Goal: Information Seeking & Learning: Learn about a topic

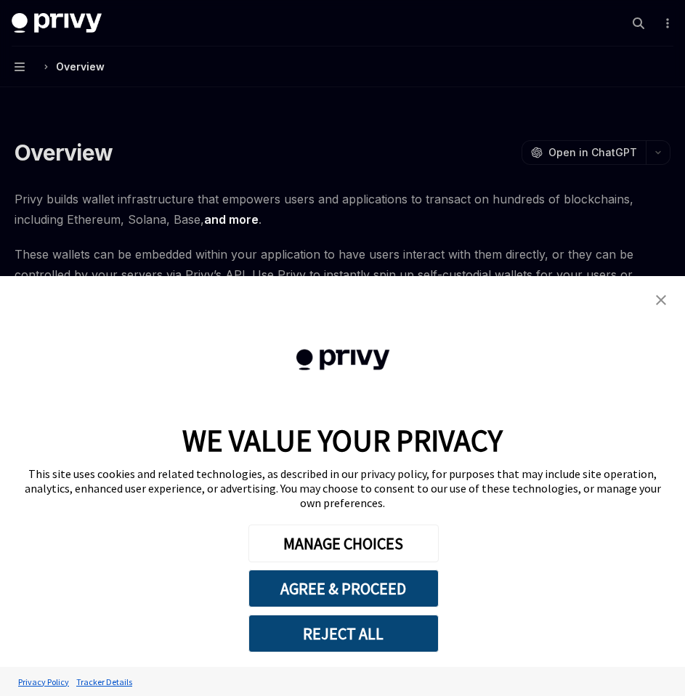
click at [662, 305] on img "close banner" at bounding box center [661, 300] width 10 height 10
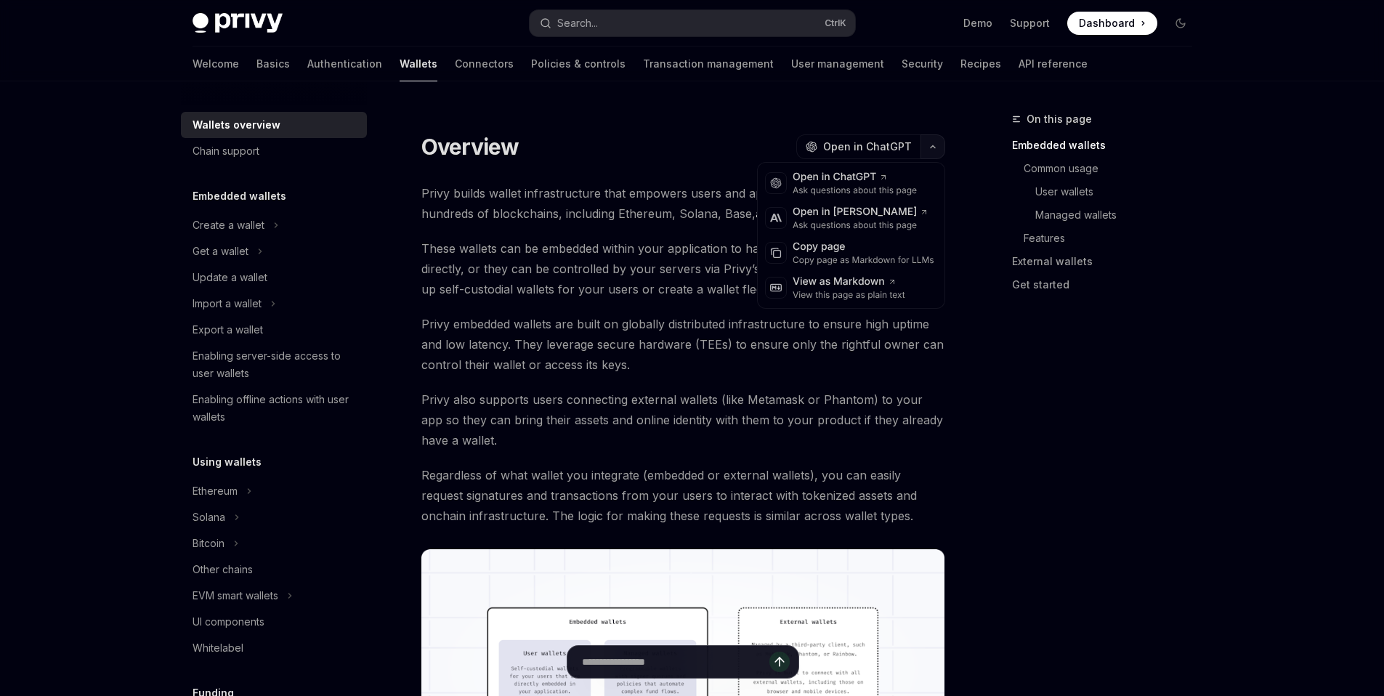
click at [684, 145] on icon "button" at bounding box center [932, 147] width 17 height 6
click at [684, 259] on div "Copy page as Markdown for LLMs" at bounding box center [864, 260] width 142 height 12
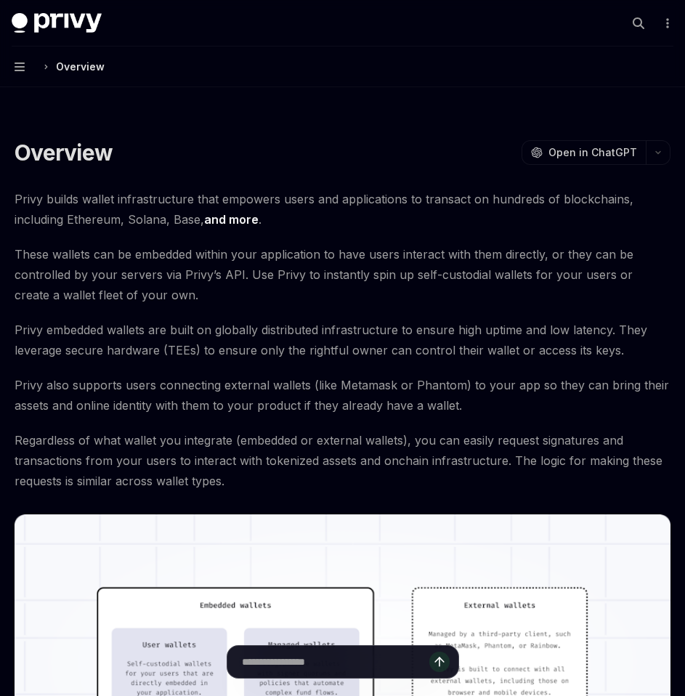
click at [25, 68] on button "Navigation Overview" at bounding box center [342, 66] width 685 height 41
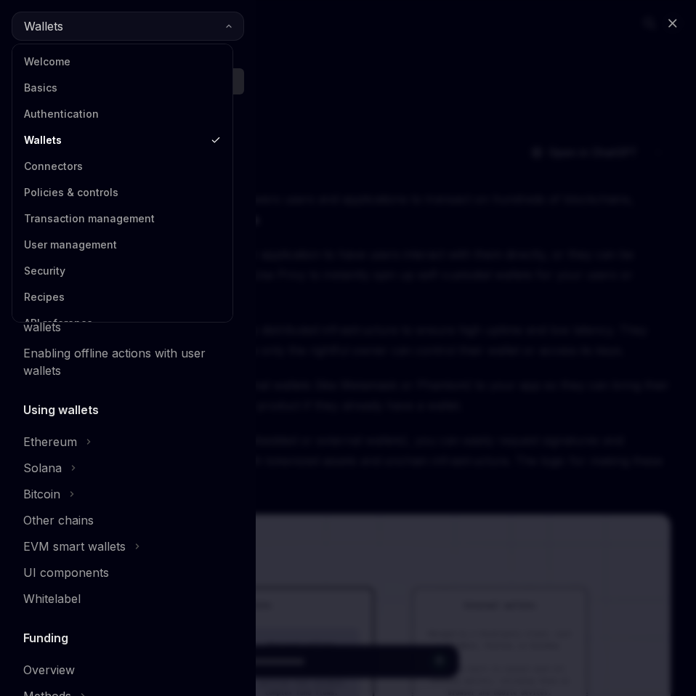
click at [121, 28] on button "Wallets" at bounding box center [128, 26] width 232 height 29
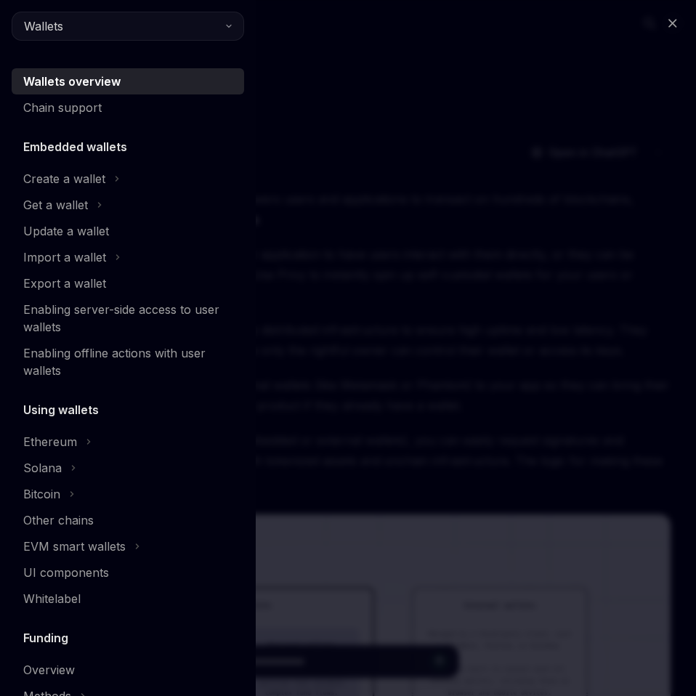
click at [121, 28] on button "Wallets" at bounding box center [128, 26] width 232 height 29
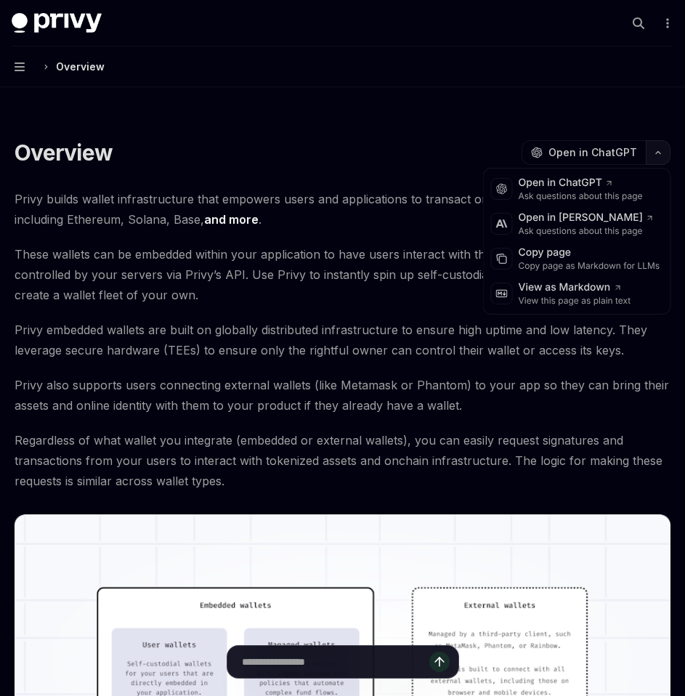
click at [661, 161] on button "button" at bounding box center [658, 152] width 25 height 25
click at [596, 265] on div "Copy page as Markdown for LLMs" at bounding box center [590, 266] width 142 height 12
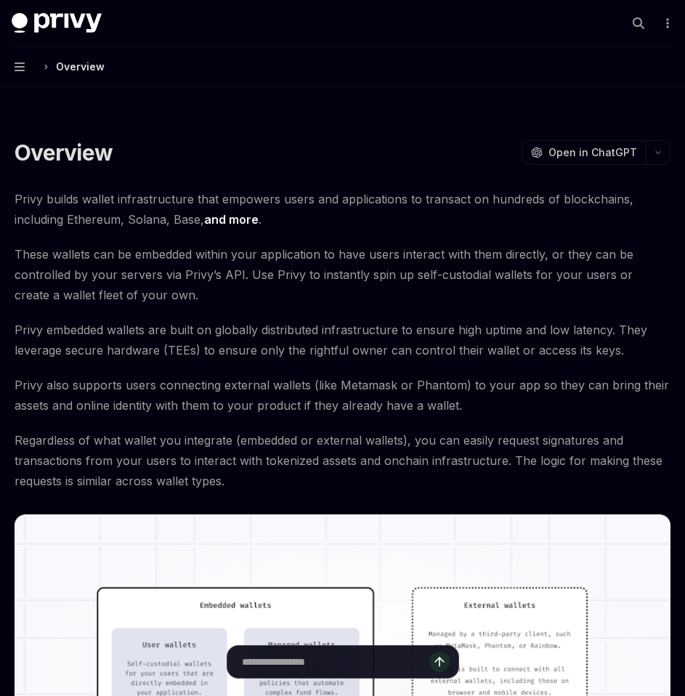
click at [26, 74] on button "Navigation Overview" at bounding box center [342, 66] width 685 height 41
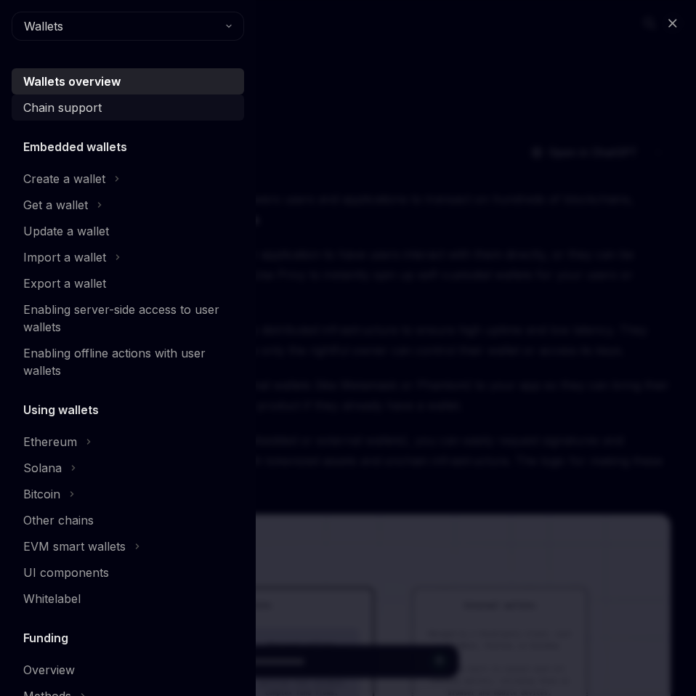
click at [62, 114] on div "Chain support" at bounding box center [62, 107] width 78 height 17
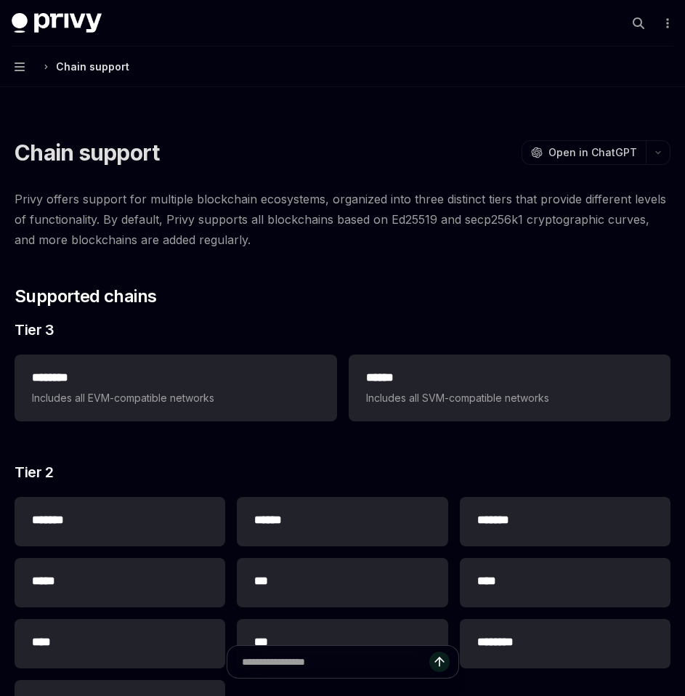
drag, startPoint x: 570, startPoint y: 146, endPoint x: 508, endPoint y: 267, distance: 135.1
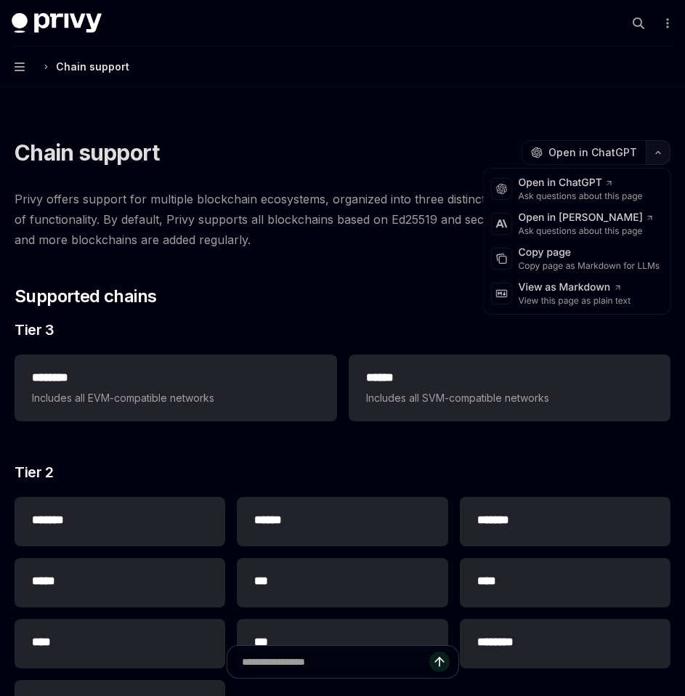
click at [662, 158] on button "button" at bounding box center [658, 152] width 25 height 25
click at [591, 254] on div "Copy page" at bounding box center [590, 253] width 142 height 15
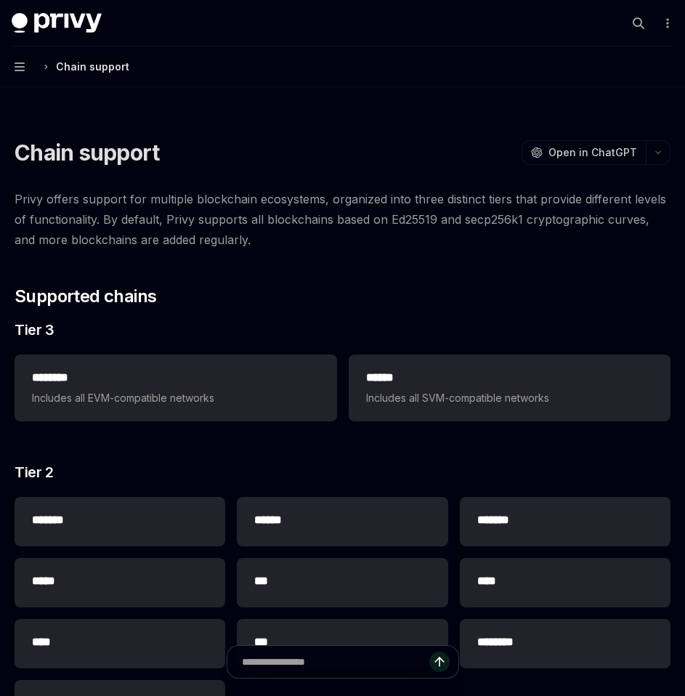
click at [25, 65] on button "Navigation Chain support" at bounding box center [342, 66] width 685 height 41
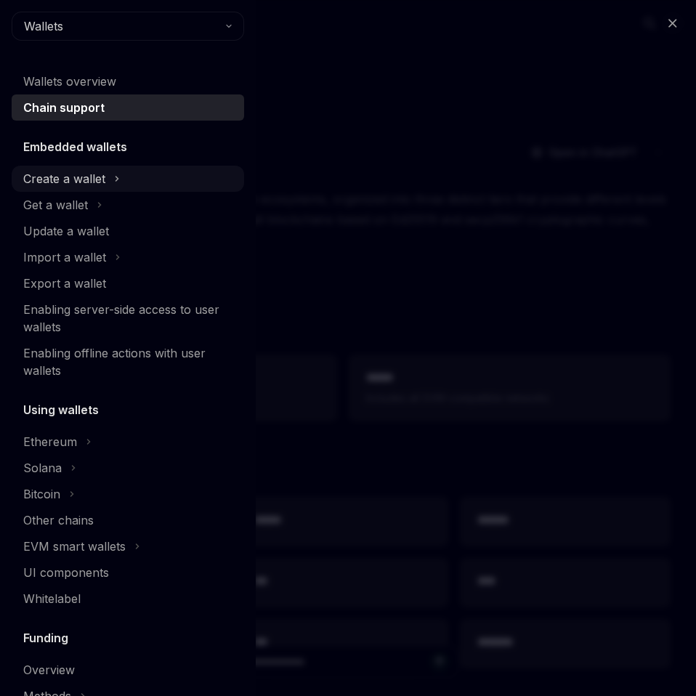
click at [89, 179] on div "Create a wallet" at bounding box center [64, 178] width 82 height 17
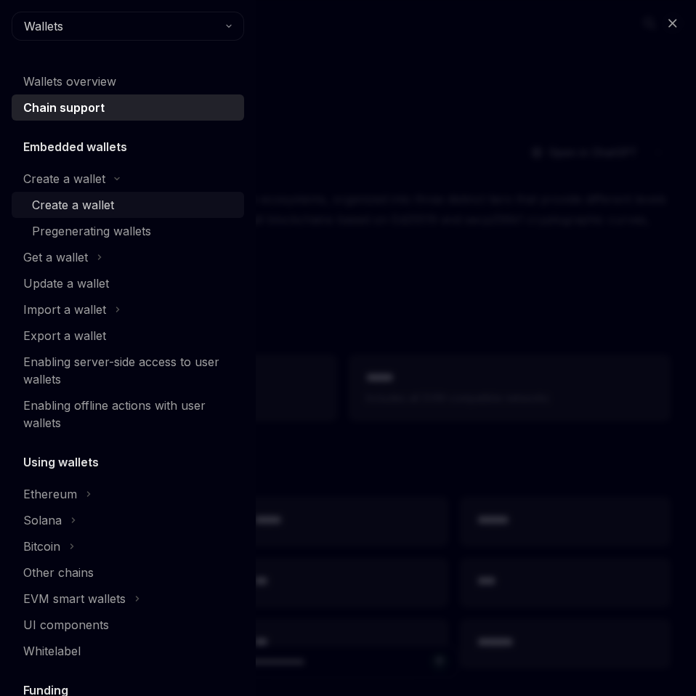
click at [97, 200] on div "Create a wallet" at bounding box center [73, 204] width 82 height 17
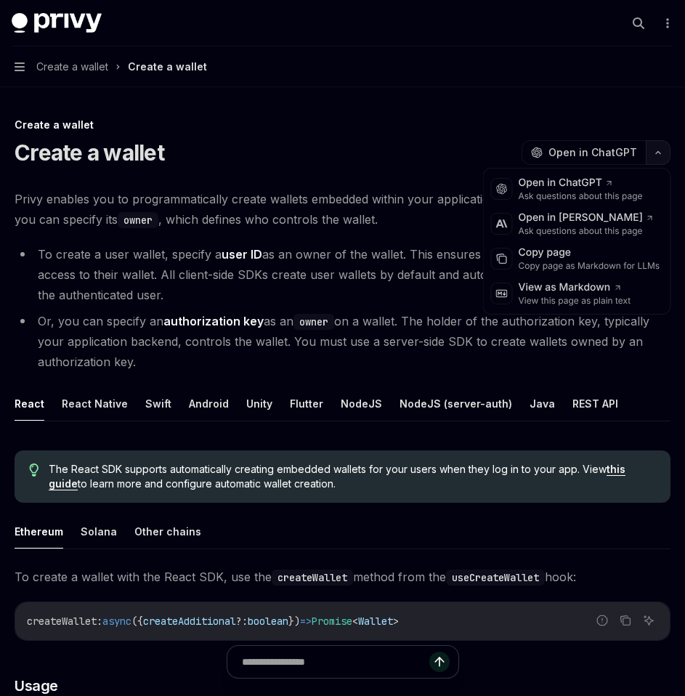
click at [659, 155] on button "button" at bounding box center [658, 152] width 25 height 25
click at [587, 262] on div "Copy page as Markdown for LLMs" at bounding box center [590, 266] width 142 height 12
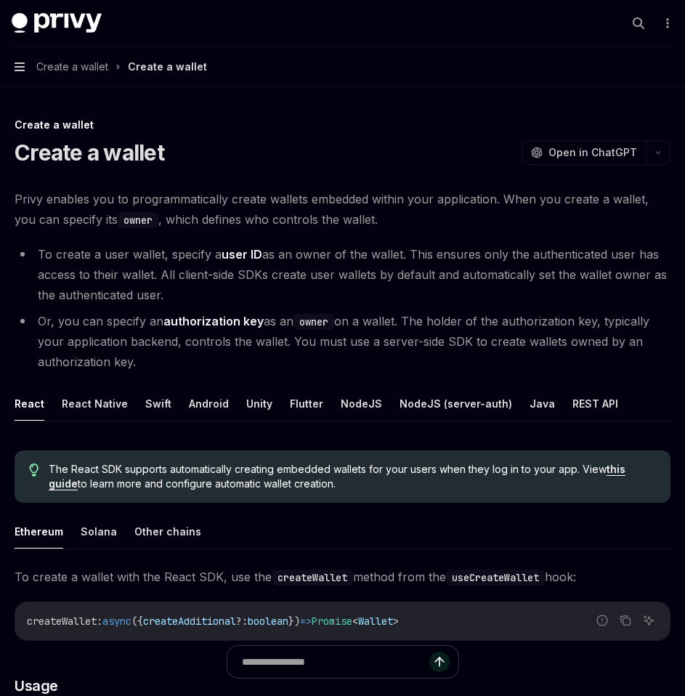
click at [22, 64] on icon "button" at bounding box center [20, 66] width 10 height 9
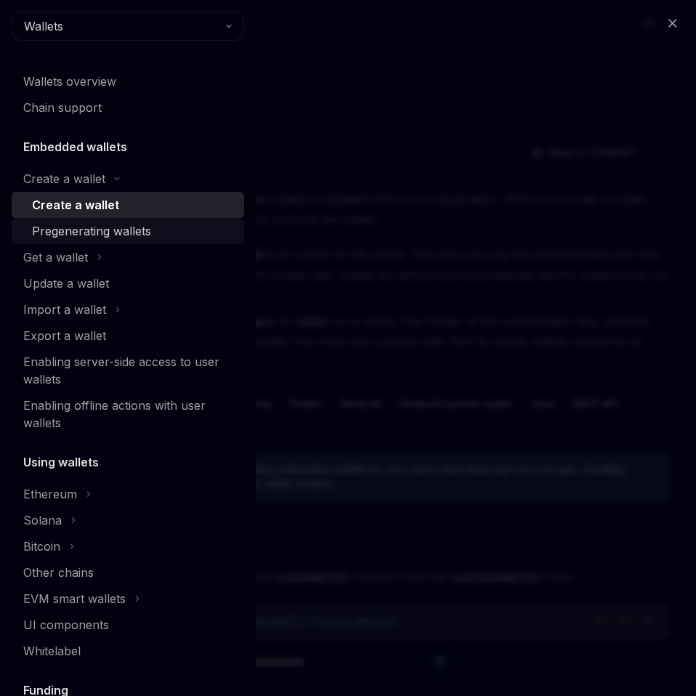
click at [137, 230] on div "Pregenerating wallets" at bounding box center [91, 230] width 119 height 17
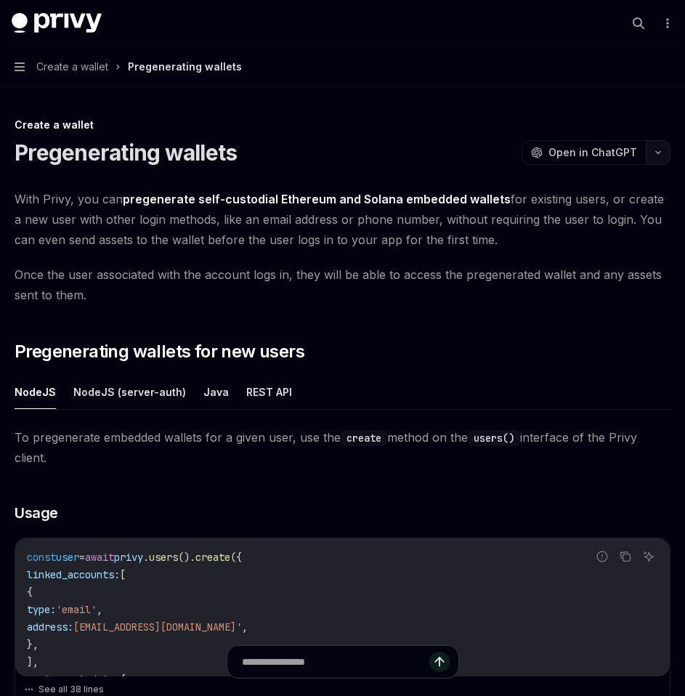
click at [660, 153] on icon "button" at bounding box center [657, 153] width 17 height 6
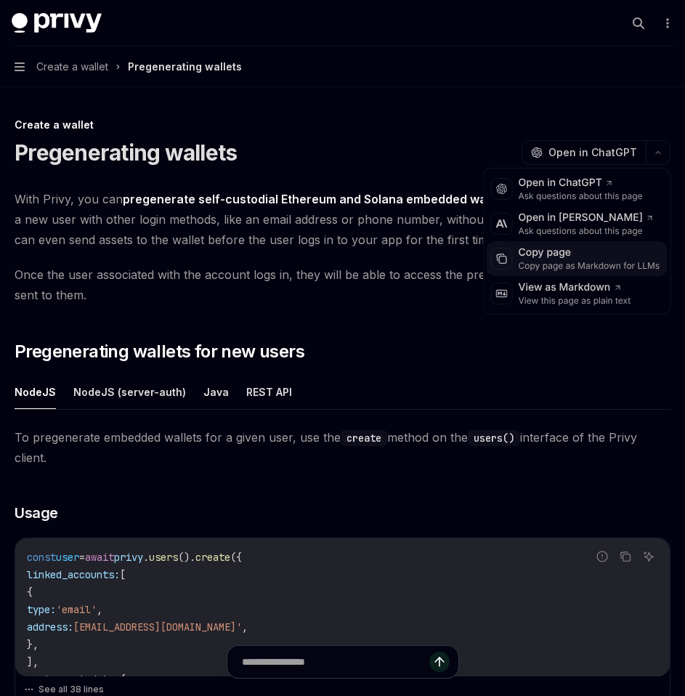
click at [588, 271] on div "Copy page as Markdown for LLMs" at bounding box center [590, 266] width 142 height 12
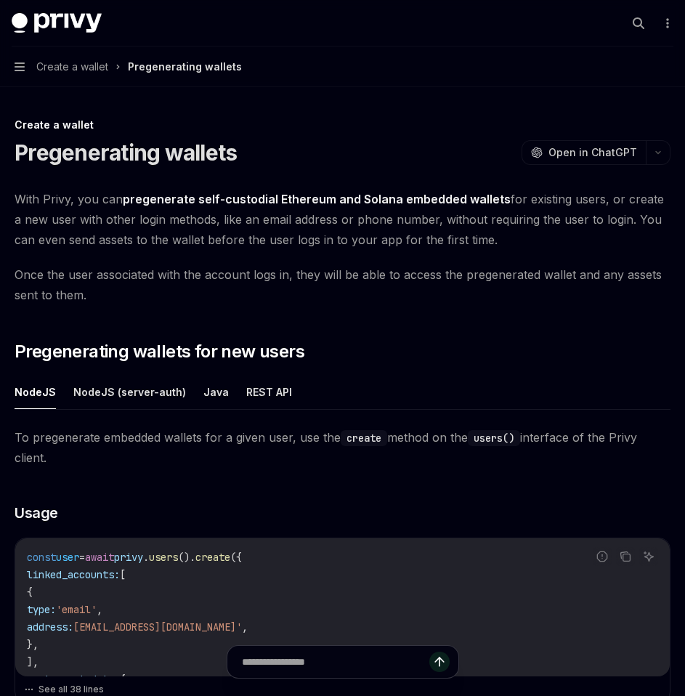
click at [20, 73] on button "Navigation Create a wallet Pregenerating wallets" at bounding box center [342, 66] width 685 height 41
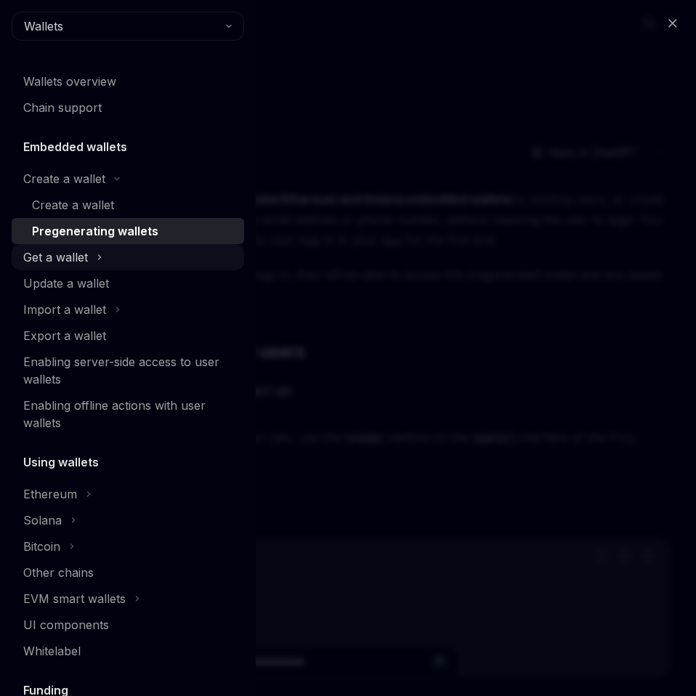
click at [101, 255] on icon at bounding box center [100, 256] width 6 height 17
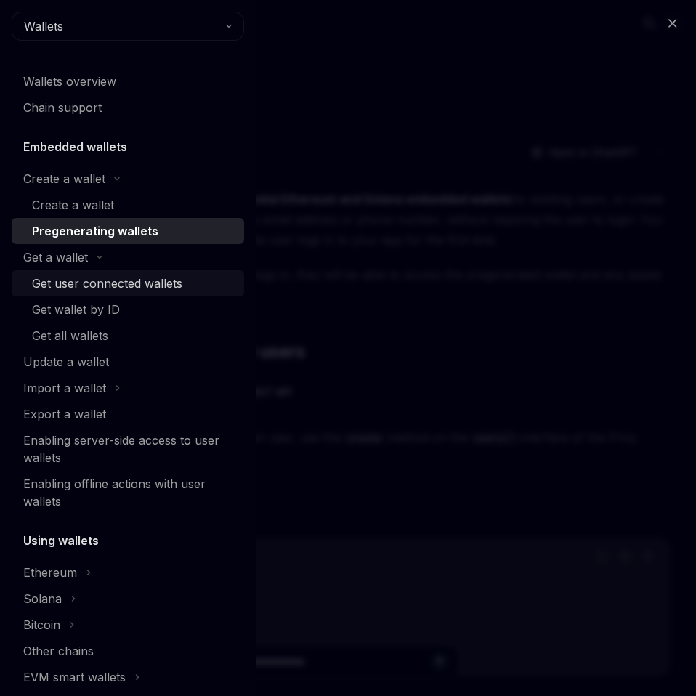
click at [78, 286] on div "Get user connected wallets" at bounding box center [107, 283] width 150 height 17
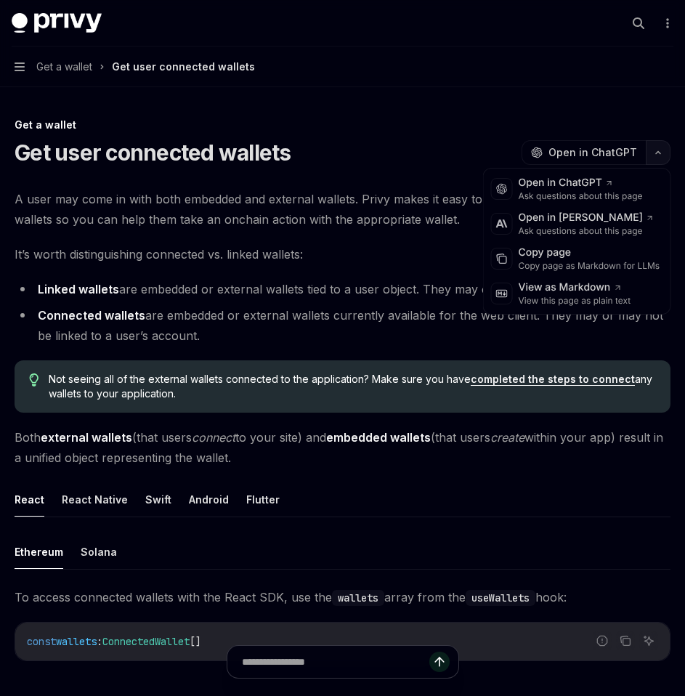
click at [662, 155] on button "button" at bounding box center [658, 152] width 25 height 25
click at [595, 257] on div "Copy page" at bounding box center [590, 253] width 142 height 15
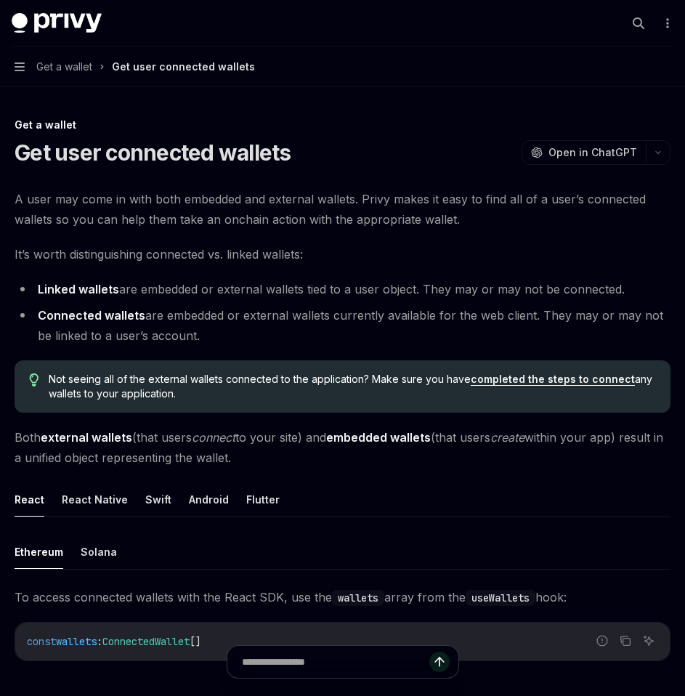
click at [24, 74] on button "Navigation Get a wallet Get user connected wallets" at bounding box center [342, 66] width 685 height 41
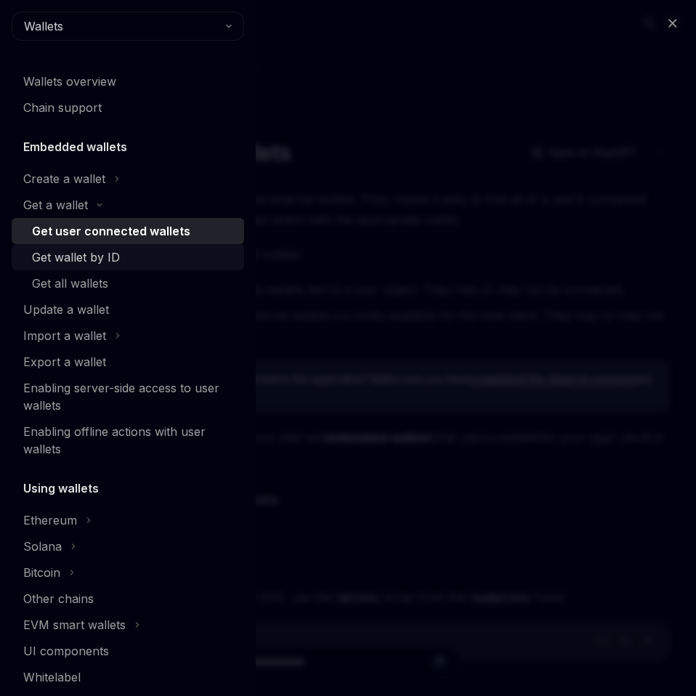
click at [86, 256] on div "Get wallet by ID" at bounding box center [76, 256] width 88 height 17
type textarea "*"
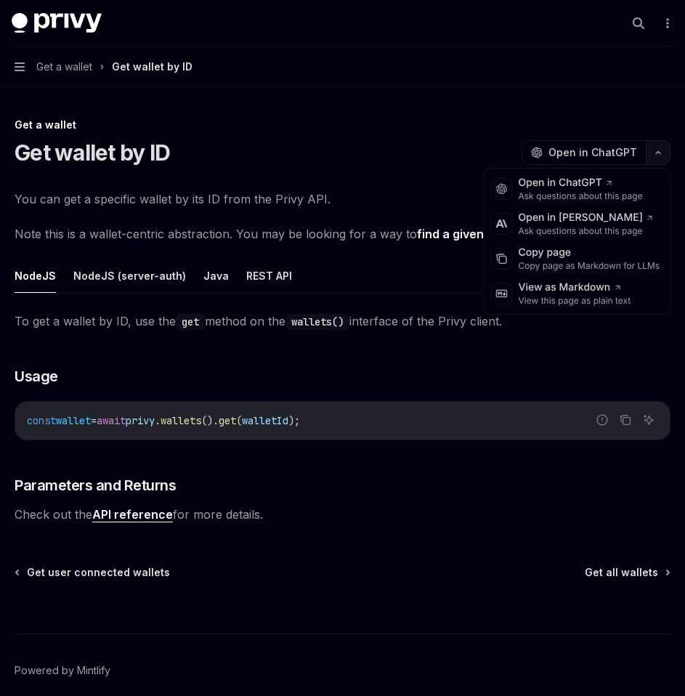
click at [653, 155] on button "button" at bounding box center [658, 152] width 25 height 25
click at [578, 257] on div "Copy page" at bounding box center [590, 253] width 142 height 15
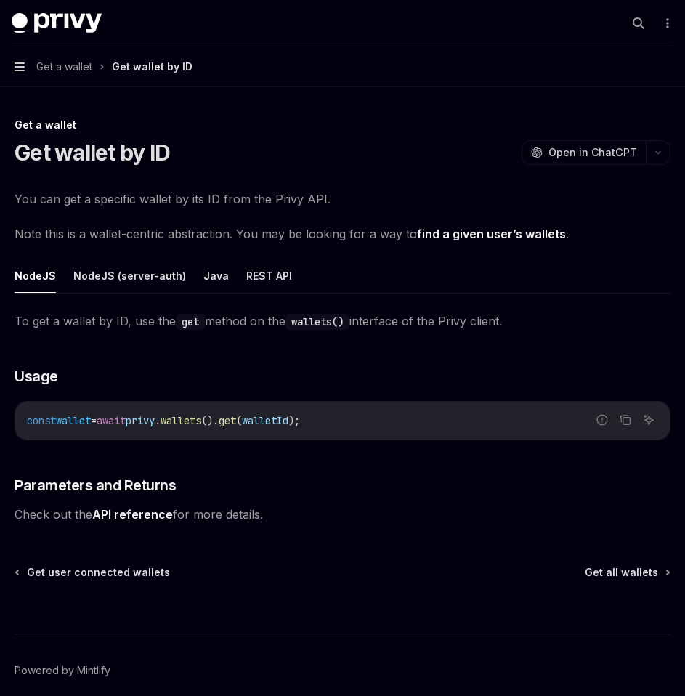
click at [20, 62] on icon "button" at bounding box center [20, 66] width 10 height 9
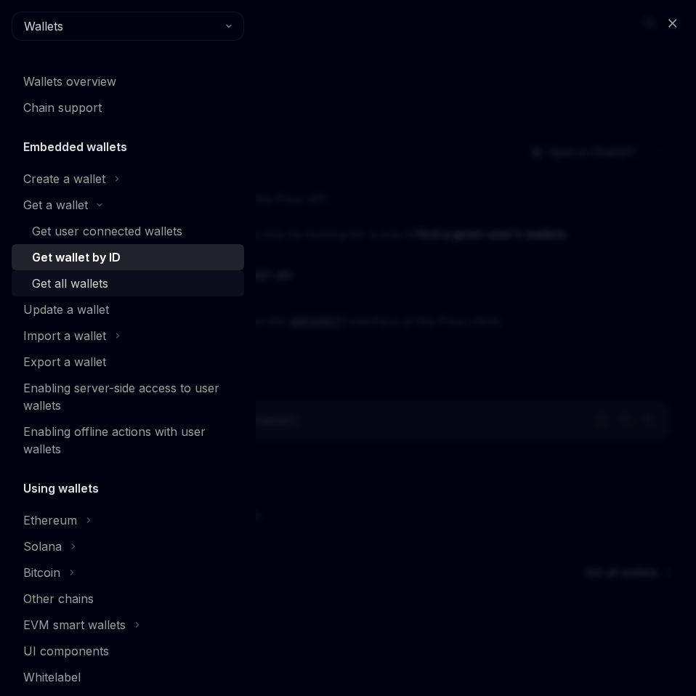
click at [67, 280] on div "Get all wallets" at bounding box center [70, 283] width 76 height 17
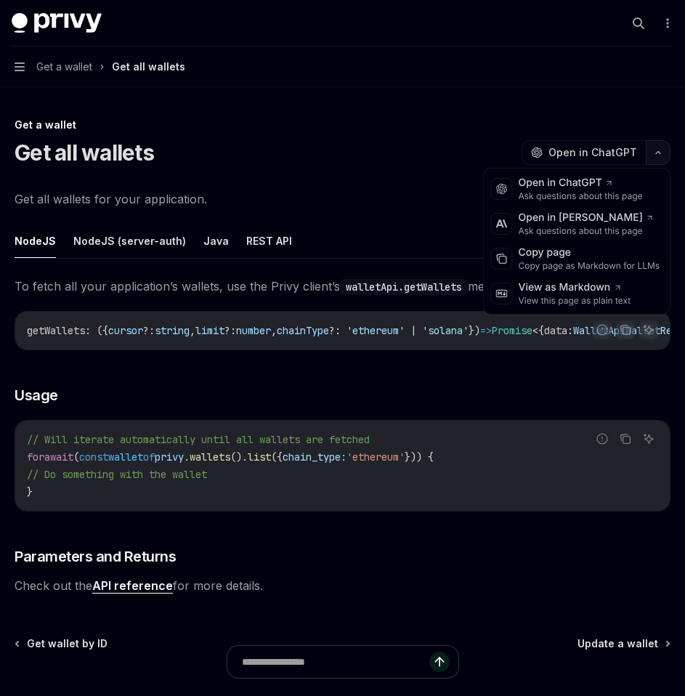
click at [660, 158] on button "button" at bounding box center [658, 152] width 25 height 25
click at [583, 267] on div "Copy page as Markdown for LLMs" at bounding box center [590, 266] width 142 height 12
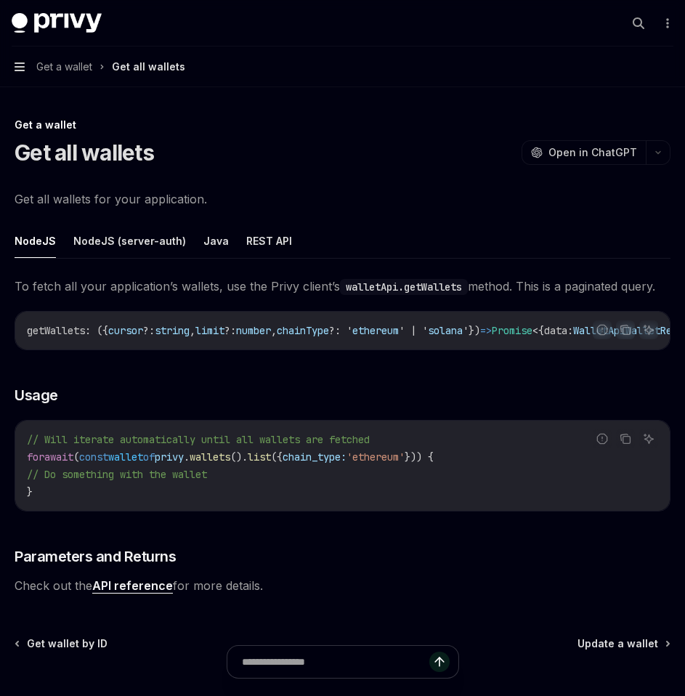
click at [23, 69] on icon "button" at bounding box center [20, 67] width 10 height 12
type textarea "*"
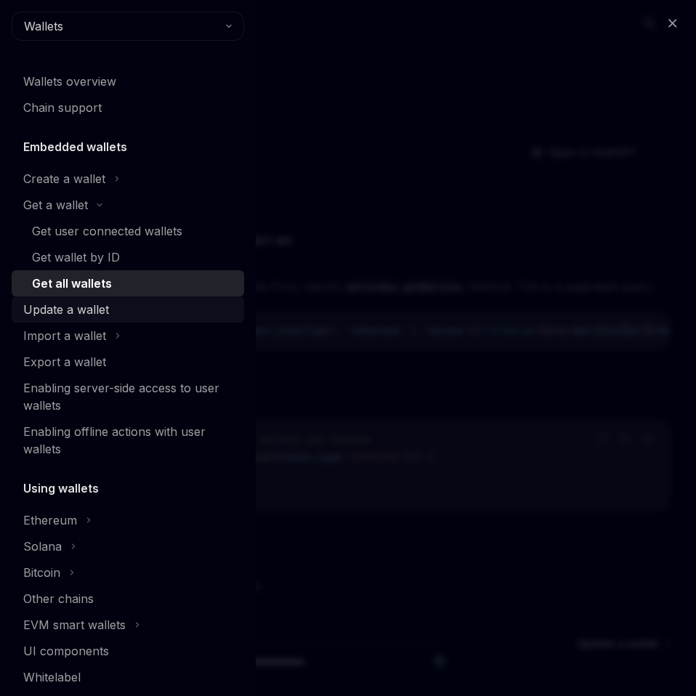
click at [102, 307] on div "Update a wallet" at bounding box center [66, 309] width 86 height 17
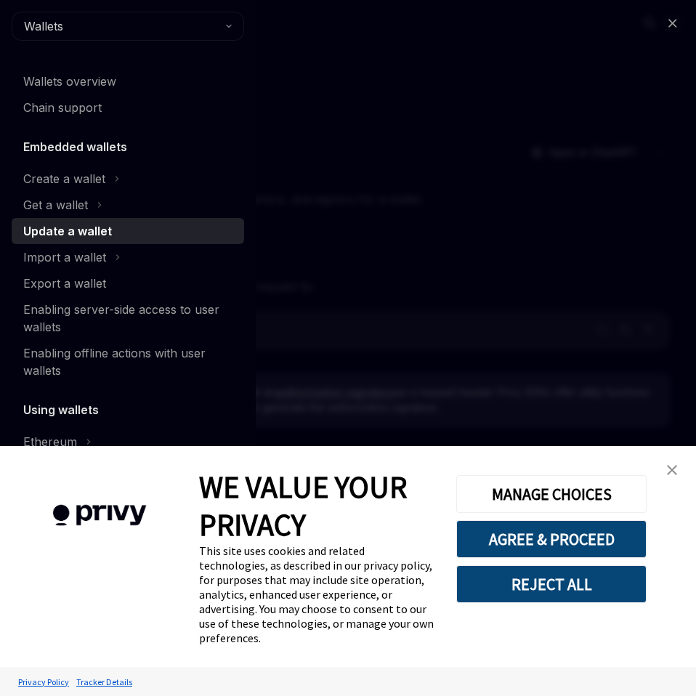
click at [675, 475] on img "close banner" at bounding box center [672, 470] width 10 height 10
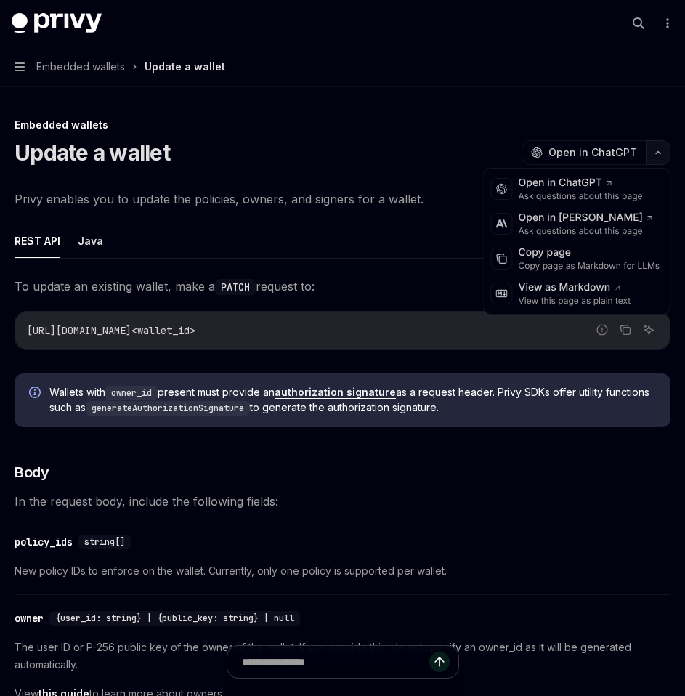
click at [657, 155] on icon "button" at bounding box center [657, 153] width 17 height 6
click at [564, 261] on div "Copy page as Markdown for LLMs" at bounding box center [590, 266] width 142 height 12
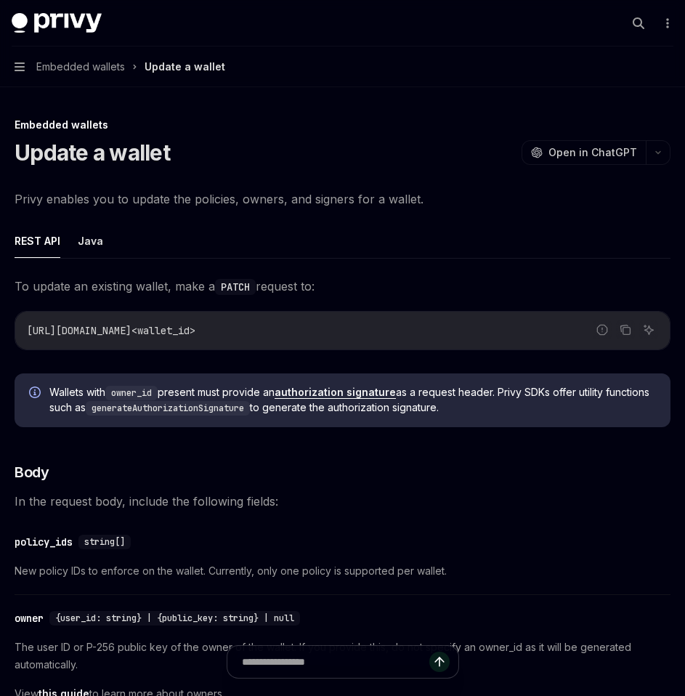
click at [25, 65] on button "Navigation Embedded wallets Update a wallet" at bounding box center [342, 66] width 685 height 41
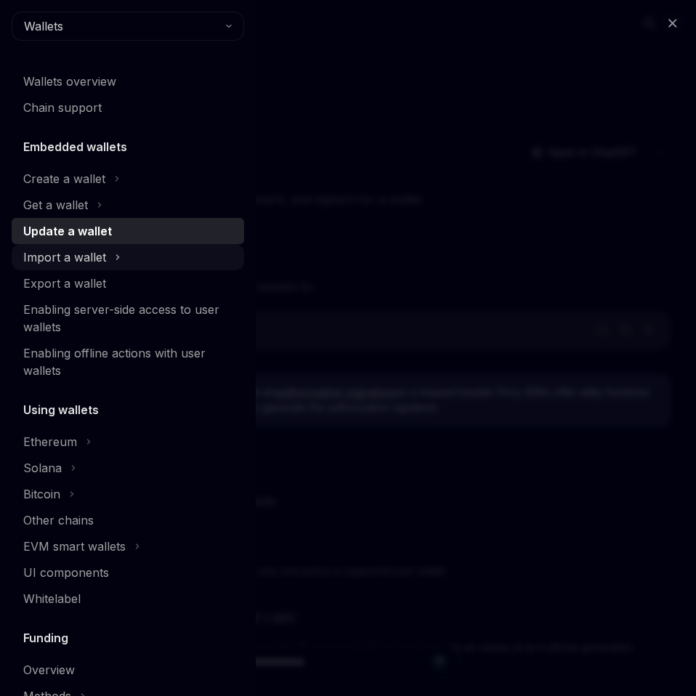
click at [125, 254] on div "Import a wallet" at bounding box center [128, 257] width 232 height 26
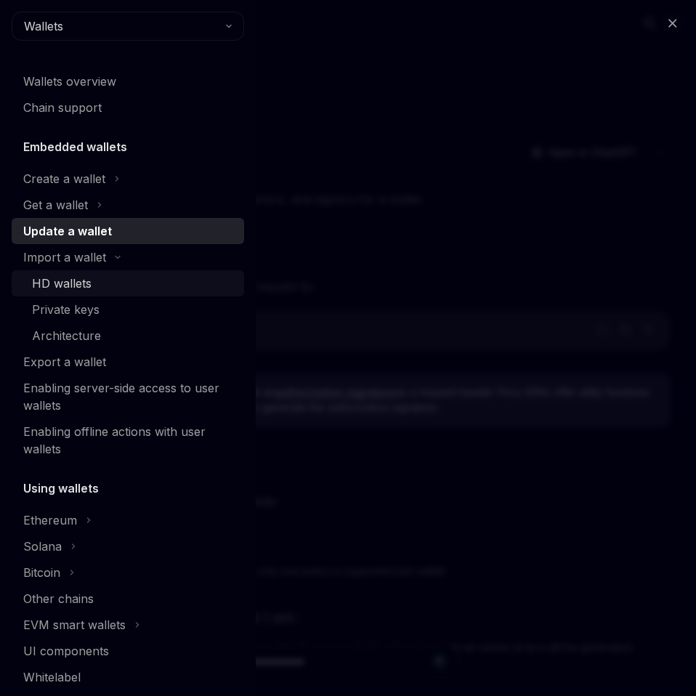
click at [96, 290] on div "HD wallets" at bounding box center [133, 283] width 203 height 17
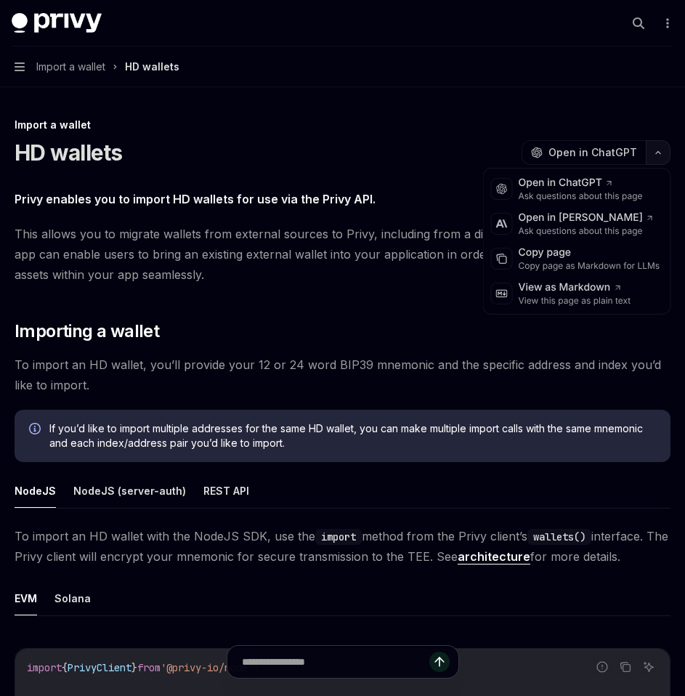
click at [665, 158] on button "button" at bounding box center [658, 152] width 25 height 25
click at [602, 269] on div "Copy page as Markdown for LLMs" at bounding box center [590, 266] width 142 height 12
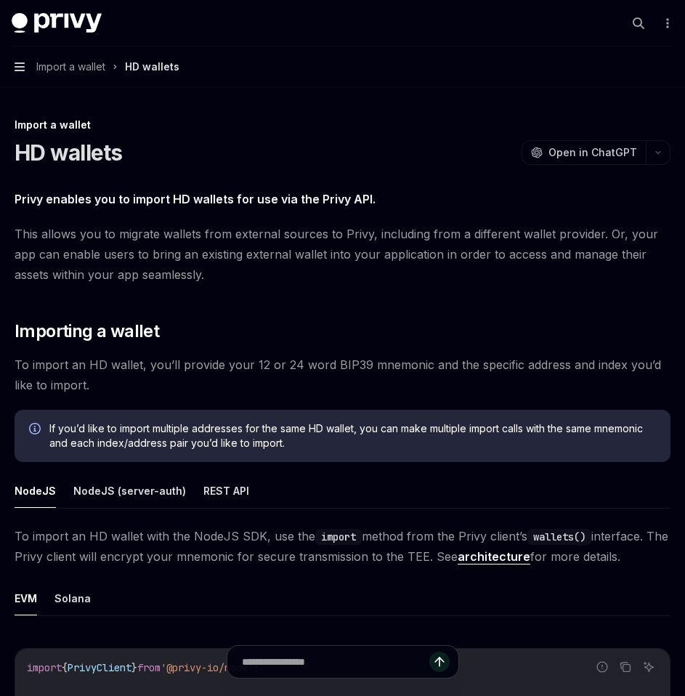
click at [20, 66] on icon "button" at bounding box center [20, 66] width 10 height 9
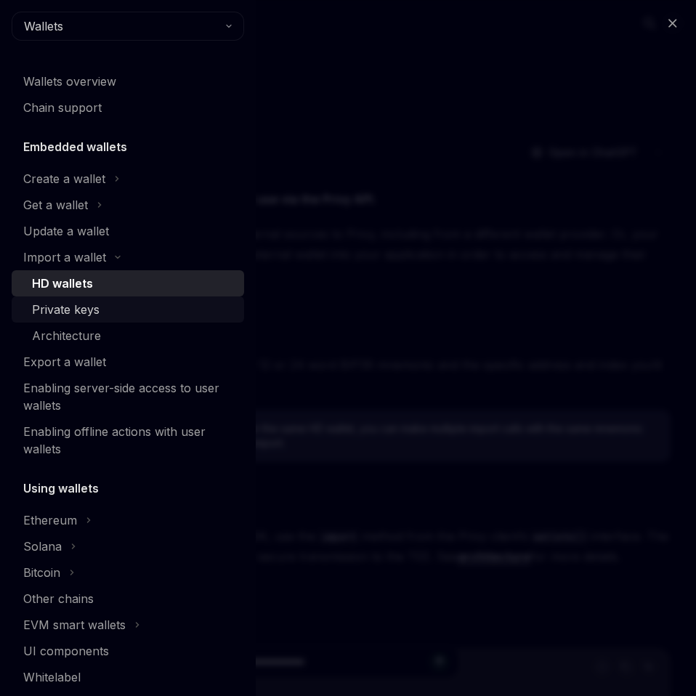
click at [80, 313] on div "Private keys" at bounding box center [66, 309] width 68 height 17
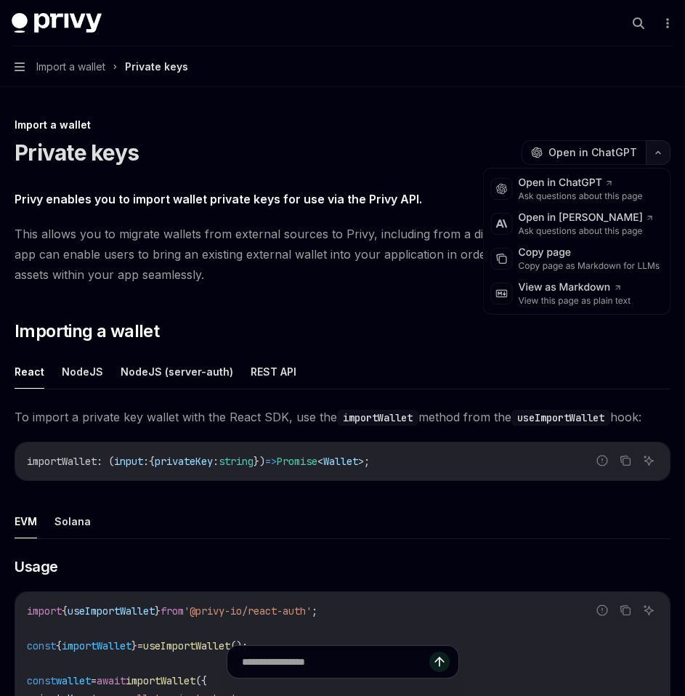
click at [660, 153] on icon "button" at bounding box center [658, 153] width 4 height 2
click at [572, 252] on div "Copy page" at bounding box center [590, 253] width 142 height 15
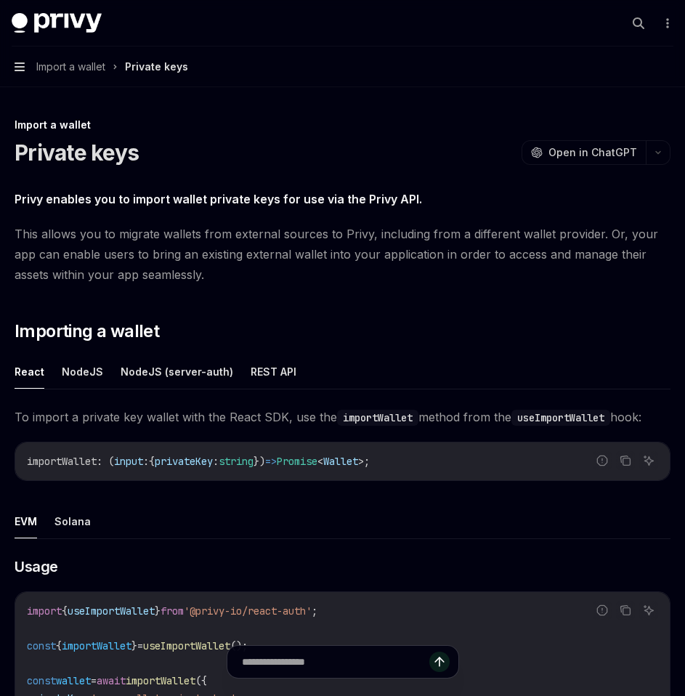
click at [23, 68] on icon "button" at bounding box center [20, 67] width 10 height 12
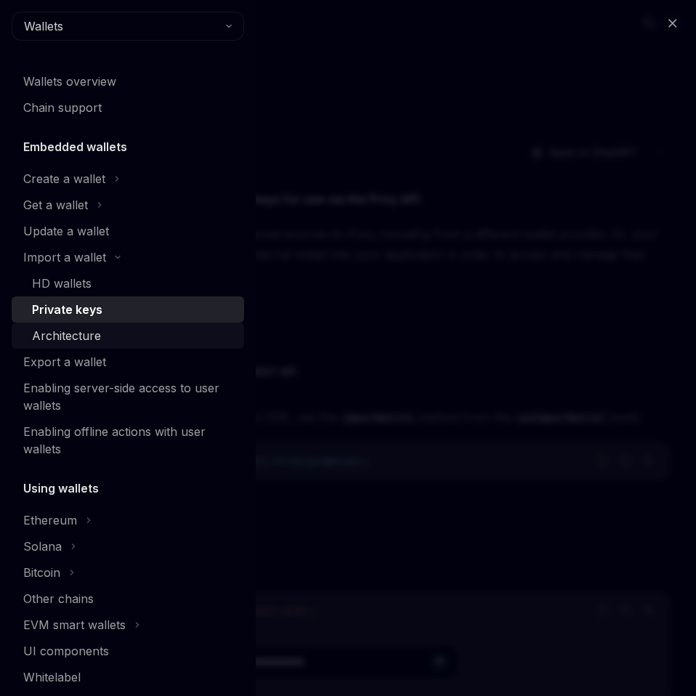
click at [78, 336] on div "Architecture" at bounding box center [66, 335] width 69 height 17
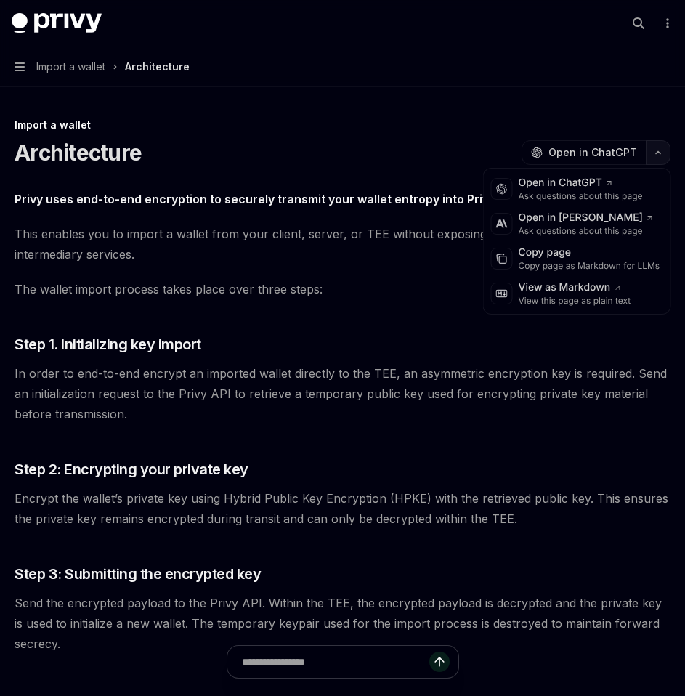
click at [659, 151] on icon "button" at bounding box center [657, 153] width 17 height 6
click at [572, 259] on div "Copy page" at bounding box center [590, 253] width 142 height 15
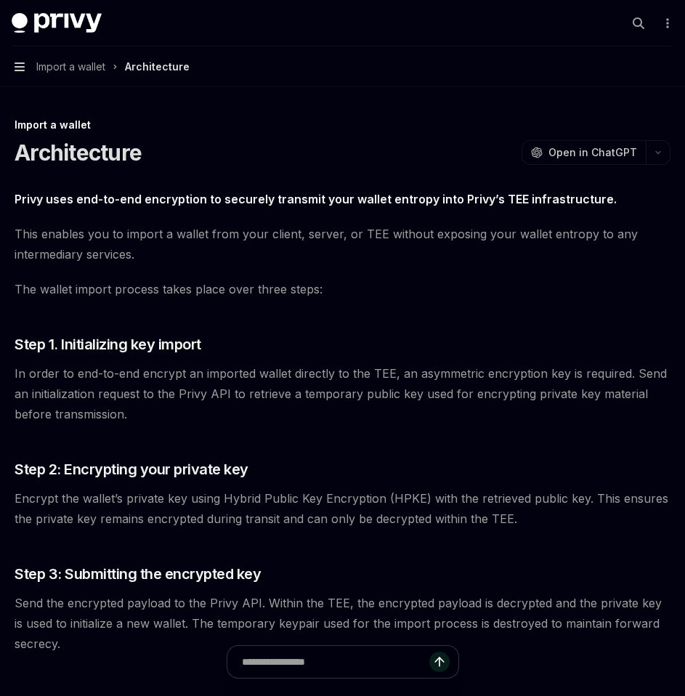
click at [15, 66] on icon "button" at bounding box center [20, 66] width 10 height 9
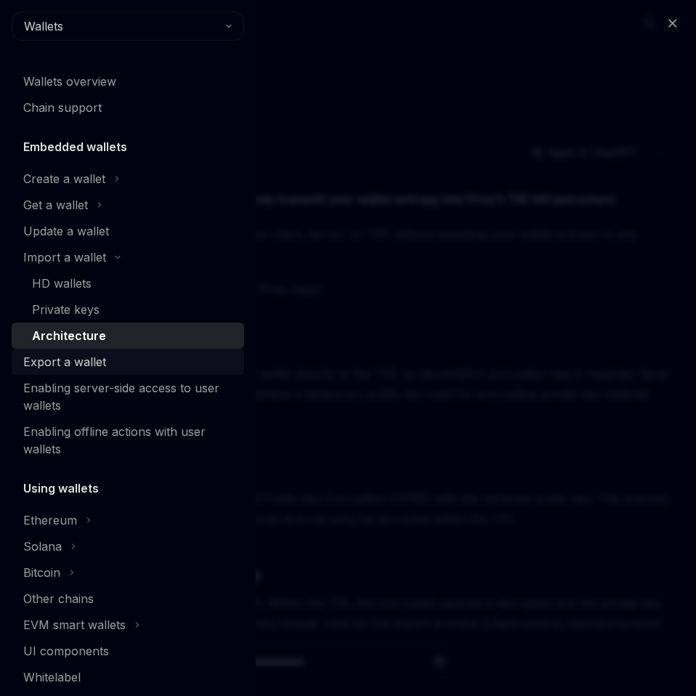
click at [100, 360] on div "Export a wallet" at bounding box center [64, 361] width 83 height 17
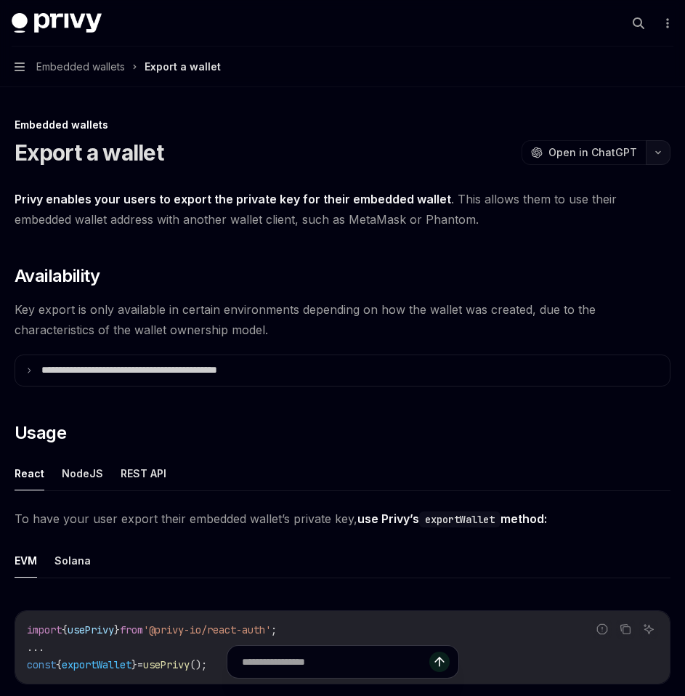
click at [658, 153] on icon "button" at bounding box center [657, 153] width 17 height 6
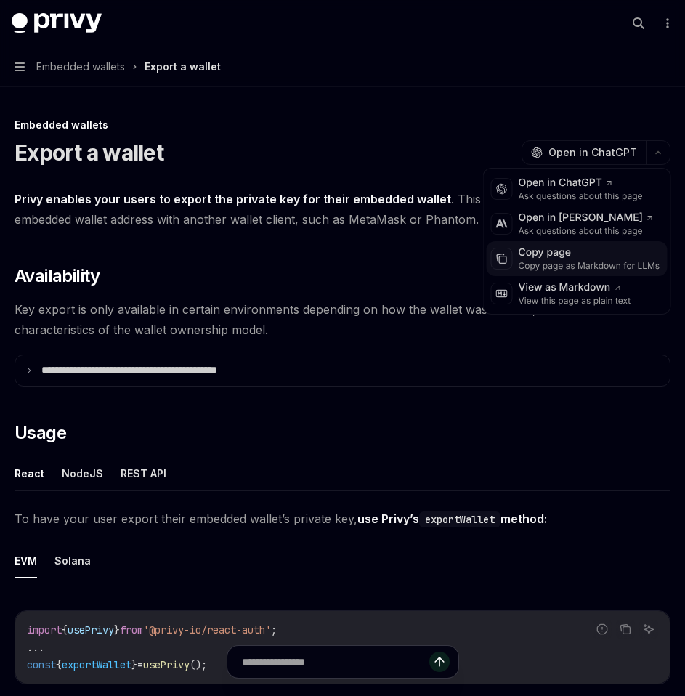
click at [574, 250] on div "Copy page" at bounding box center [590, 253] width 142 height 15
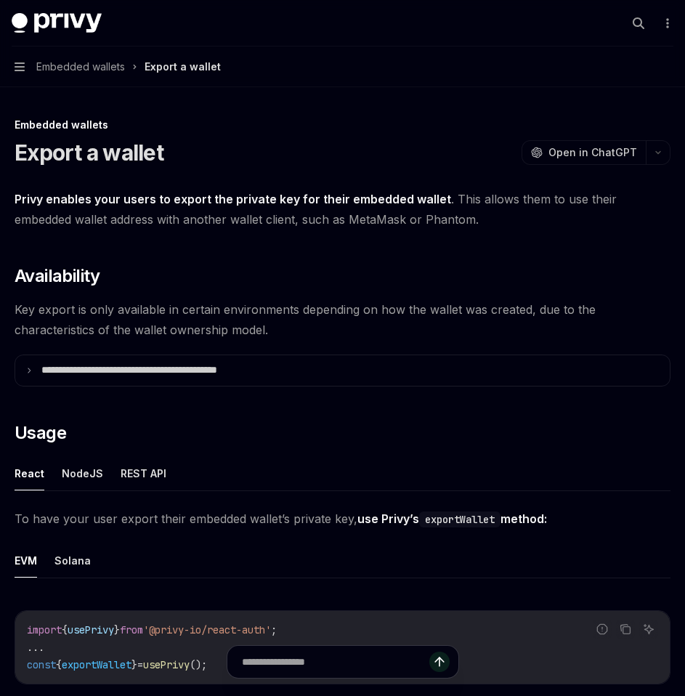
click at [26, 76] on button "Navigation Embedded wallets Export a wallet" at bounding box center [342, 66] width 685 height 41
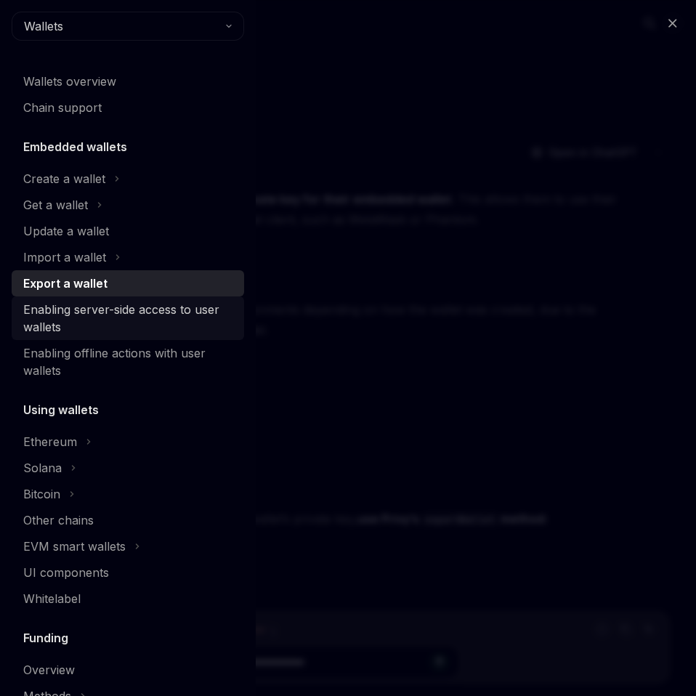
click at [57, 325] on div "Enabling server-side access to user wallets" at bounding box center [129, 318] width 212 height 35
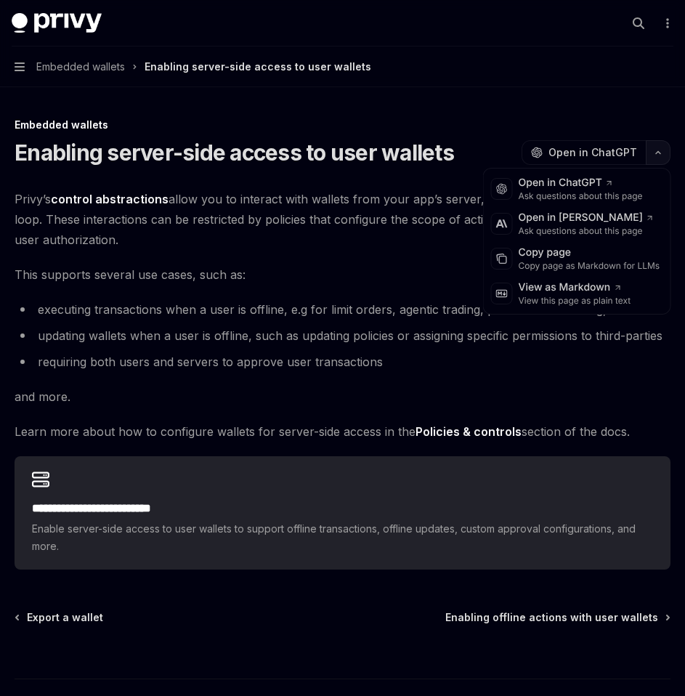
click at [656, 150] on icon "button" at bounding box center [657, 153] width 17 height 6
click at [564, 260] on div "Copy page as Markdown for LLMs" at bounding box center [590, 266] width 142 height 12
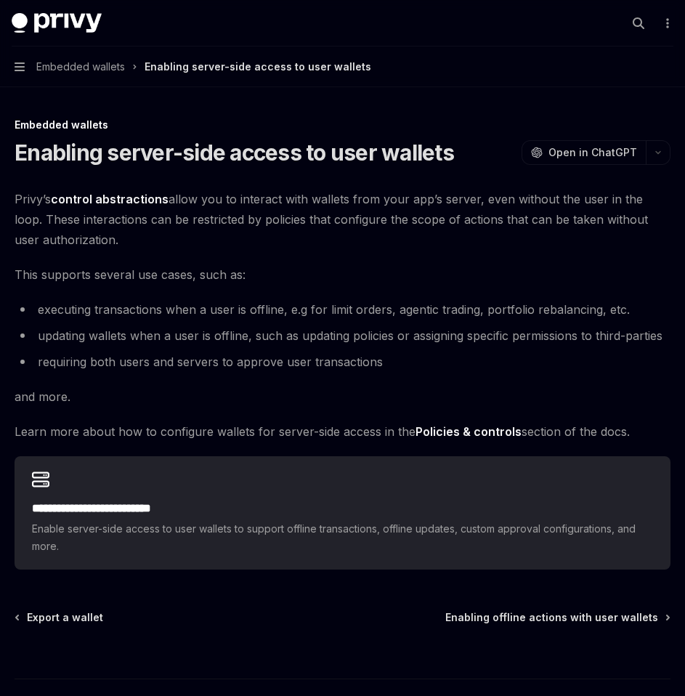
click at [23, 73] on button "Navigation Embedded wallets Enabling server-side access to user wallets" at bounding box center [342, 66] width 685 height 41
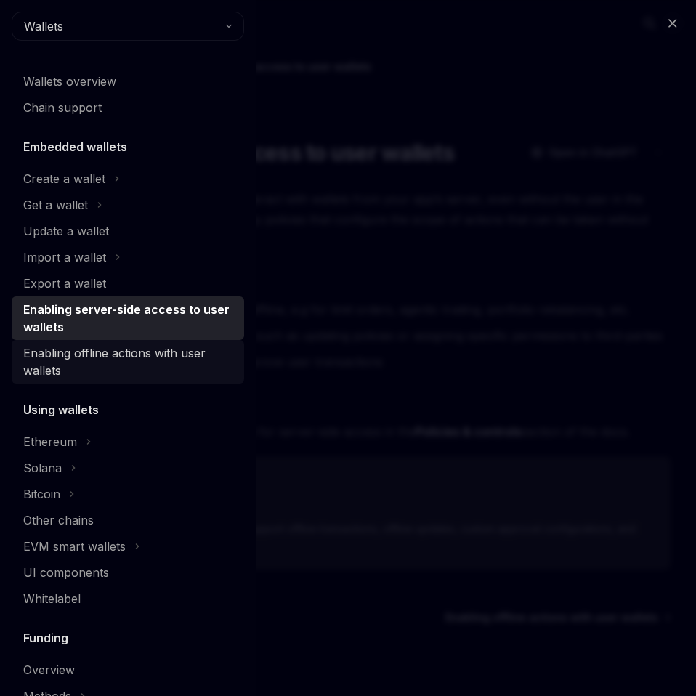
click at [110, 358] on div "Enabling offline actions with user wallets" at bounding box center [129, 361] width 212 height 35
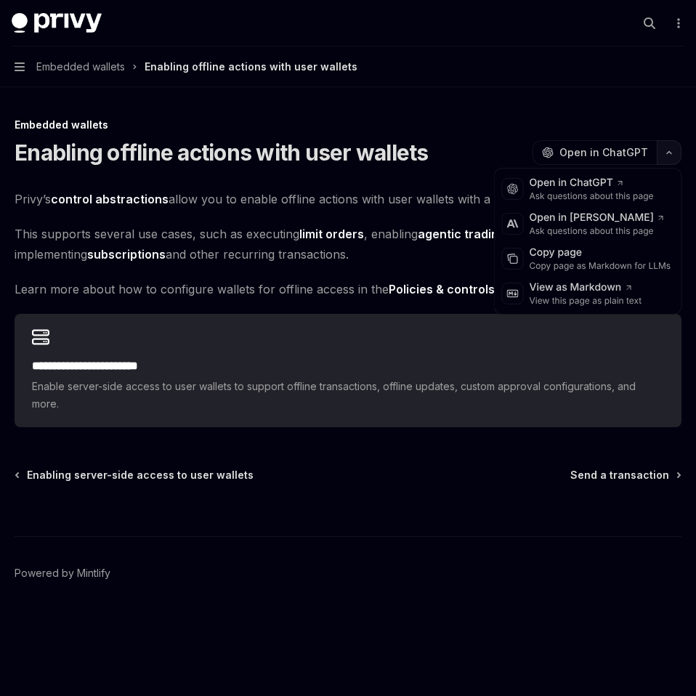
click at [667, 145] on button "button" at bounding box center [669, 152] width 25 height 25
click at [564, 256] on div "Copy page" at bounding box center [601, 253] width 142 height 15
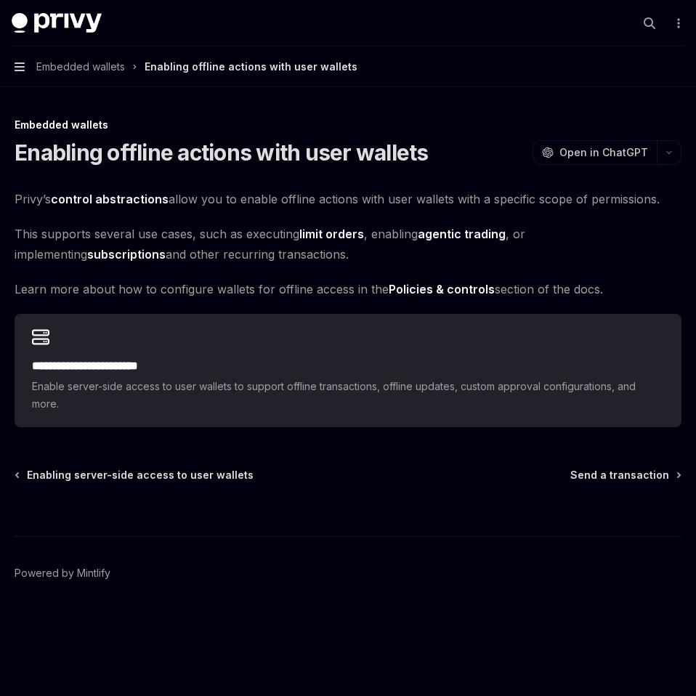
click at [17, 66] on icon "button" at bounding box center [20, 66] width 10 height 9
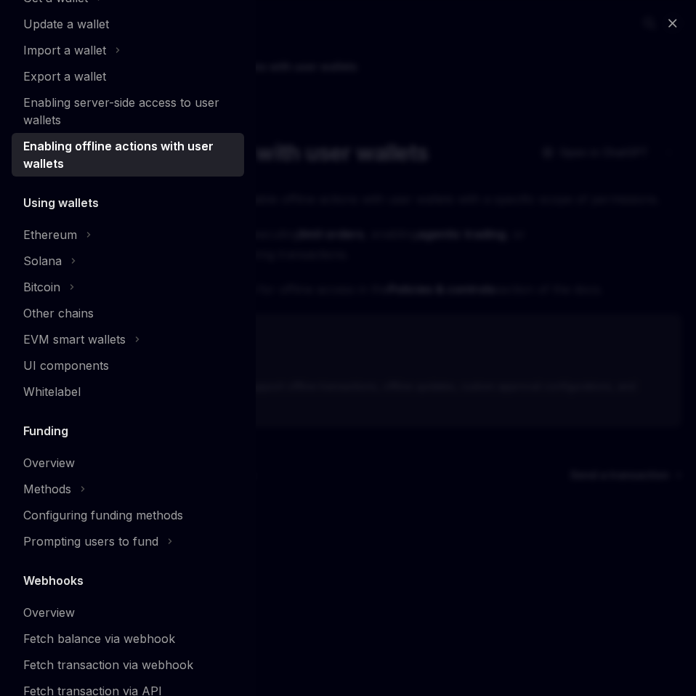
scroll to position [208, 0]
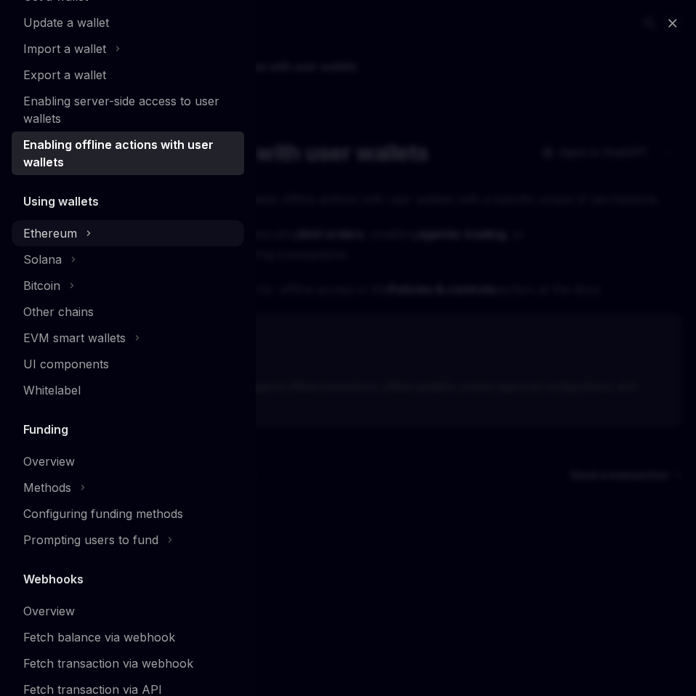
click at [73, 235] on div "Ethereum" at bounding box center [50, 232] width 54 height 17
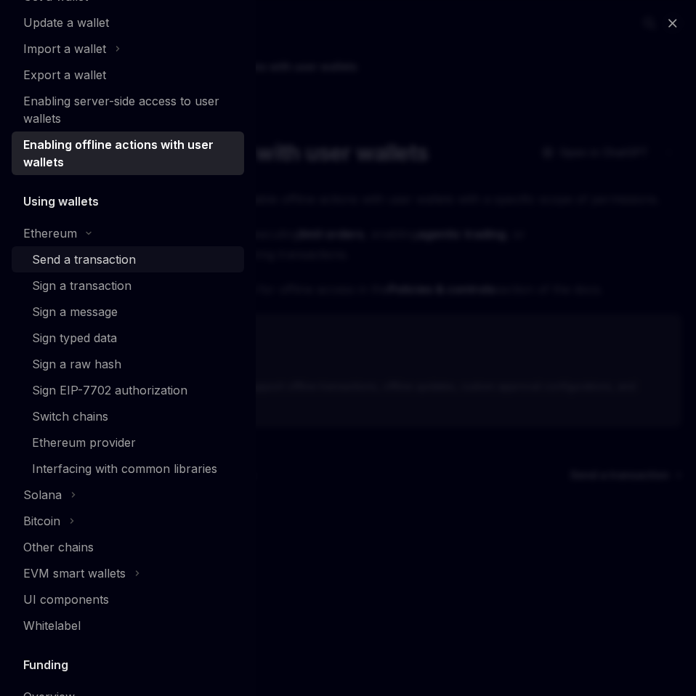
click at [75, 259] on div "Send a transaction" at bounding box center [84, 259] width 104 height 17
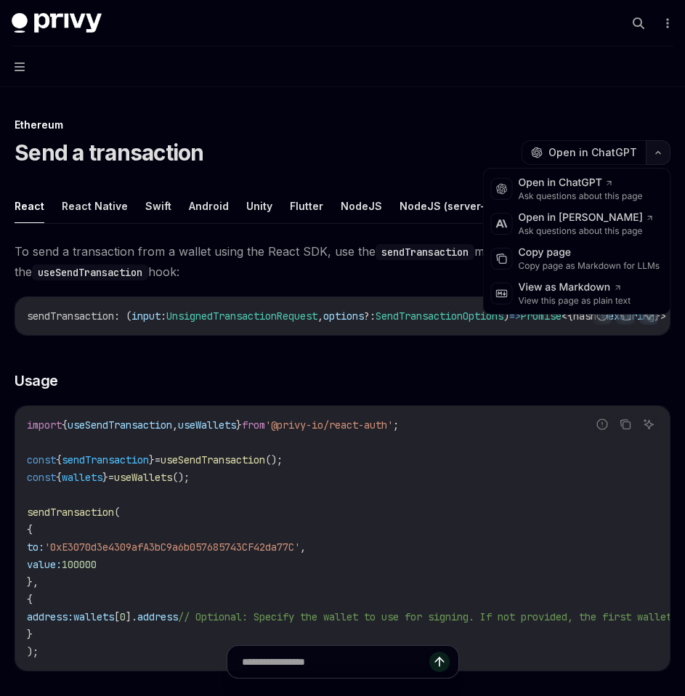
click at [657, 155] on button "button" at bounding box center [658, 152] width 25 height 25
click at [564, 260] on div "Copy page as Markdown for LLMs" at bounding box center [590, 266] width 142 height 12
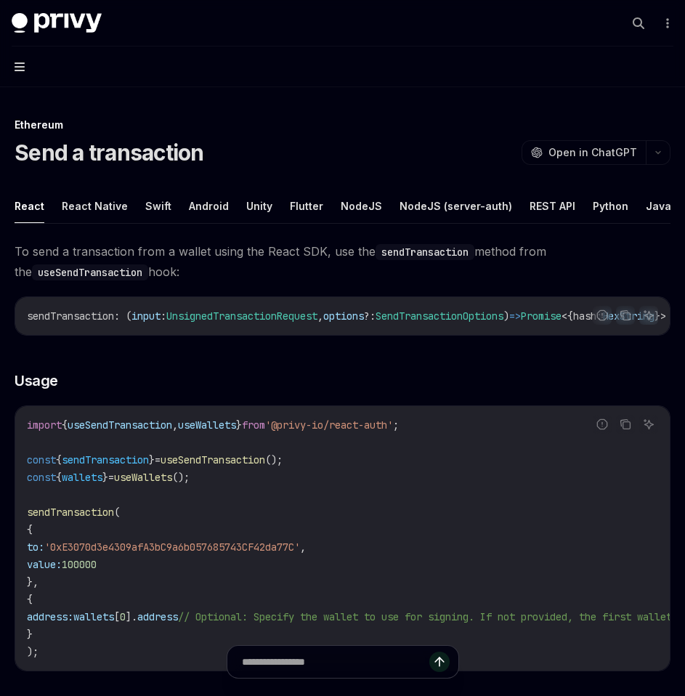
click at [15, 63] on icon "button" at bounding box center [20, 66] width 10 height 9
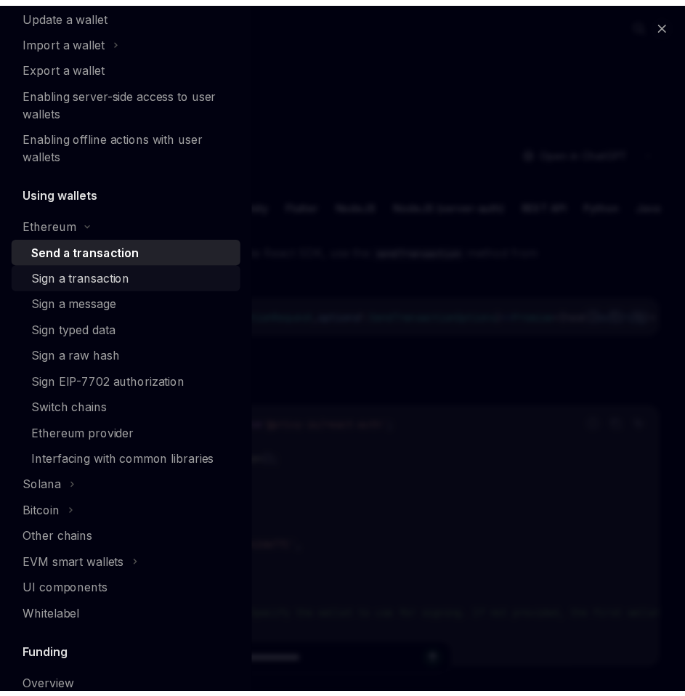
scroll to position [216, 0]
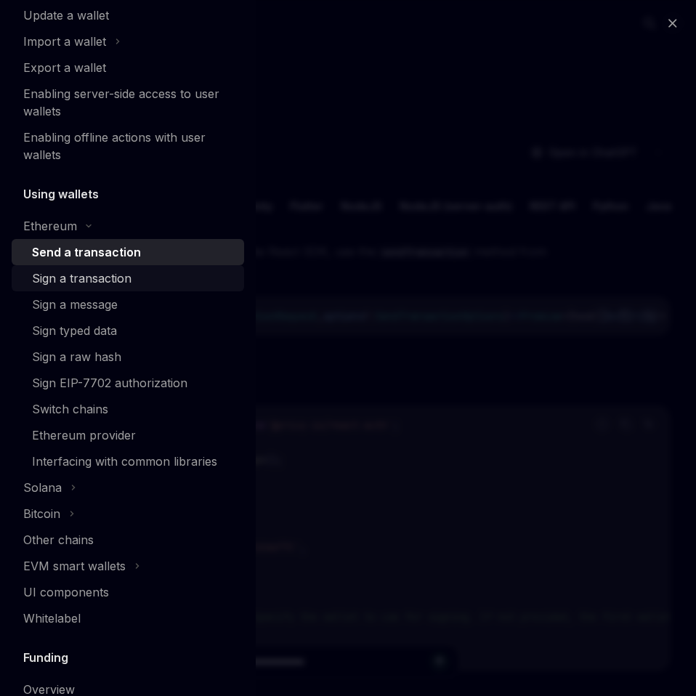
click at [76, 280] on div "Sign a transaction" at bounding box center [82, 277] width 100 height 17
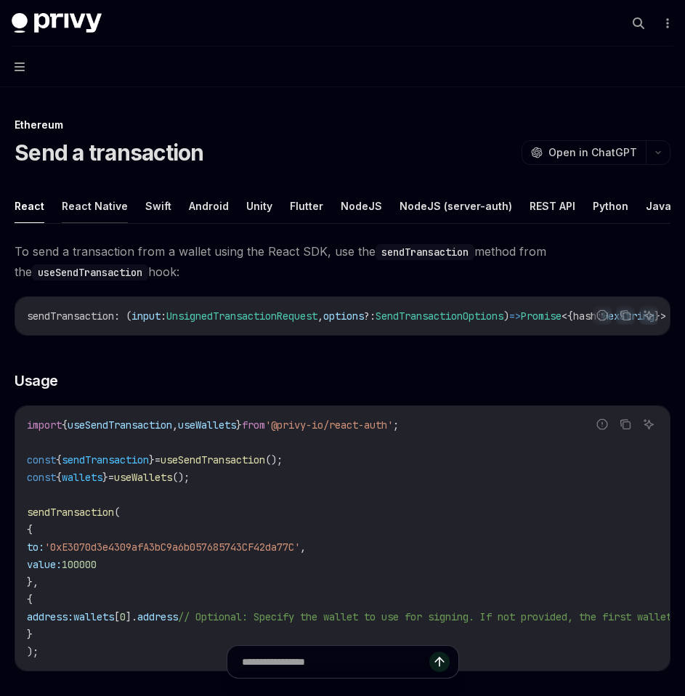
click at [101, 214] on button "React Native" at bounding box center [95, 206] width 66 height 34
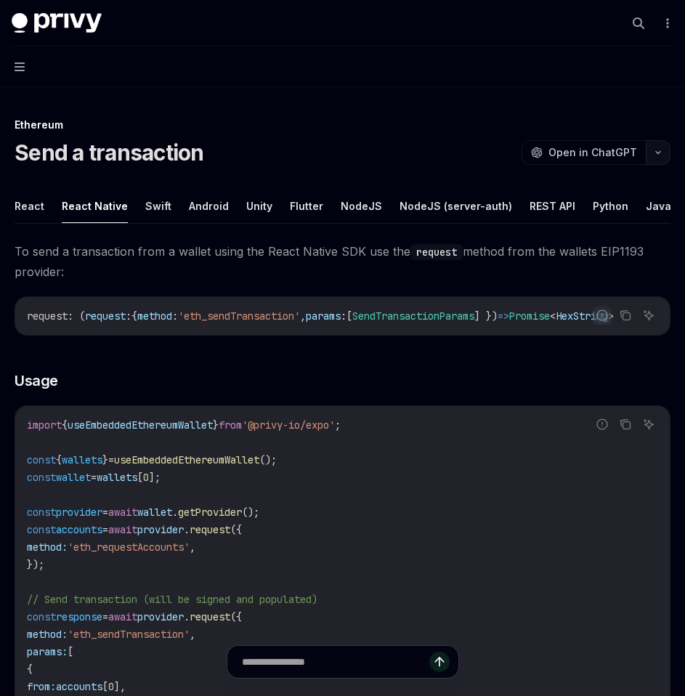
click at [656, 151] on icon "button" at bounding box center [657, 153] width 17 height 6
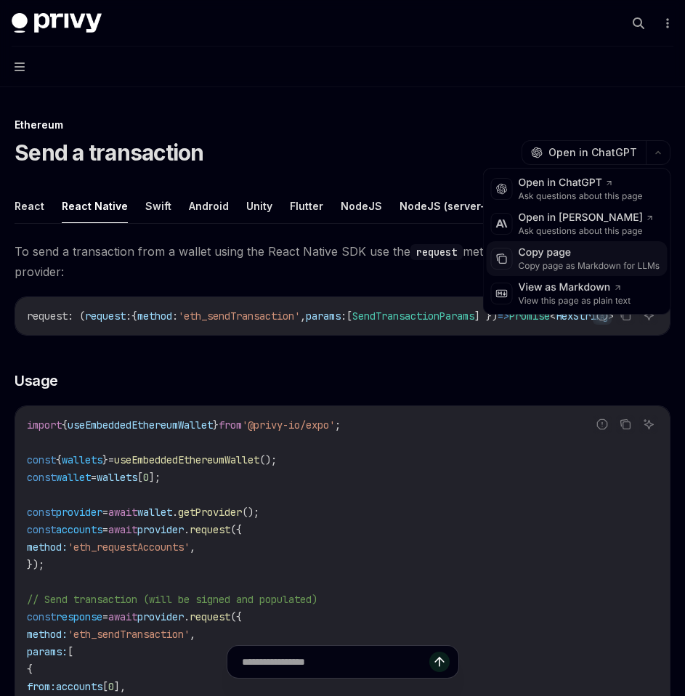
click at [559, 254] on div "Copy page" at bounding box center [590, 253] width 142 height 15
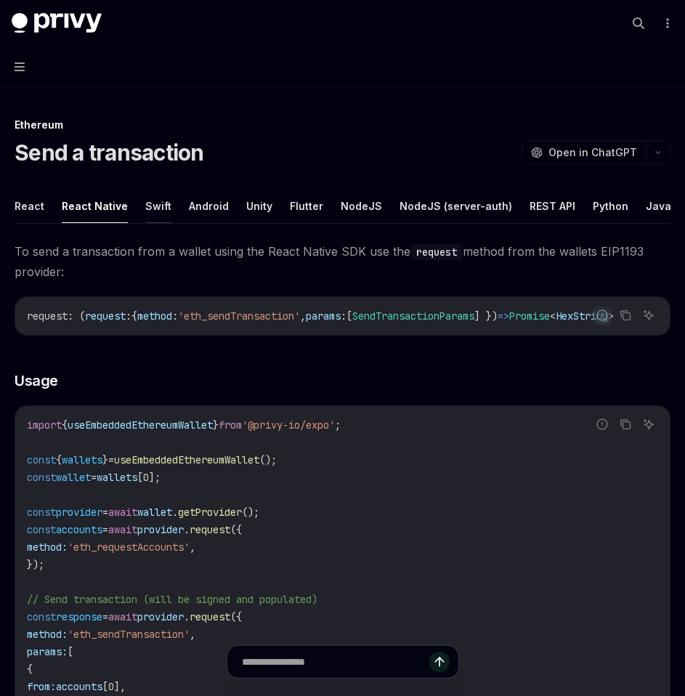
click at [158, 205] on button "Swift" at bounding box center [158, 206] width 26 height 34
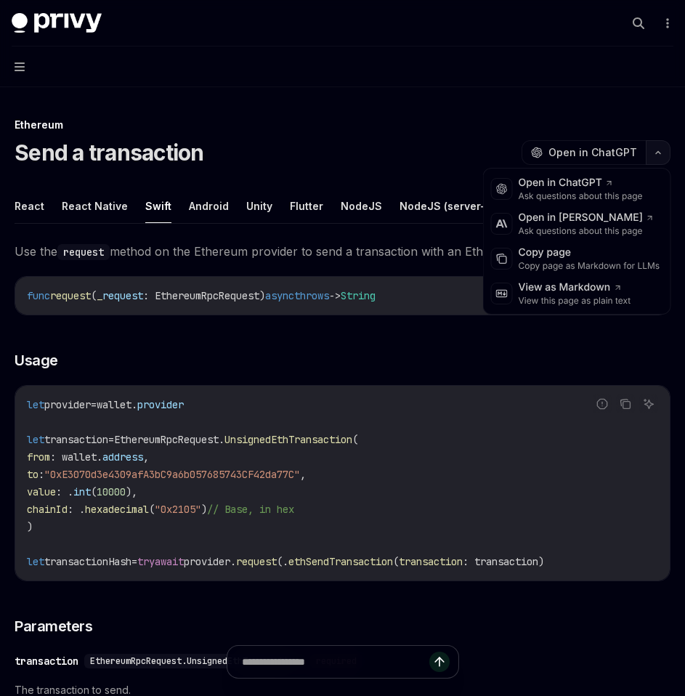
click at [659, 151] on icon "button" at bounding box center [657, 153] width 17 height 6
click at [577, 254] on div "Copy page" at bounding box center [590, 253] width 142 height 15
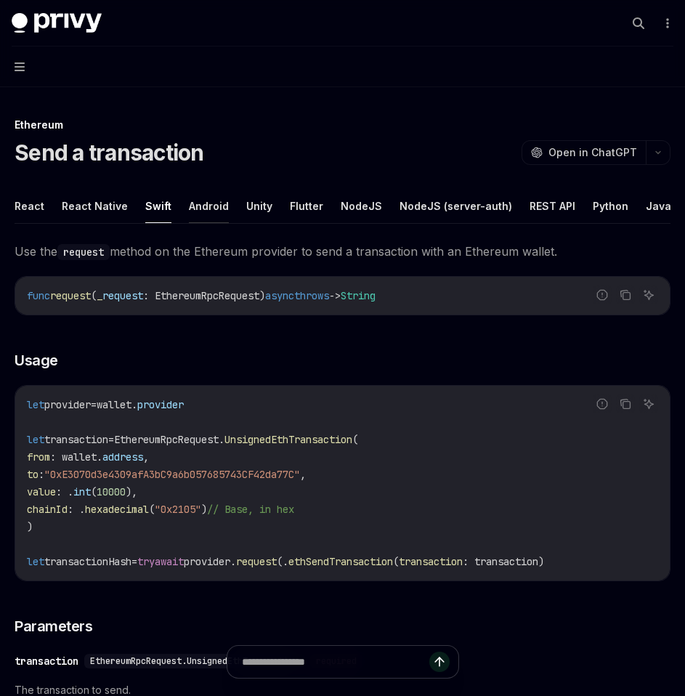
click at [203, 206] on button "Android" at bounding box center [209, 206] width 40 height 34
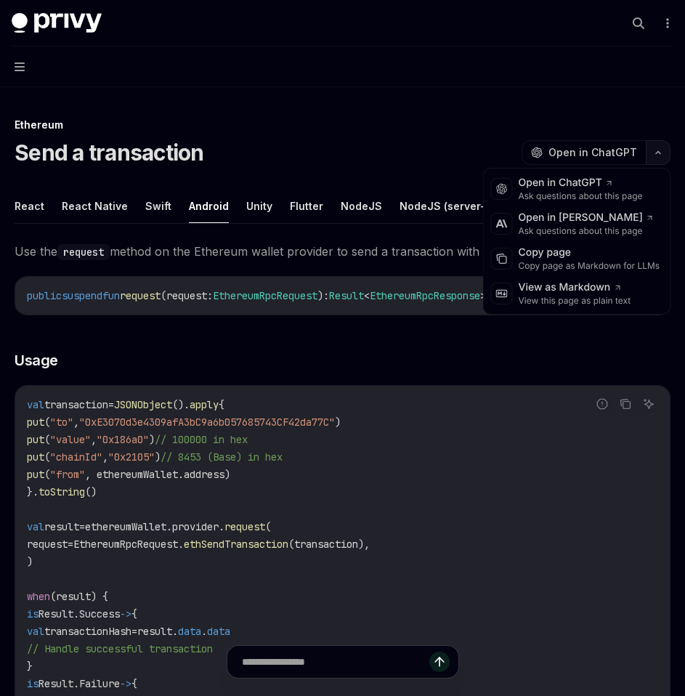
click at [652, 158] on button "button" at bounding box center [658, 152] width 25 height 25
click at [600, 262] on div "Copy page as Markdown for LLMs" at bounding box center [590, 266] width 142 height 12
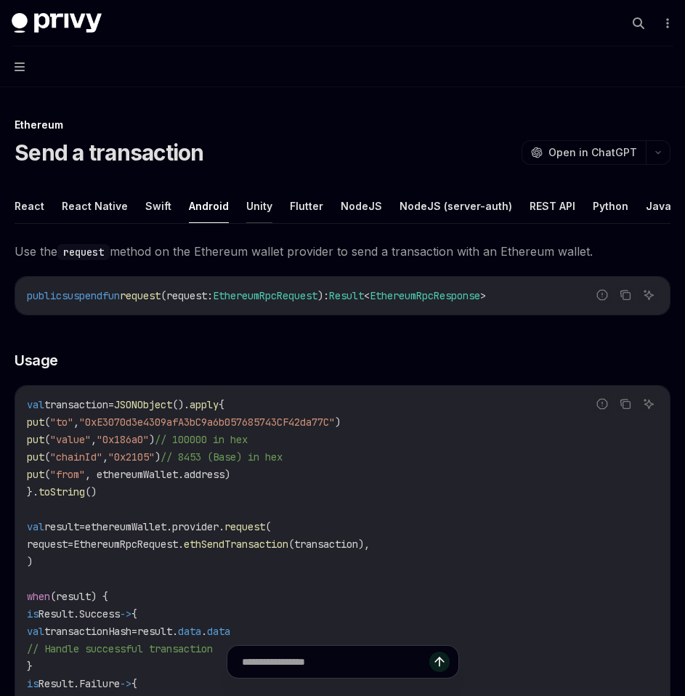
click at [253, 208] on button "Unity" at bounding box center [259, 206] width 26 height 34
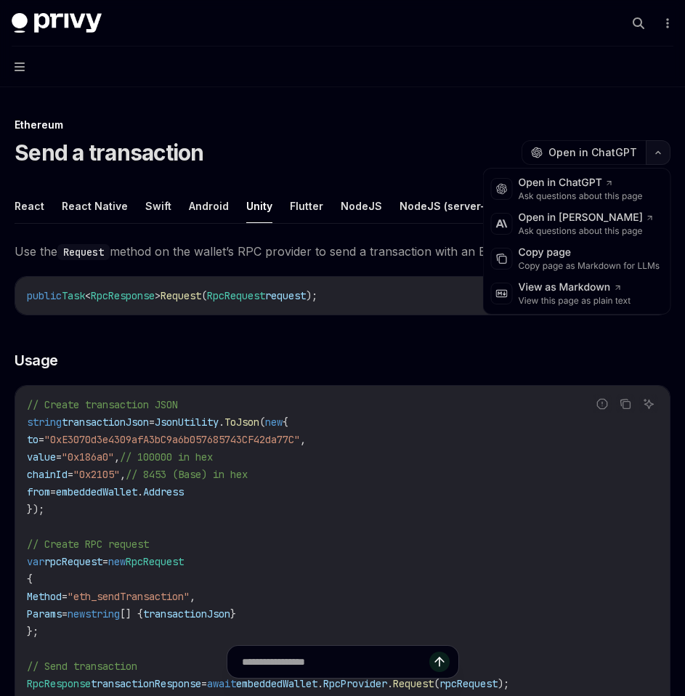
click at [657, 163] on button "button" at bounding box center [658, 152] width 25 height 25
click at [575, 253] on div "Copy page" at bounding box center [590, 253] width 142 height 15
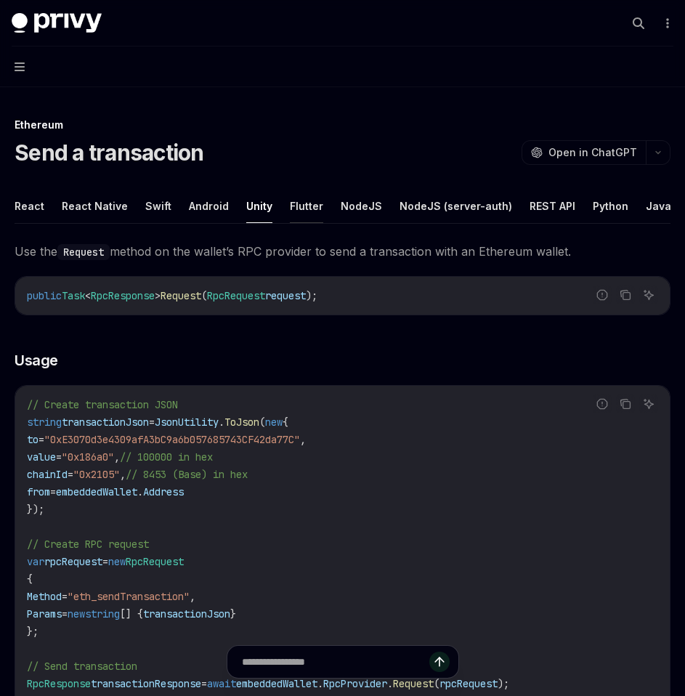
click at [304, 200] on button "Flutter" at bounding box center [306, 206] width 33 height 34
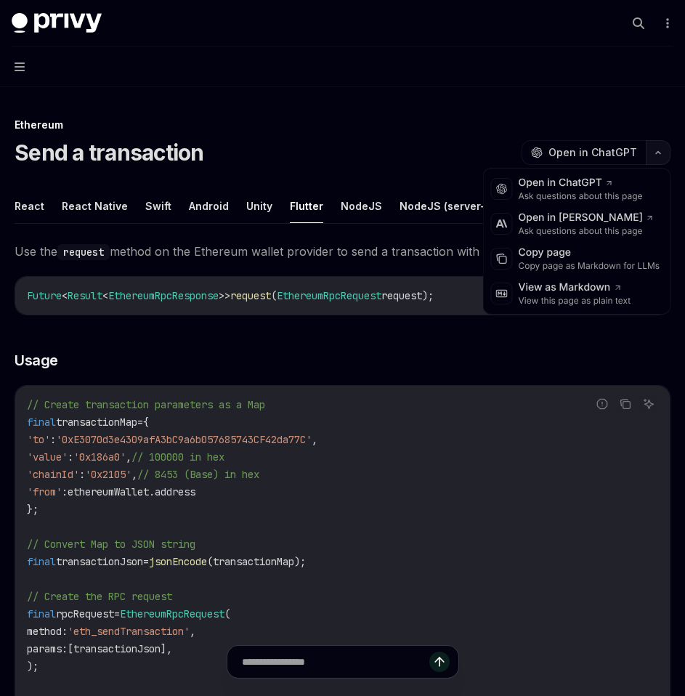
click at [657, 155] on button "button" at bounding box center [658, 152] width 25 height 25
click at [558, 264] on div "Copy page as Markdown for LLMs" at bounding box center [590, 266] width 142 height 12
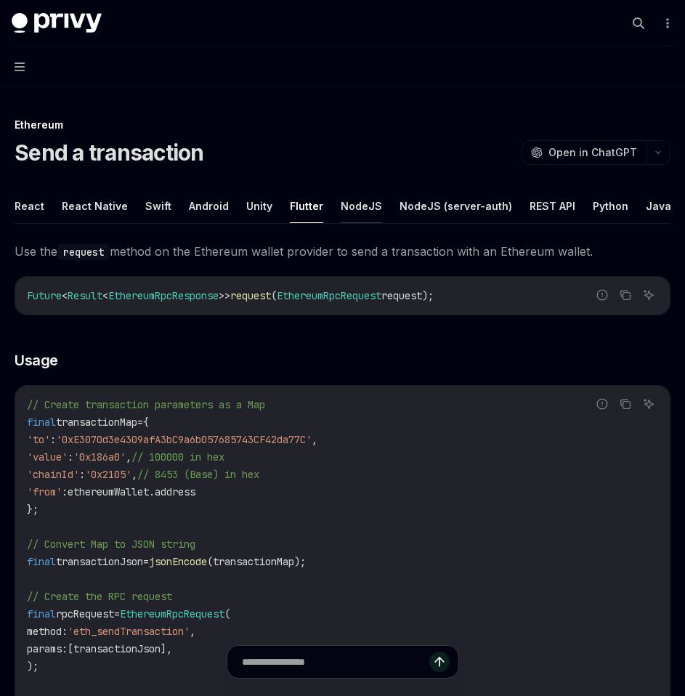
click at [362, 210] on button "NodeJS" at bounding box center [361, 206] width 41 height 34
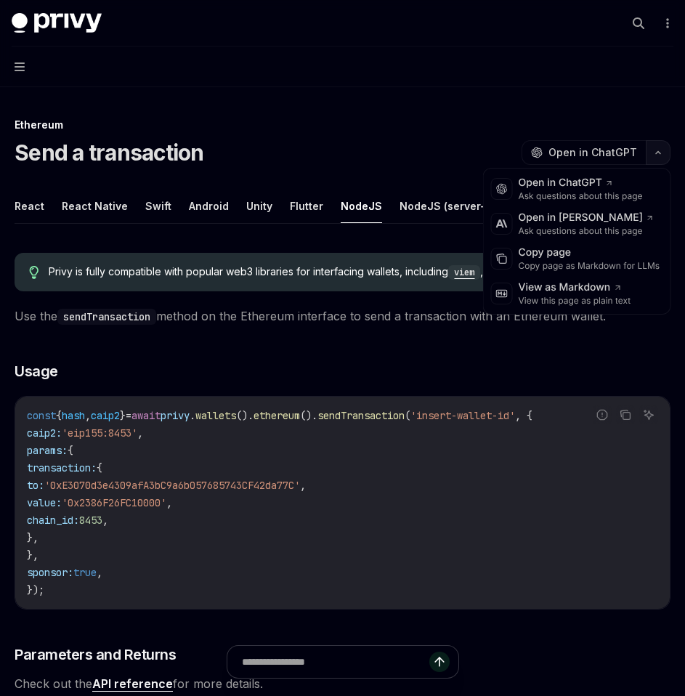
click at [661, 163] on button "button" at bounding box center [658, 152] width 25 height 25
click at [587, 262] on div "Copy page as Markdown for LLMs" at bounding box center [590, 266] width 142 height 12
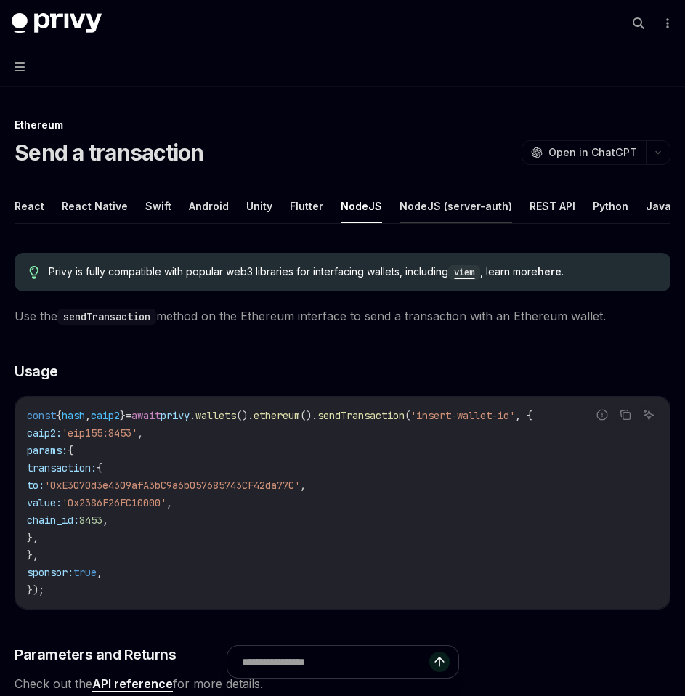
click at [430, 208] on button "NodeJS (server-auth)" at bounding box center [456, 206] width 113 height 34
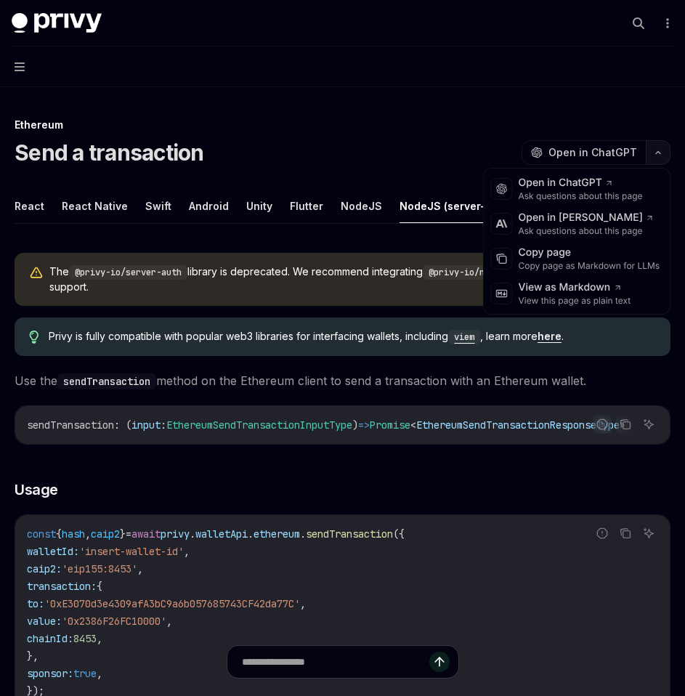
click at [659, 155] on icon "button" at bounding box center [657, 153] width 17 height 6
click at [570, 251] on div "Copy page" at bounding box center [590, 253] width 142 height 15
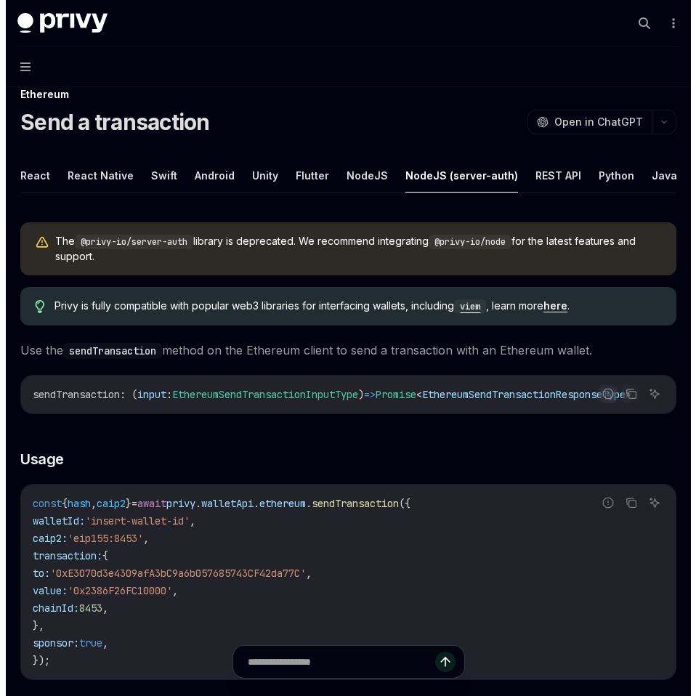
scroll to position [31, 0]
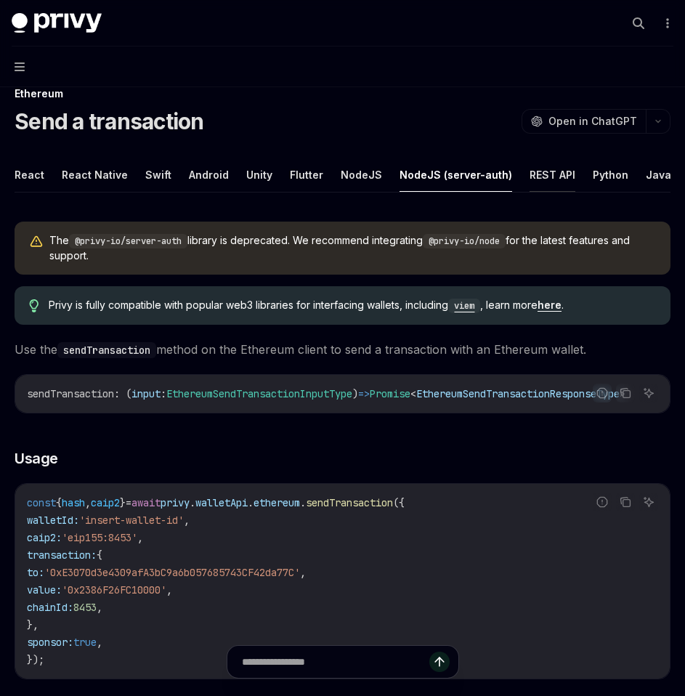
click at [530, 182] on button "REST API" at bounding box center [553, 175] width 46 height 34
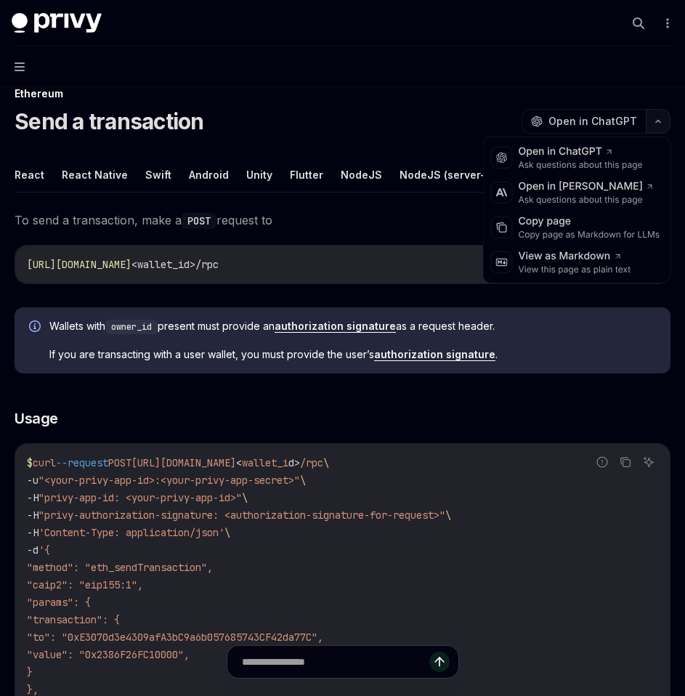
click at [662, 125] on button "button" at bounding box center [658, 121] width 25 height 25
click at [549, 232] on div "Copy page as Markdown for LLMs" at bounding box center [590, 235] width 142 height 12
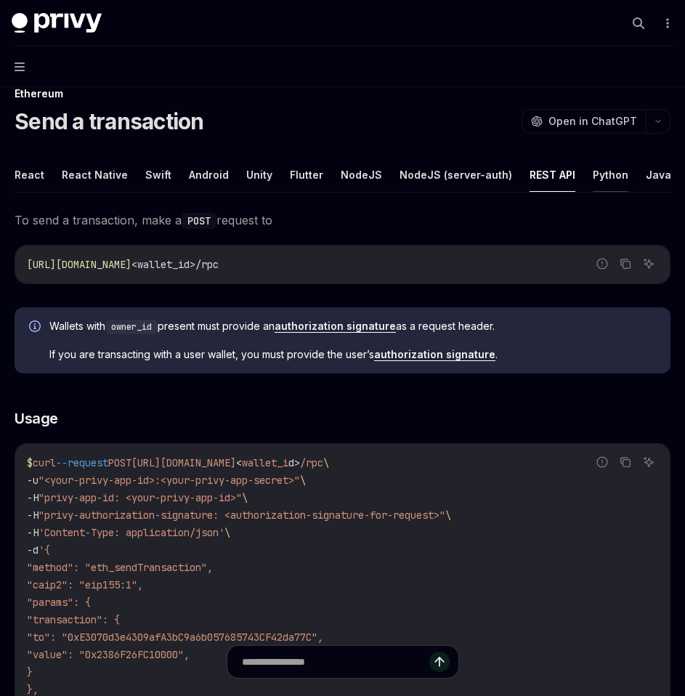
click at [593, 164] on button "Python" at bounding box center [611, 175] width 36 height 34
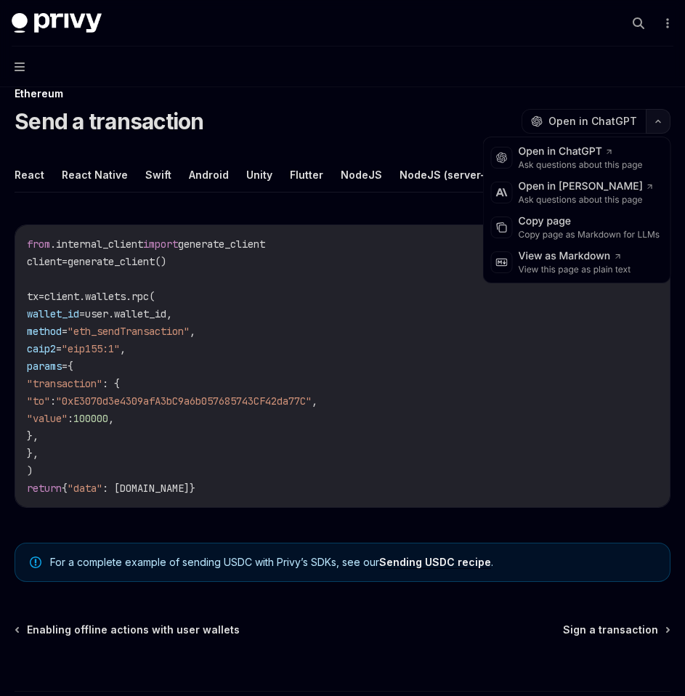
click at [658, 123] on icon "button" at bounding box center [657, 121] width 17 height 6
click at [556, 230] on div "Copy page as Markdown for LLMs" at bounding box center [590, 235] width 142 height 12
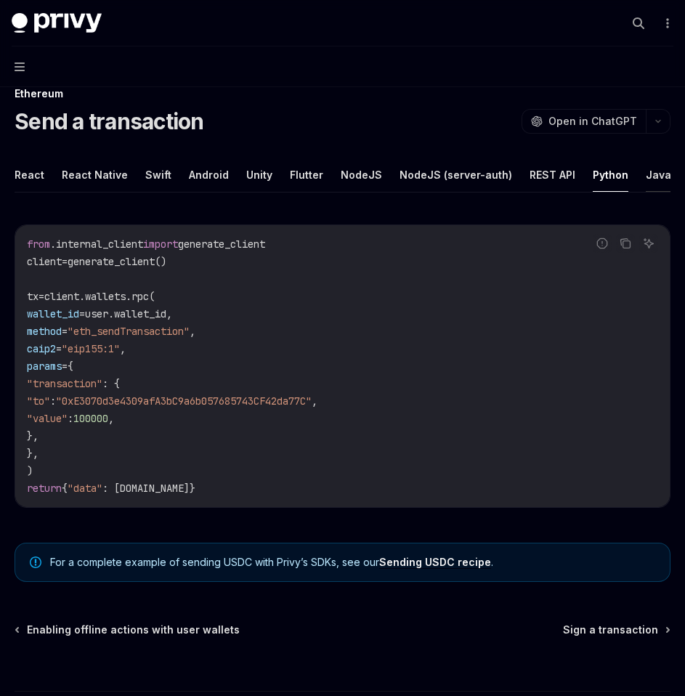
click at [646, 173] on button "Java" at bounding box center [658, 175] width 25 height 34
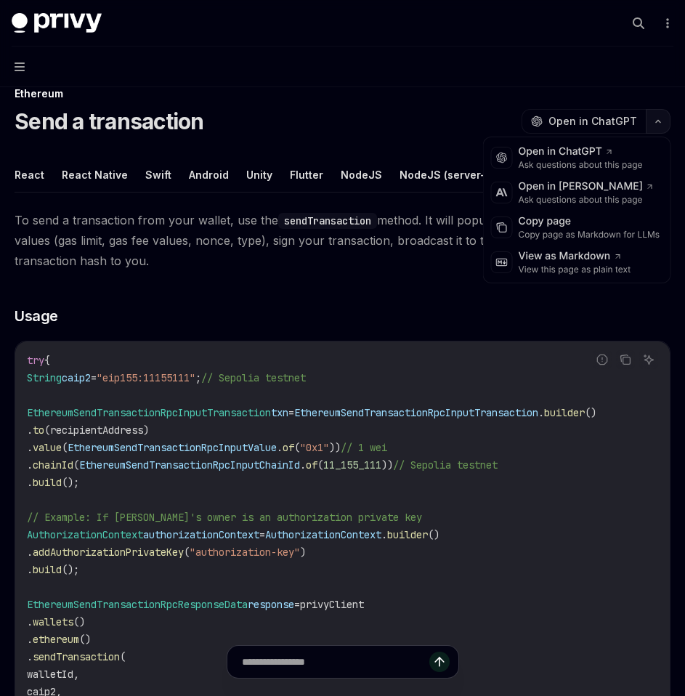
click at [653, 116] on button "button" at bounding box center [658, 121] width 25 height 25
click at [580, 222] on div "Copy page" at bounding box center [590, 221] width 142 height 15
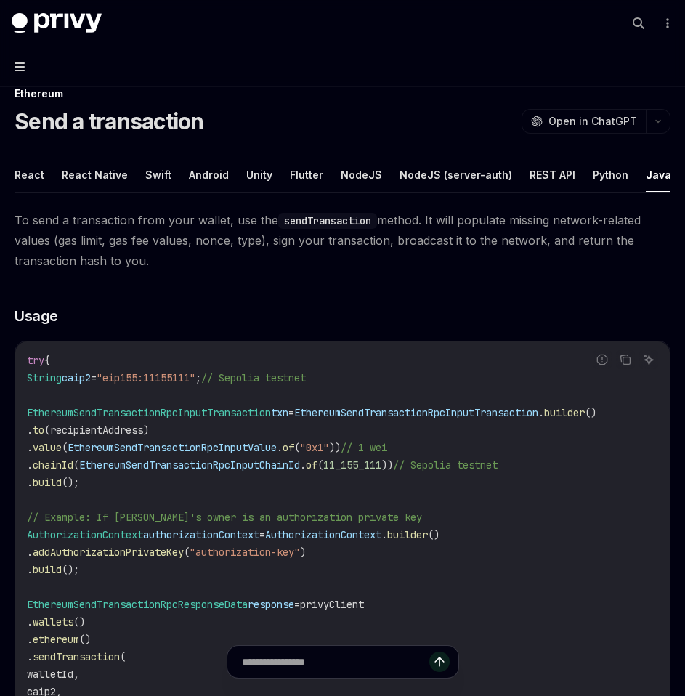
click at [17, 71] on icon "button" at bounding box center [20, 66] width 10 height 9
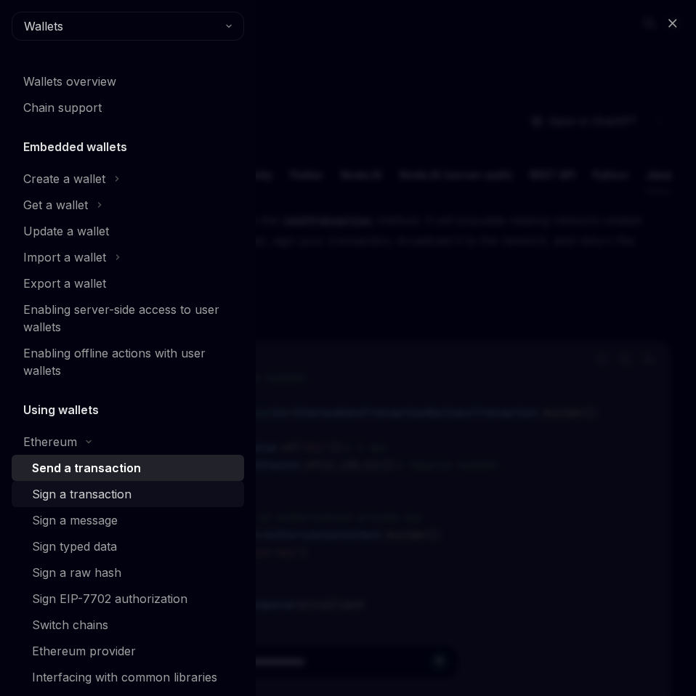
click at [89, 502] on div "Sign a transaction" at bounding box center [82, 493] width 100 height 17
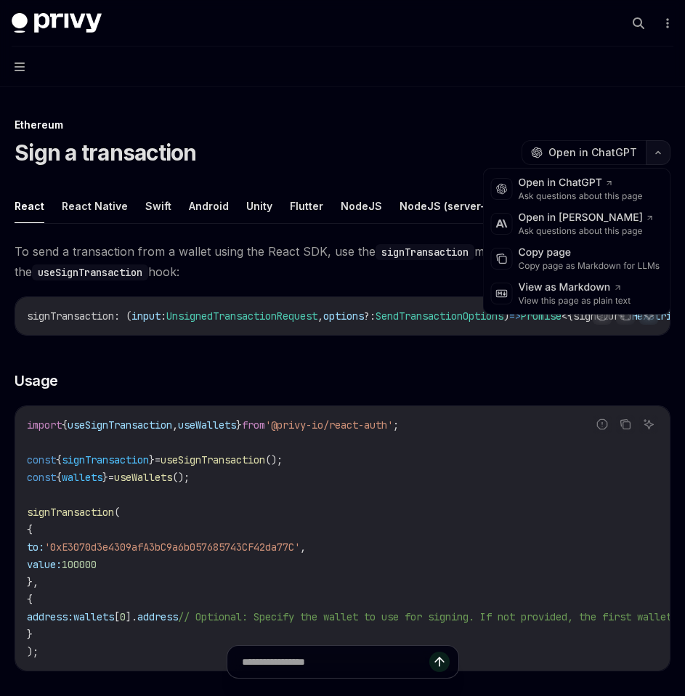
click at [653, 159] on button "button" at bounding box center [658, 152] width 25 height 25
click at [591, 272] on div "Copy page Copy page as Markdown for LLMs" at bounding box center [577, 258] width 181 height 35
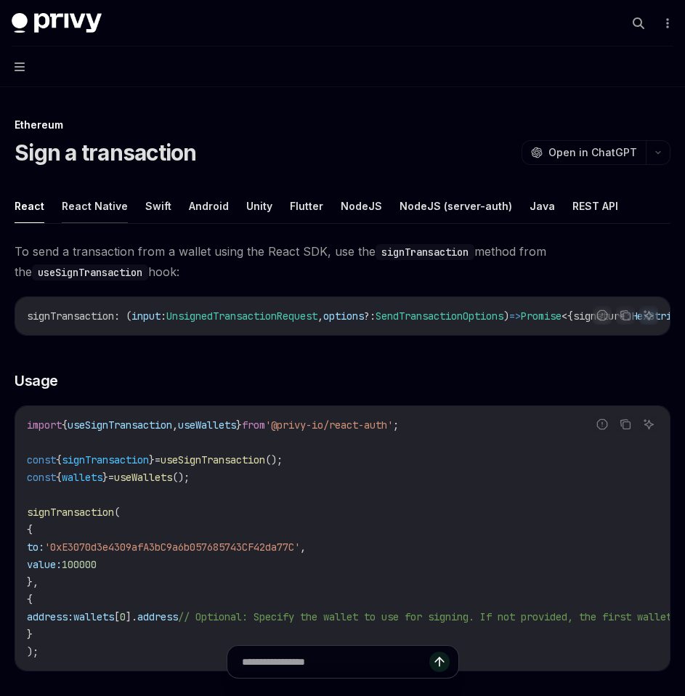
click at [84, 215] on button "React Native" at bounding box center [95, 206] width 66 height 34
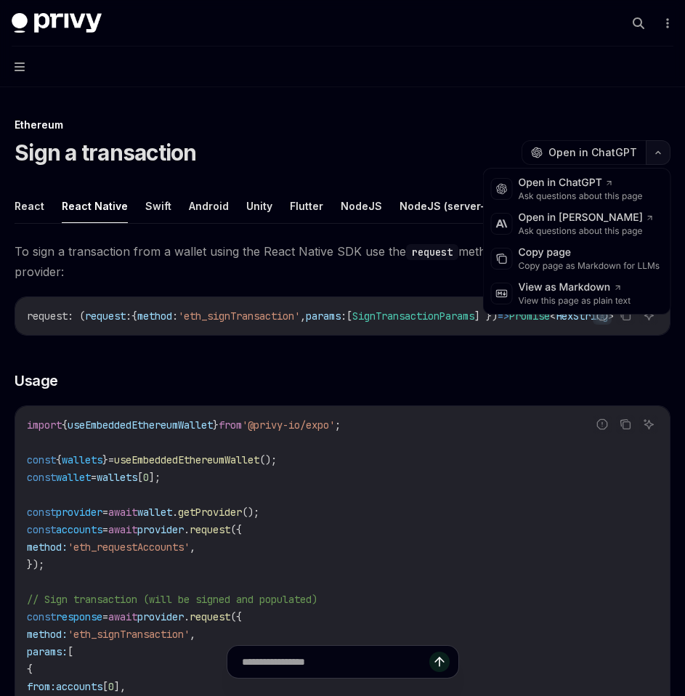
click at [660, 158] on button "button" at bounding box center [658, 152] width 25 height 25
click at [570, 259] on div "Copy page" at bounding box center [590, 253] width 142 height 15
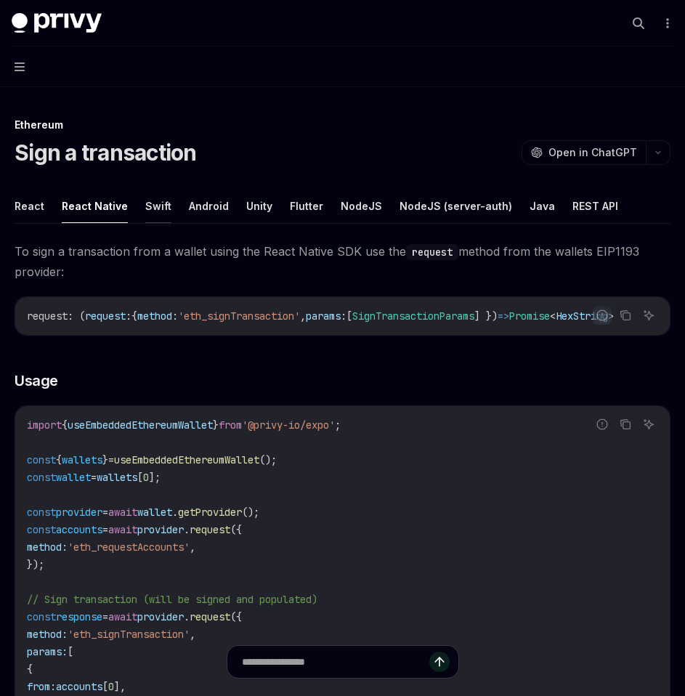
click at [152, 205] on button "Swift" at bounding box center [158, 206] width 26 height 34
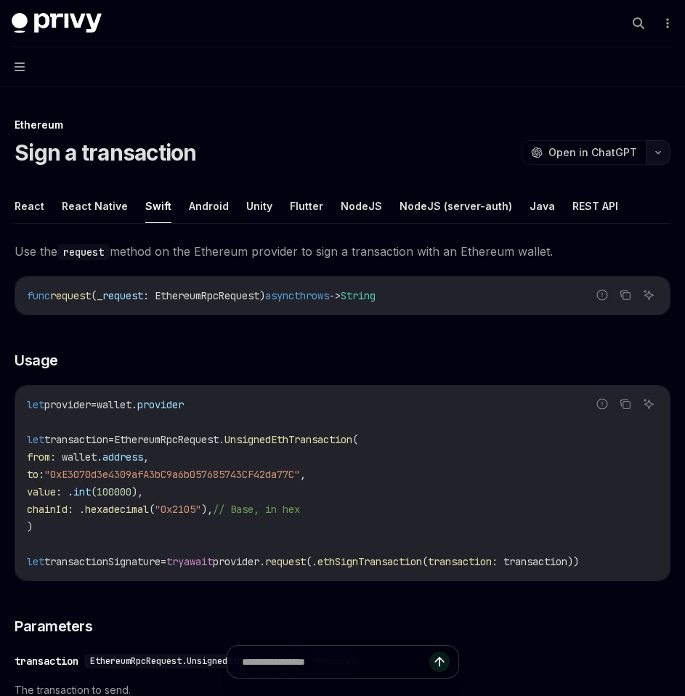
click at [655, 150] on icon "button" at bounding box center [657, 153] width 17 height 6
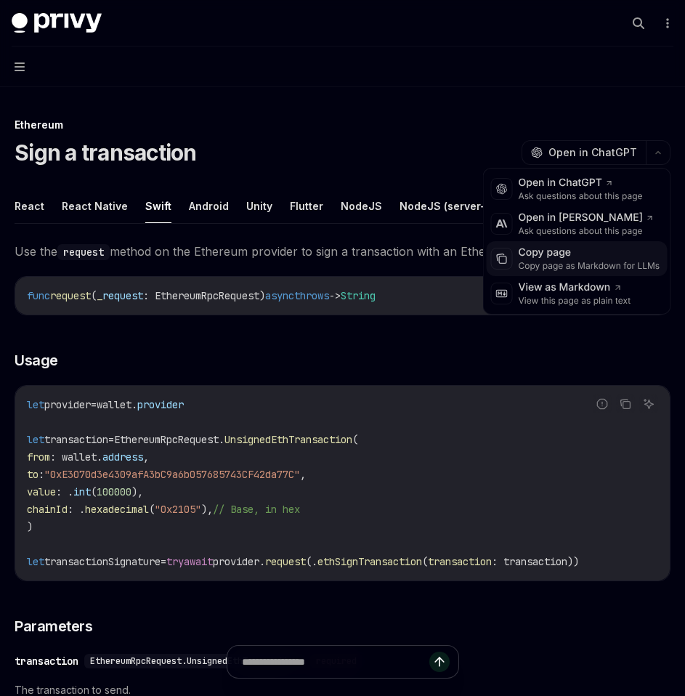
click at [574, 259] on div "Copy page" at bounding box center [590, 253] width 142 height 15
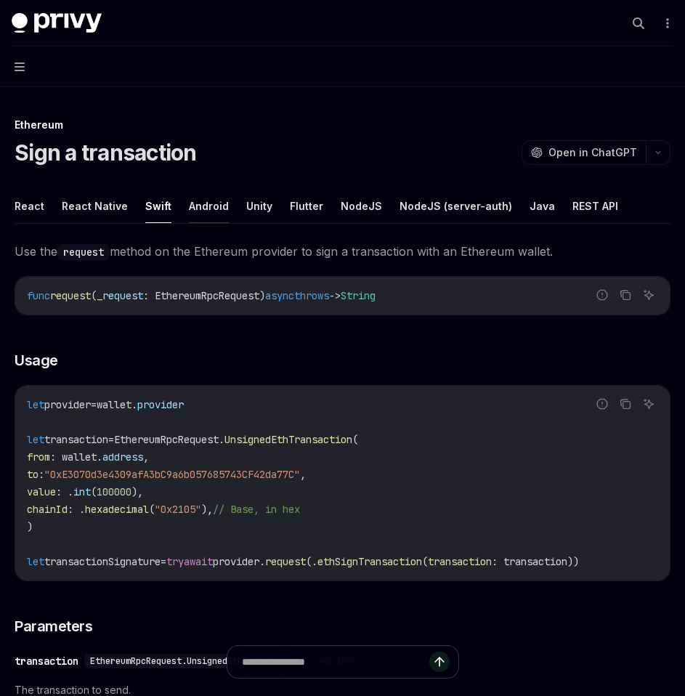
click at [207, 216] on button "Android" at bounding box center [209, 206] width 40 height 34
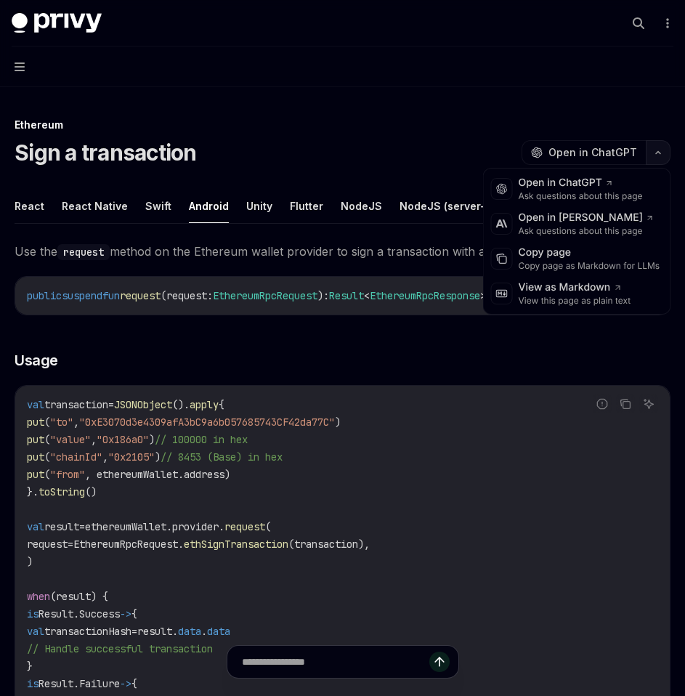
click at [650, 158] on button "button" at bounding box center [658, 152] width 25 height 25
click at [569, 253] on div "Copy page" at bounding box center [590, 253] width 142 height 15
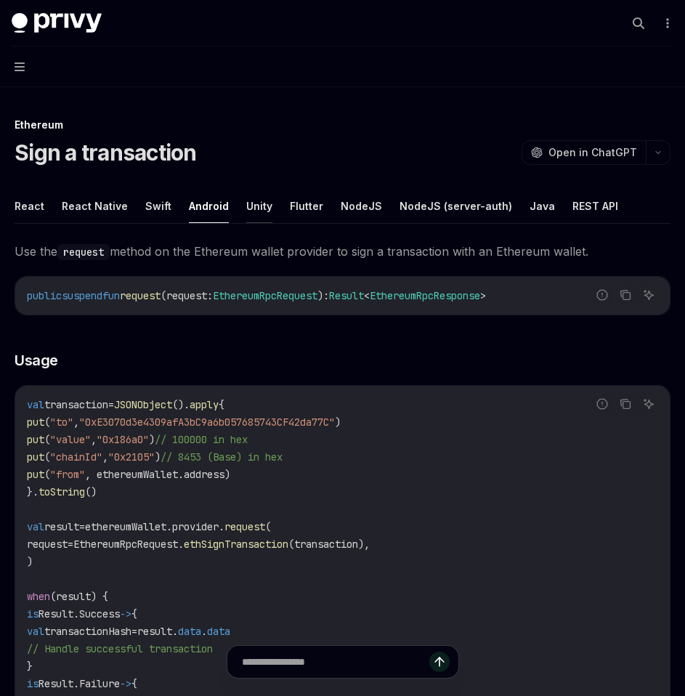
click at [258, 210] on button "Unity" at bounding box center [259, 206] width 26 height 34
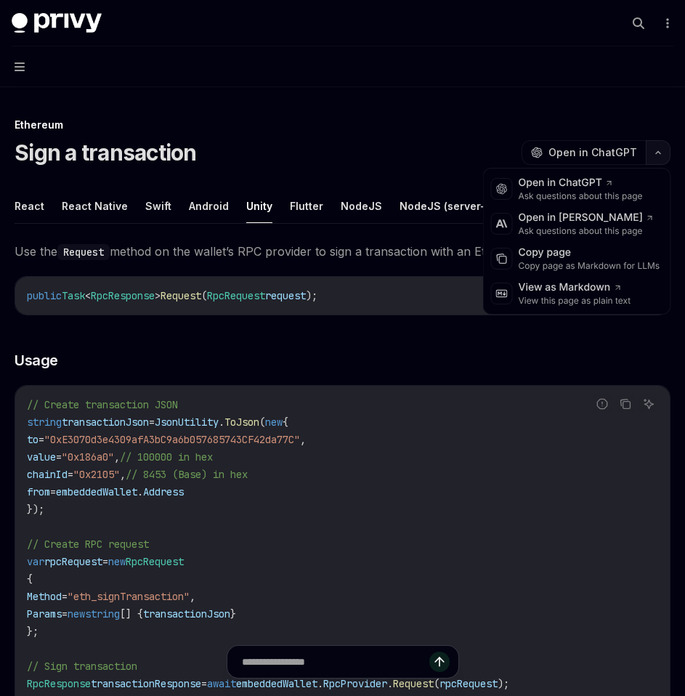
click at [655, 155] on button "button" at bounding box center [658, 152] width 25 height 25
click at [576, 261] on div "Copy page as Markdown for LLMs" at bounding box center [590, 266] width 142 height 12
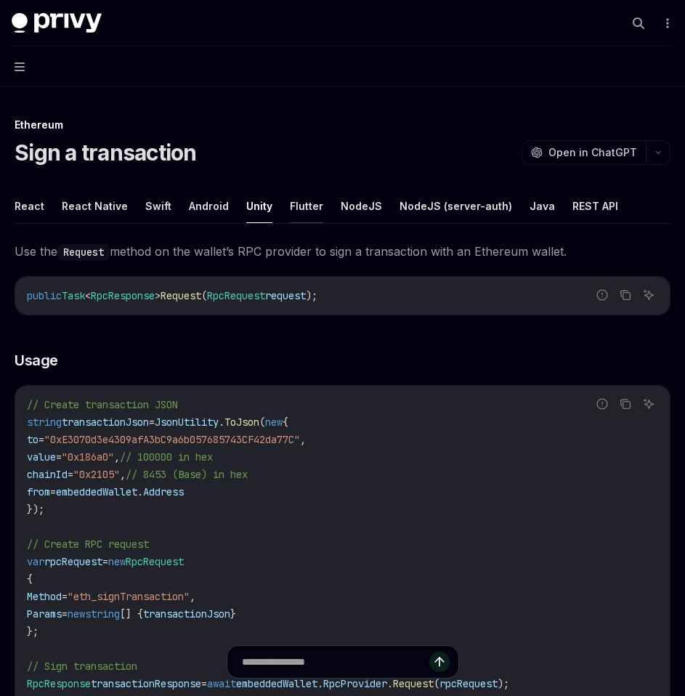
click at [309, 202] on button "Flutter" at bounding box center [306, 206] width 33 height 34
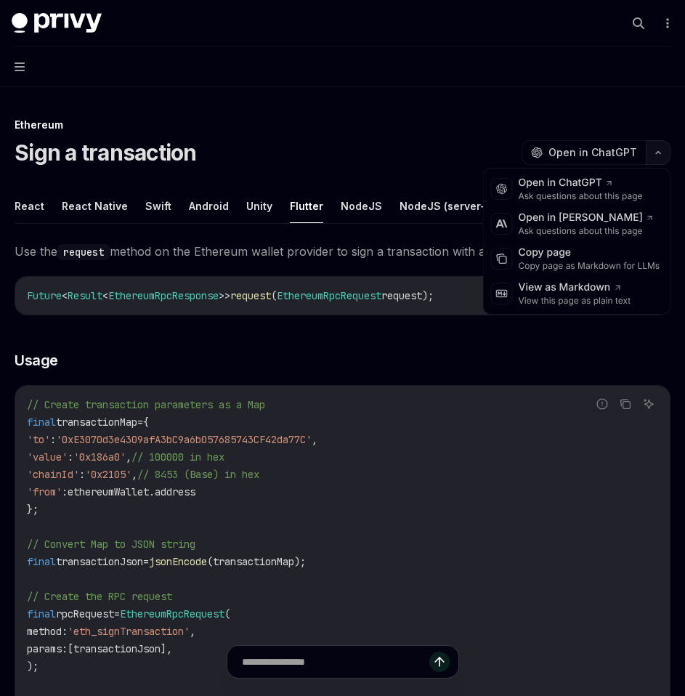
click at [660, 147] on button "button" at bounding box center [658, 152] width 25 height 25
click at [575, 259] on div "Copy page" at bounding box center [590, 253] width 142 height 15
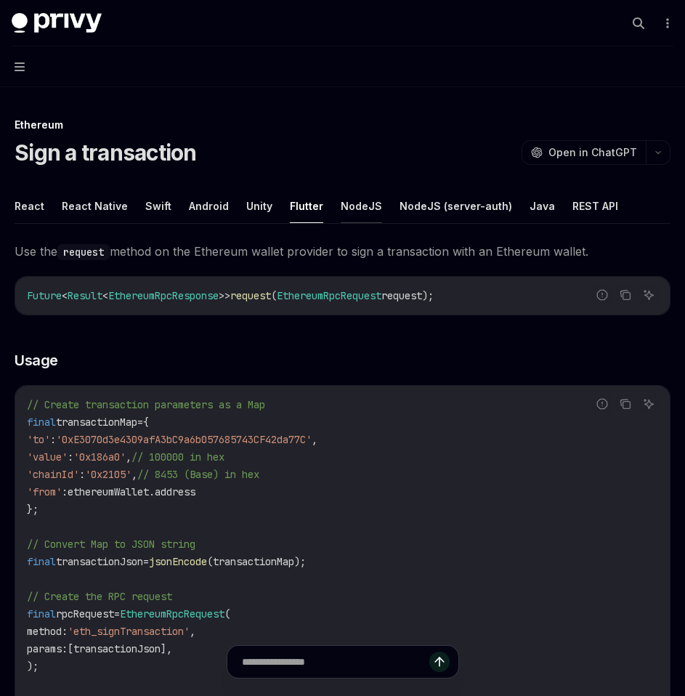
click at [354, 214] on button "NodeJS" at bounding box center [361, 206] width 41 height 34
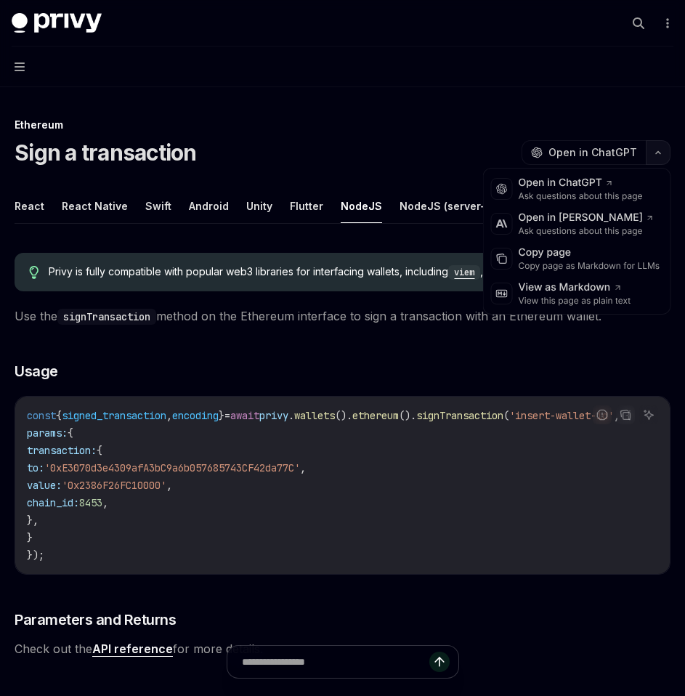
click at [666, 159] on button "button" at bounding box center [658, 152] width 25 height 25
click at [551, 259] on div "Copy page" at bounding box center [590, 253] width 142 height 15
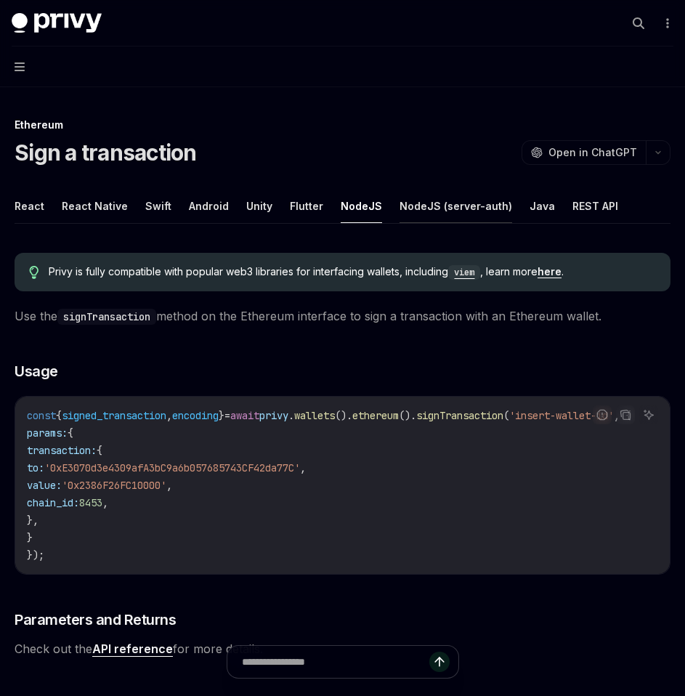
click at [430, 210] on button "NodeJS (server-auth)" at bounding box center [456, 206] width 113 height 34
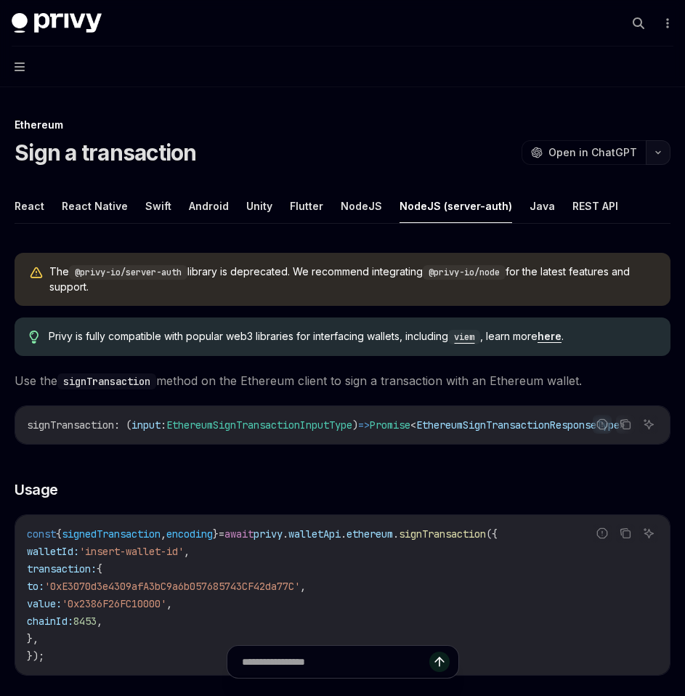
click at [654, 162] on button "button" at bounding box center [658, 152] width 25 height 25
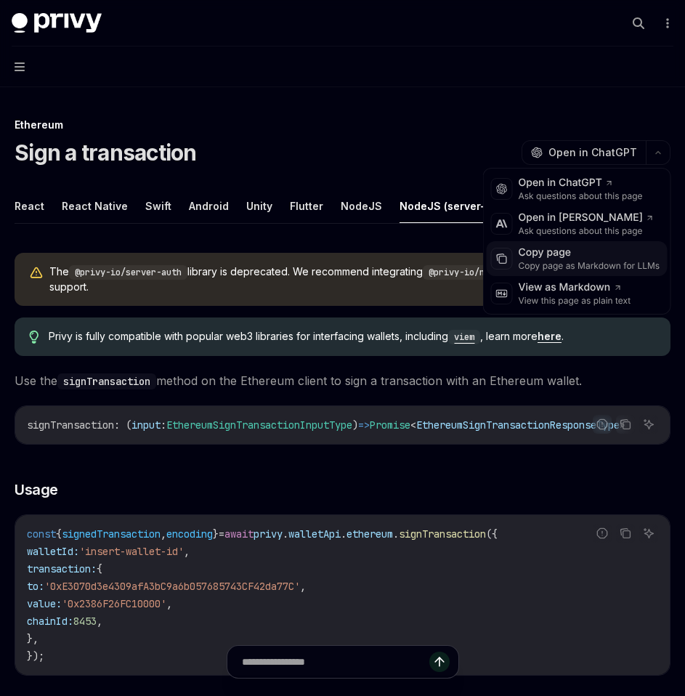
click at [558, 259] on div "Copy page" at bounding box center [590, 253] width 142 height 15
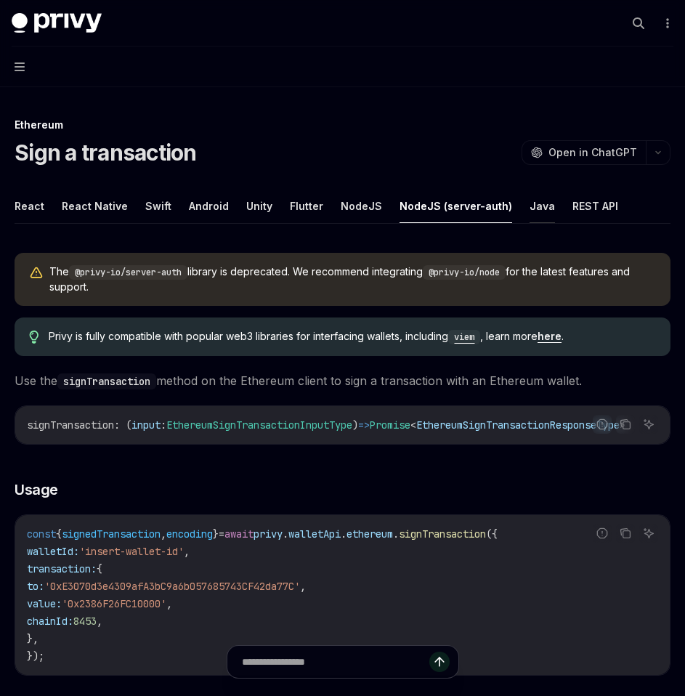
click at [532, 217] on button "Java" at bounding box center [542, 206] width 25 height 34
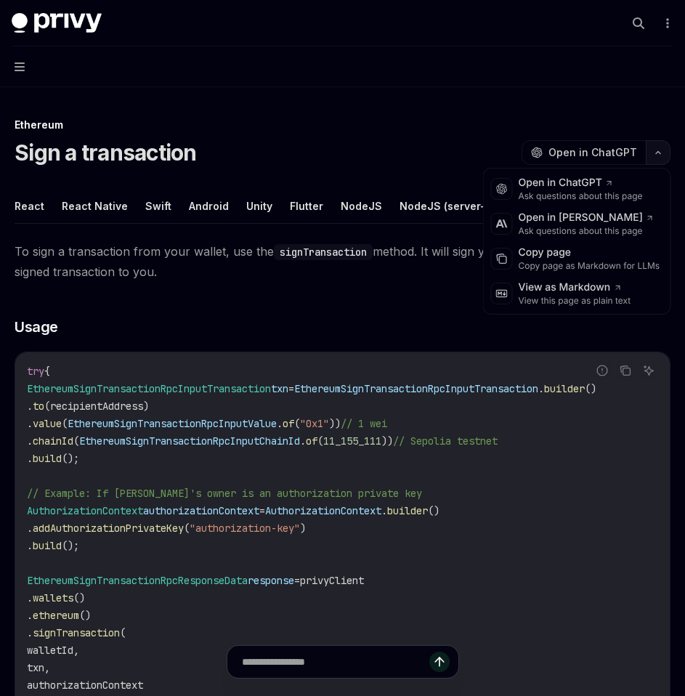
click at [650, 155] on button "button" at bounding box center [658, 152] width 25 height 25
click at [581, 261] on div "Copy page as Markdown for LLMs" at bounding box center [590, 266] width 142 height 12
click at [658, 158] on button "button" at bounding box center [658, 152] width 25 height 25
click at [574, 254] on div "Copy page" at bounding box center [590, 253] width 142 height 15
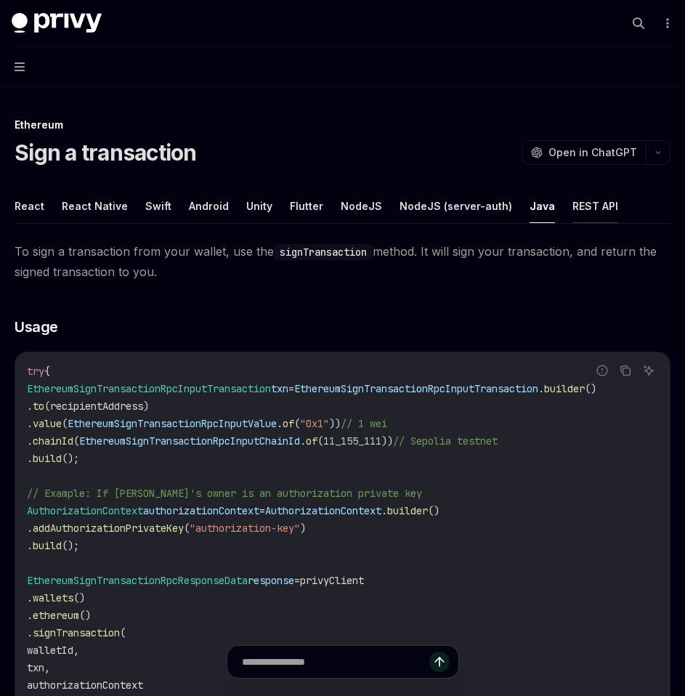
click at [572, 209] on button "REST API" at bounding box center [595, 206] width 46 height 34
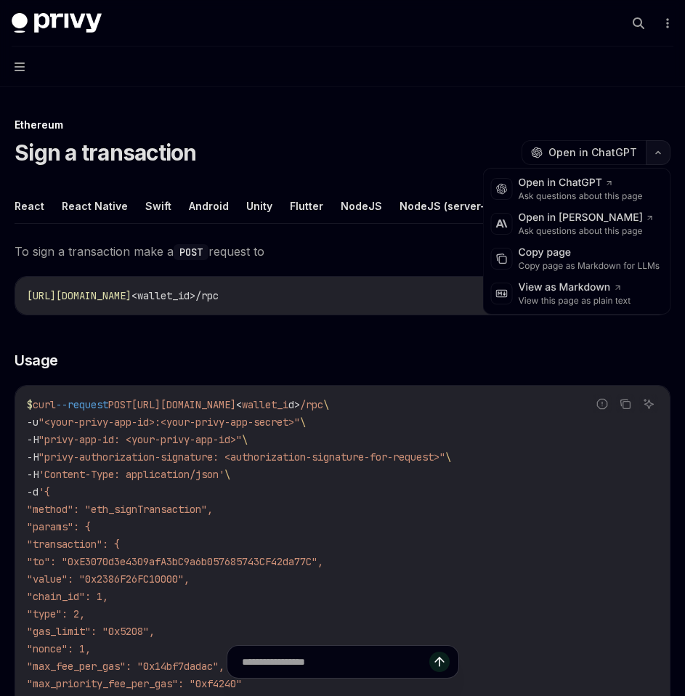
click at [659, 159] on button "button" at bounding box center [658, 152] width 25 height 25
click at [562, 267] on div "Copy page as Markdown for LLMs" at bounding box center [590, 266] width 142 height 12
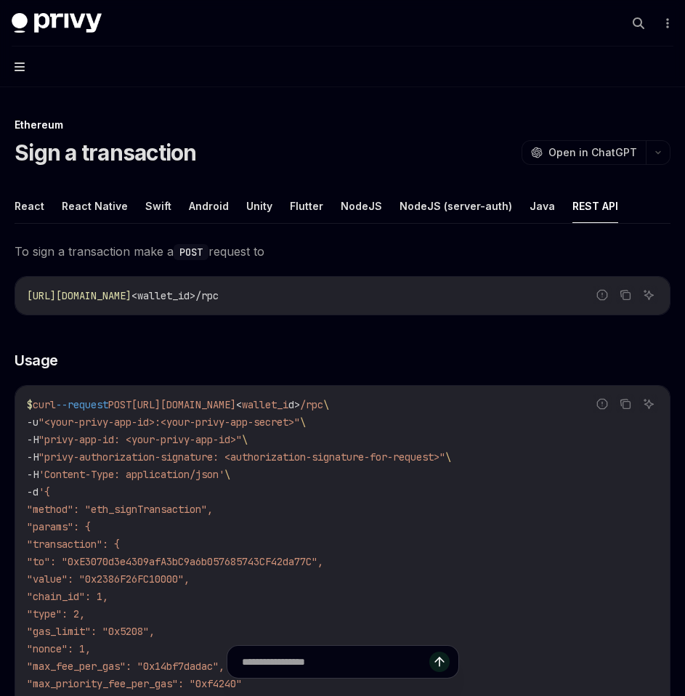
click at [22, 71] on icon "button" at bounding box center [20, 67] width 10 height 12
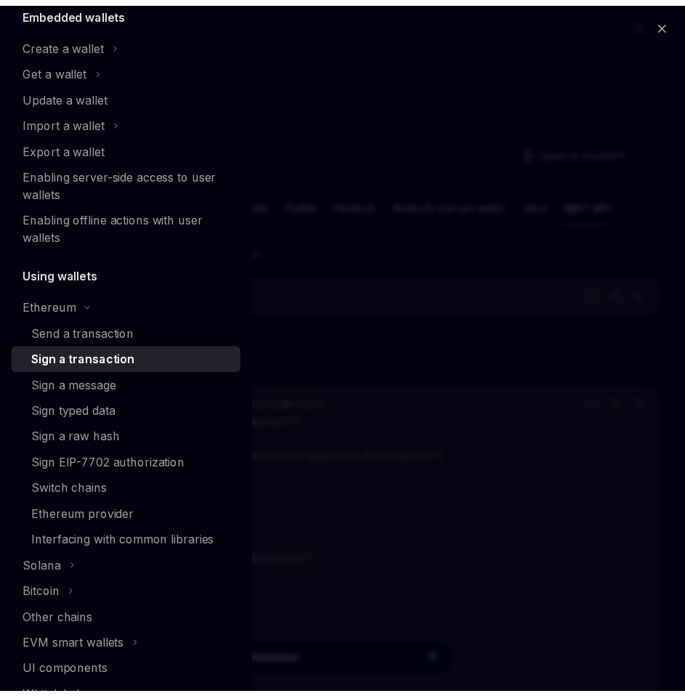
scroll to position [136, 0]
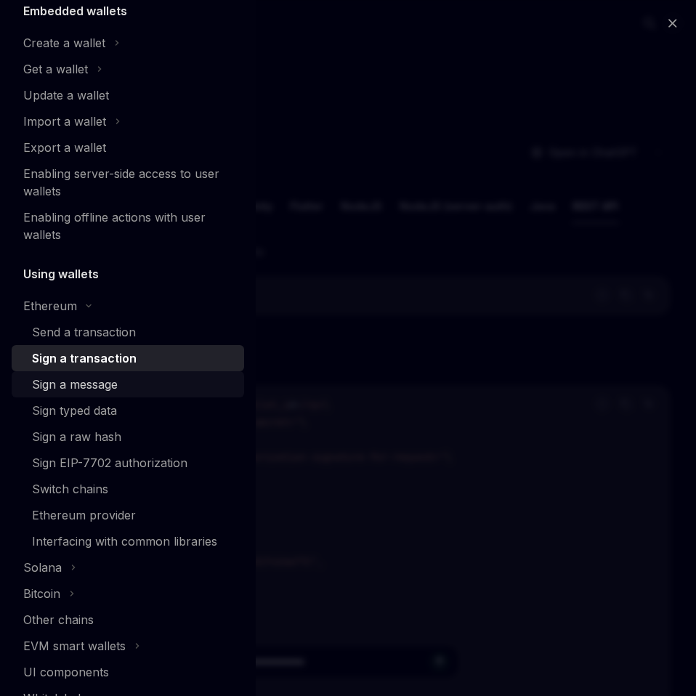
click at [79, 386] on div "Sign a message" at bounding box center [75, 384] width 86 height 17
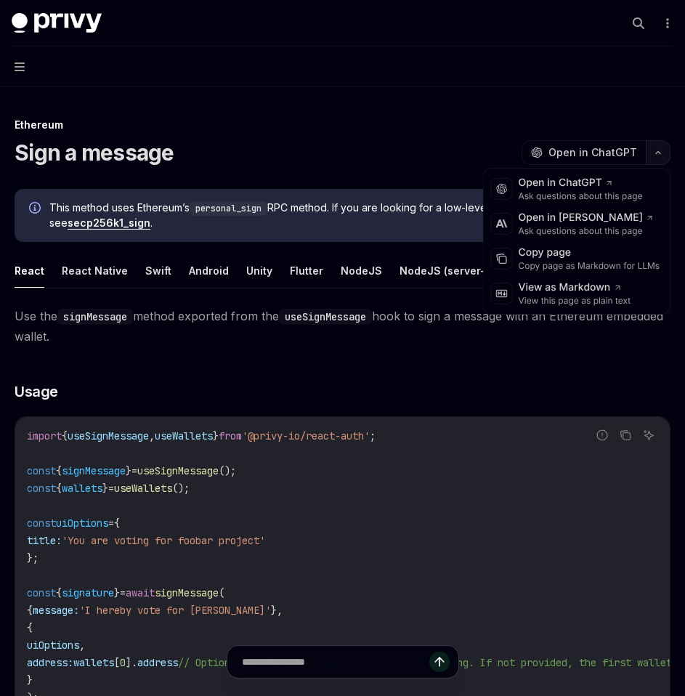
click at [657, 151] on icon "button" at bounding box center [657, 153] width 17 height 6
click at [577, 265] on div "Copy page as Markdown for LLMs" at bounding box center [590, 266] width 142 height 12
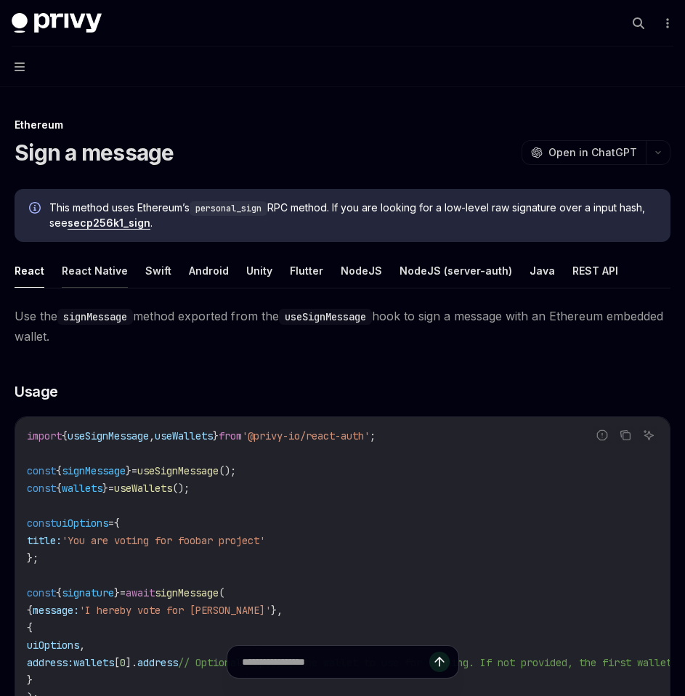
click at [89, 261] on button "React Native" at bounding box center [95, 271] width 66 height 34
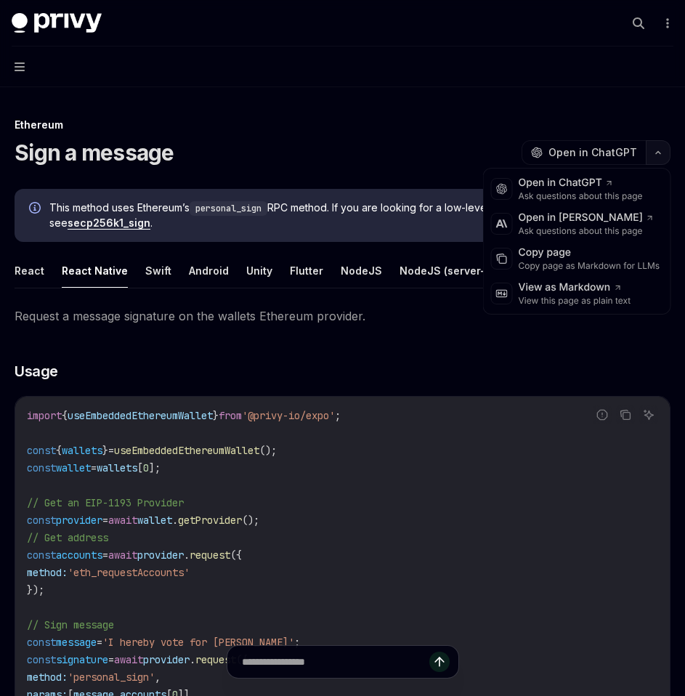
click at [655, 158] on button "button" at bounding box center [658, 152] width 25 height 25
click at [564, 252] on div "Copy page" at bounding box center [590, 253] width 142 height 15
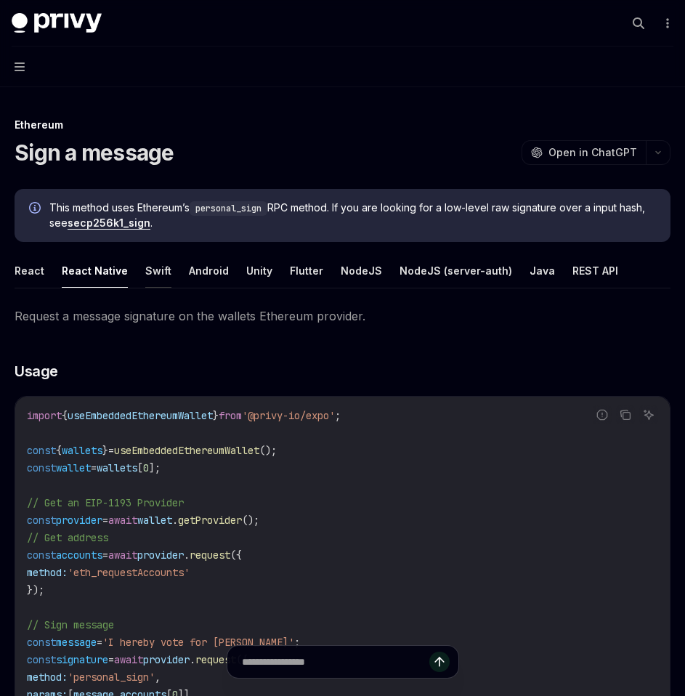
click at [156, 266] on button "Swift" at bounding box center [158, 271] width 26 height 34
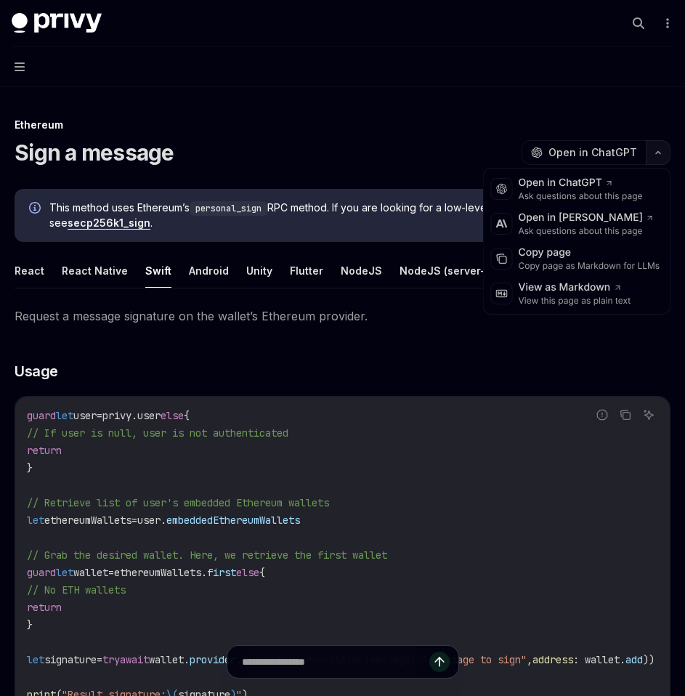
click at [660, 158] on button "button" at bounding box center [658, 152] width 25 height 25
click at [575, 264] on div "Copy page as Markdown for LLMs" at bounding box center [590, 266] width 142 height 12
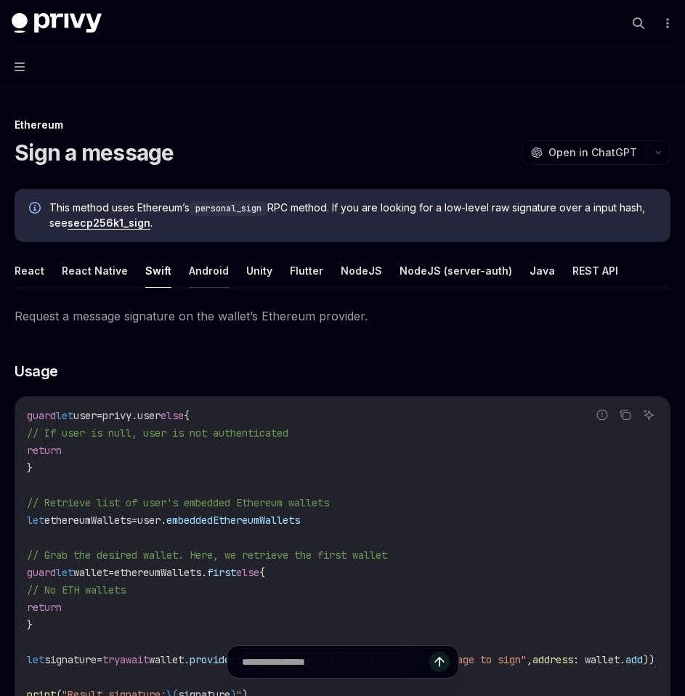
click at [219, 277] on button "Android" at bounding box center [209, 271] width 40 height 34
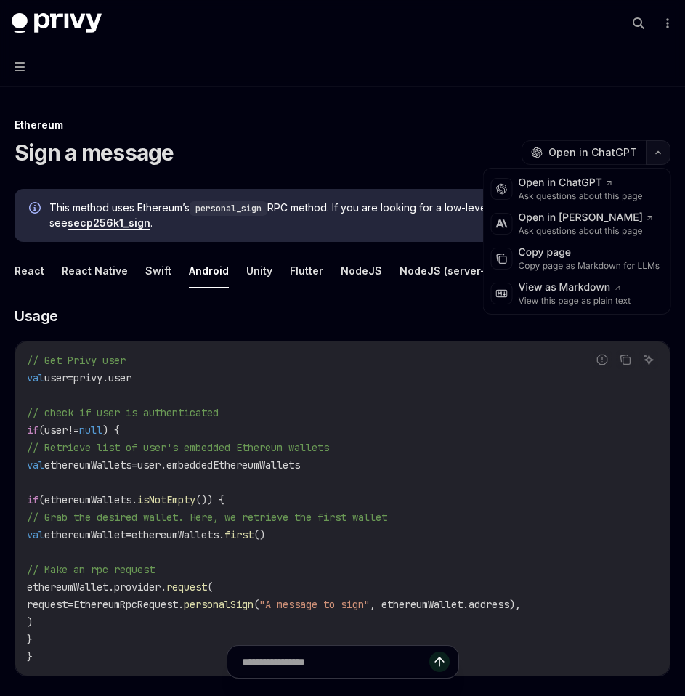
click at [663, 159] on button "button" at bounding box center [658, 152] width 25 height 25
click at [559, 262] on div "Copy page as Markdown for LLMs" at bounding box center [590, 266] width 142 height 12
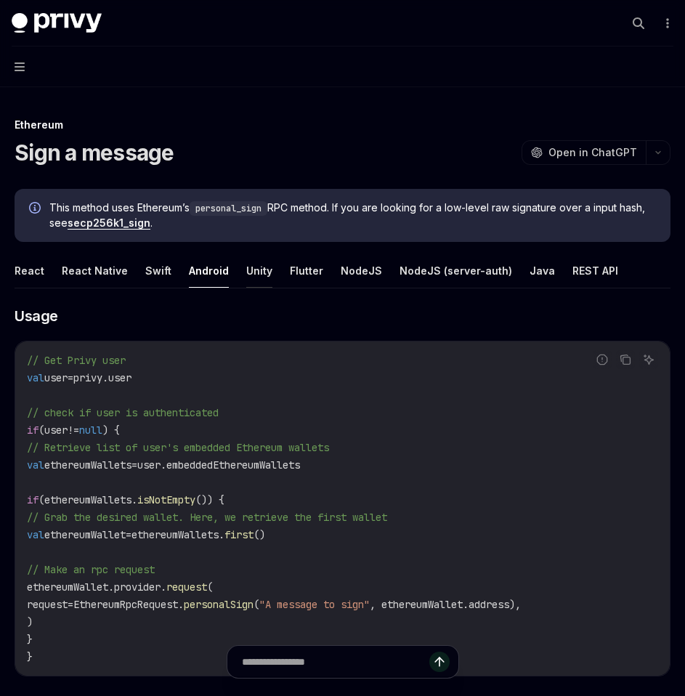
click at [259, 272] on button "Unity" at bounding box center [259, 271] width 26 height 34
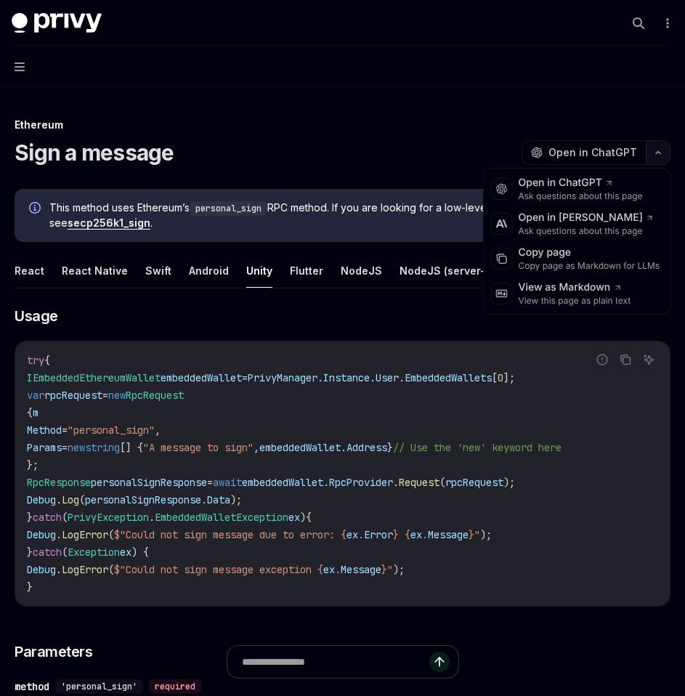
click at [656, 152] on icon "button" at bounding box center [657, 153] width 17 height 6
click at [577, 261] on div "Copy page as Markdown for LLMs" at bounding box center [590, 266] width 142 height 12
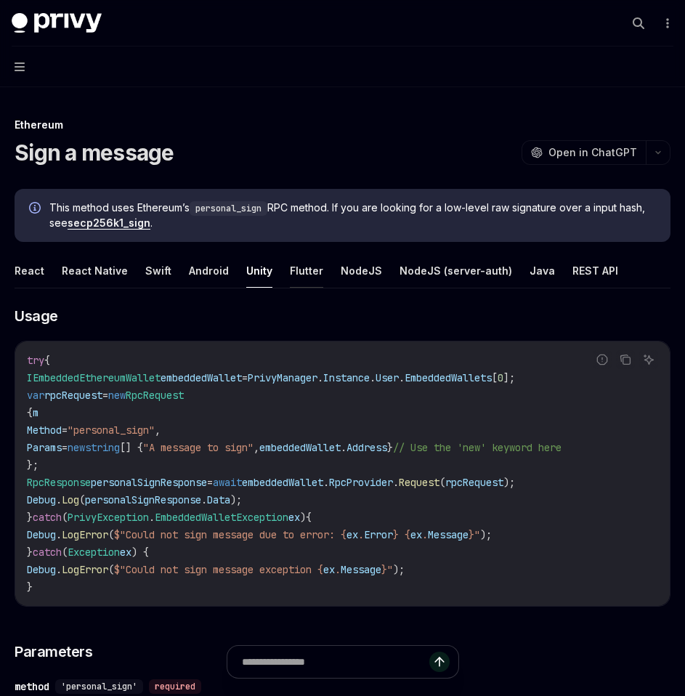
click at [293, 280] on button "Flutter" at bounding box center [306, 271] width 33 height 34
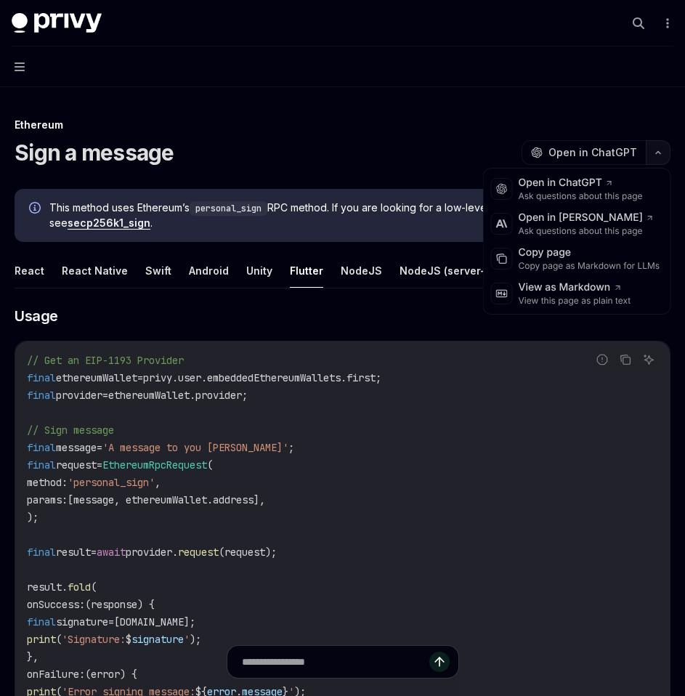
click at [664, 154] on icon "button" at bounding box center [657, 153] width 17 height 6
click at [570, 262] on div "Copy page as Markdown for LLMs" at bounding box center [590, 266] width 142 height 12
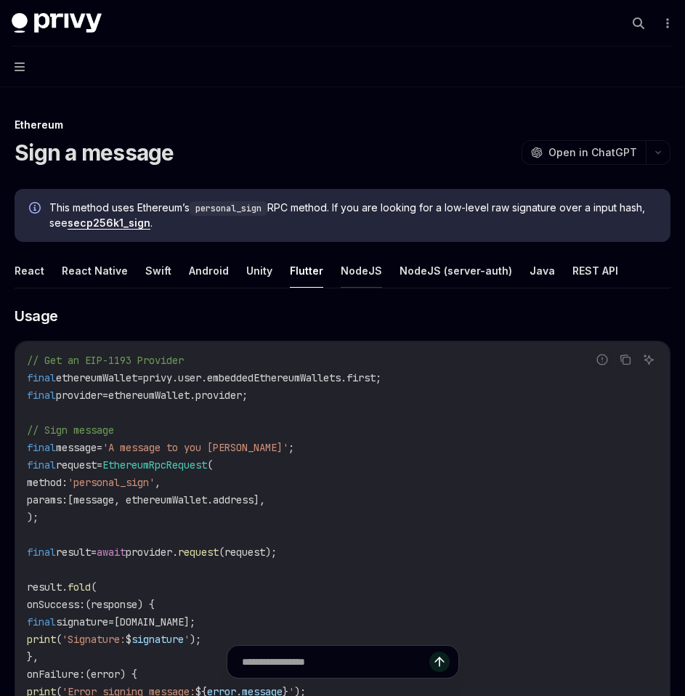
click at [362, 275] on button "NodeJS" at bounding box center [361, 271] width 41 height 34
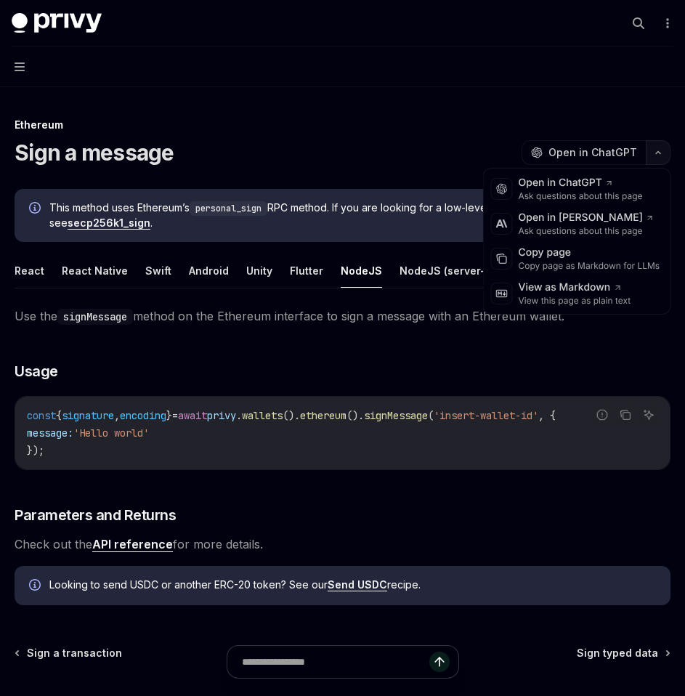
click at [660, 154] on icon "button" at bounding box center [657, 153] width 17 height 6
click at [564, 253] on div "Copy page" at bounding box center [590, 253] width 142 height 15
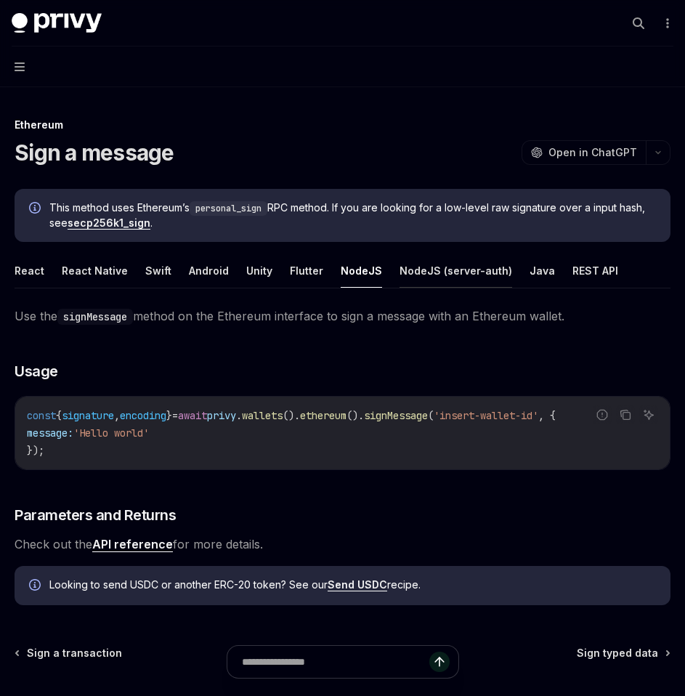
click at [414, 259] on button "NodeJS (server-auth)" at bounding box center [456, 271] width 113 height 34
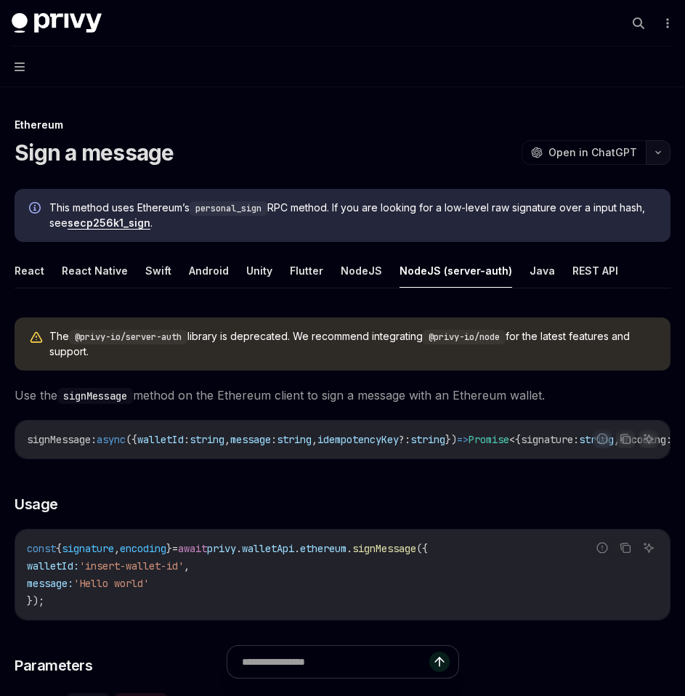
click at [654, 150] on icon "button" at bounding box center [657, 153] width 17 height 6
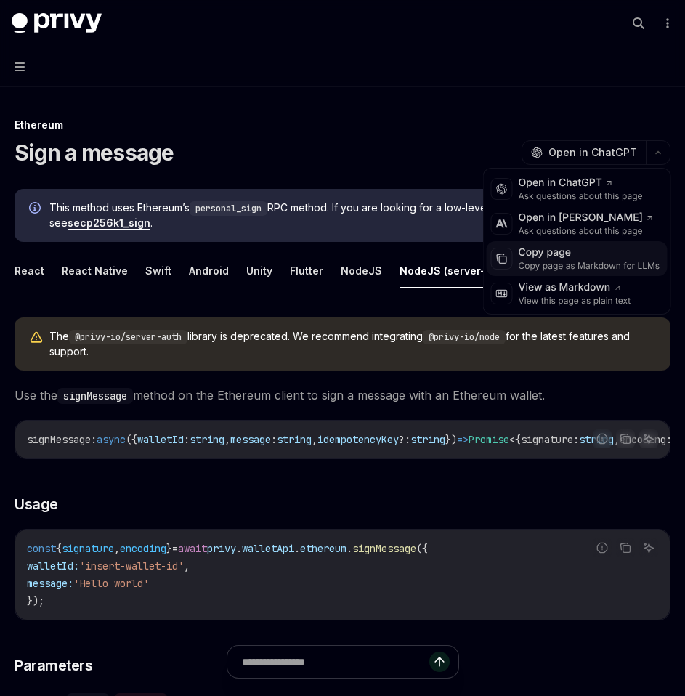
click at [577, 254] on div "Copy page" at bounding box center [590, 253] width 142 height 15
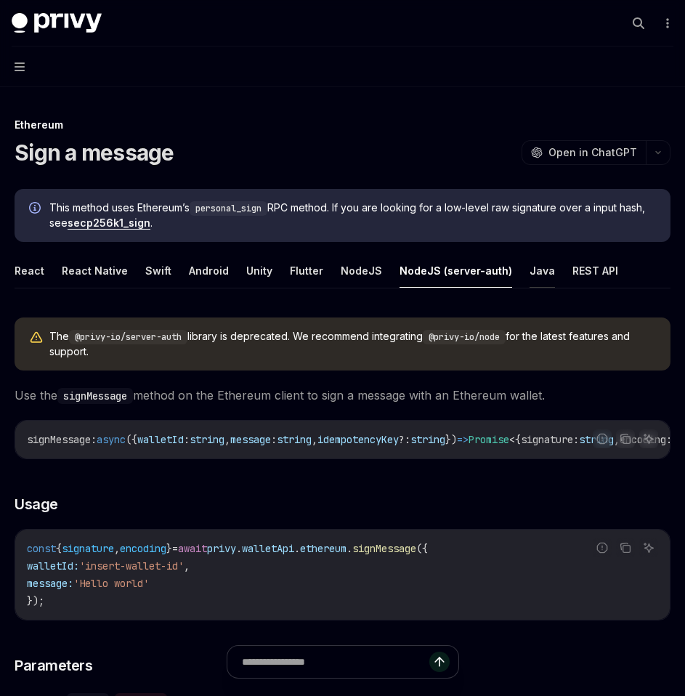
click at [530, 276] on button "Java" at bounding box center [542, 271] width 25 height 34
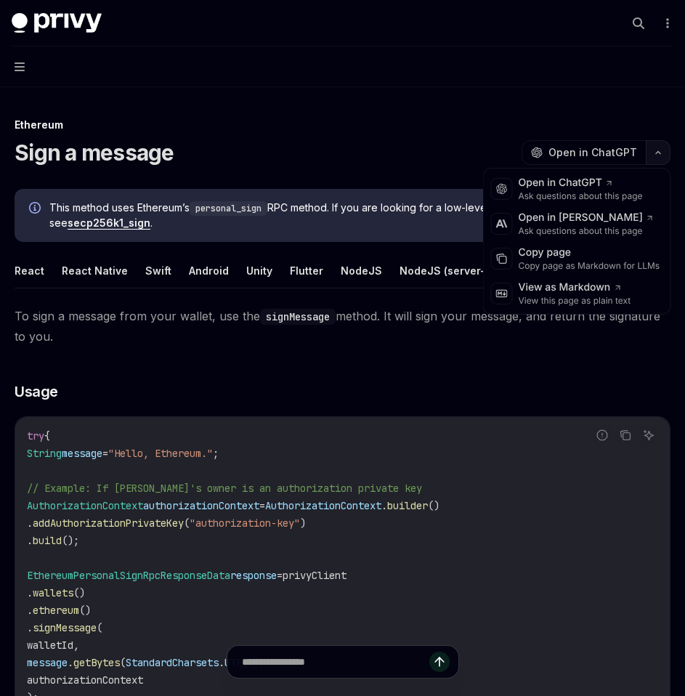
click at [654, 160] on button "button" at bounding box center [658, 152] width 25 height 25
click at [591, 256] on div "Copy page" at bounding box center [590, 253] width 142 height 15
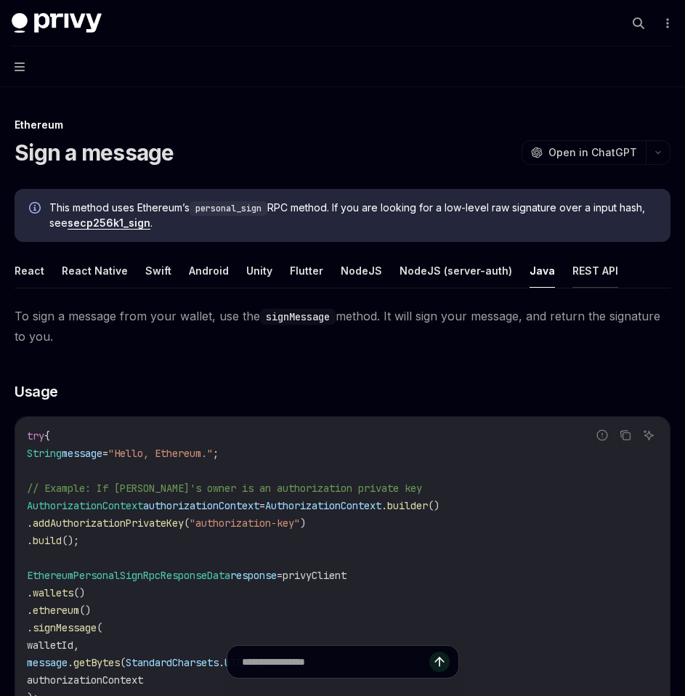
click at [572, 277] on button "REST API" at bounding box center [595, 271] width 46 height 34
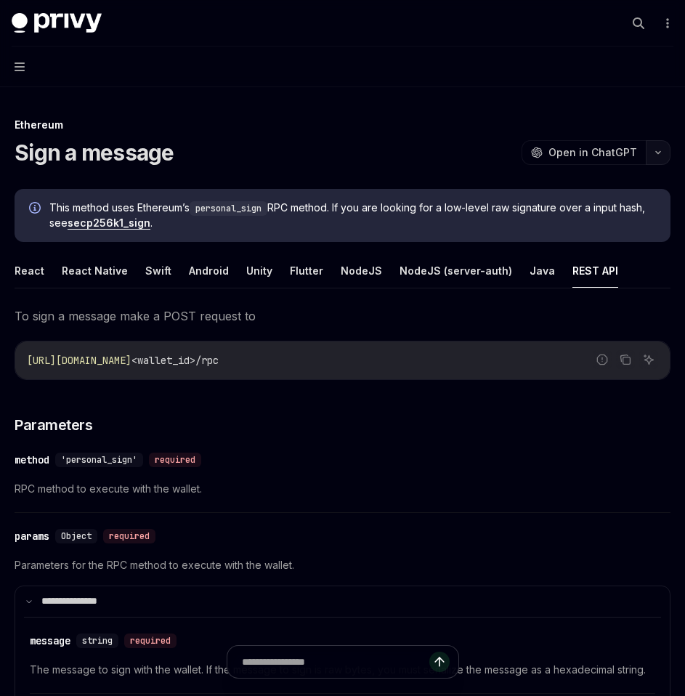
click at [662, 160] on button "button" at bounding box center [658, 152] width 25 height 25
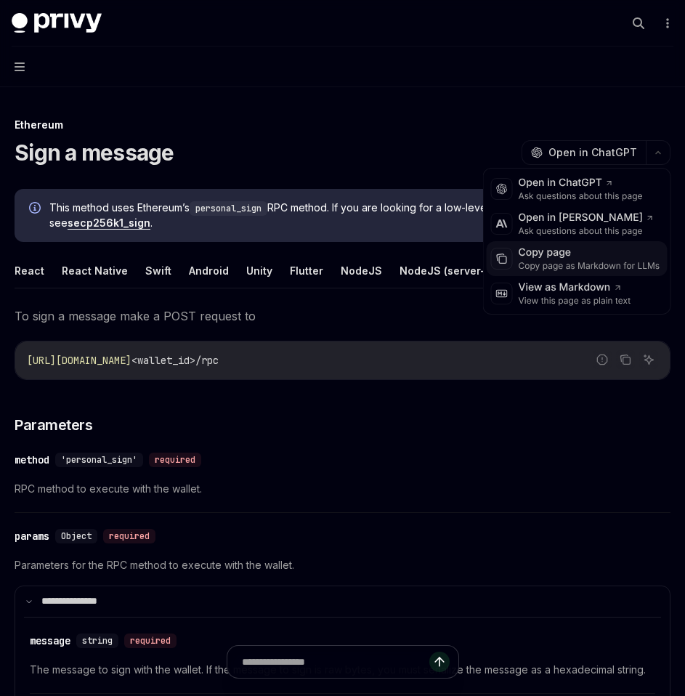
click at [575, 261] on div "Copy page as Markdown for LLMs" at bounding box center [590, 266] width 142 height 12
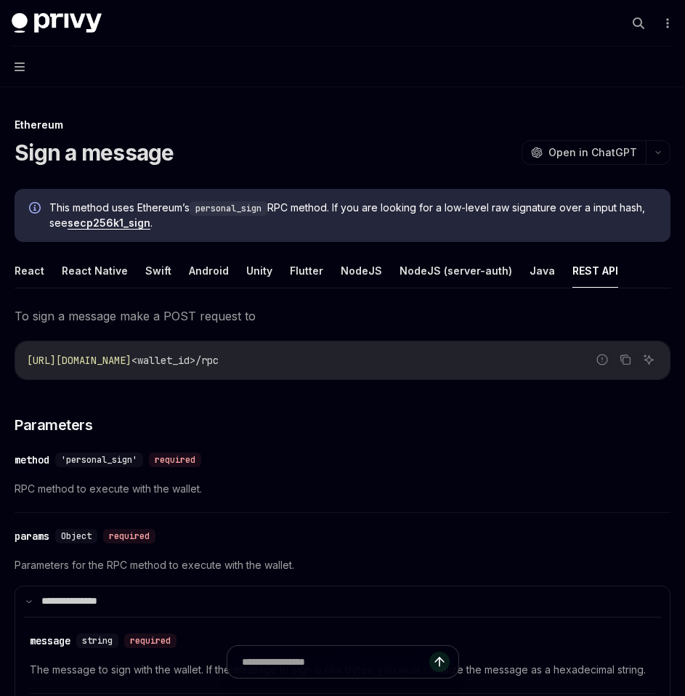
click at [27, 70] on button "Navigation" at bounding box center [342, 66] width 685 height 41
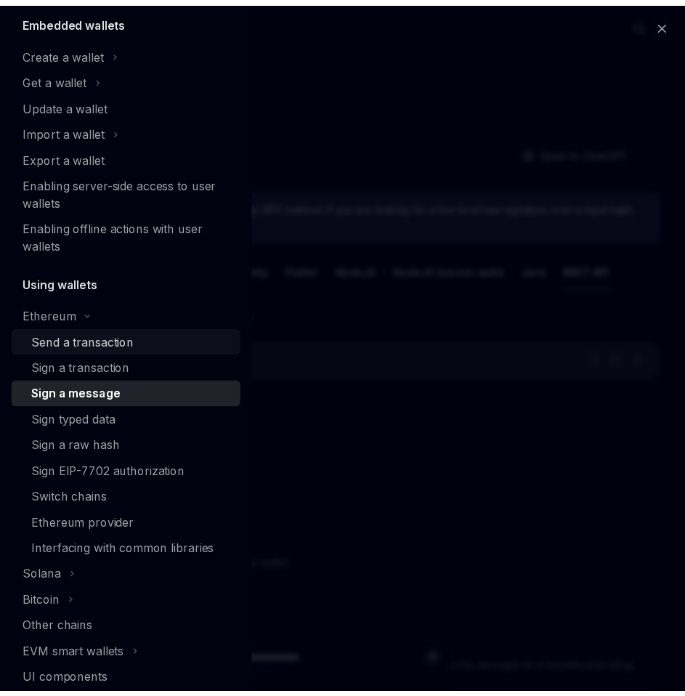
scroll to position [144, 0]
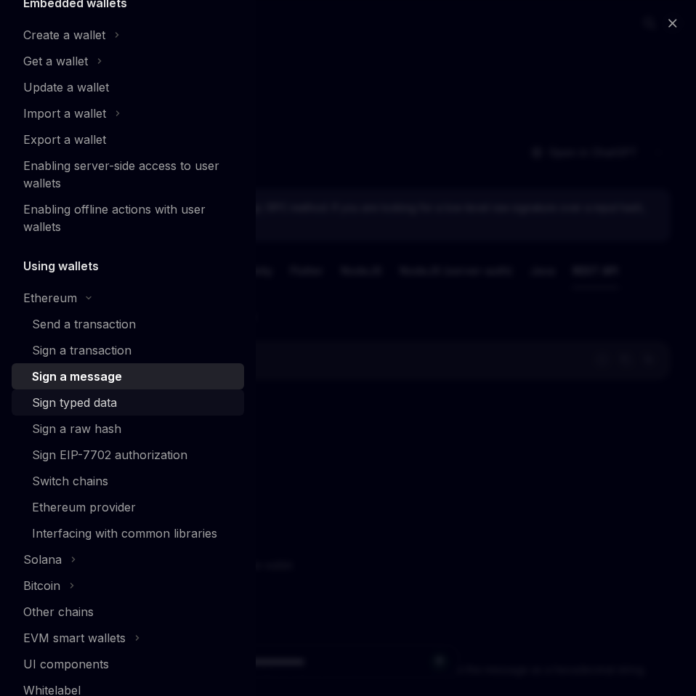
click at [83, 409] on div "Sign typed data" at bounding box center [74, 402] width 85 height 17
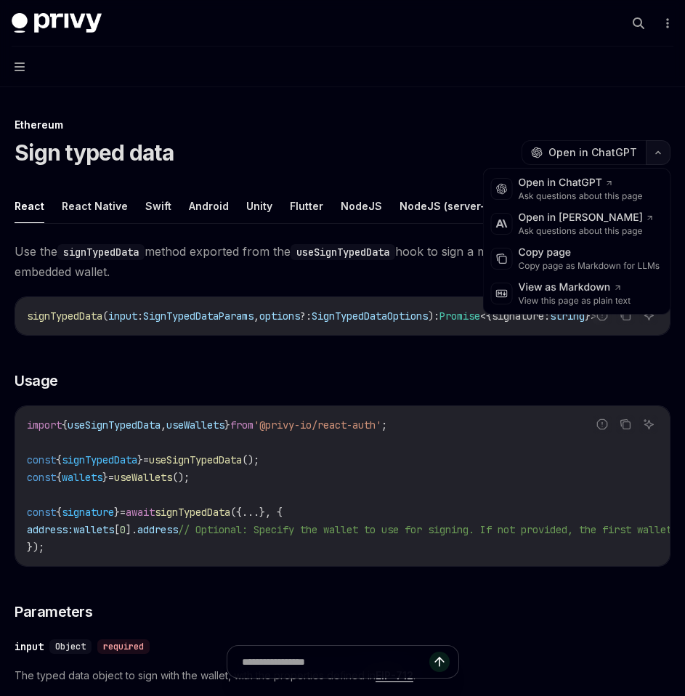
click at [652, 155] on icon "button" at bounding box center [657, 153] width 17 height 6
click at [575, 255] on div "Copy page" at bounding box center [590, 253] width 142 height 15
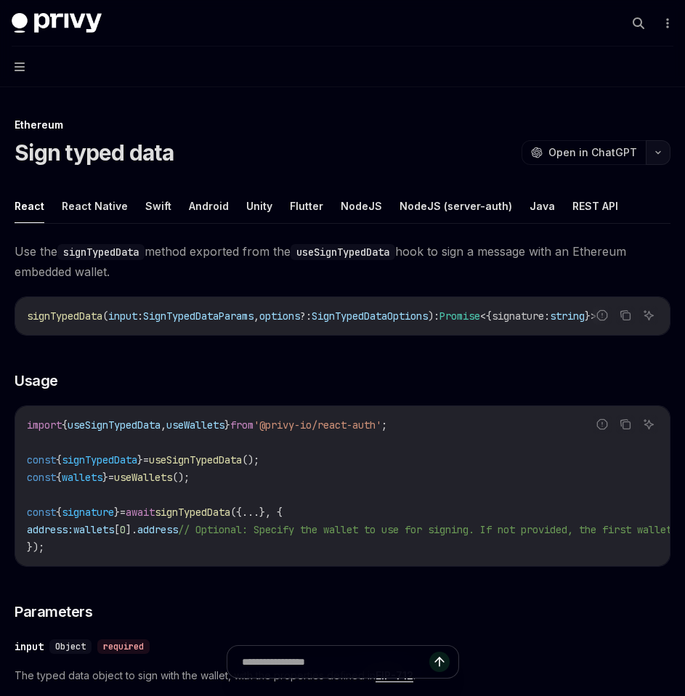
click at [660, 158] on button "button" at bounding box center [658, 152] width 25 height 25
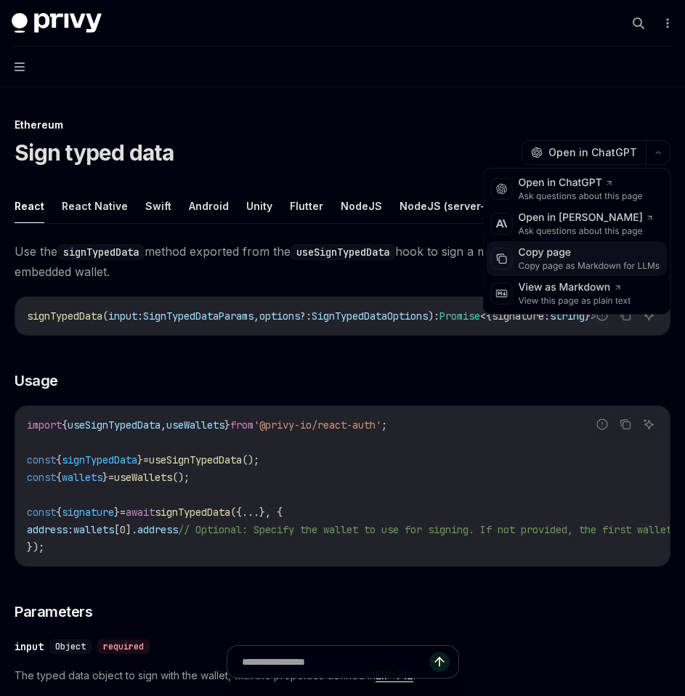
click at [617, 269] on div "Copy page as Markdown for LLMs" at bounding box center [590, 266] width 142 height 12
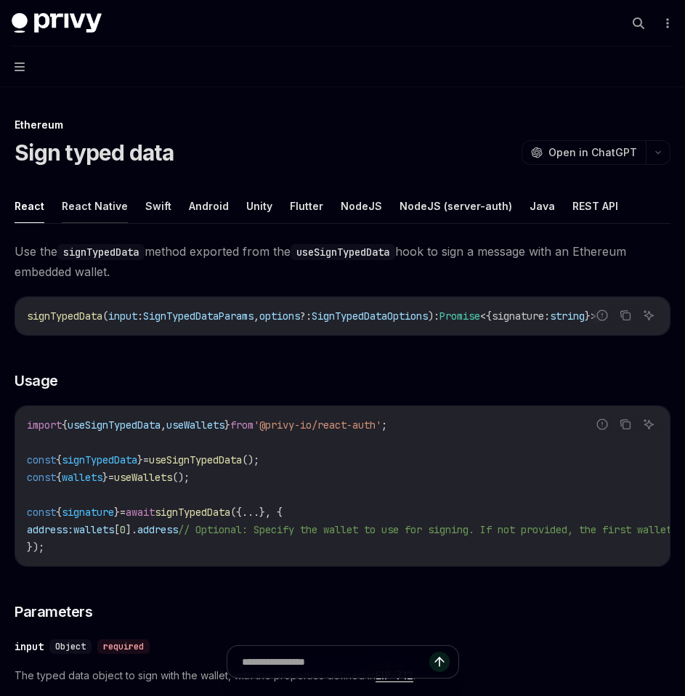
click at [103, 210] on button "React Native" at bounding box center [95, 206] width 66 height 34
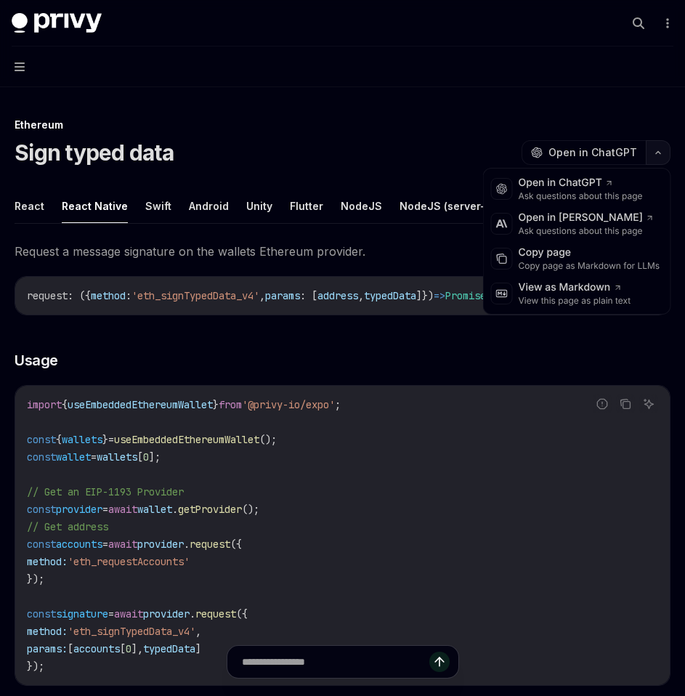
click at [652, 152] on icon "button" at bounding box center [657, 153] width 17 height 6
click at [562, 254] on div "Copy page" at bounding box center [590, 253] width 142 height 15
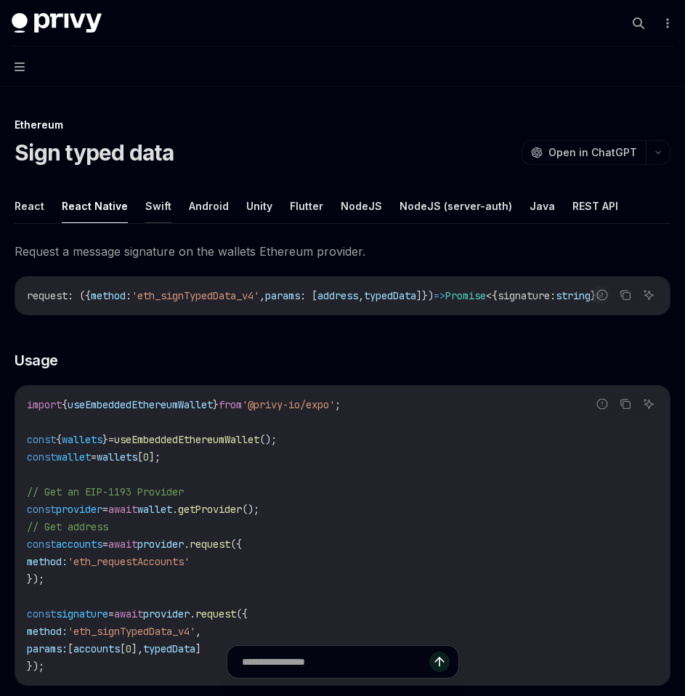
click at [154, 206] on button "Swift" at bounding box center [158, 206] width 26 height 34
type textarea "*"
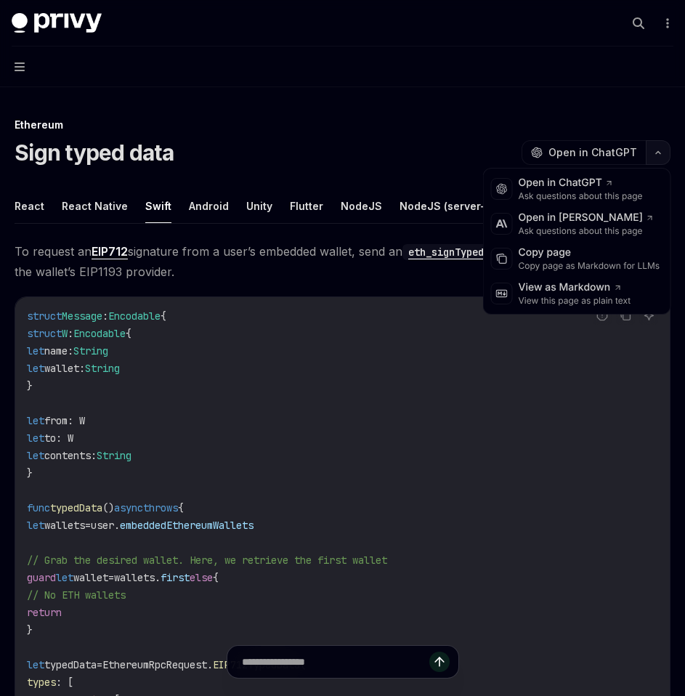
click at [652, 161] on button "button" at bounding box center [658, 152] width 25 height 25
click at [599, 269] on div "Copy page as Markdown for LLMs" at bounding box center [590, 266] width 142 height 12
click at [214, 213] on button "Android" at bounding box center [209, 206] width 40 height 34
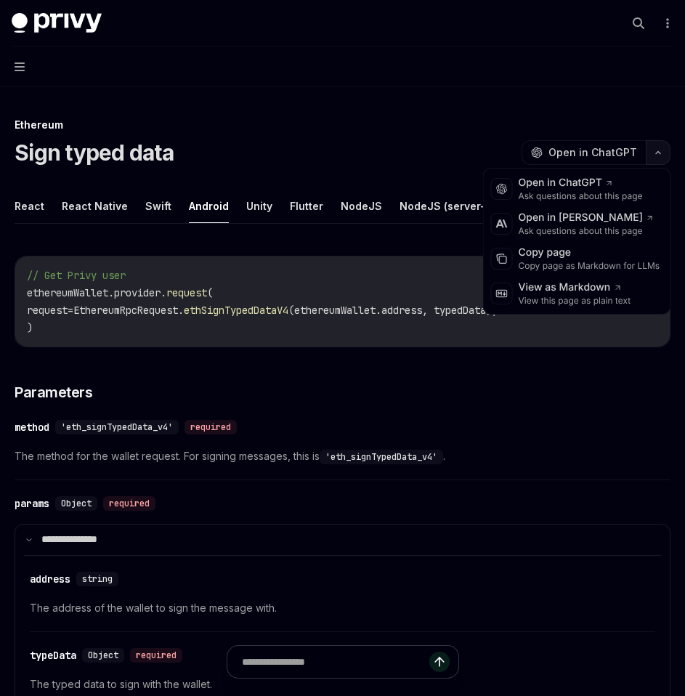
click at [654, 152] on icon "button" at bounding box center [657, 153] width 17 height 6
click at [582, 259] on div "Copy page" at bounding box center [590, 253] width 142 height 15
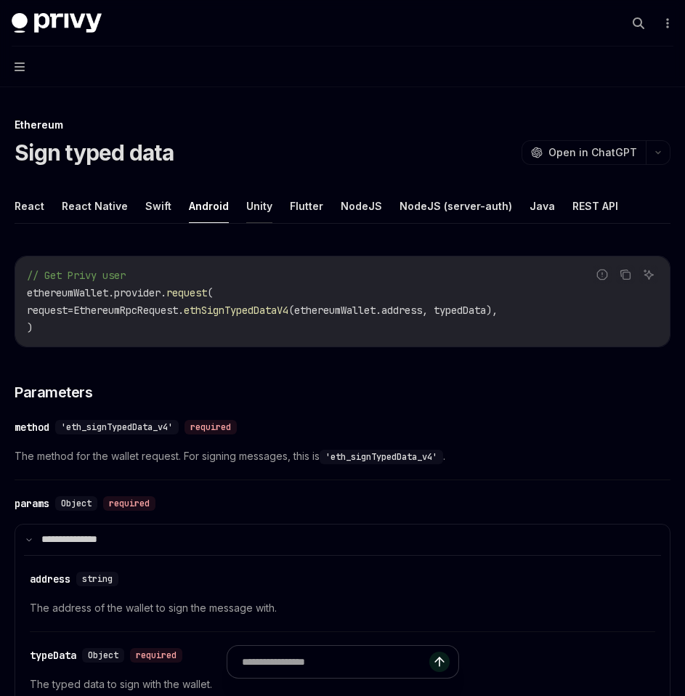
click at [263, 208] on button "Unity" at bounding box center [259, 206] width 26 height 34
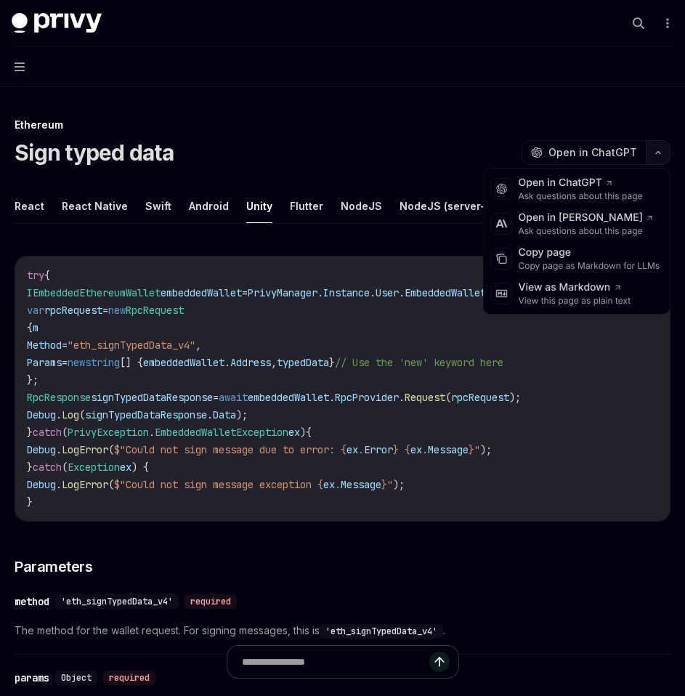
click at [652, 152] on icon "button" at bounding box center [657, 153] width 17 height 6
click at [564, 259] on div "Copy page" at bounding box center [590, 253] width 142 height 15
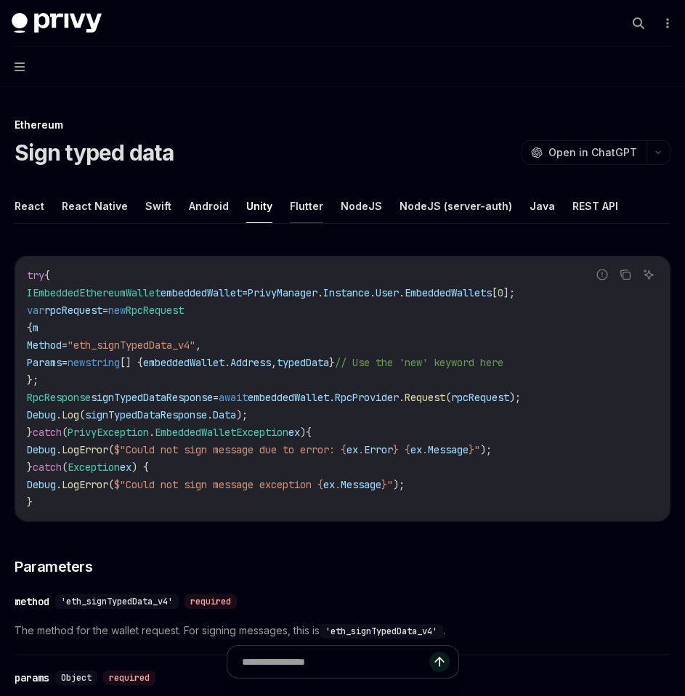
click at [301, 201] on button "Flutter" at bounding box center [306, 206] width 33 height 34
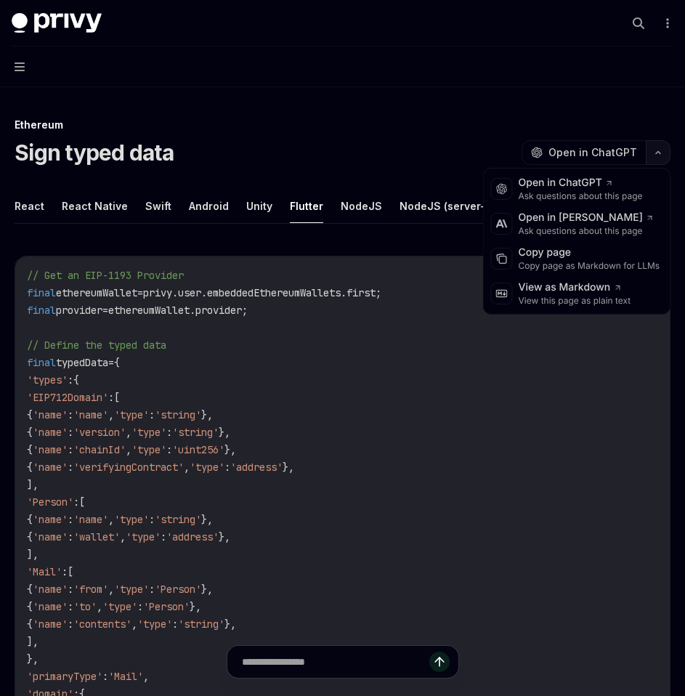
click at [660, 162] on button "button" at bounding box center [658, 152] width 25 height 25
click at [581, 253] on div "Copy page" at bounding box center [590, 253] width 142 height 15
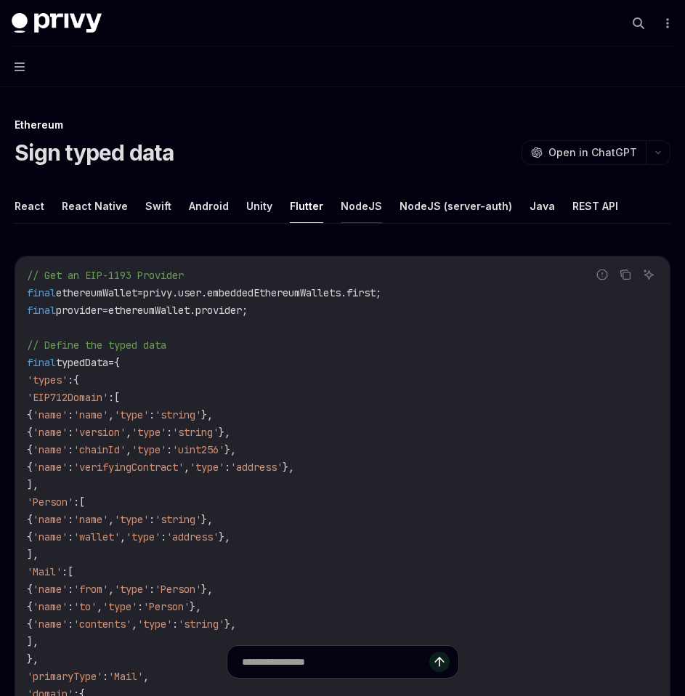
click at [344, 207] on button "NodeJS" at bounding box center [361, 206] width 41 height 34
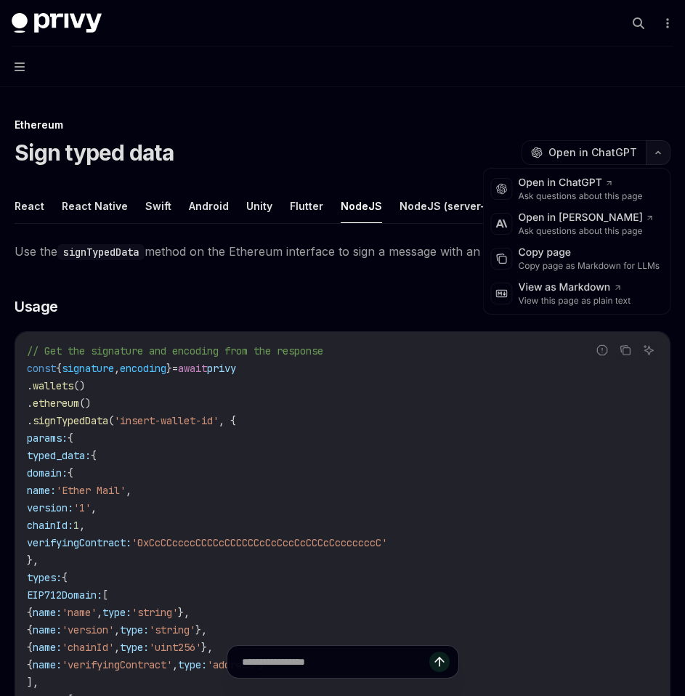
click at [654, 151] on icon "button" at bounding box center [657, 153] width 17 height 6
click at [581, 264] on div "Copy page as Markdown for LLMs" at bounding box center [590, 266] width 142 height 12
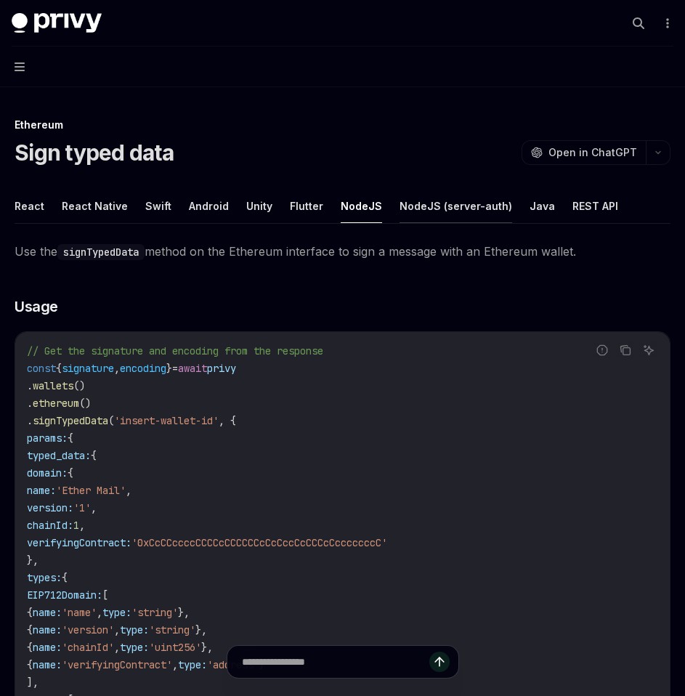
click at [444, 200] on button "NodeJS (server-auth)" at bounding box center [456, 206] width 113 height 34
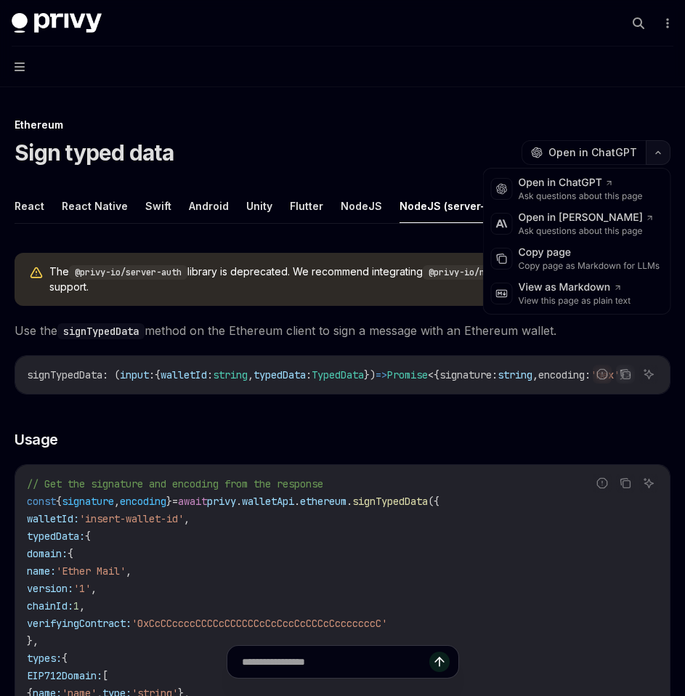
click at [657, 157] on button "button" at bounding box center [658, 152] width 25 height 25
click at [591, 258] on div "Copy page" at bounding box center [590, 253] width 142 height 15
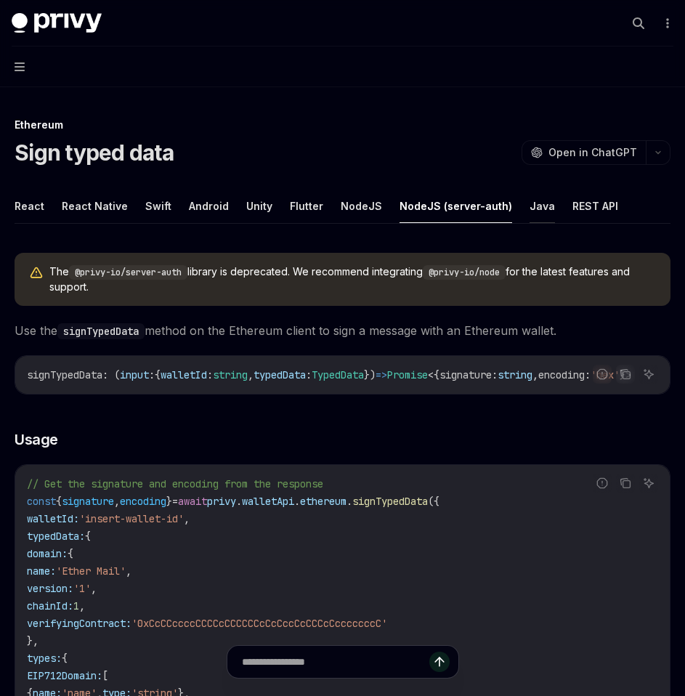
click at [530, 208] on button "Java" at bounding box center [542, 206] width 25 height 34
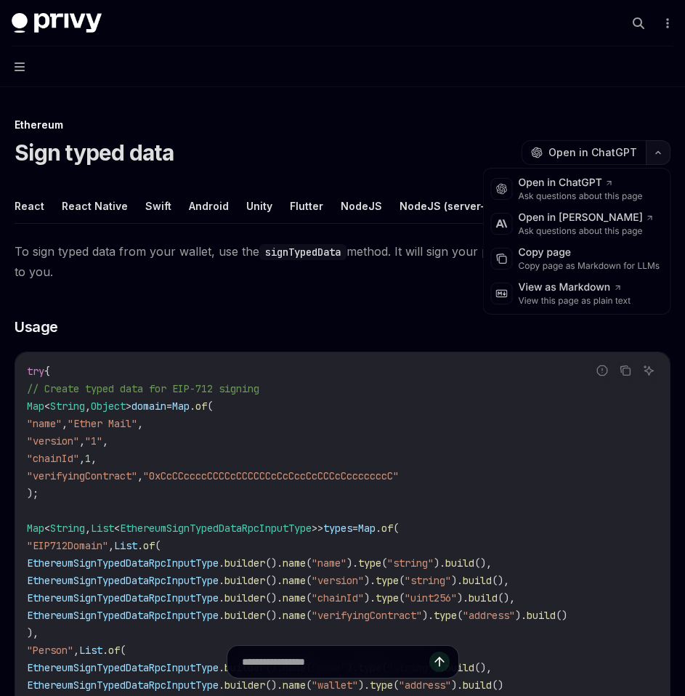
click at [654, 160] on button "button" at bounding box center [658, 152] width 25 height 25
click at [586, 264] on div "Copy page as Markdown for LLMs" at bounding box center [590, 266] width 142 height 12
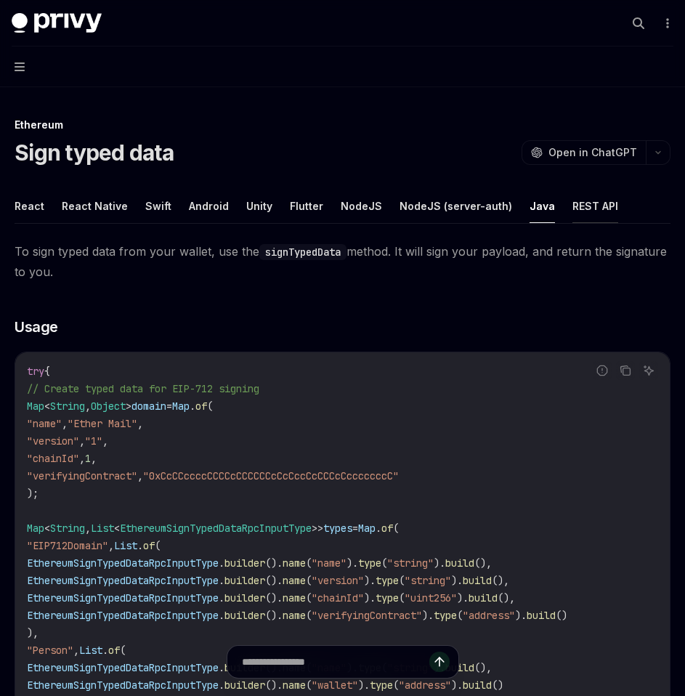
click at [572, 205] on button "REST API" at bounding box center [595, 206] width 46 height 34
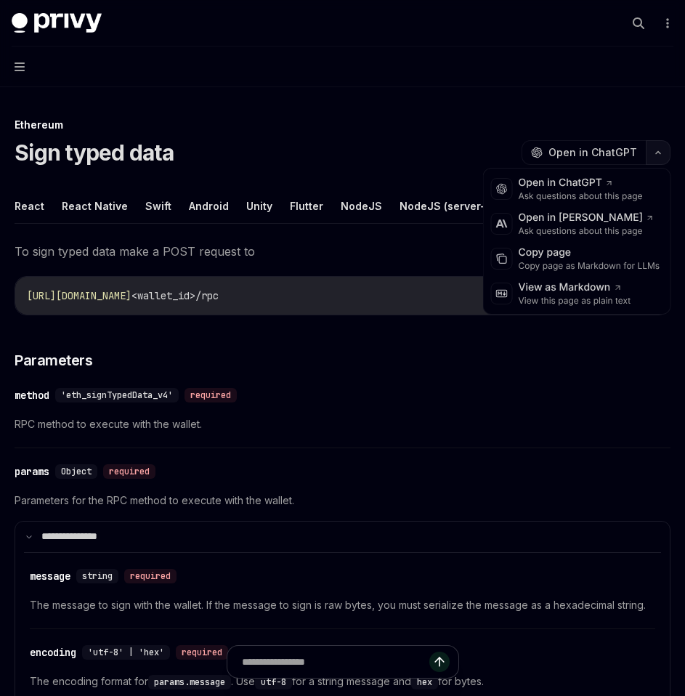
click at [665, 158] on button "button" at bounding box center [658, 152] width 25 height 25
click at [604, 264] on div "Copy page as Markdown for LLMs" at bounding box center [590, 266] width 142 height 12
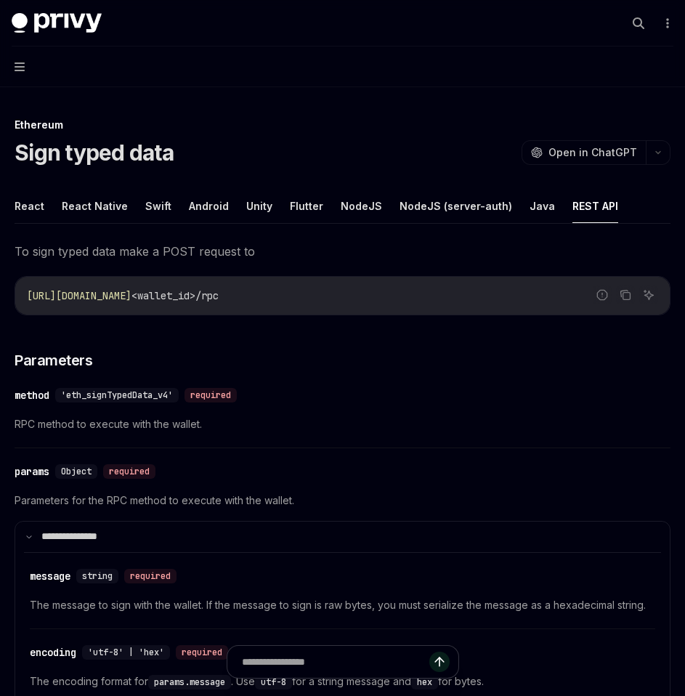
click at [25, 67] on button "Navigation" at bounding box center [342, 66] width 685 height 41
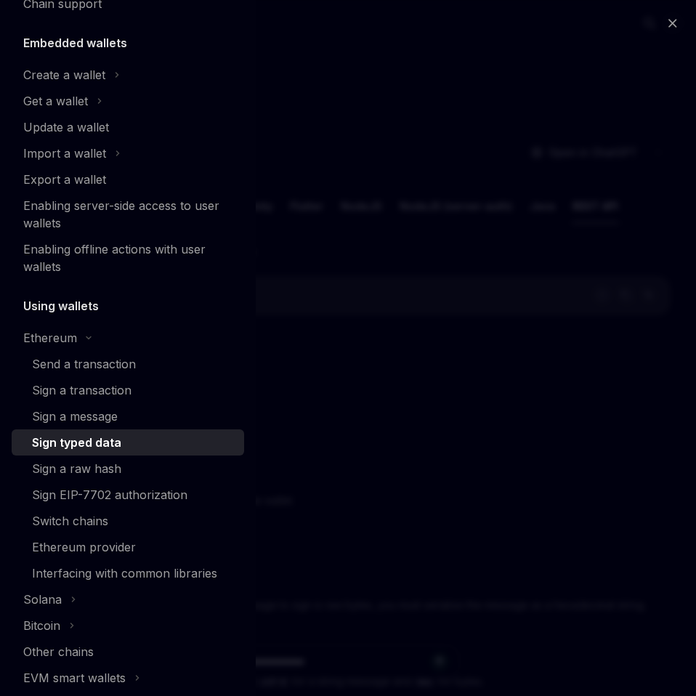
scroll to position [121, 0]
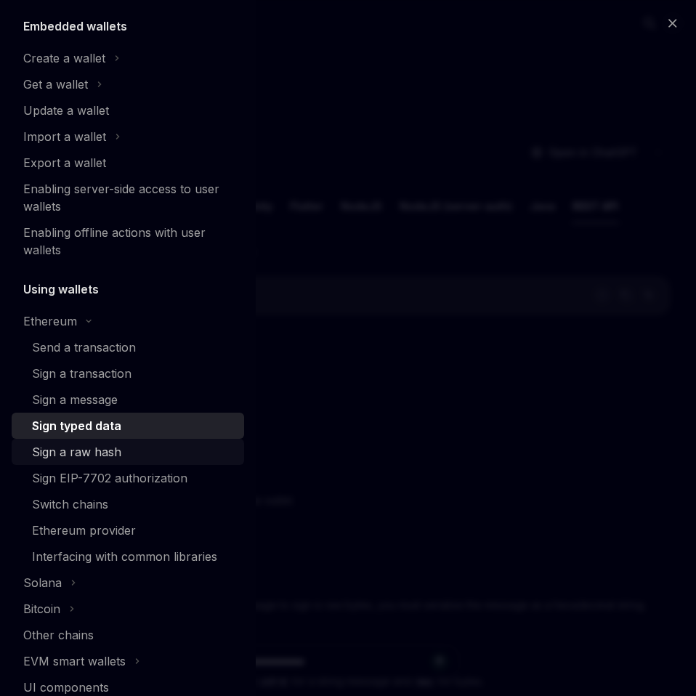
click at [84, 453] on div "Sign a raw hash" at bounding box center [76, 451] width 89 height 17
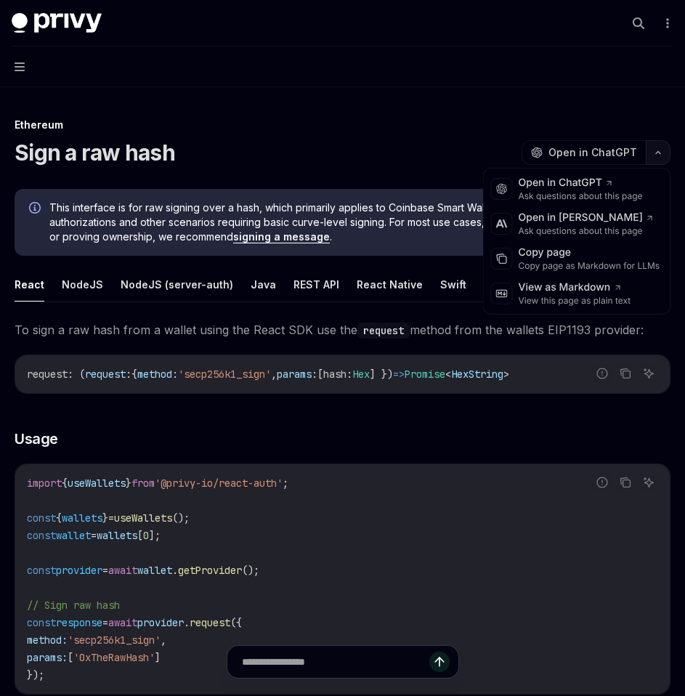
click at [653, 156] on button "button" at bounding box center [658, 152] width 25 height 25
click at [587, 259] on div "Copy page" at bounding box center [590, 253] width 142 height 15
click at [660, 155] on button "button" at bounding box center [658, 152] width 25 height 25
click at [565, 262] on div "Copy page as Markdown for LLMs" at bounding box center [590, 266] width 142 height 12
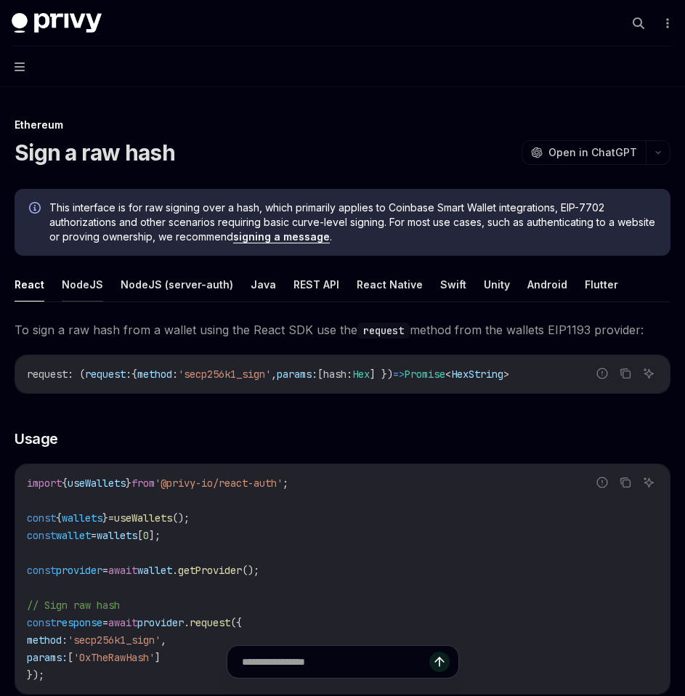
click at [94, 282] on button "NodeJS" at bounding box center [82, 284] width 41 height 34
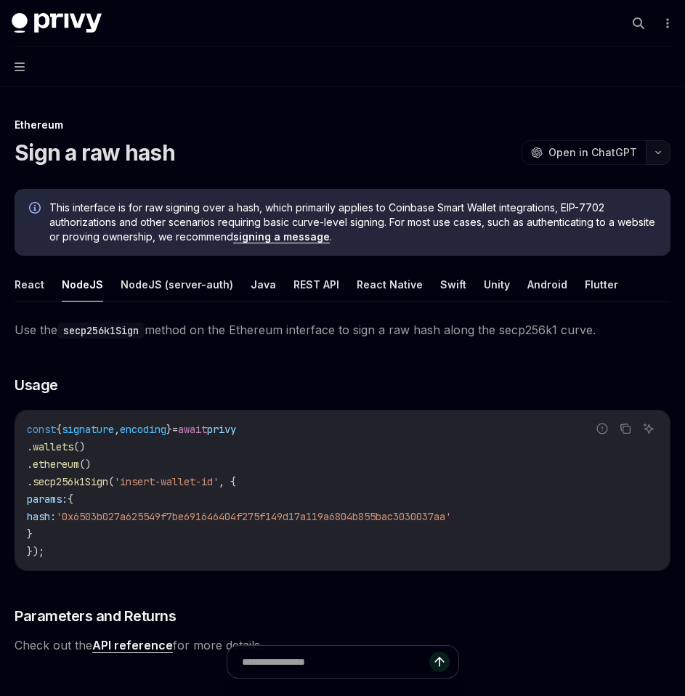
click at [657, 154] on icon "button" at bounding box center [657, 153] width 17 height 6
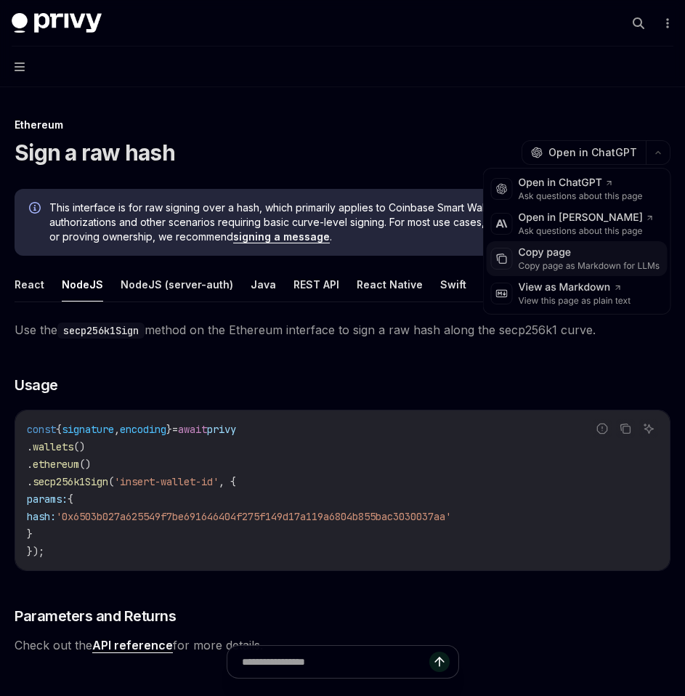
click at [582, 262] on div "Copy page as Markdown for LLMs" at bounding box center [590, 266] width 142 height 12
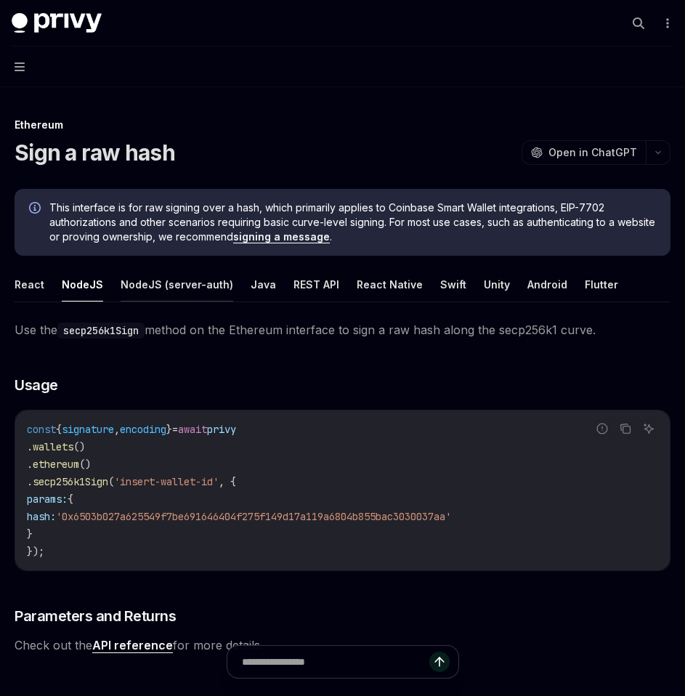
click at [176, 290] on button "NodeJS (server-auth)" at bounding box center [177, 284] width 113 height 34
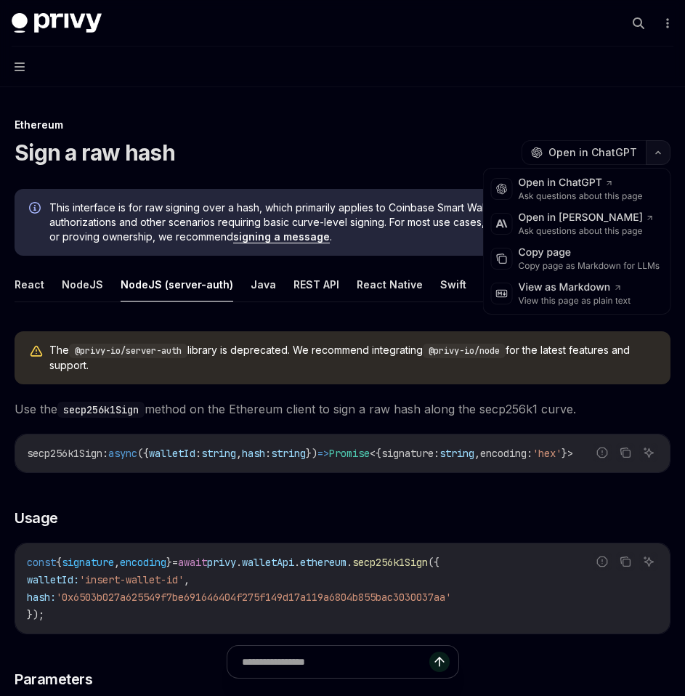
click at [659, 159] on button "button" at bounding box center [658, 152] width 25 height 25
click at [582, 264] on div "Copy page as Markdown for LLMs" at bounding box center [590, 266] width 142 height 12
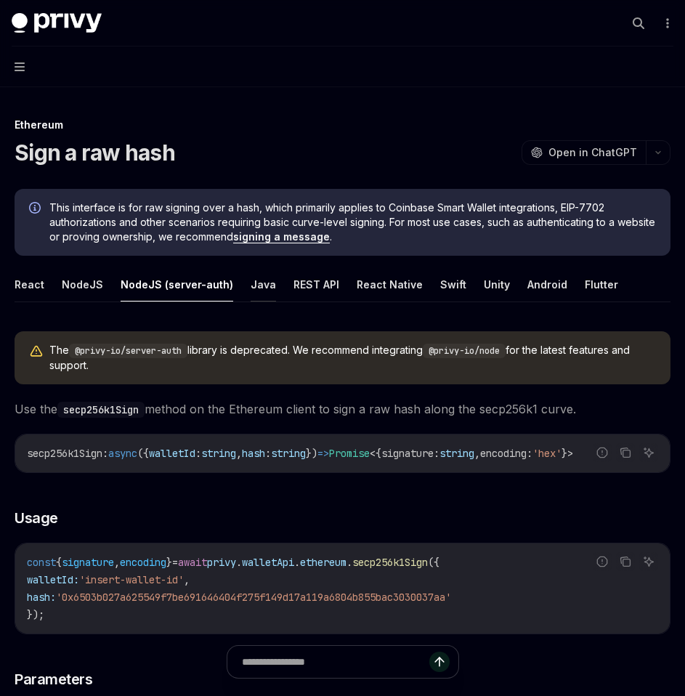
click at [251, 293] on button "Java" at bounding box center [263, 284] width 25 height 34
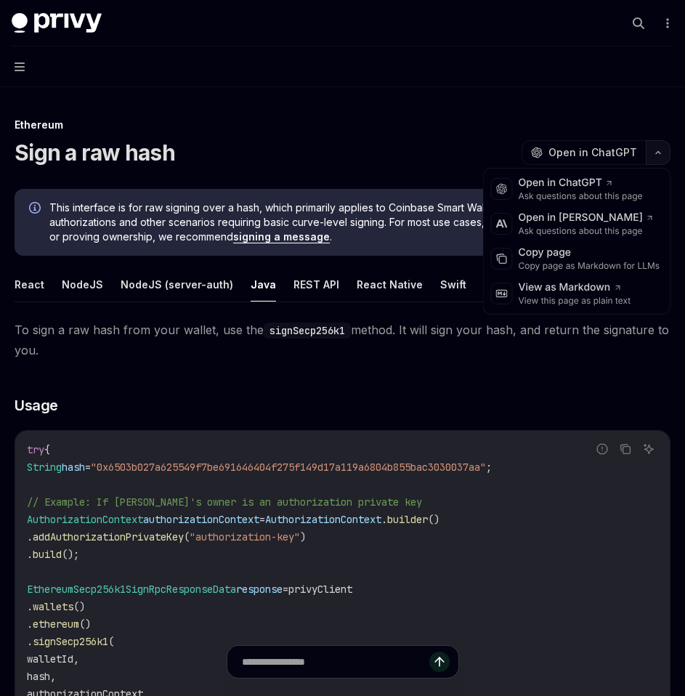
click at [658, 158] on button "button" at bounding box center [658, 152] width 25 height 25
click at [588, 268] on div "Copy page as Markdown for LLMs" at bounding box center [590, 266] width 142 height 12
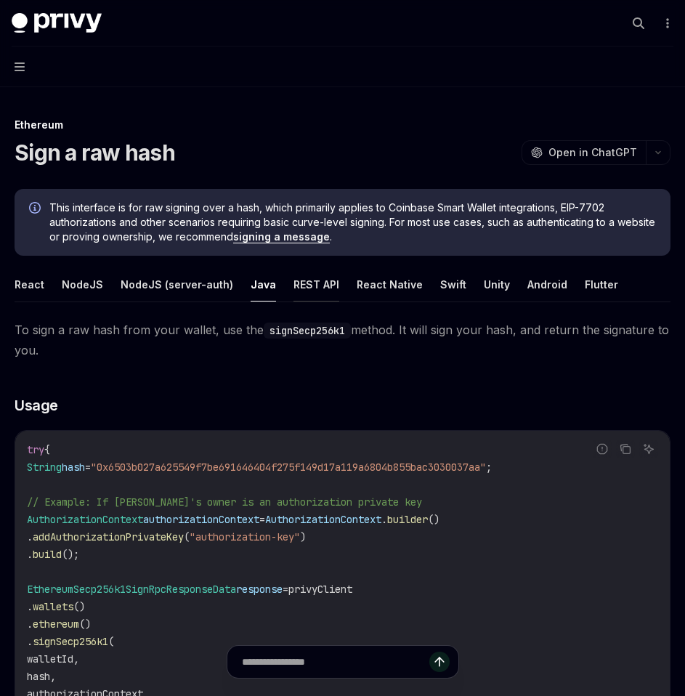
click at [307, 286] on button "REST API" at bounding box center [316, 284] width 46 height 34
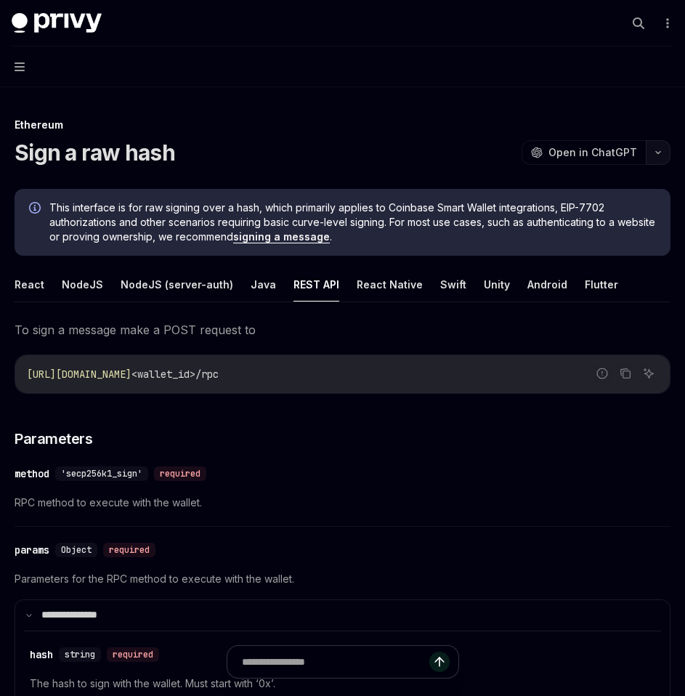
click at [652, 156] on button "button" at bounding box center [658, 152] width 25 height 25
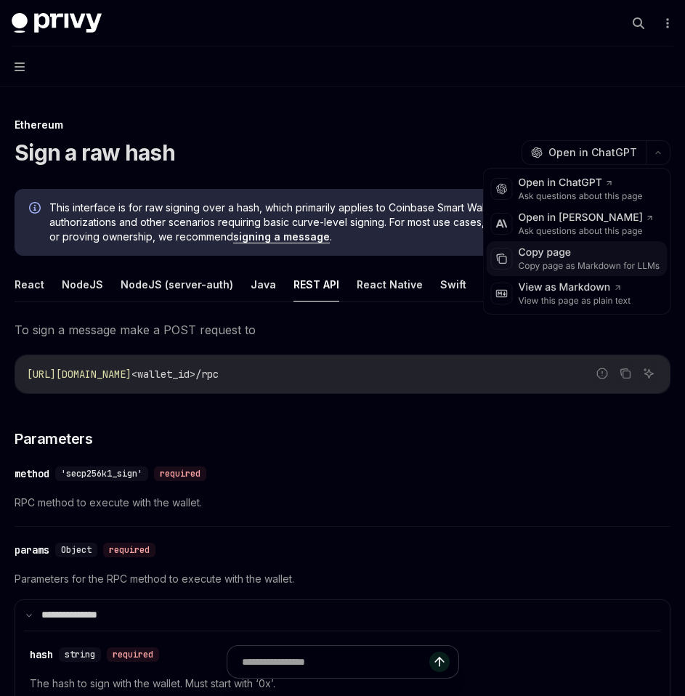
click at [555, 268] on div "Copy page as Markdown for LLMs" at bounding box center [590, 266] width 142 height 12
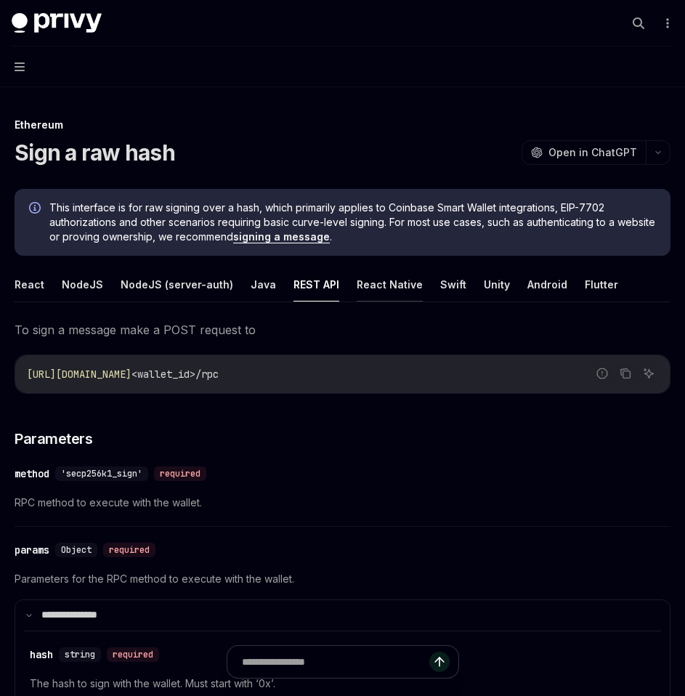
click at [368, 277] on button "React Native" at bounding box center [390, 284] width 66 height 34
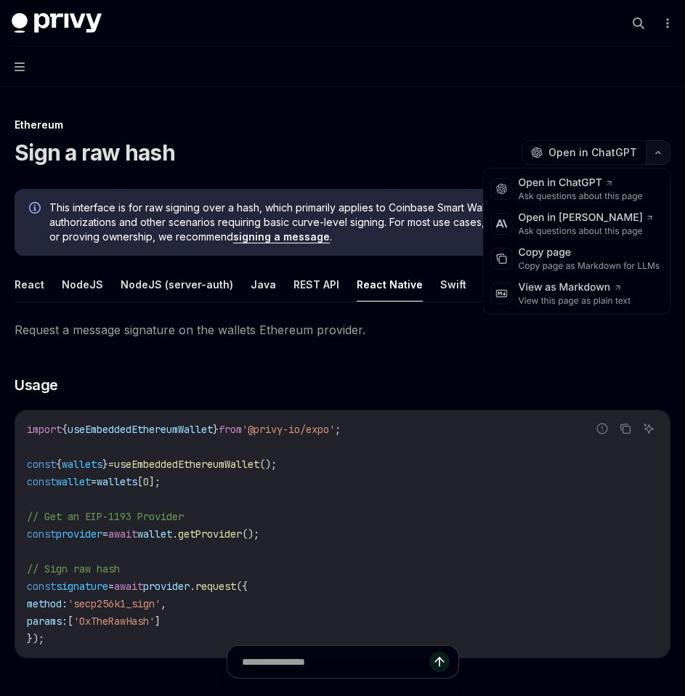
click at [652, 155] on icon "button" at bounding box center [657, 153] width 17 height 6
click at [580, 261] on div "Copy page as Markdown for LLMs" at bounding box center [590, 266] width 142 height 12
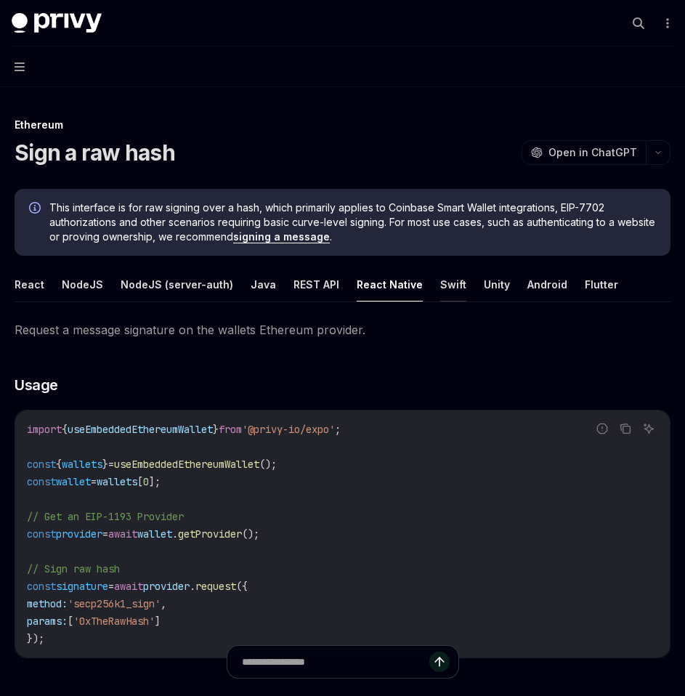
click at [440, 278] on button "Swift" at bounding box center [453, 284] width 26 height 34
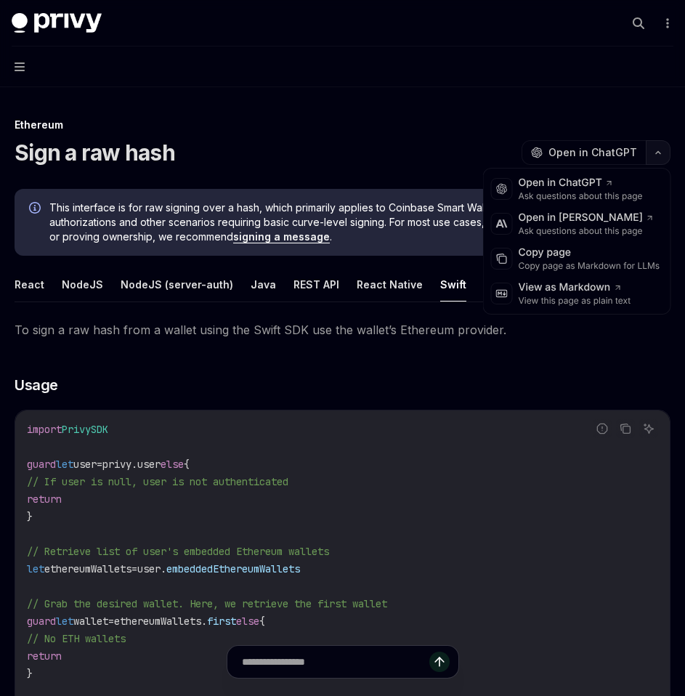
click at [662, 155] on button "button" at bounding box center [658, 152] width 25 height 25
click at [584, 258] on div "Copy page" at bounding box center [590, 253] width 142 height 15
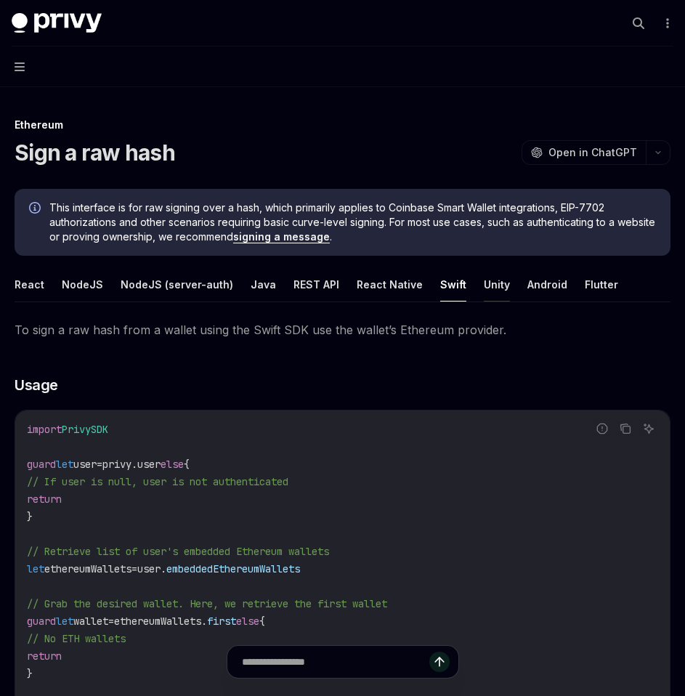
click at [484, 285] on button "Unity" at bounding box center [497, 284] width 26 height 34
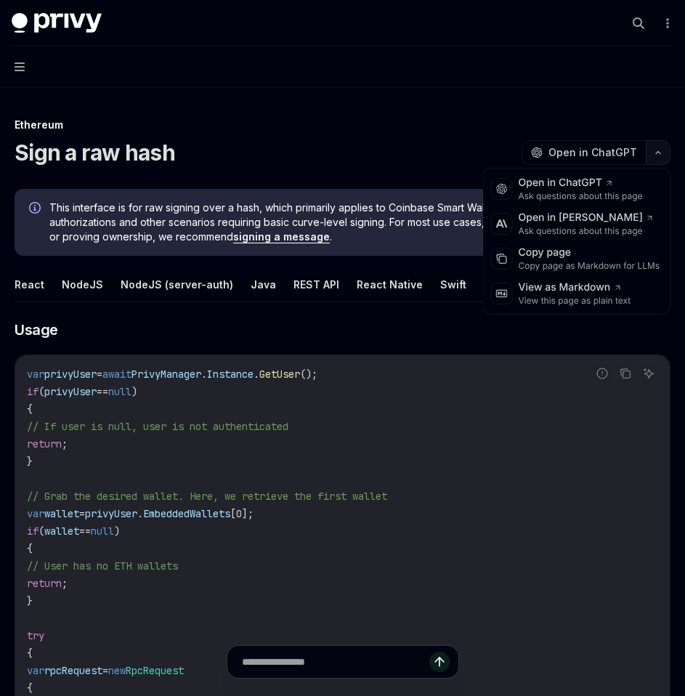
click at [654, 153] on icon "button" at bounding box center [657, 153] width 17 height 6
click at [580, 255] on div "Copy page" at bounding box center [590, 253] width 142 height 15
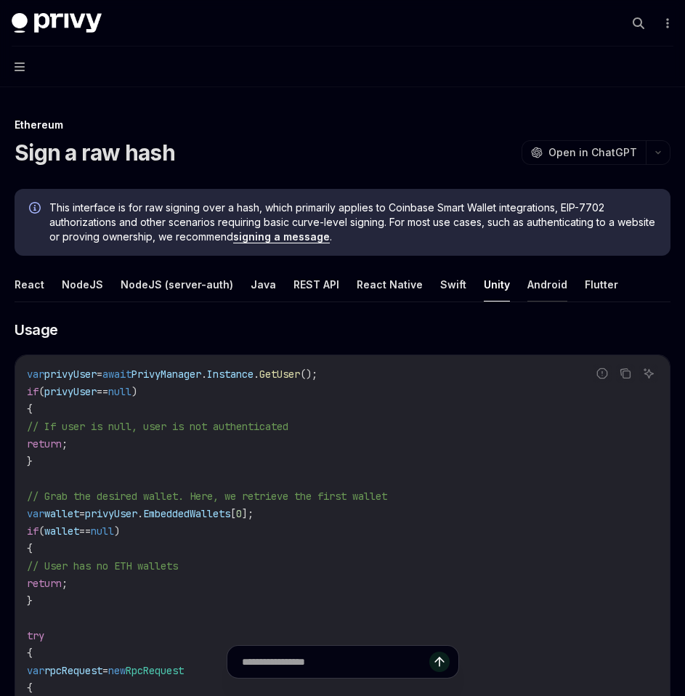
click at [527, 287] on button "Android" at bounding box center [547, 284] width 40 height 34
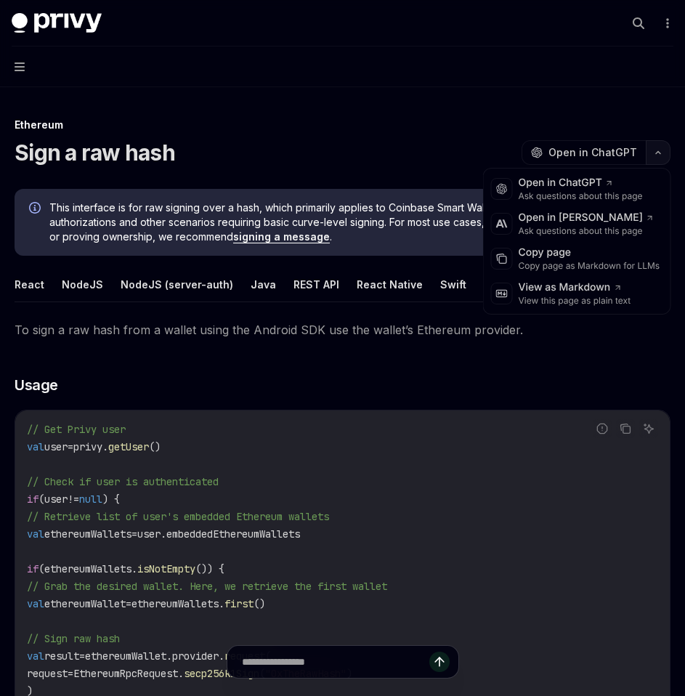
click at [650, 163] on button "button" at bounding box center [658, 152] width 25 height 25
click at [597, 266] on div "Copy page as Markdown for LLMs" at bounding box center [590, 266] width 142 height 12
click at [652, 158] on button "button" at bounding box center [658, 152] width 25 height 25
click at [582, 262] on div "Copy page as Markdown for LLMs" at bounding box center [590, 266] width 142 height 12
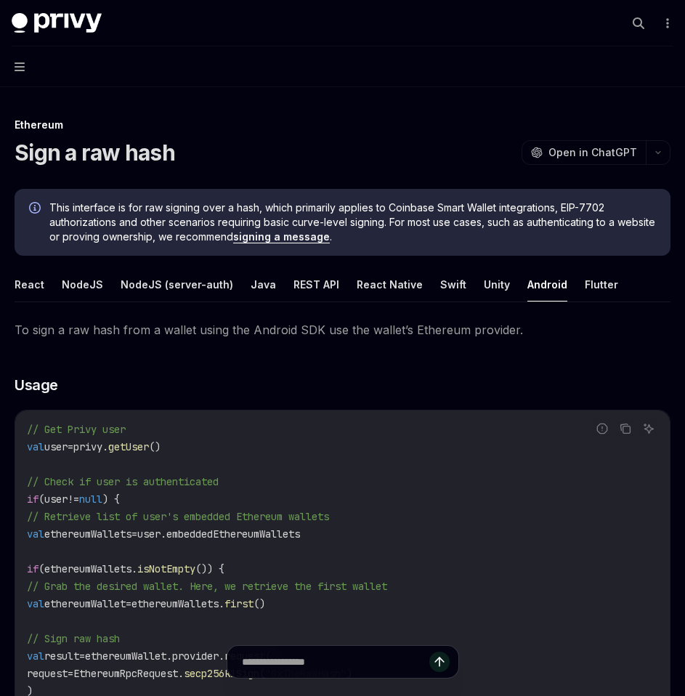
click at [602, 280] on ul "React NodeJS NodeJS (server-auth) Java REST API React Native Swift Unity Androi…" at bounding box center [343, 284] width 656 height 35
click at [597, 283] on button "Flutter" at bounding box center [601, 284] width 33 height 34
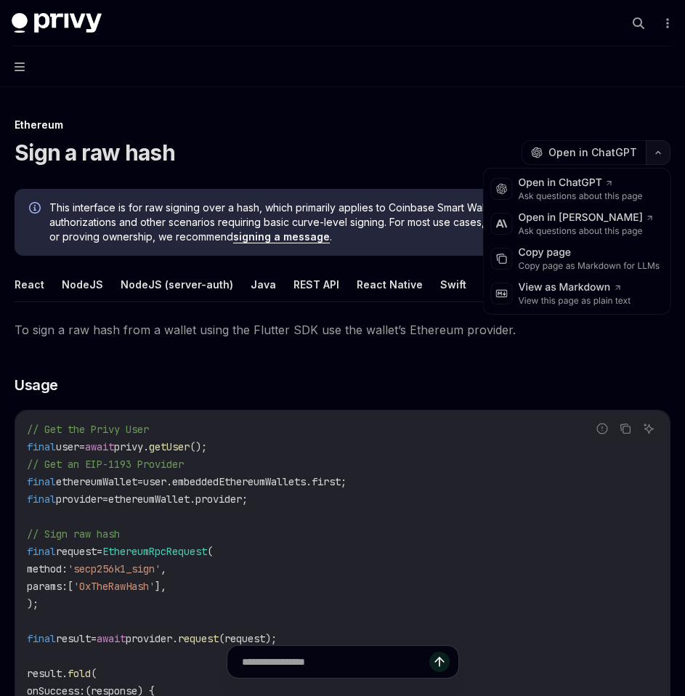
click at [659, 161] on button "button" at bounding box center [658, 152] width 25 height 25
click at [588, 259] on div "Copy page" at bounding box center [590, 253] width 142 height 15
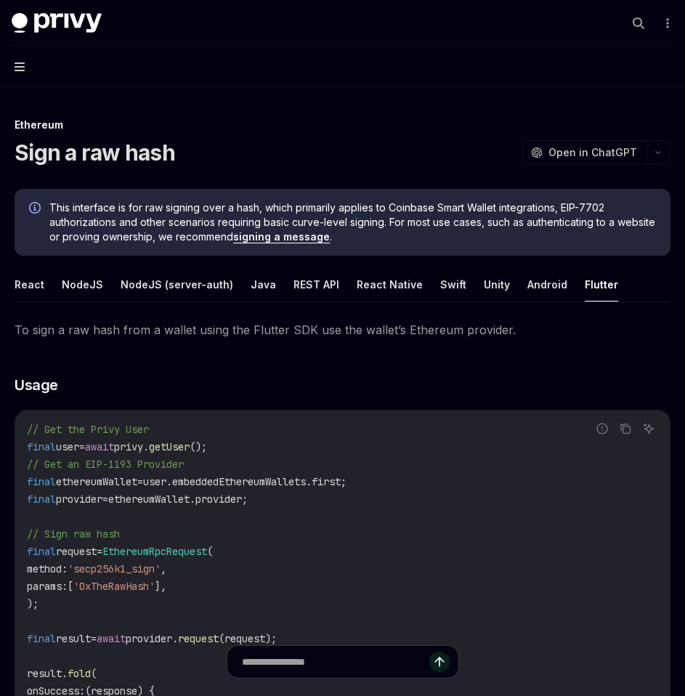
click at [19, 65] on icon "button" at bounding box center [20, 67] width 10 height 12
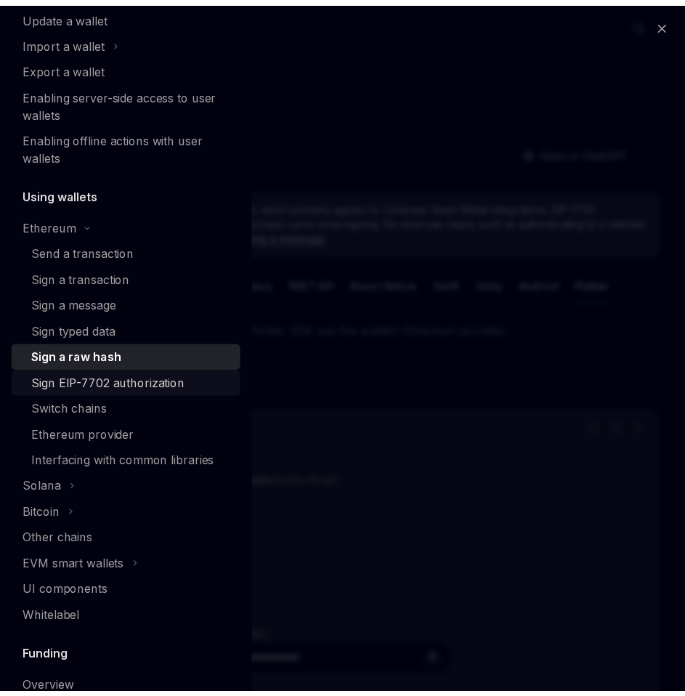
scroll to position [216, 0]
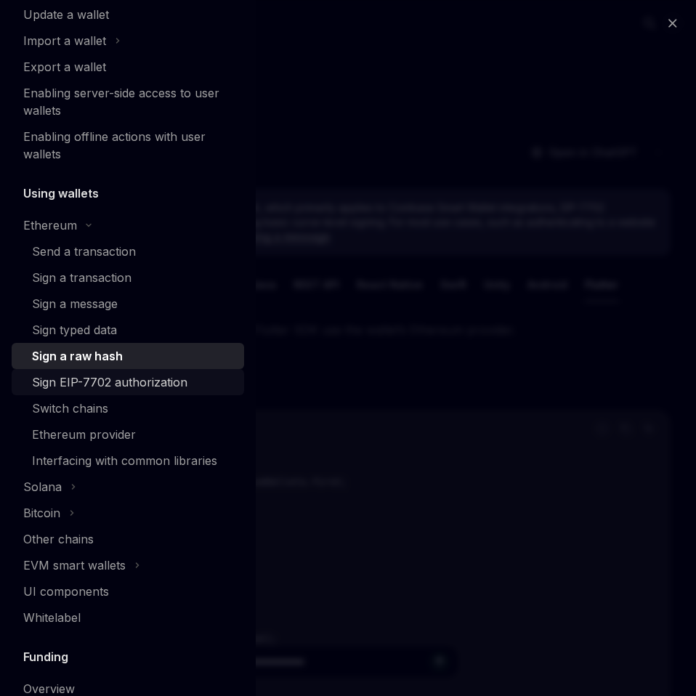
click at [70, 386] on div "Sign EIP-7702 authorization" at bounding box center [109, 381] width 155 height 17
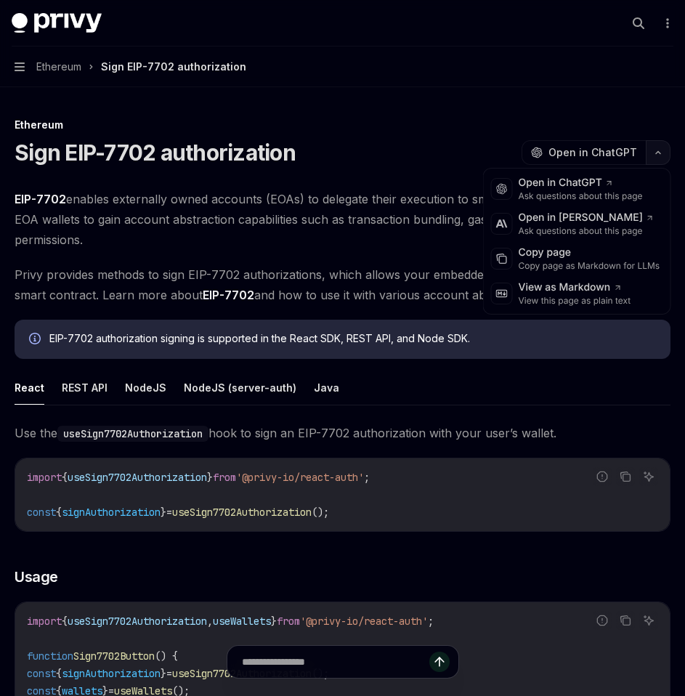
click at [654, 155] on icon "button" at bounding box center [657, 153] width 17 height 6
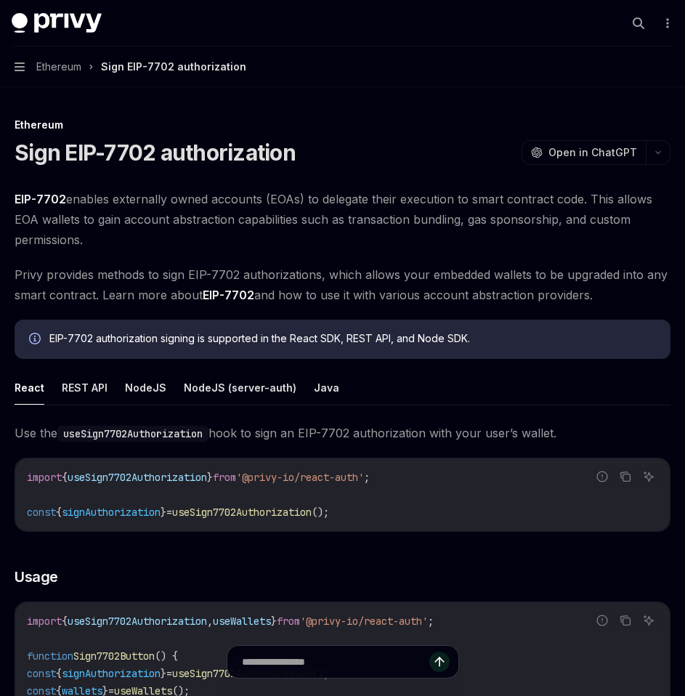
click at [469, 147] on div "Sign EIP-7702 authorization OpenAI Open in ChatGPT" at bounding box center [343, 152] width 656 height 26
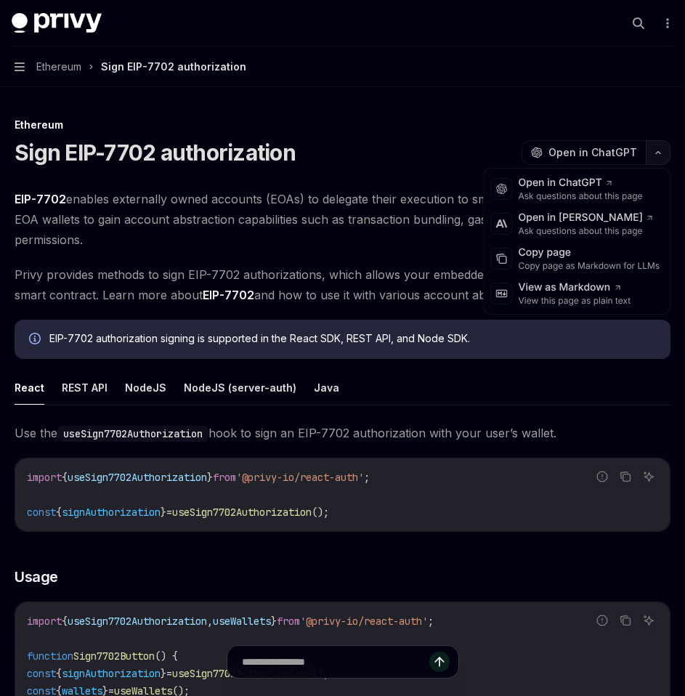
click at [652, 144] on button "button" at bounding box center [658, 152] width 25 height 25
click at [598, 263] on div "Copy page as Markdown for LLMs" at bounding box center [590, 266] width 142 height 12
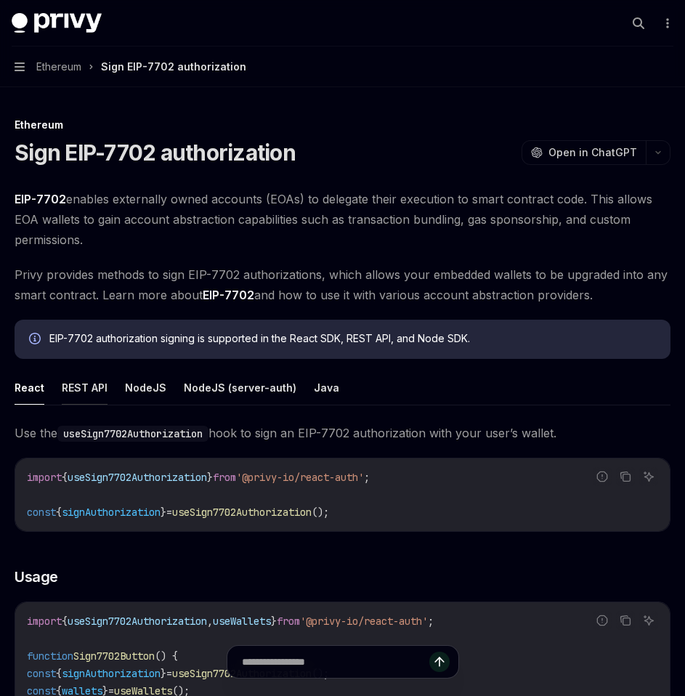
click at [100, 393] on button "REST API" at bounding box center [85, 387] width 46 height 34
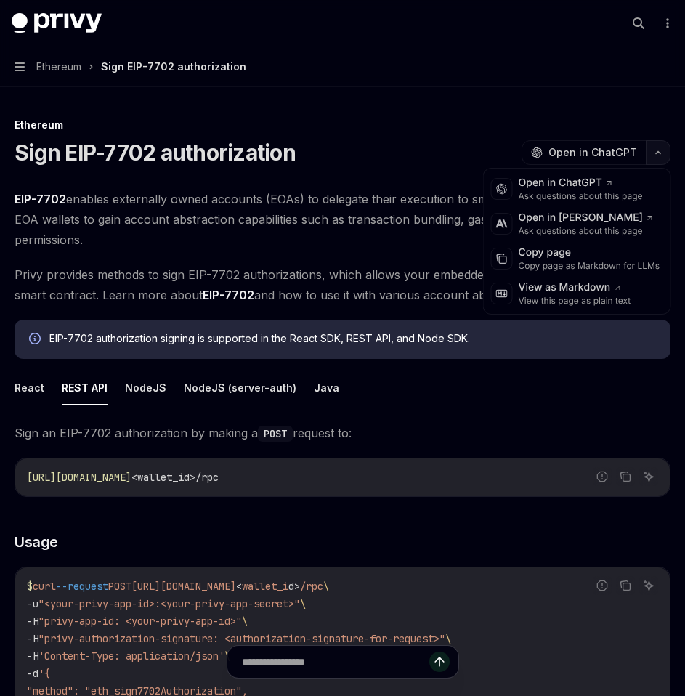
click at [657, 158] on button "button" at bounding box center [658, 152] width 25 height 25
click at [599, 262] on div "Copy page as Markdown for LLMs" at bounding box center [590, 266] width 142 height 12
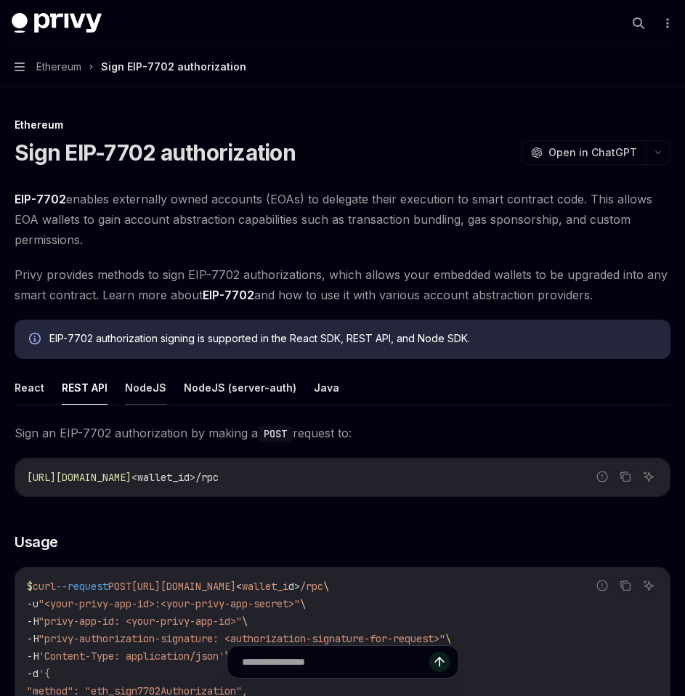
click at [142, 389] on button "NodeJS" at bounding box center [145, 387] width 41 height 34
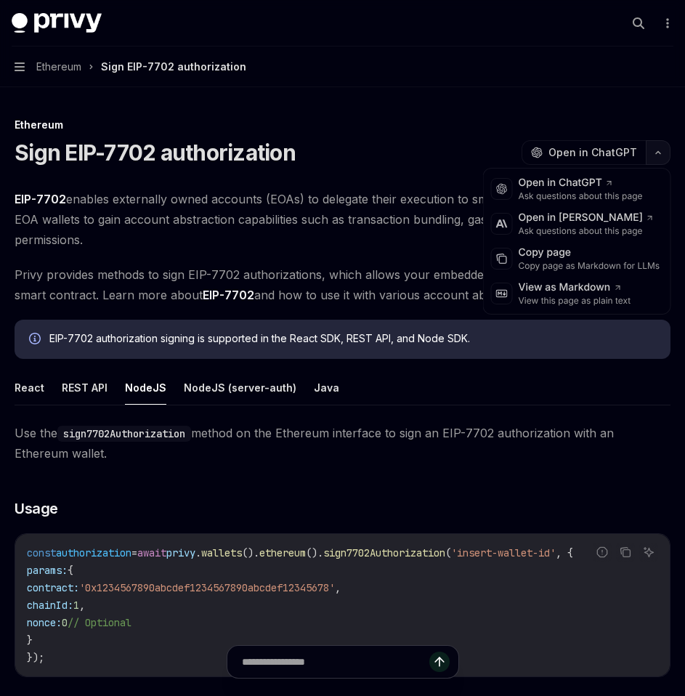
click at [660, 151] on icon "button" at bounding box center [657, 153] width 17 height 6
click at [574, 270] on div "Copy page as Markdown for LLMs" at bounding box center [590, 266] width 142 height 12
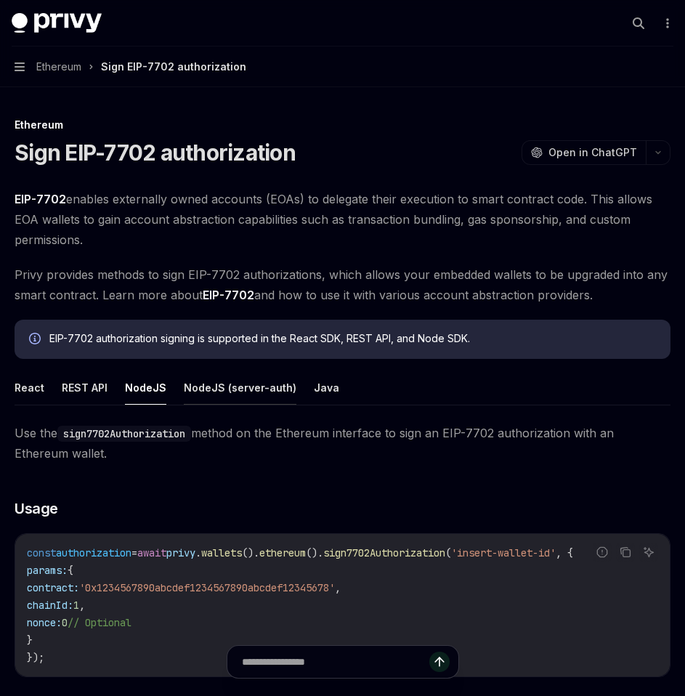
click at [253, 382] on button "NodeJS (server-auth)" at bounding box center [240, 387] width 113 height 34
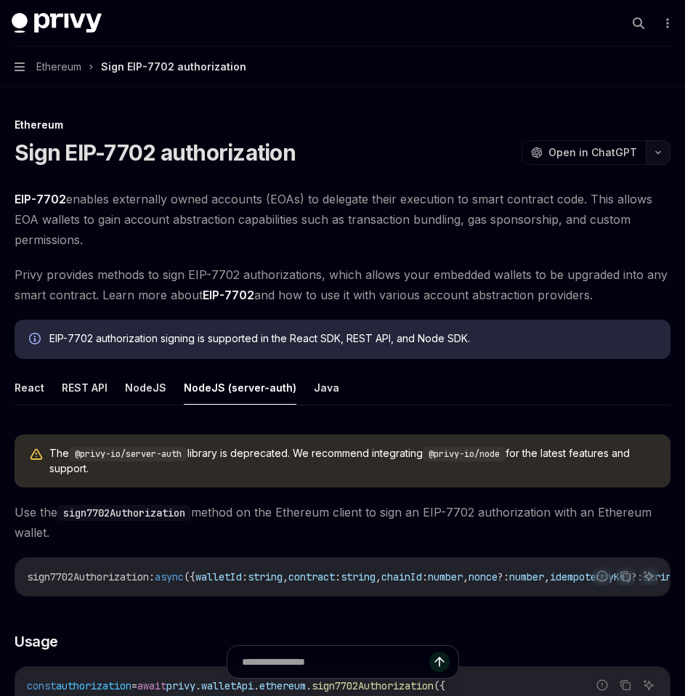
click at [656, 154] on icon "button" at bounding box center [657, 153] width 17 height 6
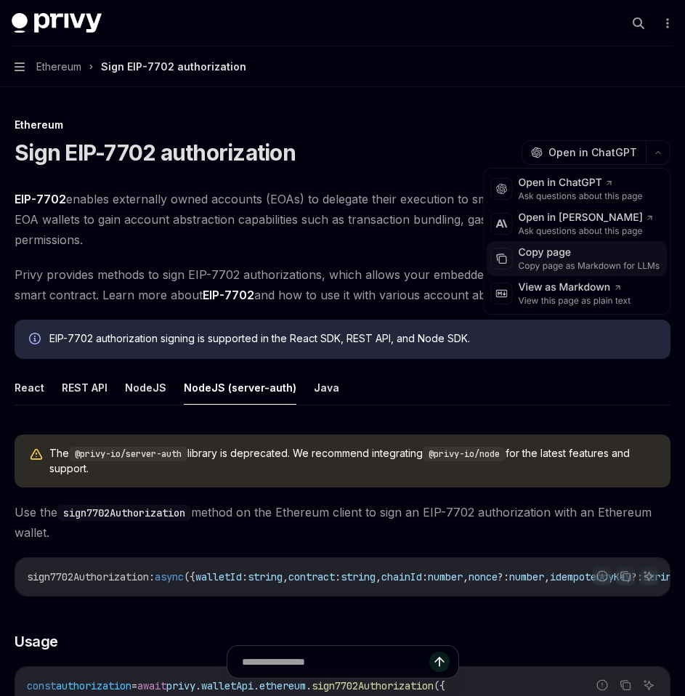
click at [564, 265] on div "Copy page as Markdown for LLMs" at bounding box center [590, 266] width 142 height 12
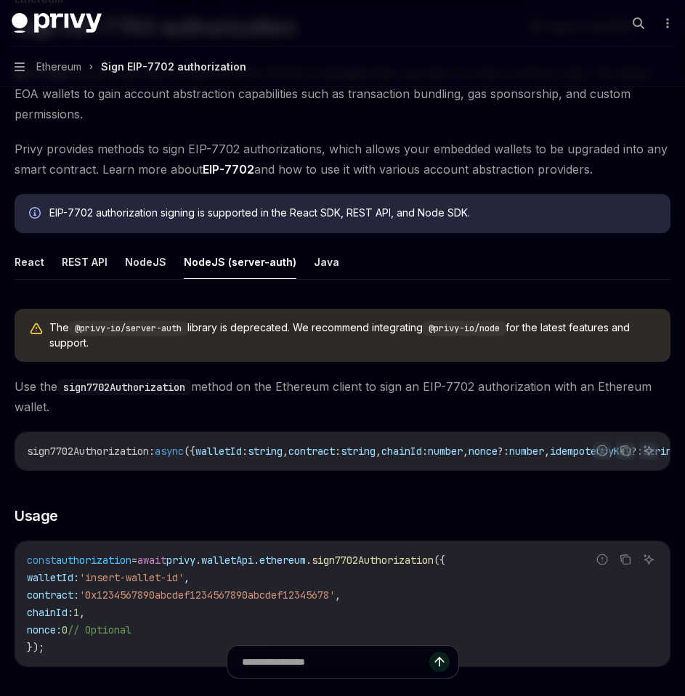
scroll to position [128, 0]
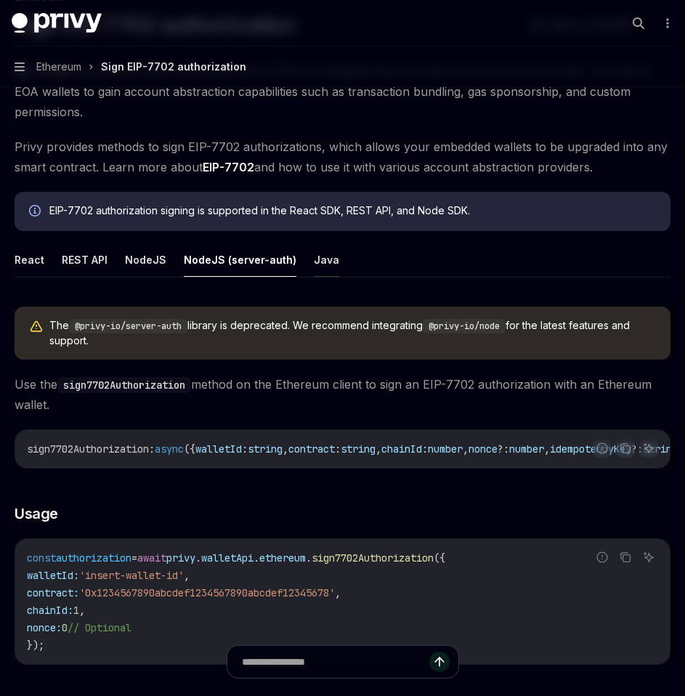
click at [314, 269] on button "Java" at bounding box center [326, 260] width 25 height 34
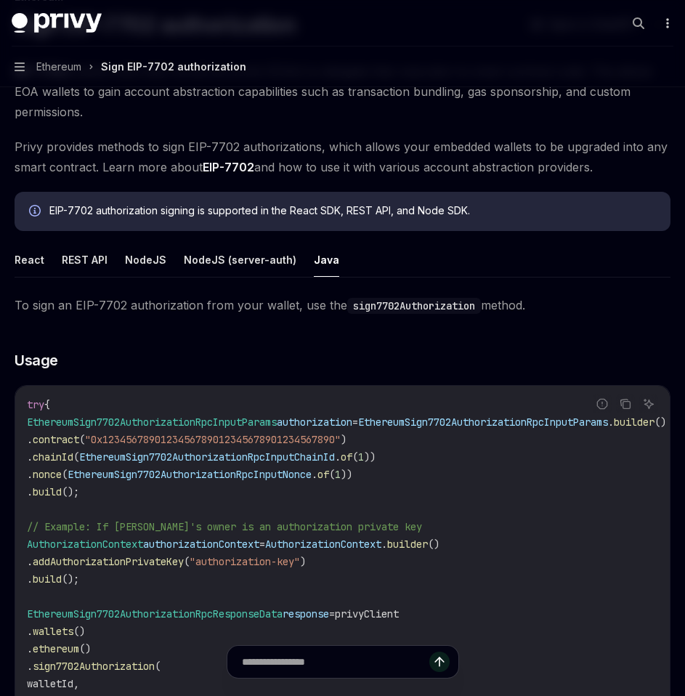
click at [668, 23] on icon "More actions" at bounding box center [668, 23] width 12 height 12
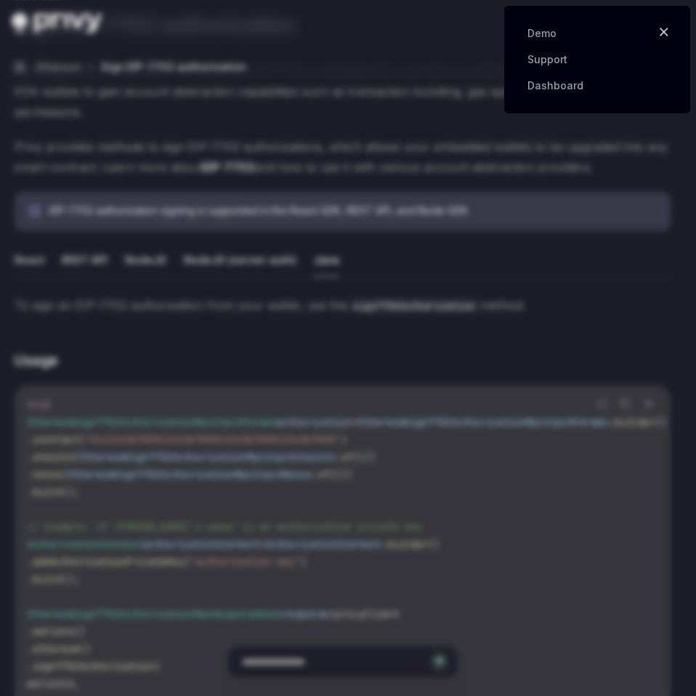
click at [664, 34] on icon "button" at bounding box center [664, 32] width 10 height 14
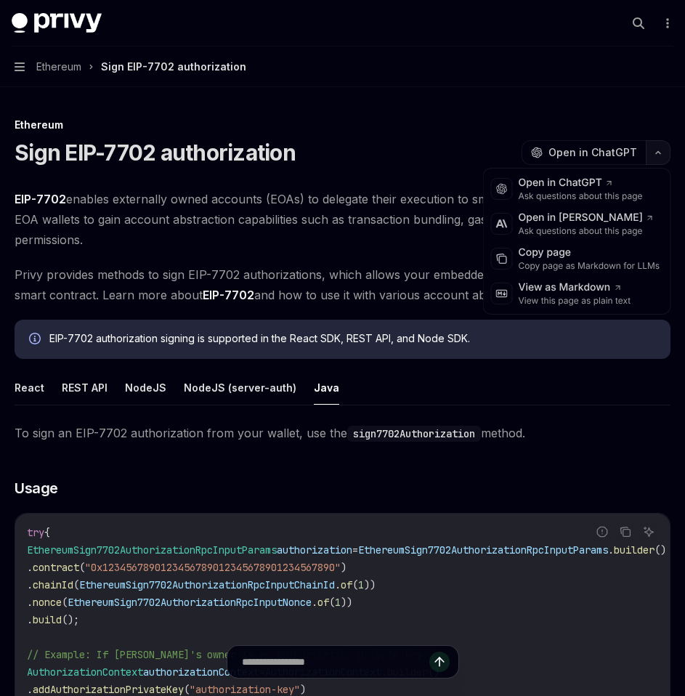
click at [668, 158] on button "button" at bounding box center [658, 152] width 25 height 25
click at [597, 270] on div "Copy page as Markdown for LLMs" at bounding box center [590, 266] width 142 height 12
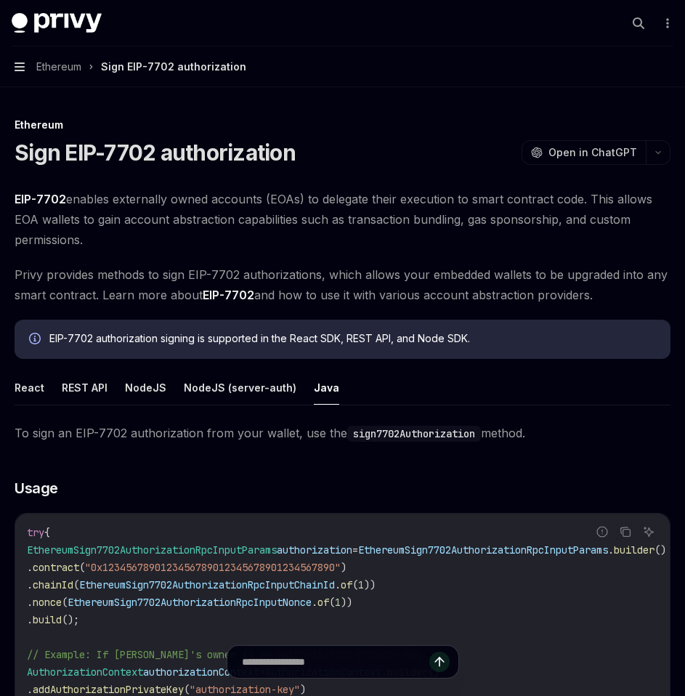
click at [21, 68] on icon "button" at bounding box center [20, 67] width 10 height 12
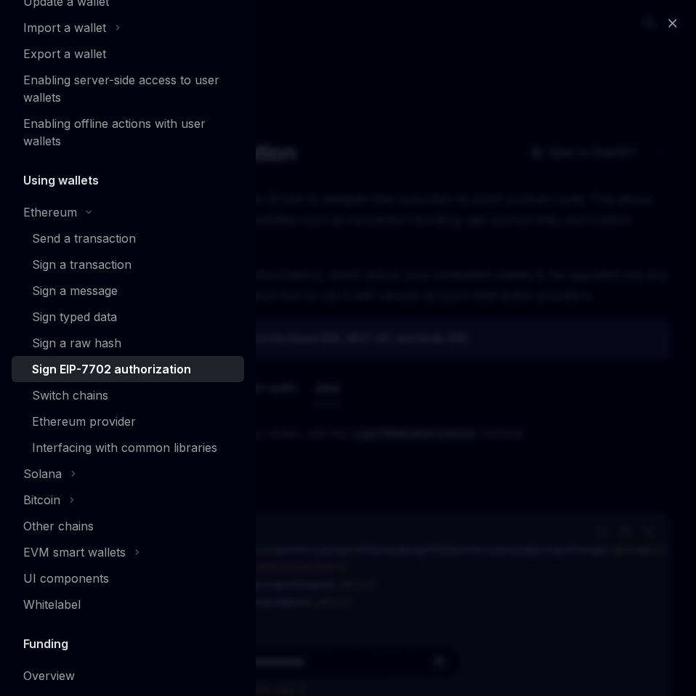
scroll to position [232, 0]
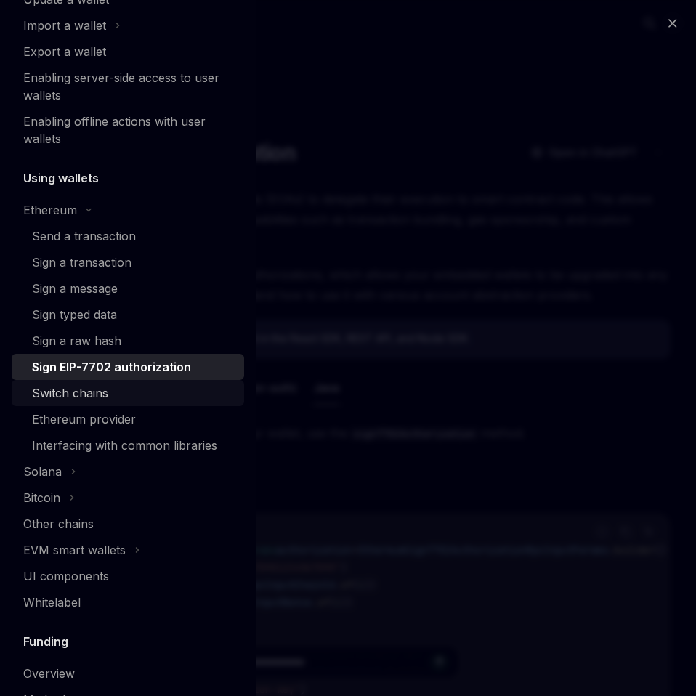
click at [81, 397] on div "Switch chains" at bounding box center [70, 392] width 76 height 17
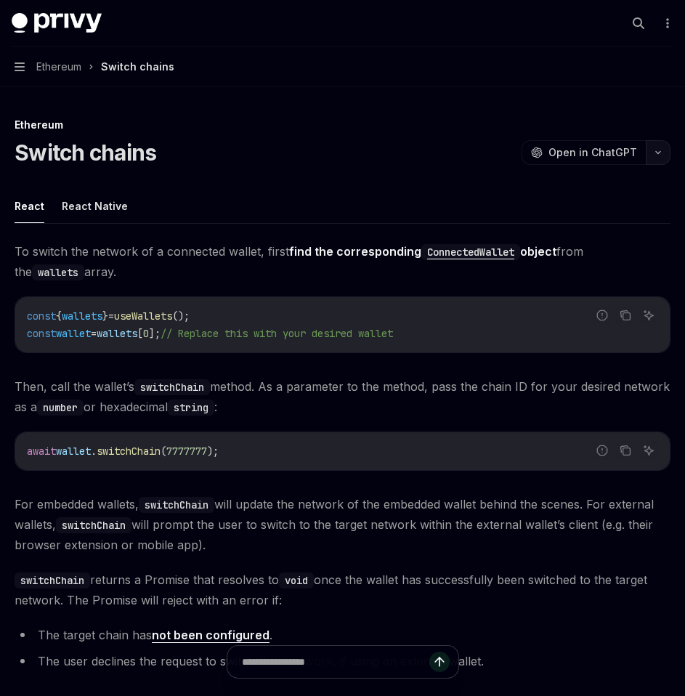
click at [656, 155] on icon "button" at bounding box center [657, 153] width 17 height 6
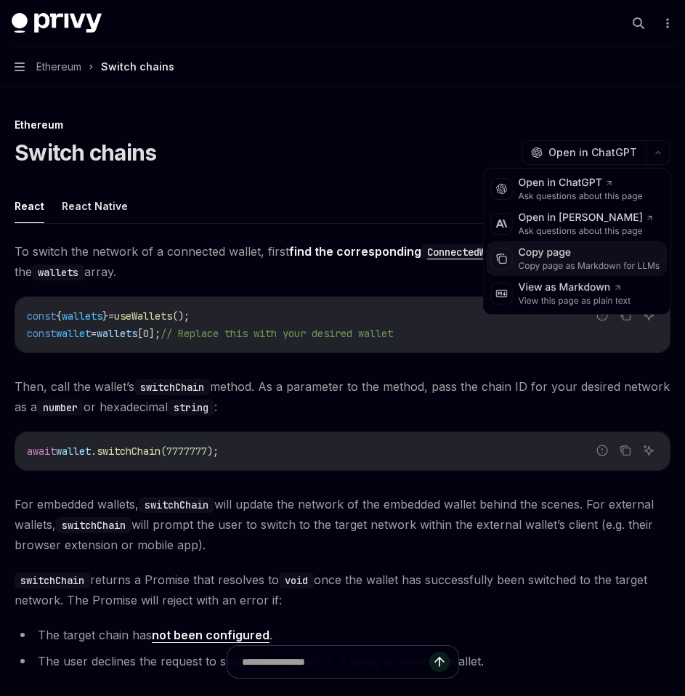
click at [586, 260] on div "Copy page as Markdown for LLMs" at bounding box center [590, 266] width 142 height 12
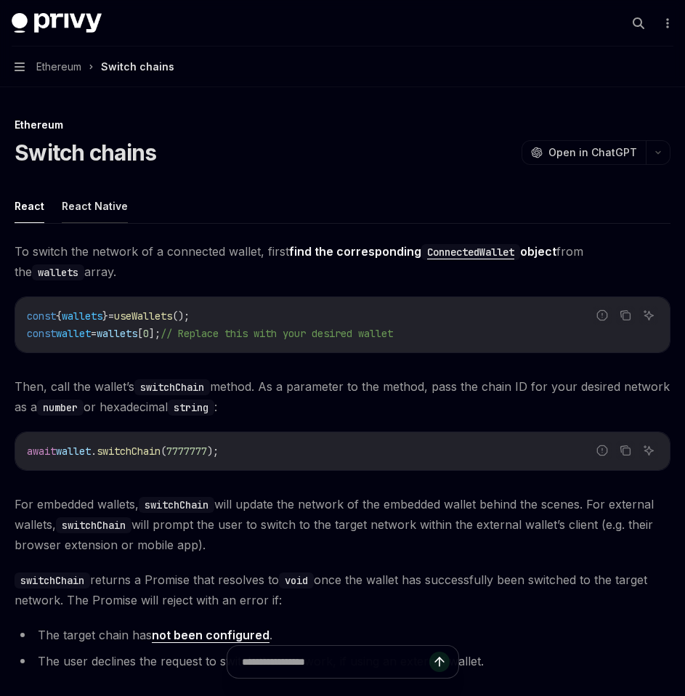
click at [91, 219] on button "React Native" at bounding box center [95, 206] width 66 height 34
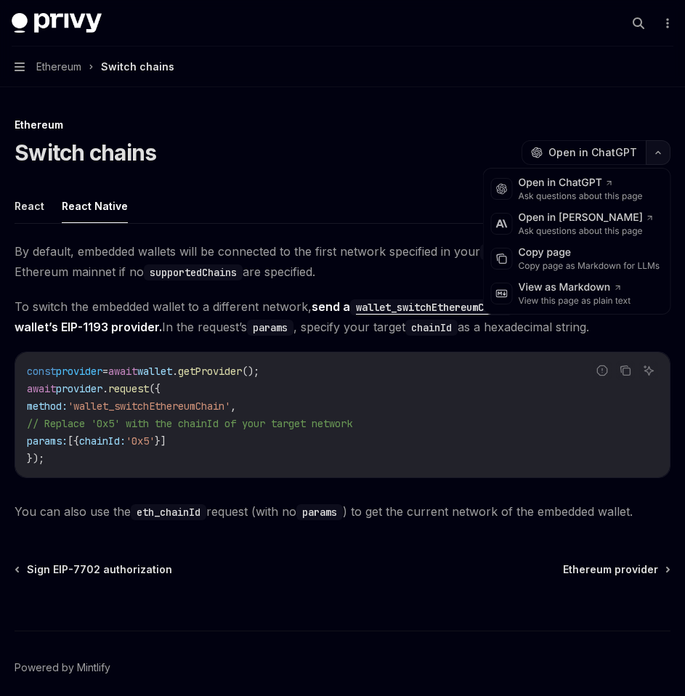
click at [659, 161] on button "button" at bounding box center [658, 152] width 25 height 25
click at [599, 255] on div "Copy page" at bounding box center [590, 253] width 142 height 15
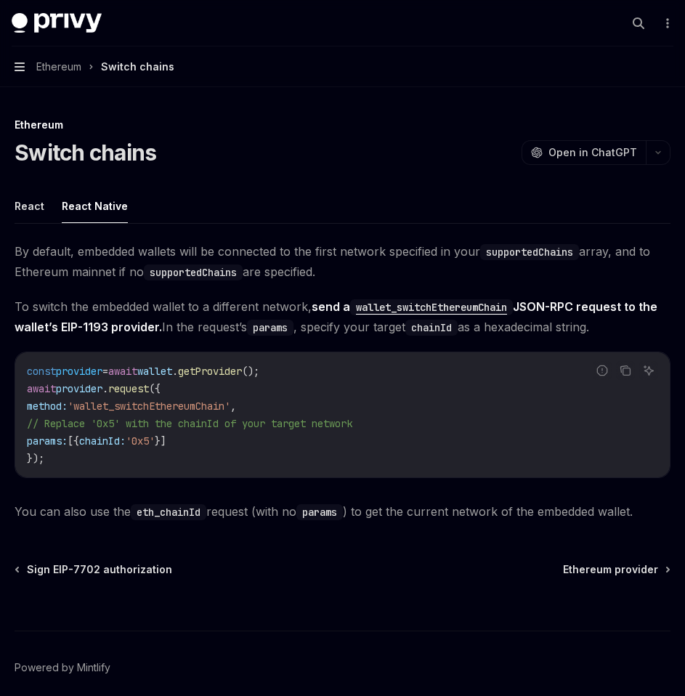
click at [23, 68] on icon "button" at bounding box center [20, 66] width 10 height 9
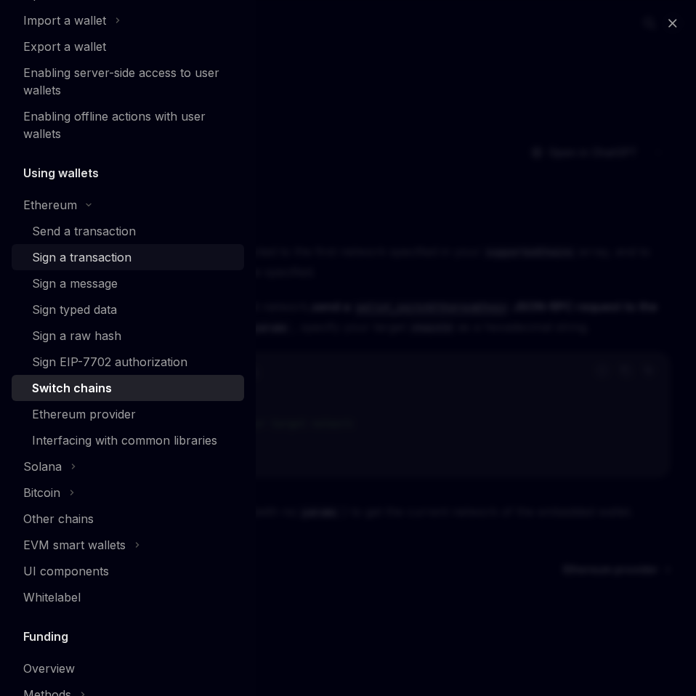
scroll to position [250, 0]
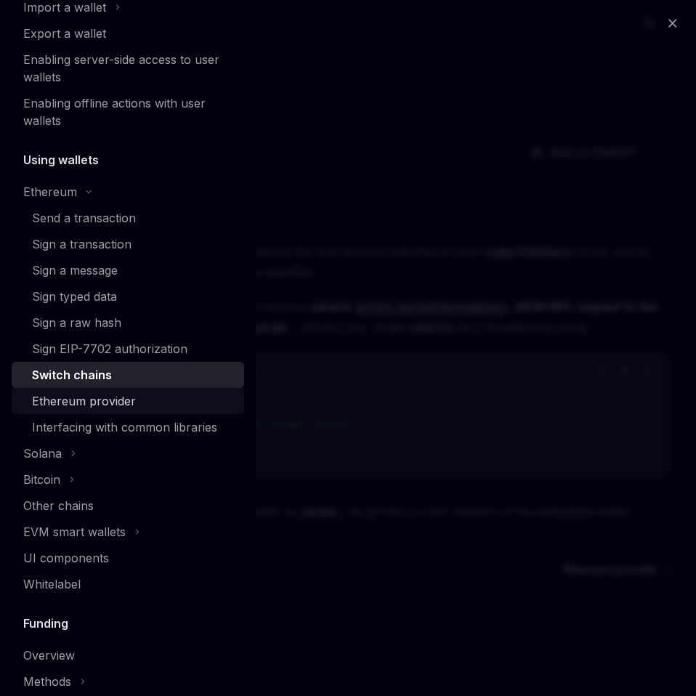
click at [87, 405] on div "Ethereum provider" at bounding box center [84, 400] width 104 height 17
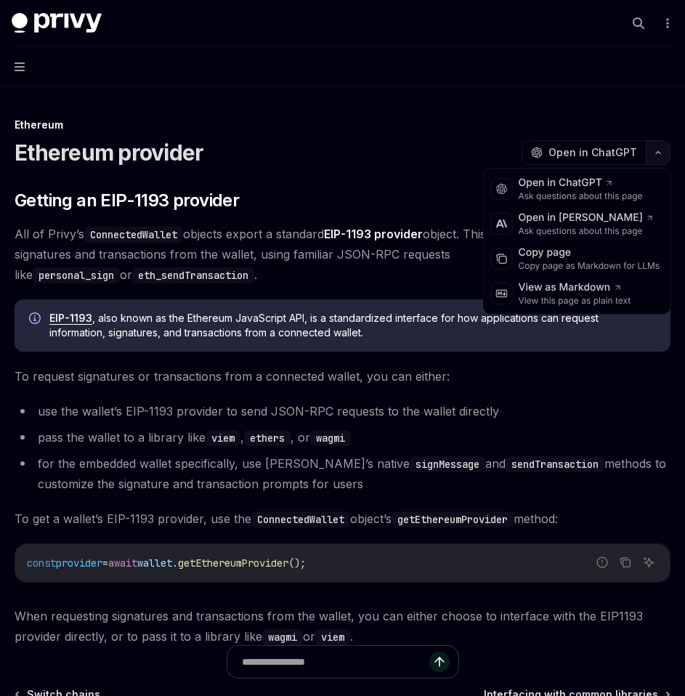
click at [663, 157] on button "button" at bounding box center [658, 152] width 25 height 25
click at [585, 264] on div "Copy page as Markdown for LLMs" at bounding box center [590, 266] width 142 height 12
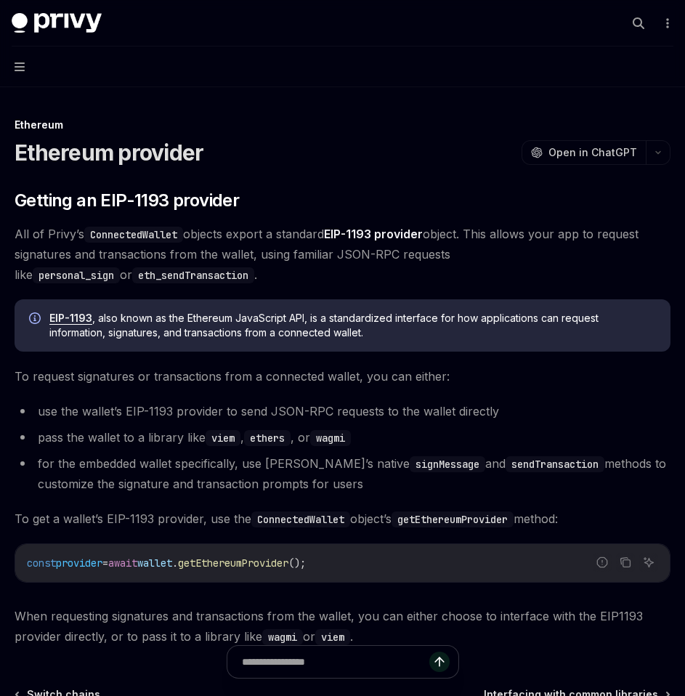
click at [25, 63] on button "Navigation" at bounding box center [342, 66] width 685 height 41
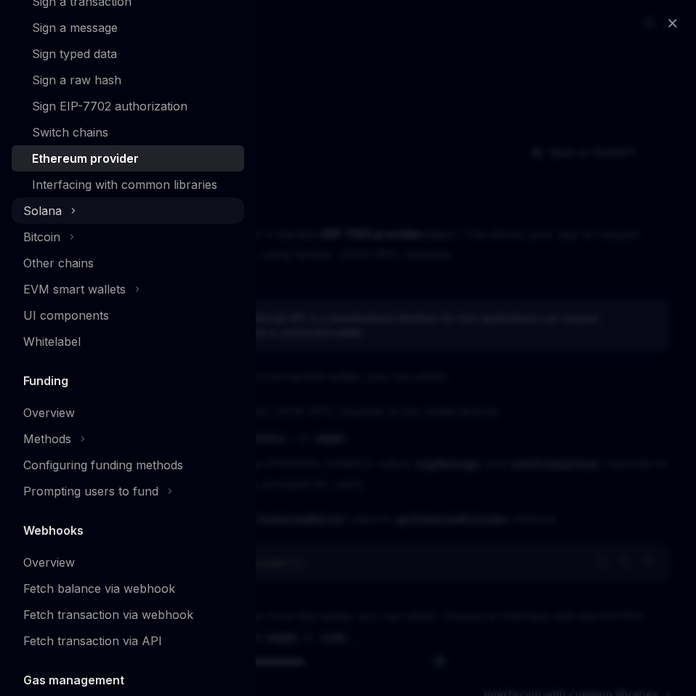
scroll to position [493, 0]
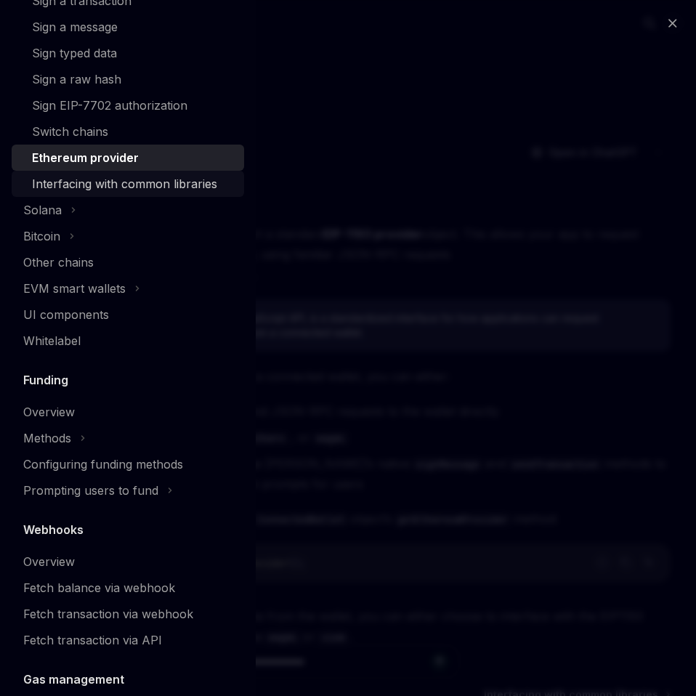
click at [153, 183] on div "Interfacing with common libraries" at bounding box center [124, 183] width 185 height 17
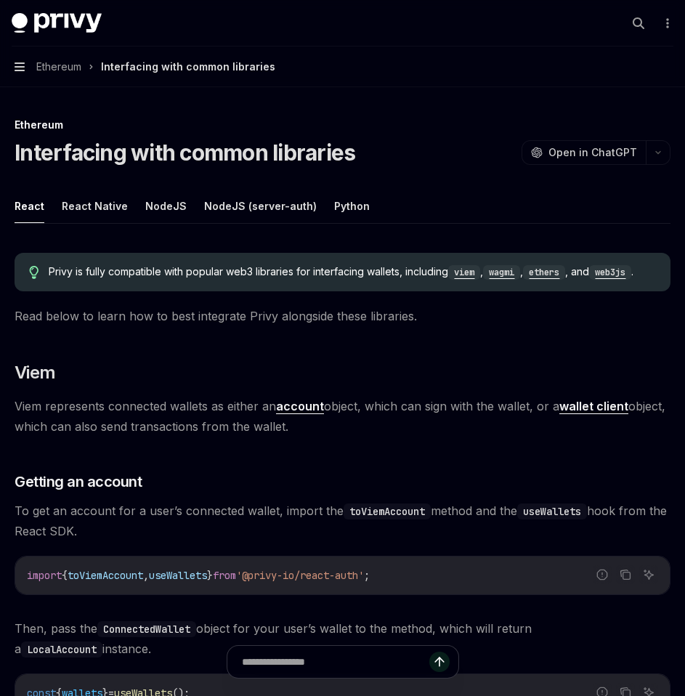
click at [16, 66] on icon "button" at bounding box center [20, 66] width 10 height 9
type textarea "*"
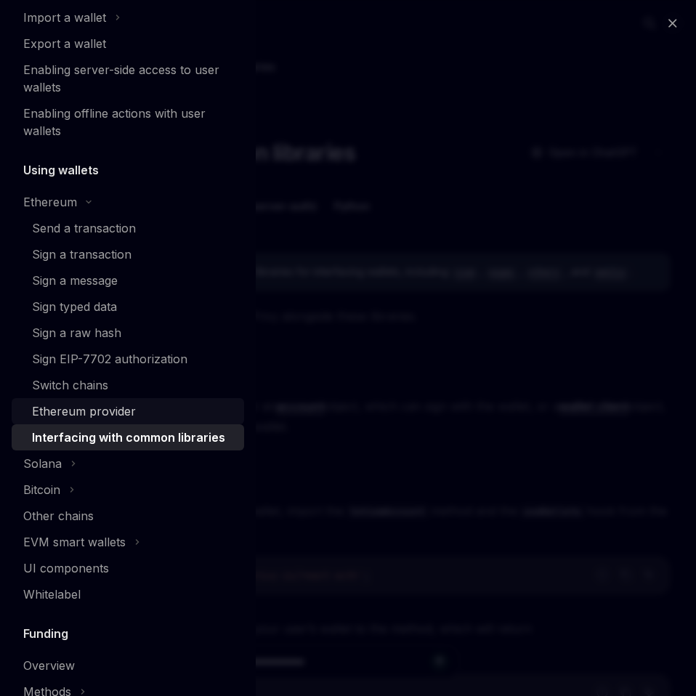
scroll to position [242, 0]
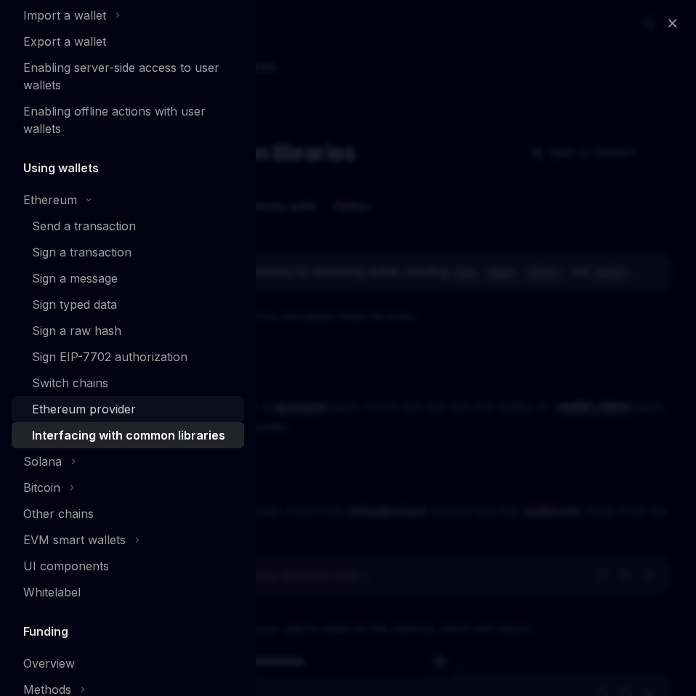
click at [84, 405] on div "Ethereum provider" at bounding box center [84, 408] width 104 height 17
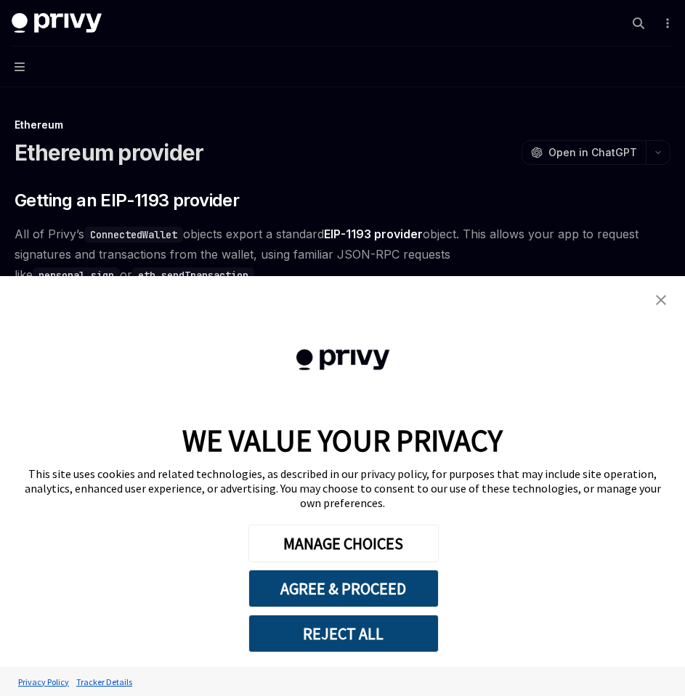
click at [664, 305] on img "close banner" at bounding box center [661, 300] width 10 height 10
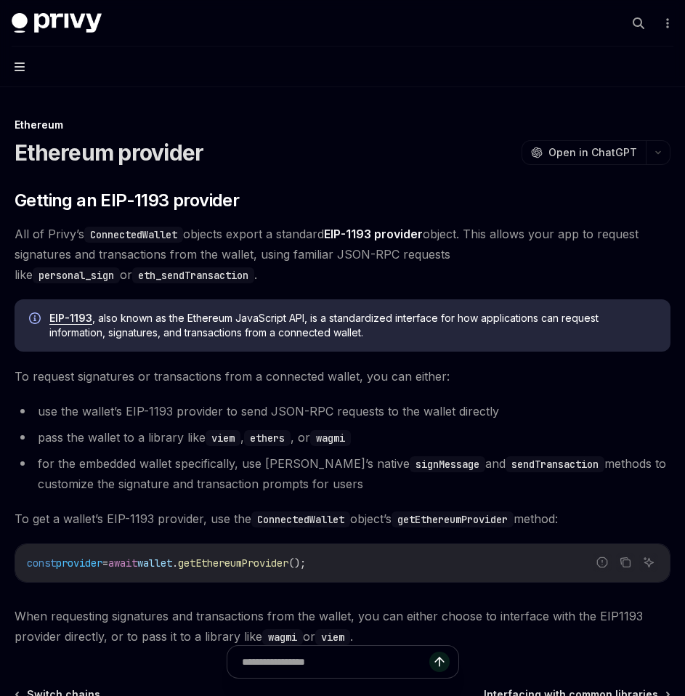
click at [17, 70] on icon "button" at bounding box center [20, 66] width 10 height 9
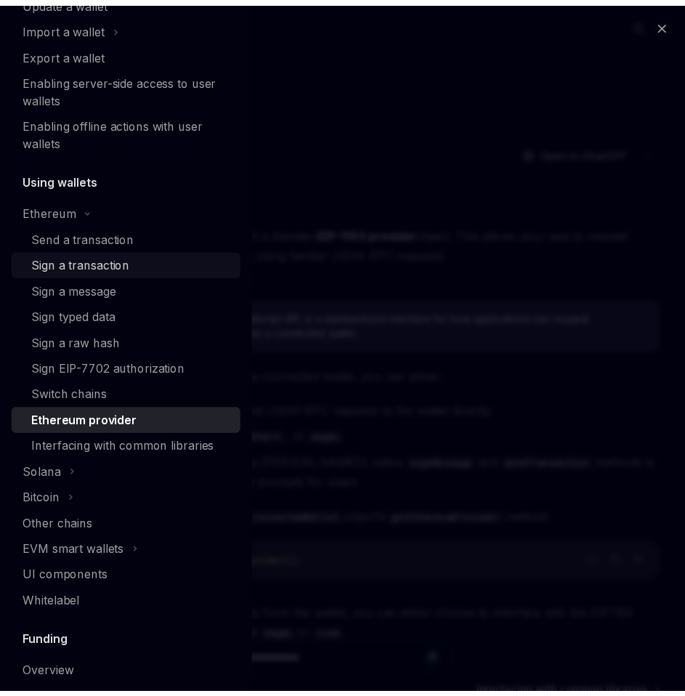
scroll to position [239, 0]
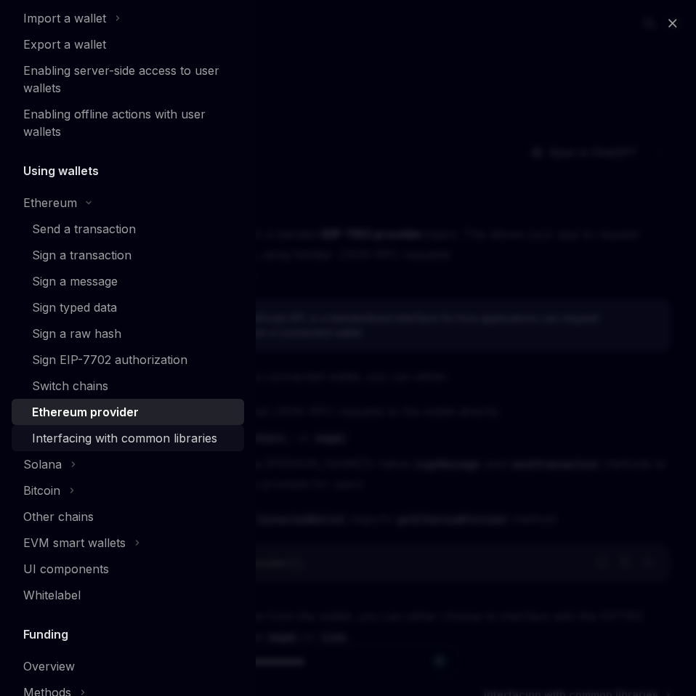
click at [120, 446] on div "Interfacing with common libraries" at bounding box center [124, 437] width 185 height 17
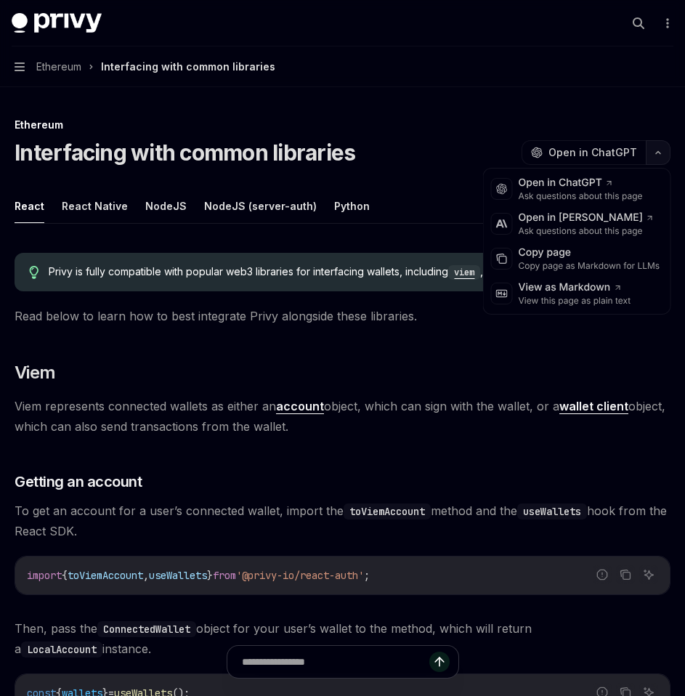
click at [660, 150] on icon "button" at bounding box center [657, 153] width 17 height 6
click at [575, 262] on div "Copy page as Markdown for LLMs" at bounding box center [590, 266] width 142 height 12
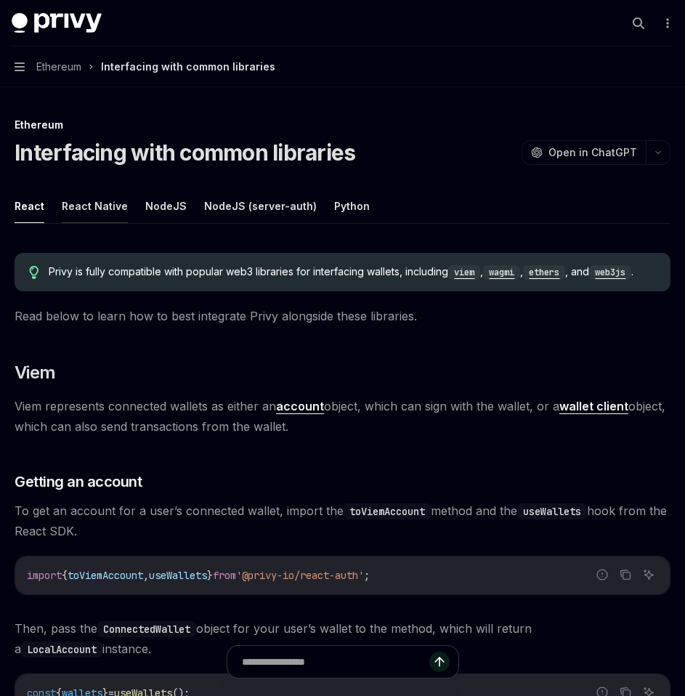
click at [66, 212] on button "React Native" at bounding box center [95, 206] width 66 height 34
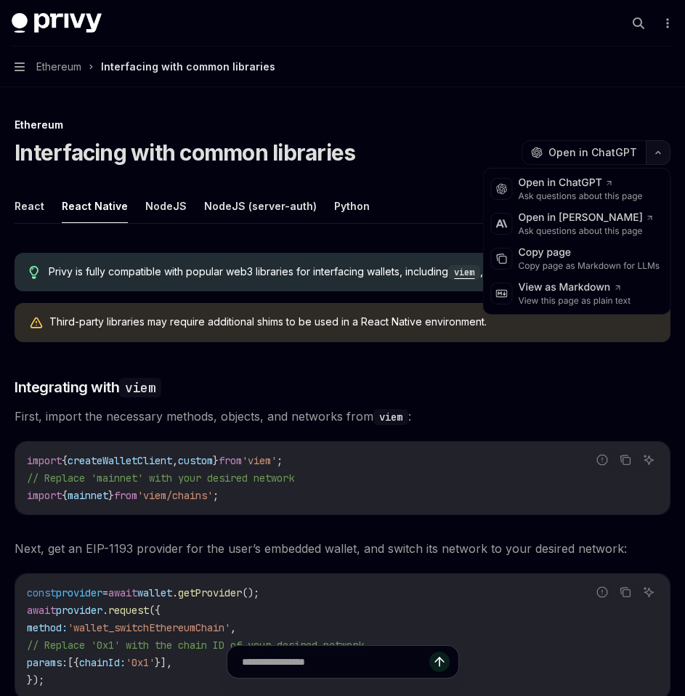
click at [658, 153] on icon "button" at bounding box center [657, 153] width 17 height 6
click at [585, 268] on div "Copy page as Markdown for LLMs" at bounding box center [590, 266] width 142 height 12
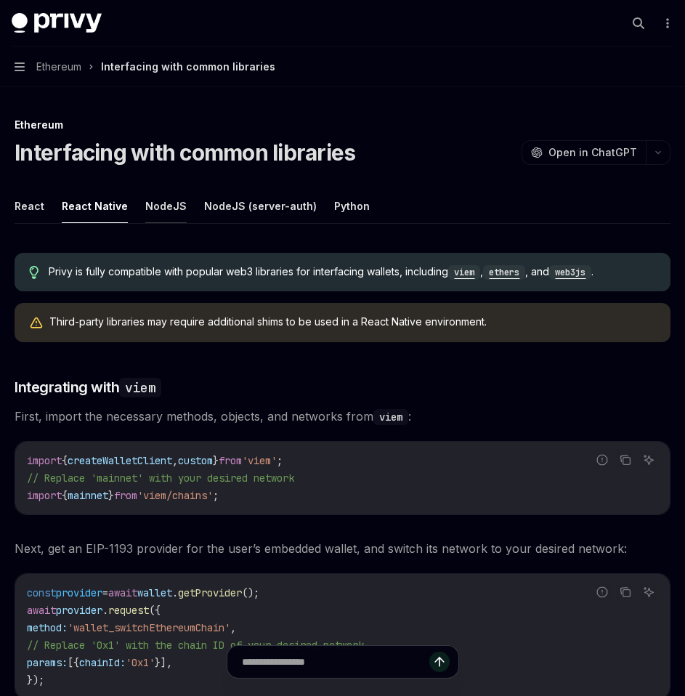
click at [169, 211] on button "NodeJS" at bounding box center [165, 206] width 41 height 34
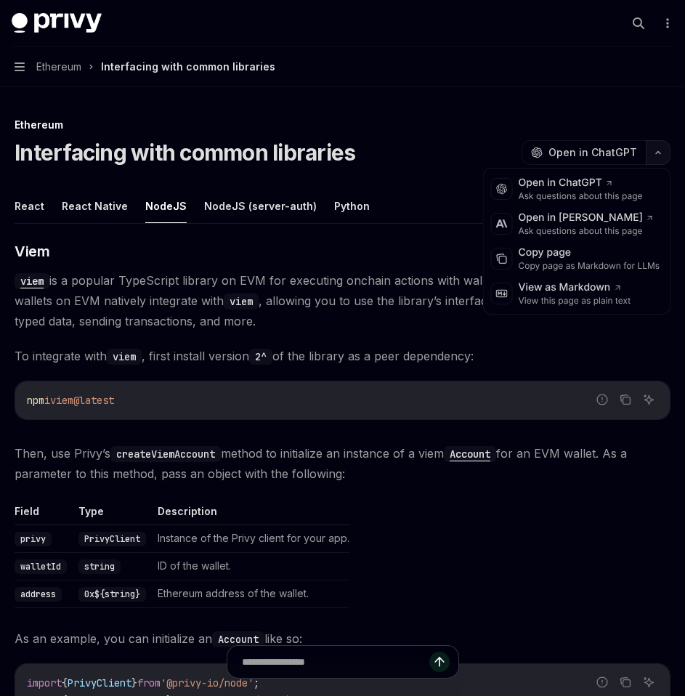
click at [657, 155] on button "button" at bounding box center [658, 152] width 25 height 25
click at [589, 256] on div "Copy page" at bounding box center [590, 253] width 142 height 15
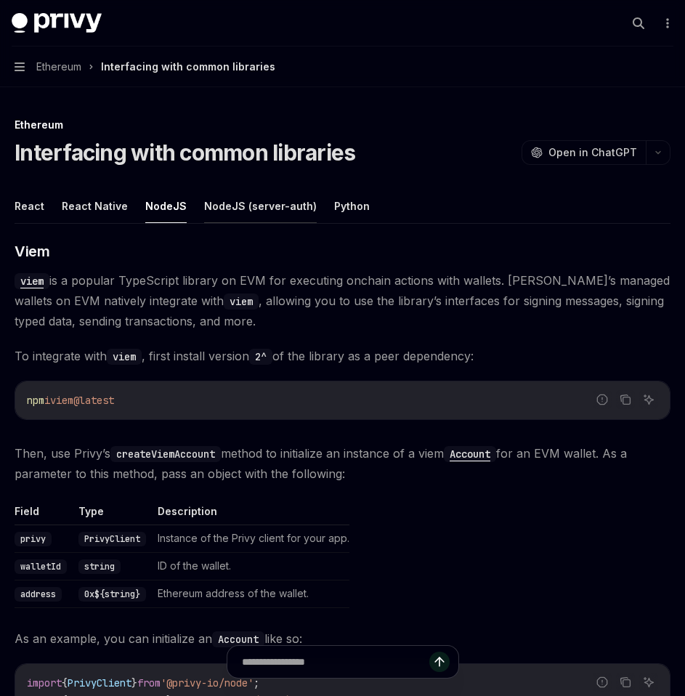
click at [237, 214] on button "NodeJS (server-auth)" at bounding box center [260, 206] width 113 height 34
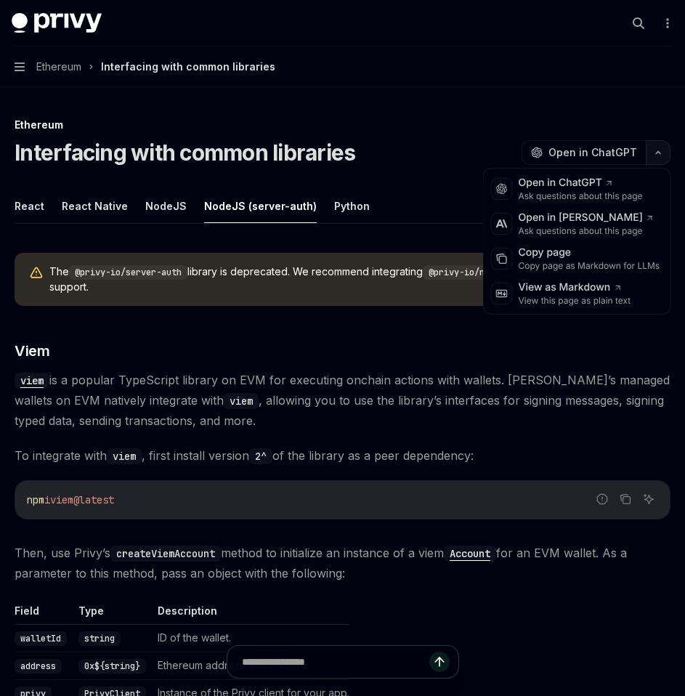
click at [662, 153] on icon "button" at bounding box center [657, 153] width 17 height 6
click at [617, 268] on div "Copy page as Markdown for LLMs" at bounding box center [590, 266] width 142 height 12
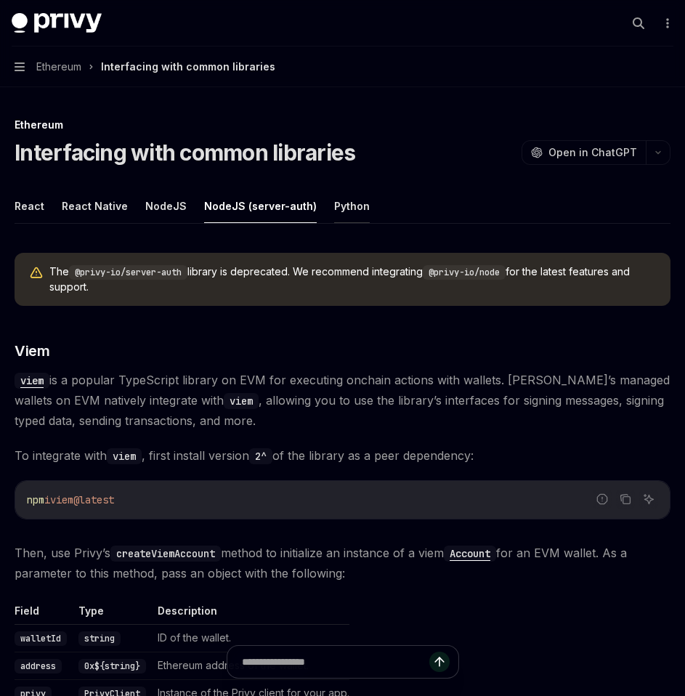
click at [334, 206] on button "Python" at bounding box center [352, 206] width 36 height 34
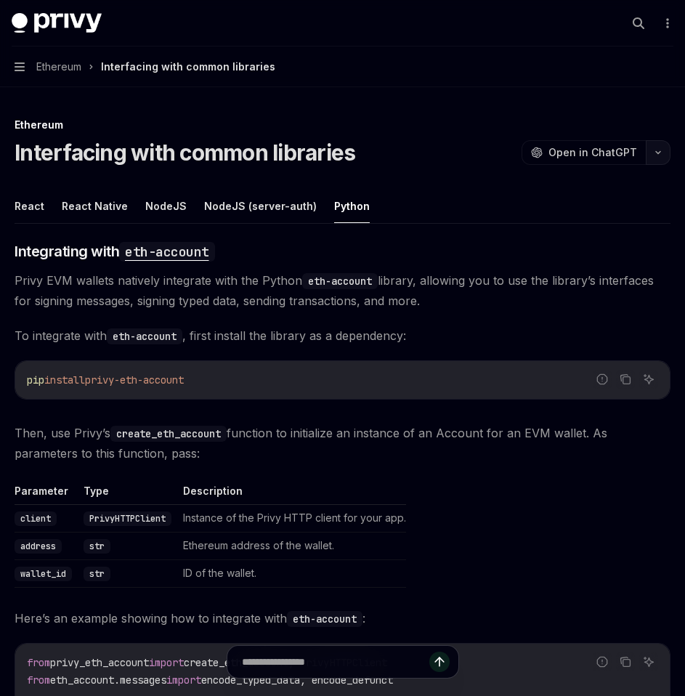
click at [662, 154] on icon "button" at bounding box center [657, 153] width 17 height 6
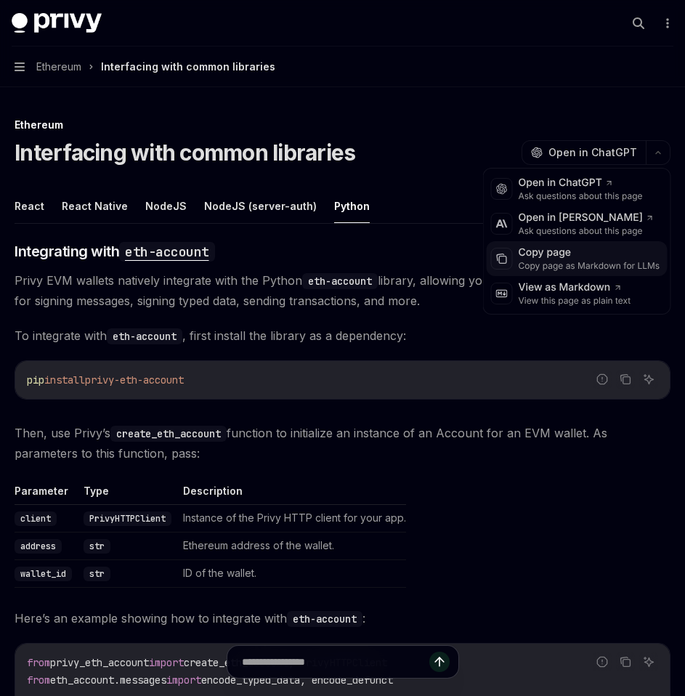
click at [585, 264] on div "Copy page as Markdown for LLMs" at bounding box center [590, 266] width 142 height 12
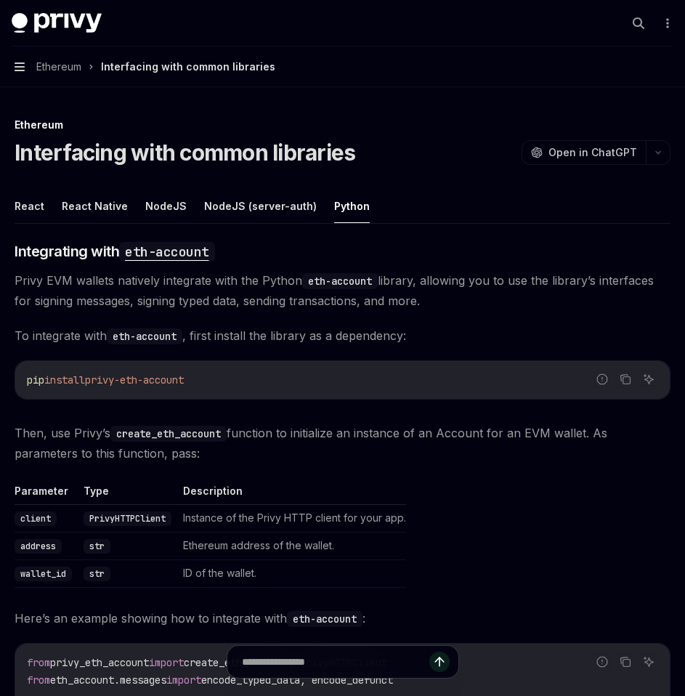
click at [19, 66] on icon "button" at bounding box center [20, 66] width 10 height 9
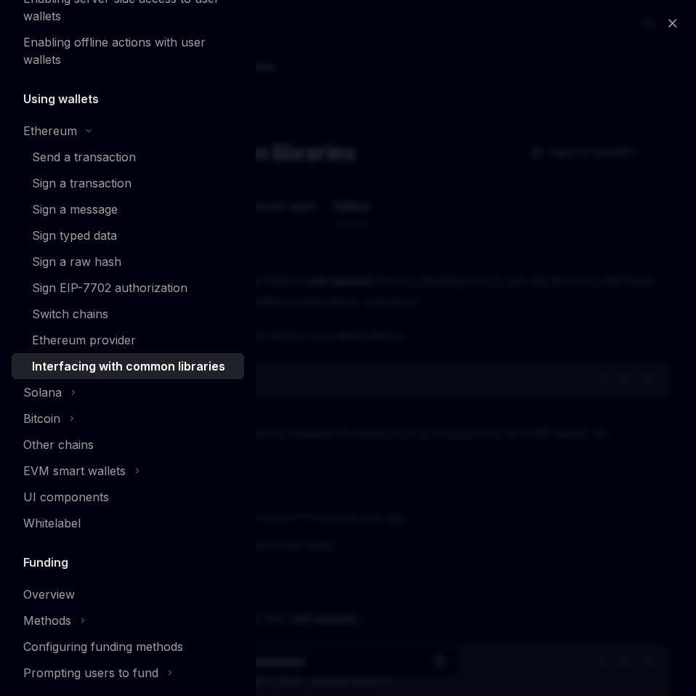
scroll to position [312, 0]
click at [73, 392] on icon at bounding box center [74, 391] width 2 height 4
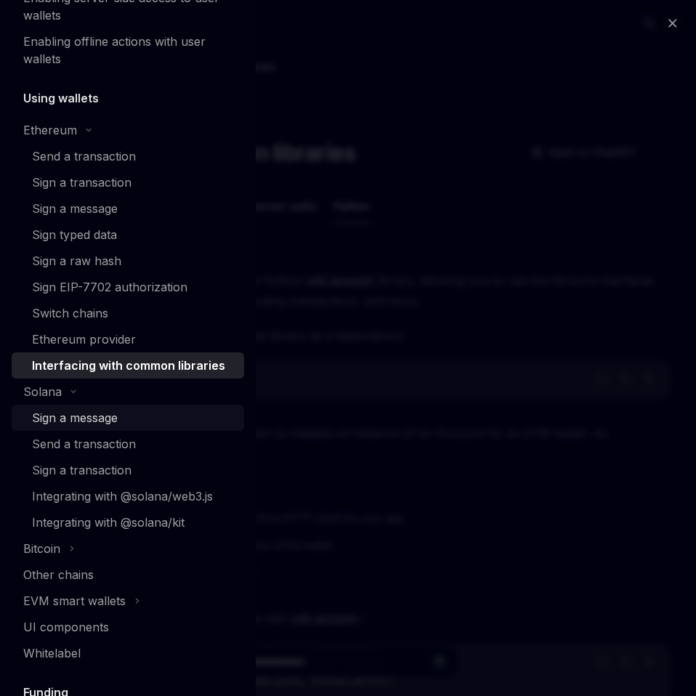
click at [89, 415] on div "Sign a message" at bounding box center [75, 417] width 86 height 17
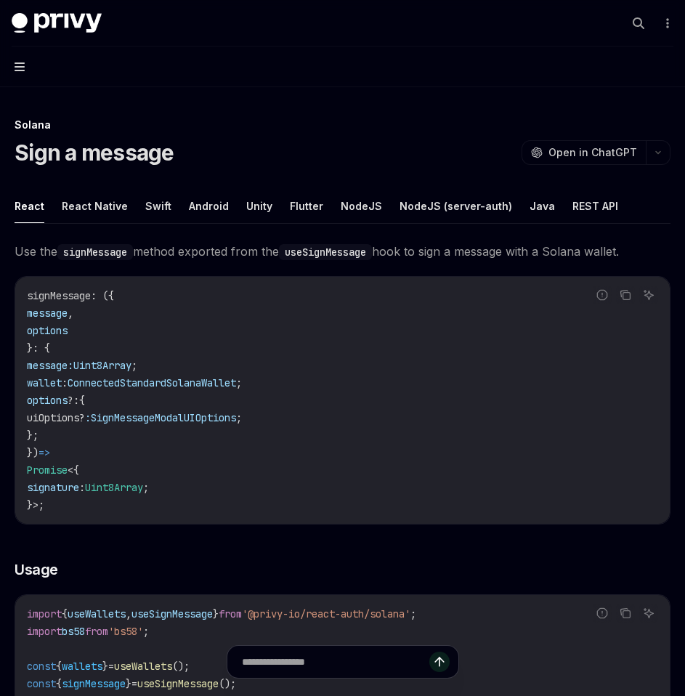
click at [15, 64] on icon "button" at bounding box center [20, 67] width 10 height 12
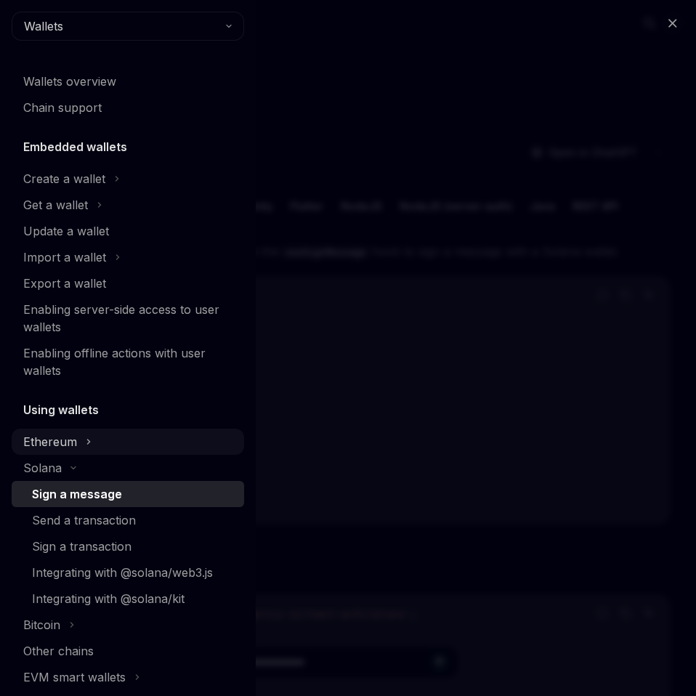
click at [90, 438] on div "Ethereum" at bounding box center [128, 442] width 232 height 26
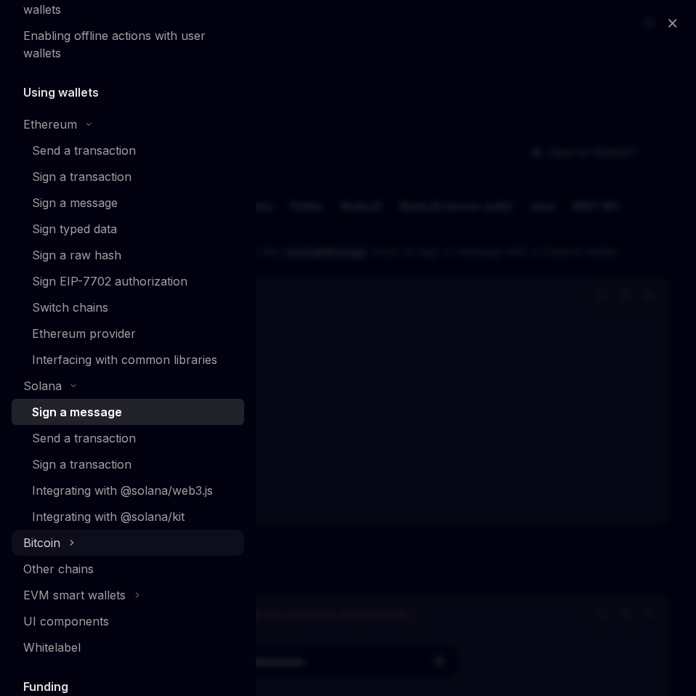
scroll to position [320, 0]
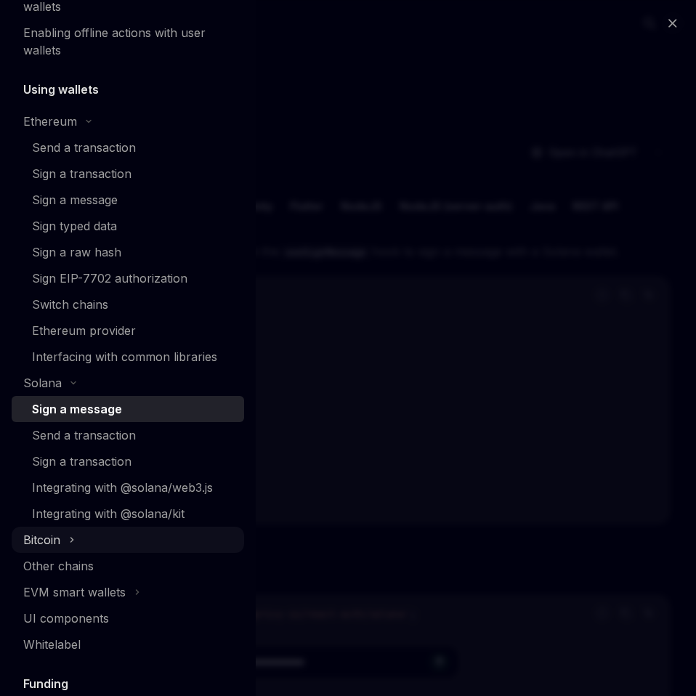
click at [70, 538] on icon at bounding box center [72, 539] width 6 height 17
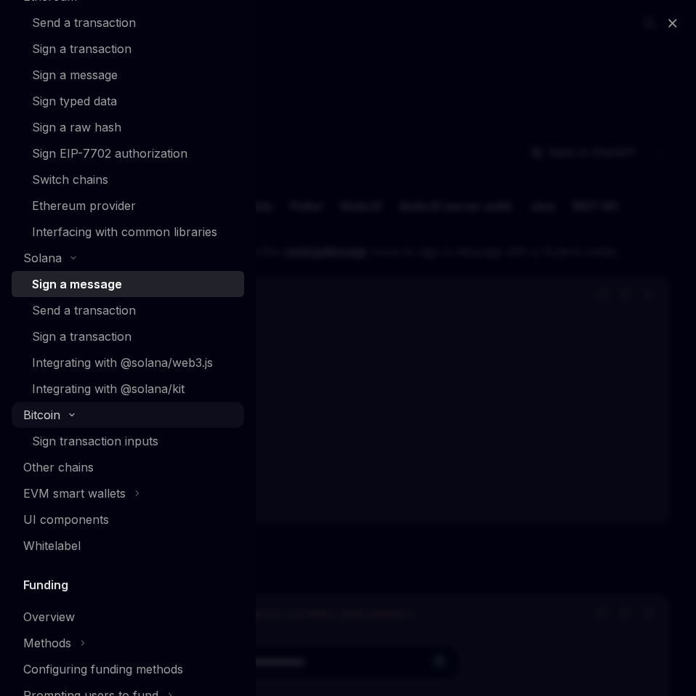
scroll to position [446, 0]
click at [73, 414] on icon at bounding box center [72, 414] width 4 height 2
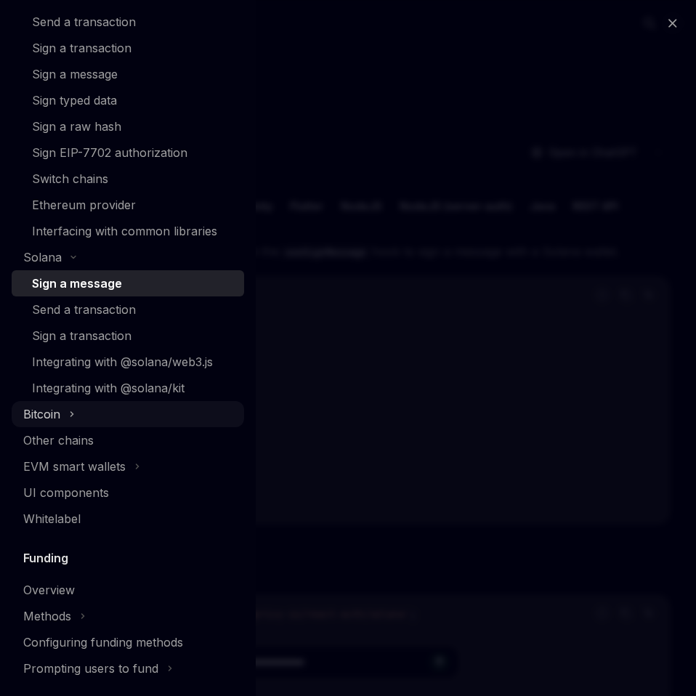
click at [73, 414] on icon at bounding box center [72, 414] width 2 height 4
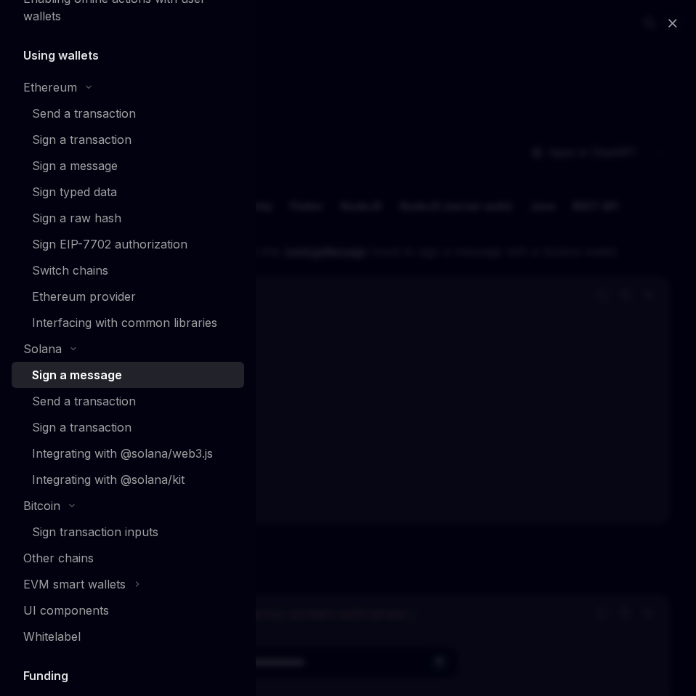
scroll to position [339, 0]
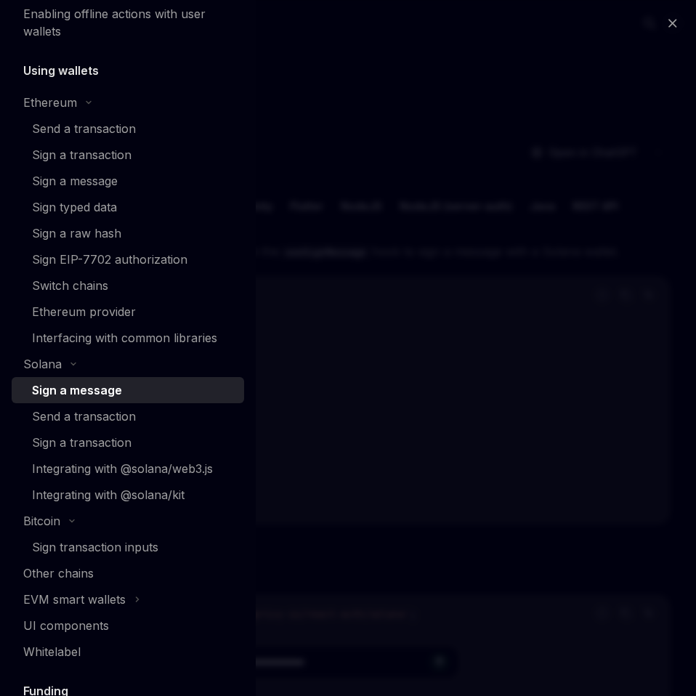
click at [80, 386] on div "Sign a message" at bounding box center [77, 389] width 90 height 17
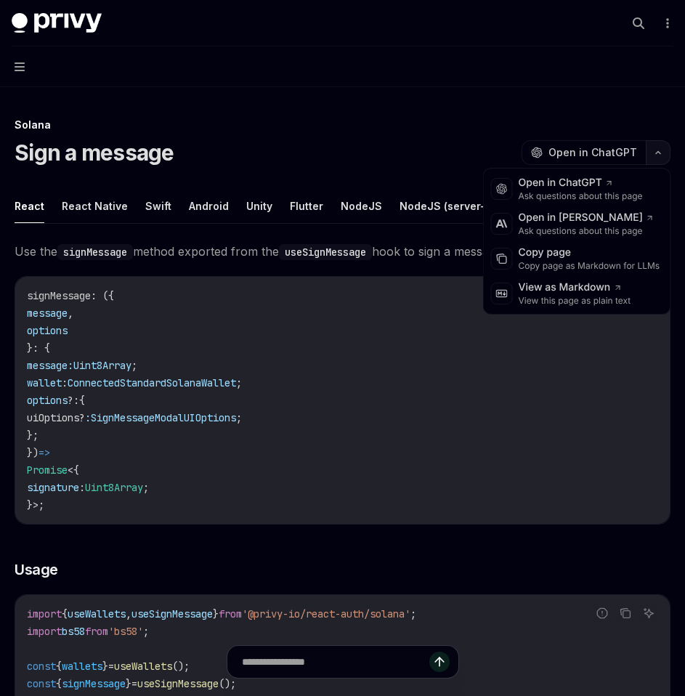
click at [660, 152] on icon "button" at bounding box center [658, 153] width 4 height 2
click at [599, 260] on div "Copy page as Markdown for LLMs" at bounding box center [590, 266] width 142 height 12
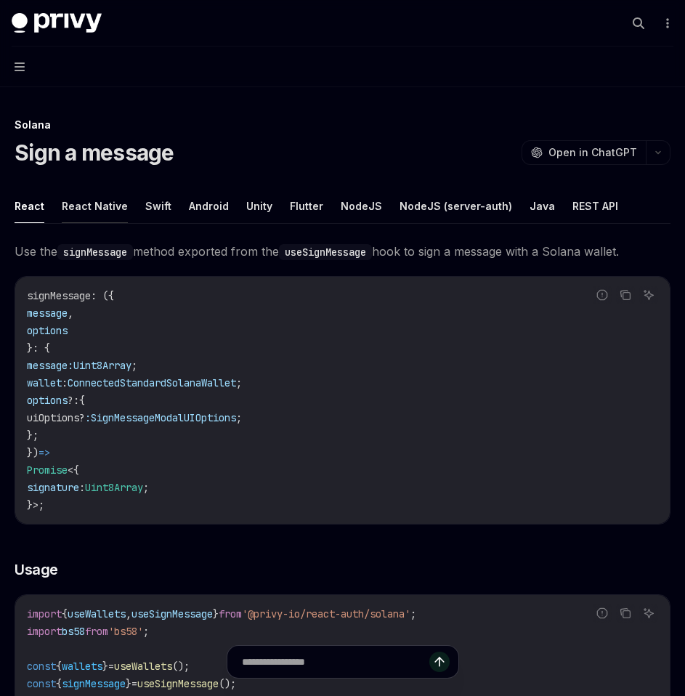
click at [110, 206] on button "React Native" at bounding box center [95, 206] width 66 height 34
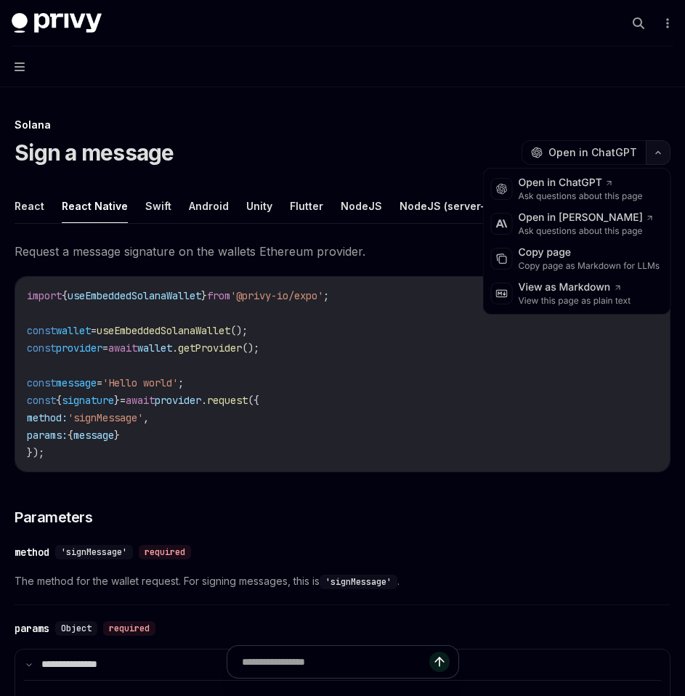
click at [658, 158] on button "button" at bounding box center [658, 152] width 25 height 25
click at [593, 255] on div "Copy page" at bounding box center [590, 253] width 142 height 15
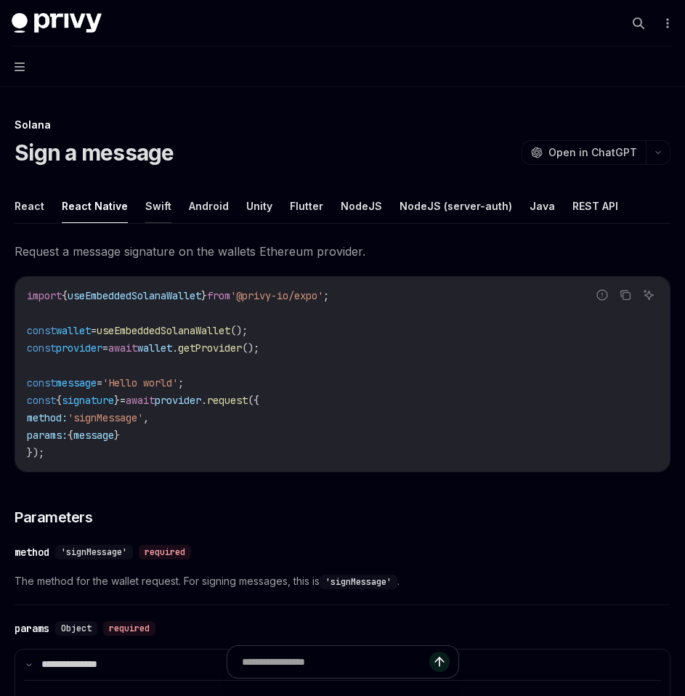
click at [152, 209] on button "Swift" at bounding box center [158, 206] width 26 height 34
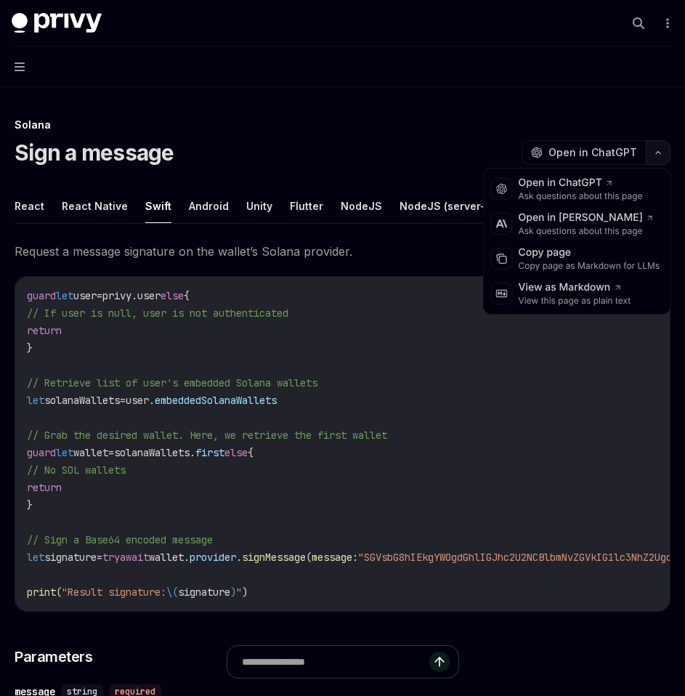
click at [662, 153] on icon "button" at bounding box center [657, 153] width 17 height 6
click at [583, 259] on div "Copy page" at bounding box center [590, 253] width 142 height 15
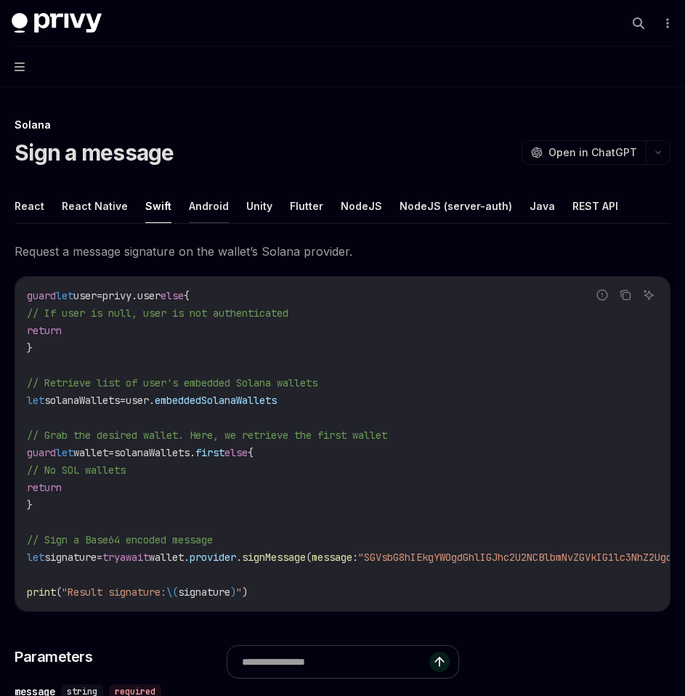
click at [198, 199] on button "Android" at bounding box center [209, 206] width 40 height 34
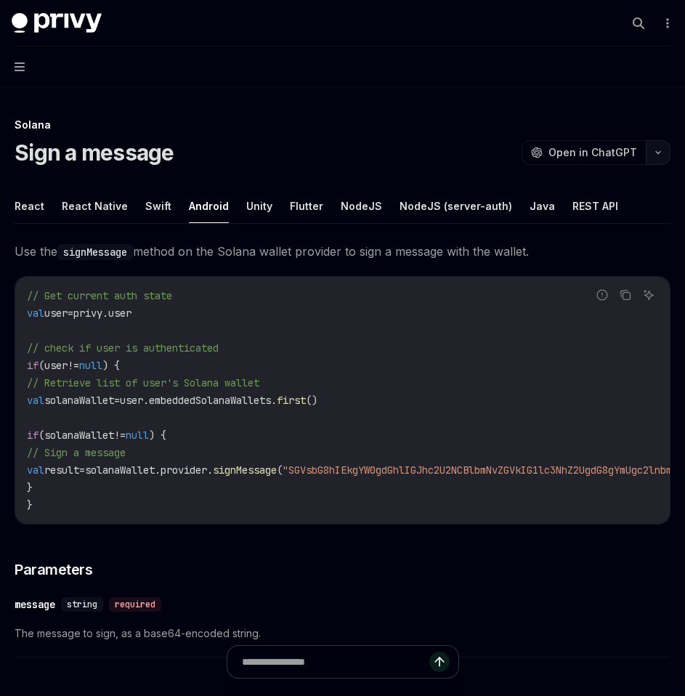
click at [656, 163] on button "button" at bounding box center [658, 152] width 25 height 25
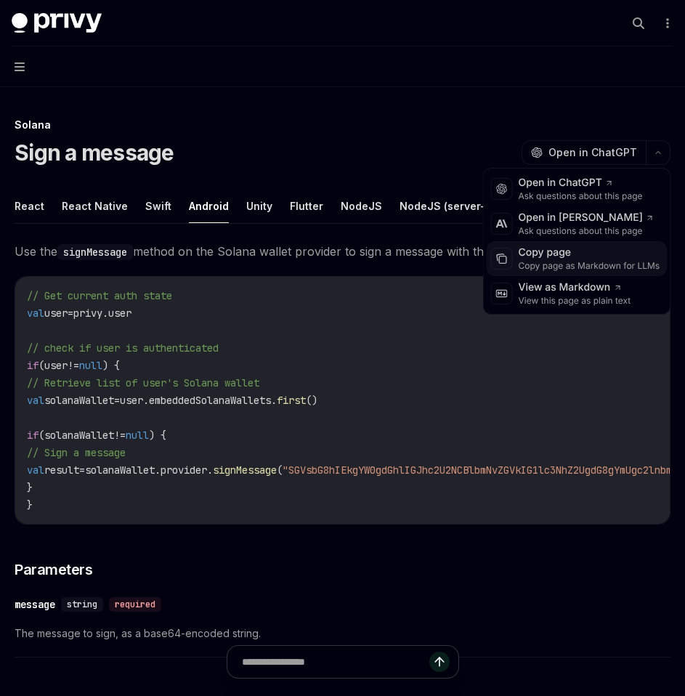
click at [582, 262] on div "Copy page as Markdown for LLMs" at bounding box center [590, 266] width 142 height 12
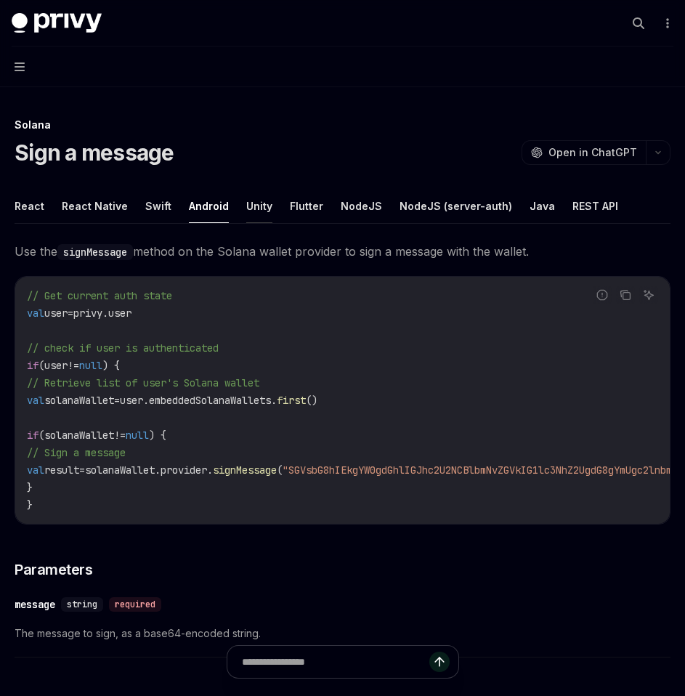
click at [246, 204] on button "Unity" at bounding box center [259, 206] width 26 height 34
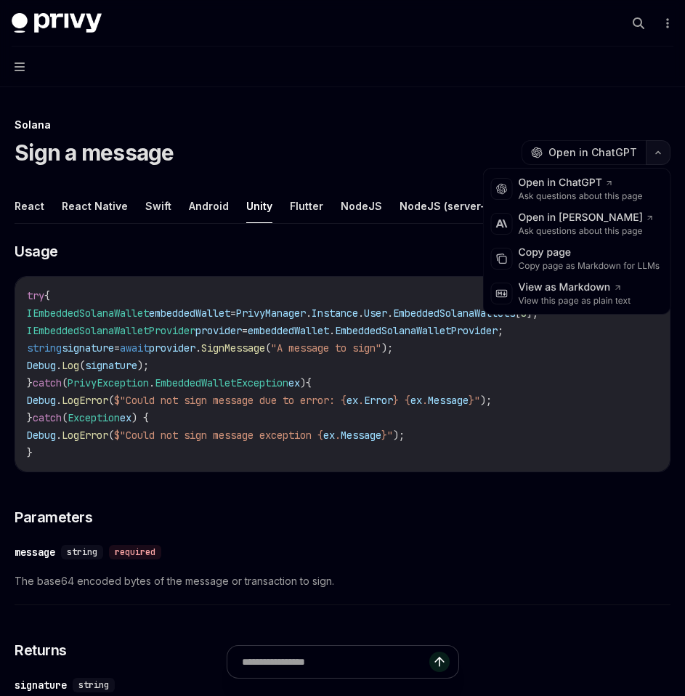
click at [668, 146] on button "button" at bounding box center [658, 152] width 25 height 25
click at [565, 267] on div "Copy page as Markdown for LLMs" at bounding box center [590, 266] width 142 height 12
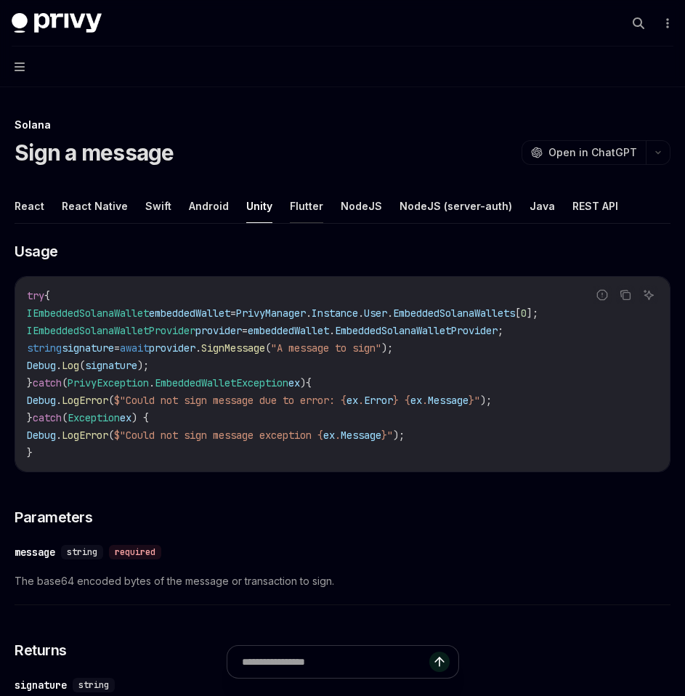
click at [299, 208] on button "Flutter" at bounding box center [306, 206] width 33 height 34
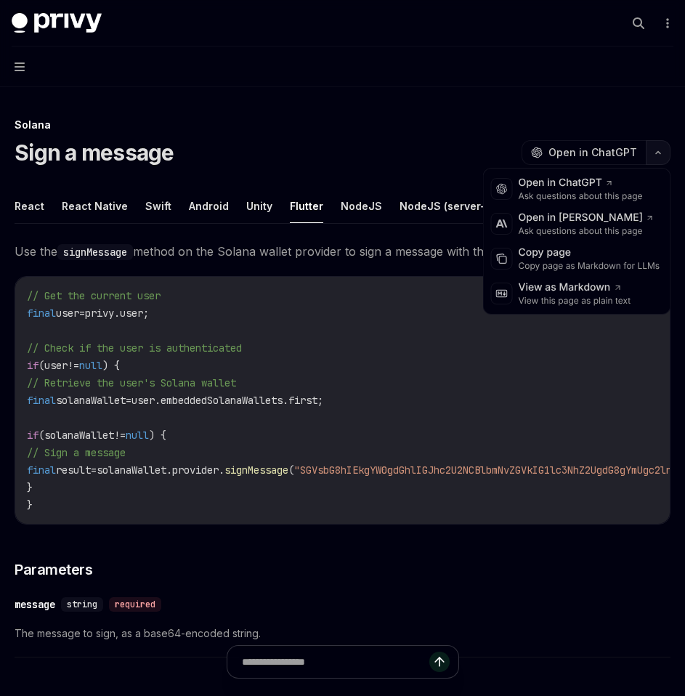
click at [658, 155] on icon "button" at bounding box center [657, 153] width 17 height 6
click at [598, 259] on div "Copy page" at bounding box center [590, 253] width 142 height 15
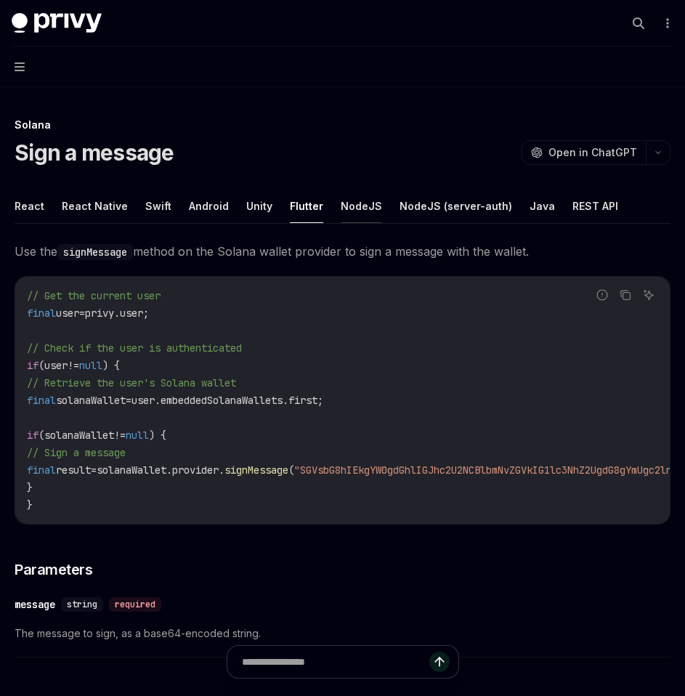
click at [357, 219] on button "NodeJS" at bounding box center [361, 206] width 41 height 34
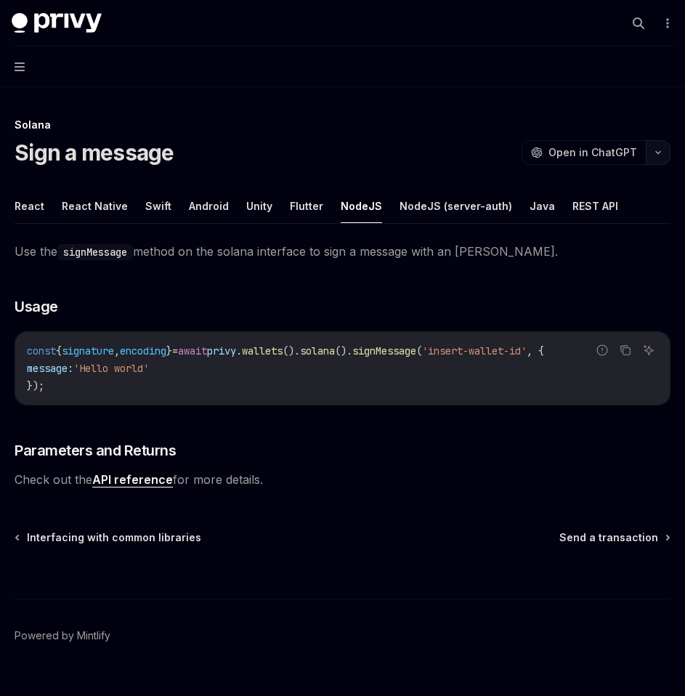
click at [654, 148] on button "button" at bounding box center [658, 152] width 25 height 25
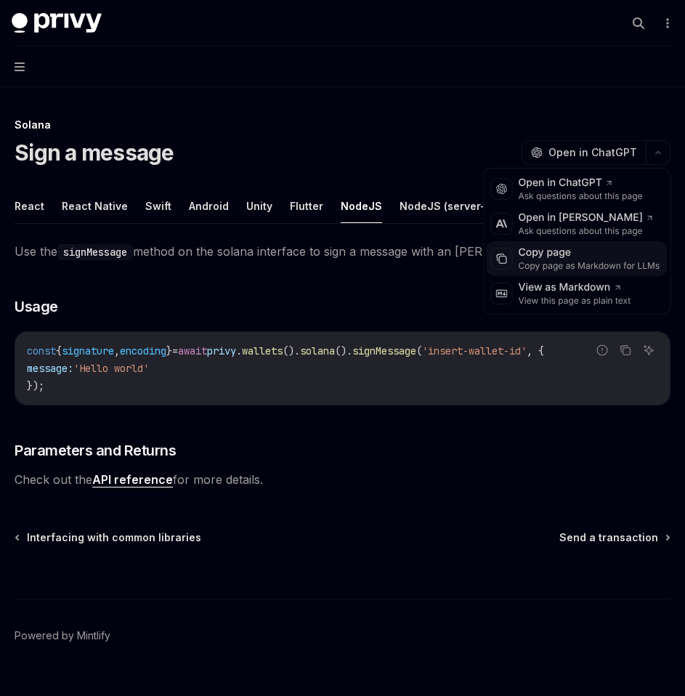
click at [560, 259] on div "Copy page" at bounding box center [590, 253] width 142 height 15
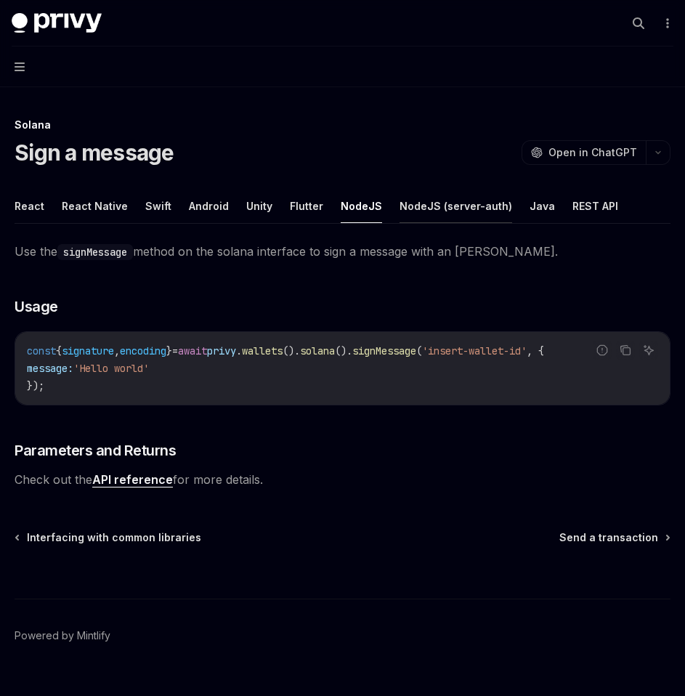
click at [457, 214] on button "NodeJS (server-auth)" at bounding box center [456, 206] width 113 height 34
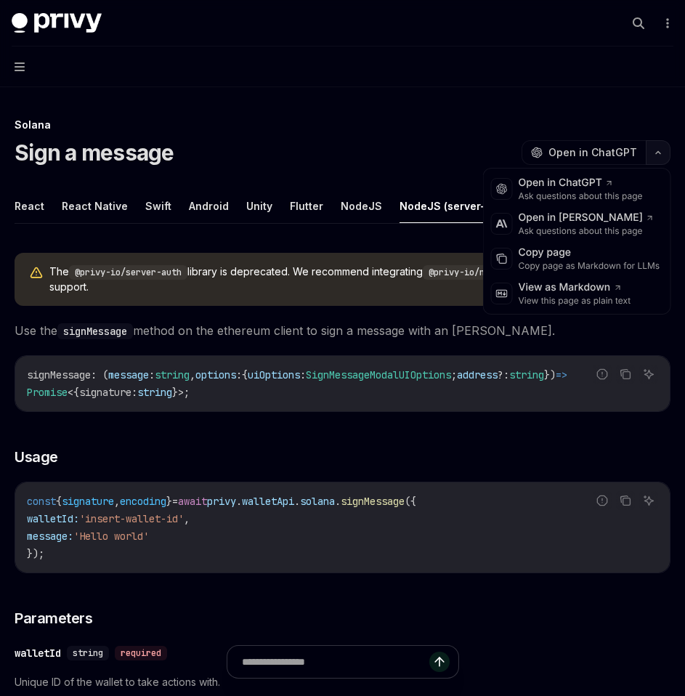
click at [657, 156] on button "button" at bounding box center [658, 152] width 25 height 25
click at [562, 259] on div "Copy page" at bounding box center [590, 253] width 142 height 15
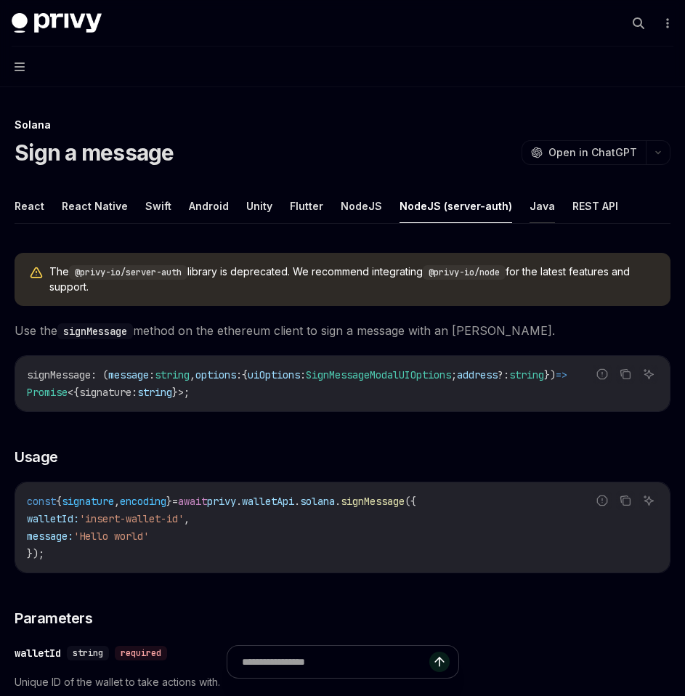
click at [530, 209] on button "Java" at bounding box center [542, 206] width 25 height 34
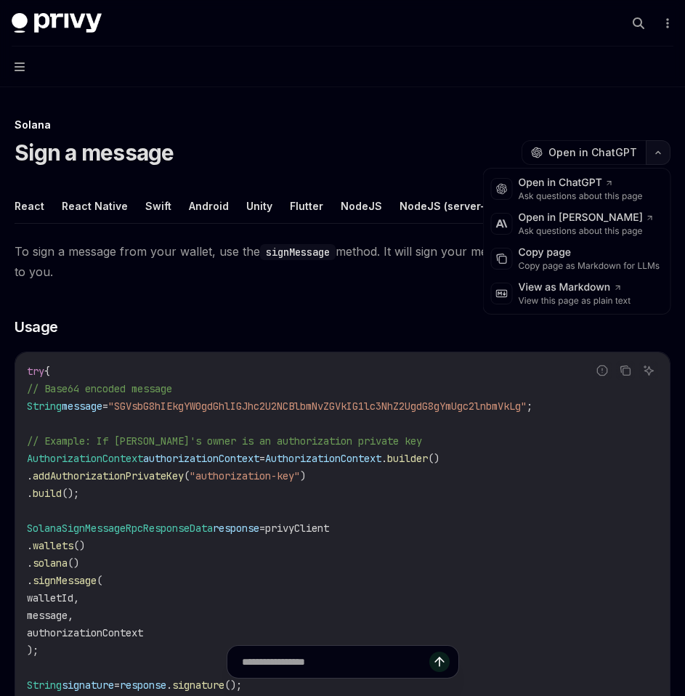
click at [662, 155] on icon "button" at bounding box center [657, 153] width 17 height 6
click at [578, 261] on div "Copy page as Markdown for LLMs" at bounding box center [590, 266] width 142 height 12
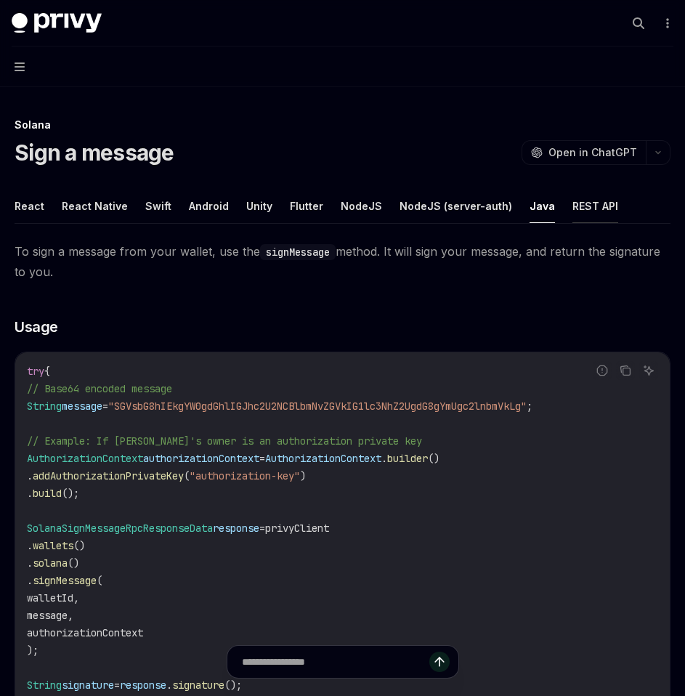
click at [573, 212] on button "REST API" at bounding box center [595, 206] width 46 height 34
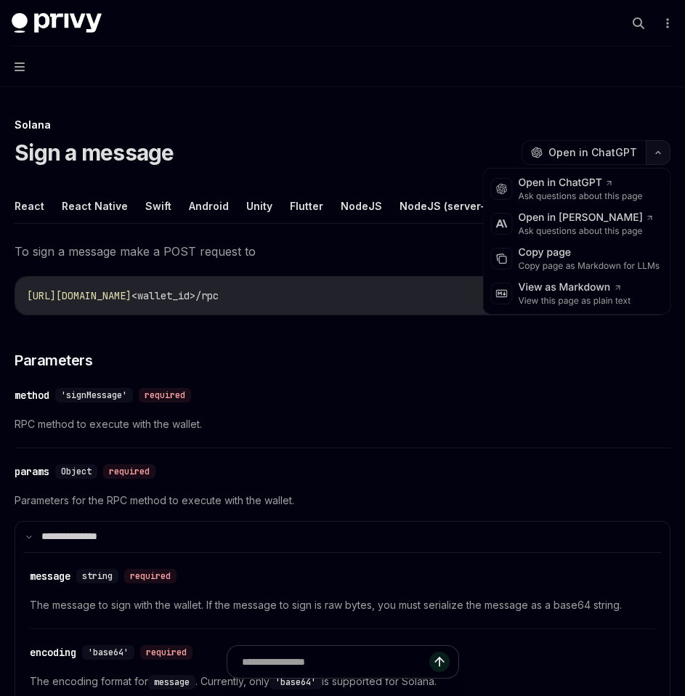
click at [662, 158] on button "button" at bounding box center [658, 152] width 25 height 25
click at [577, 265] on div "Copy page as Markdown for LLMs" at bounding box center [590, 266] width 142 height 12
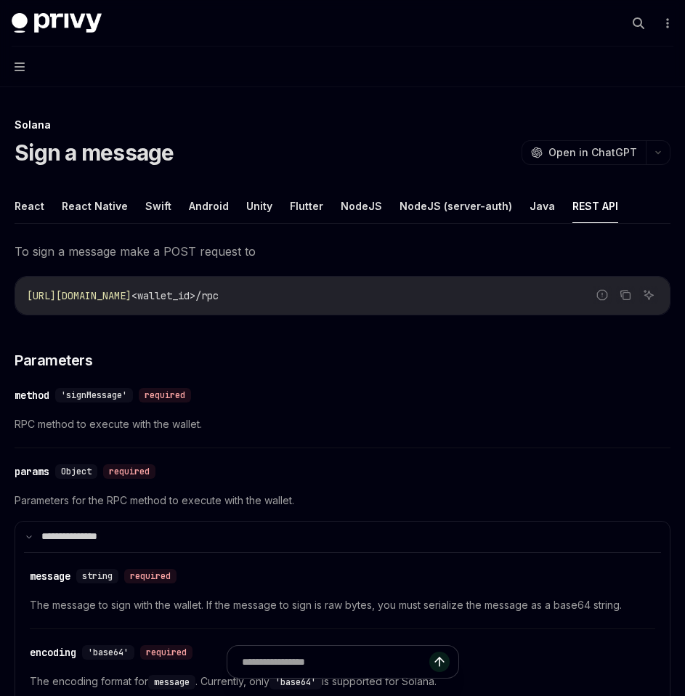
click at [28, 68] on button "Navigation" at bounding box center [342, 66] width 685 height 41
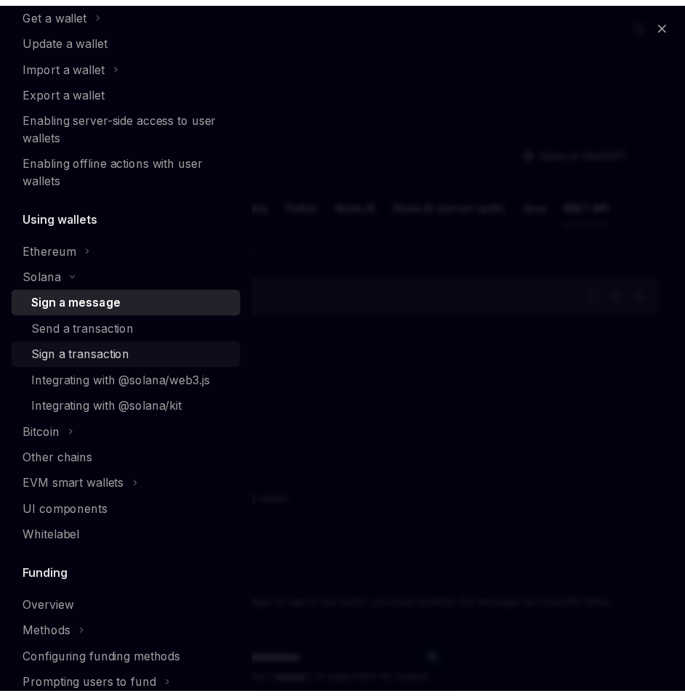
scroll to position [193, 0]
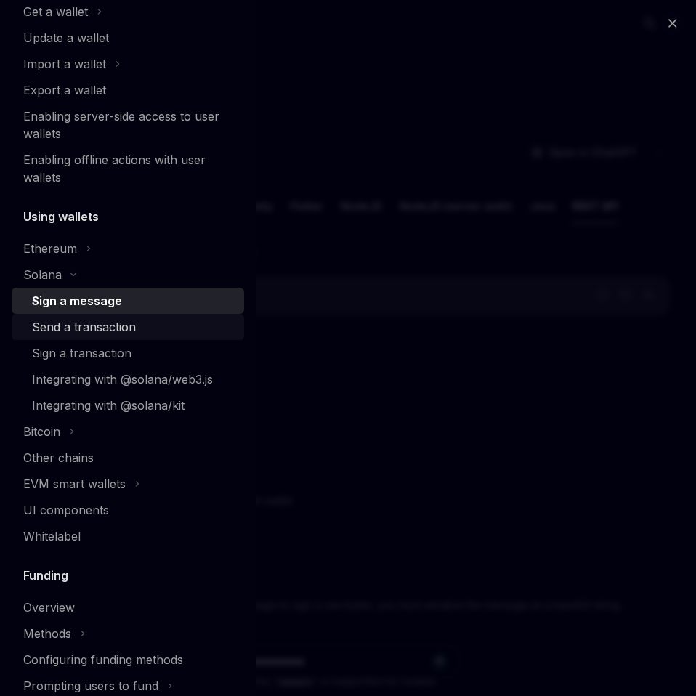
click at [77, 332] on div "Send a transaction" at bounding box center [84, 326] width 104 height 17
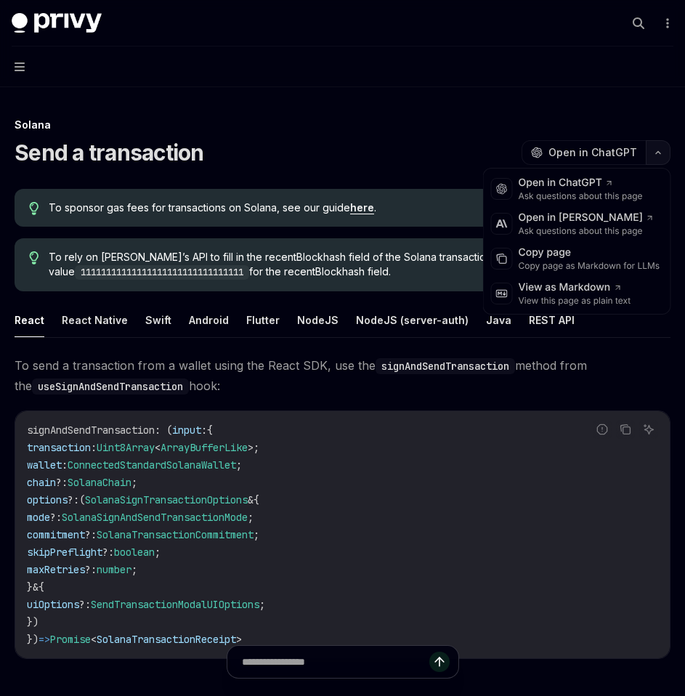
click at [658, 153] on icon "button" at bounding box center [657, 153] width 17 height 6
click at [594, 260] on div "Copy page as Markdown for LLMs" at bounding box center [590, 266] width 142 height 12
click at [652, 158] on button "button" at bounding box center [658, 152] width 25 height 25
click at [566, 250] on div "Copy page" at bounding box center [590, 253] width 142 height 15
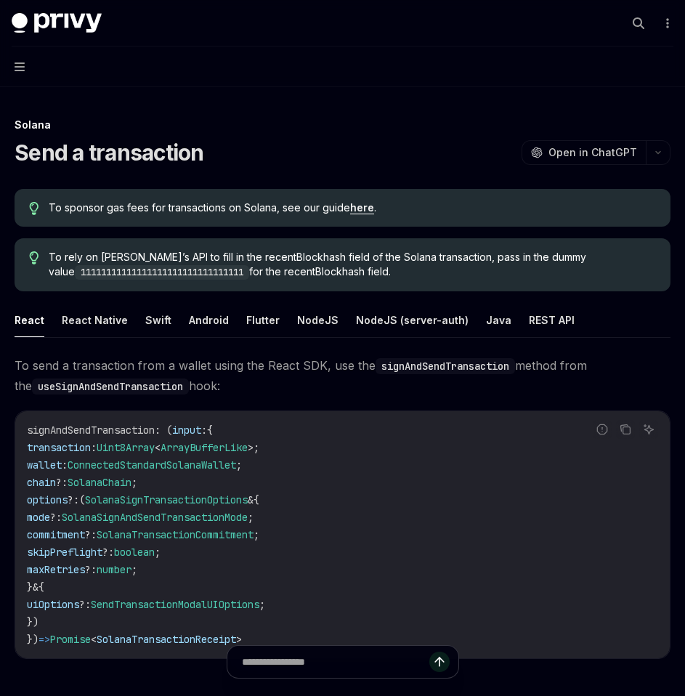
click at [17, 59] on button "Navigation" at bounding box center [342, 66] width 685 height 41
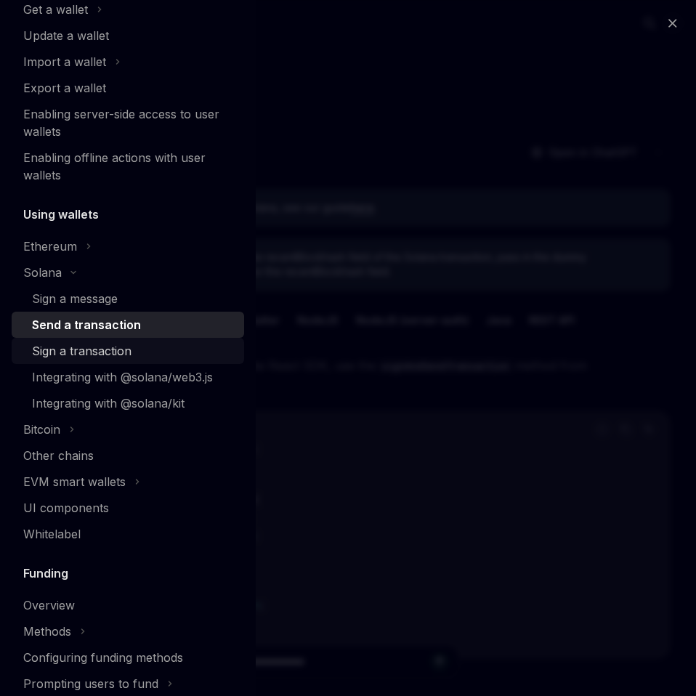
scroll to position [196, 0]
click at [82, 357] on div "Sign a transaction" at bounding box center [82, 349] width 100 height 17
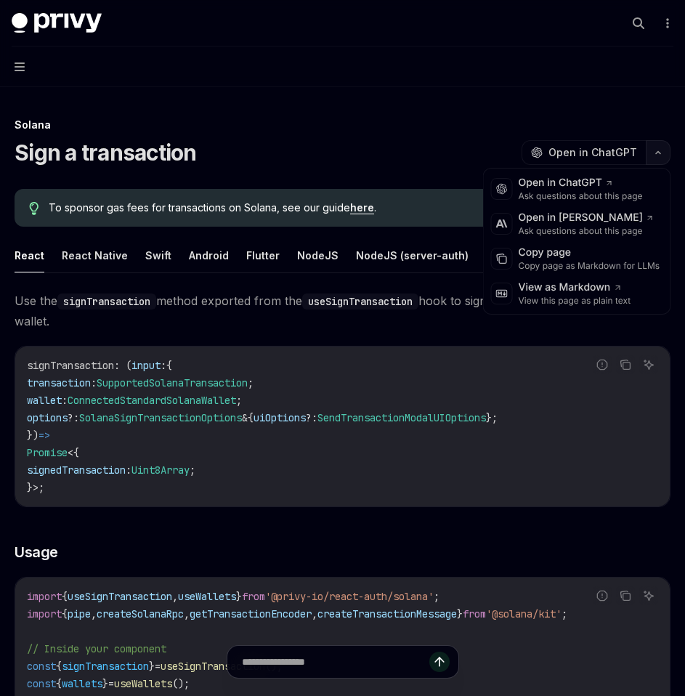
click at [660, 157] on button "button" at bounding box center [658, 152] width 25 height 25
click at [565, 261] on div "Copy page as Markdown for LLMs" at bounding box center [590, 266] width 142 height 12
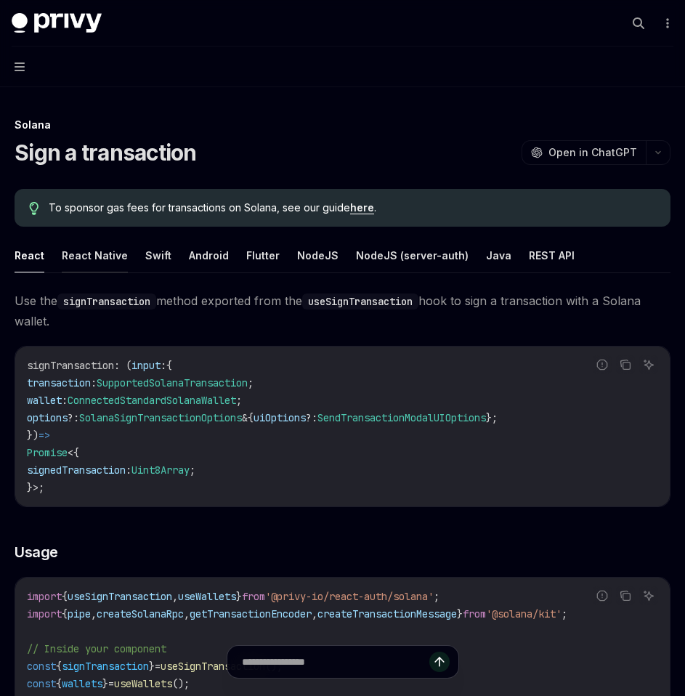
click at [97, 256] on button "React Native" at bounding box center [95, 255] width 66 height 34
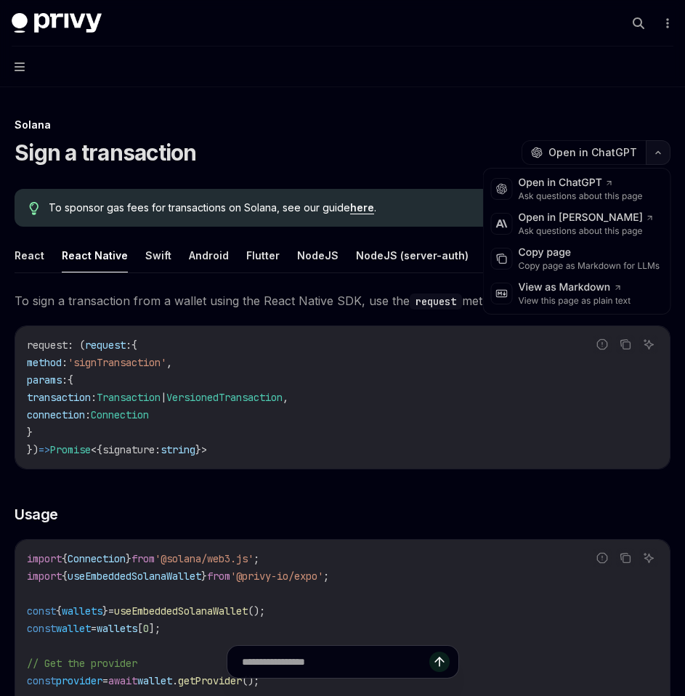
click at [657, 150] on icon "button" at bounding box center [657, 153] width 17 height 6
click at [574, 264] on div "Copy page as Markdown for LLMs" at bounding box center [590, 266] width 142 height 12
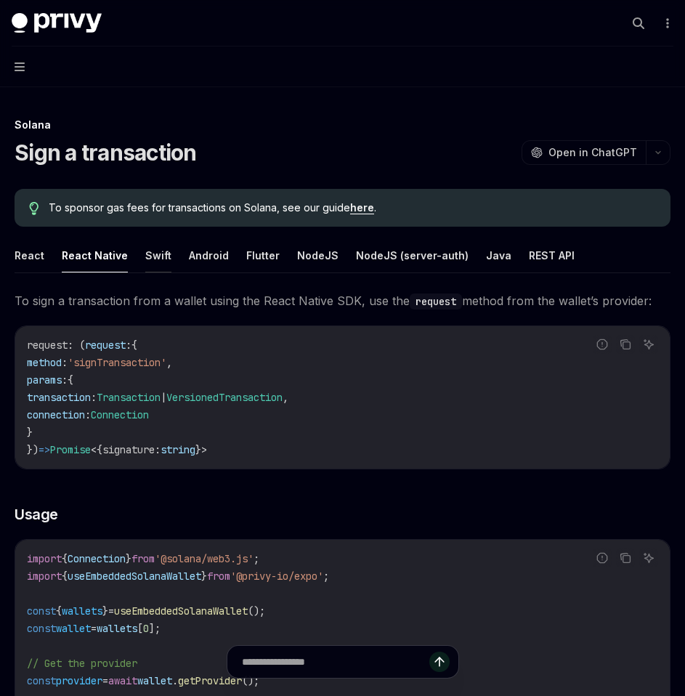
click at [154, 262] on button "Swift" at bounding box center [158, 255] width 26 height 34
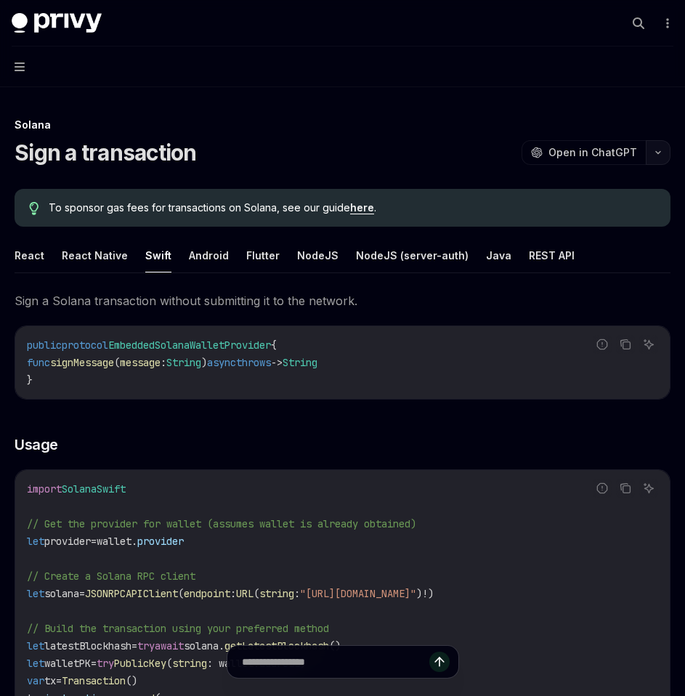
click at [662, 149] on button "button" at bounding box center [658, 152] width 25 height 25
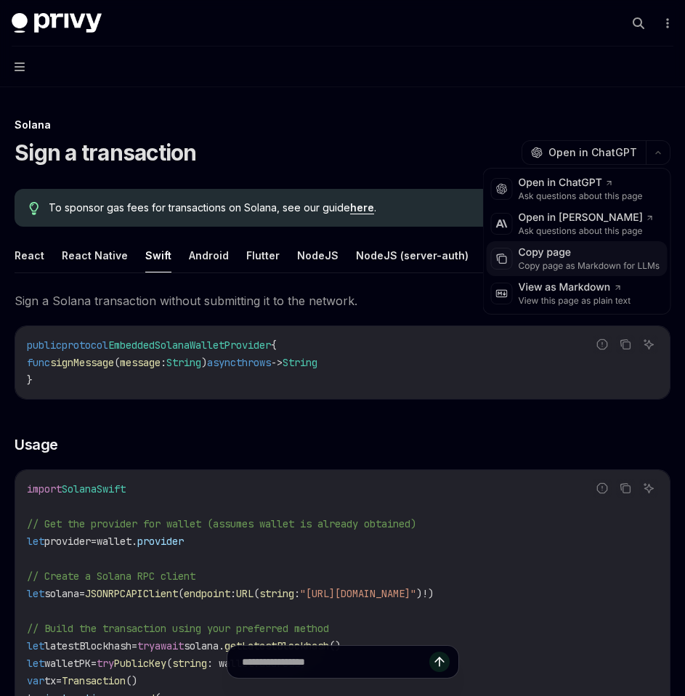
click at [579, 266] on div "Copy page as Markdown for LLMs" at bounding box center [590, 266] width 142 height 12
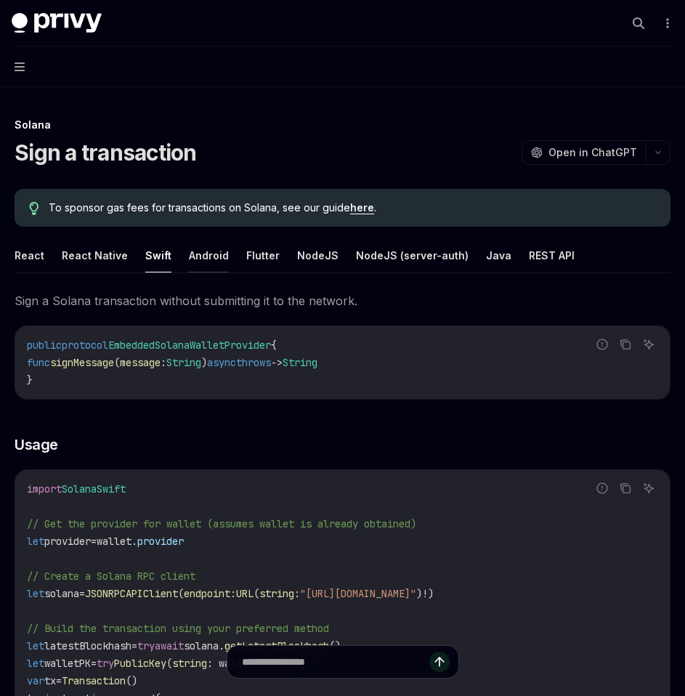
click at [190, 271] on button "Android" at bounding box center [209, 255] width 40 height 34
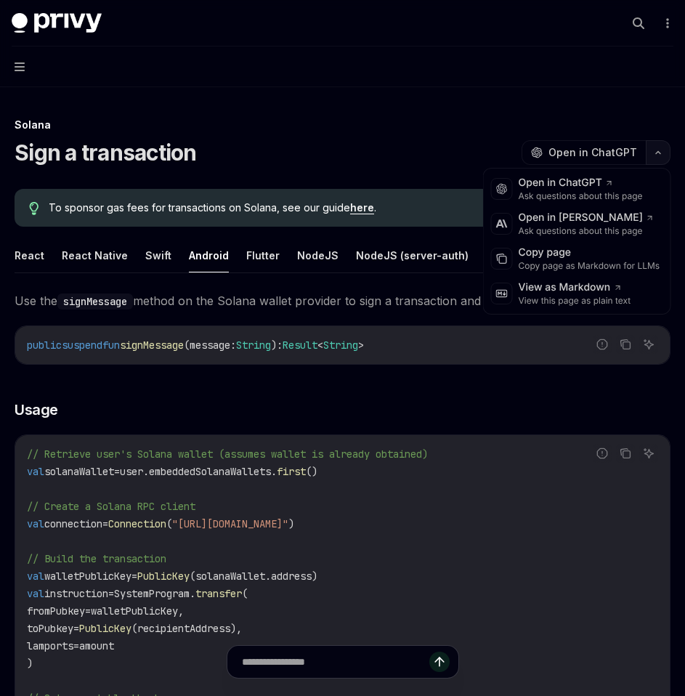
click at [658, 155] on icon "button" at bounding box center [657, 153] width 17 height 6
click at [583, 269] on div "Copy page as Markdown for LLMs" at bounding box center [590, 266] width 142 height 12
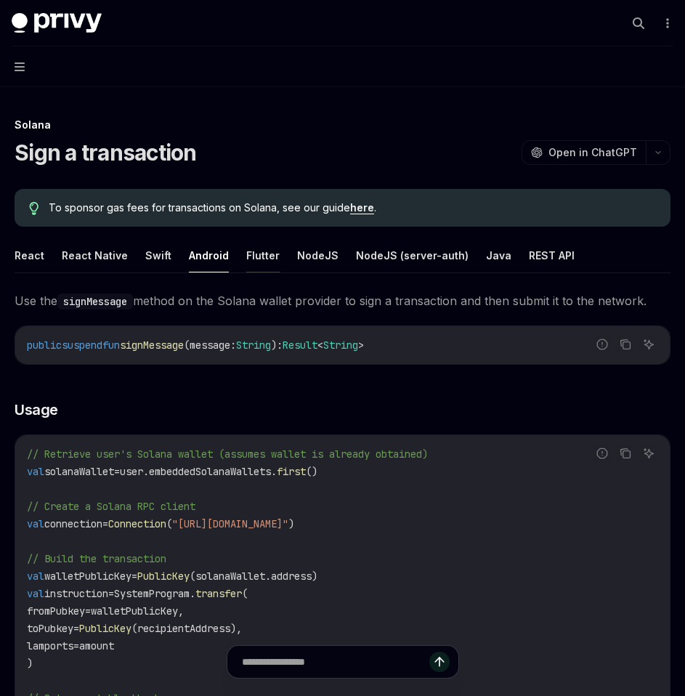
click at [250, 258] on button "Flutter" at bounding box center [262, 255] width 33 height 34
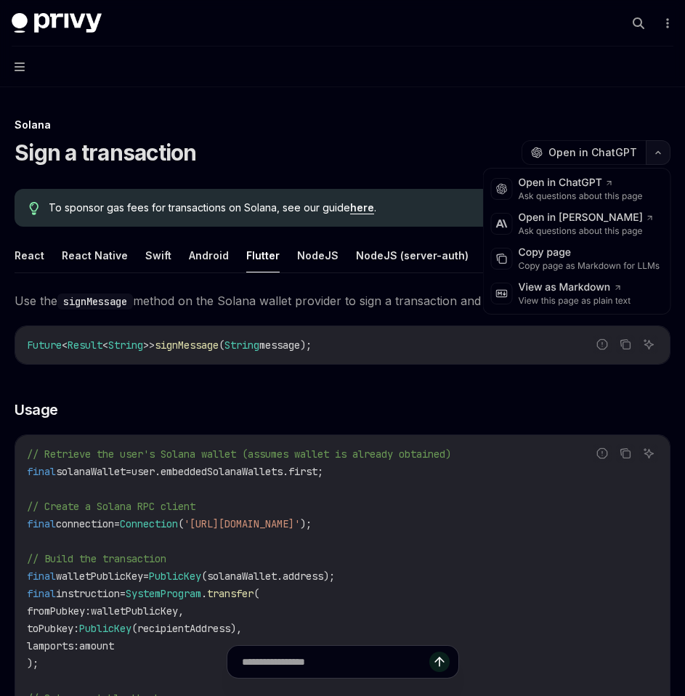
click at [661, 155] on button "button" at bounding box center [658, 152] width 25 height 25
click at [599, 264] on div "Copy page as Markdown for LLMs" at bounding box center [590, 266] width 142 height 12
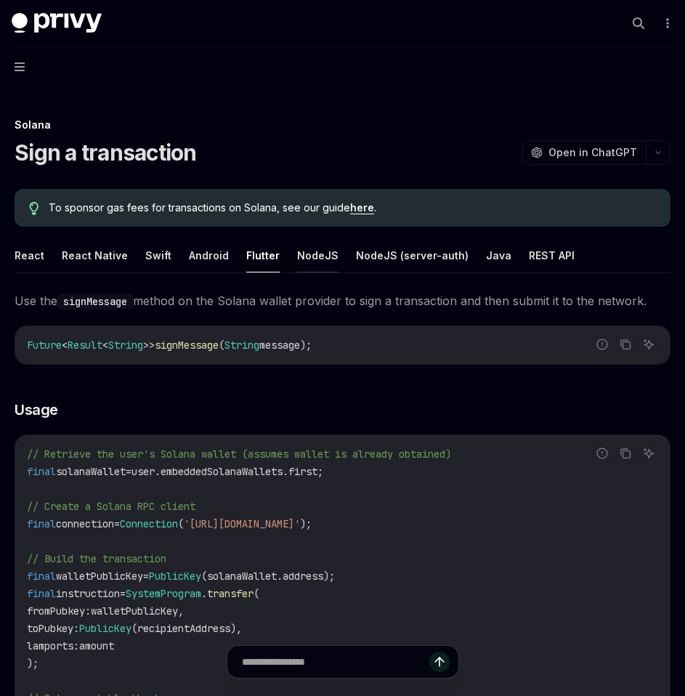
click at [314, 255] on button "NodeJS" at bounding box center [317, 255] width 41 height 34
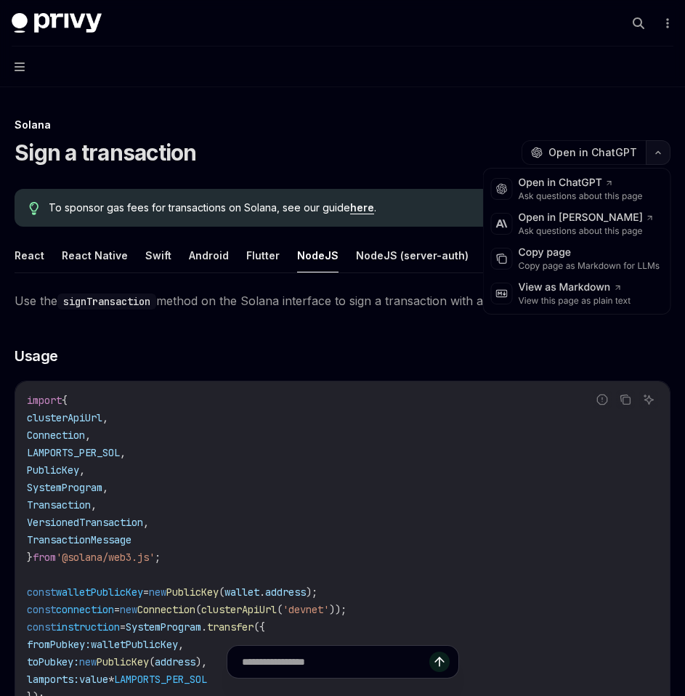
click at [651, 161] on button "button" at bounding box center [658, 152] width 25 height 25
click at [589, 258] on div "Copy page" at bounding box center [590, 253] width 142 height 15
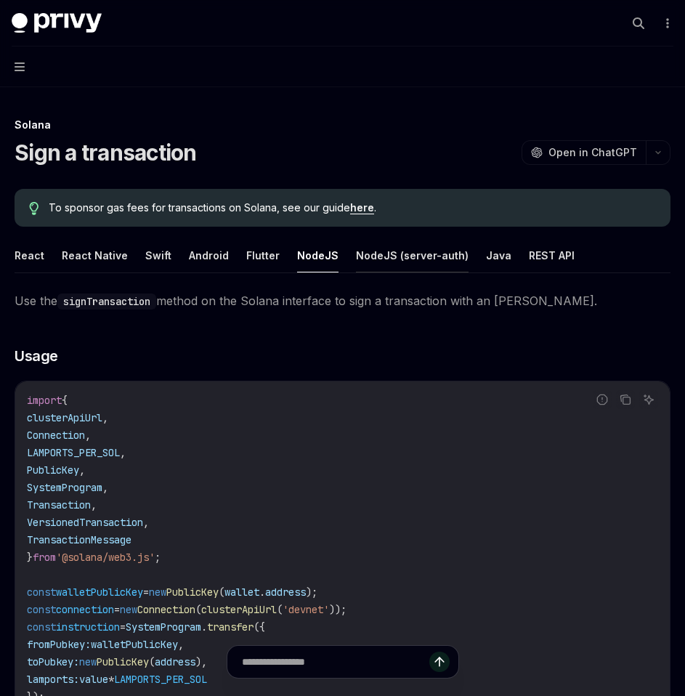
click at [374, 263] on button "NodeJS (server-auth)" at bounding box center [412, 255] width 113 height 34
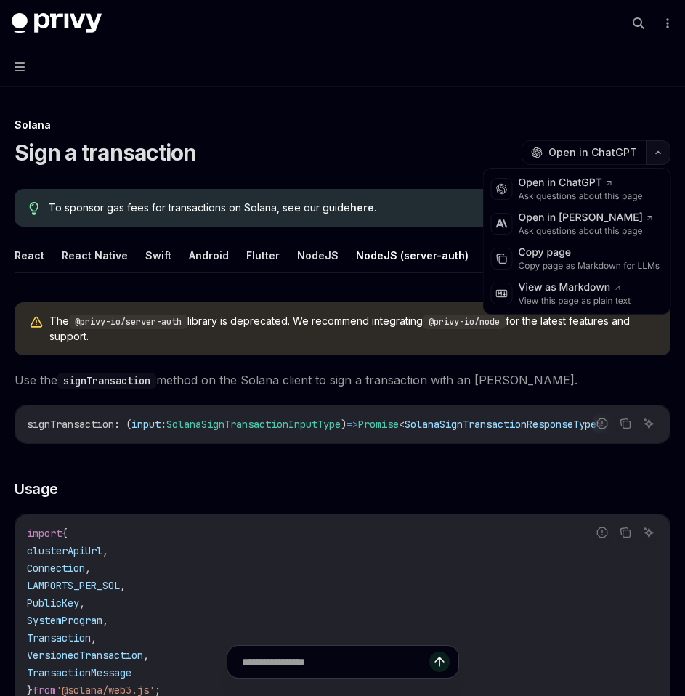
click at [655, 159] on button "button" at bounding box center [658, 152] width 25 height 25
click at [583, 257] on div "Copy page" at bounding box center [590, 253] width 142 height 15
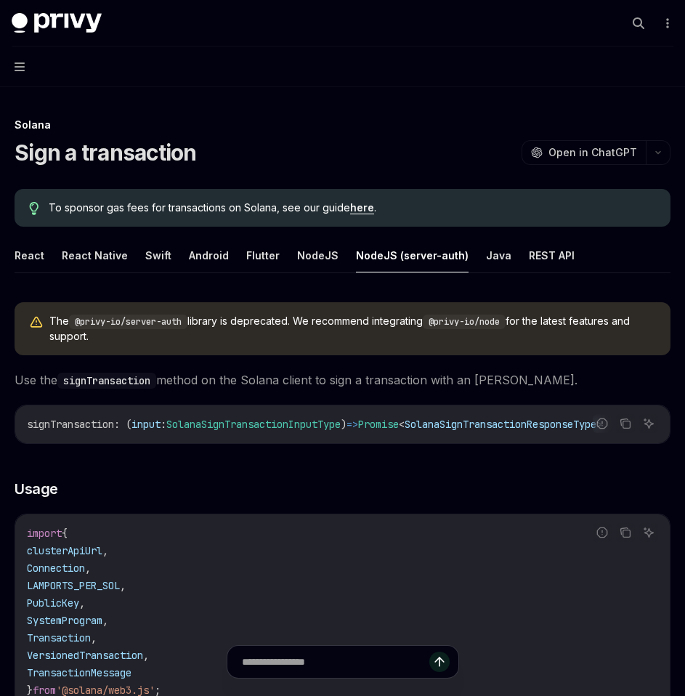
click at [466, 254] on ul "React React Native Swift Android Flutter NodeJS NodeJS (server-auth) Java REST …" at bounding box center [343, 255] width 656 height 35
click at [486, 256] on button "Java" at bounding box center [498, 255] width 25 height 34
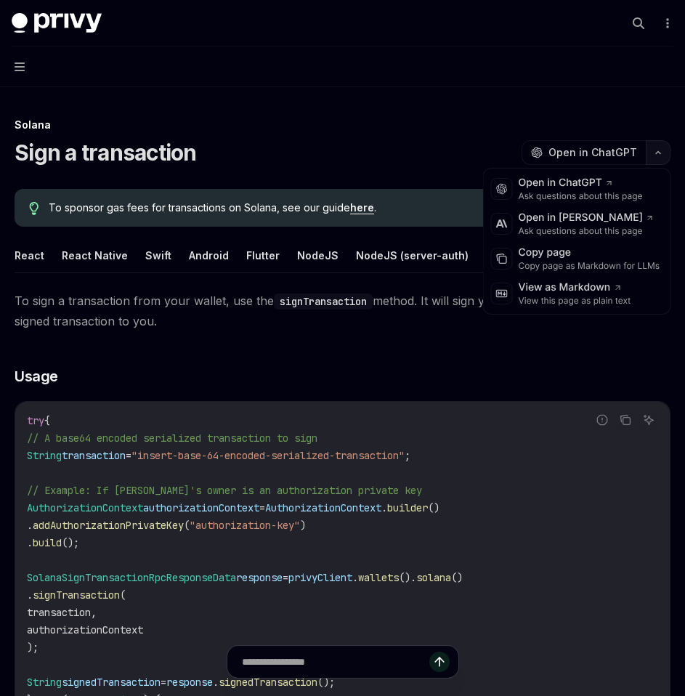
click at [658, 153] on icon "button" at bounding box center [658, 153] width 4 height 2
click at [572, 254] on div "Copy page" at bounding box center [590, 253] width 142 height 15
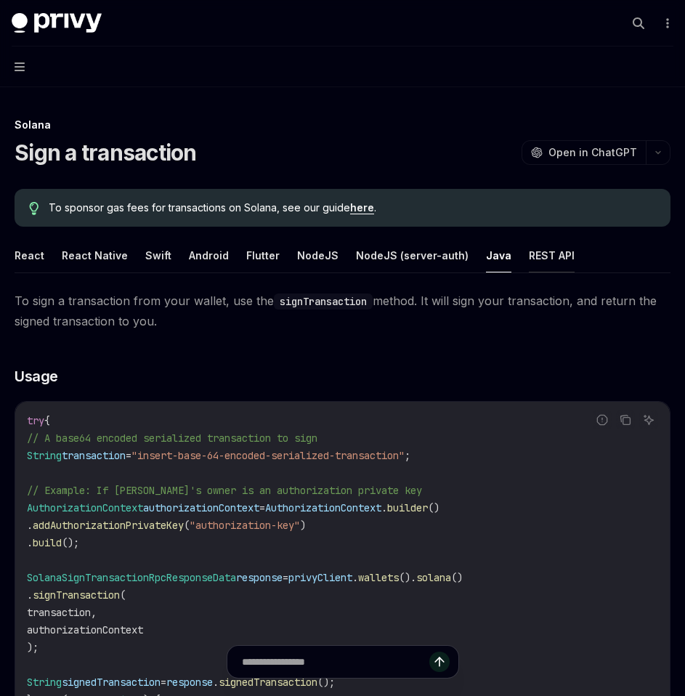
click at [529, 252] on button "REST API" at bounding box center [552, 255] width 46 height 34
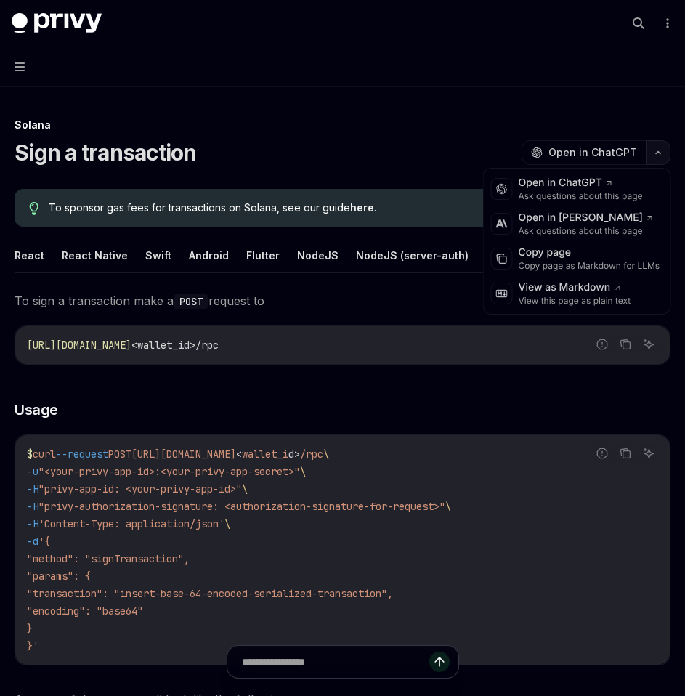
click at [665, 153] on icon "button" at bounding box center [657, 153] width 17 height 6
click at [586, 262] on div "Copy page as Markdown for LLMs" at bounding box center [590, 266] width 142 height 12
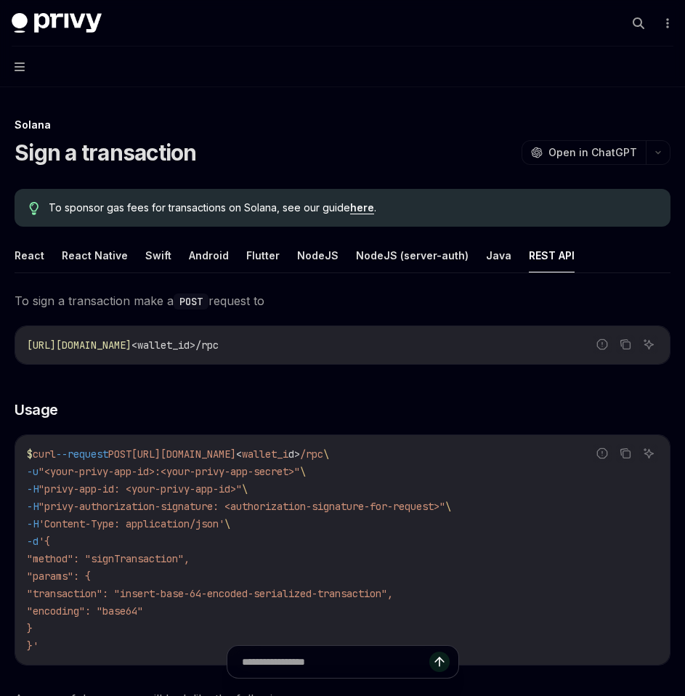
click at [25, 65] on button "Navigation" at bounding box center [342, 66] width 685 height 41
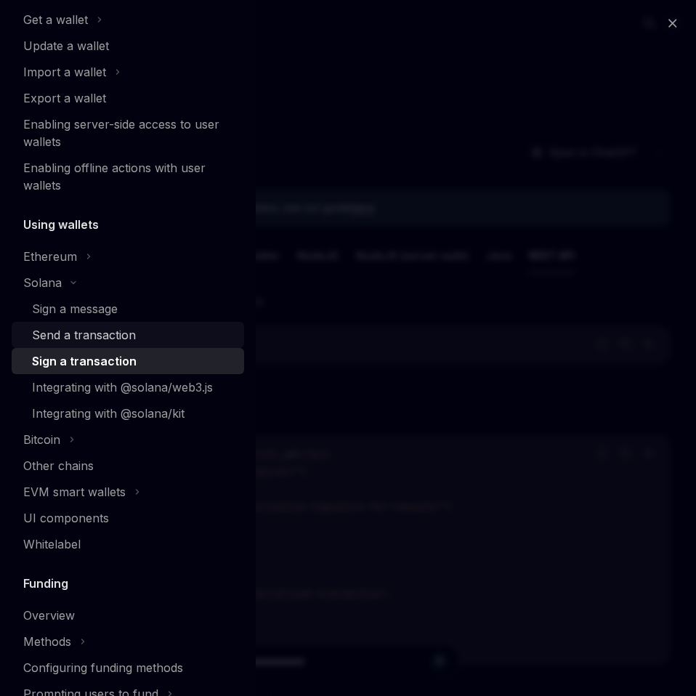
scroll to position [186, 0]
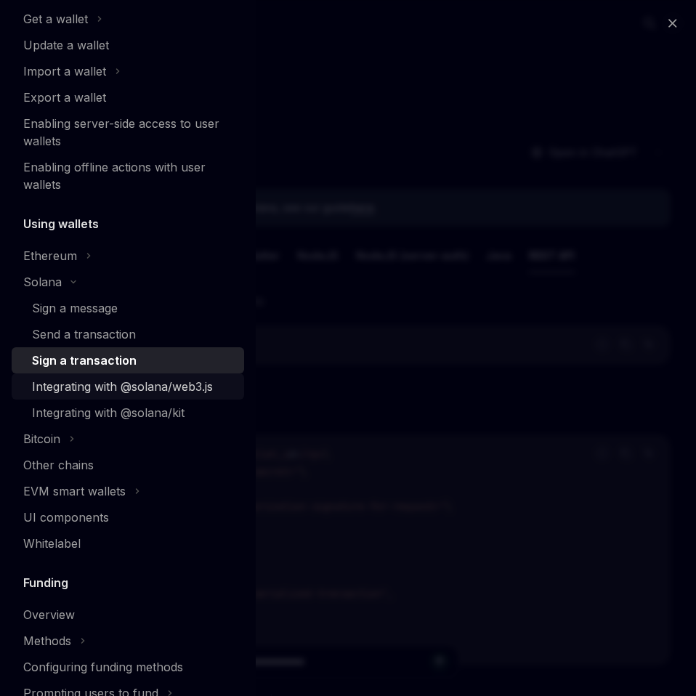
click at [113, 397] on link "Integrating with @solana/web3.js" at bounding box center [128, 386] width 232 height 26
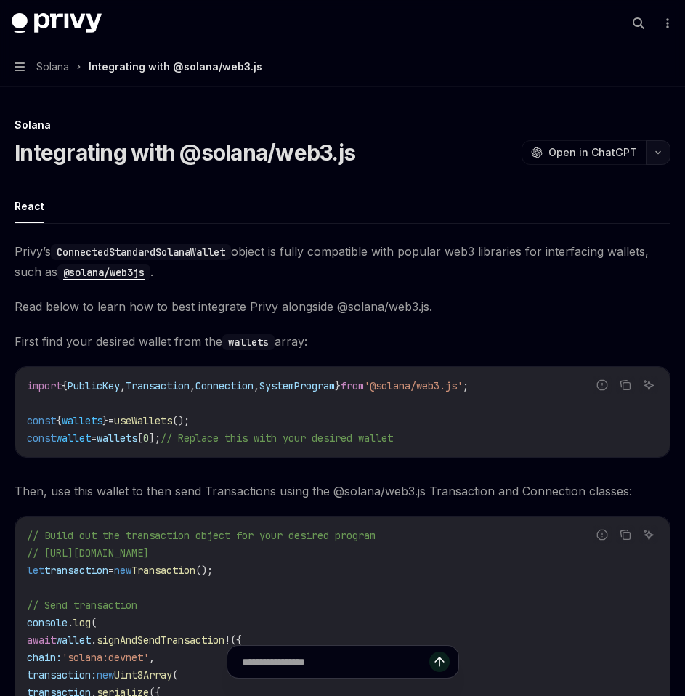
click at [660, 155] on icon "button" at bounding box center [657, 153] width 17 height 6
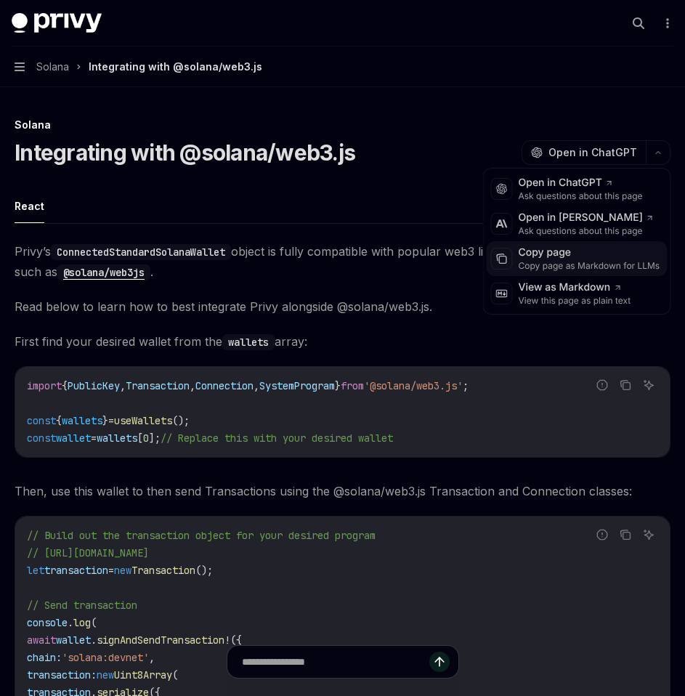
click at [559, 250] on div "Copy page" at bounding box center [590, 253] width 142 height 15
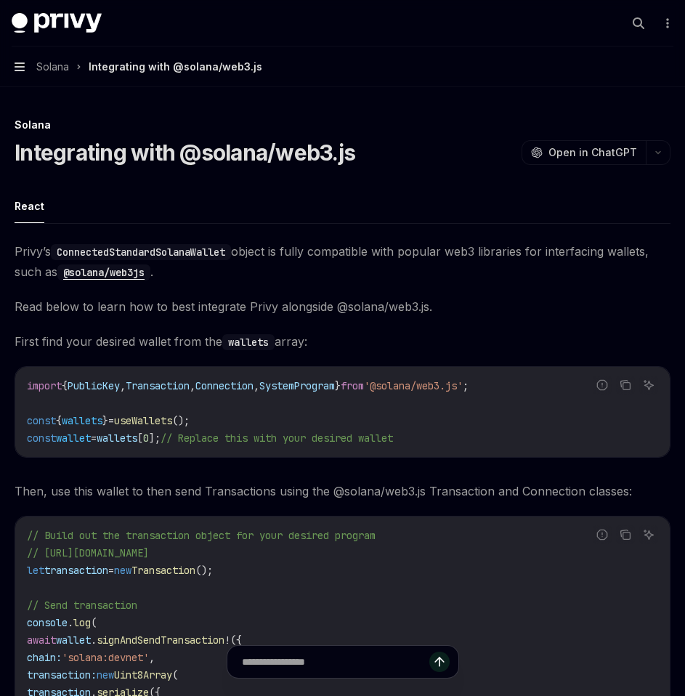
click at [21, 67] on icon "button" at bounding box center [20, 66] width 10 height 9
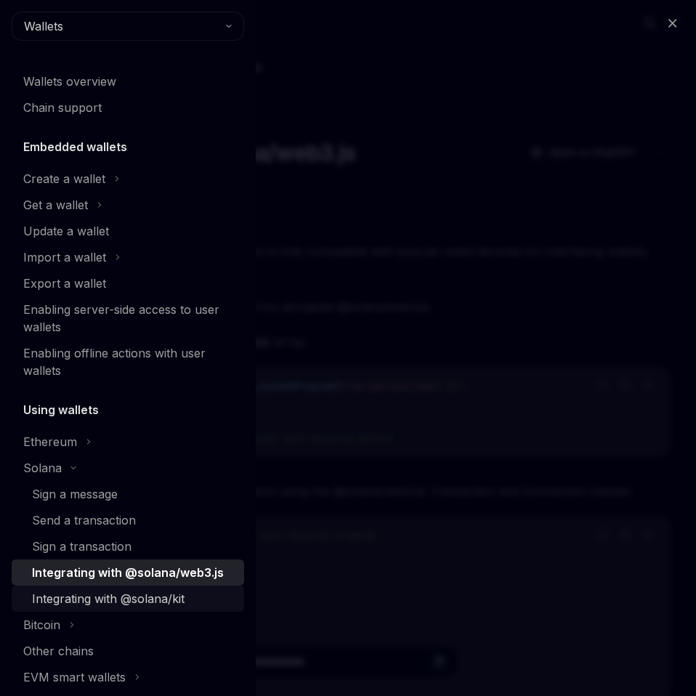
click at [134, 597] on div "Integrating with @solana/kit" at bounding box center [108, 598] width 153 height 17
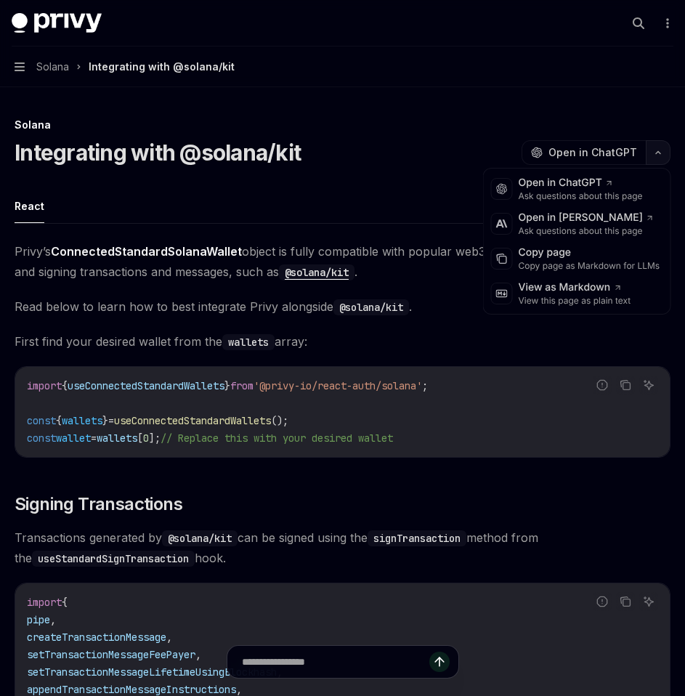
click at [660, 154] on icon "button" at bounding box center [657, 153] width 17 height 6
click at [572, 266] on div "Copy page as Markdown for LLMs" at bounding box center [590, 266] width 142 height 12
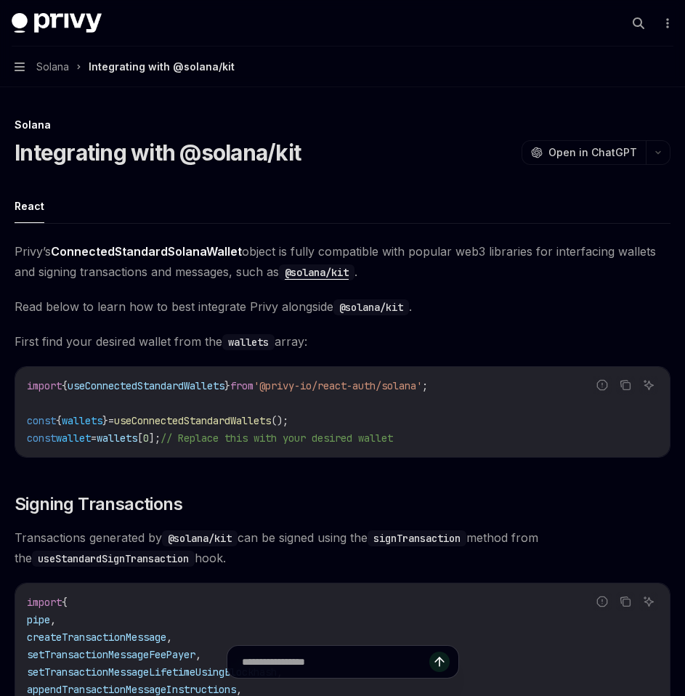
click at [25, 70] on button "Navigation Solana Integrating with @solana/kit" at bounding box center [342, 66] width 685 height 41
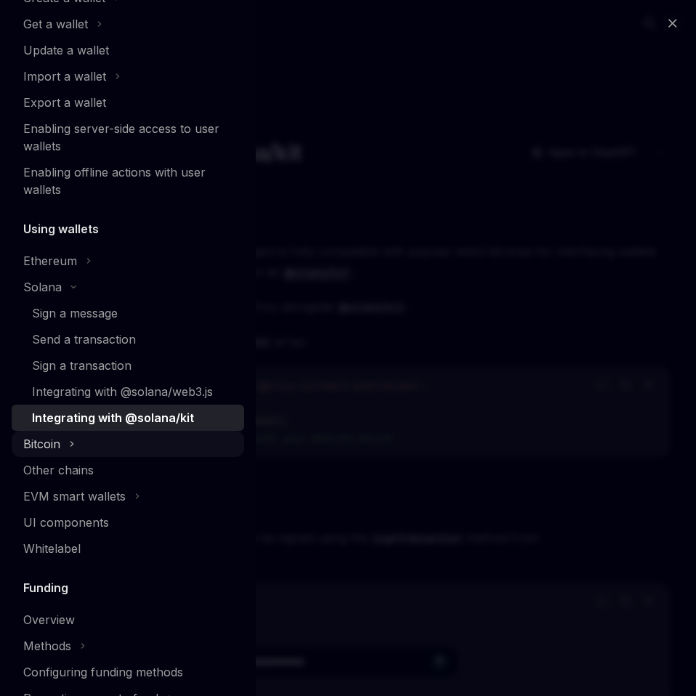
scroll to position [182, 0]
click at [76, 442] on div "Bitcoin" at bounding box center [128, 443] width 232 height 26
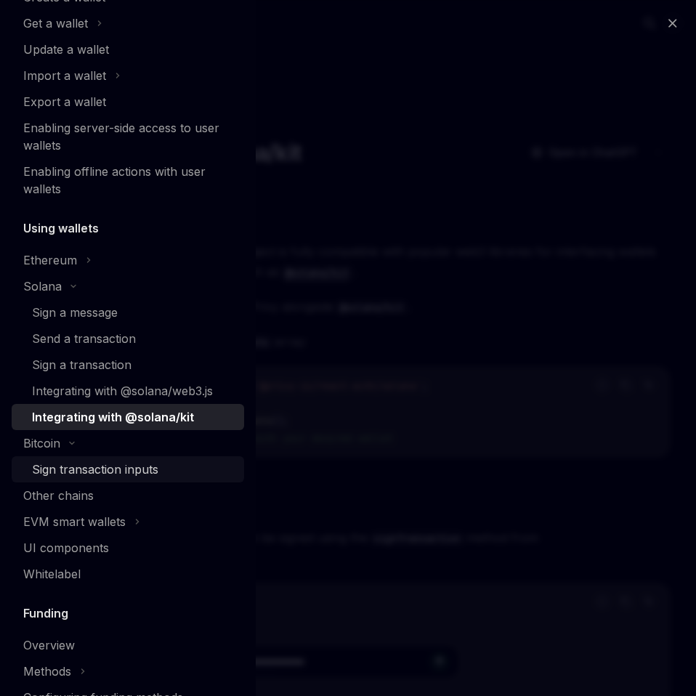
click at [61, 474] on div "Sign transaction inputs" at bounding box center [95, 469] width 126 height 17
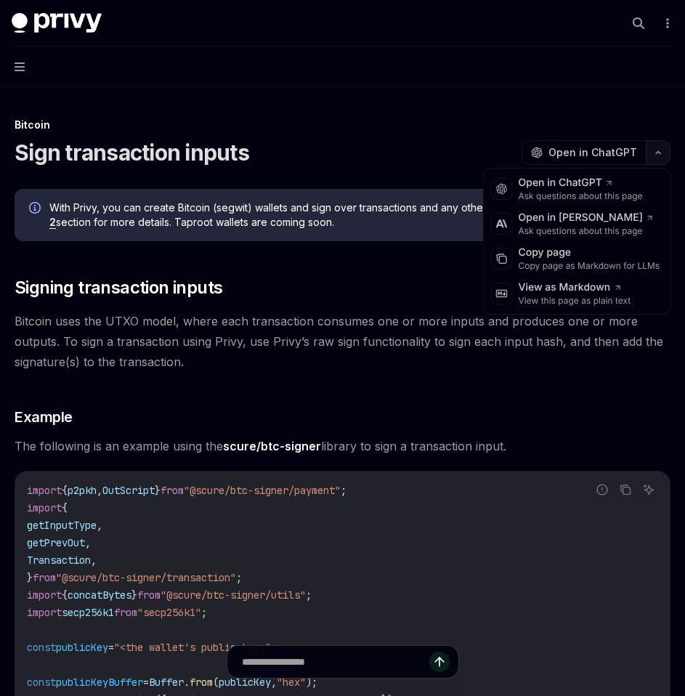
click at [654, 155] on button "button" at bounding box center [658, 152] width 25 height 25
click at [581, 262] on div "Copy page as Markdown for LLMs" at bounding box center [590, 266] width 142 height 12
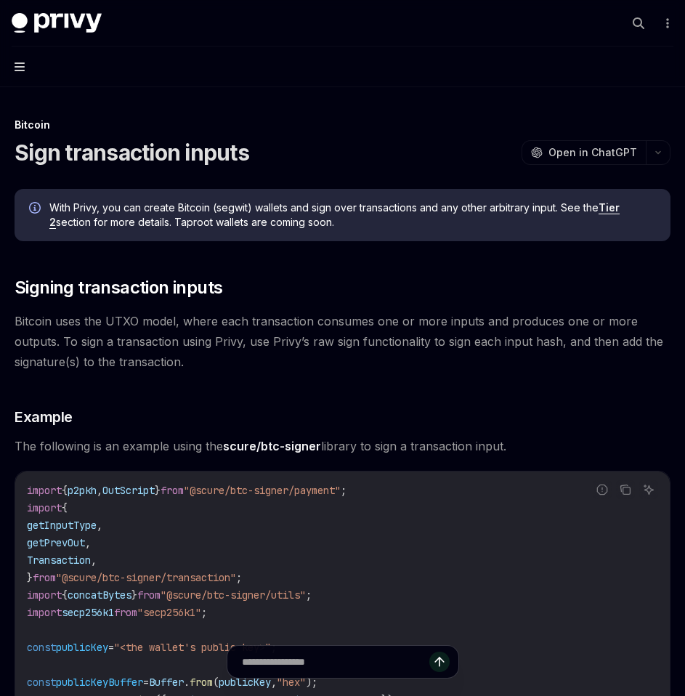
click at [24, 69] on icon "button" at bounding box center [20, 67] width 10 height 12
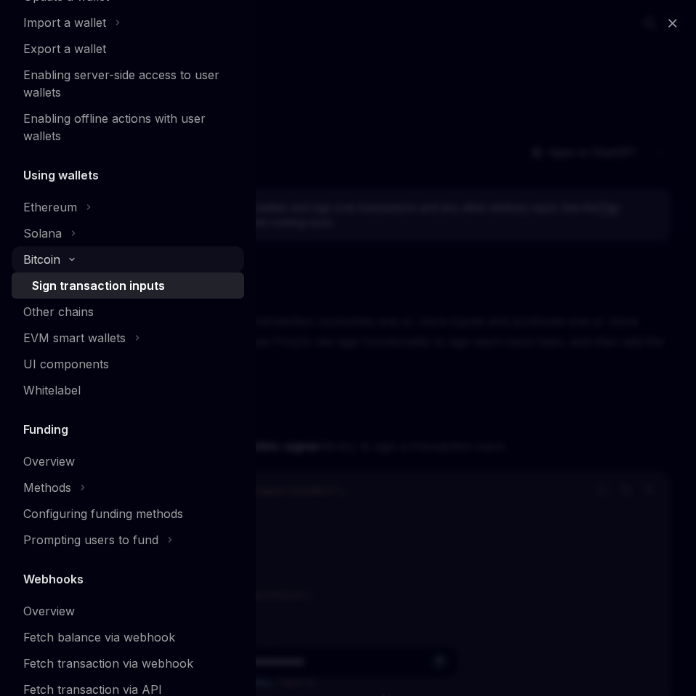
scroll to position [256, 0]
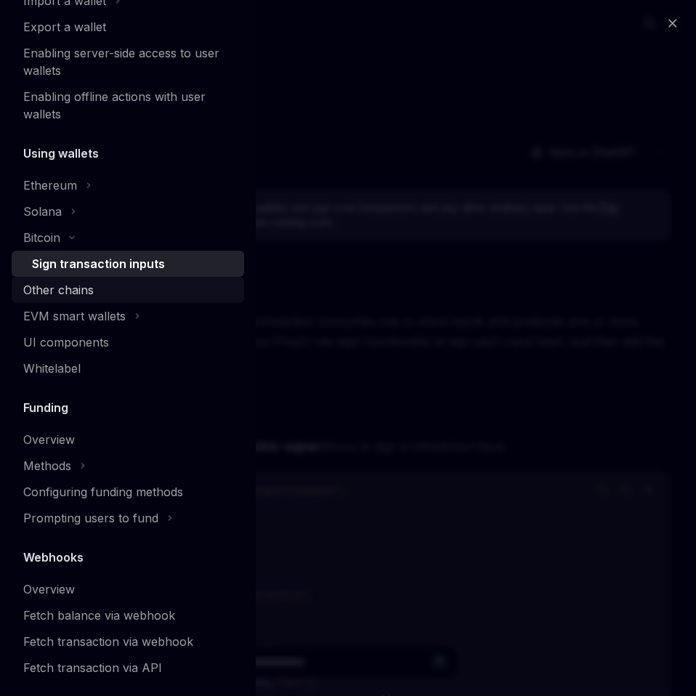
click at [82, 295] on div "Other chains" at bounding box center [58, 289] width 70 height 17
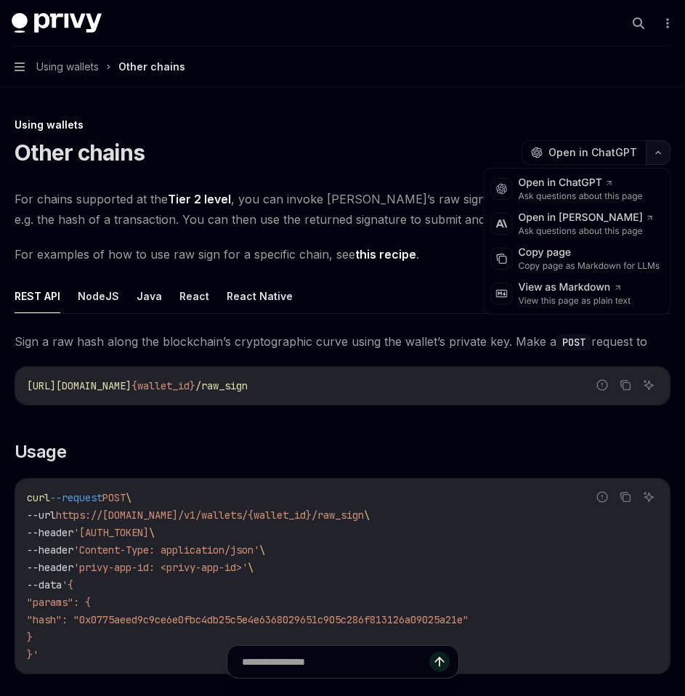
click at [661, 153] on icon "button" at bounding box center [657, 153] width 17 height 6
click at [586, 266] on div "Copy page as Markdown for LLMs" at bounding box center [590, 266] width 142 height 12
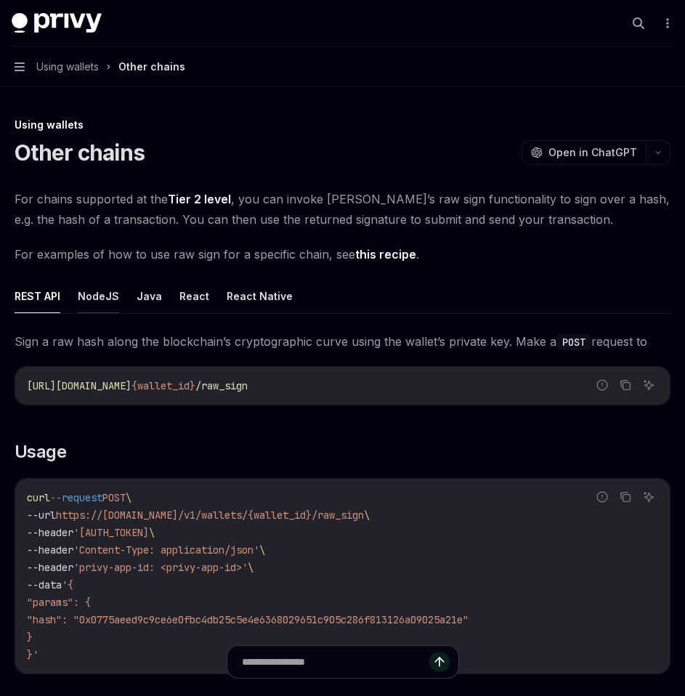
click at [105, 291] on button "NodeJS" at bounding box center [98, 296] width 41 height 34
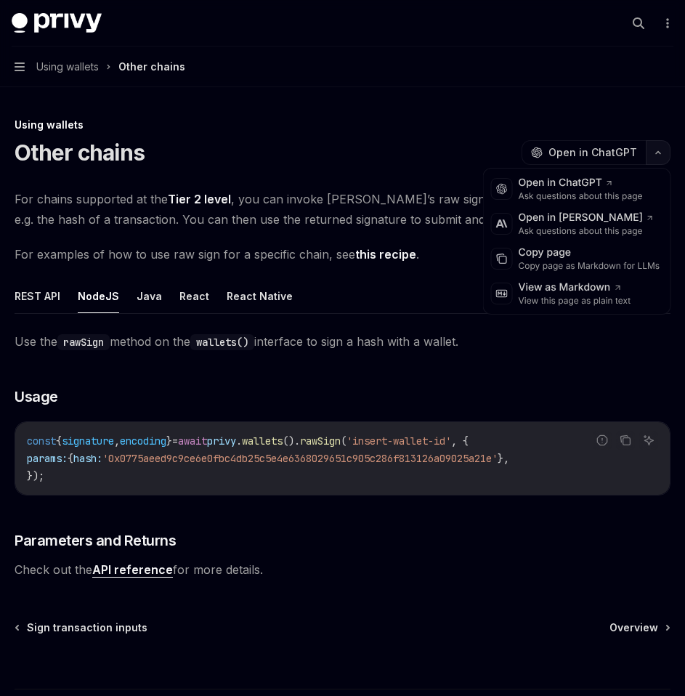
click at [665, 155] on button "button" at bounding box center [658, 152] width 25 height 25
click at [583, 255] on div "Copy page" at bounding box center [590, 253] width 142 height 15
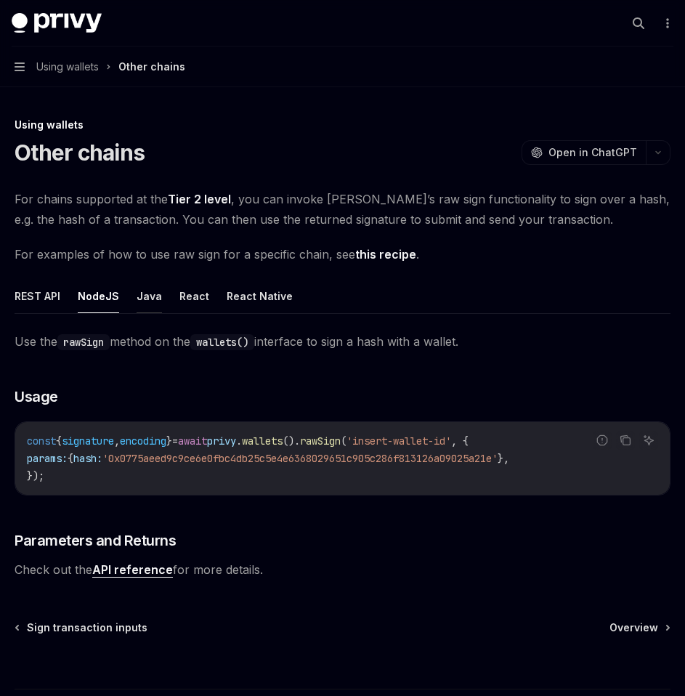
click at [143, 304] on button "Java" at bounding box center [149, 296] width 25 height 34
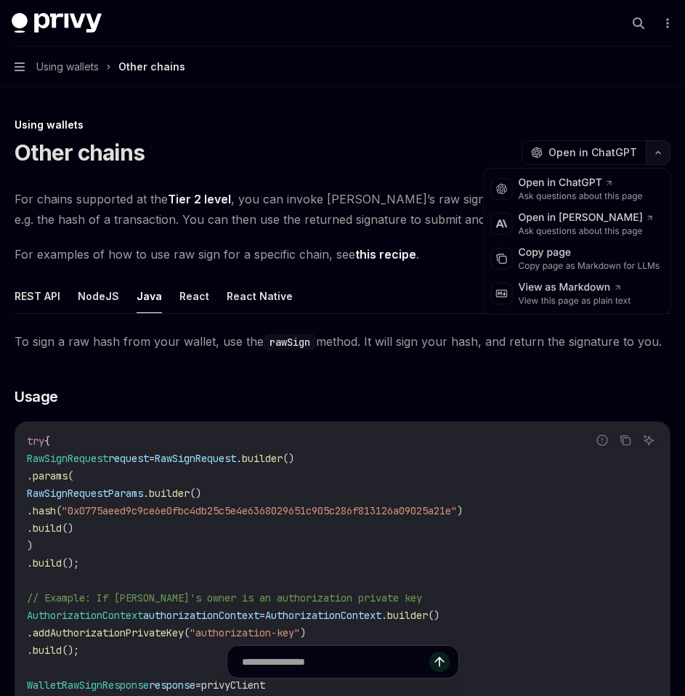
click at [658, 158] on button "button" at bounding box center [658, 152] width 25 height 25
click at [596, 259] on div "Copy page" at bounding box center [590, 253] width 142 height 15
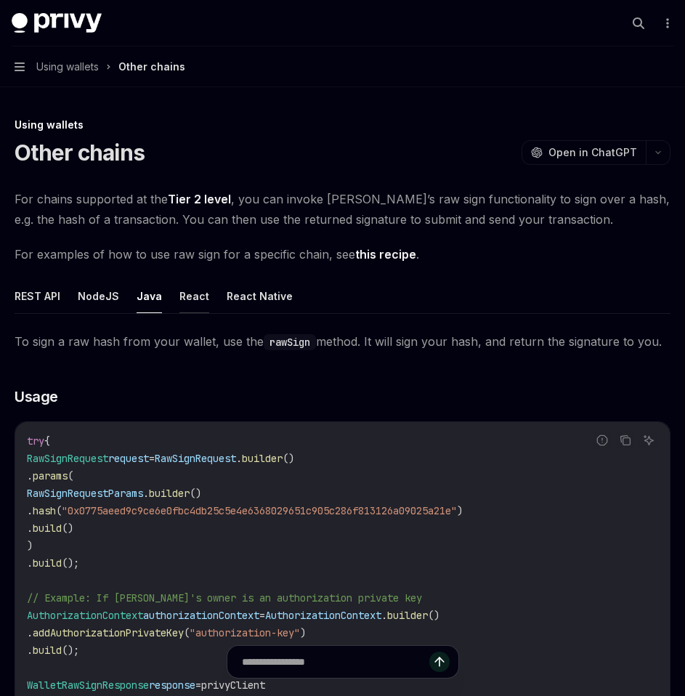
click at [198, 294] on button "React" at bounding box center [194, 296] width 30 height 34
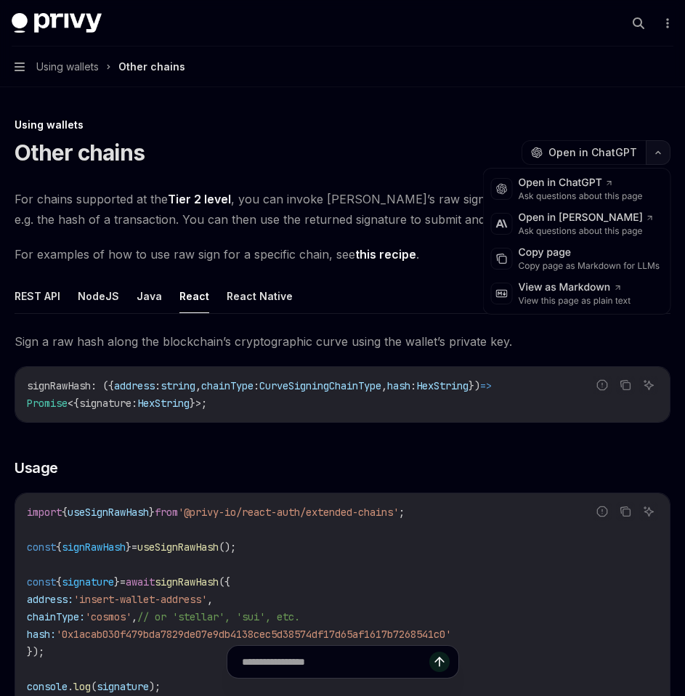
click at [664, 148] on button "button" at bounding box center [658, 152] width 25 height 25
click at [597, 265] on div "Copy page as Markdown for LLMs" at bounding box center [590, 266] width 142 height 12
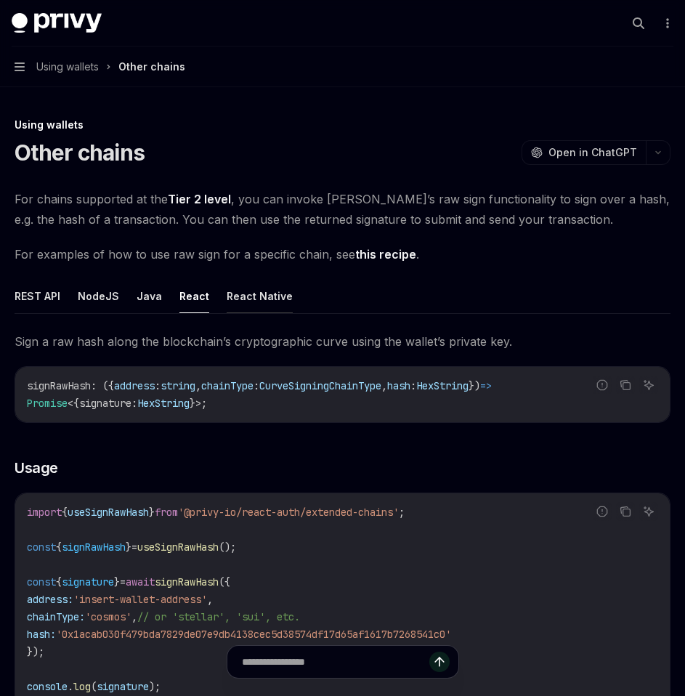
click at [256, 300] on button "React Native" at bounding box center [260, 296] width 66 height 34
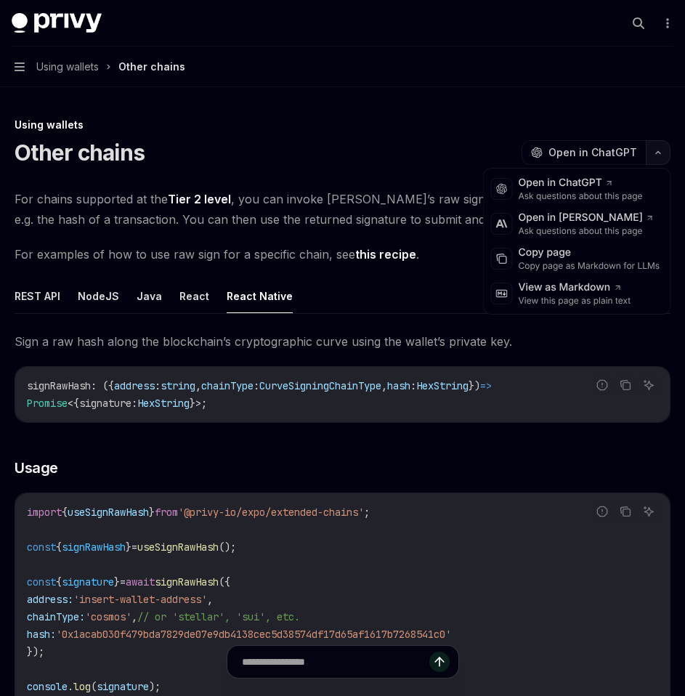
click at [663, 155] on button "button" at bounding box center [658, 152] width 25 height 25
click at [580, 257] on div "Copy page" at bounding box center [590, 253] width 142 height 15
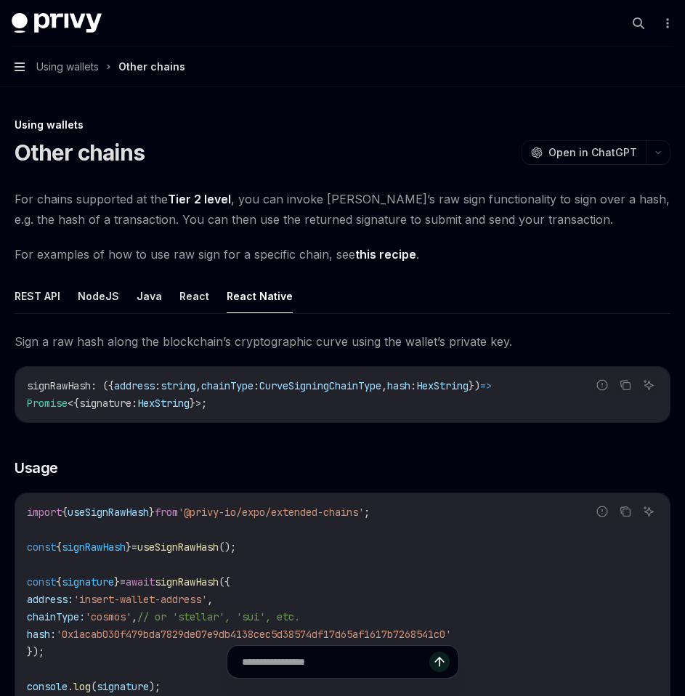
click at [19, 68] on icon "button" at bounding box center [20, 67] width 10 height 12
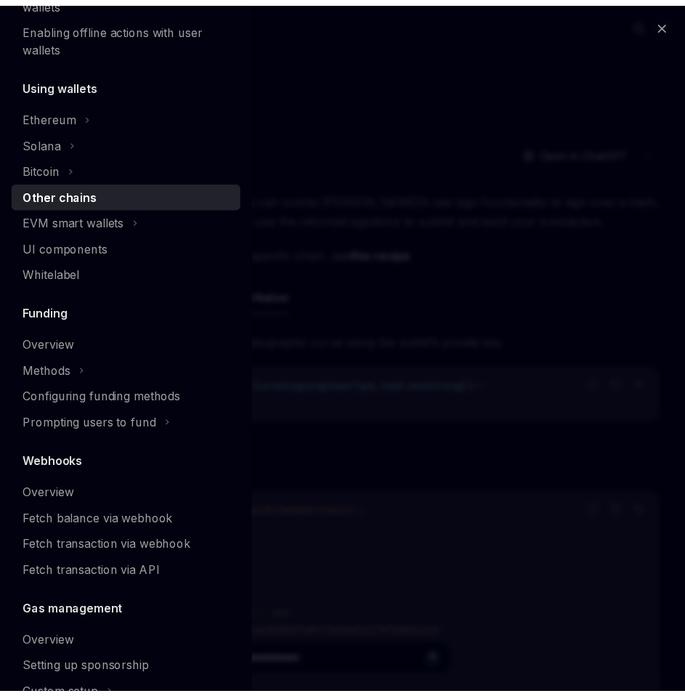
scroll to position [325, 0]
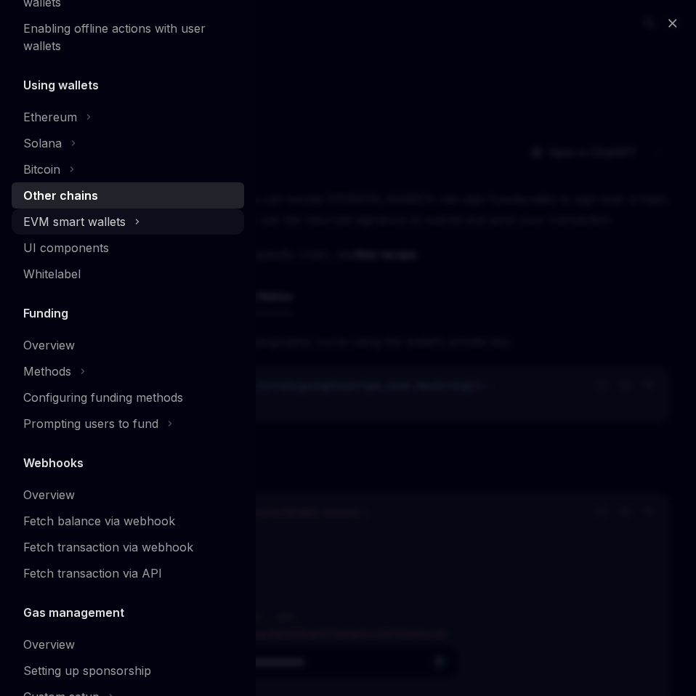
click at [99, 222] on div "EVM smart wallets" at bounding box center [74, 221] width 102 height 17
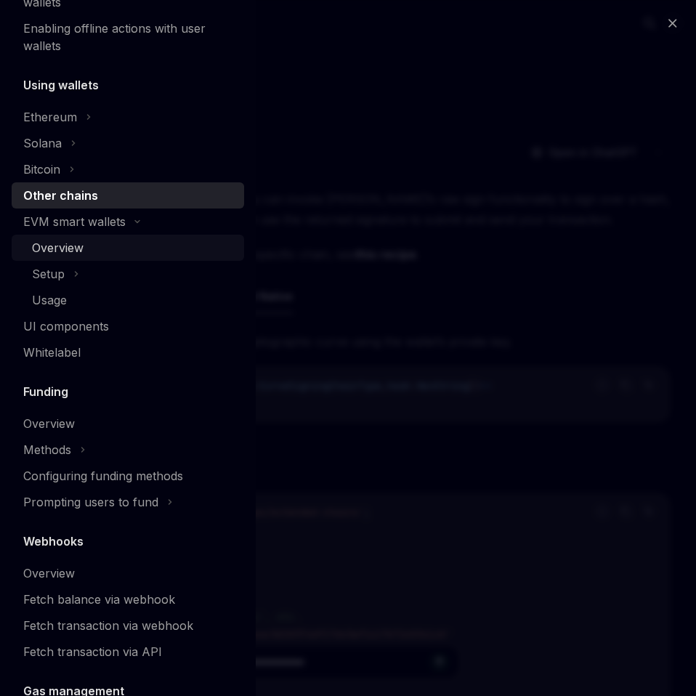
click at [74, 248] on div "Overview" at bounding box center [58, 247] width 52 height 17
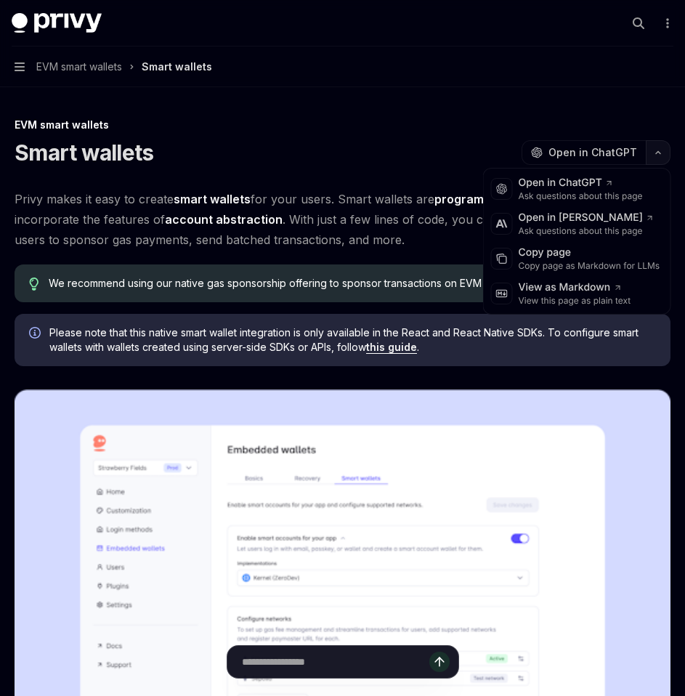
click at [657, 151] on icon "button" at bounding box center [657, 153] width 17 height 6
click at [576, 256] on div "Copy page" at bounding box center [590, 253] width 142 height 15
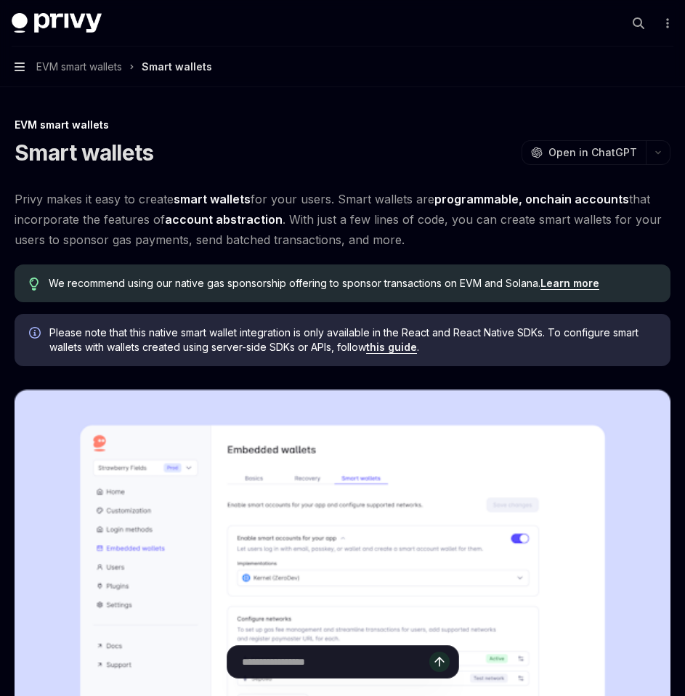
click at [24, 68] on icon "button" at bounding box center [20, 66] width 10 height 9
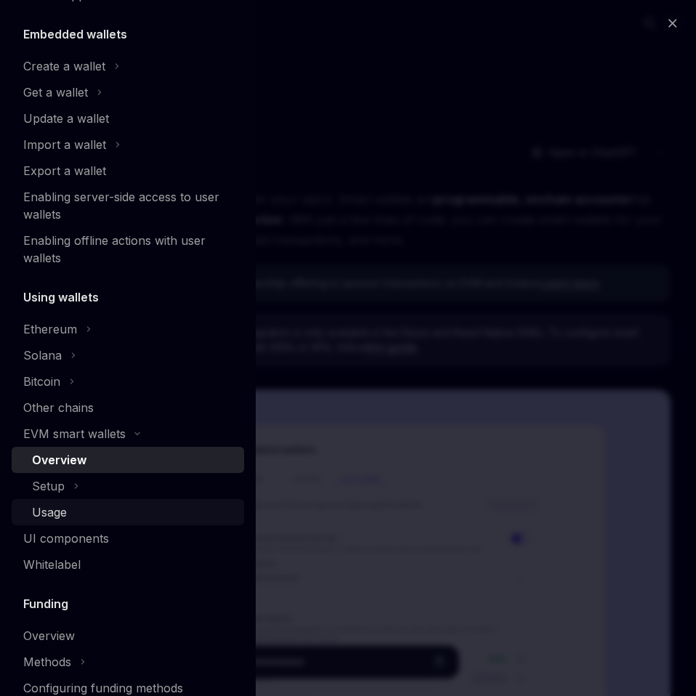
scroll to position [113, 0]
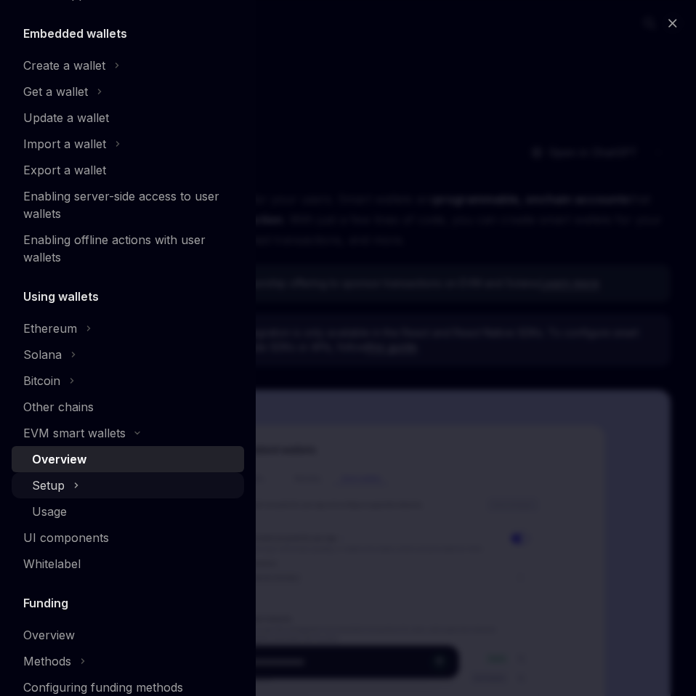
click at [82, 490] on div "Setup" at bounding box center [128, 485] width 232 height 26
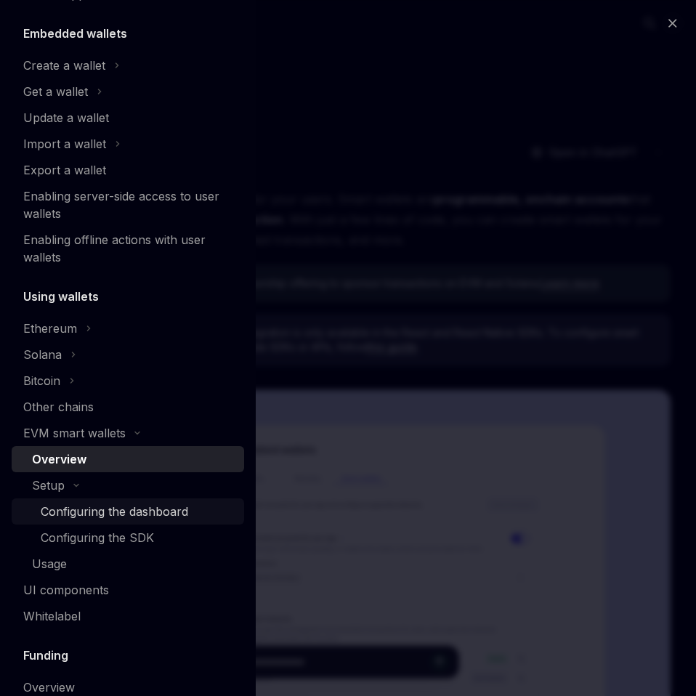
click at [85, 508] on div "Configuring the dashboard" at bounding box center [114, 511] width 147 height 17
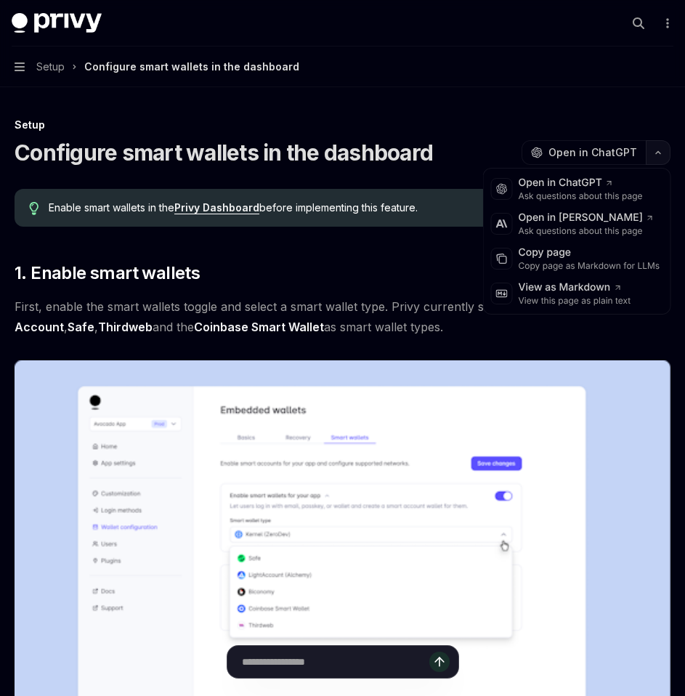
click at [664, 150] on icon "button" at bounding box center [657, 153] width 17 height 6
click at [578, 264] on div "Copy page as Markdown for LLMs" at bounding box center [590, 266] width 142 height 12
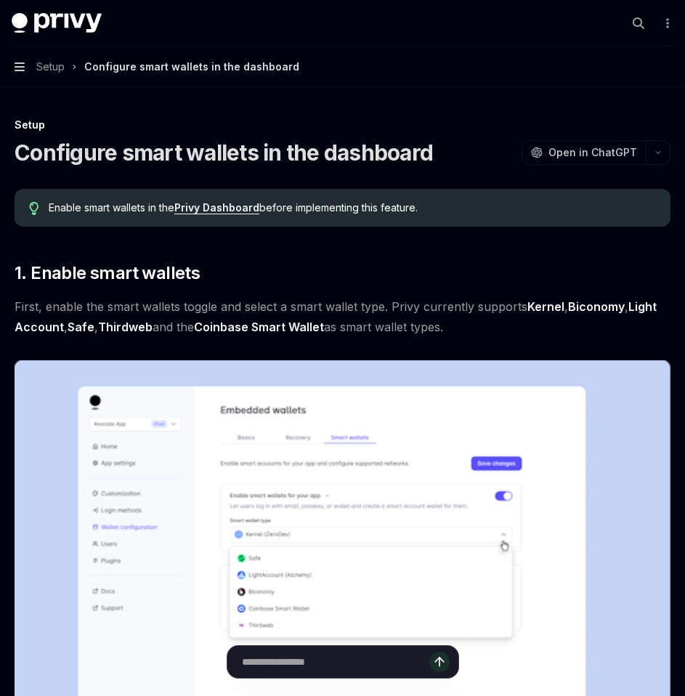
click at [19, 68] on icon "button" at bounding box center [20, 67] width 10 height 12
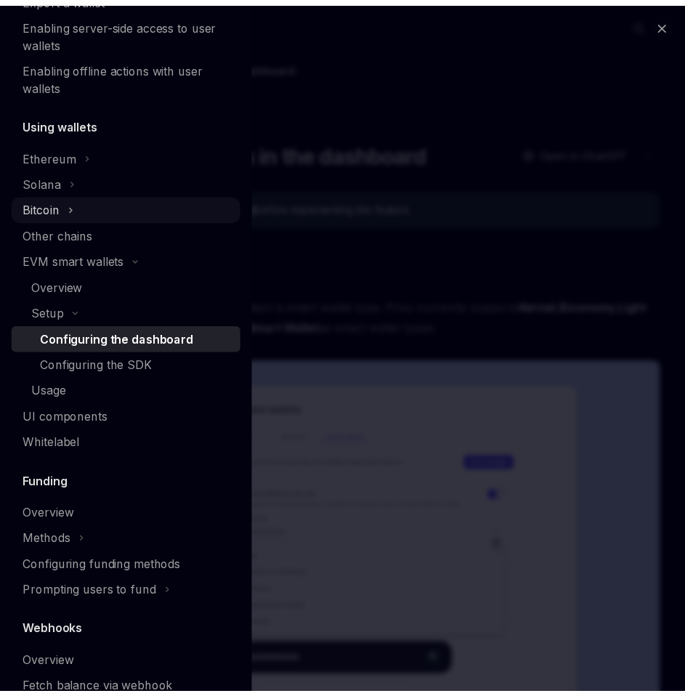
scroll to position [300, 0]
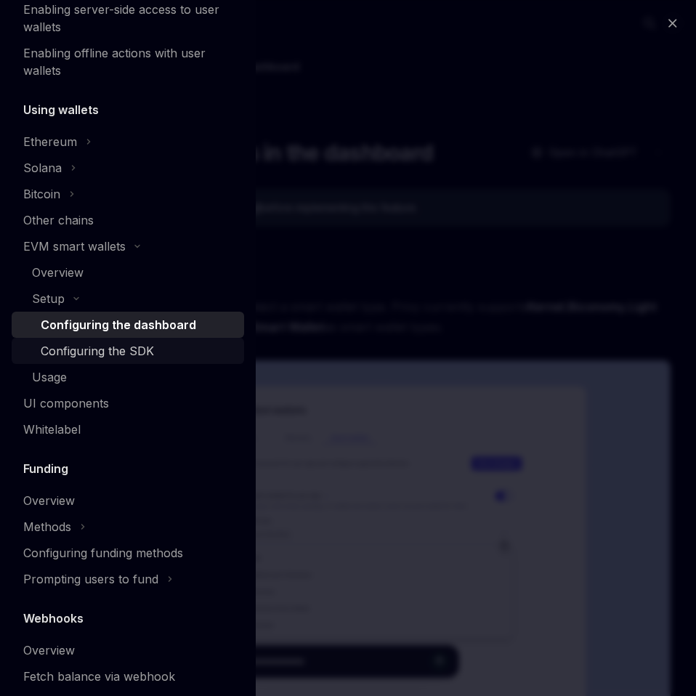
click at [102, 358] on div "Configuring the SDK" at bounding box center [97, 350] width 113 height 17
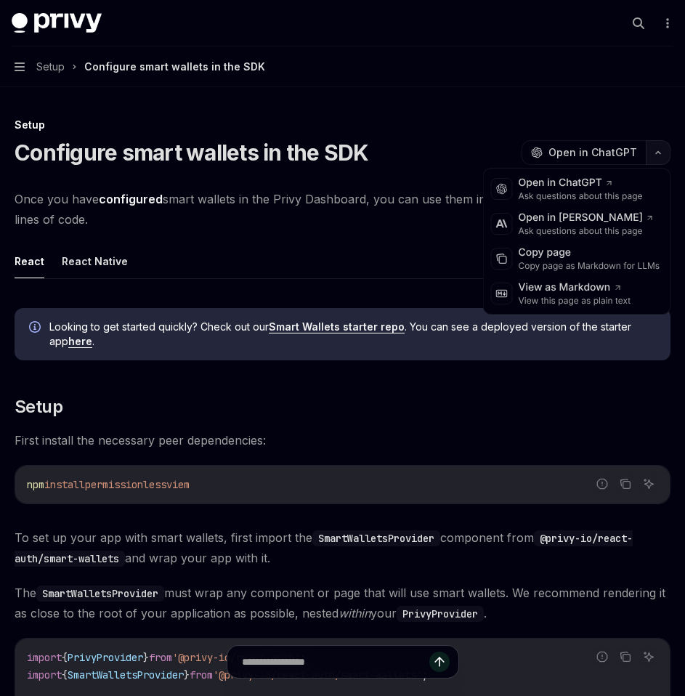
click at [660, 147] on button "button" at bounding box center [658, 152] width 25 height 25
click at [569, 263] on div "Copy page as Markdown for LLMs" at bounding box center [590, 266] width 142 height 12
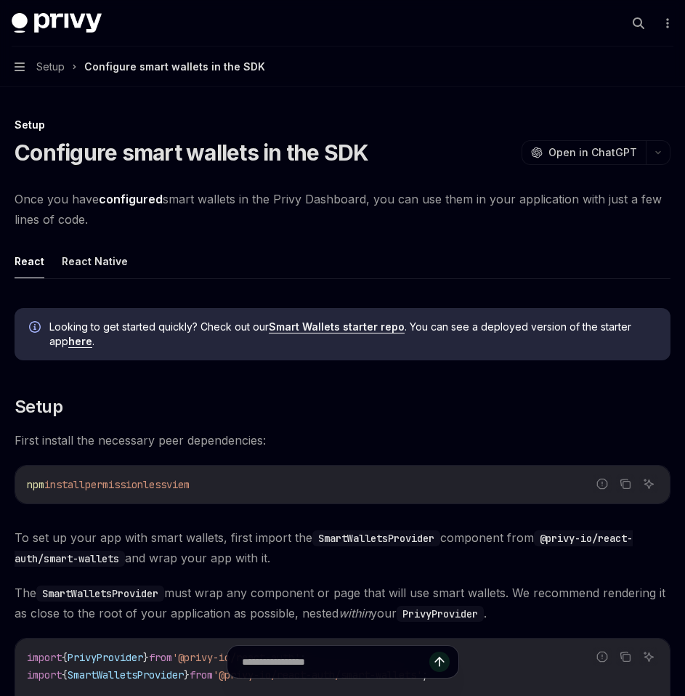
click at [17, 78] on button "Navigation Setup Configure smart wallets in the SDK" at bounding box center [342, 66] width 685 height 41
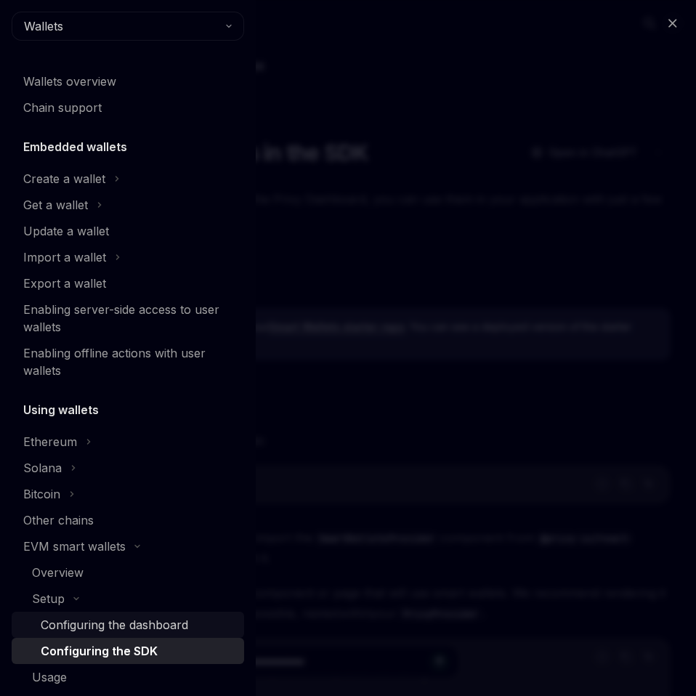
click at [84, 617] on div "Configuring the dashboard" at bounding box center [114, 624] width 147 height 17
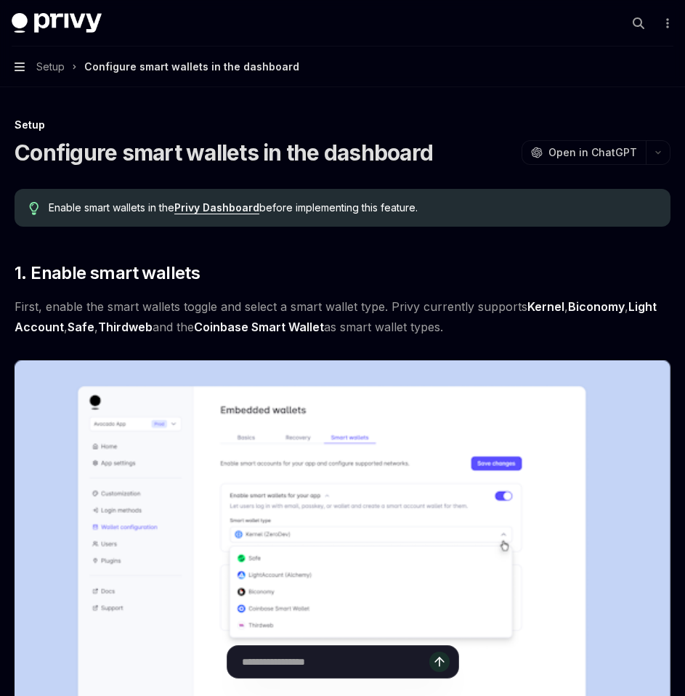
click at [23, 66] on icon "button" at bounding box center [20, 66] width 10 height 9
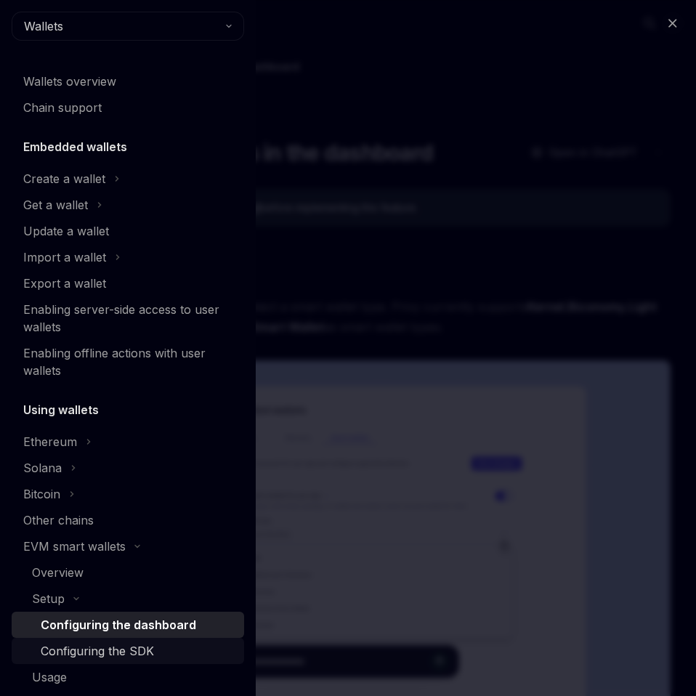
click at [93, 658] on div "Configuring the SDK" at bounding box center [97, 650] width 113 height 17
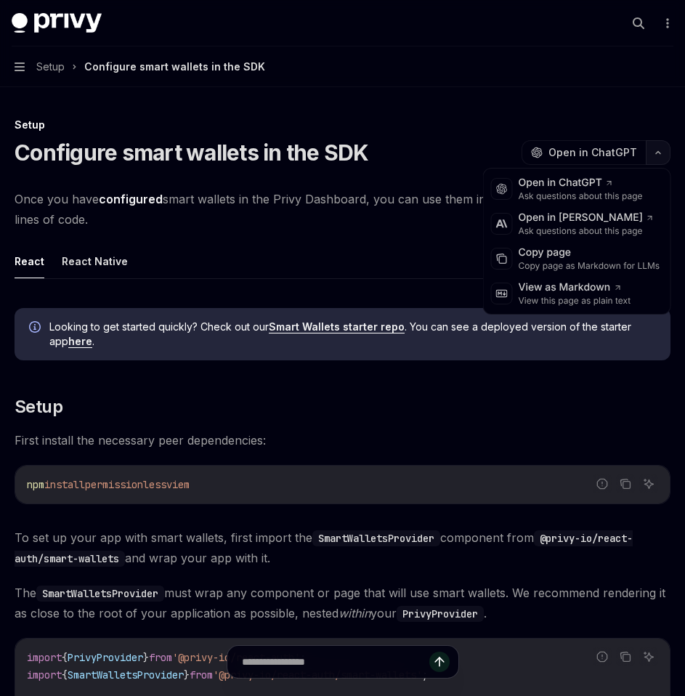
click at [657, 147] on button "button" at bounding box center [658, 152] width 25 height 25
click at [590, 262] on div "Copy page as Markdown for LLMs" at bounding box center [590, 266] width 142 height 12
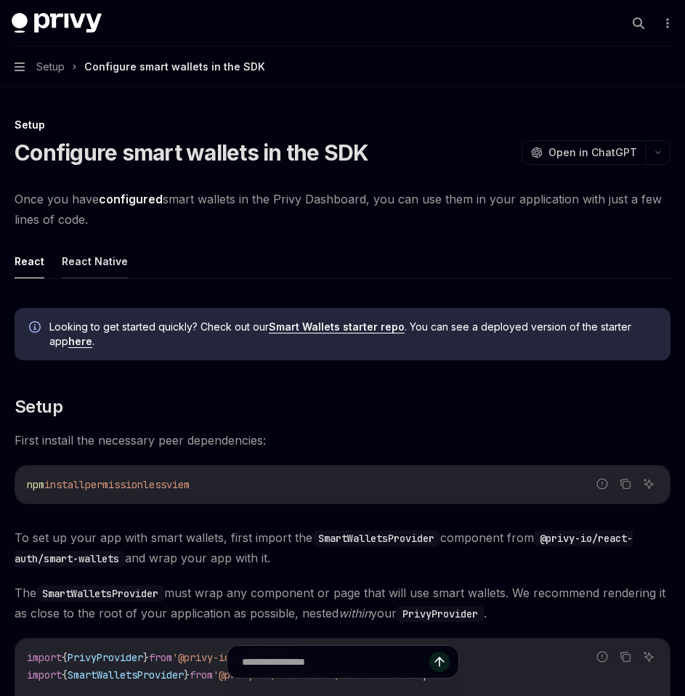
click at [108, 262] on button "React Native" at bounding box center [95, 261] width 66 height 34
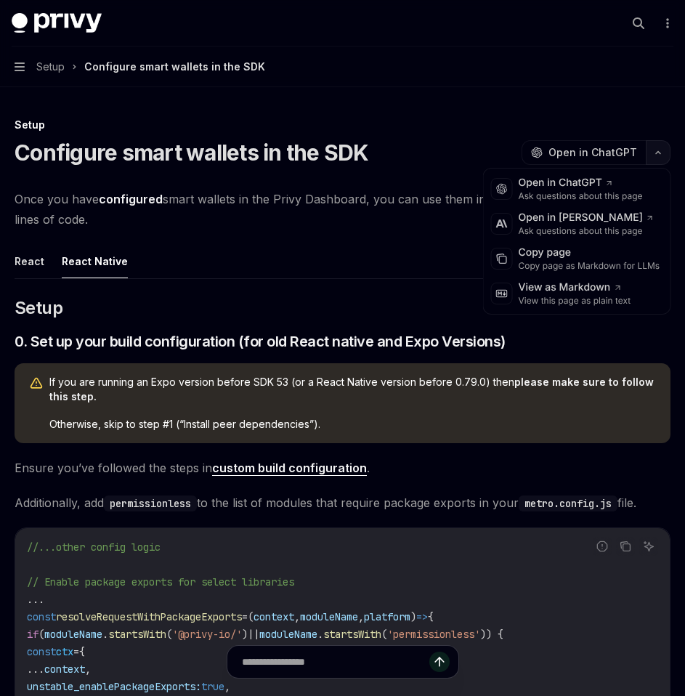
click at [657, 153] on icon "button" at bounding box center [657, 153] width 17 height 6
click at [574, 256] on div "Copy page" at bounding box center [590, 253] width 142 height 15
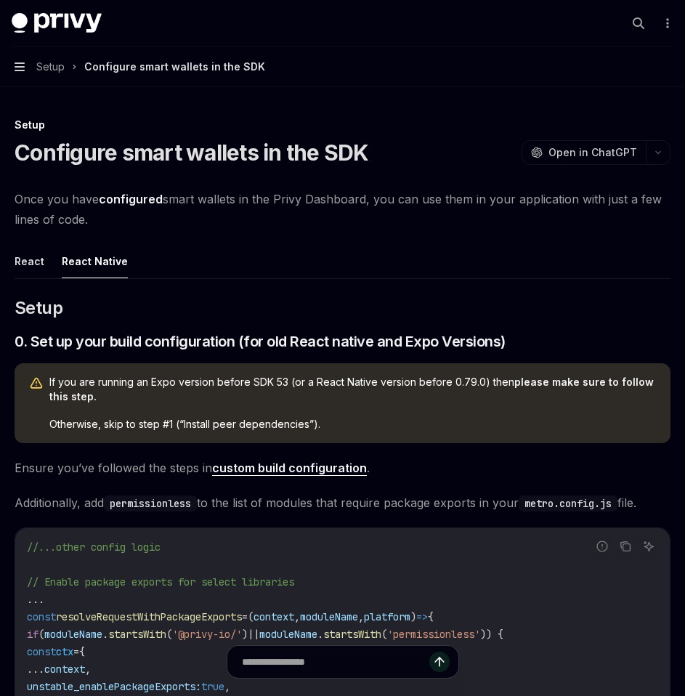
click at [21, 65] on icon "button" at bounding box center [20, 67] width 10 height 12
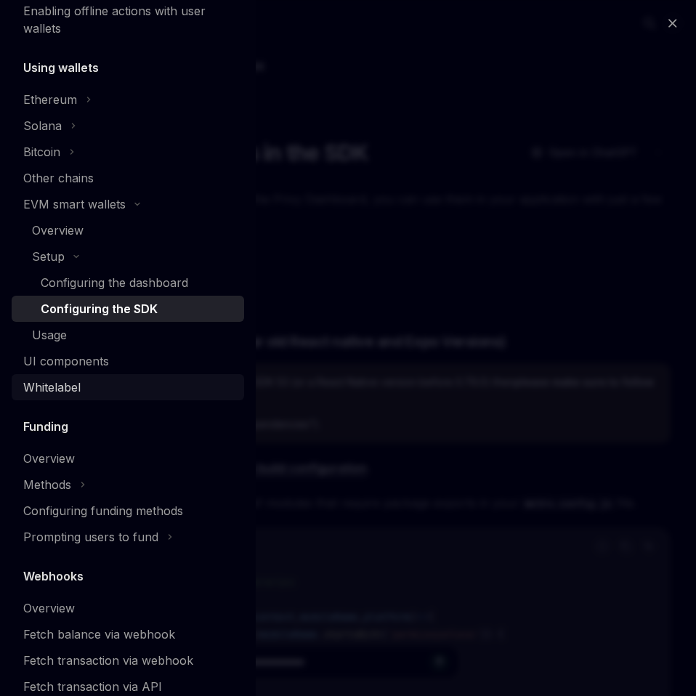
scroll to position [346, 0]
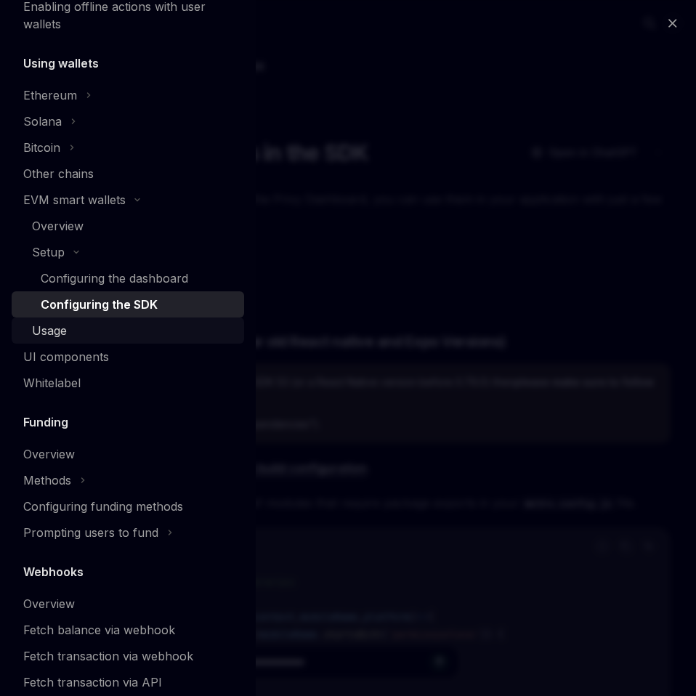
click at [63, 333] on div "Usage" at bounding box center [49, 330] width 35 height 17
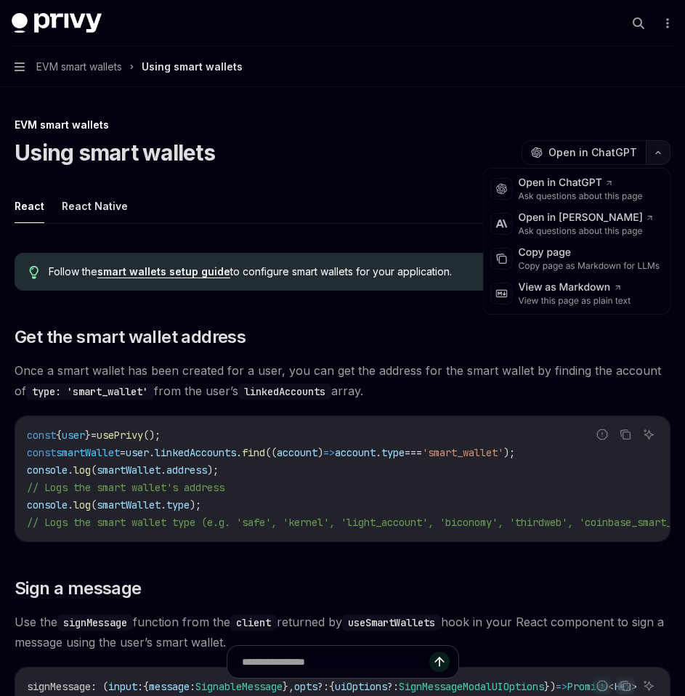
click at [654, 154] on icon "button" at bounding box center [657, 153] width 17 height 6
click at [594, 261] on div "Copy page as Markdown for LLMs" at bounding box center [590, 266] width 142 height 12
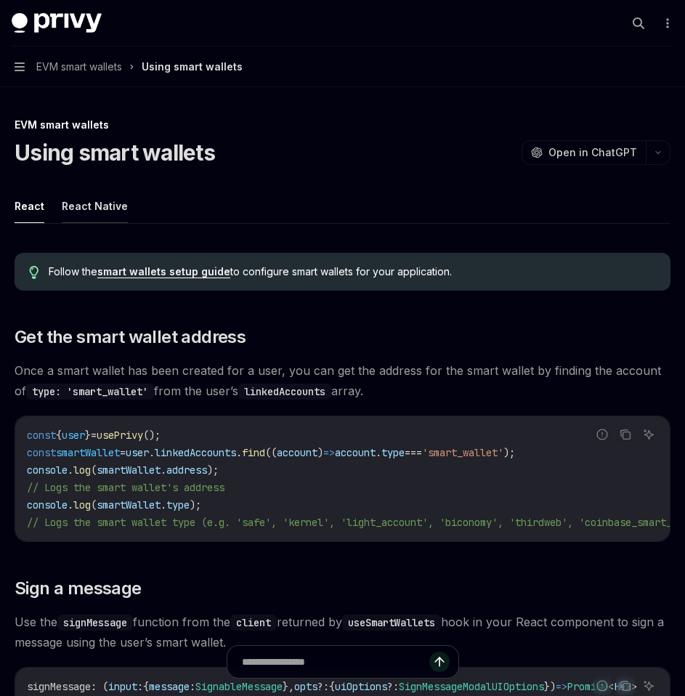
click at [86, 219] on button "React Native" at bounding box center [95, 206] width 66 height 34
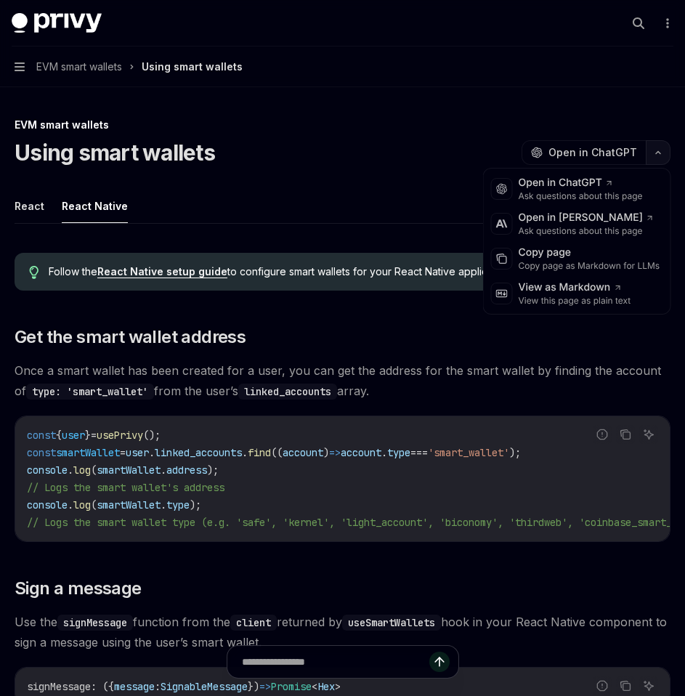
click at [657, 154] on icon "button" at bounding box center [657, 153] width 17 height 6
click at [580, 267] on div "Copy page as Markdown for LLMs" at bounding box center [590, 266] width 142 height 12
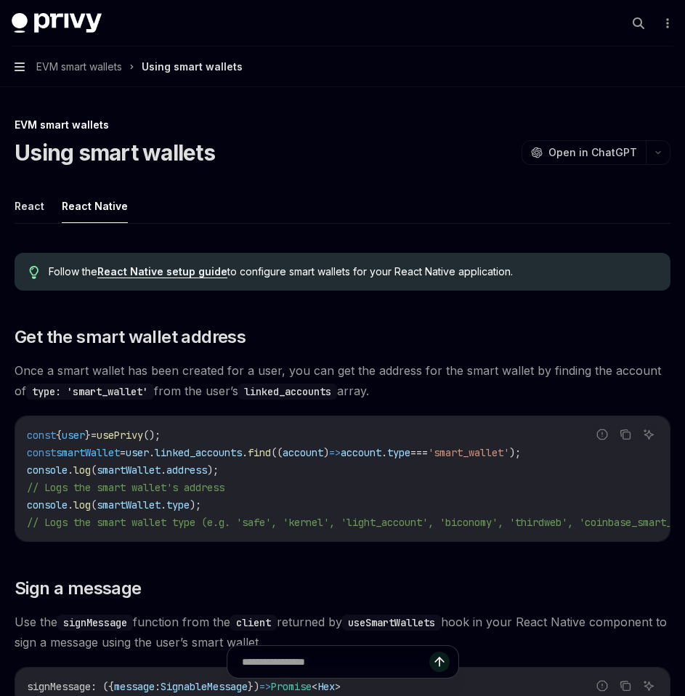
click at [15, 64] on icon "button" at bounding box center [20, 67] width 10 height 12
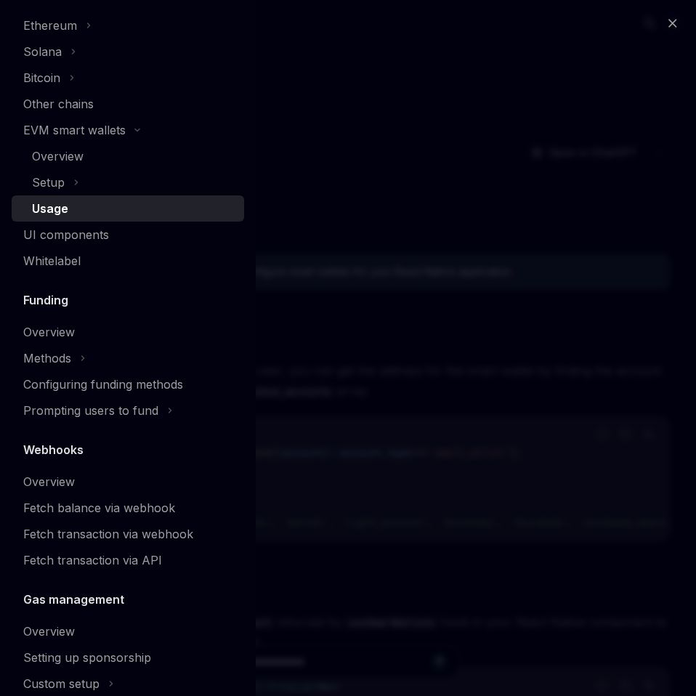
scroll to position [398, 0]
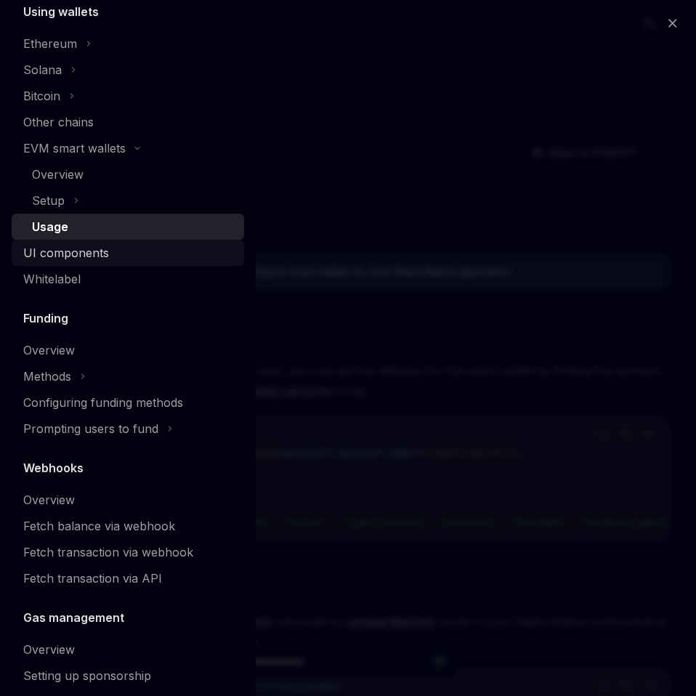
click at [73, 256] on div "UI components" at bounding box center [66, 252] width 86 height 17
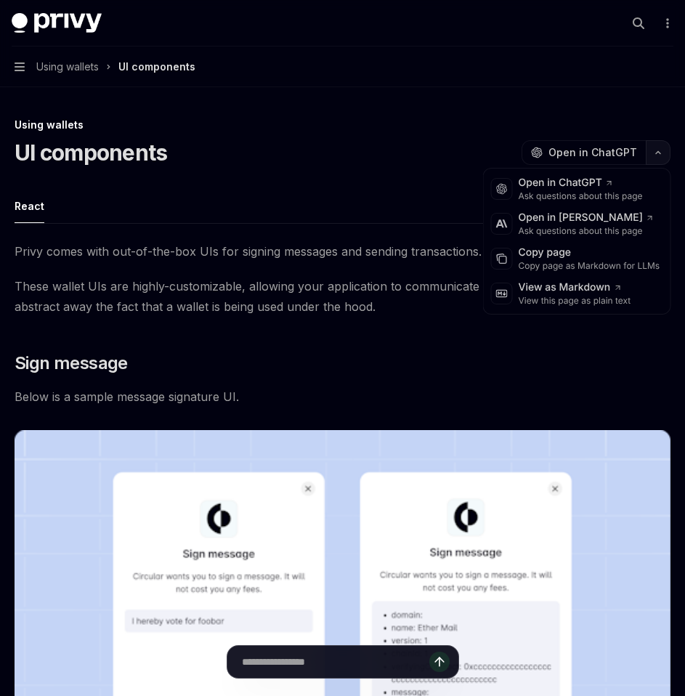
click at [656, 154] on icon "button" at bounding box center [657, 153] width 17 height 6
click at [583, 262] on div "Copy page as Markdown for LLMs" at bounding box center [590, 266] width 142 height 12
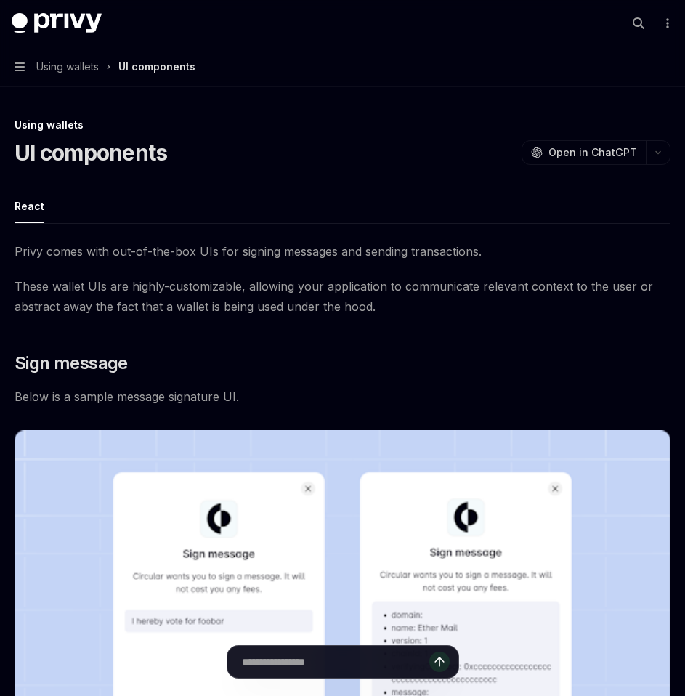
click at [19, 74] on button "Navigation Using wallets UI components" at bounding box center [342, 66] width 685 height 41
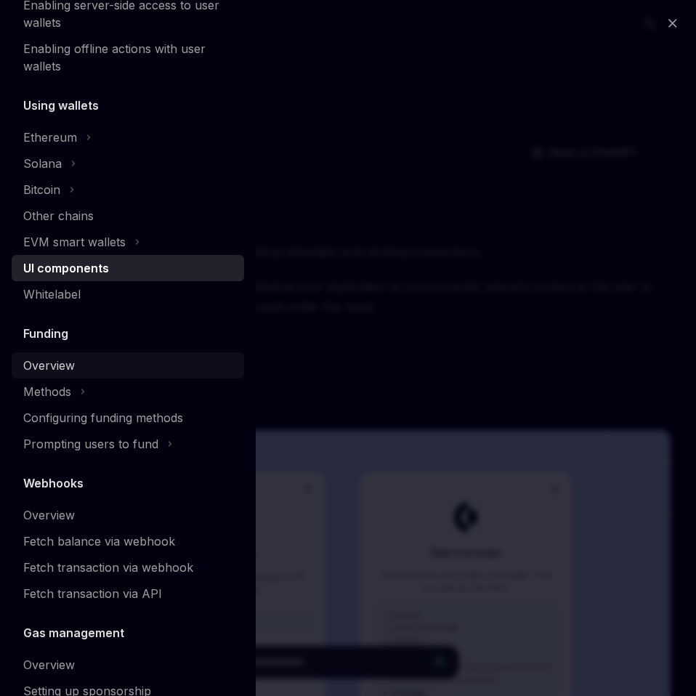
scroll to position [312, 0]
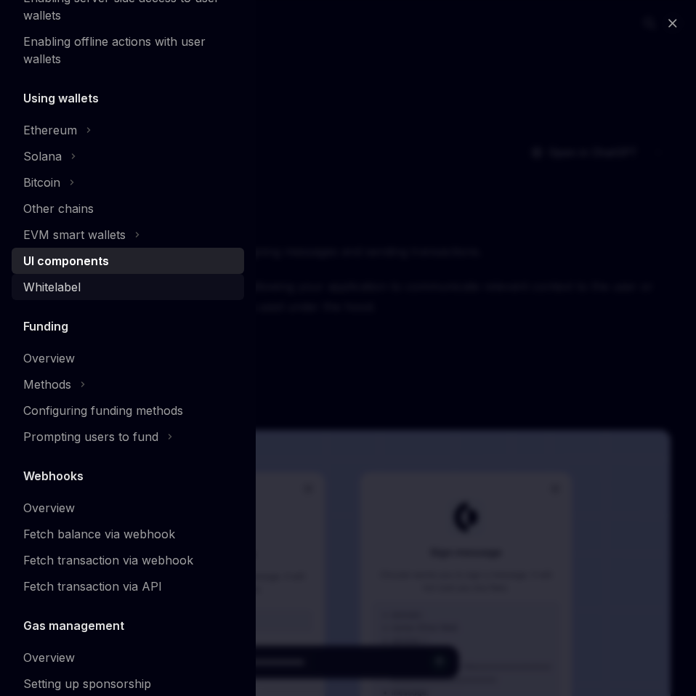
click at [77, 288] on div "Whitelabel" at bounding box center [51, 286] width 57 height 17
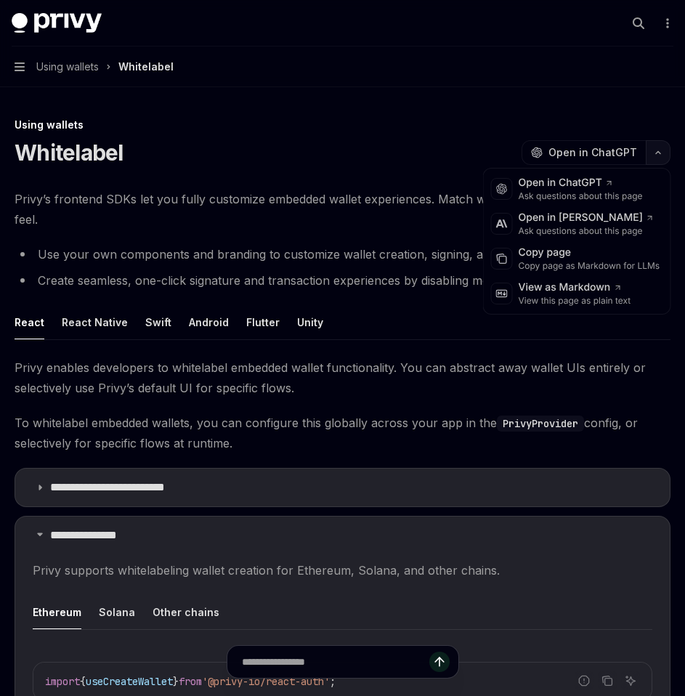
click at [658, 153] on icon "button" at bounding box center [657, 153] width 17 height 6
click at [612, 260] on div "Copy page as Markdown for LLMs" at bounding box center [590, 266] width 142 height 12
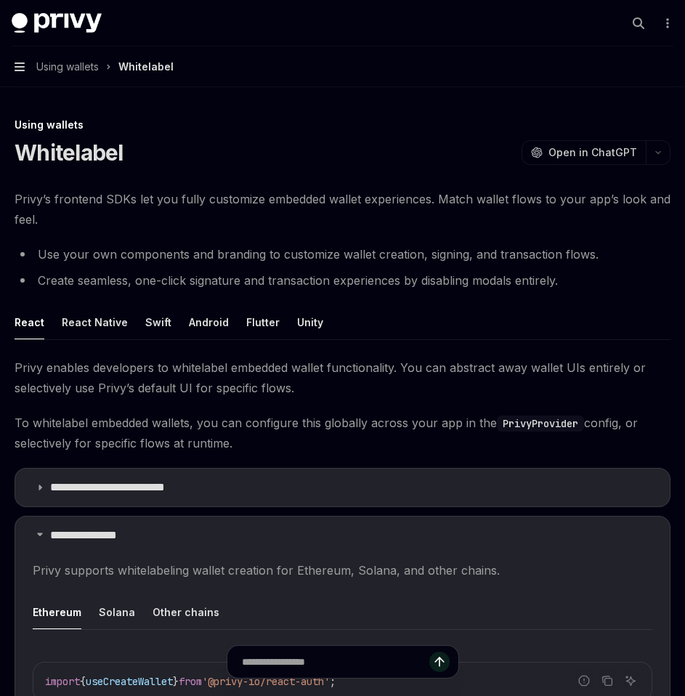
click at [23, 70] on icon "button" at bounding box center [20, 66] width 10 height 9
click at [96, 329] on button "React Native" at bounding box center [95, 322] width 66 height 34
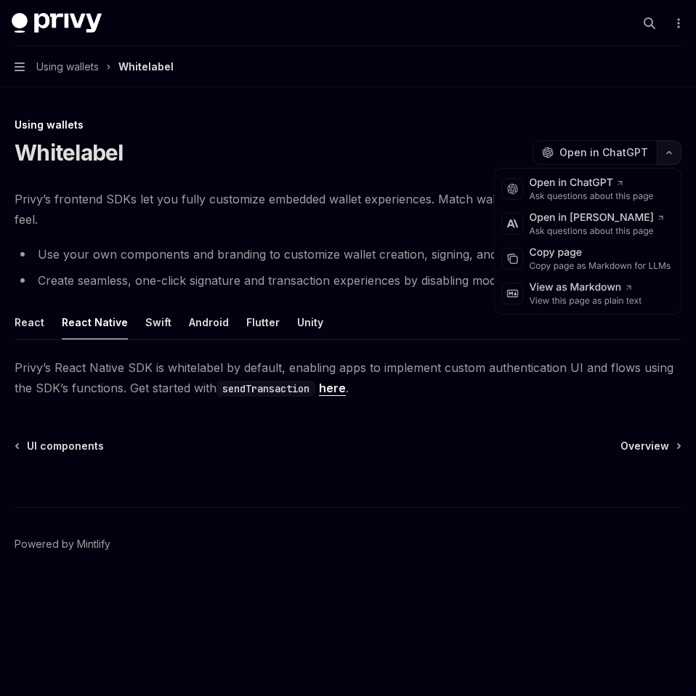
click at [664, 145] on button "button" at bounding box center [669, 152] width 25 height 25
click at [574, 251] on div "Copy page" at bounding box center [601, 253] width 142 height 15
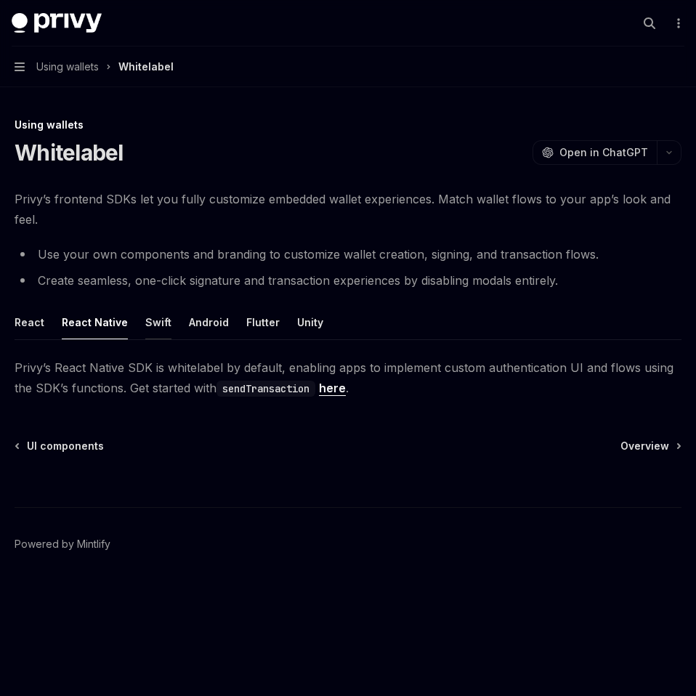
click at [158, 327] on button "Swift" at bounding box center [158, 322] width 26 height 34
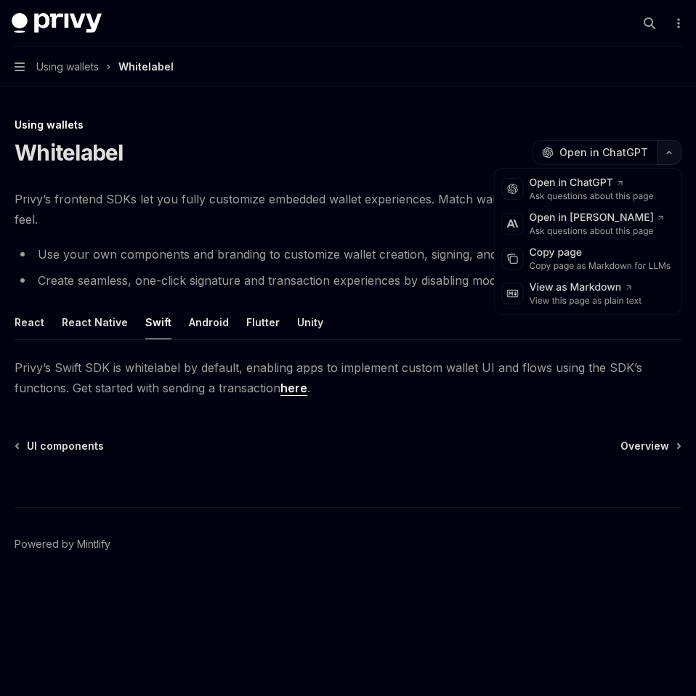
click at [667, 155] on button "button" at bounding box center [669, 152] width 25 height 25
click at [599, 254] on div "Copy page" at bounding box center [601, 253] width 142 height 15
click at [673, 151] on icon "button" at bounding box center [668, 153] width 17 height 6
click at [595, 272] on div "Copy page Copy page as Markdown for LLMs" at bounding box center [588, 258] width 181 height 35
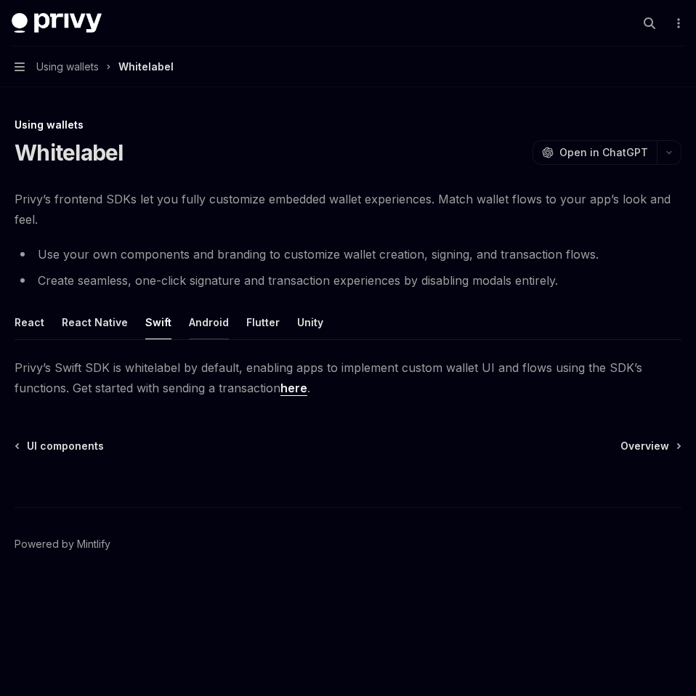
click at [208, 326] on button "Android" at bounding box center [209, 322] width 40 height 34
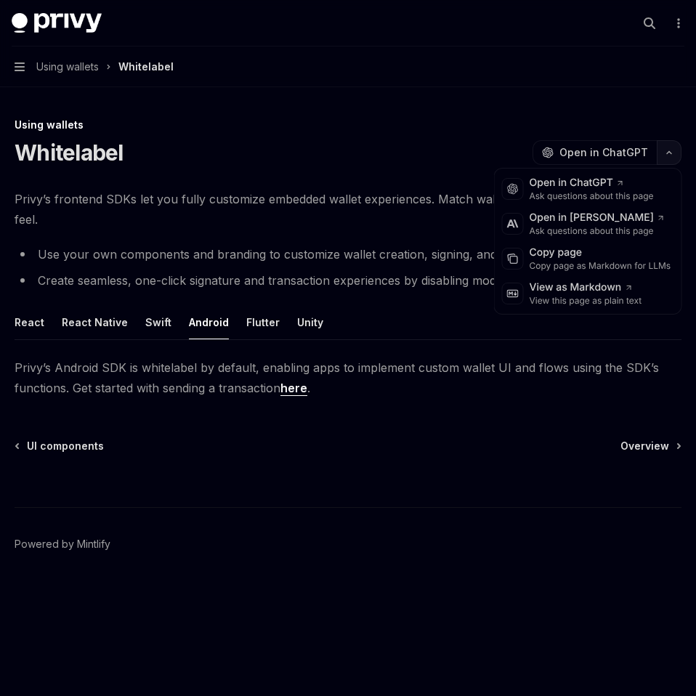
click at [670, 154] on icon "button" at bounding box center [668, 153] width 17 height 6
click at [583, 259] on div "Copy page" at bounding box center [601, 253] width 142 height 15
click at [673, 158] on button "button" at bounding box center [669, 152] width 25 height 25
click at [600, 252] on div "Copy page" at bounding box center [601, 253] width 142 height 15
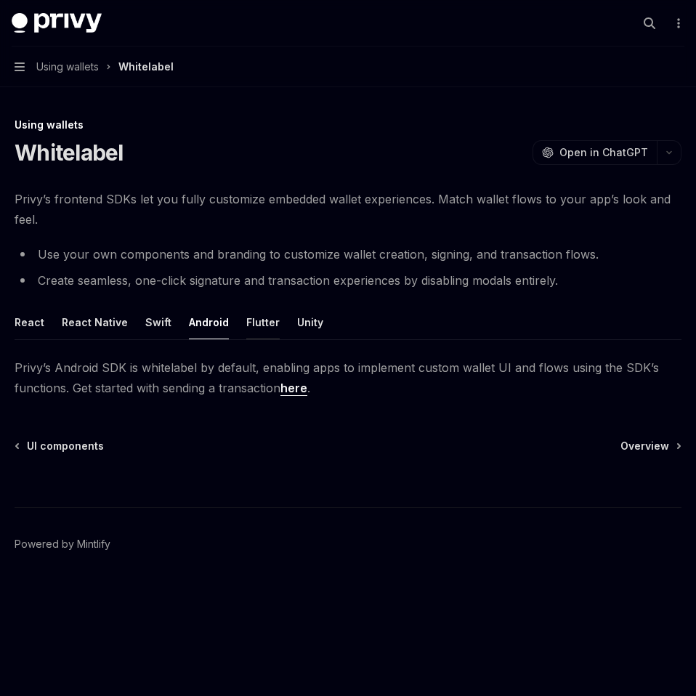
click at [256, 316] on button "Flutter" at bounding box center [262, 322] width 33 height 34
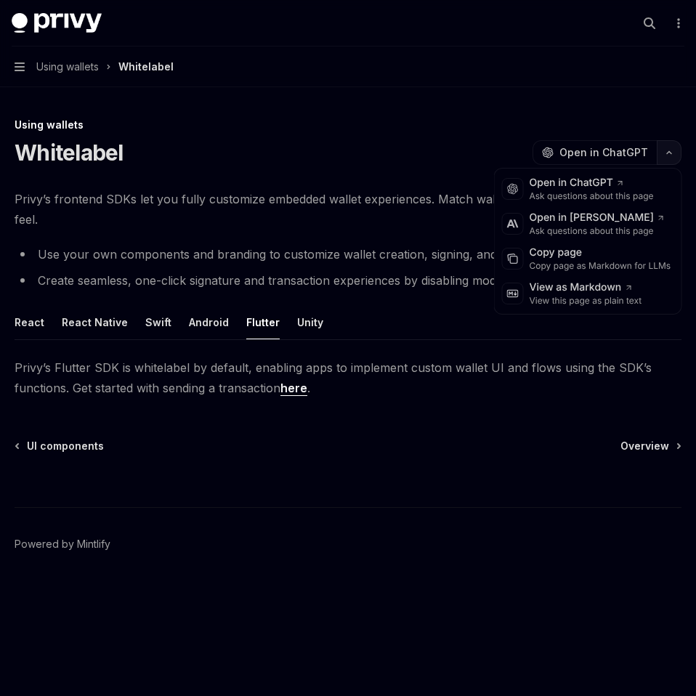
click at [670, 150] on icon "button" at bounding box center [668, 153] width 17 height 6
click at [601, 264] on div "Copy page as Markdown for LLMs" at bounding box center [601, 266] width 142 height 12
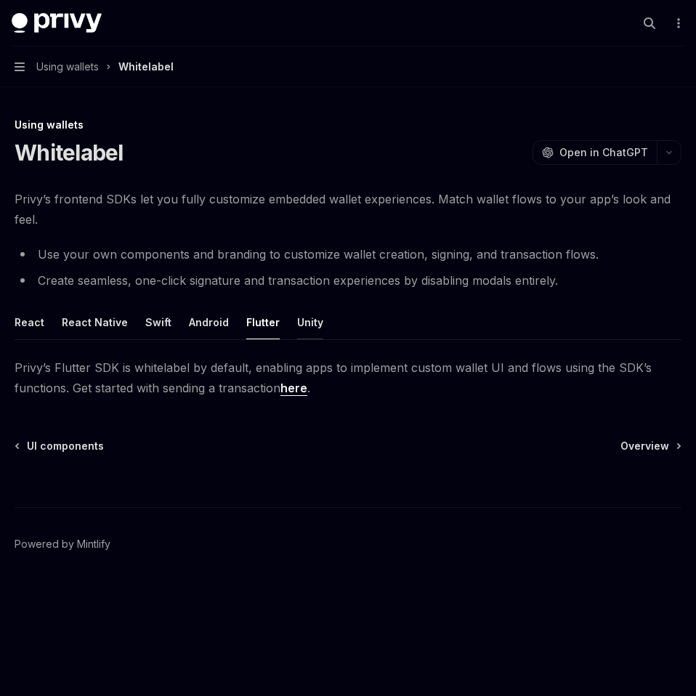
click at [297, 328] on button "Unity" at bounding box center [310, 322] width 26 height 34
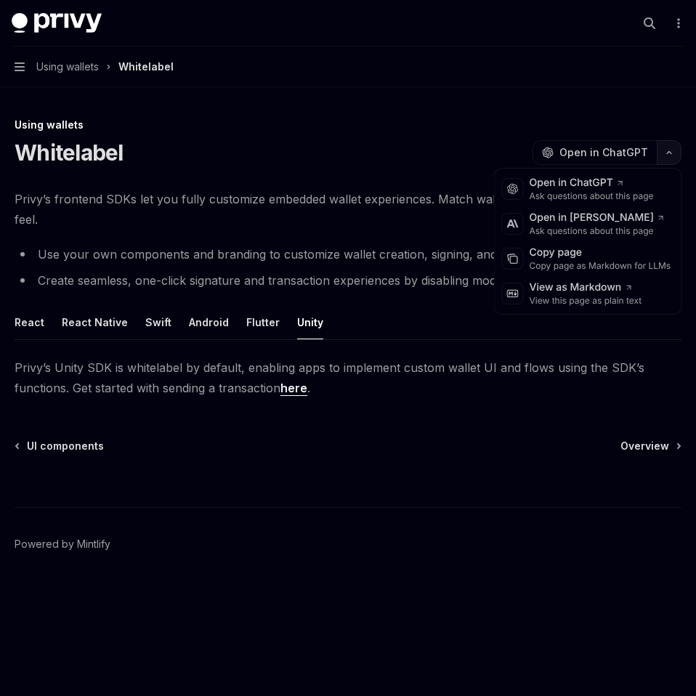
click at [663, 158] on button "button" at bounding box center [669, 152] width 25 height 25
click at [591, 248] on div "Copy page" at bounding box center [601, 253] width 142 height 15
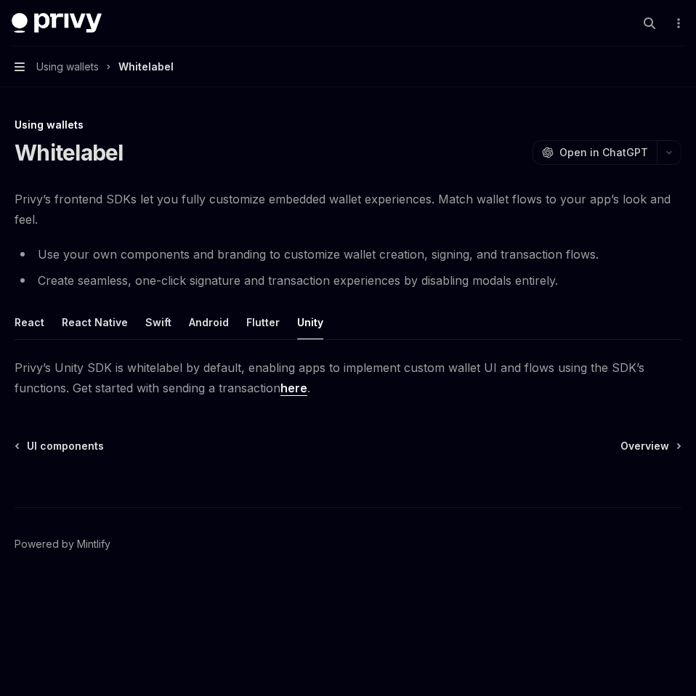
click at [18, 69] on icon "button" at bounding box center [20, 67] width 10 height 12
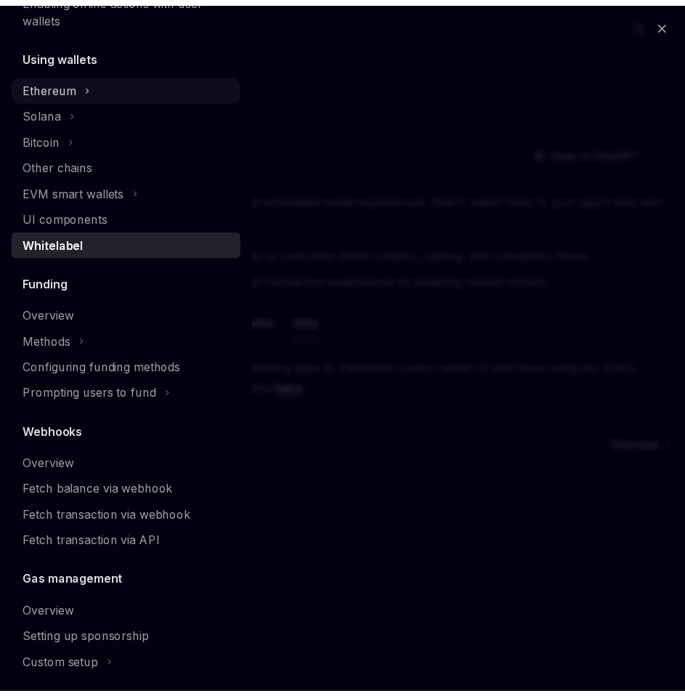
scroll to position [359, 0]
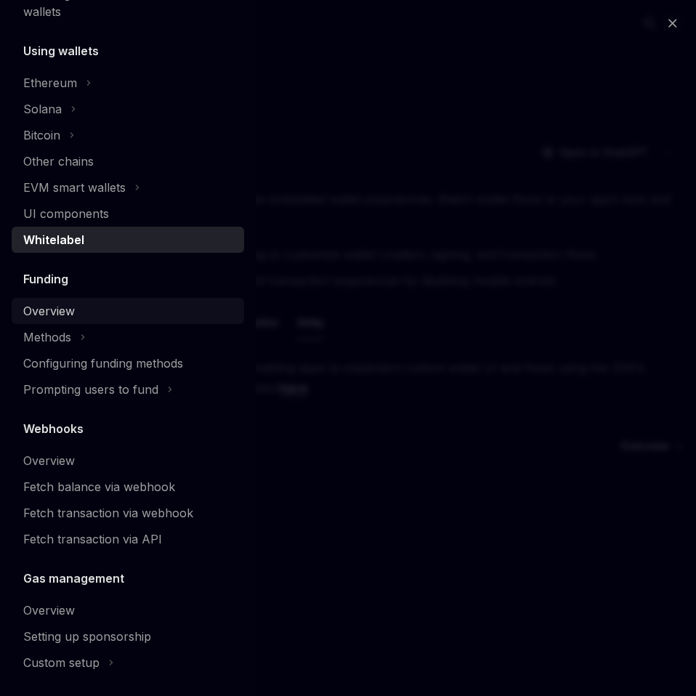
click at [68, 307] on div "Overview" at bounding box center [49, 310] width 52 height 17
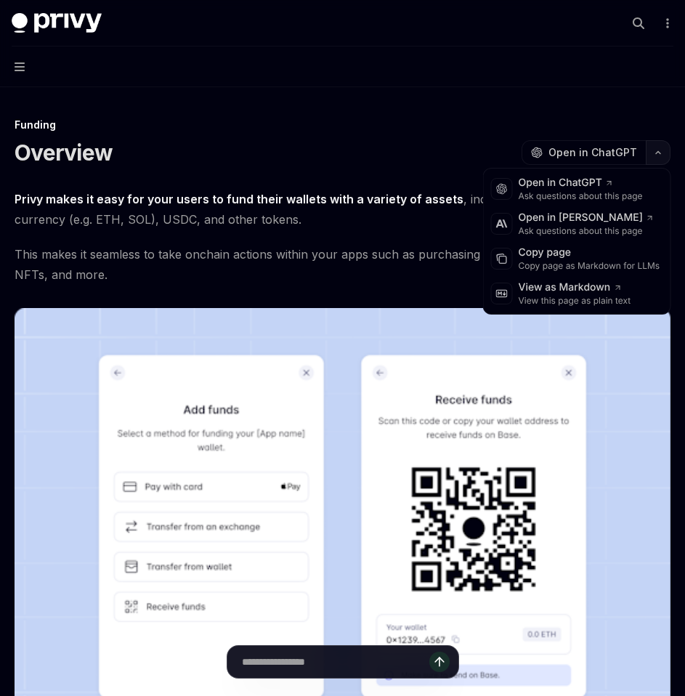
click at [658, 156] on button "button" at bounding box center [658, 152] width 25 height 25
click at [570, 255] on div "Copy page" at bounding box center [590, 253] width 142 height 15
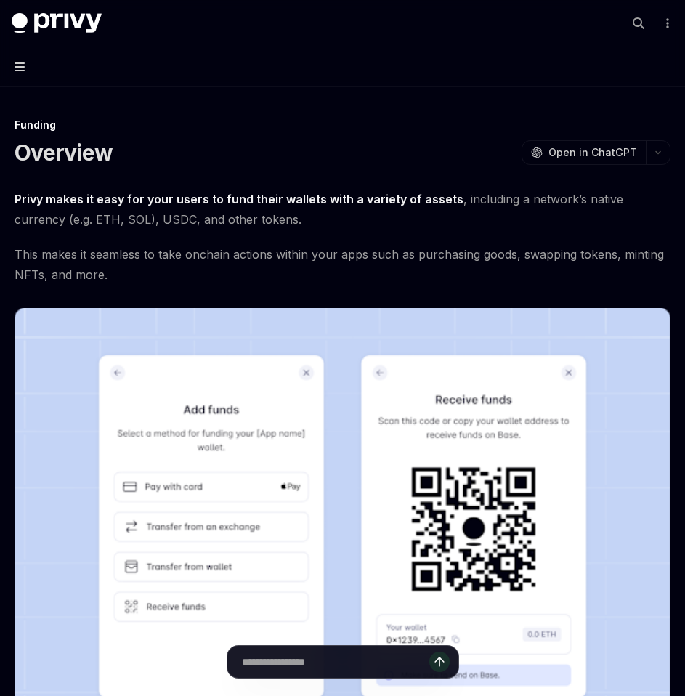
click at [20, 67] on icon "button" at bounding box center [20, 66] width 10 height 9
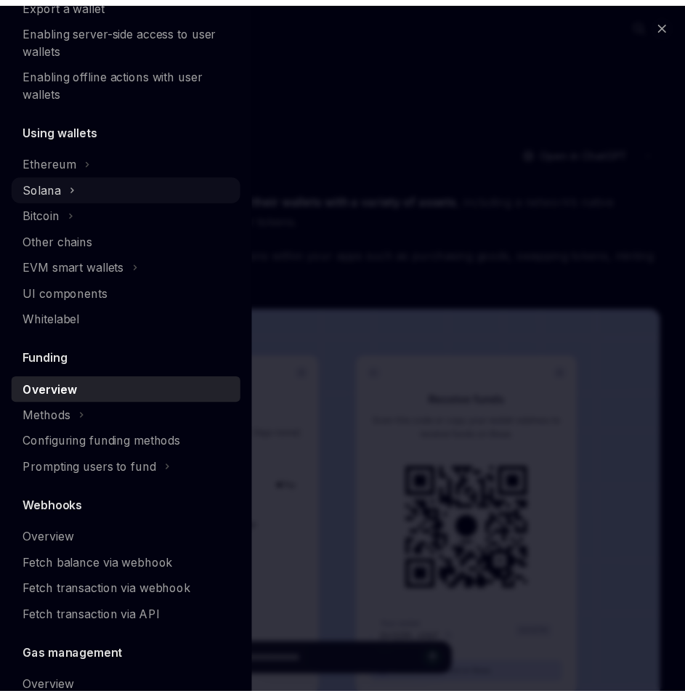
scroll to position [497, 0]
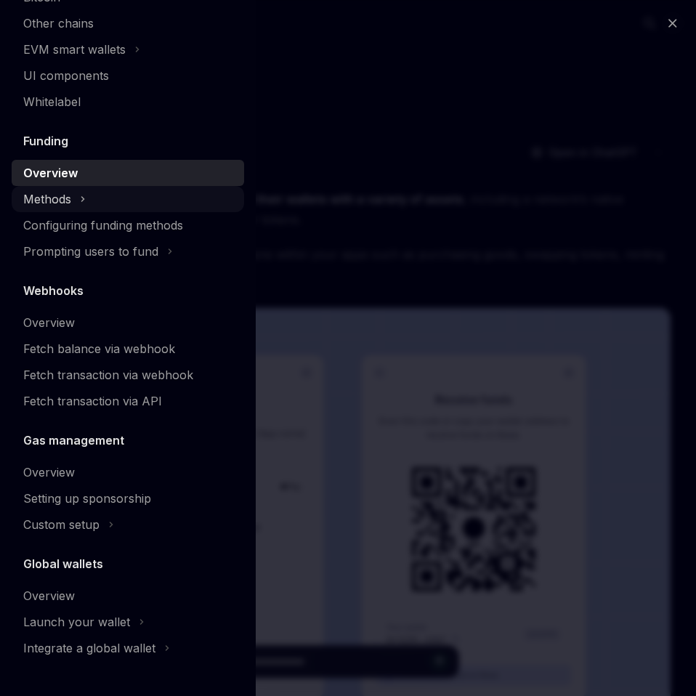
click at [78, 198] on div "Methods" at bounding box center [128, 199] width 232 height 26
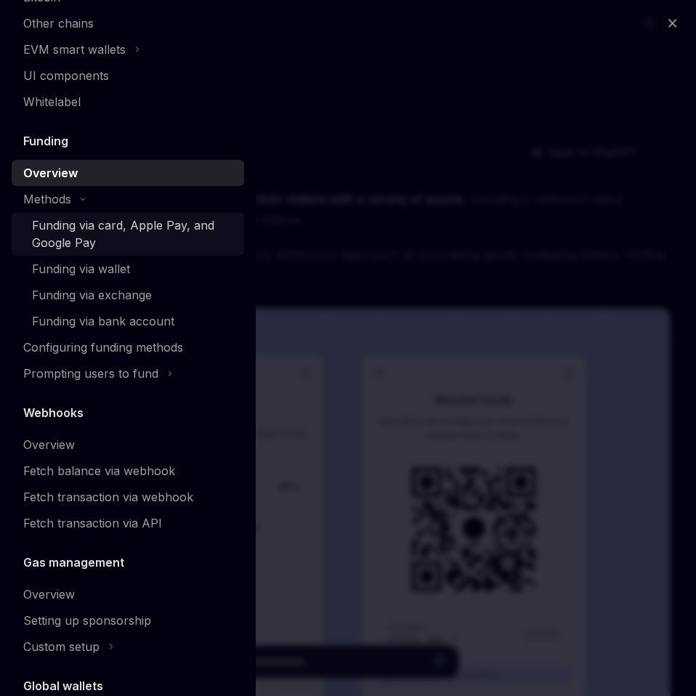
click at [110, 230] on div "Funding via card, Apple Pay, and Google Pay" at bounding box center [133, 233] width 203 height 35
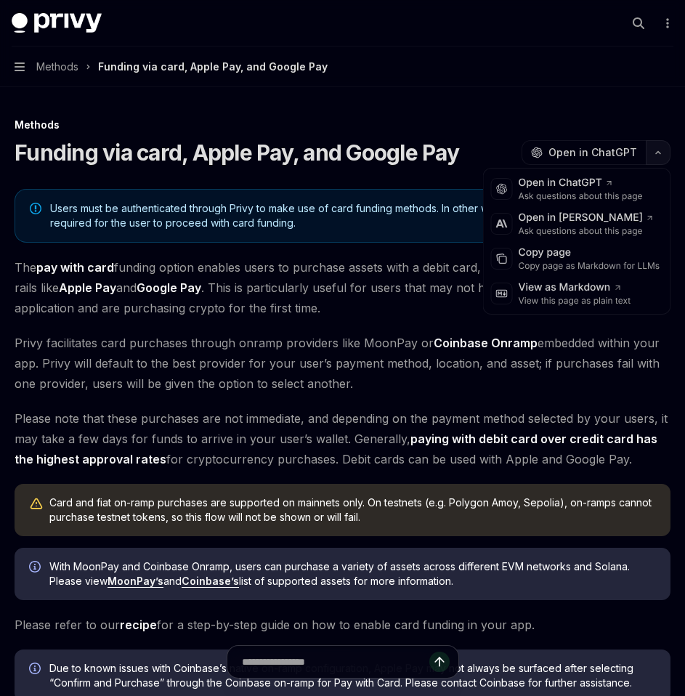
click at [667, 155] on button "button" at bounding box center [658, 152] width 25 height 25
click at [607, 262] on div "Copy page as Markdown for LLMs" at bounding box center [590, 266] width 142 height 12
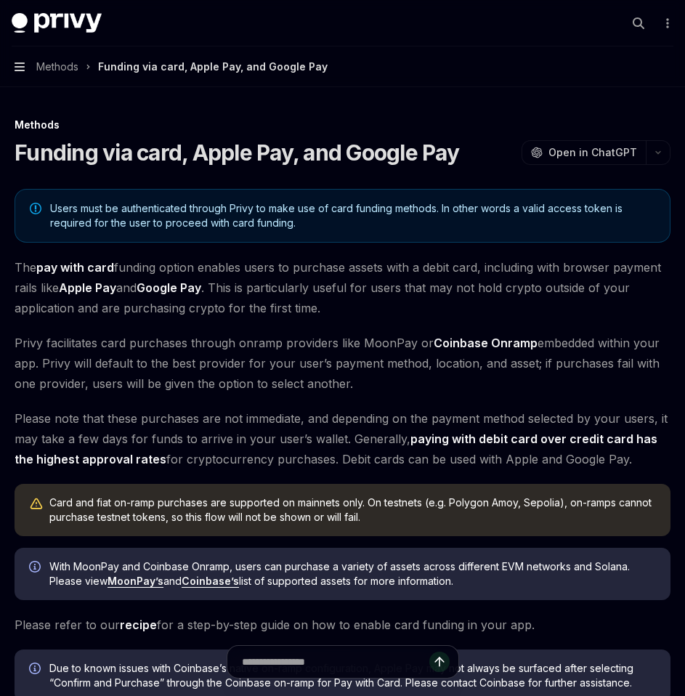
click at [24, 71] on icon "button" at bounding box center [20, 67] width 10 height 12
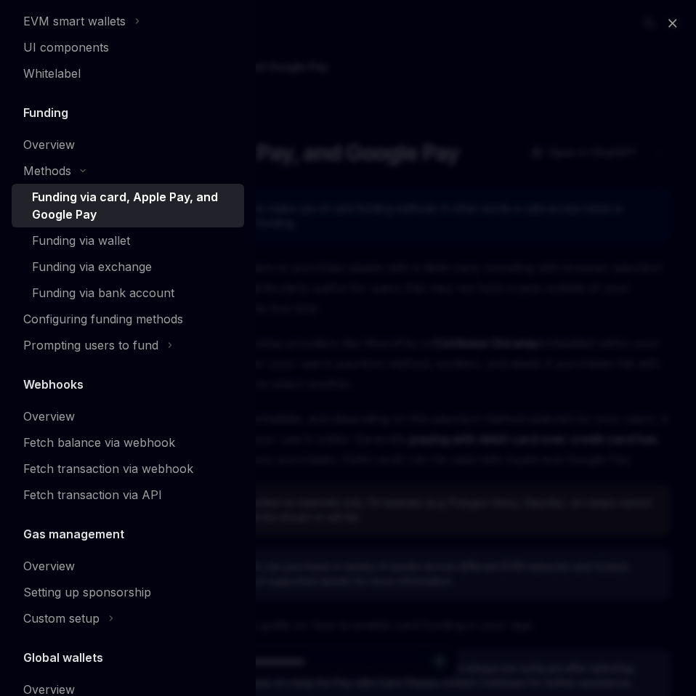
scroll to position [619, 0]
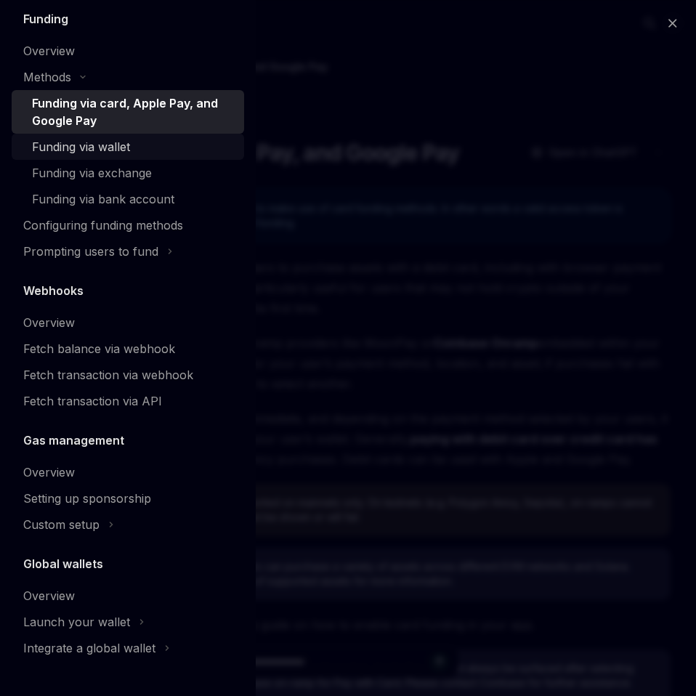
click at [103, 154] on div "Funding via wallet" at bounding box center [81, 146] width 98 height 17
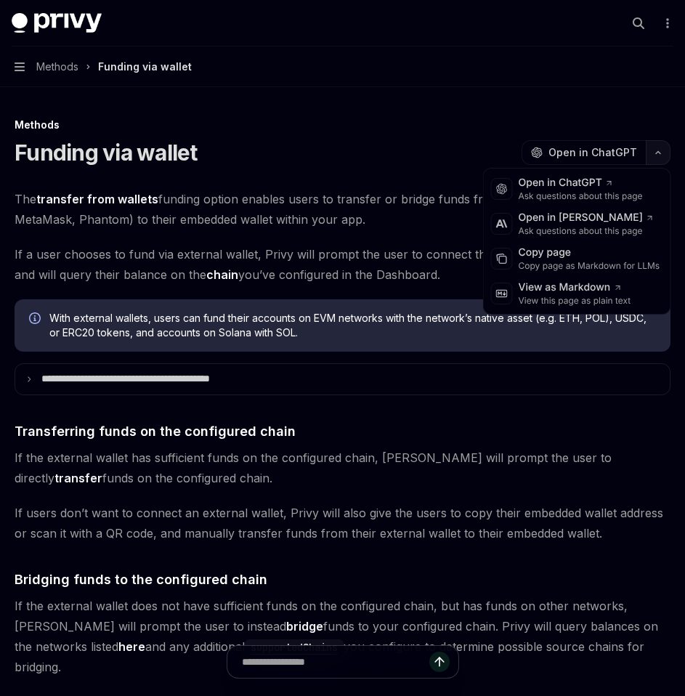
click at [659, 156] on button "button" at bounding box center [658, 152] width 25 height 25
click at [612, 263] on div "Copy page as Markdown for LLMs" at bounding box center [590, 266] width 142 height 12
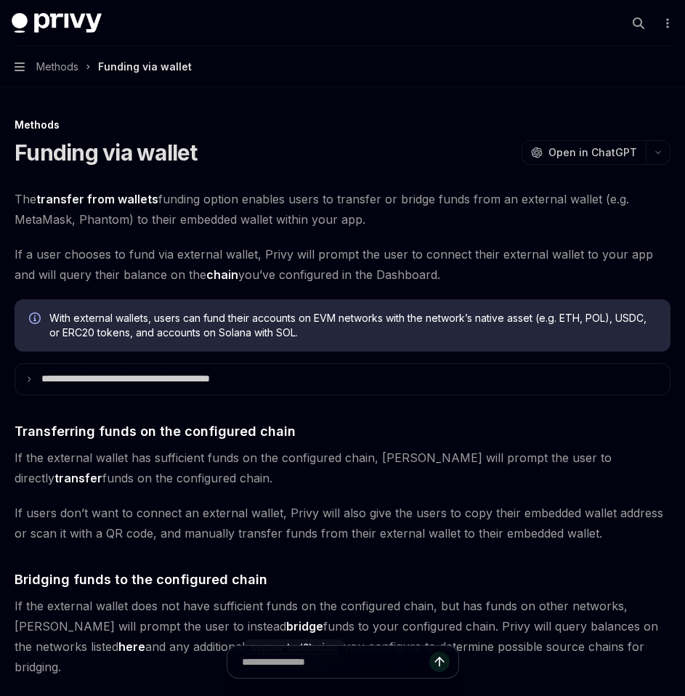
click at [16, 73] on button "Navigation Methods Funding via wallet" at bounding box center [342, 66] width 685 height 41
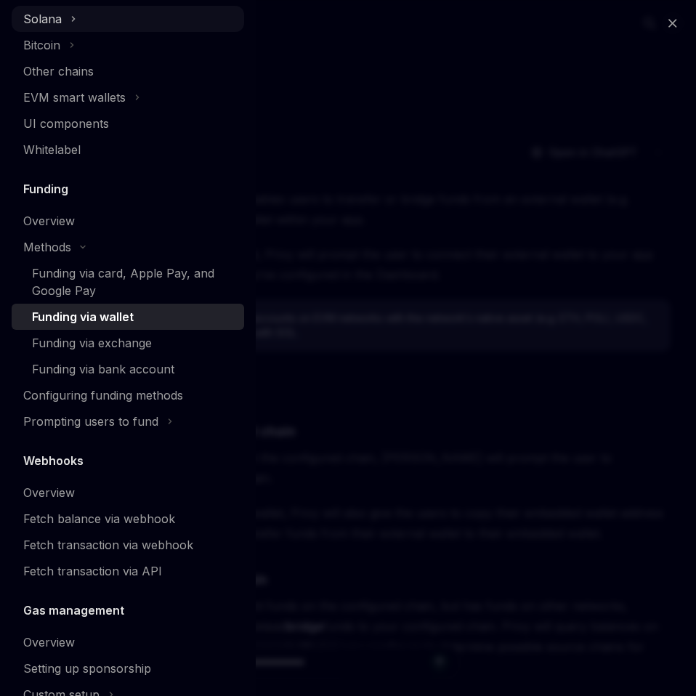
scroll to position [619, 0]
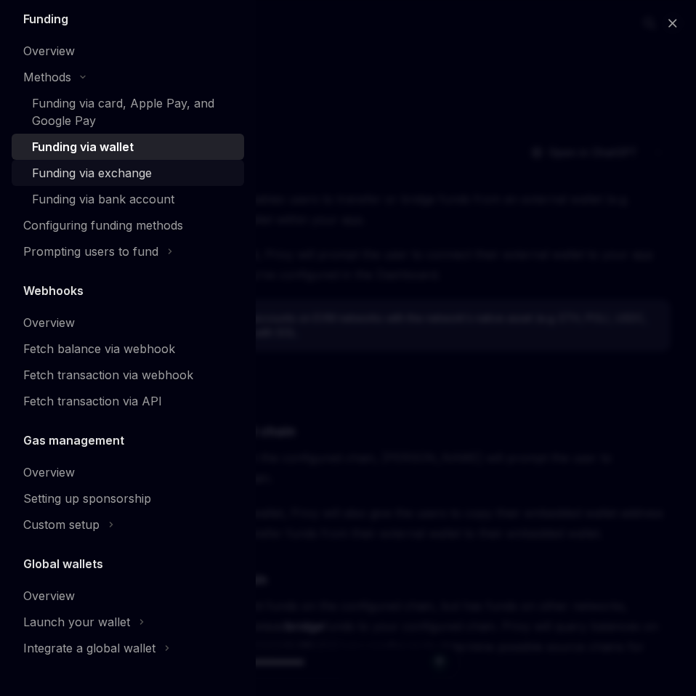
click at [57, 182] on link "Funding via exchange" at bounding box center [128, 173] width 232 height 26
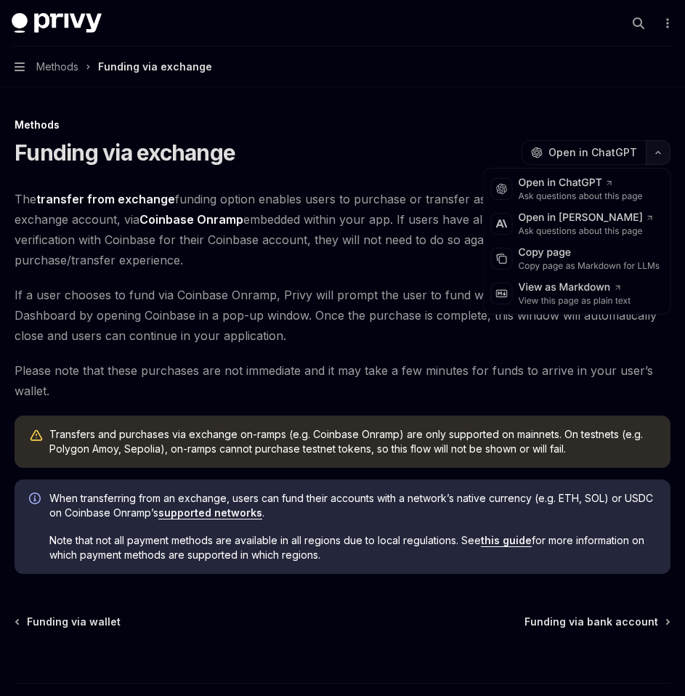
click at [655, 155] on icon "button" at bounding box center [657, 153] width 17 height 6
click at [597, 254] on div "Copy page" at bounding box center [590, 253] width 142 height 15
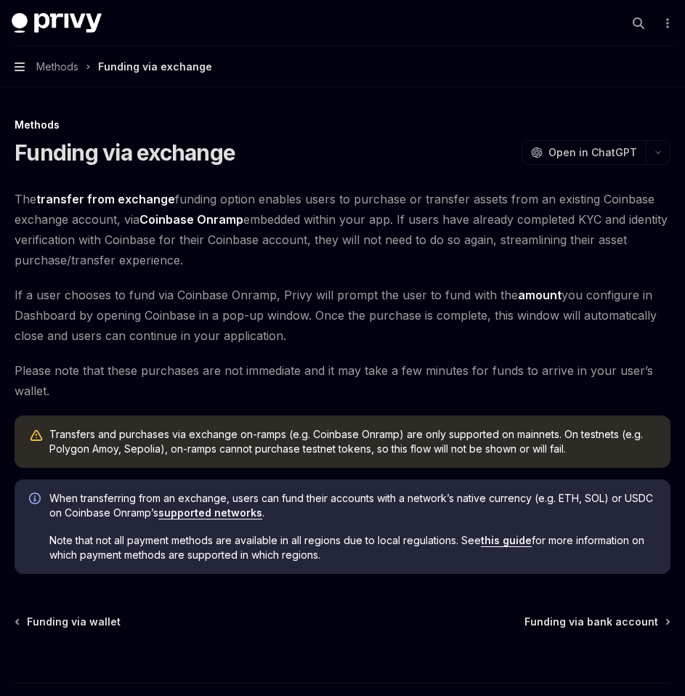
click at [22, 70] on icon "button" at bounding box center [20, 66] width 10 height 9
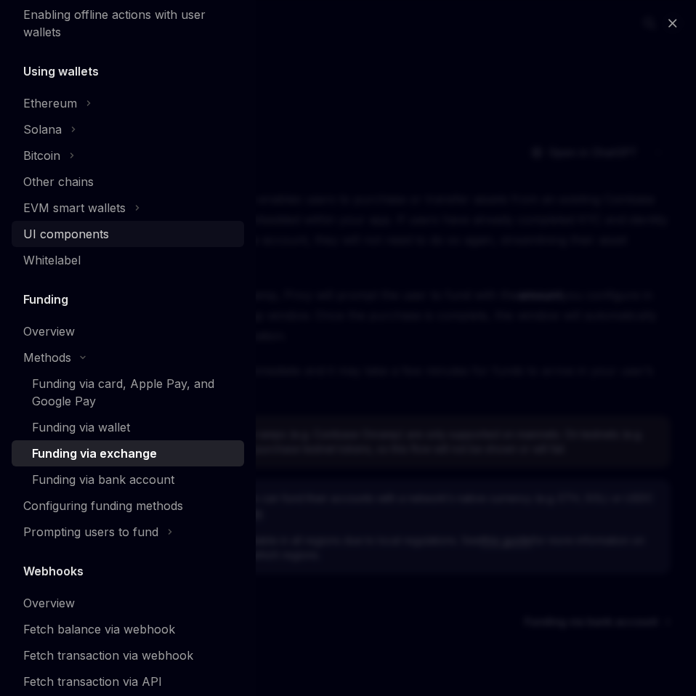
scroll to position [619, 0]
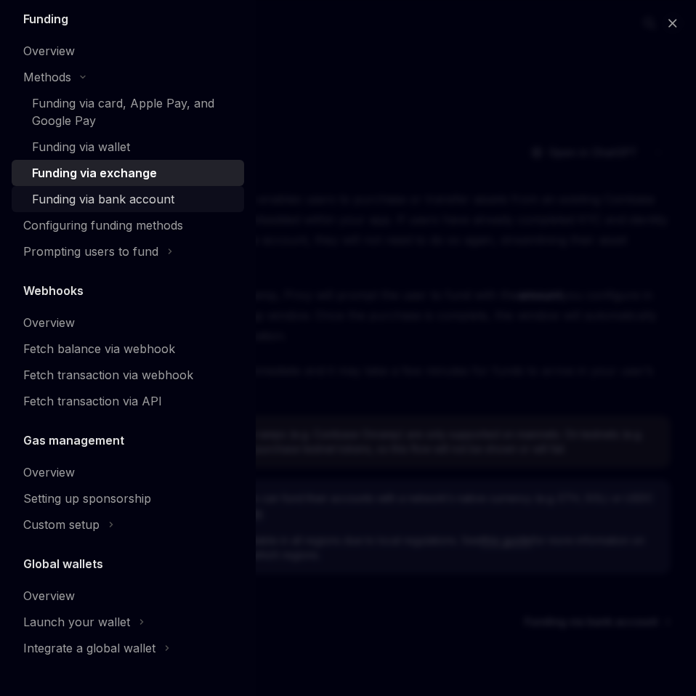
click at [115, 201] on div "Funding via bank account" at bounding box center [103, 198] width 142 height 17
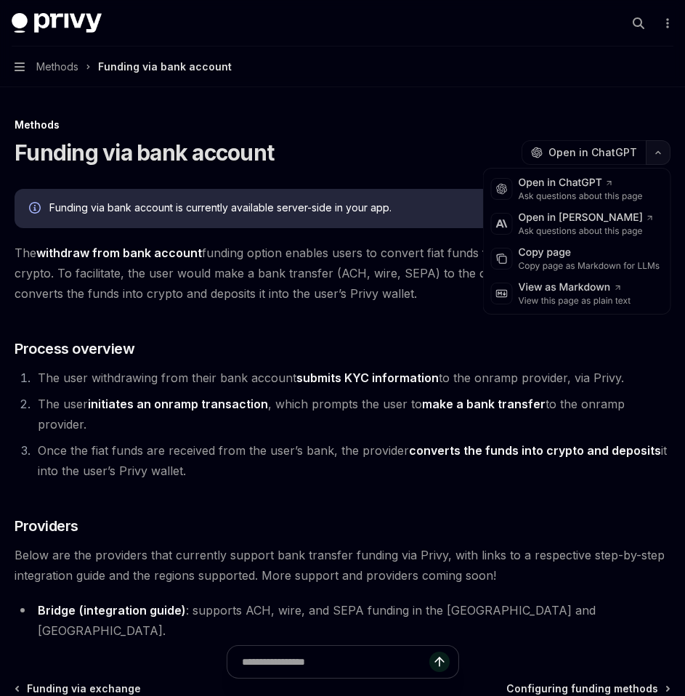
click at [657, 159] on button "button" at bounding box center [658, 152] width 25 height 25
click at [638, 264] on div "Copy page as Markdown for LLMs" at bounding box center [590, 266] width 142 height 12
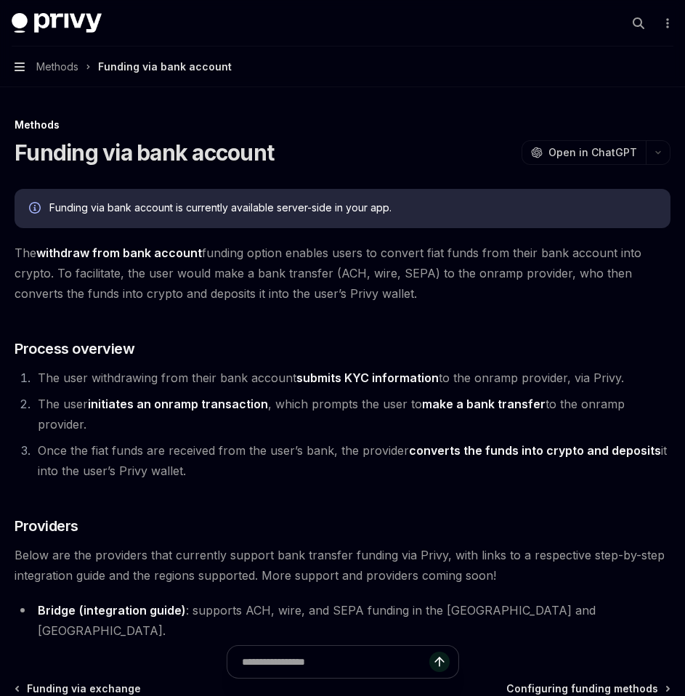
click at [24, 63] on icon "button" at bounding box center [20, 66] width 10 height 9
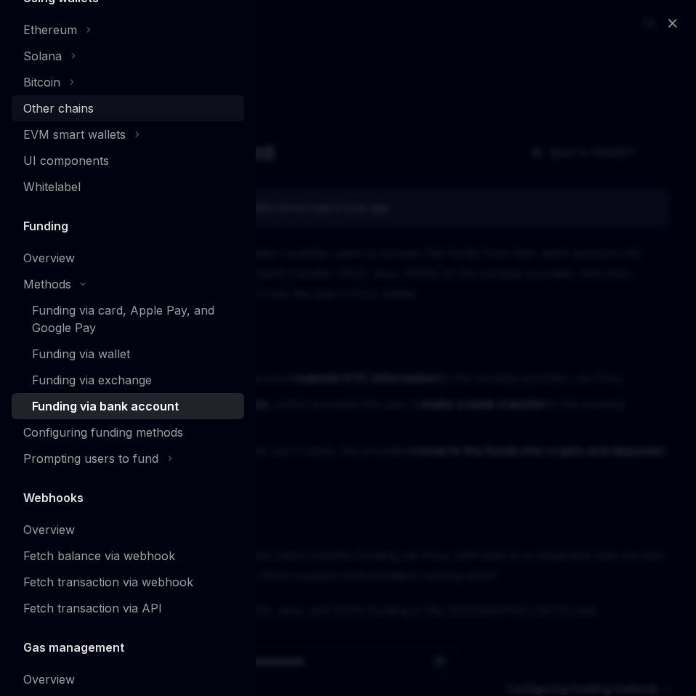
scroll to position [619, 0]
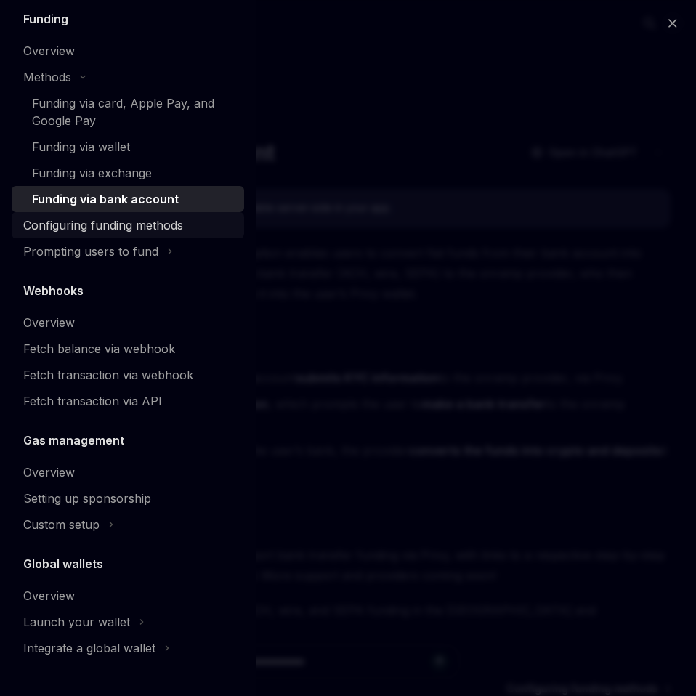
click at [104, 230] on div "Configuring funding methods" at bounding box center [103, 224] width 160 height 17
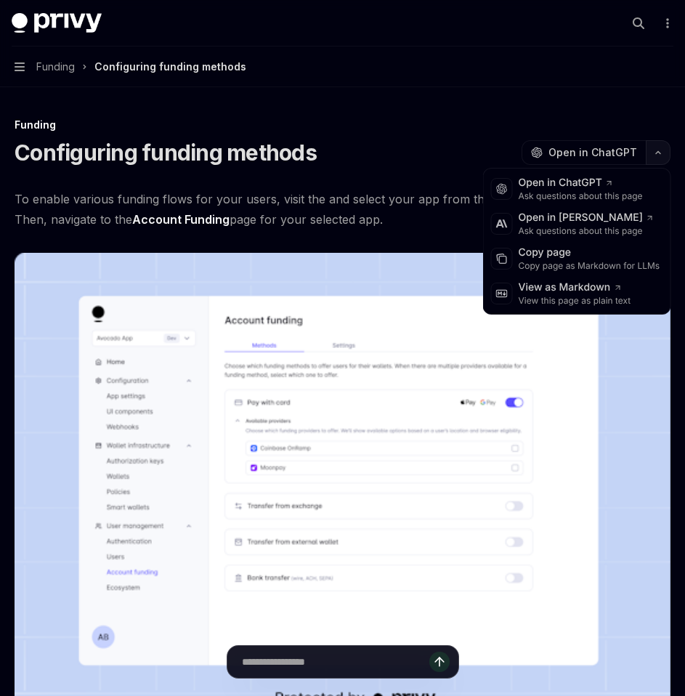
click at [666, 154] on icon "button" at bounding box center [657, 153] width 17 height 6
click at [605, 261] on div "Copy page as Markdown for LLMs" at bounding box center [590, 266] width 142 height 12
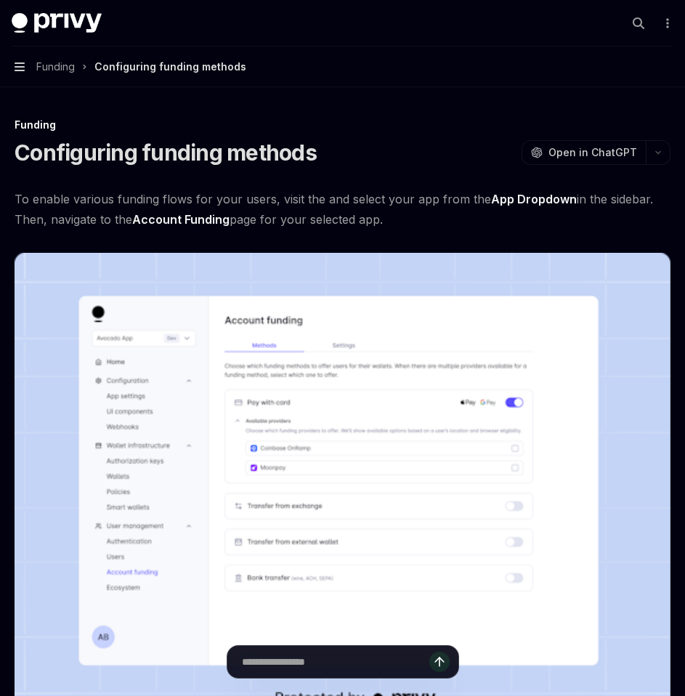
click at [23, 68] on icon "button" at bounding box center [20, 67] width 10 height 12
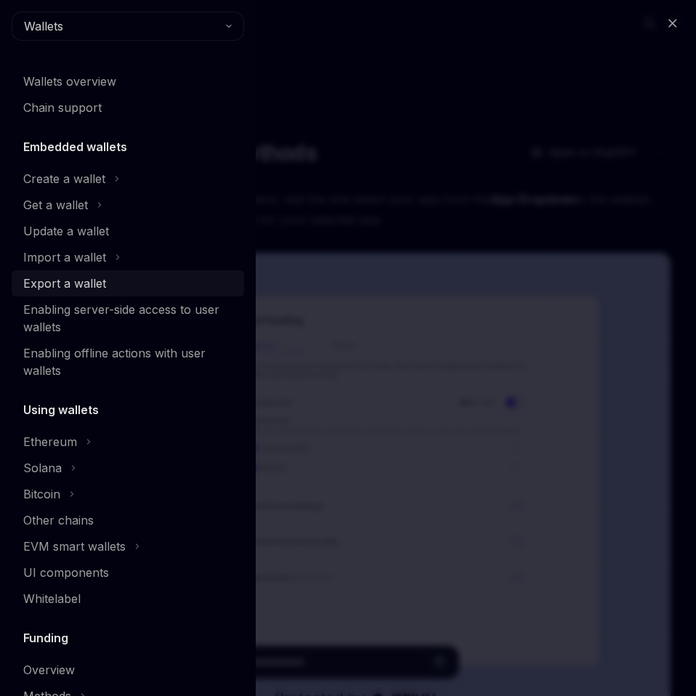
scroll to position [497, 0]
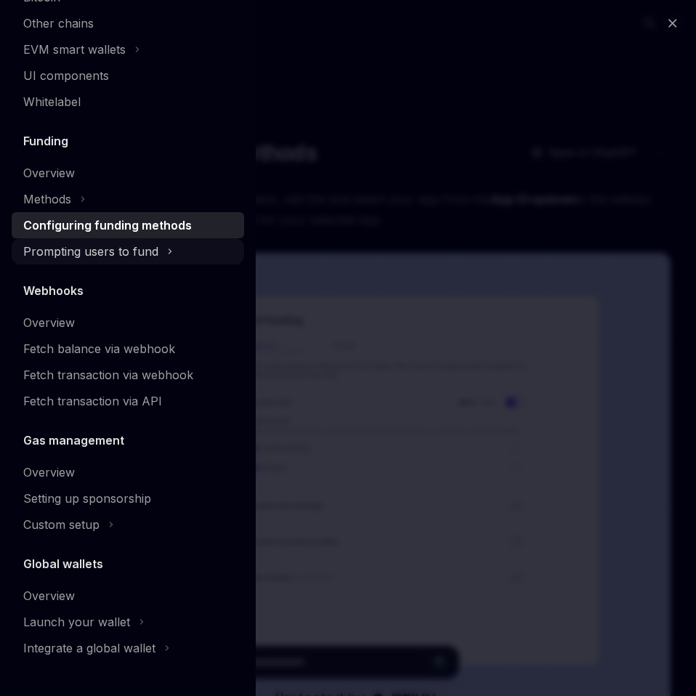
click at [115, 251] on div "Prompting users to fund" at bounding box center [90, 251] width 135 height 17
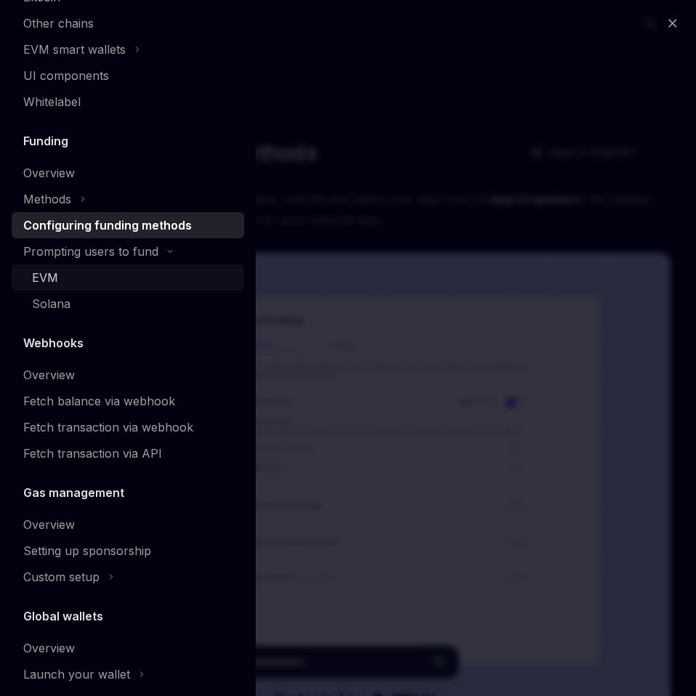
click at [107, 276] on div "EVM" at bounding box center [133, 277] width 203 height 17
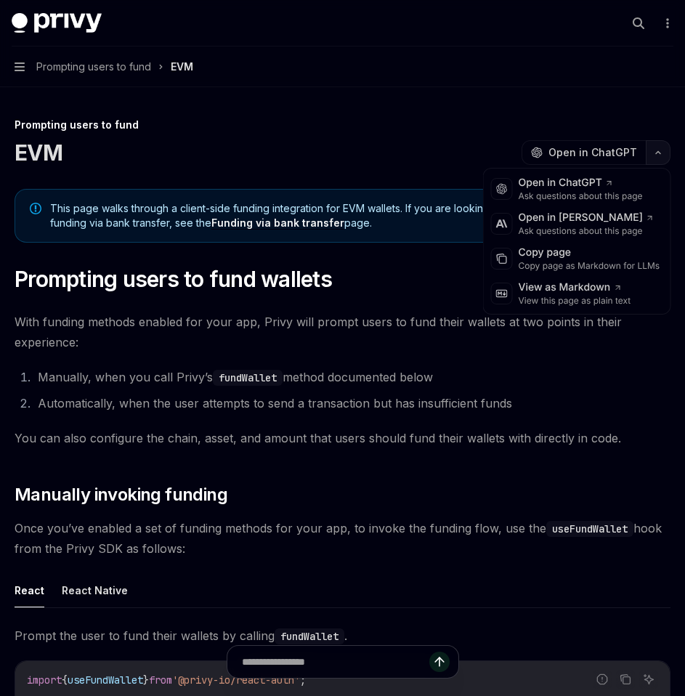
click at [664, 152] on icon "button" at bounding box center [657, 153] width 17 height 6
click at [601, 267] on div "Copy page as Markdown for LLMs" at bounding box center [590, 266] width 142 height 12
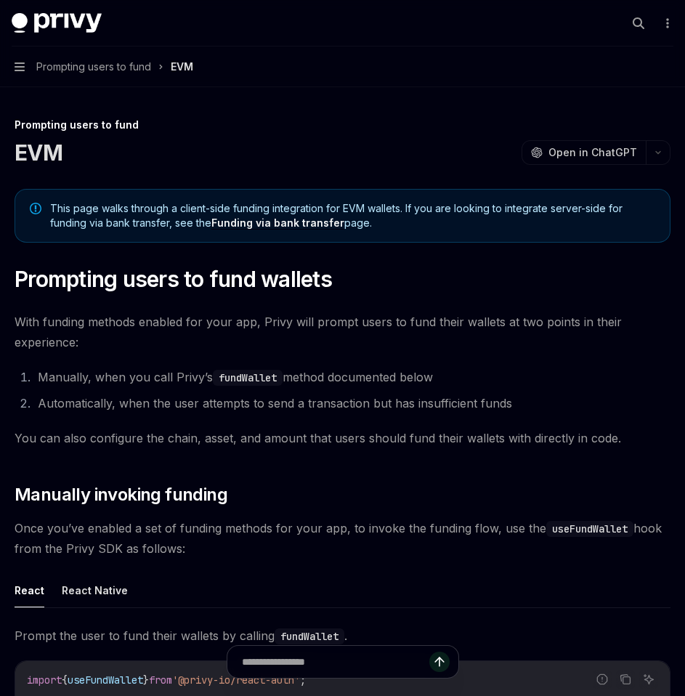
click at [20, 73] on button "Navigation Prompting users to fund EVM" at bounding box center [342, 66] width 685 height 41
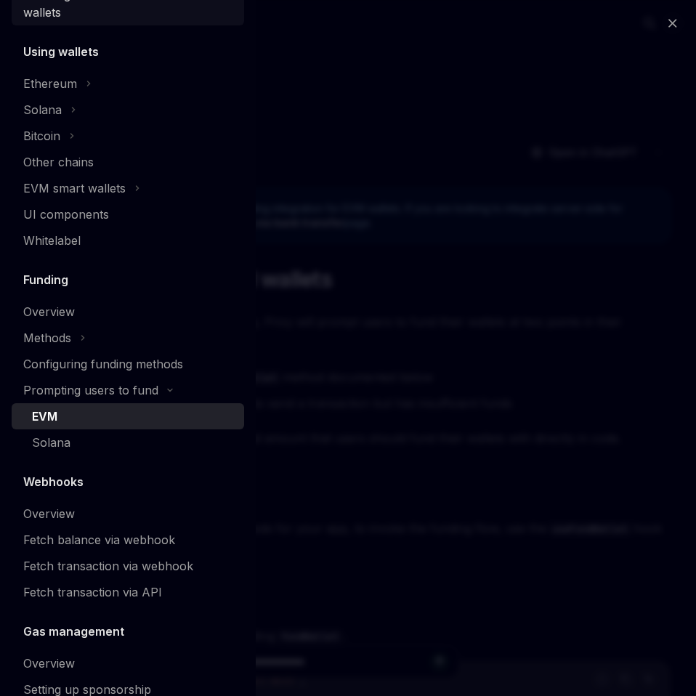
scroll to position [549, 0]
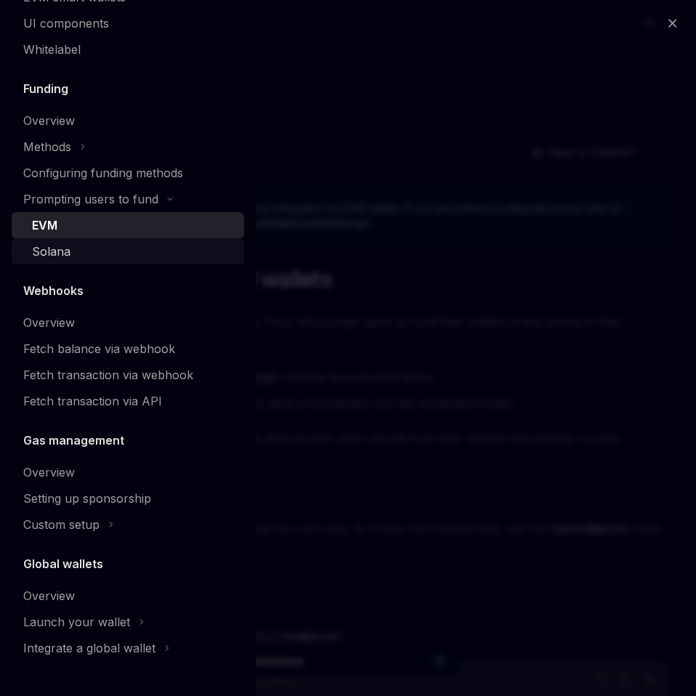
click at [92, 254] on div "Solana" at bounding box center [133, 251] width 203 height 17
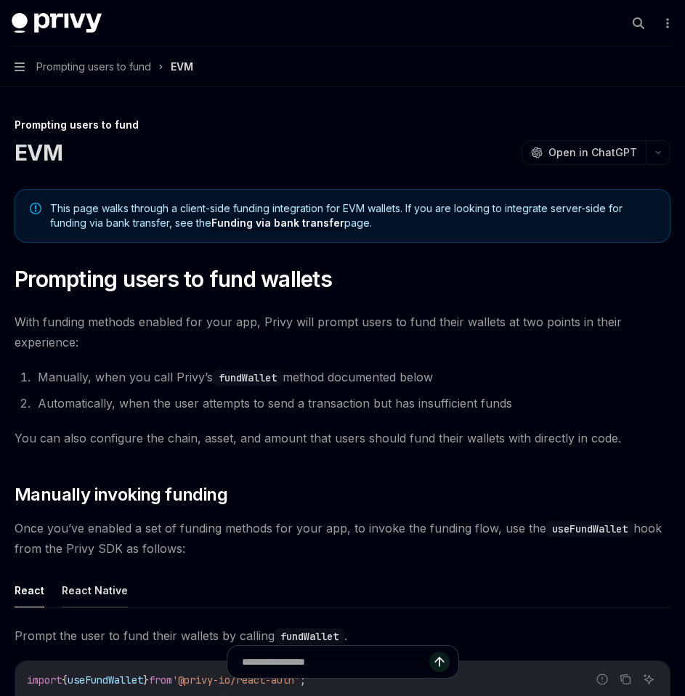
click at [109, 598] on button "React Native" at bounding box center [95, 590] width 66 height 34
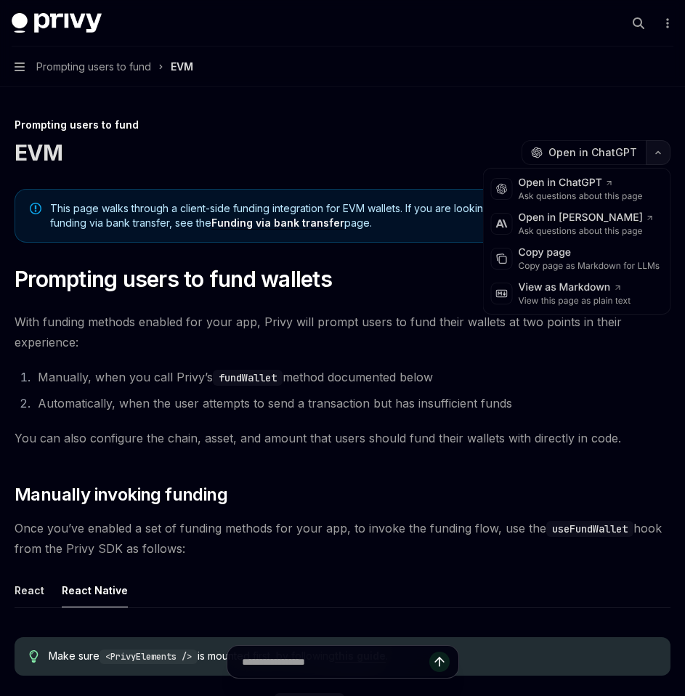
click at [648, 158] on button "button" at bounding box center [658, 152] width 25 height 25
click at [592, 264] on div "Copy page as Markdown for LLMs" at bounding box center [590, 266] width 142 height 12
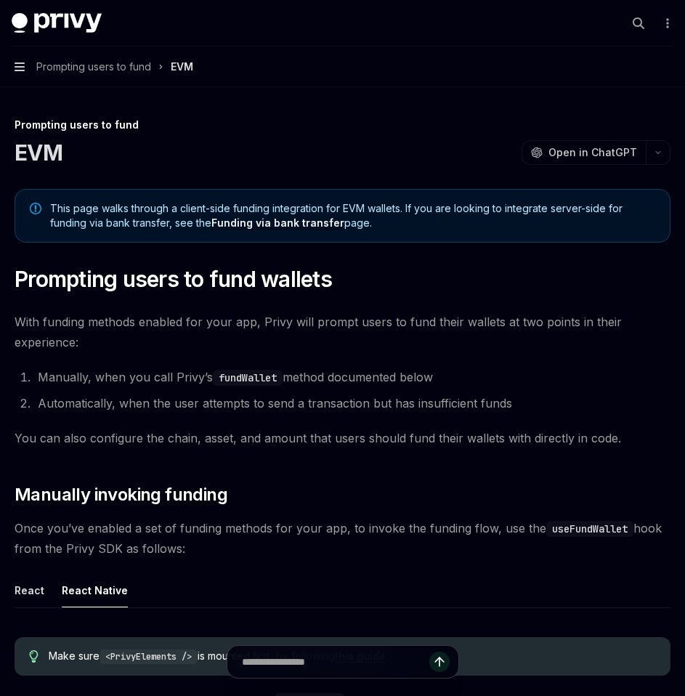
click at [23, 65] on icon "button" at bounding box center [20, 67] width 10 height 12
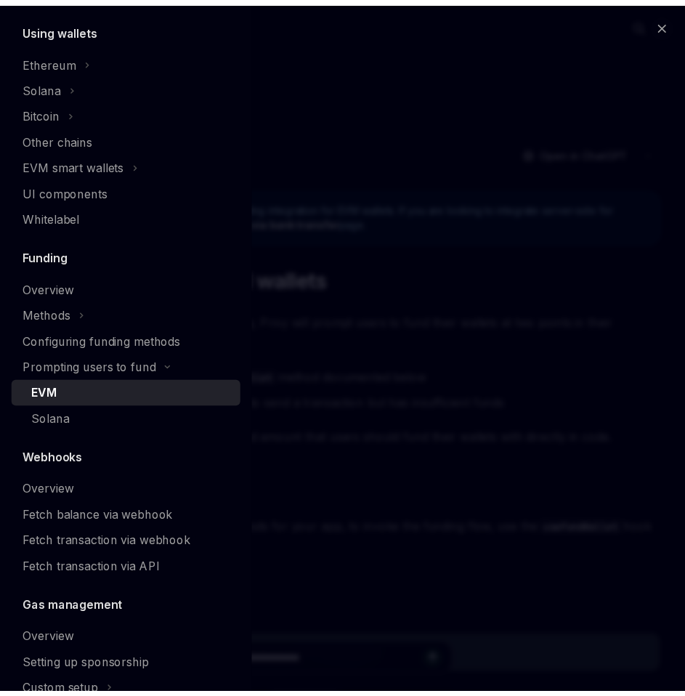
scroll to position [549, 0]
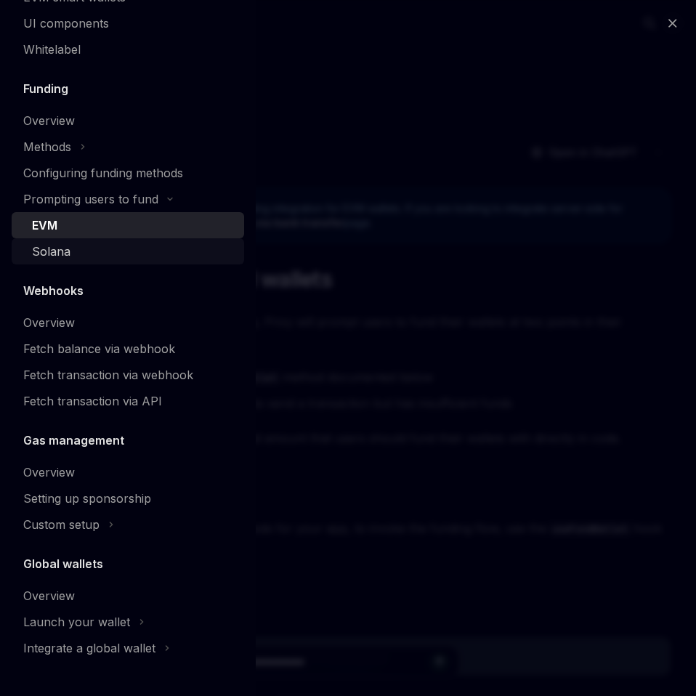
click at [67, 257] on div "Solana" at bounding box center [51, 251] width 38 height 17
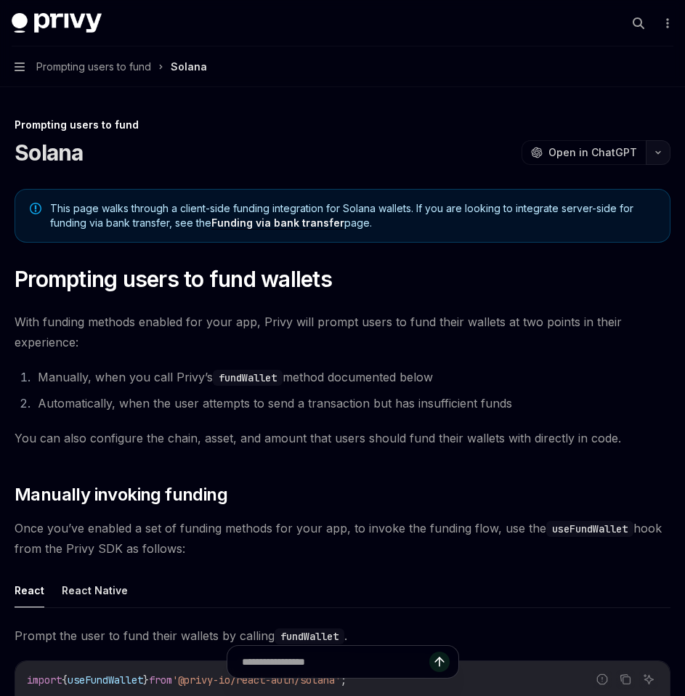
click at [655, 155] on button "button" at bounding box center [658, 152] width 25 height 25
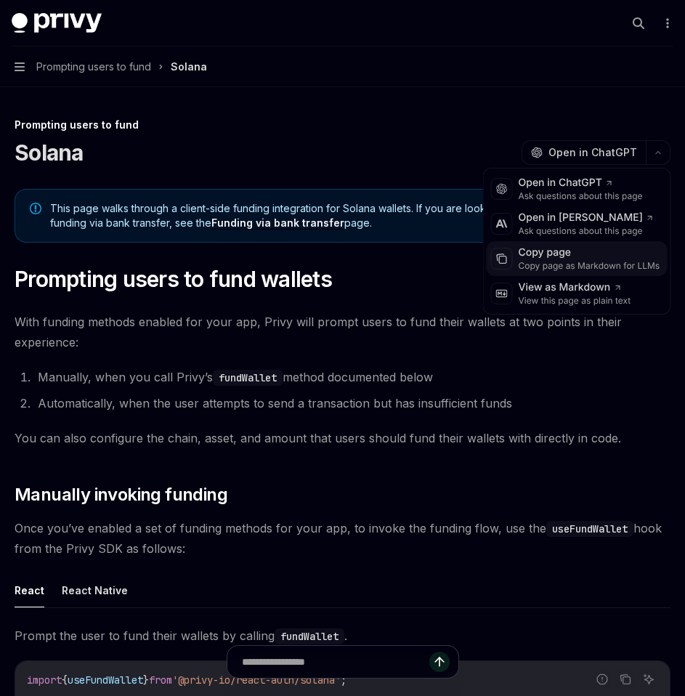
click at [571, 261] on div "Copy page as Markdown for LLMs" at bounding box center [590, 266] width 142 height 12
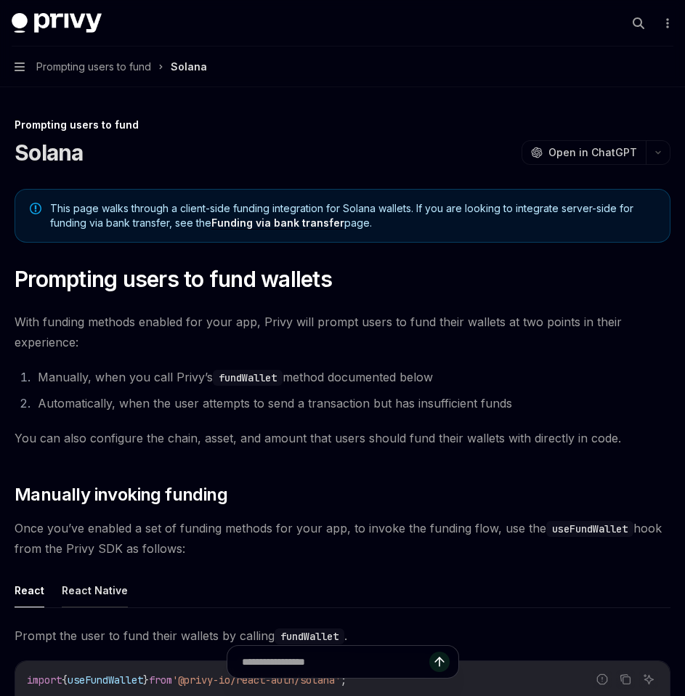
click at [97, 591] on button "React Native" at bounding box center [95, 590] width 66 height 34
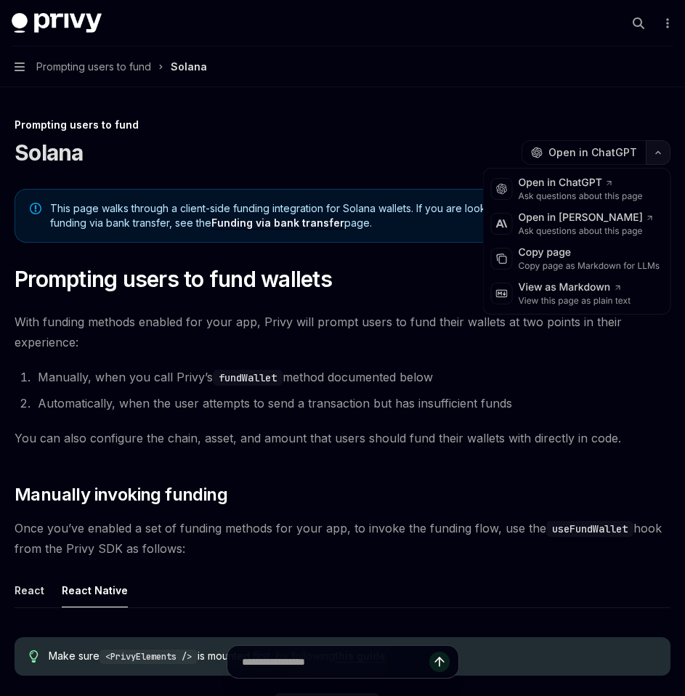
click at [660, 158] on button "button" at bounding box center [658, 152] width 25 height 25
click at [579, 251] on div "Copy page" at bounding box center [590, 253] width 142 height 15
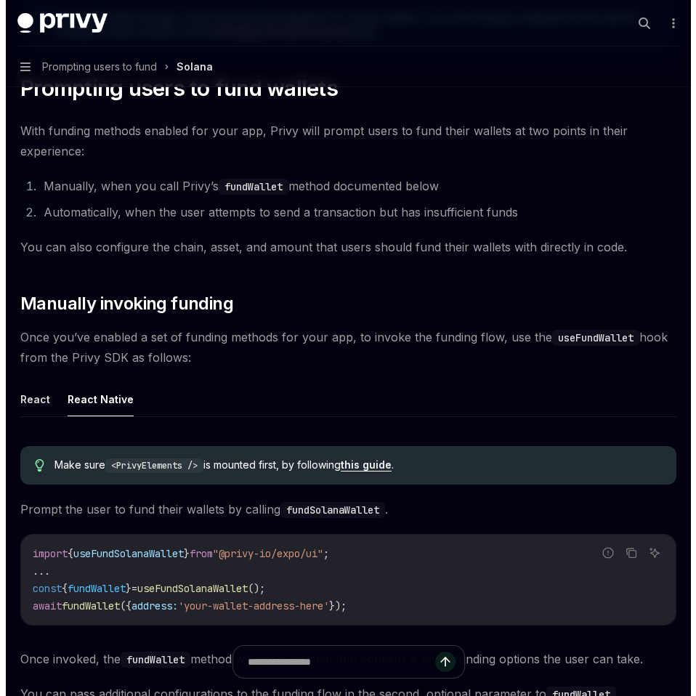
scroll to position [163, 0]
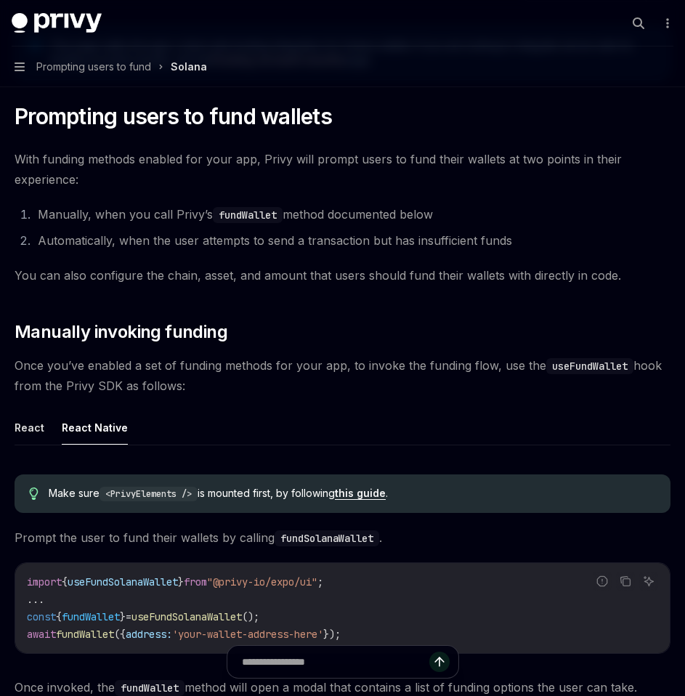
click at [14, 60] on button "Navigation Prompting users to fund Solana" at bounding box center [342, 66] width 685 height 41
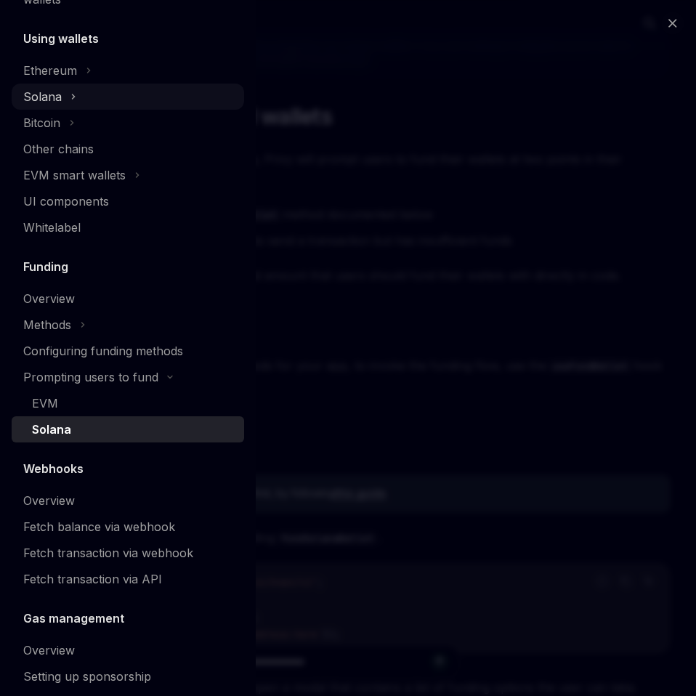
scroll to position [549, 0]
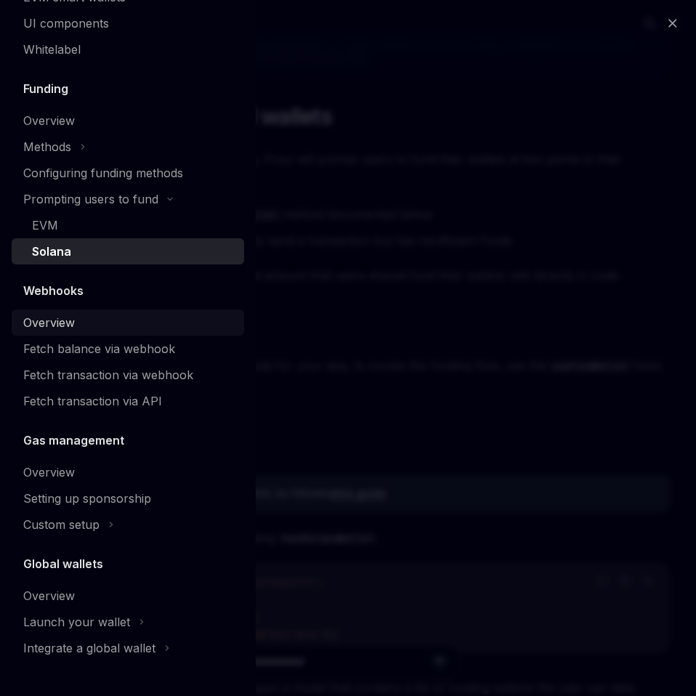
click at [62, 324] on div "Overview" at bounding box center [49, 322] width 52 height 17
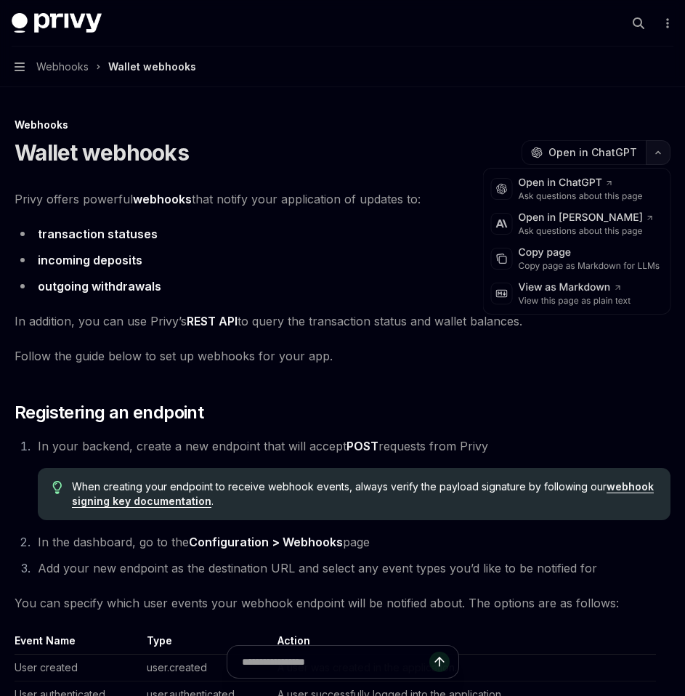
click at [658, 155] on button "button" at bounding box center [658, 152] width 25 height 25
click at [590, 254] on div "Copy page" at bounding box center [590, 253] width 142 height 15
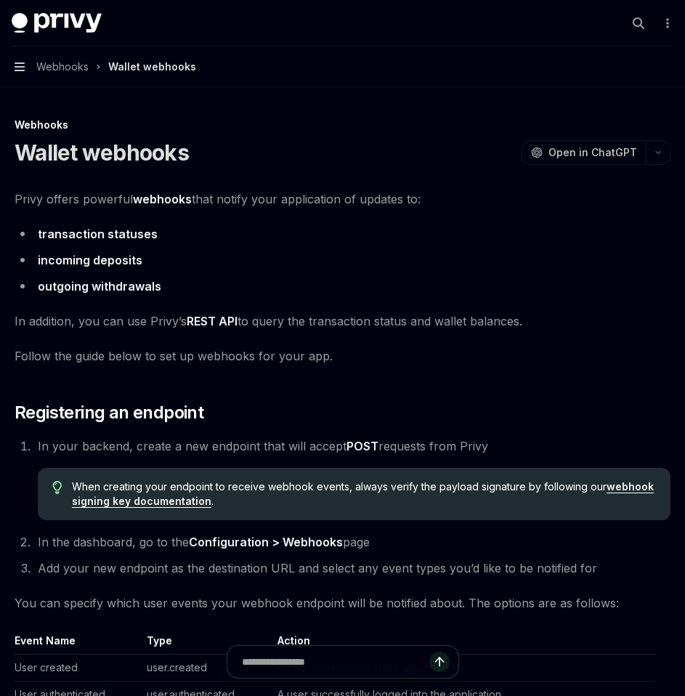
click at [18, 65] on icon "button" at bounding box center [20, 67] width 10 height 12
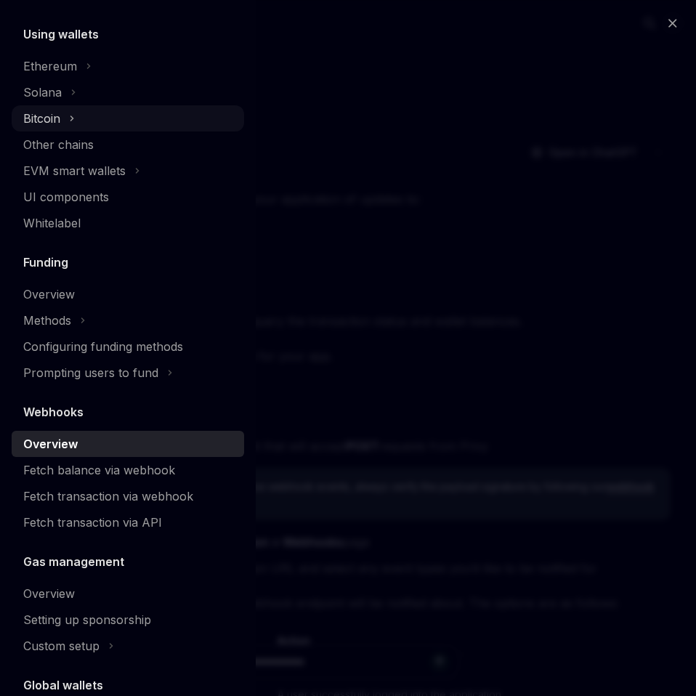
scroll to position [497, 0]
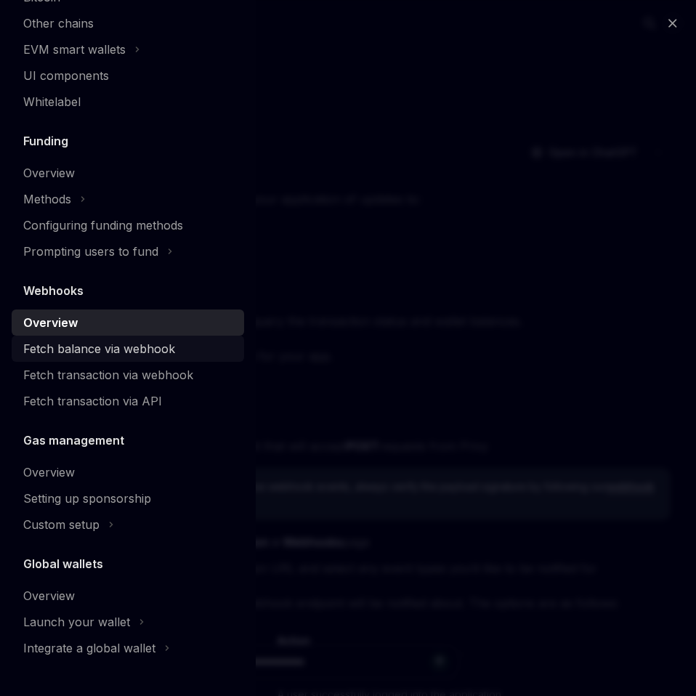
click at [100, 349] on div "Fetch balance via webhook" at bounding box center [99, 348] width 152 height 17
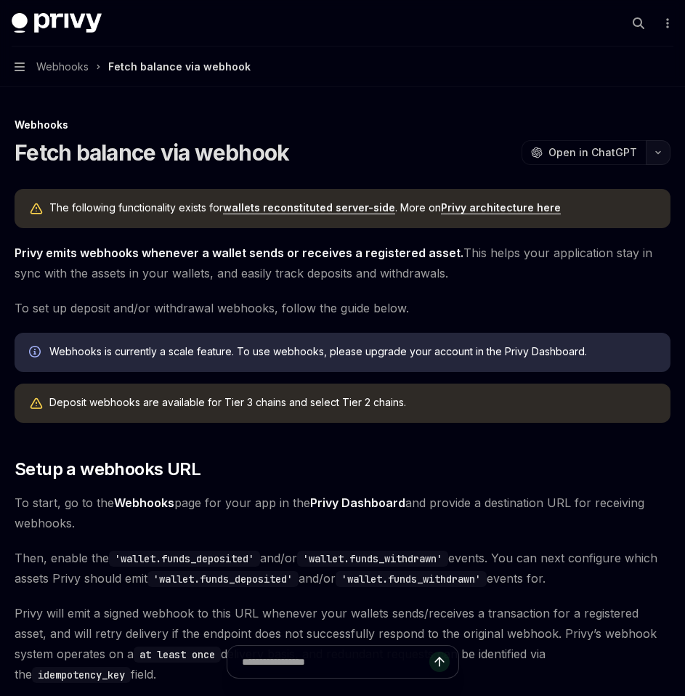
click at [660, 153] on icon "button" at bounding box center [657, 153] width 17 height 6
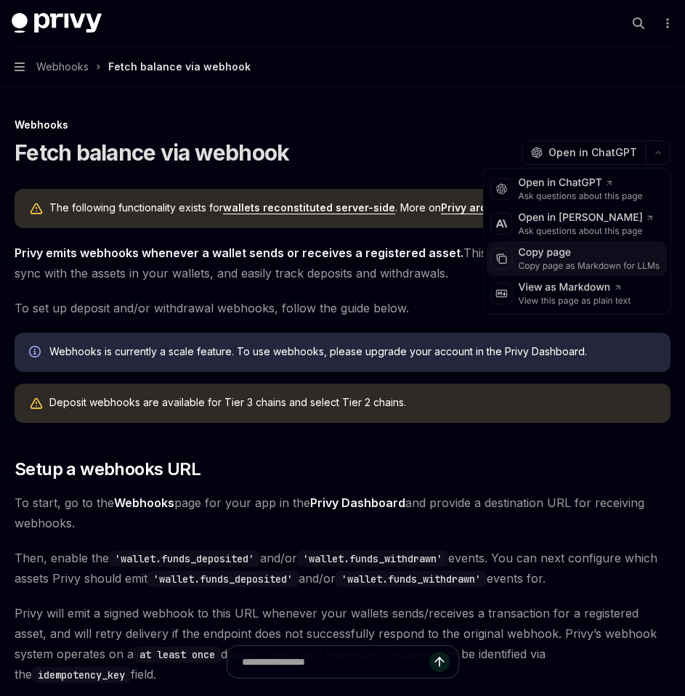
click at [588, 253] on div "Copy page" at bounding box center [590, 253] width 142 height 15
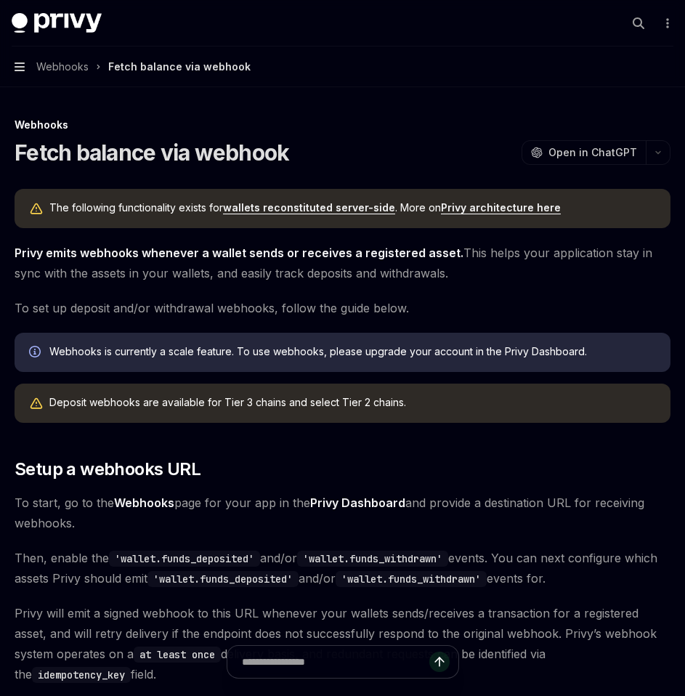
click at [19, 68] on icon "button" at bounding box center [20, 67] width 10 height 12
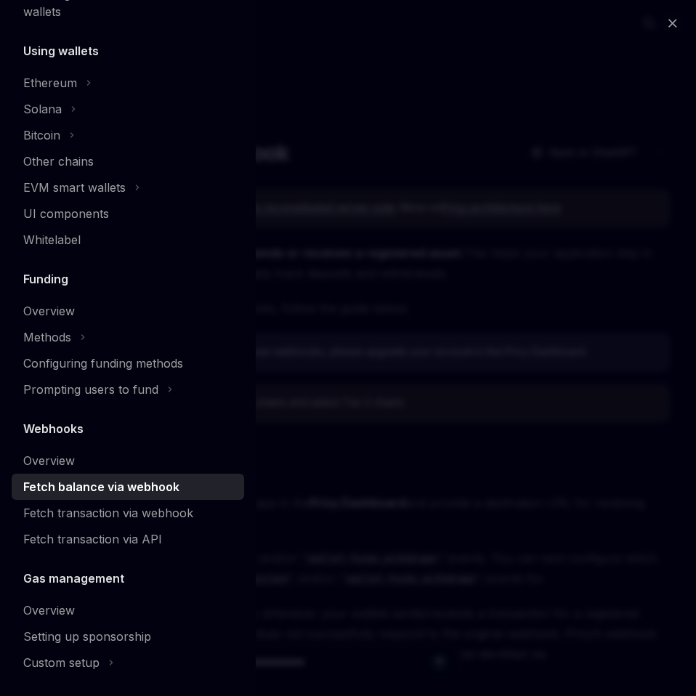
scroll to position [497, 0]
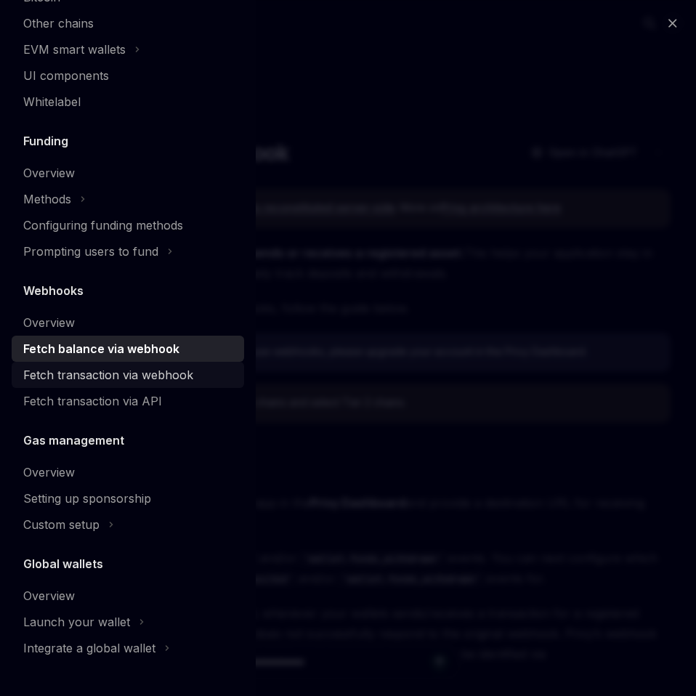
click at [88, 370] on div "Fetch transaction via webhook" at bounding box center [108, 374] width 170 height 17
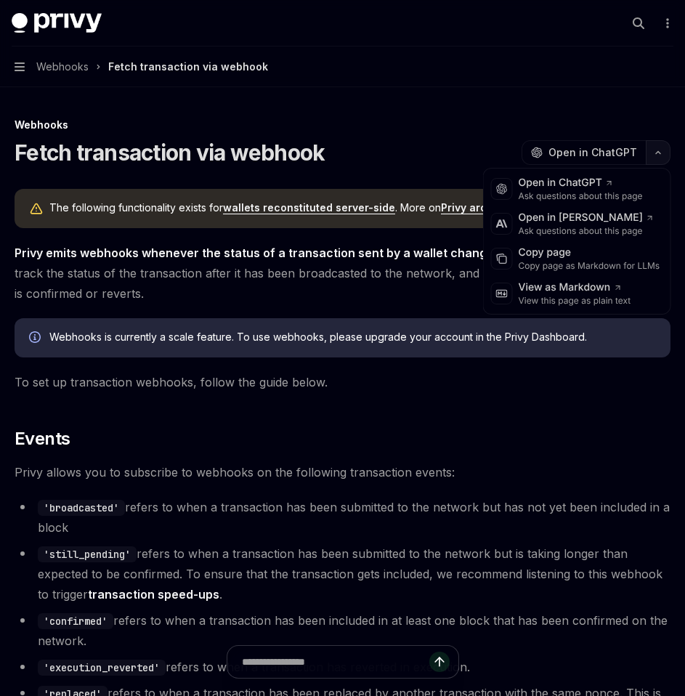
click at [662, 154] on icon "button" at bounding box center [657, 153] width 17 height 6
click at [594, 259] on div "Copy page" at bounding box center [590, 253] width 142 height 15
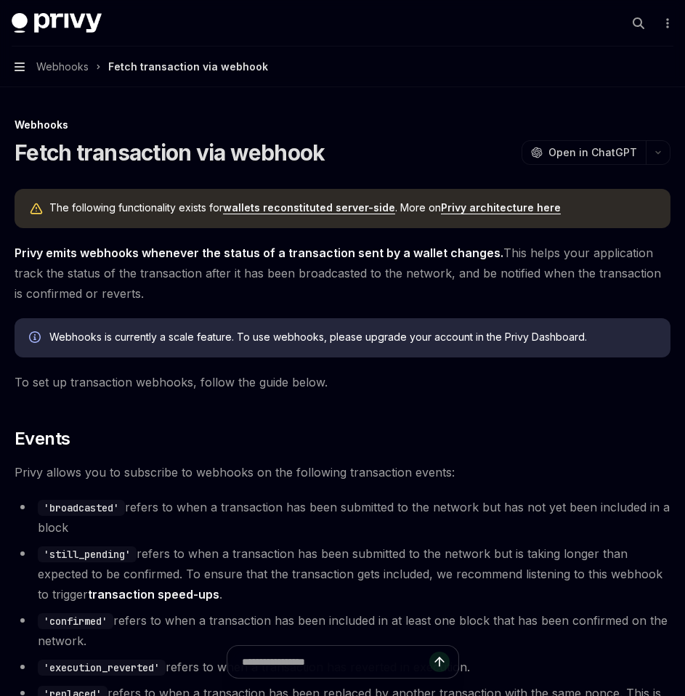
click at [23, 63] on icon "button" at bounding box center [20, 66] width 10 height 9
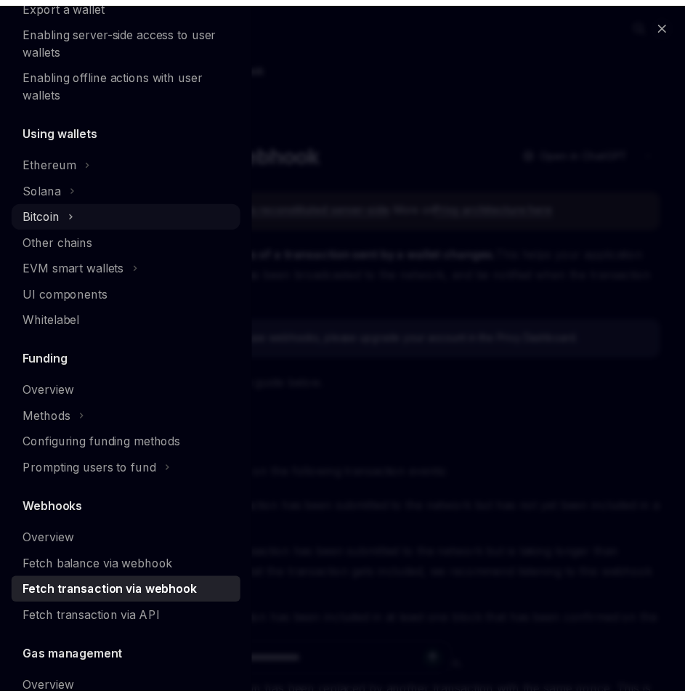
scroll to position [497, 0]
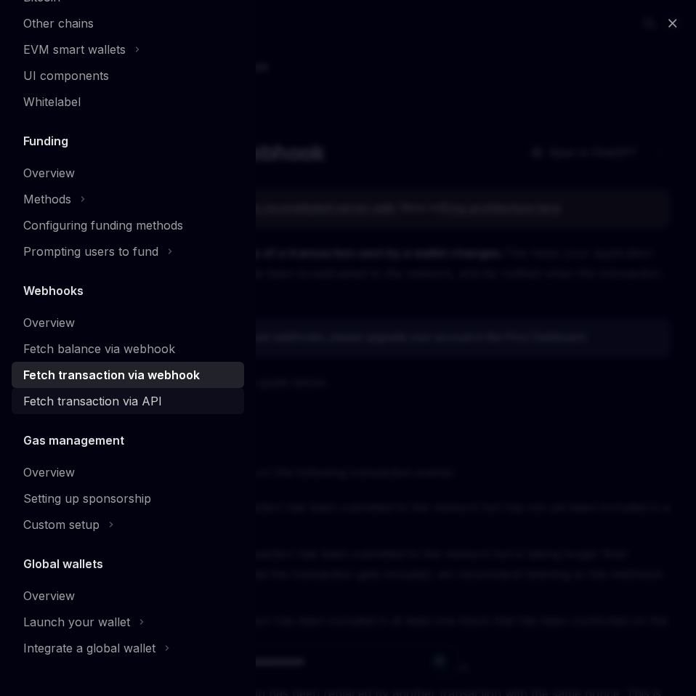
click at [103, 408] on div "Fetch transaction via API" at bounding box center [92, 400] width 139 height 17
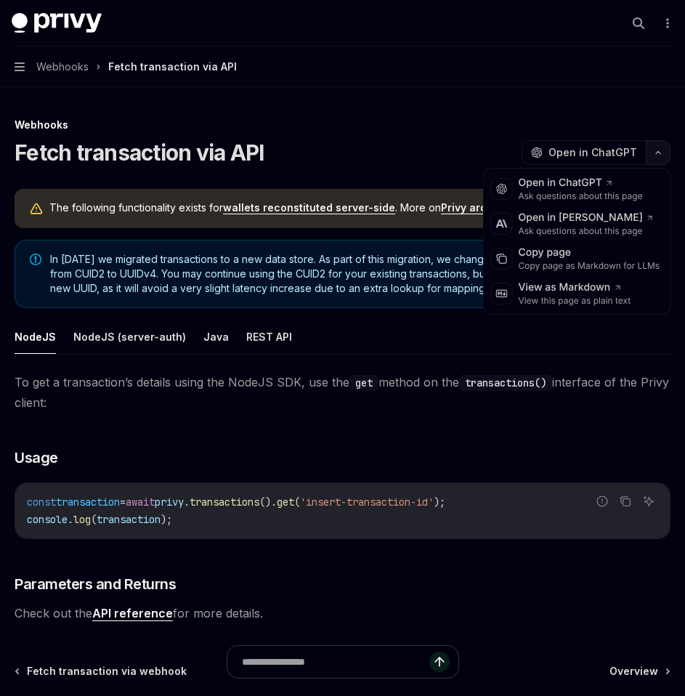
click at [655, 156] on button "button" at bounding box center [658, 152] width 25 height 25
click at [577, 259] on div "Copy page" at bounding box center [590, 253] width 142 height 15
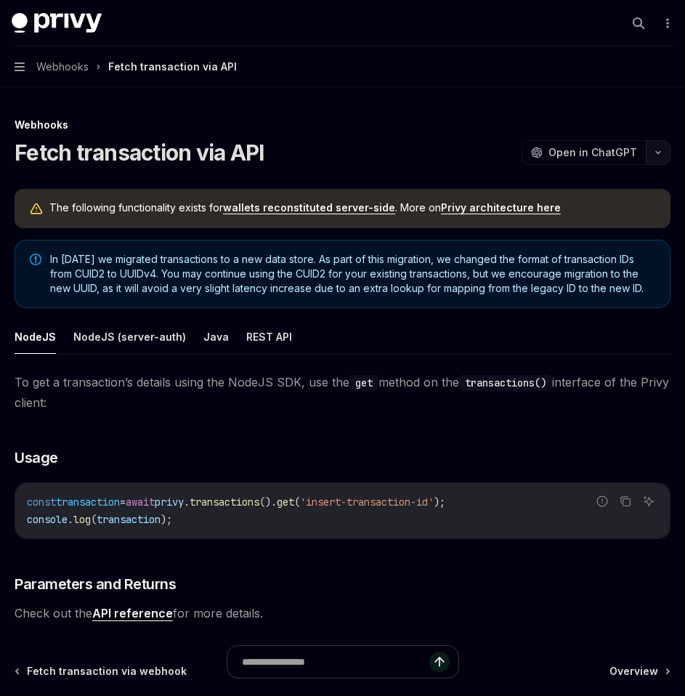
click at [660, 158] on button "button" at bounding box center [658, 152] width 25 height 25
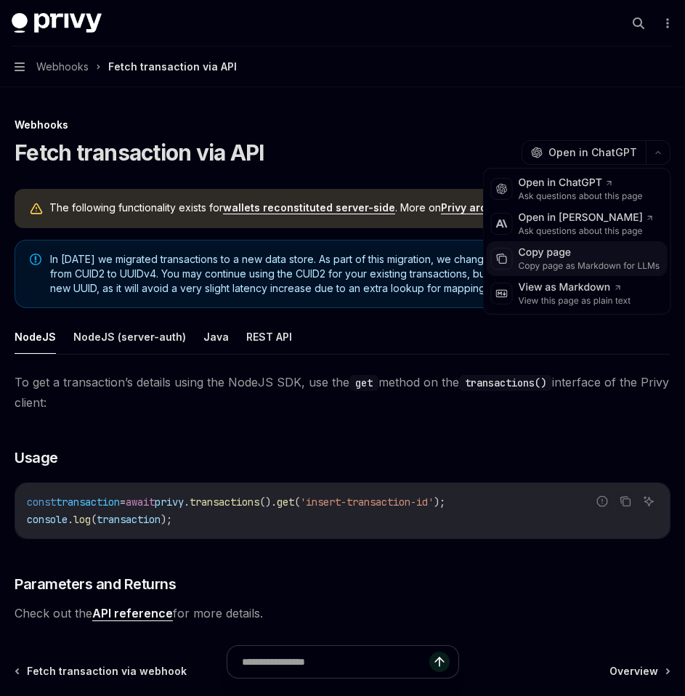
click at [580, 267] on div "Copy page as Markdown for LLMs" at bounding box center [590, 266] width 142 height 12
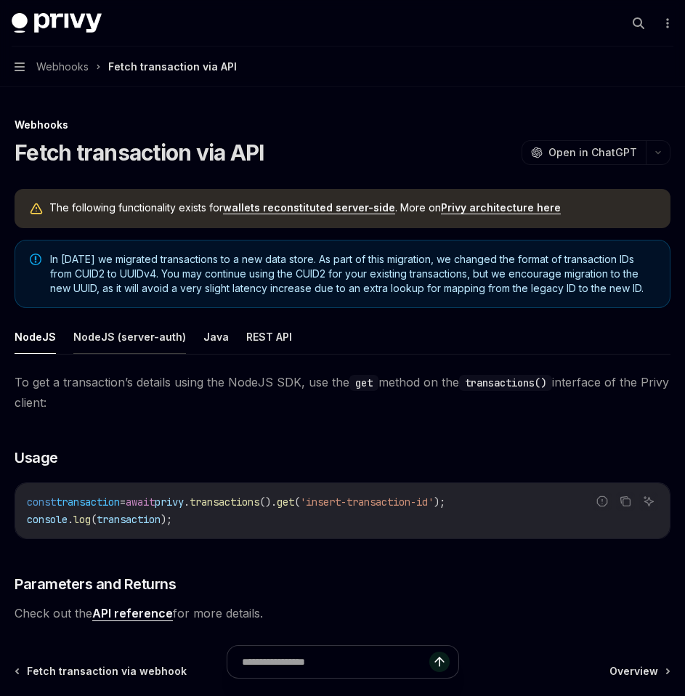
click at [111, 352] on button "NodeJS (server-auth)" at bounding box center [129, 337] width 113 height 34
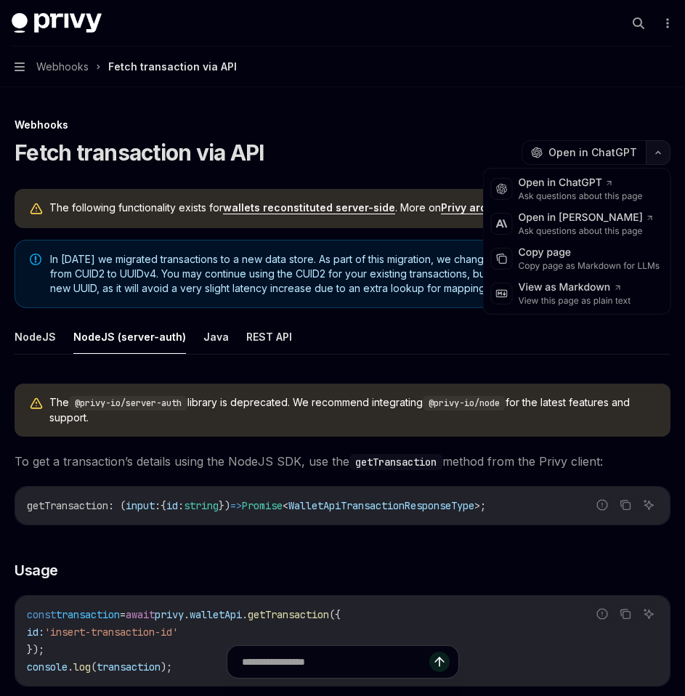
click at [659, 159] on button "button" at bounding box center [658, 152] width 25 height 25
click at [575, 252] on div "Copy page" at bounding box center [590, 253] width 142 height 15
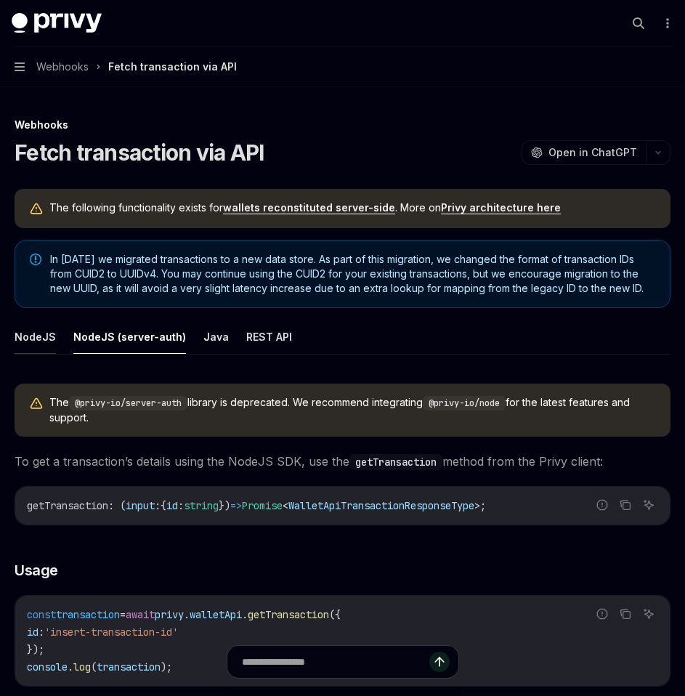
click at [40, 354] on button "NodeJS" at bounding box center [35, 337] width 41 height 34
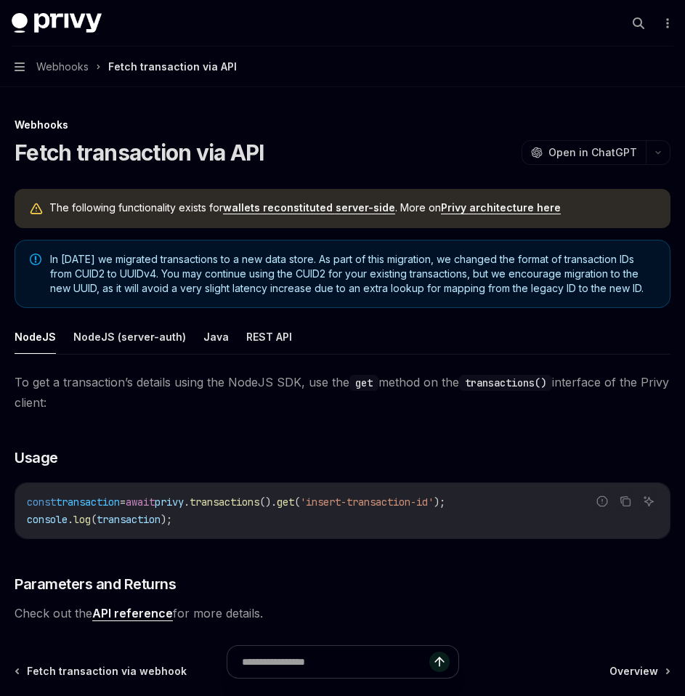
scroll to position [1, 0]
click at [131, 352] on button "NodeJS (server-auth)" at bounding box center [129, 336] width 113 height 34
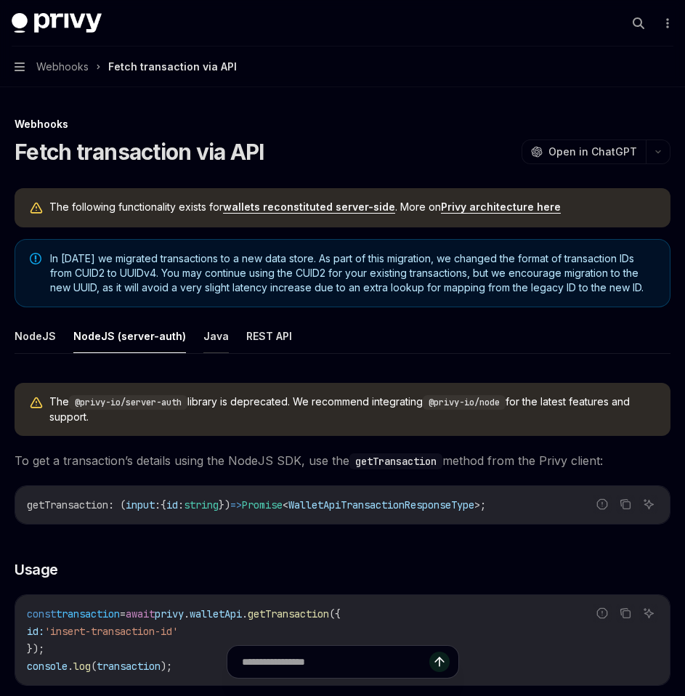
click at [210, 349] on button "Java" at bounding box center [215, 336] width 25 height 34
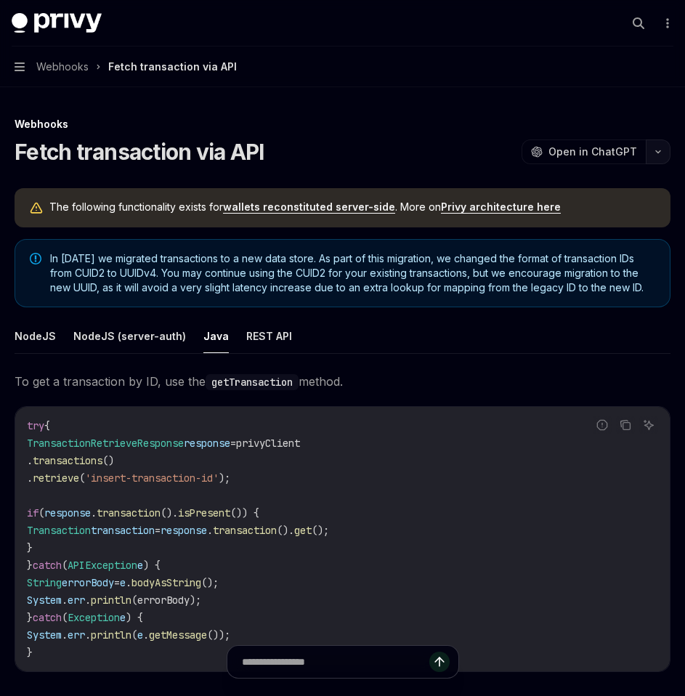
click at [655, 160] on button "button" at bounding box center [658, 151] width 25 height 25
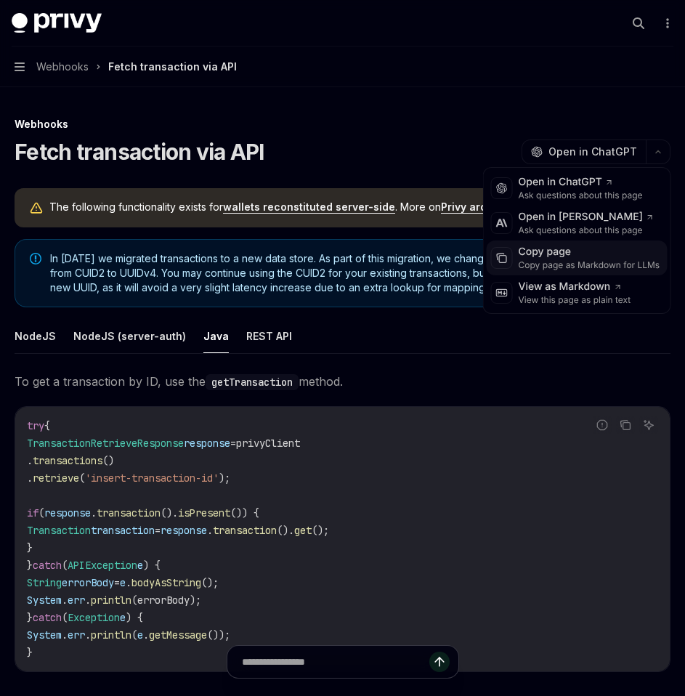
click at [599, 266] on div "Copy page as Markdown for LLMs" at bounding box center [590, 265] width 142 height 12
click at [659, 150] on icon "button" at bounding box center [657, 152] width 17 height 6
click at [607, 251] on div "Copy page" at bounding box center [590, 252] width 142 height 15
click at [657, 158] on button "button" at bounding box center [658, 151] width 25 height 25
click at [609, 256] on div "Copy page" at bounding box center [590, 252] width 142 height 15
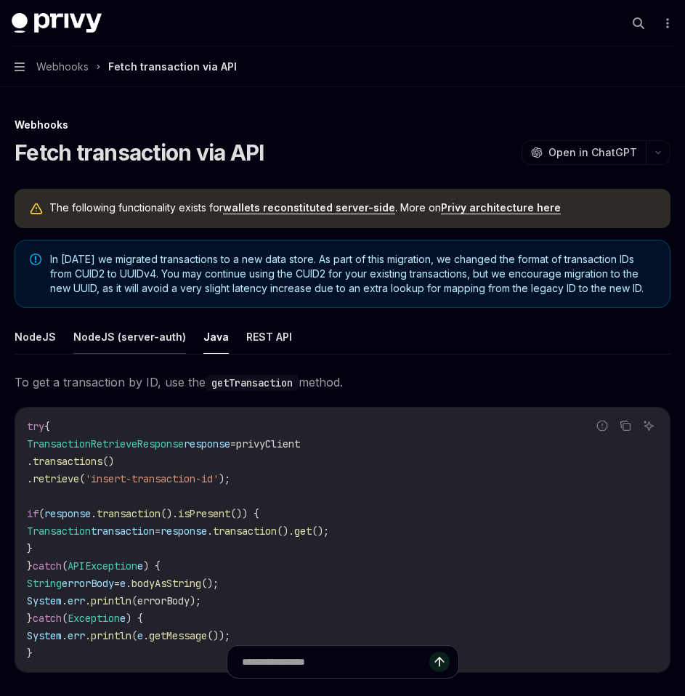
click at [145, 354] on button "NodeJS (server-auth)" at bounding box center [129, 337] width 113 height 34
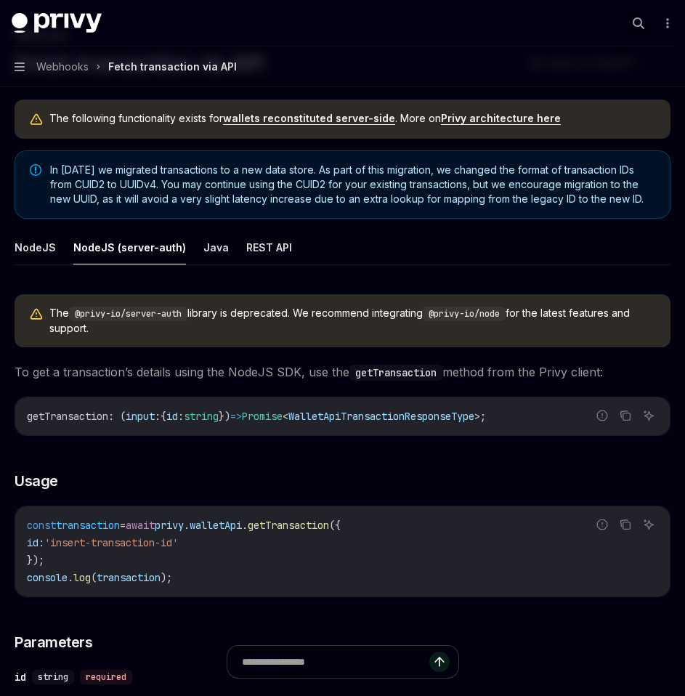
scroll to position [87, 0]
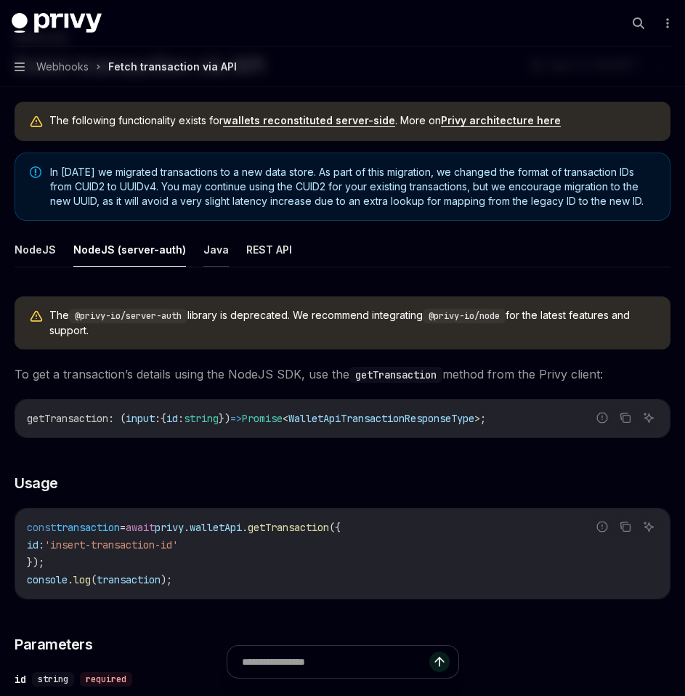
click at [206, 265] on button "Java" at bounding box center [215, 249] width 25 height 34
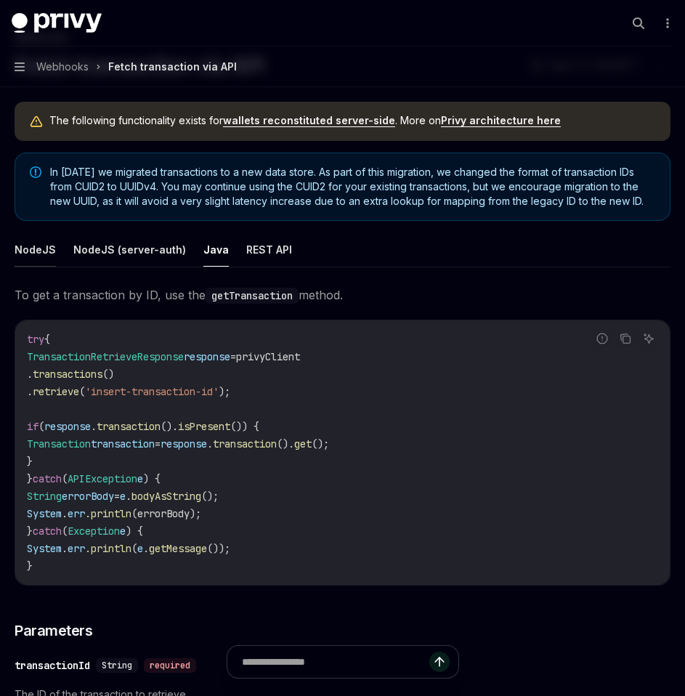
click at [38, 267] on button "NodeJS" at bounding box center [35, 249] width 41 height 34
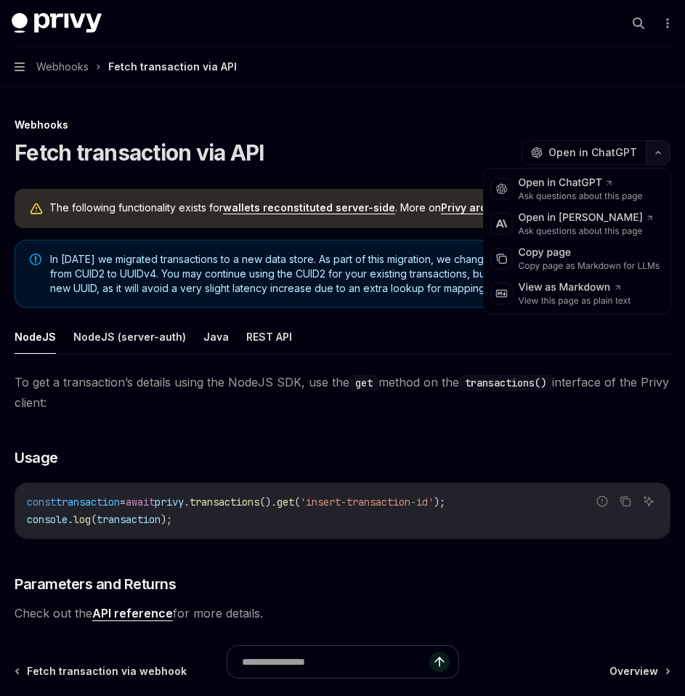
click at [664, 156] on button "button" at bounding box center [658, 152] width 25 height 25
click at [585, 255] on div "Copy page" at bounding box center [590, 253] width 142 height 15
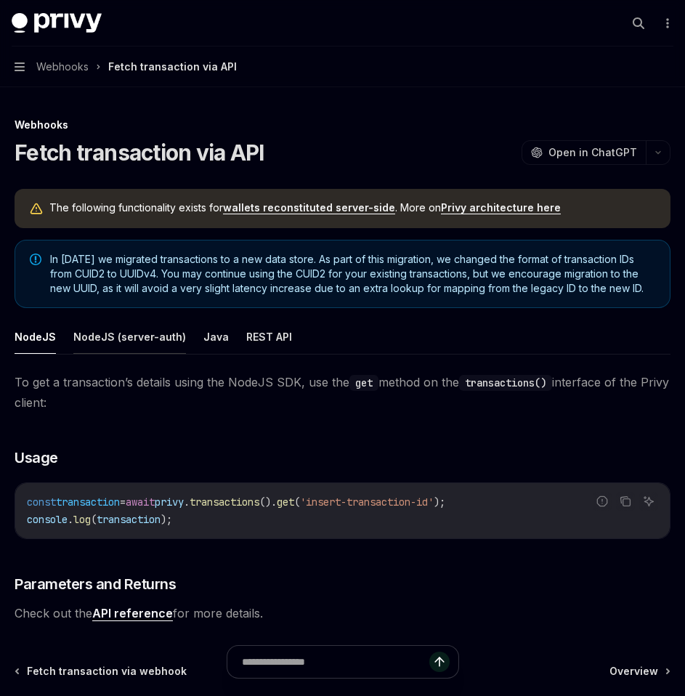
click at [142, 352] on button "NodeJS (server-auth)" at bounding box center [129, 337] width 113 height 34
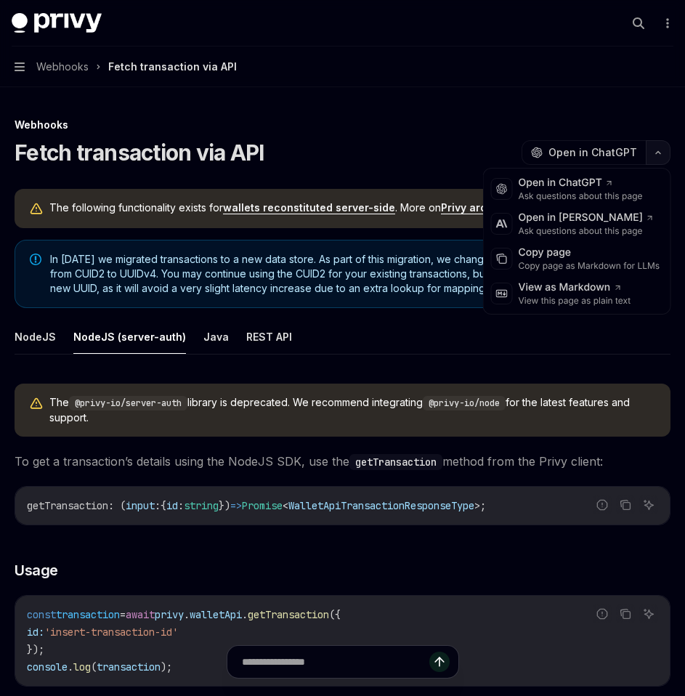
click at [658, 150] on icon "button" at bounding box center [657, 153] width 17 height 6
click at [586, 264] on div "Copy page as Markdown for LLMs" at bounding box center [590, 266] width 142 height 12
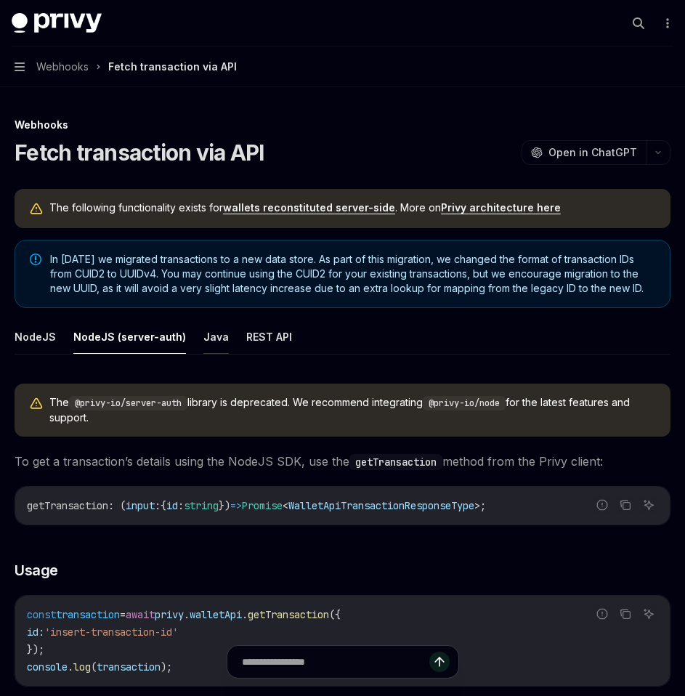
click at [204, 342] on button "Java" at bounding box center [215, 337] width 25 height 34
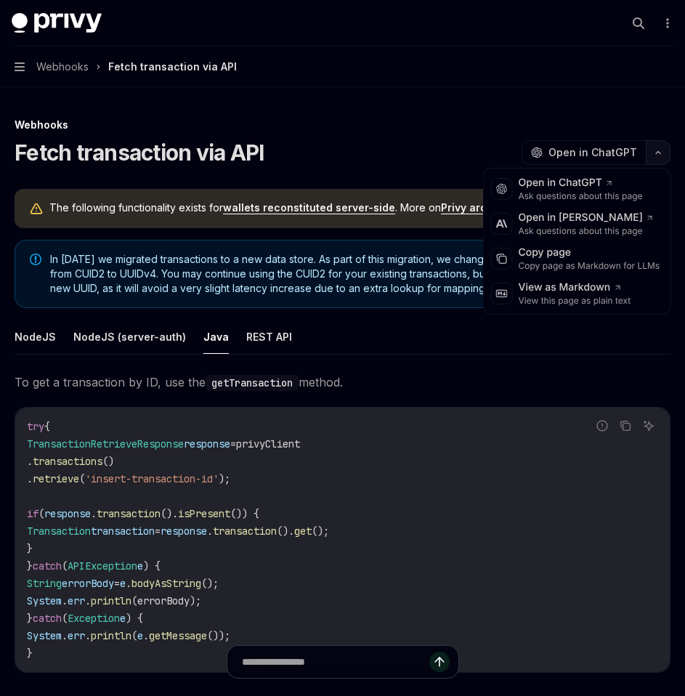
click at [658, 155] on button "button" at bounding box center [658, 152] width 25 height 25
click at [603, 253] on div "Copy page" at bounding box center [590, 253] width 142 height 15
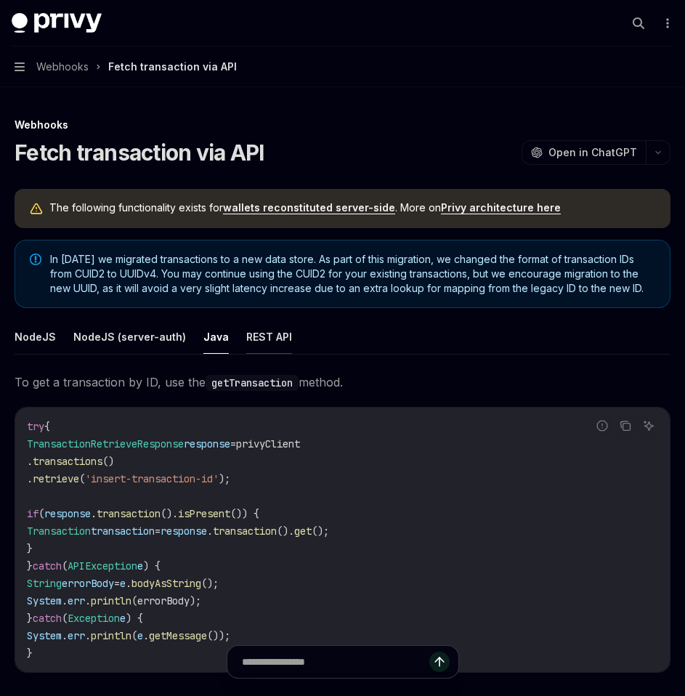
click at [250, 354] on button "REST API" at bounding box center [269, 337] width 46 height 34
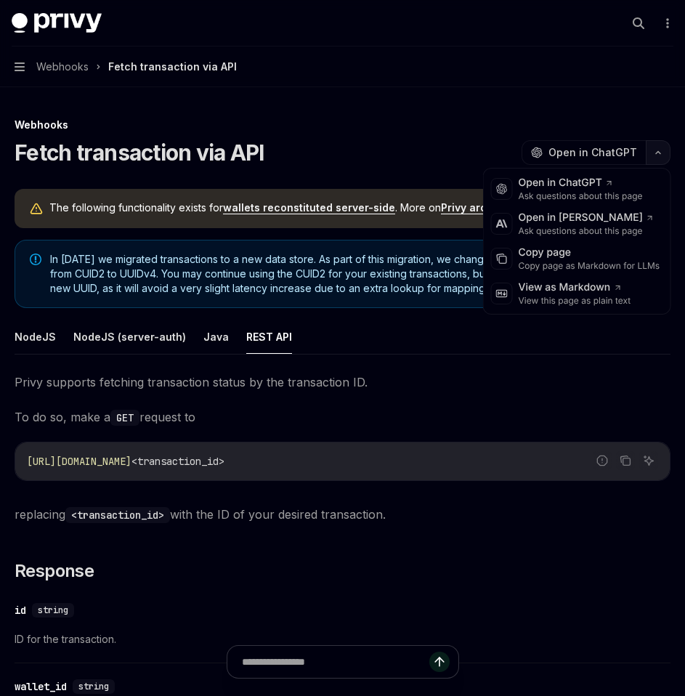
click at [657, 157] on button "button" at bounding box center [658, 152] width 25 height 25
click at [588, 254] on div "Copy page" at bounding box center [590, 253] width 142 height 15
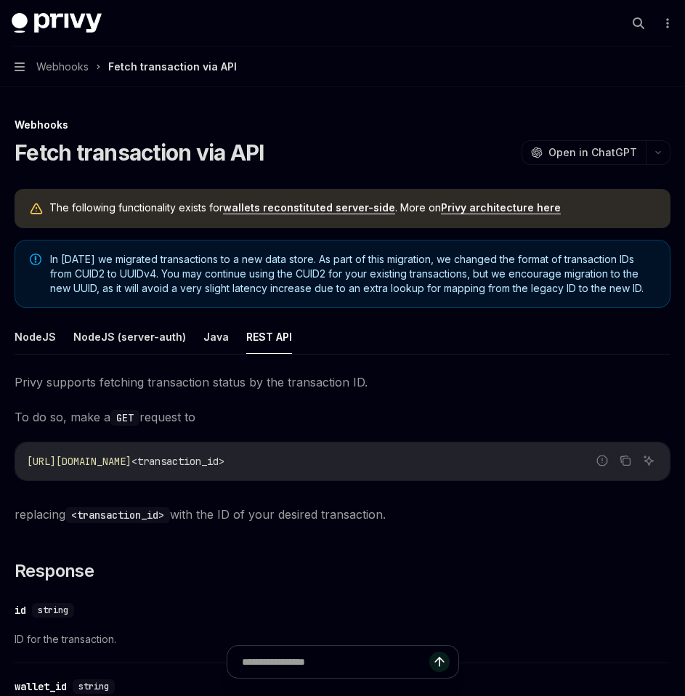
click at [26, 70] on button "Navigation Webhooks Fetch transaction via API" at bounding box center [342, 66] width 685 height 41
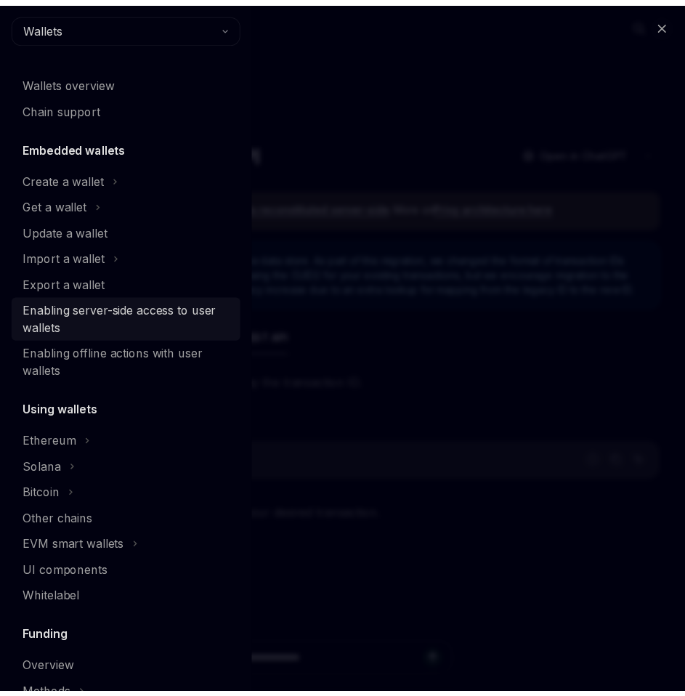
scroll to position [497, 0]
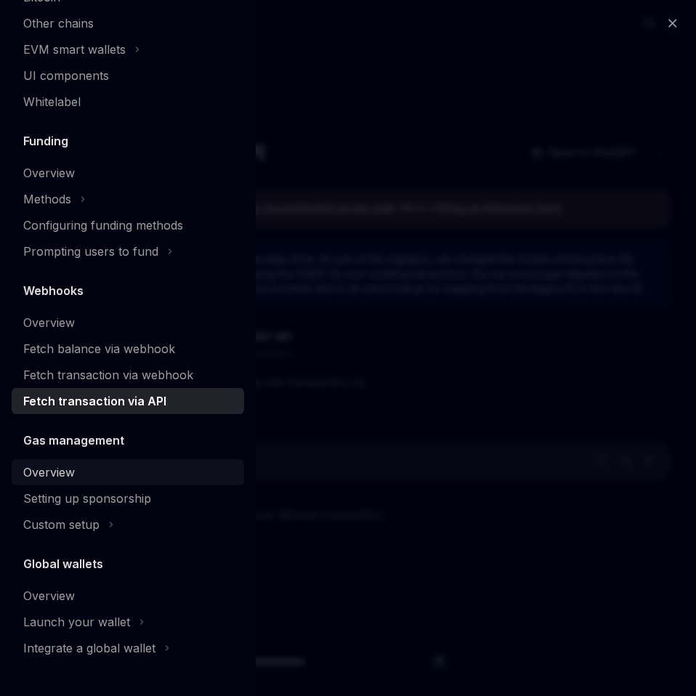
click at [70, 471] on div "Overview" at bounding box center [49, 471] width 52 height 17
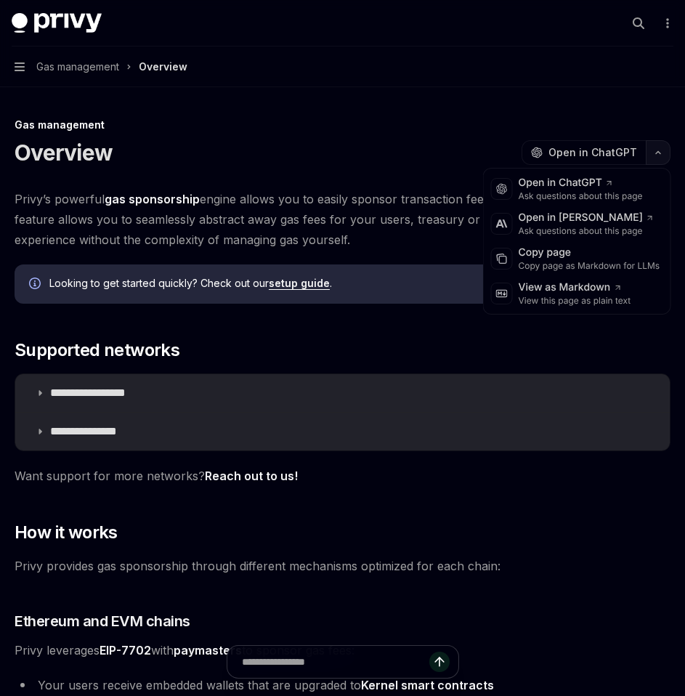
click at [654, 155] on button "button" at bounding box center [658, 152] width 25 height 25
click at [599, 267] on div "Copy page as Markdown for LLMs" at bounding box center [590, 266] width 142 height 12
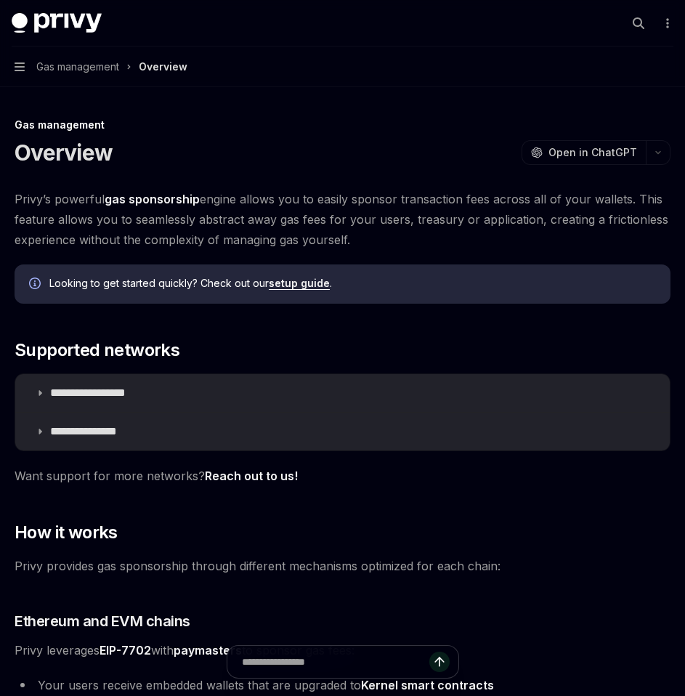
click at [27, 71] on button "Navigation Gas management Overview" at bounding box center [342, 66] width 685 height 41
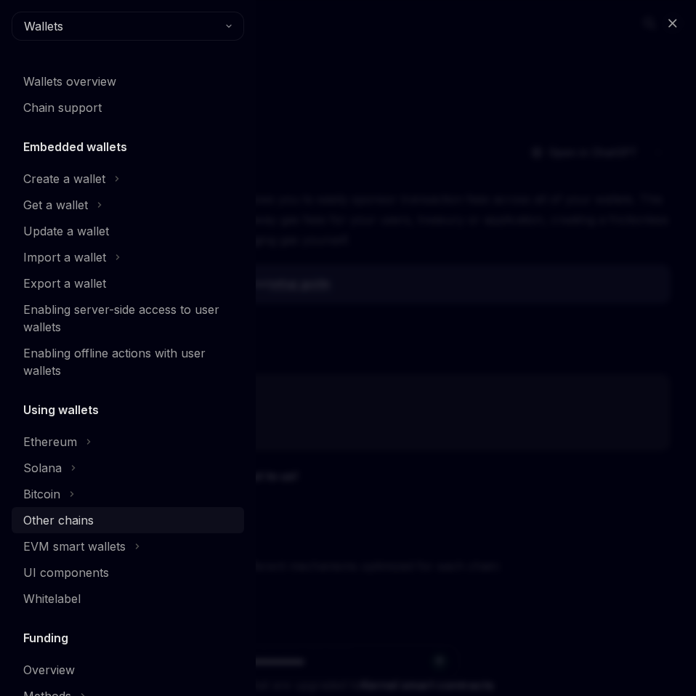
scroll to position [497, 0]
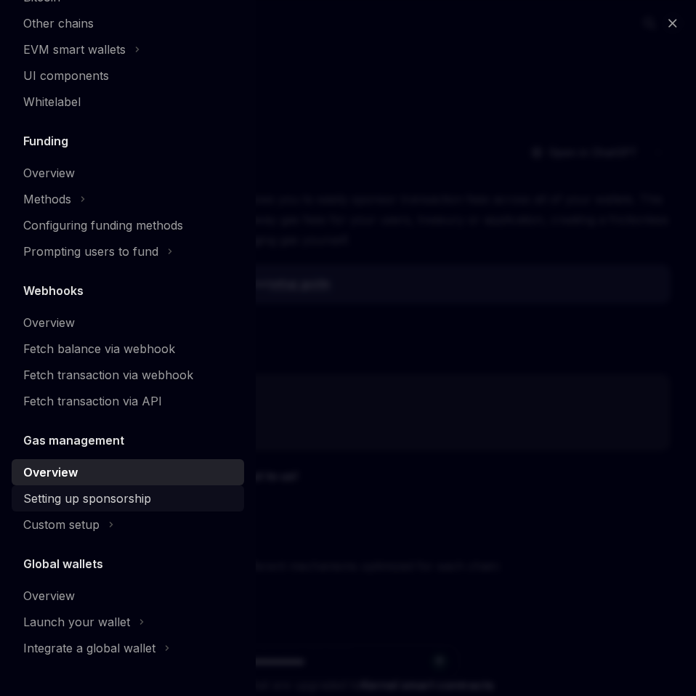
click at [128, 493] on div "Setting up sponsorship" at bounding box center [87, 498] width 128 height 17
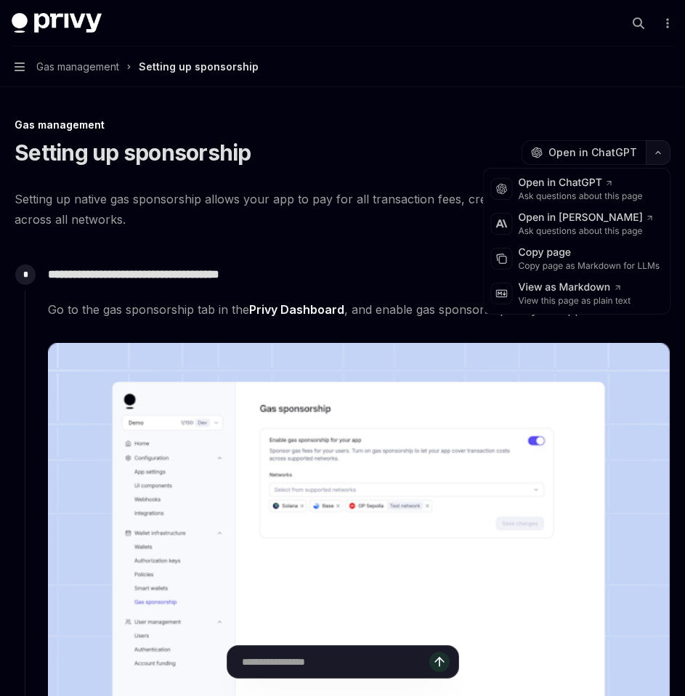
click at [649, 153] on button "button" at bounding box center [658, 152] width 25 height 25
click at [576, 255] on div "Copy page" at bounding box center [590, 253] width 142 height 15
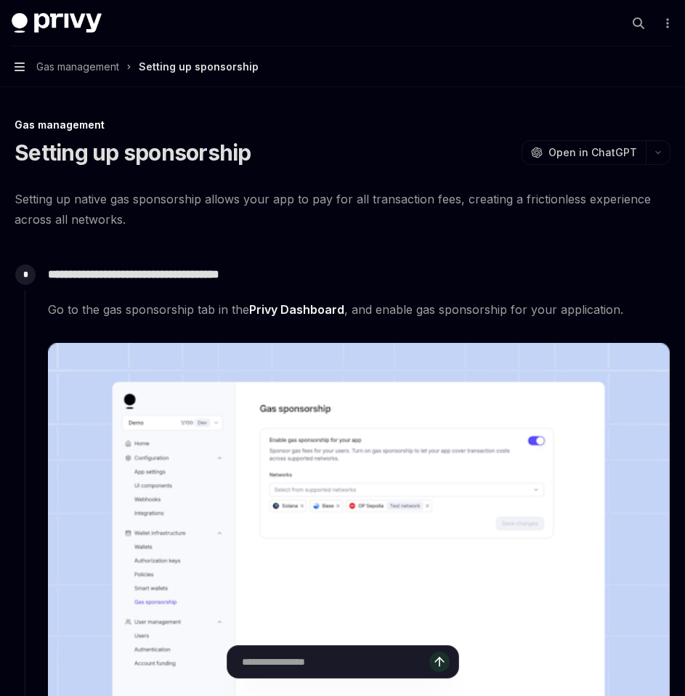
click at [23, 68] on icon "button" at bounding box center [20, 66] width 10 height 9
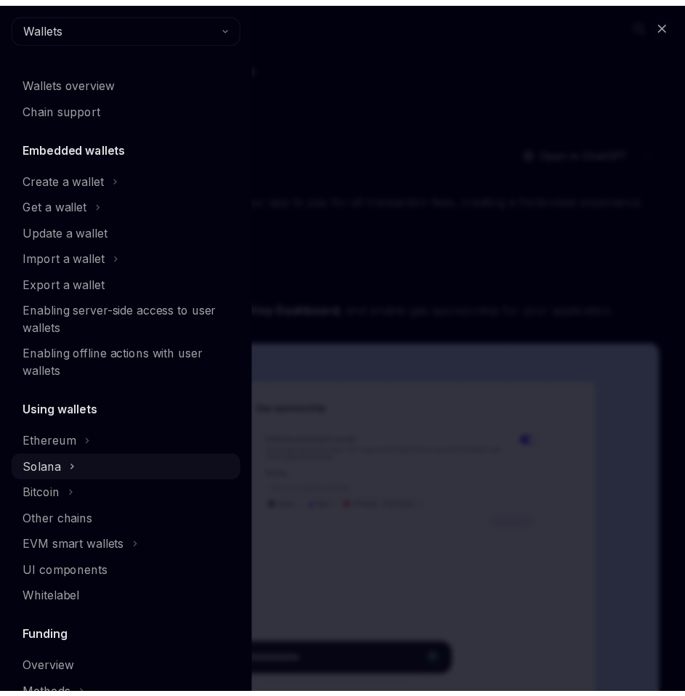
scroll to position [497, 0]
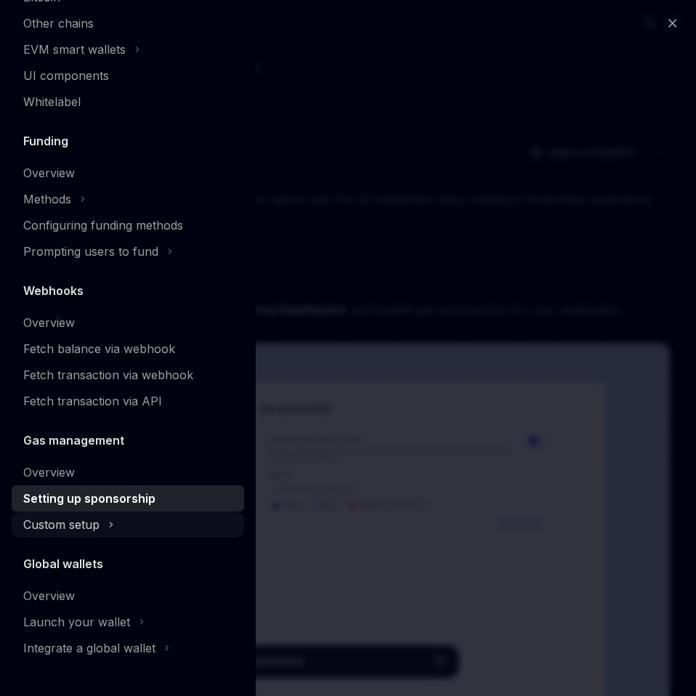
click at [97, 523] on div "Custom setup" at bounding box center [61, 524] width 76 height 17
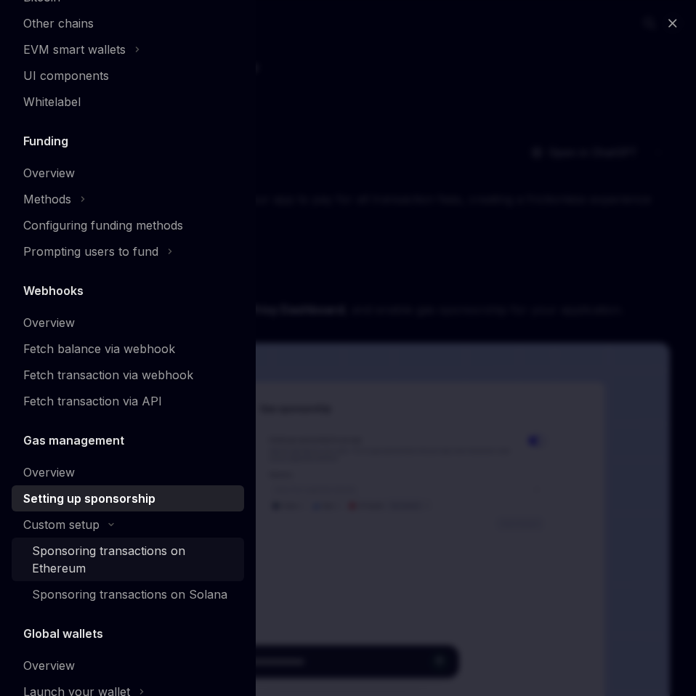
click at [102, 546] on div "Sponsoring transactions on Ethereum" at bounding box center [133, 559] width 203 height 35
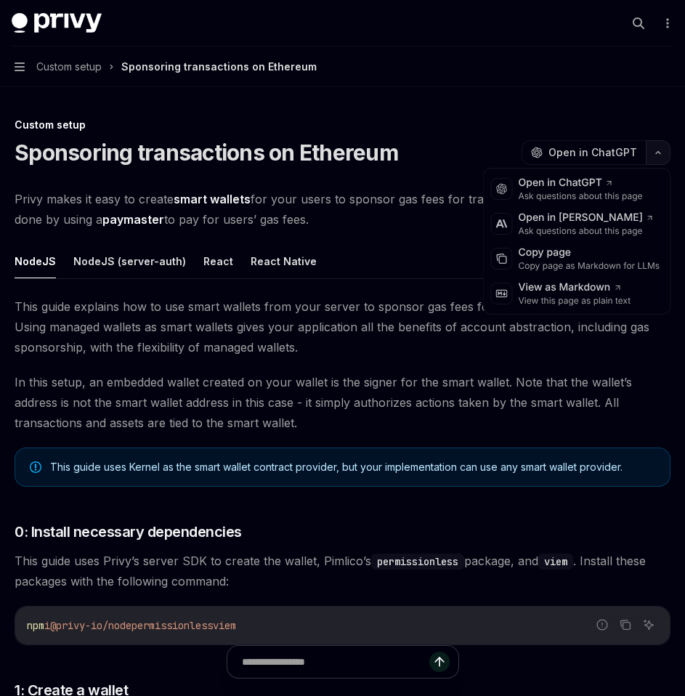
click at [662, 153] on icon "button" at bounding box center [657, 153] width 17 height 6
click at [585, 255] on div "Copy page" at bounding box center [590, 253] width 142 height 15
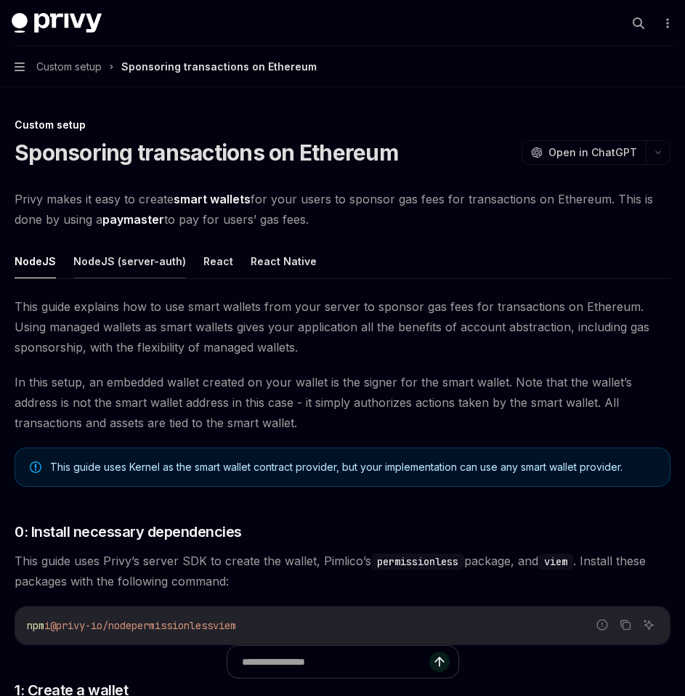
click at [153, 262] on button "NodeJS (server-auth)" at bounding box center [129, 261] width 113 height 34
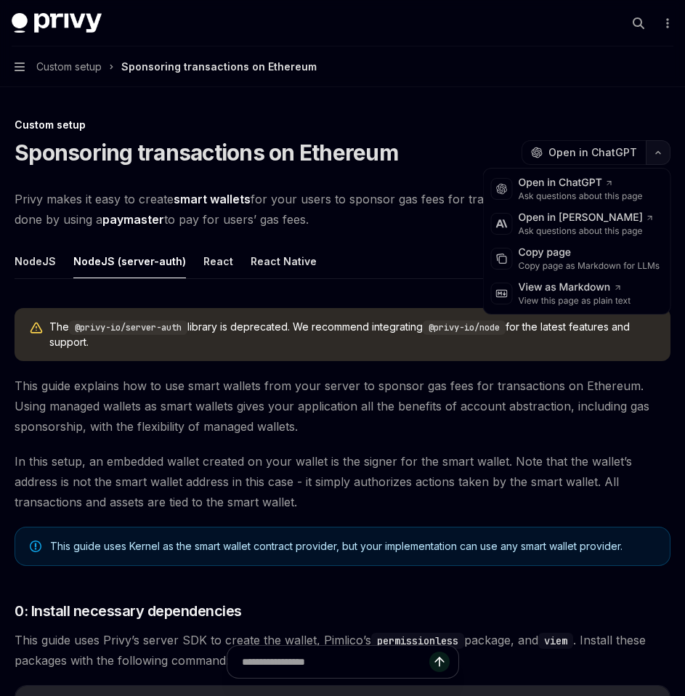
click at [656, 155] on icon "button" at bounding box center [657, 153] width 17 height 6
click at [601, 259] on div "Copy page" at bounding box center [590, 253] width 142 height 15
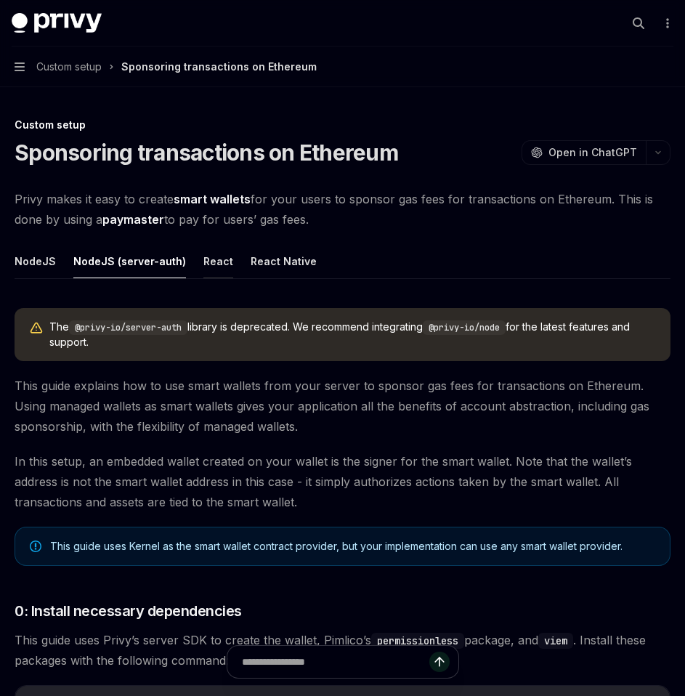
click at [216, 263] on button "React" at bounding box center [218, 261] width 30 height 34
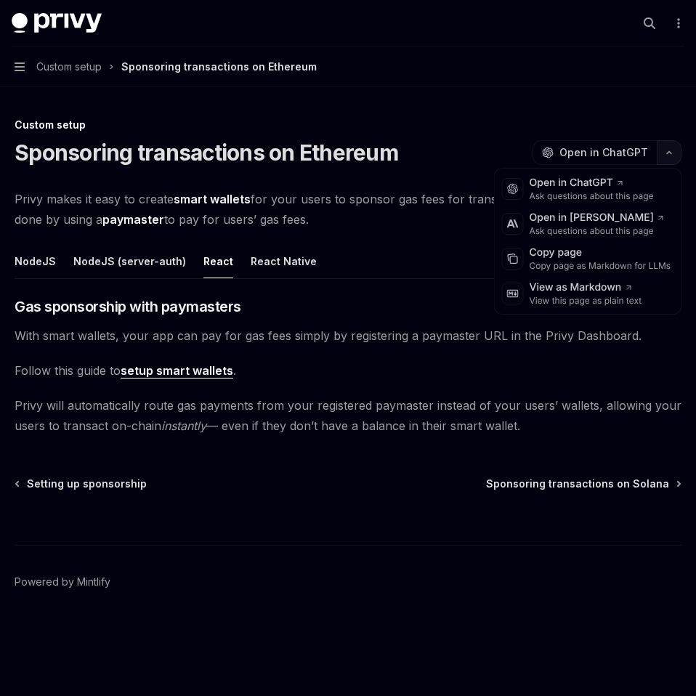
click at [665, 156] on button "button" at bounding box center [669, 152] width 25 height 25
click at [603, 254] on div "Copy page" at bounding box center [601, 253] width 142 height 15
click at [660, 153] on button "button" at bounding box center [669, 152] width 25 height 25
click at [599, 263] on div "Copy page as Markdown for LLMs" at bounding box center [601, 266] width 142 height 12
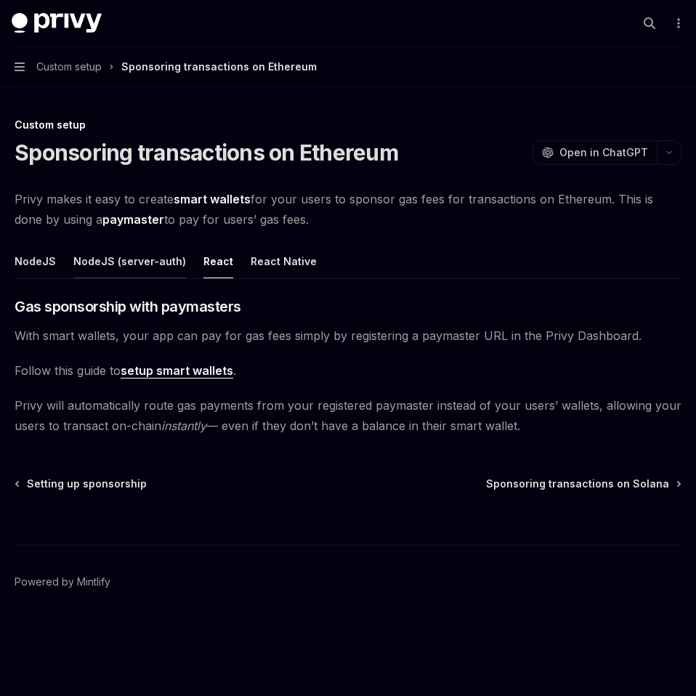
click at [161, 264] on button "NodeJS (server-auth)" at bounding box center [129, 261] width 113 height 34
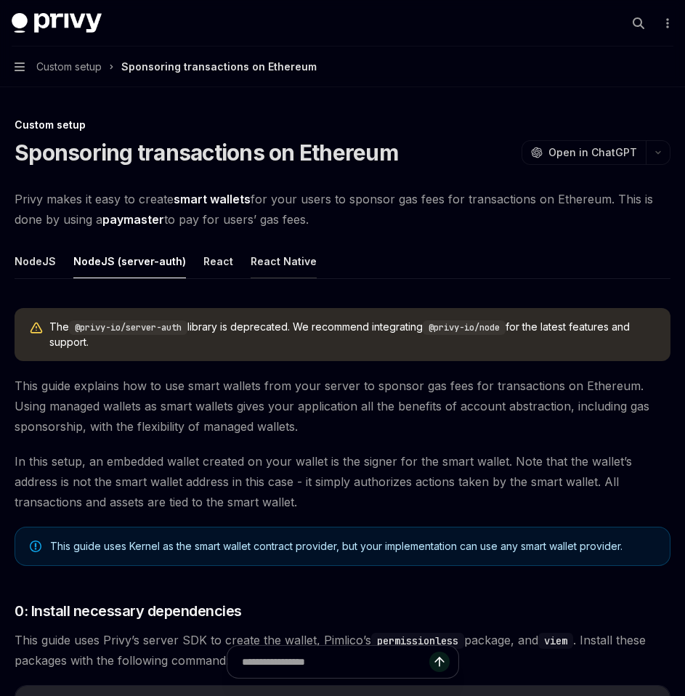
click at [261, 258] on button "React Native" at bounding box center [284, 261] width 66 height 34
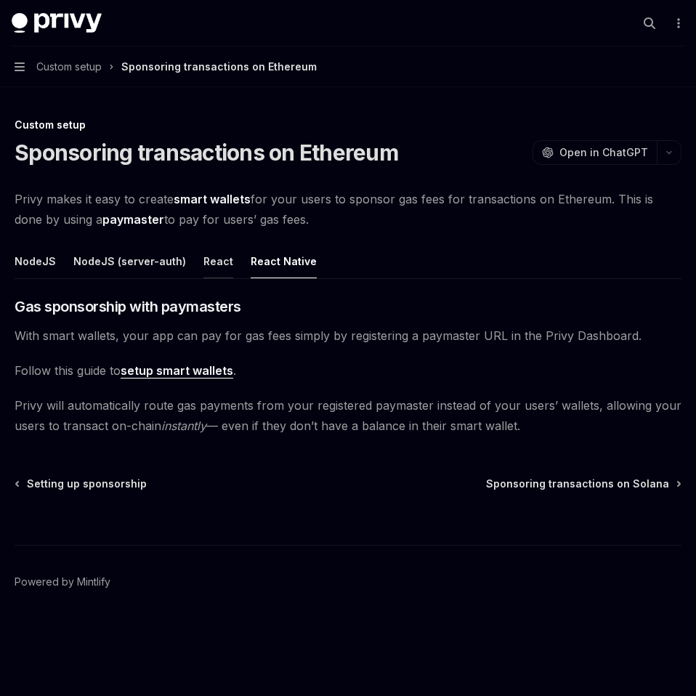
click at [203, 256] on button "React" at bounding box center [218, 261] width 30 height 34
click at [262, 259] on button "React Native" at bounding box center [284, 261] width 66 height 34
click at [124, 267] on button "NodeJS (server-auth)" at bounding box center [129, 261] width 113 height 34
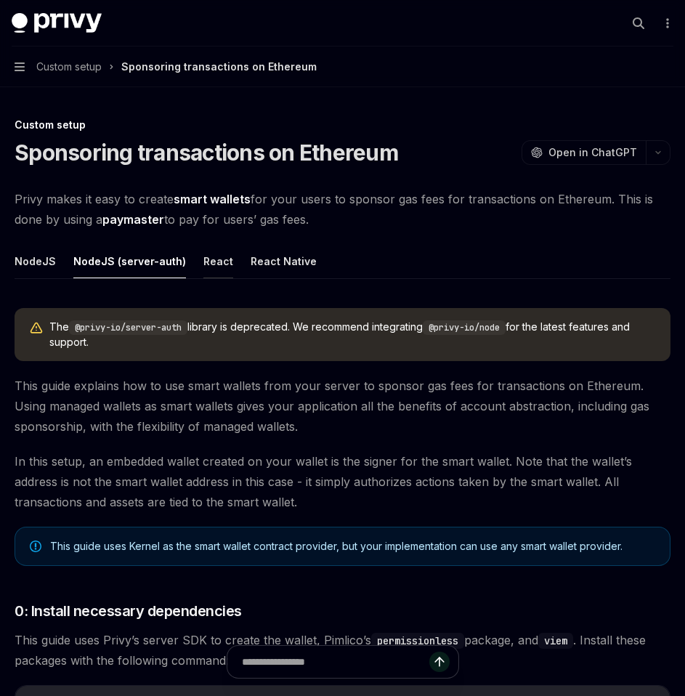
click at [206, 264] on button "React" at bounding box center [218, 261] width 30 height 34
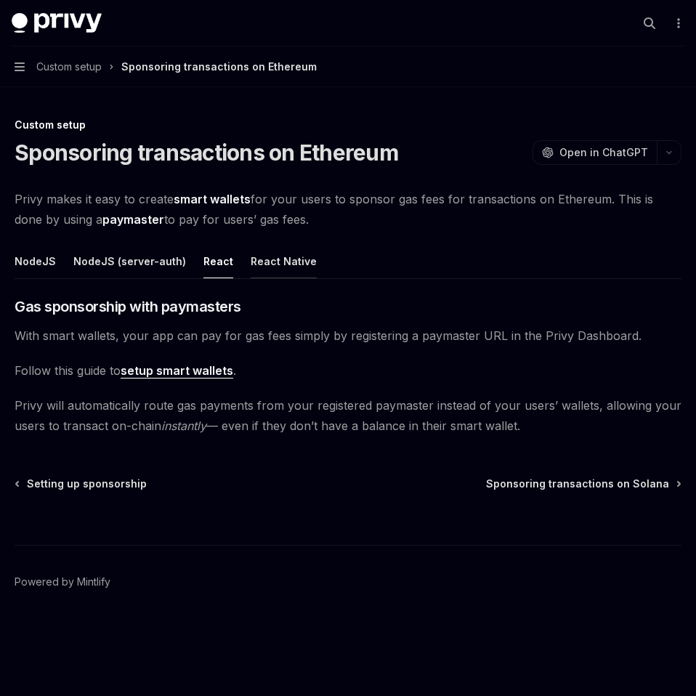
click at [286, 276] on button "React Native" at bounding box center [284, 261] width 66 height 34
click at [148, 267] on button "NodeJS (server-auth)" at bounding box center [129, 261] width 113 height 34
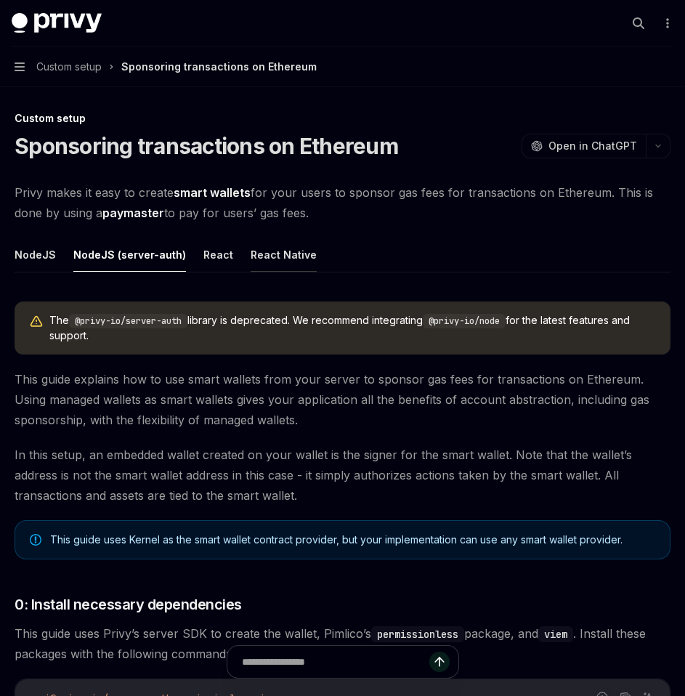
scroll to position [6, 0]
click at [206, 254] on button "React" at bounding box center [218, 255] width 30 height 34
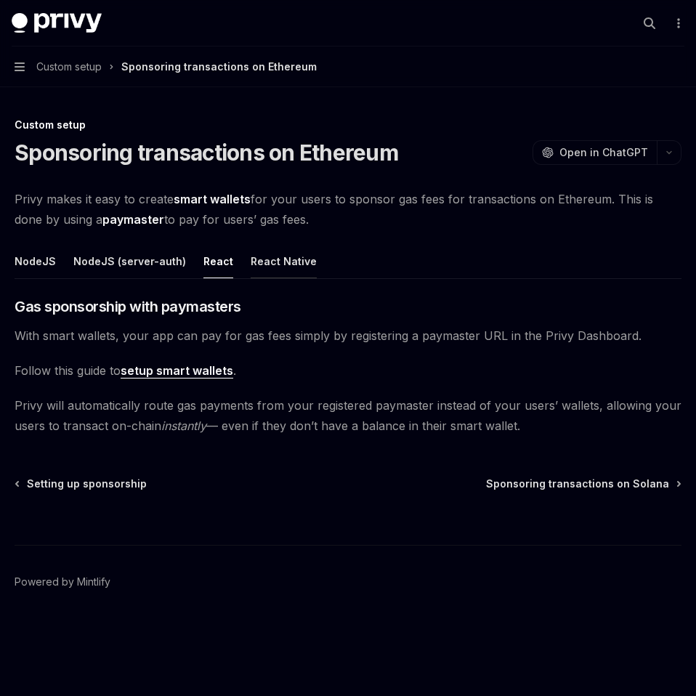
click at [280, 259] on button "React Native" at bounding box center [284, 261] width 66 height 34
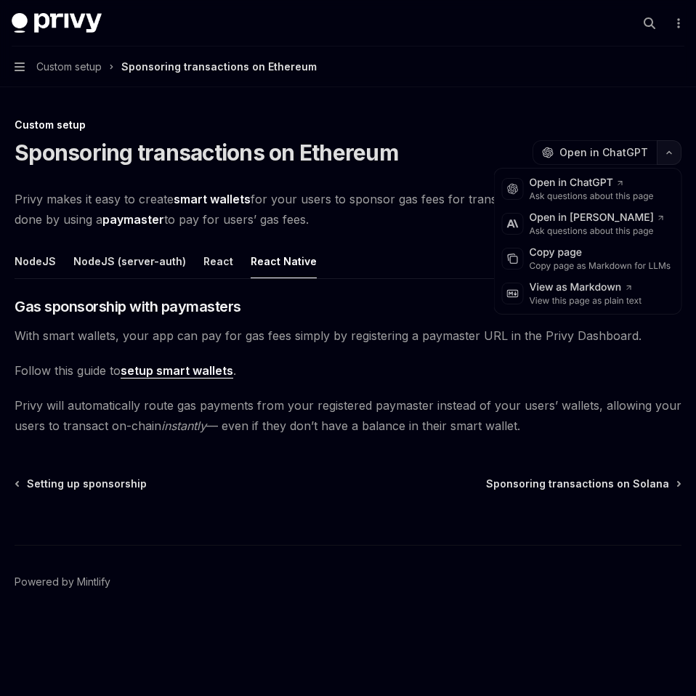
click at [669, 153] on icon "button" at bounding box center [668, 153] width 17 height 6
click at [580, 260] on div "Copy page as Markdown for LLMs" at bounding box center [601, 266] width 142 height 12
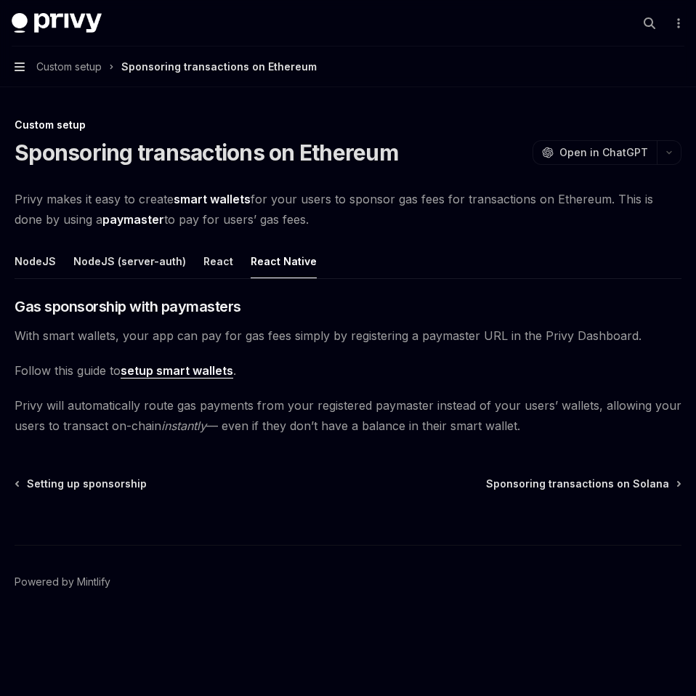
click at [21, 65] on icon "button" at bounding box center [20, 67] width 10 height 12
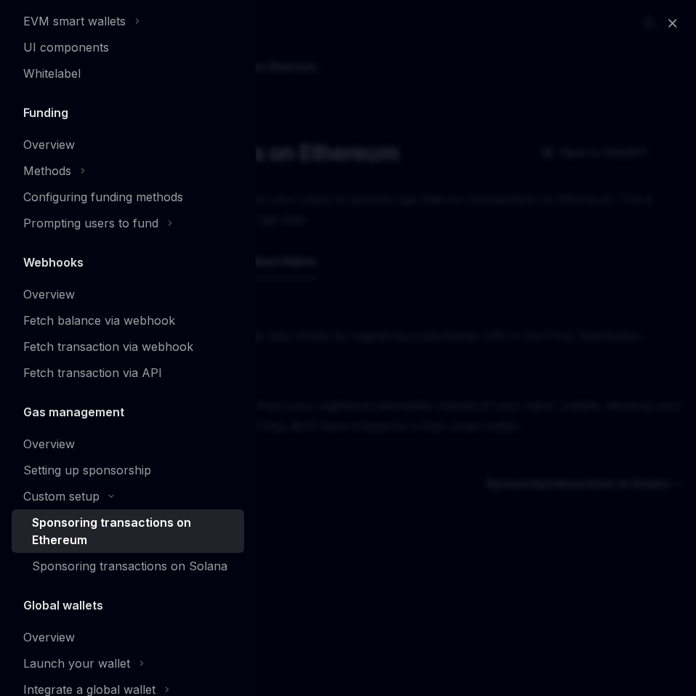
scroll to position [567, 0]
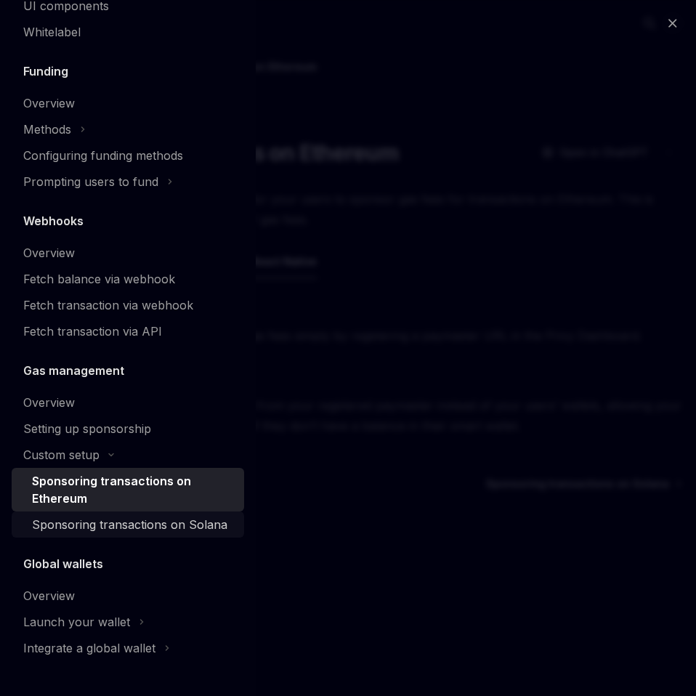
click at [85, 522] on div "Sponsoring transactions on Solana" at bounding box center [129, 524] width 195 height 17
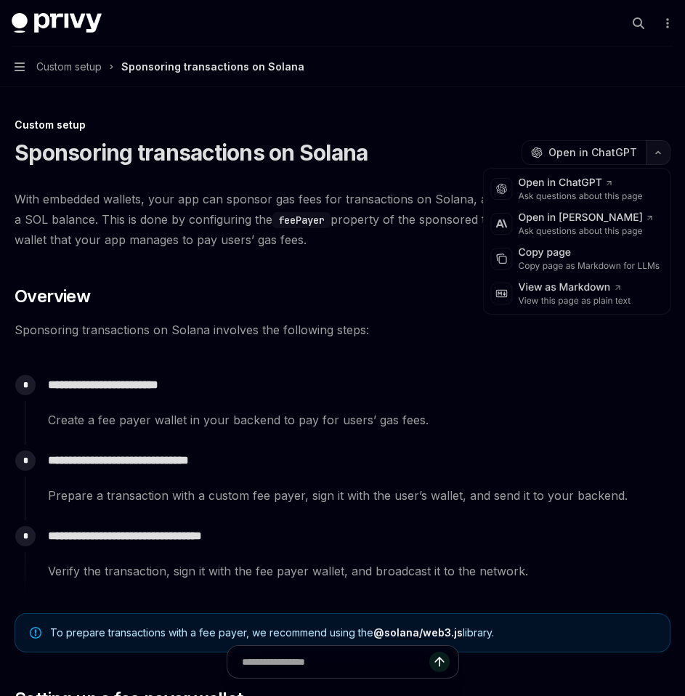
click at [649, 155] on button "button" at bounding box center [658, 152] width 25 height 25
click at [600, 262] on div "Copy page as Markdown for LLMs" at bounding box center [590, 266] width 142 height 12
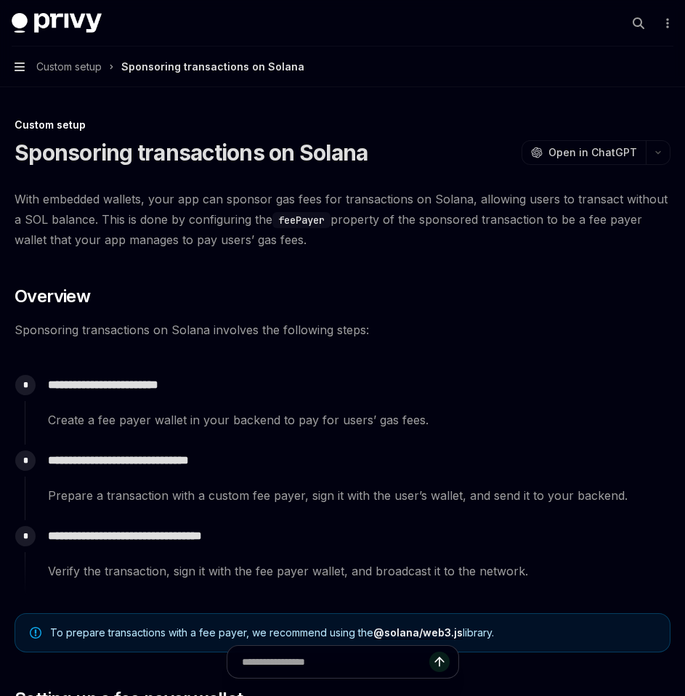
click at [20, 68] on icon "button" at bounding box center [20, 67] width 10 height 12
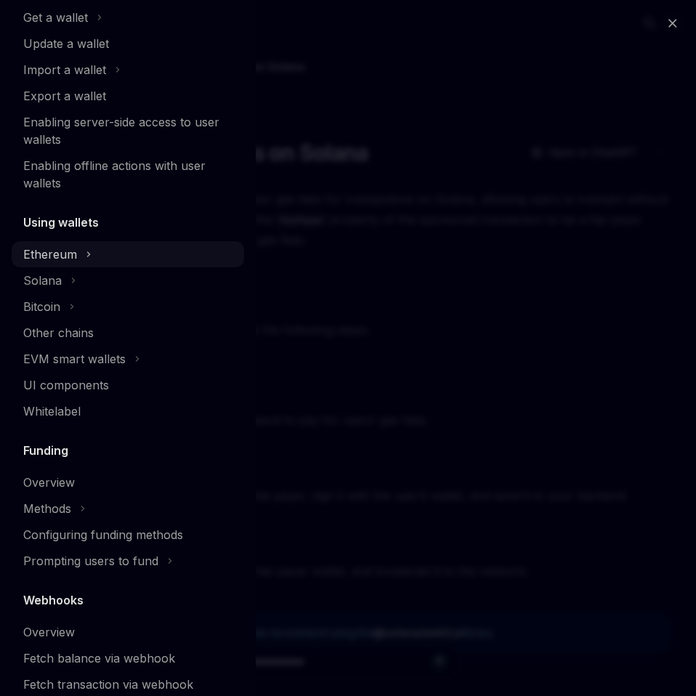
scroll to position [584, 0]
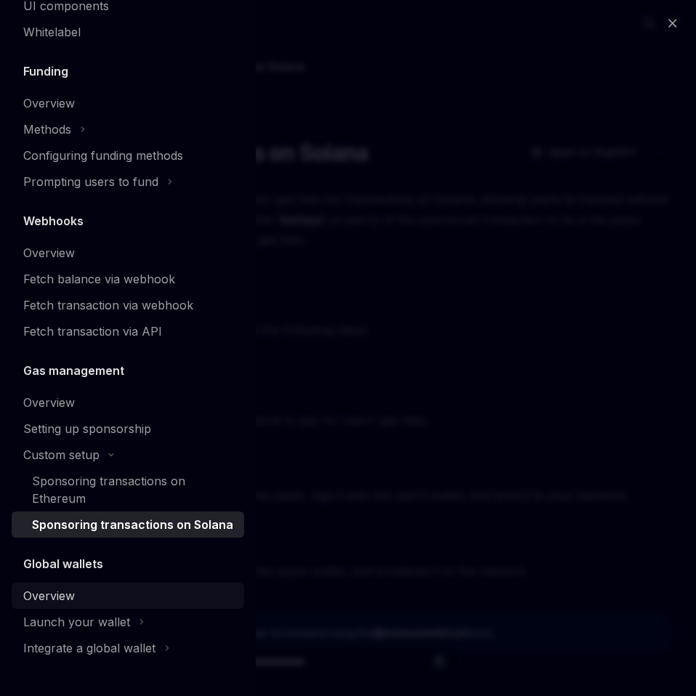
click at [67, 586] on link "Overview" at bounding box center [128, 596] width 232 height 26
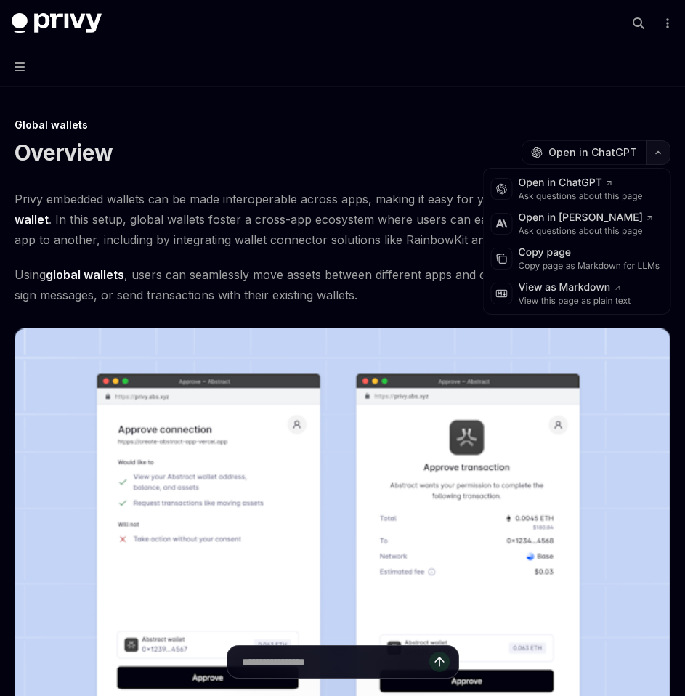
click at [660, 153] on icon "button" at bounding box center [657, 153] width 17 height 6
click at [591, 261] on div "Copy page as Markdown for LLMs" at bounding box center [590, 266] width 142 height 12
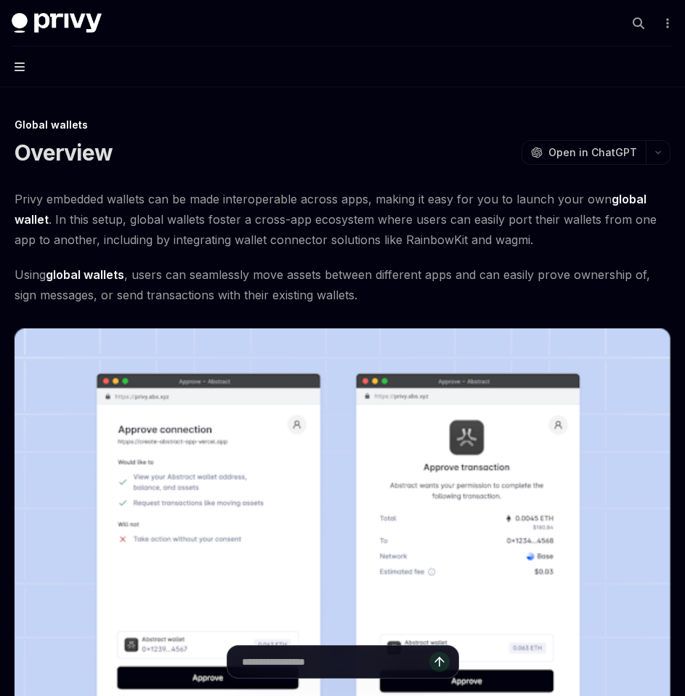
click at [19, 62] on icon "button" at bounding box center [20, 66] width 10 height 9
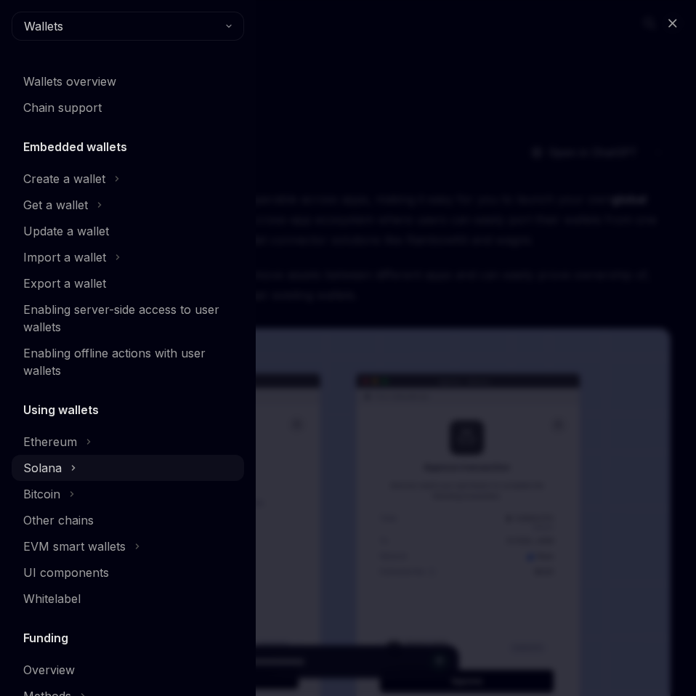
scroll to position [497, 0]
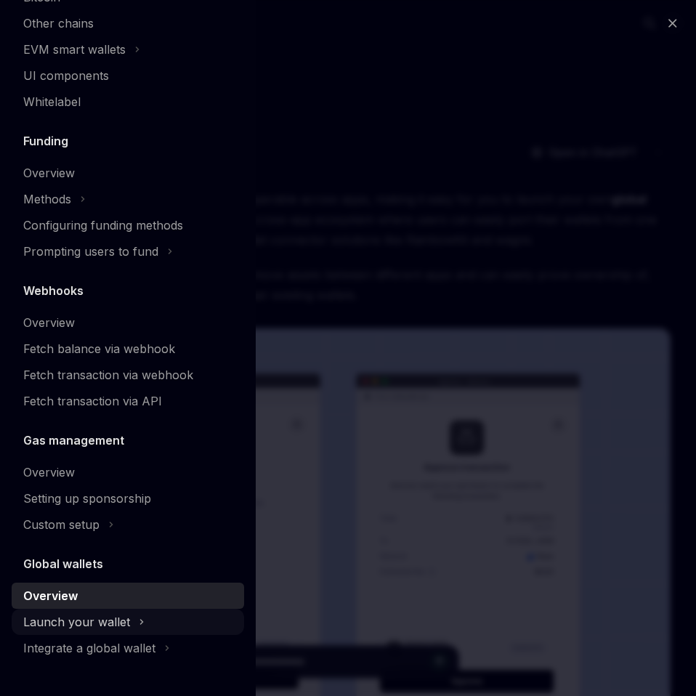
click at [102, 624] on div "Launch your wallet" at bounding box center [76, 621] width 107 height 17
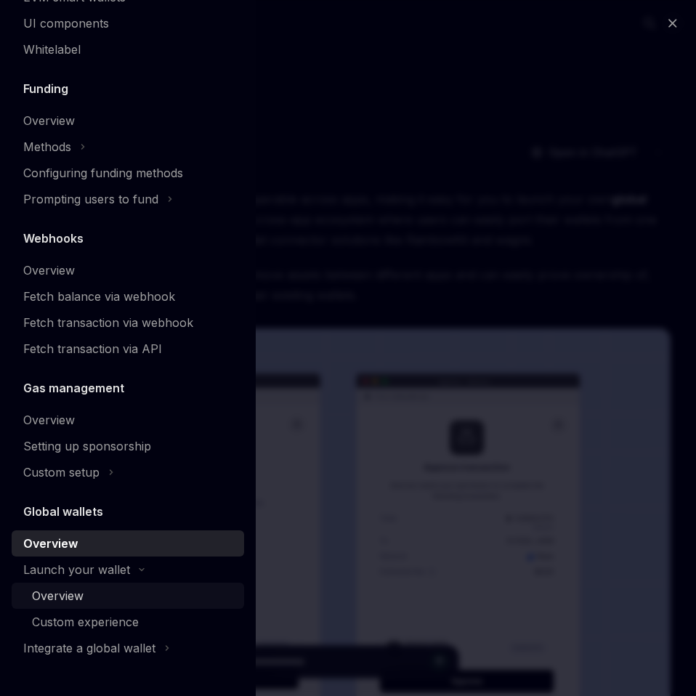
click at [96, 599] on div "Overview" at bounding box center [133, 595] width 203 height 17
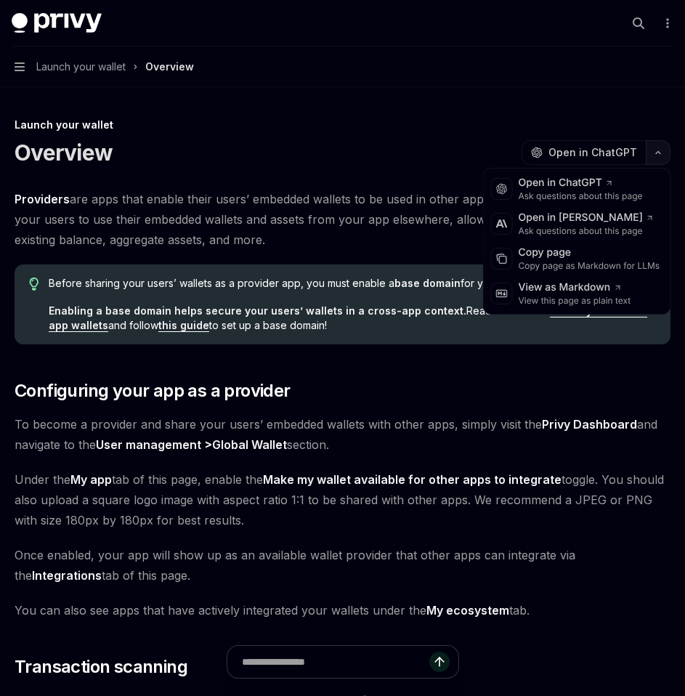
click at [660, 147] on button "button" at bounding box center [658, 152] width 25 height 25
click at [593, 260] on div "Copy page as Markdown for LLMs" at bounding box center [590, 266] width 142 height 12
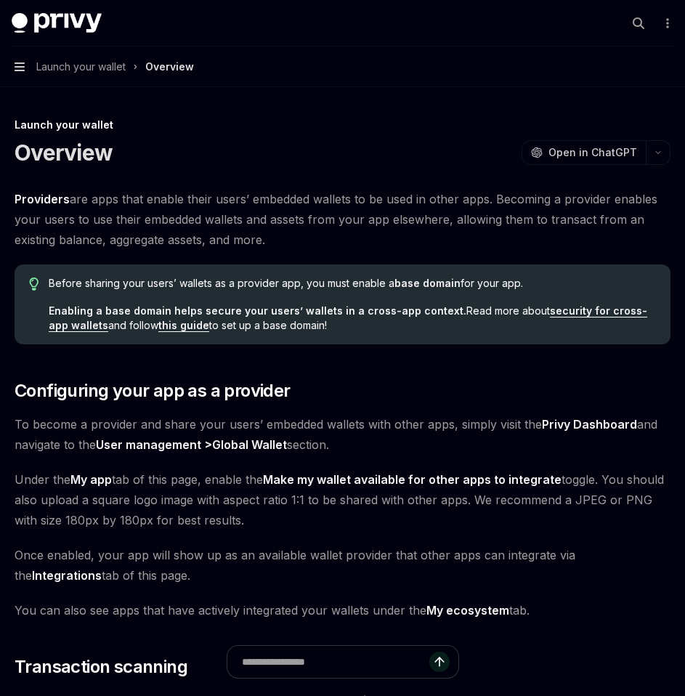
click at [23, 69] on icon "button" at bounding box center [20, 67] width 10 height 12
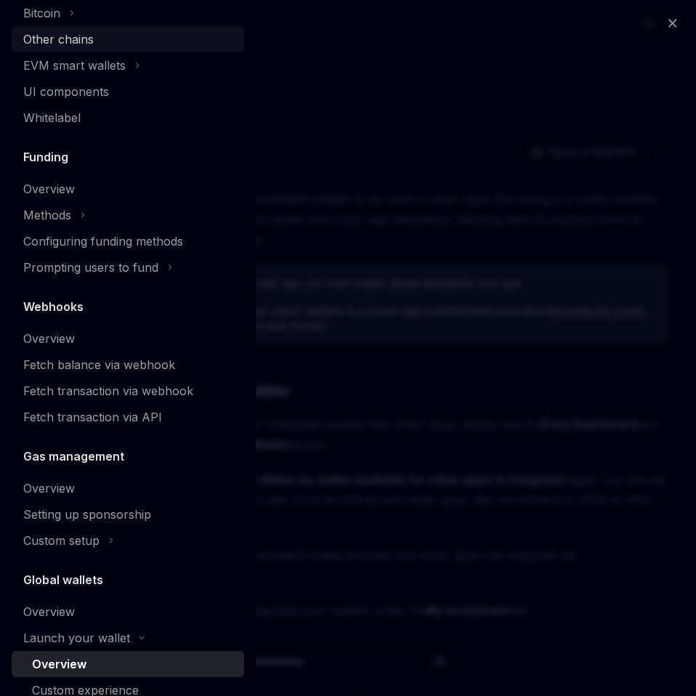
scroll to position [549, 0]
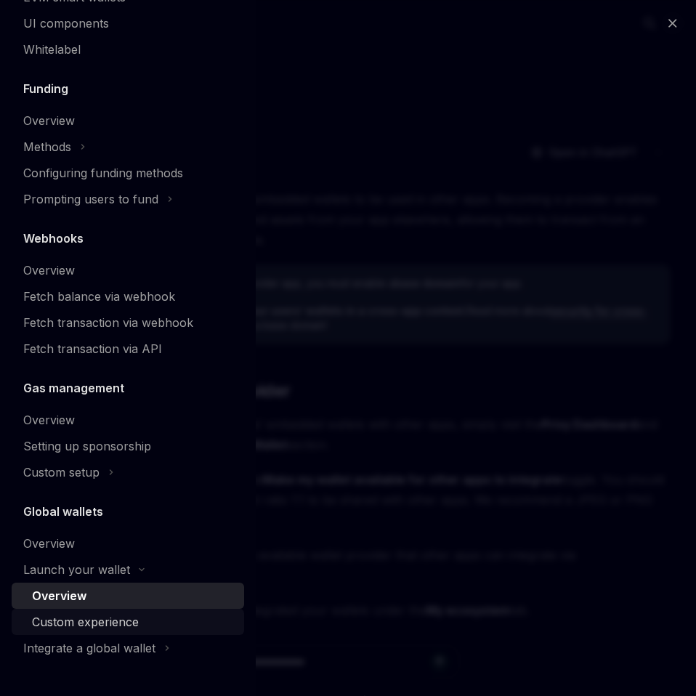
click at [112, 627] on div "Custom experience" at bounding box center [85, 621] width 107 height 17
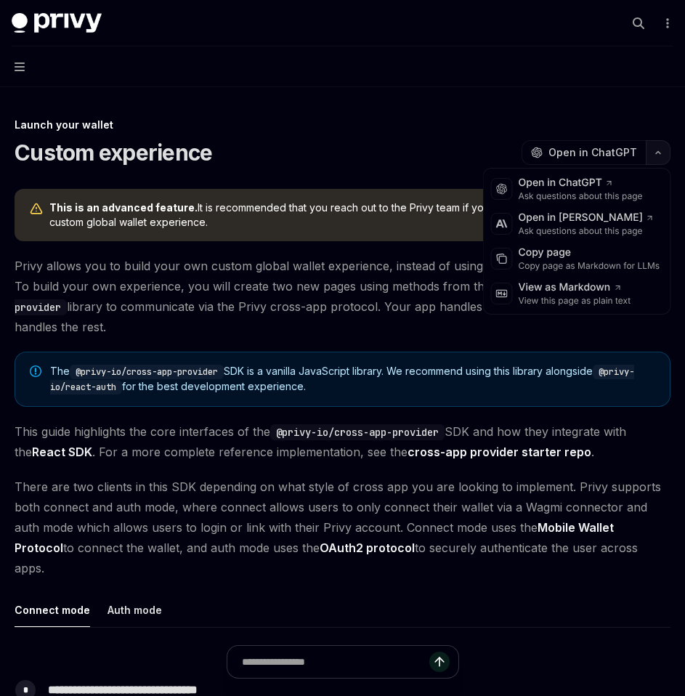
click at [658, 151] on icon "button" at bounding box center [657, 153] width 17 height 6
click at [604, 252] on div "Copy page" at bounding box center [590, 253] width 142 height 15
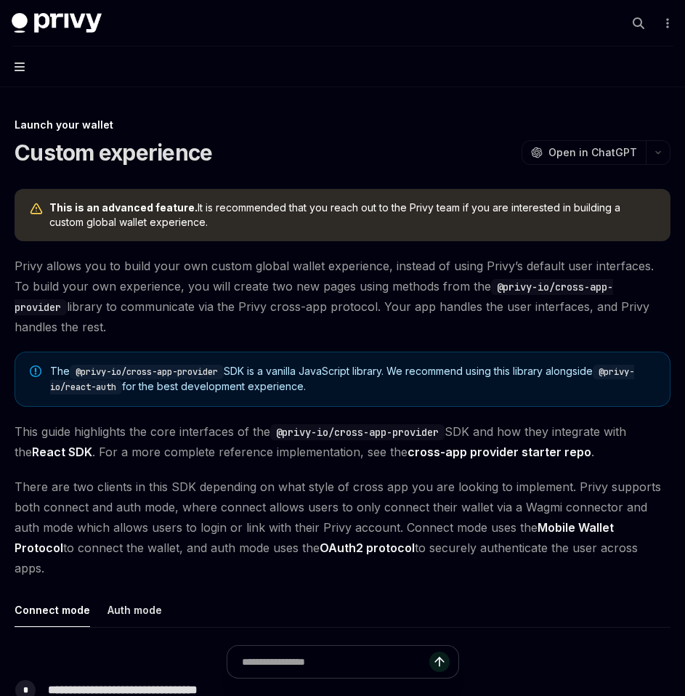
click at [22, 66] on icon "button" at bounding box center [20, 66] width 10 height 9
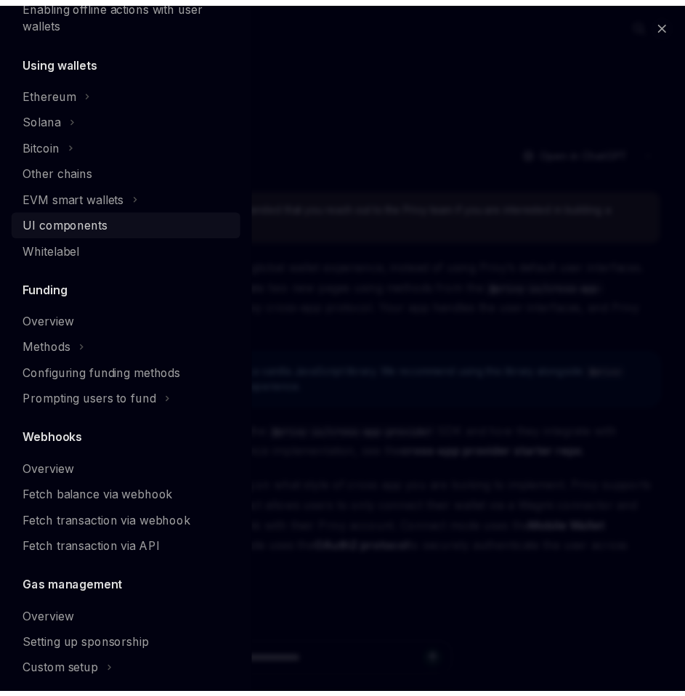
scroll to position [549, 0]
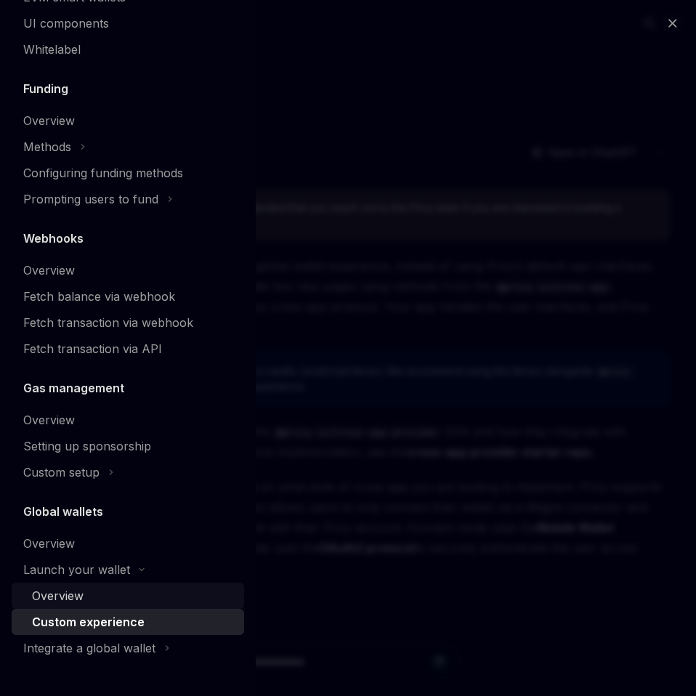
click at [84, 591] on div "Overview" at bounding box center [133, 595] width 203 height 17
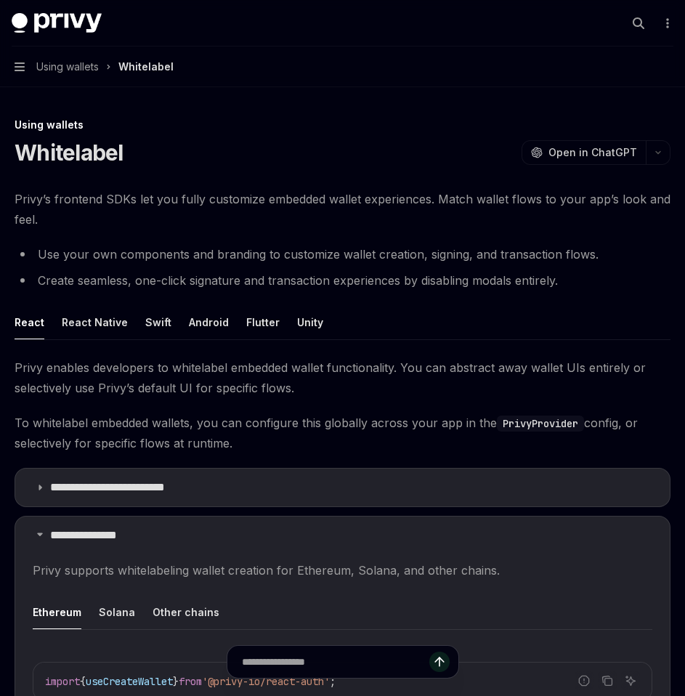
click at [28, 65] on button "Navigation Using wallets Whitelabel" at bounding box center [342, 66] width 685 height 41
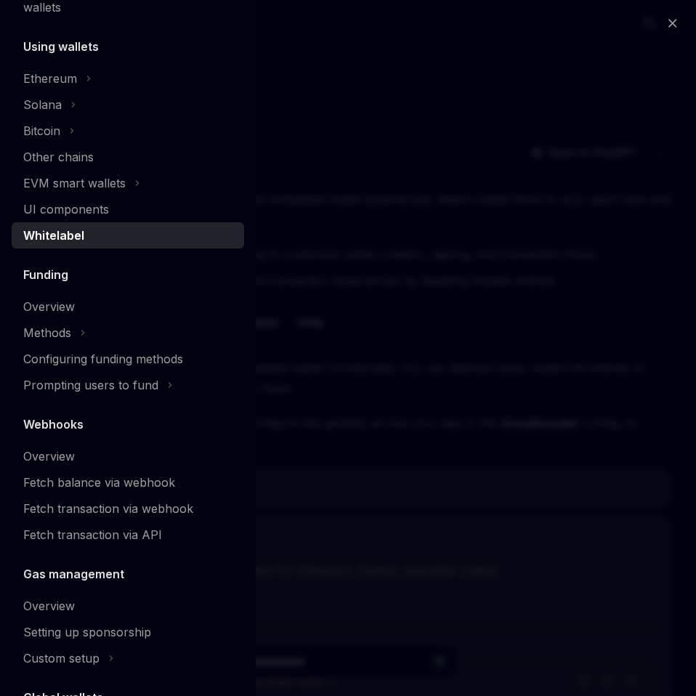
scroll to position [497, 0]
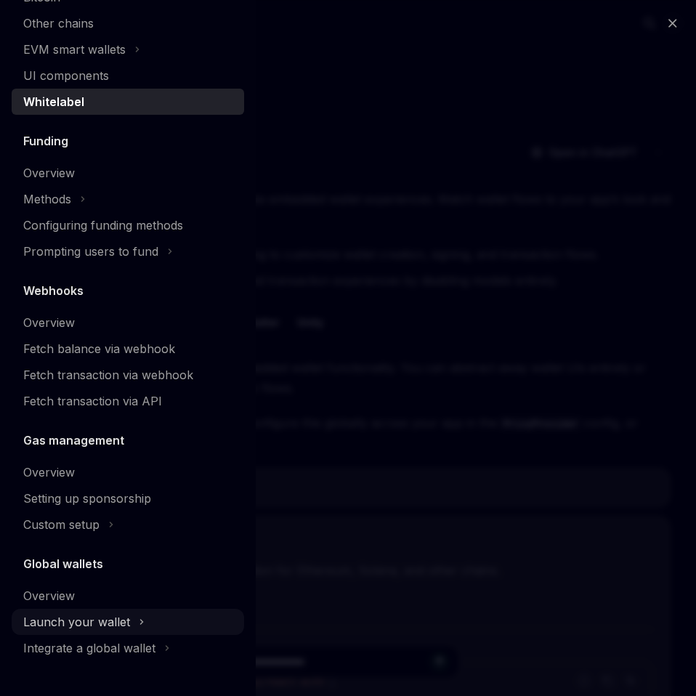
click at [139, 624] on icon at bounding box center [142, 621] width 6 height 17
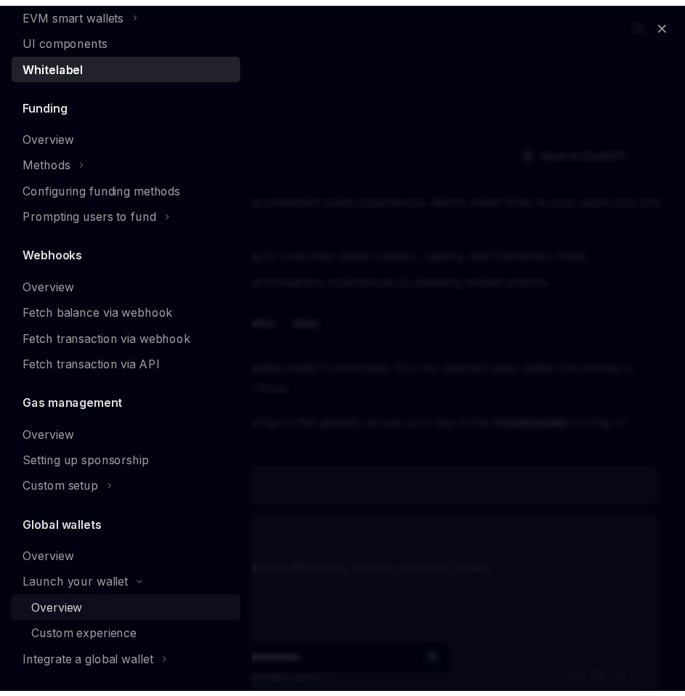
scroll to position [535, 0]
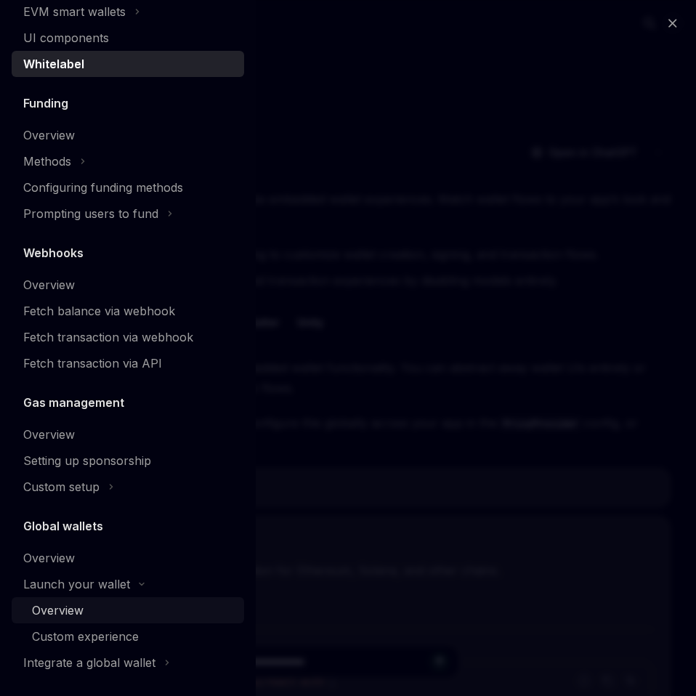
click at [107, 615] on div "Overview" at bounding box center [133, 609] width 203 height 17
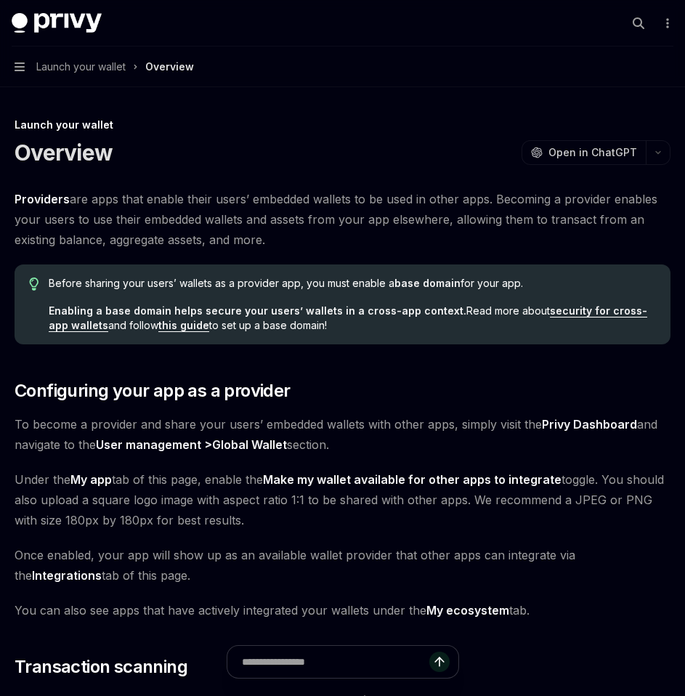
click at [21, 59] on button "Navigation Launch your wallet Overview" at bounding box center [342, 66] width 685 height 41
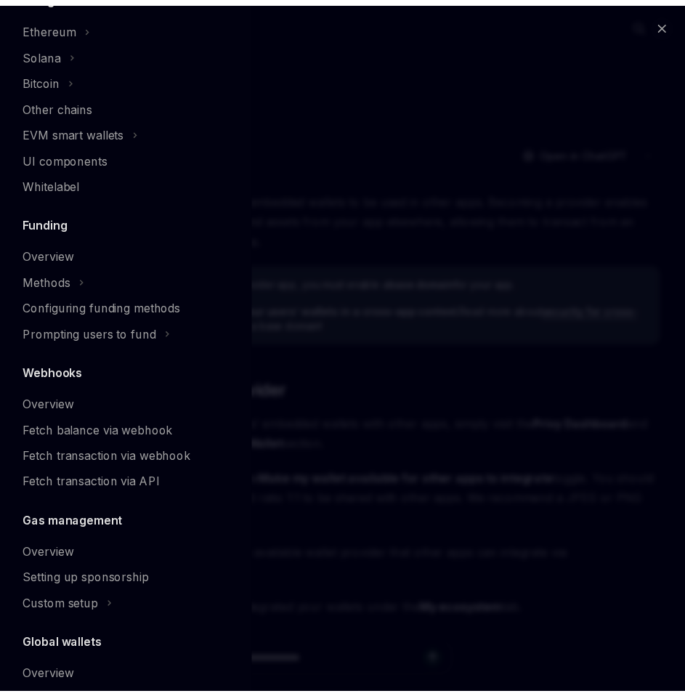
scroll to position [549, 0]
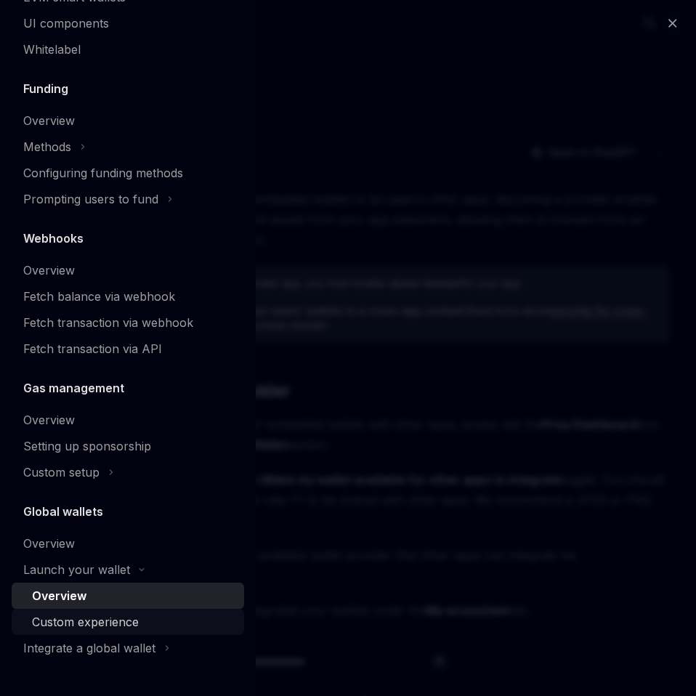
click at [116, 613] on div "Custom experience" at bounding box center [85, 621] width 107 height 17
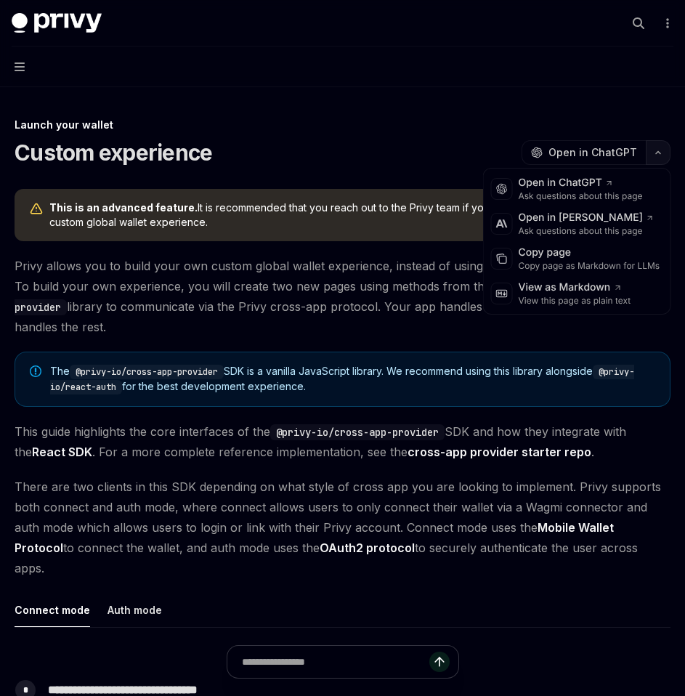
click at [651, 152] on icon "button" at bounding box center [657, 153] width 17 height 6
click at [583, 255] on div "Copy page" at bounding box center [590, 253] width 142 height 15
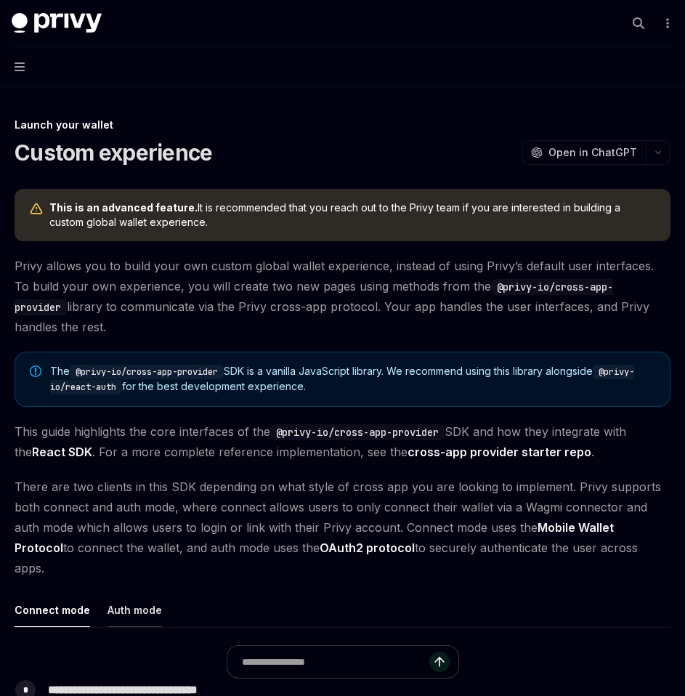
click at [150, 593] on button "Auth mode" at bounding box center [135, 610] width 54 height 34
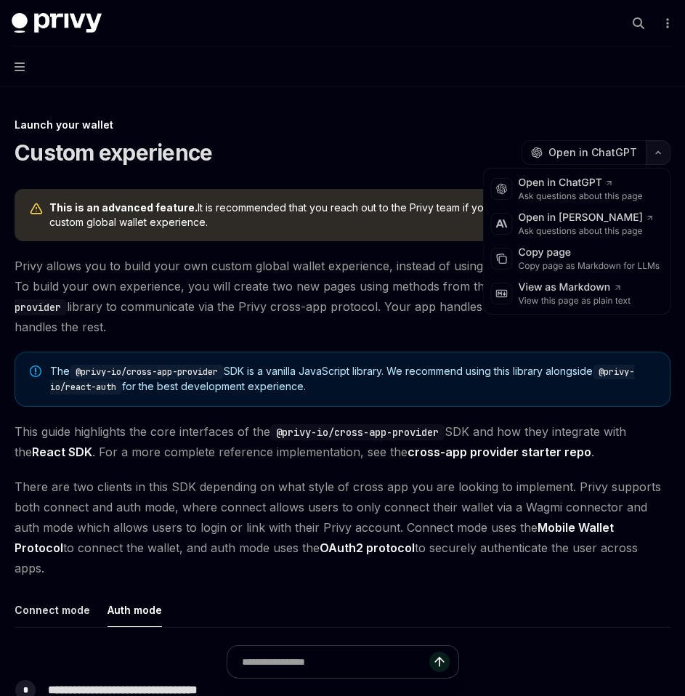
click at [657, 150] on icon "button" at bounding box center [657, 153] width 17 height 6
click at [588, 267] on div "Copy page as Markdown for LLMs" at bounding box center [590, 266] width 142 height 12
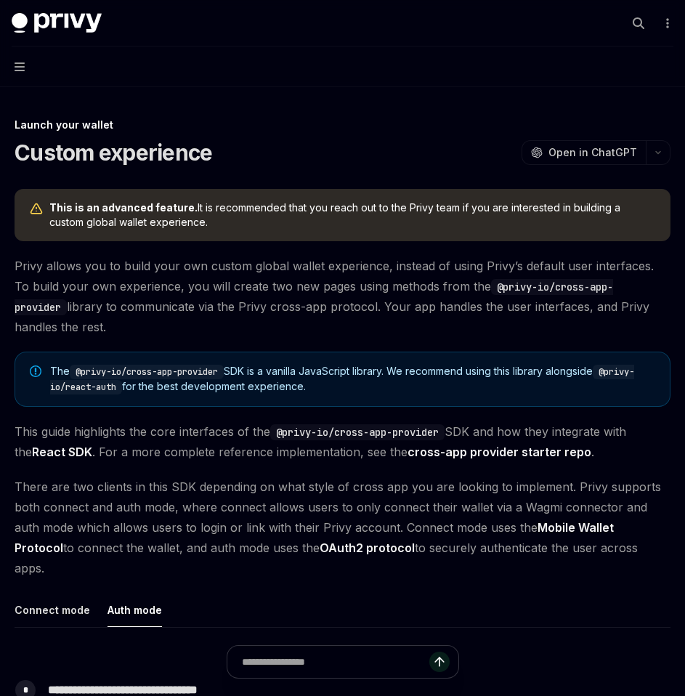
click at [23, 54] on button "Navigation" at bounding box center [342, 66] width 685 height 41
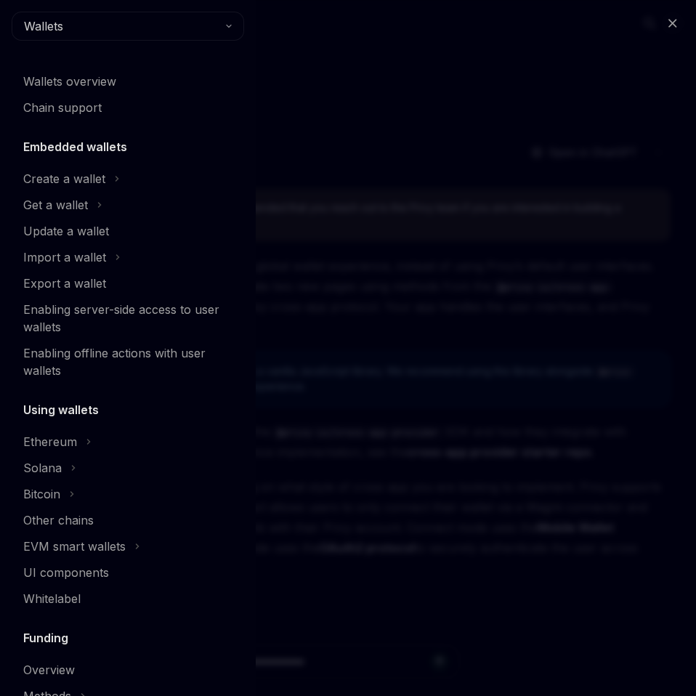
click at [21, 68] on div "Close navigation Wallets Wallets overview Chain support Embedded wallets Create…" at bounding box center [348, 348] width 696 height 696
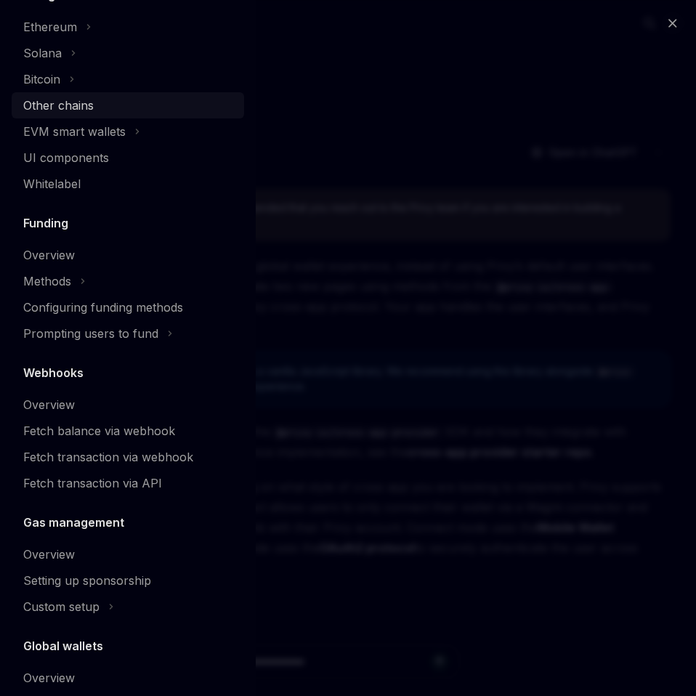
scroll to position [549, 0]
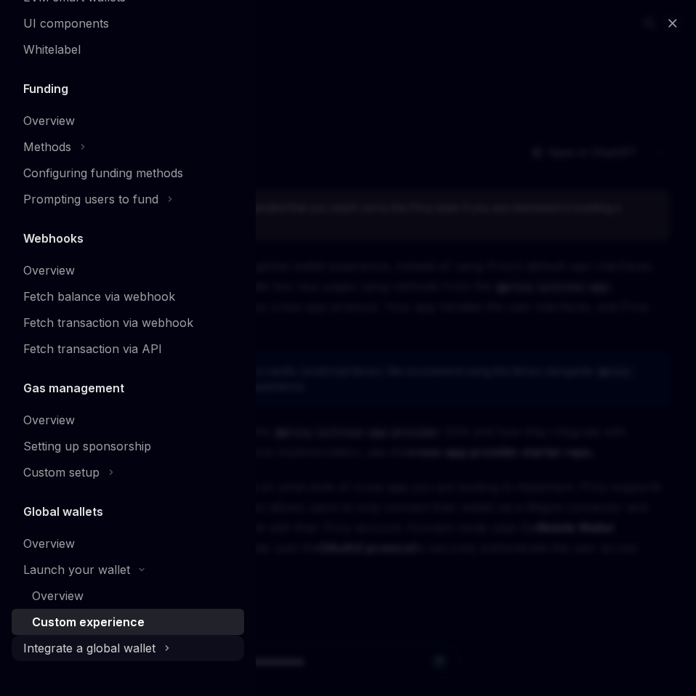
click at [153, 652] on div "Integrate a global wallet" at bounding box center [89, 647] width 132 height 17
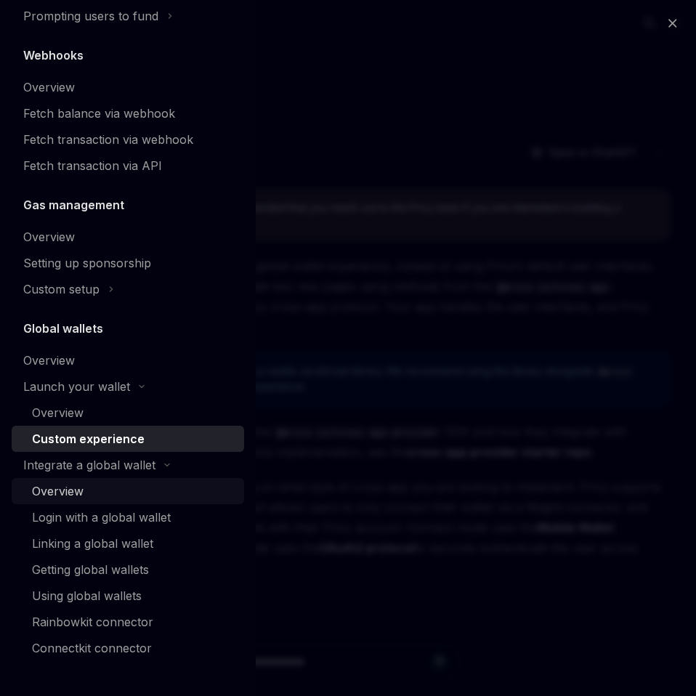
click at [125, 493] on div "Overview" at bounding box center [133, 490] width 203 height 17
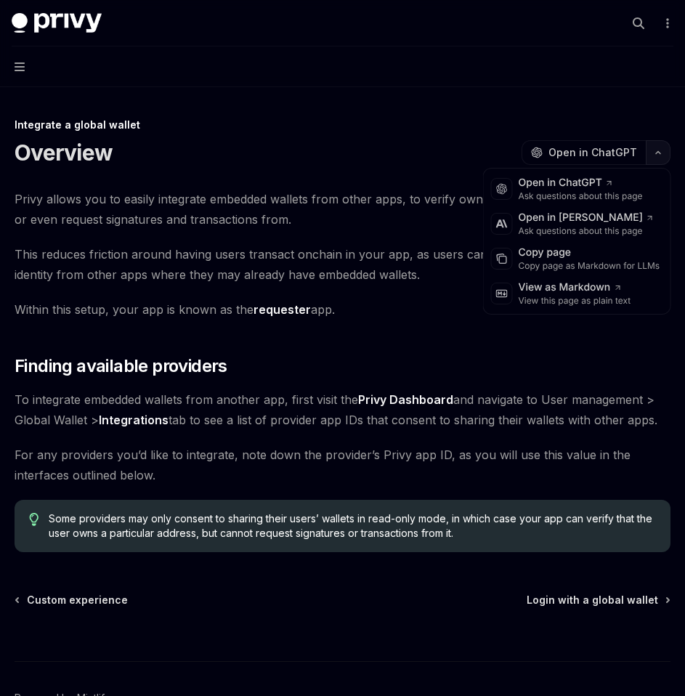
click at [655, 149] on button "button" at bounding box center [658, 152] width 25 height 25
click at [598, 267] on div "Copy page as Markdown for LLMs" at bounding box center [590, 266] width 142 height 12
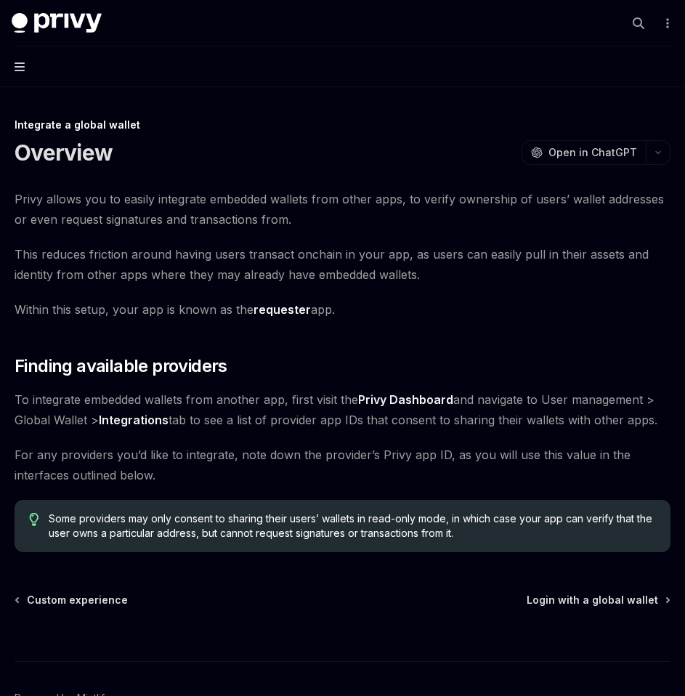
click at [18, 66] on icon "button" at bounding box center [20, 66] width 10 height 9
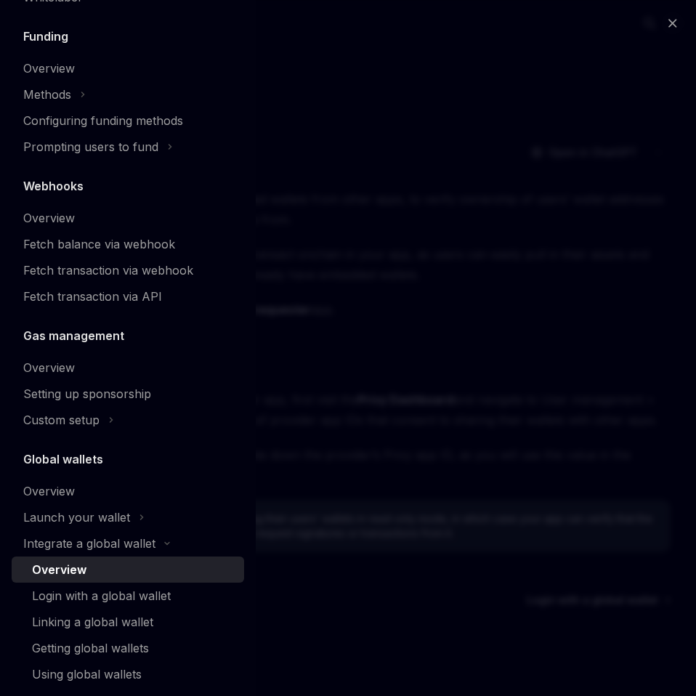
scroll to position [680, 0]
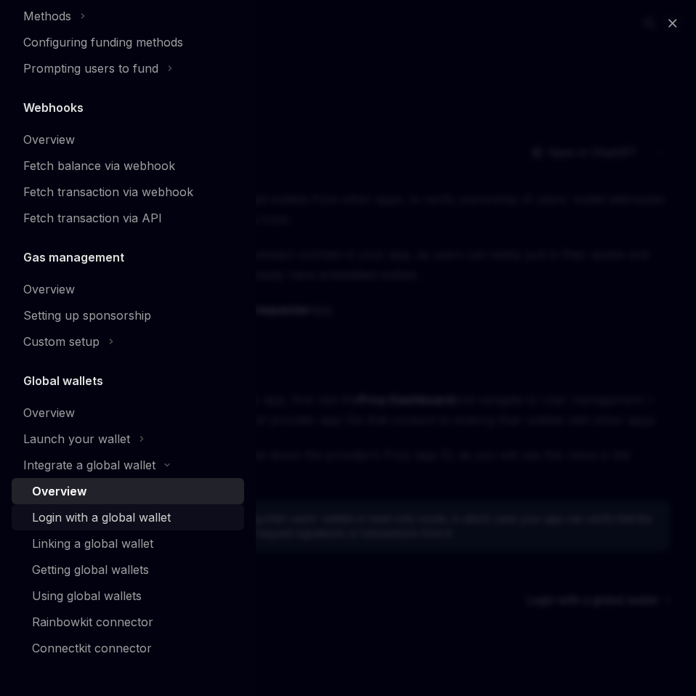
click at [124, 514] on div "Login with a global wallet" at bounding box center [101, 516] width 139 height 17
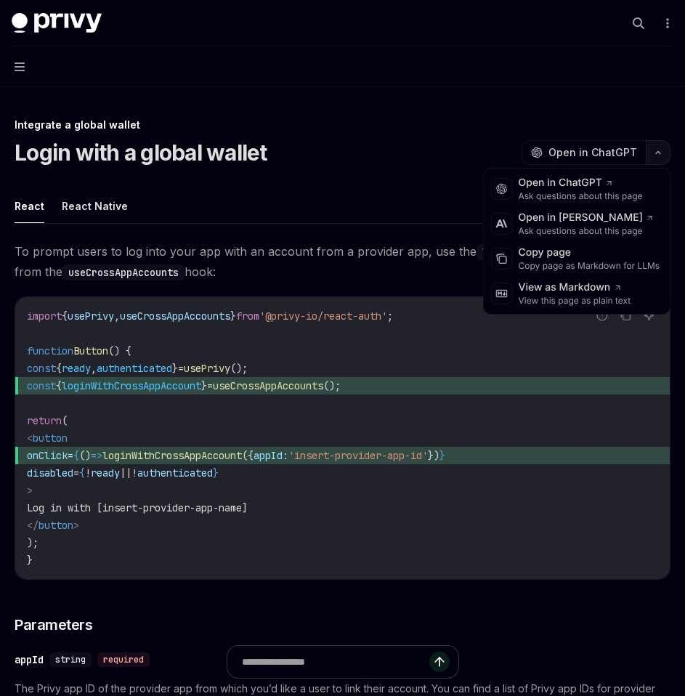
click at [654, 147] on button "button" at bounding box center [658, 152] width 25 height 25
click at [587, 264] on div "Copy page as Markdown for LLMs" at bounding box center [590, 266] width 142 height 12
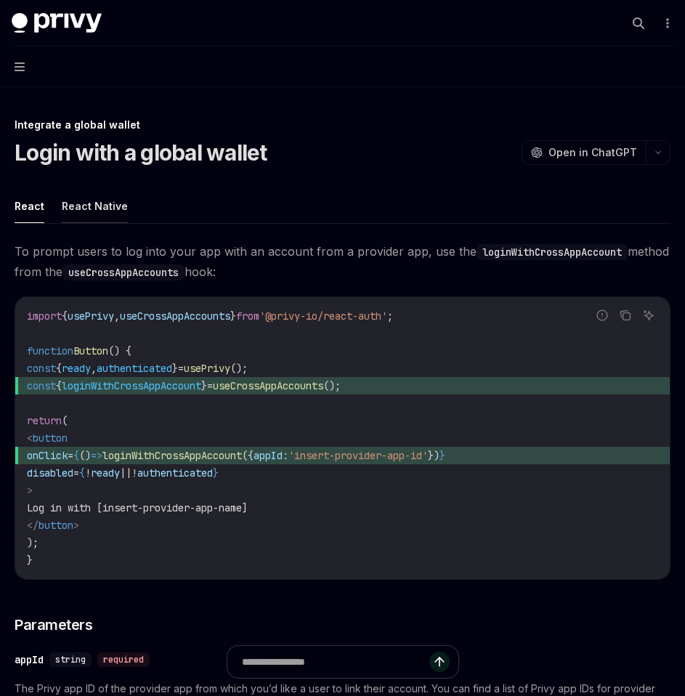
click at [116, 217] on button "React Native" at bounding box center [95, 206] width 66 height 34
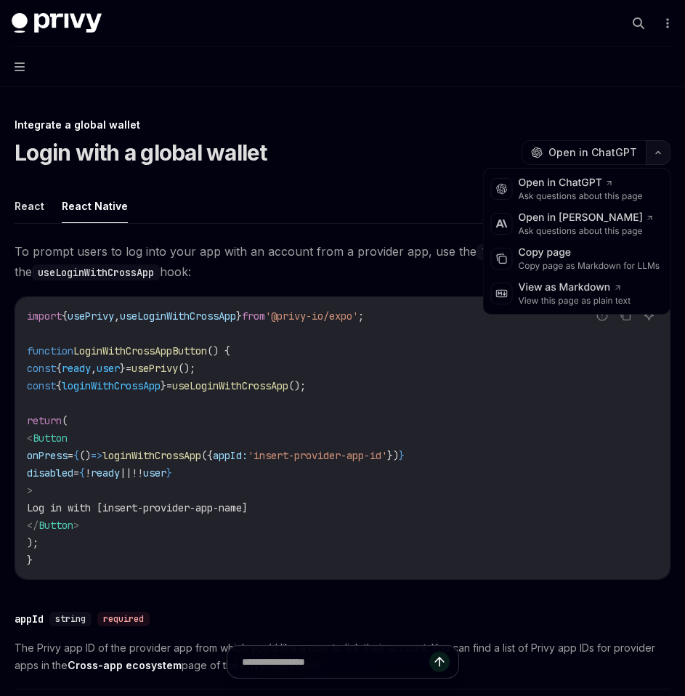
click at [657, 154] on icon "button" at bounding box center [657, 153] width 17 height 6
click at [599, 260] on div "Copy page as Markdown for LLMs" at bounding box center [590, 266] width 142 height 12
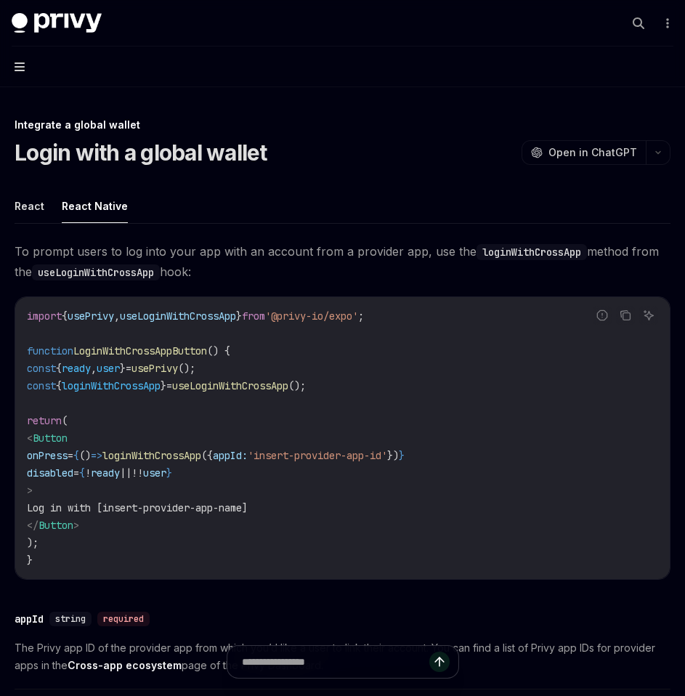
click at [20, 65] on icon "button" at bounding box center [20, 67] width 10 height 12
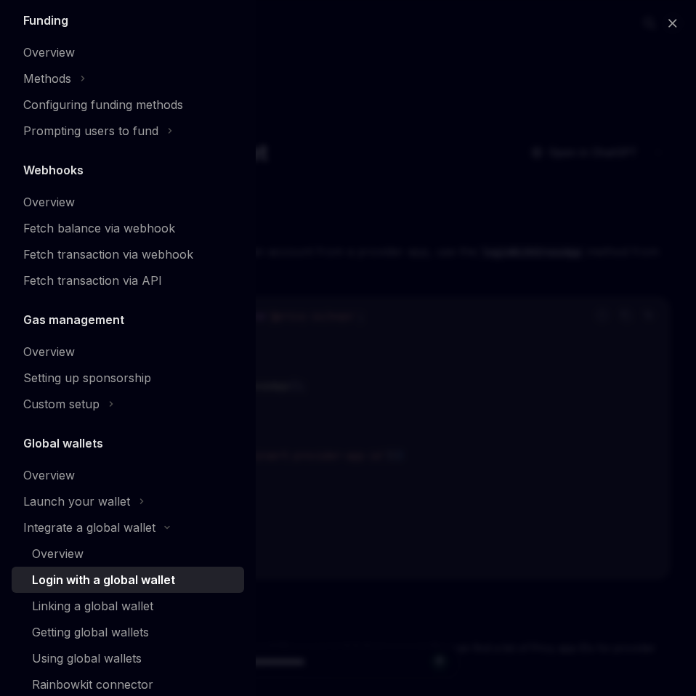
scroll to position [680, 0]
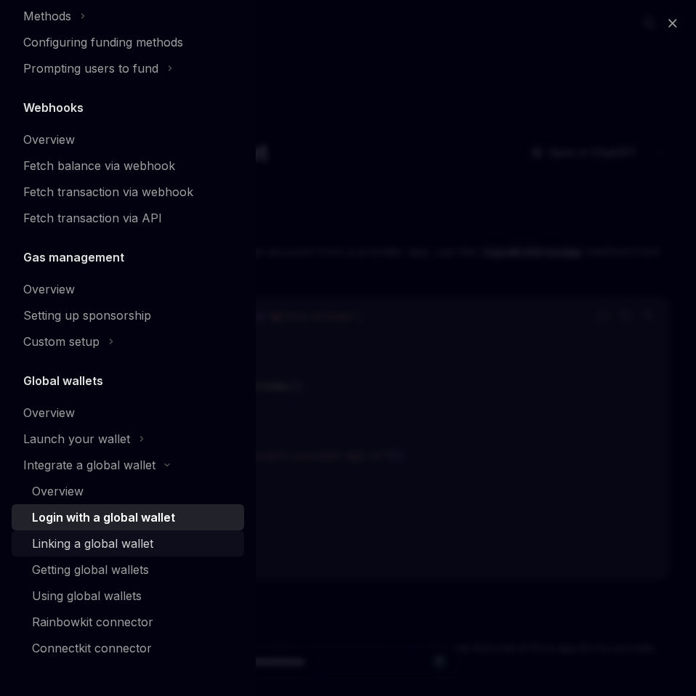
click at [123, 543] on div "Linking a global wallet" at bounding box center [92, 543] width 121 height 17
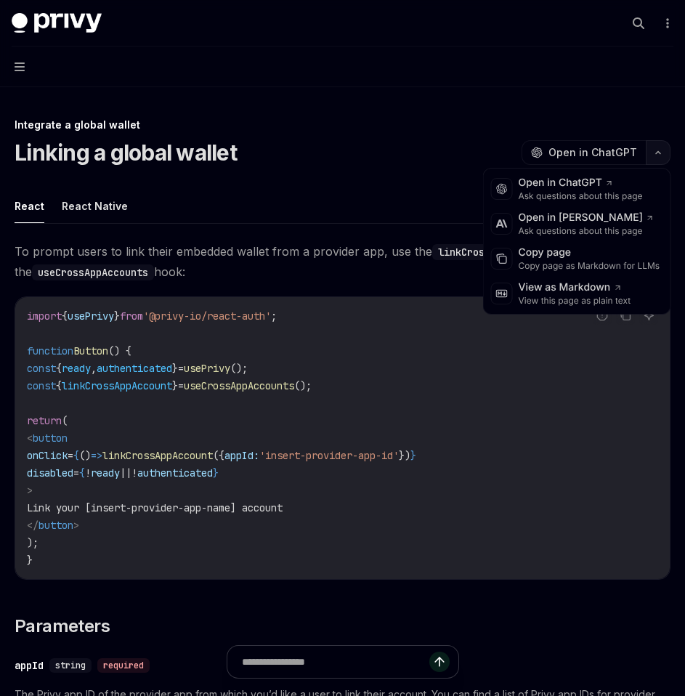
click at [655, 144] on button "button" at bounding box center [658, 152] width 25 height 25
click at [594, 260] on div "Copy page as Markdown for LLMs" at bounding box center [590, 266] width 142 height 12
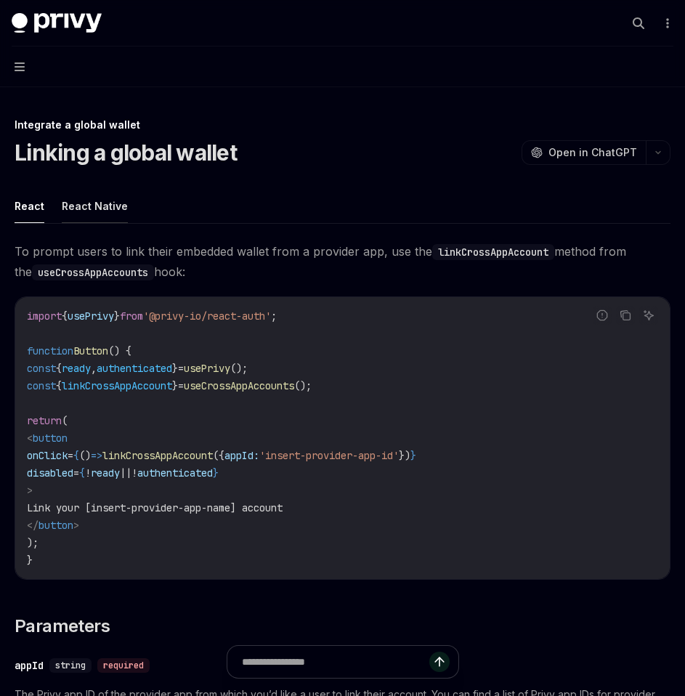
click at [95, 219] on button "React Native" at bounding box center [95, 206] width 66 height 34
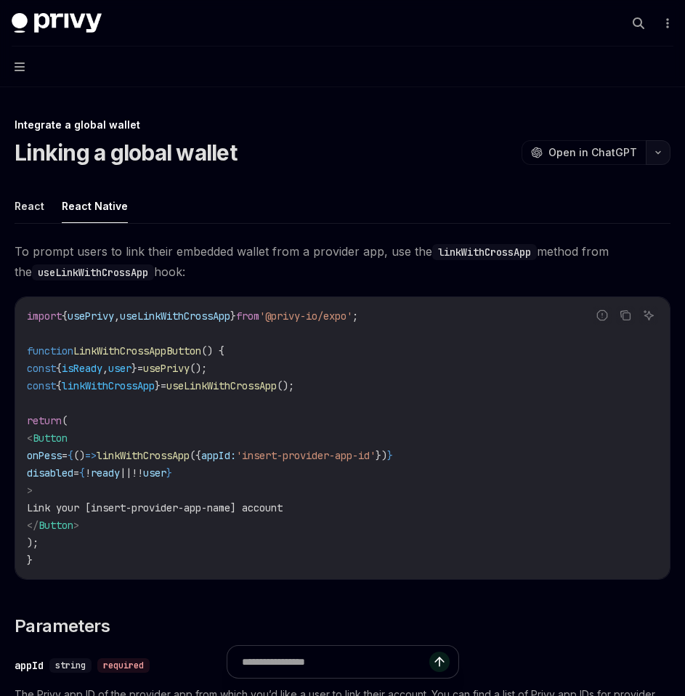
click at [662, 157] on button "button" at bounding box center [658, 152] width 25 height 25
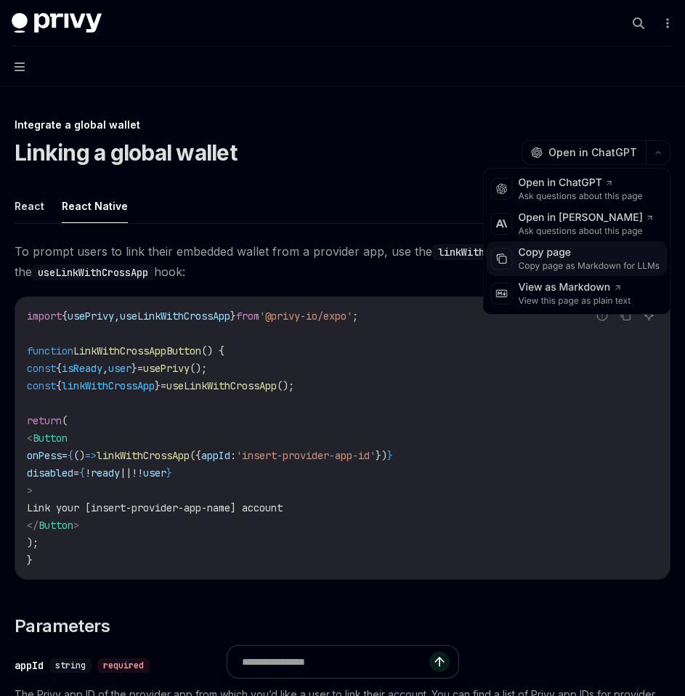
click at [611, 259] on div "Copy page" at bounding box center [590, 253] width 142 height 15
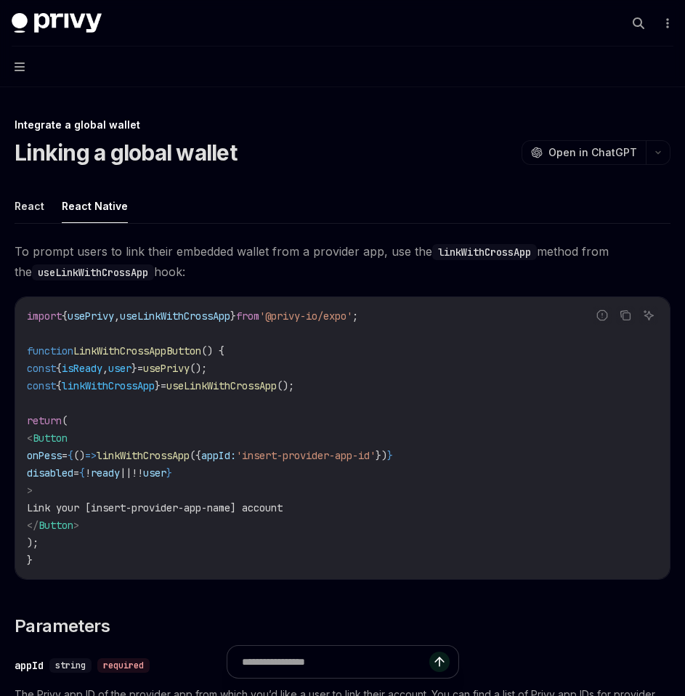
click at [15, 60] on button "Navigation" at bounding box center [342, 66] width 685 height 41
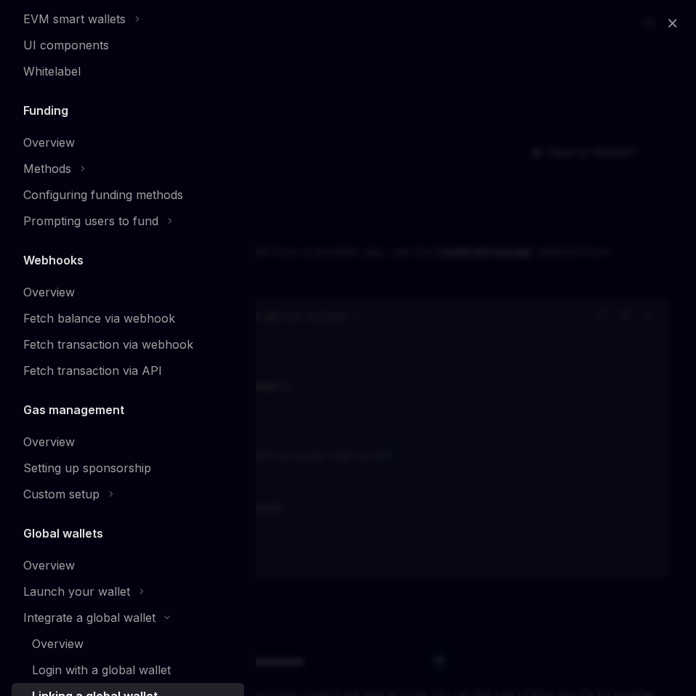
scroll to position [680, 0]
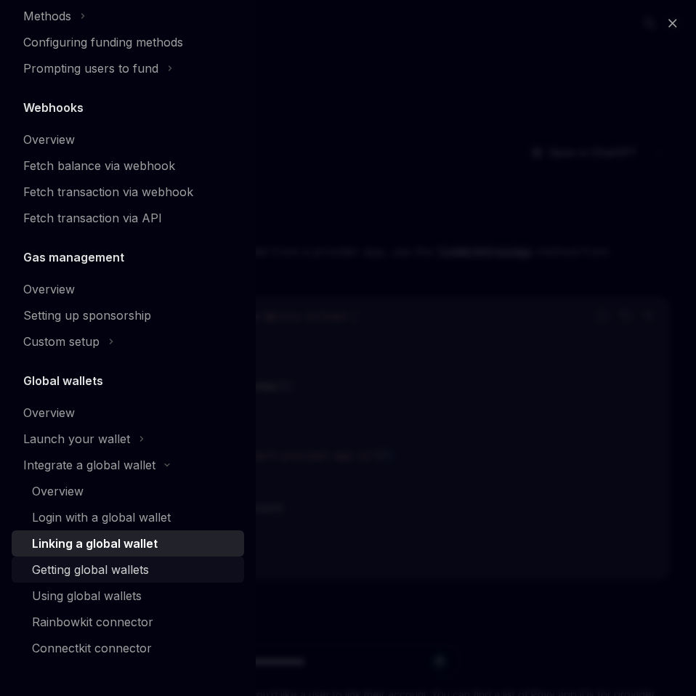
click at [118, 570] on div "Getting global wallets" at bounding box center [90, 569] width 117 height 17
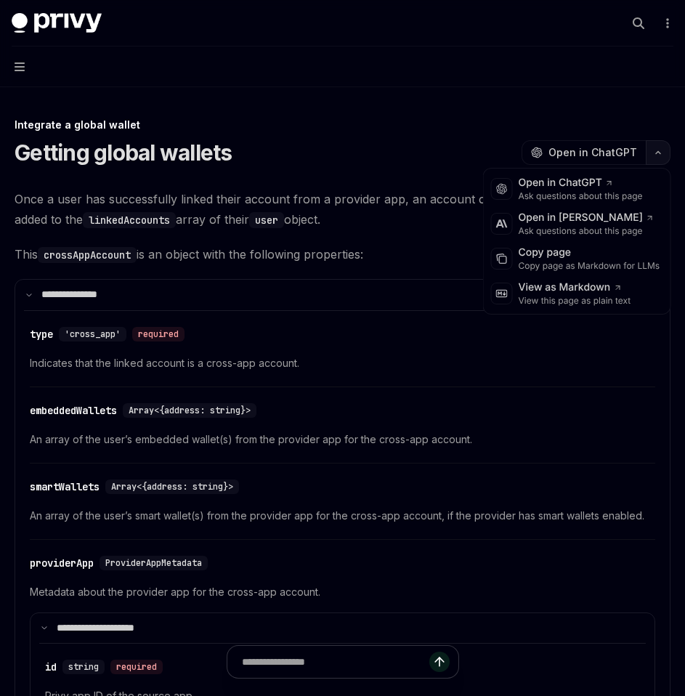
click at [662, 161] on button "button" at bounding box center [658, 152] width 25 height 25
click at [602, 259] on div "Copy page" at bounding box center [590, 253] width 142 height 15
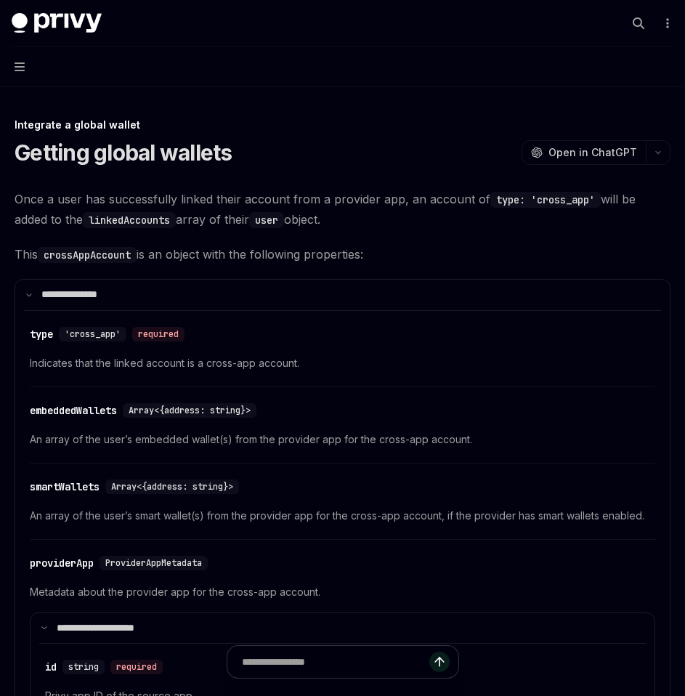
click at [27, 68] on button "Navigation" at bounding box center [342, 66] width 685 height 41
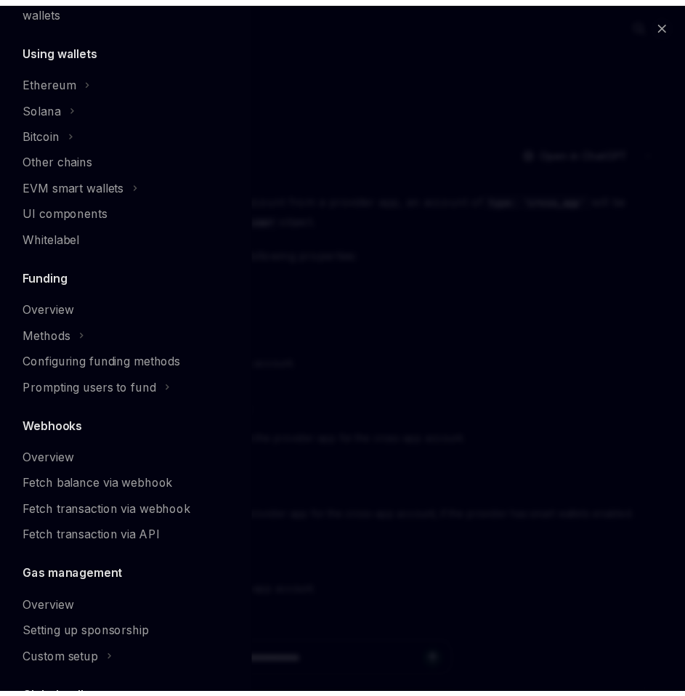
scroll to position [680, 0]
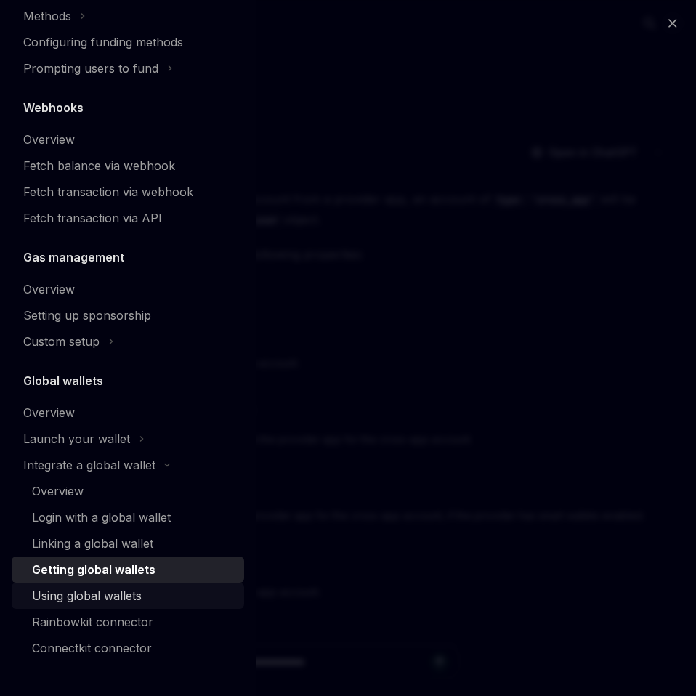
click at [102, 603] on div "Using global wallets" at bounding box center [87, 595] width 110 height 17
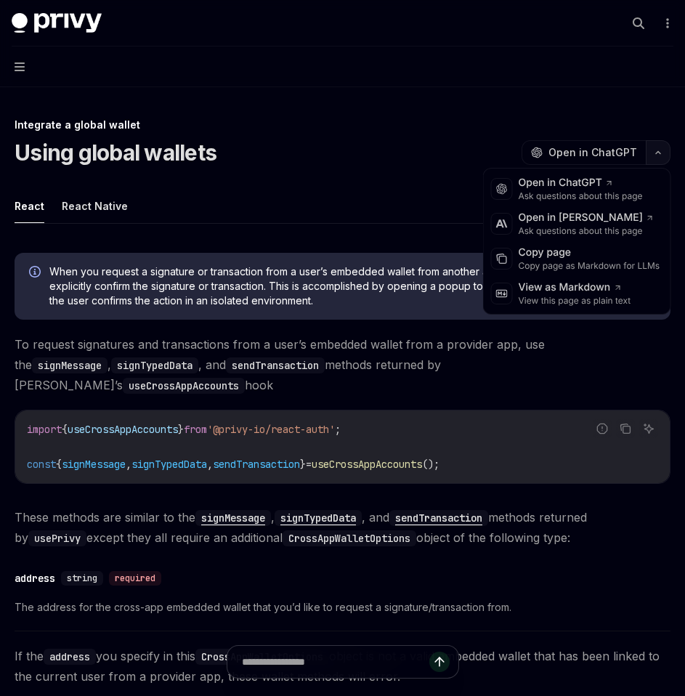
click at [662, 156] on button "button" at bounding box center [658, 152] width 25 height 25
click at [603, 261] on div "Copy page as Markdown for LLMs" at bounding box center [590, 266] width 142 height 12
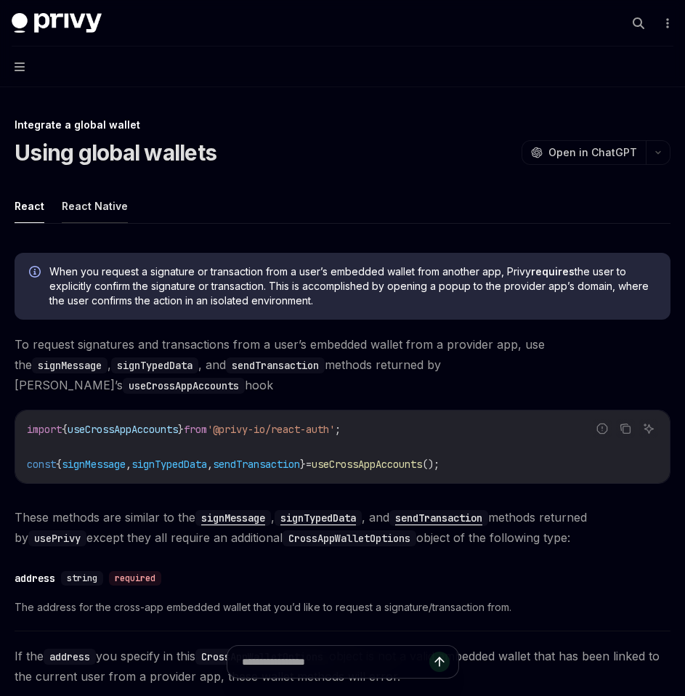
click at [96, 195] on button "React Native" at bounding box center [95, 206] width 66 height 34
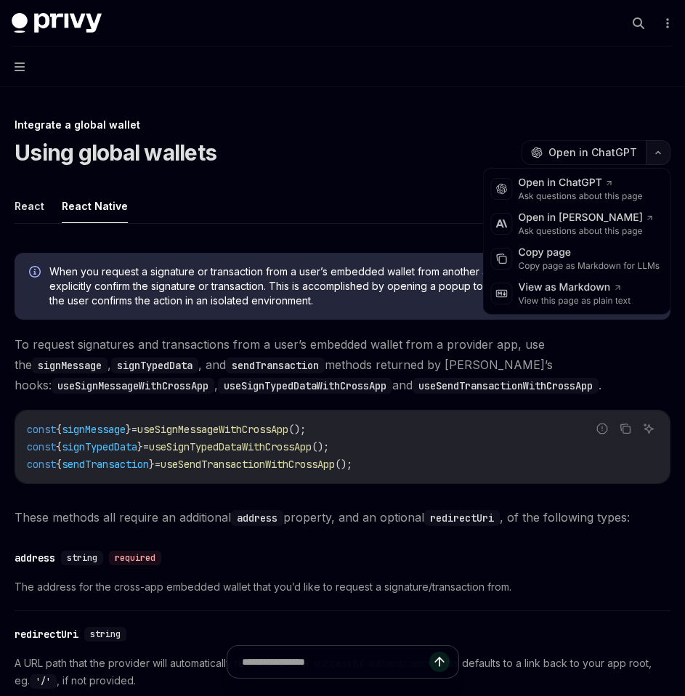
click at [664, 153] on icon "button" at bounding box center [657, 153] width 17 height 6
click at [616, 266] on div "Copy page as Markdown for LLMs" at bounding box center [590, 266] width 142 height 12
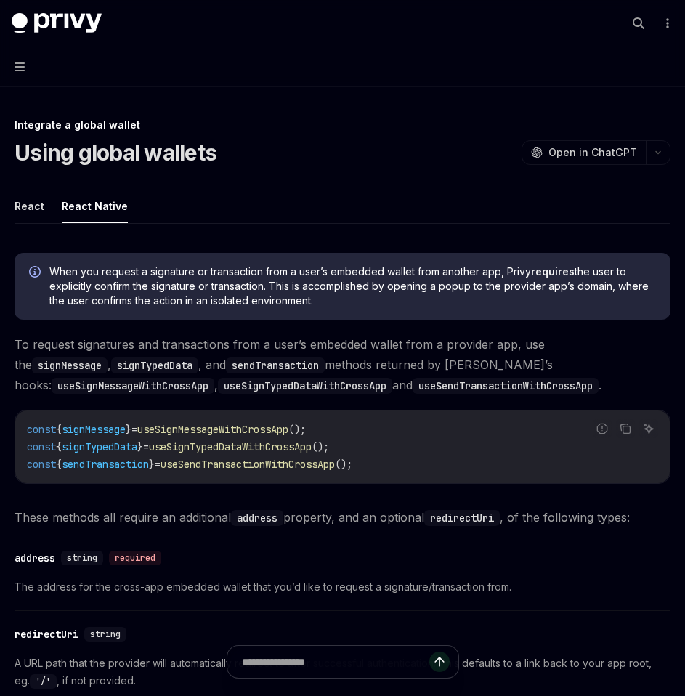
click at [27, 69] on button "Navigation" at bounding box center [342, 66] width 685 height 41
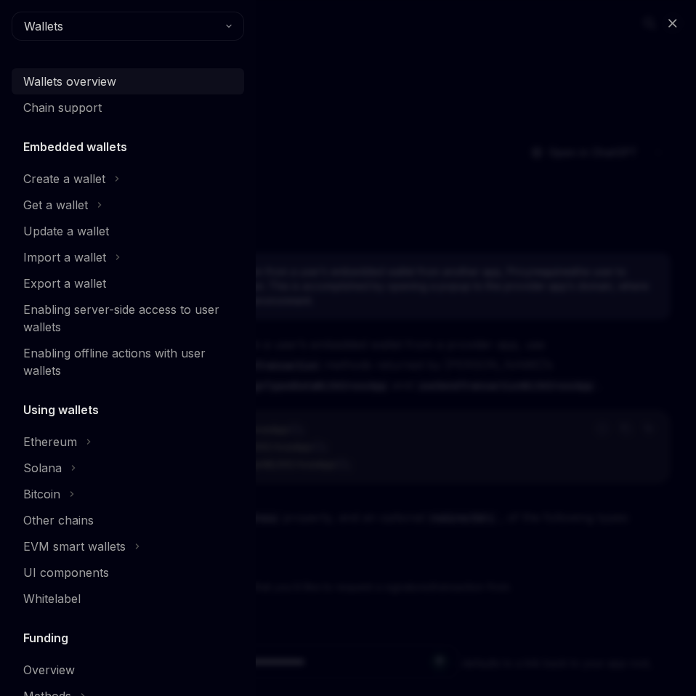
click at [25, 71] on link "Wallets overview" at bounding box center [128, 81] width 232 height 26
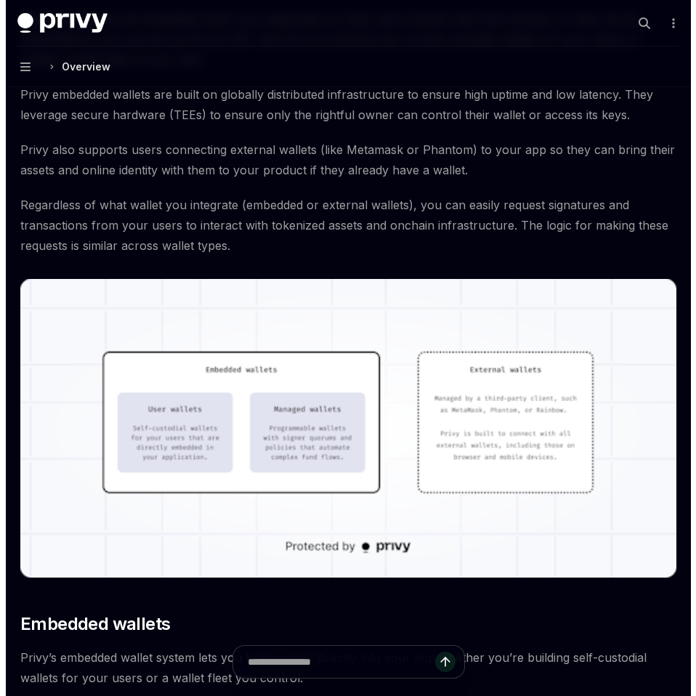
scroll to position [126, 0]
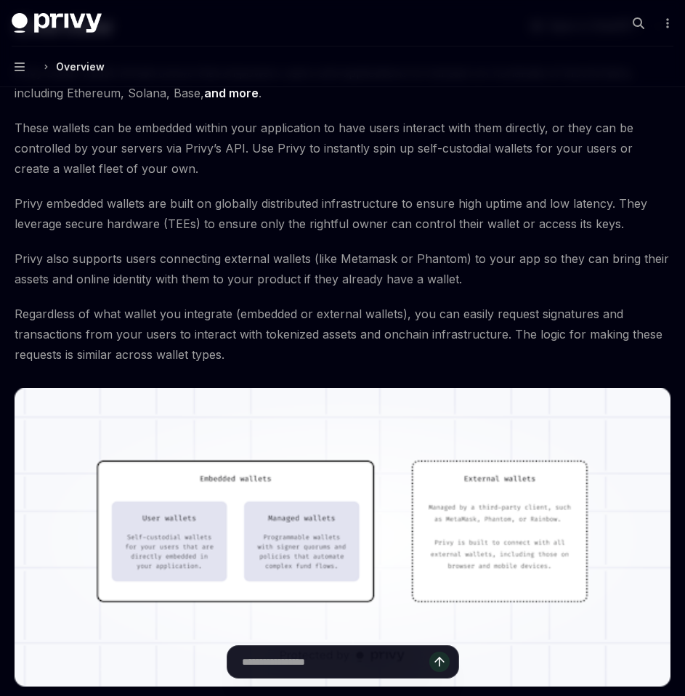
click at [25, 63] on button "Navigation Overview" at bounding box center [342, 66] width 685 height 41
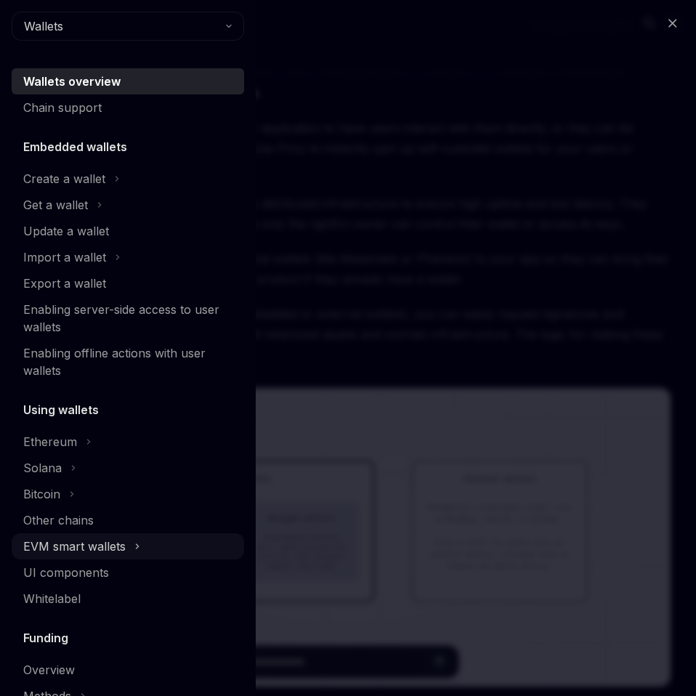
scroll to position [497, 0]
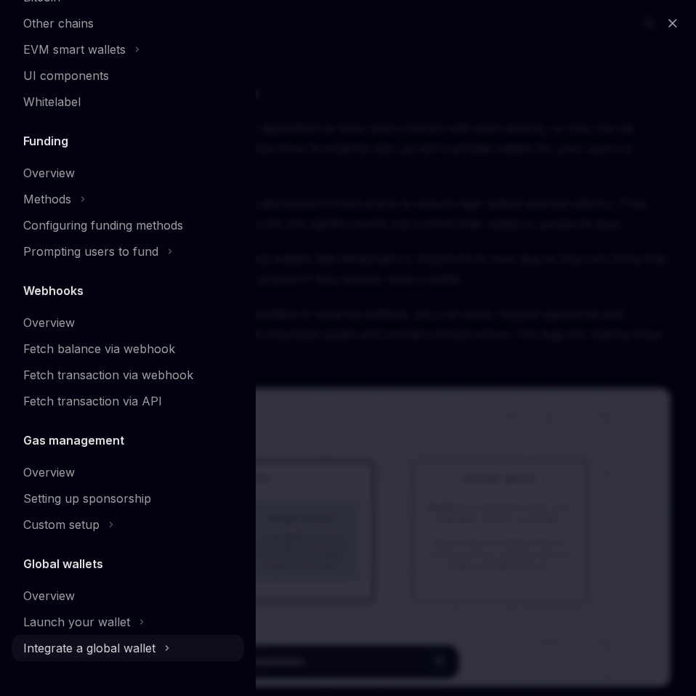
click at [177, 654] on div "Integrate a global wallet" at bounding box center [128, 648] width 232 height 26
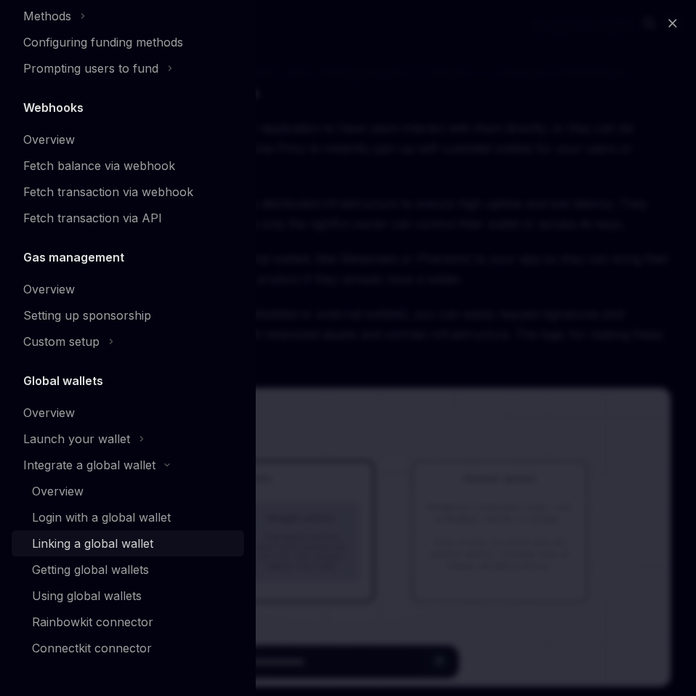
click at [104, 541] on div "Linking a global wallet" at bounding box center [92, 543] width 121 height 17
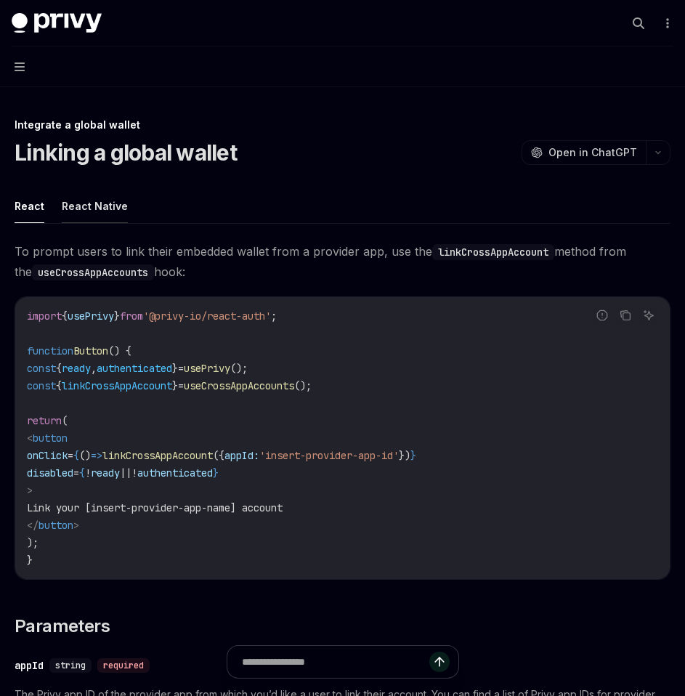
click at [104, 205] on button "React Native" at bounding box center [95, 206] width 66 height 34
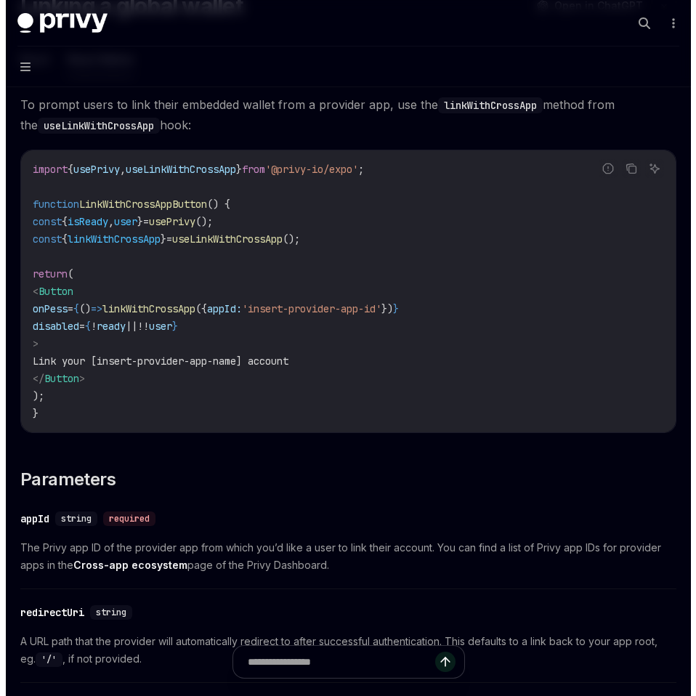
scroll to position [144, 0]
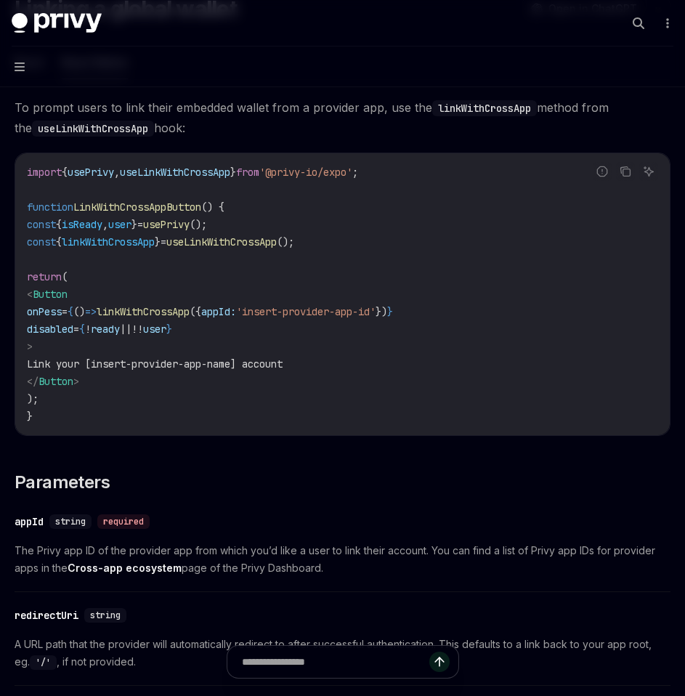
click at [25, 63] on button "Navigation" at bounding box center [342, 66] width 685 height 41
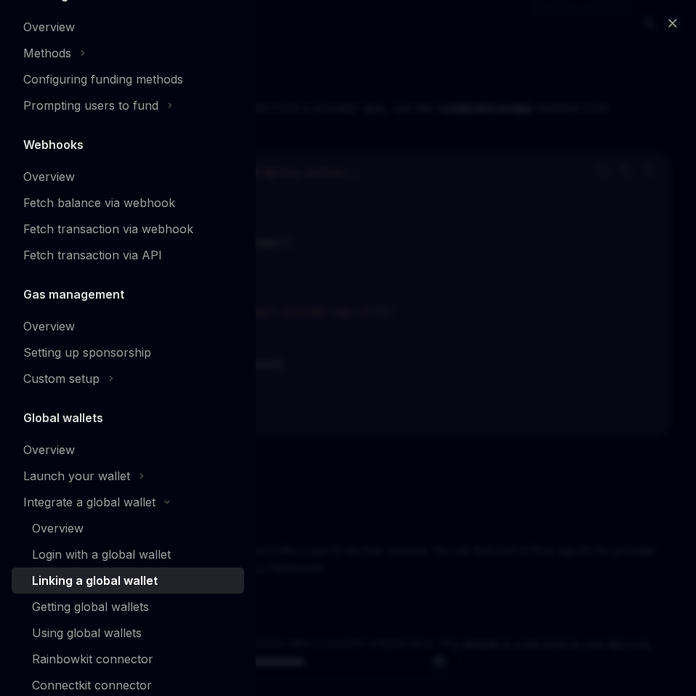
scroll to position [680, 0]
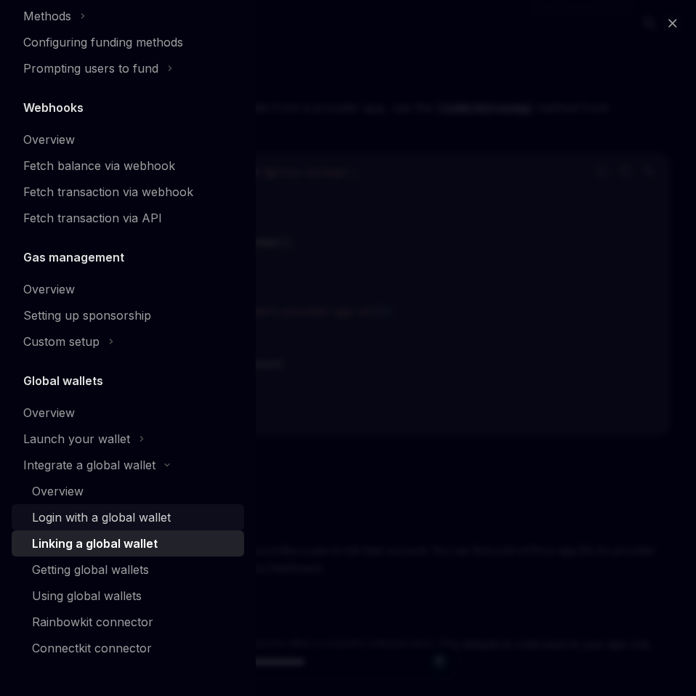
click at [121, 507] on link "Login with a global wallet" at bounding box center [128, 517] width 232 height 26
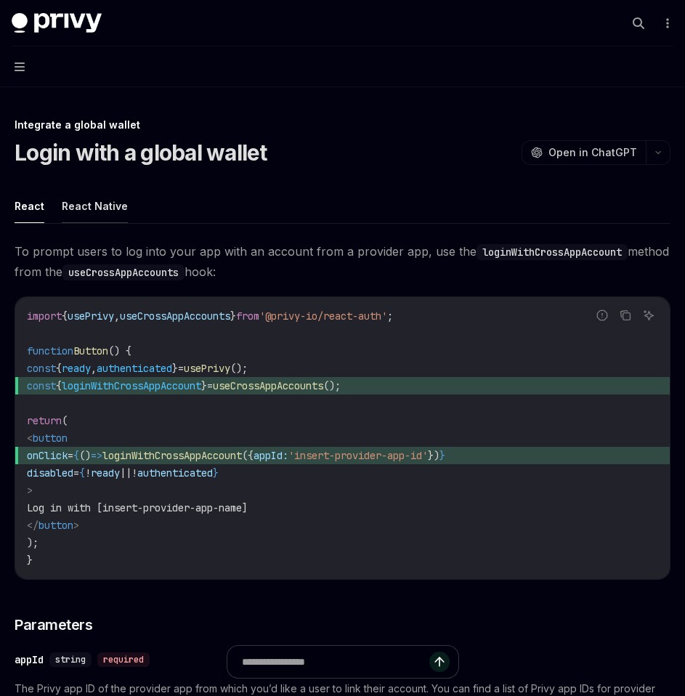
click at [97, 199] on button "React Native" at bounding box center [95, 206] width 66 height 34
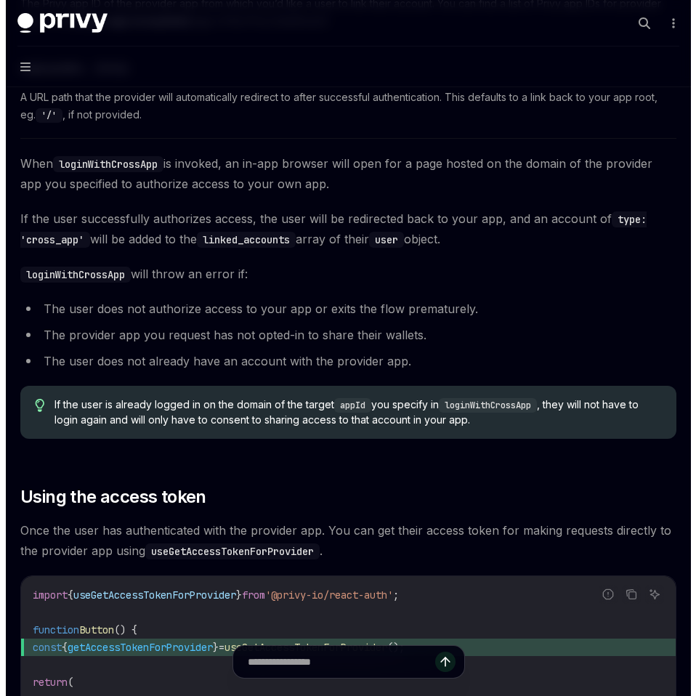
scroll to position [644, 0]
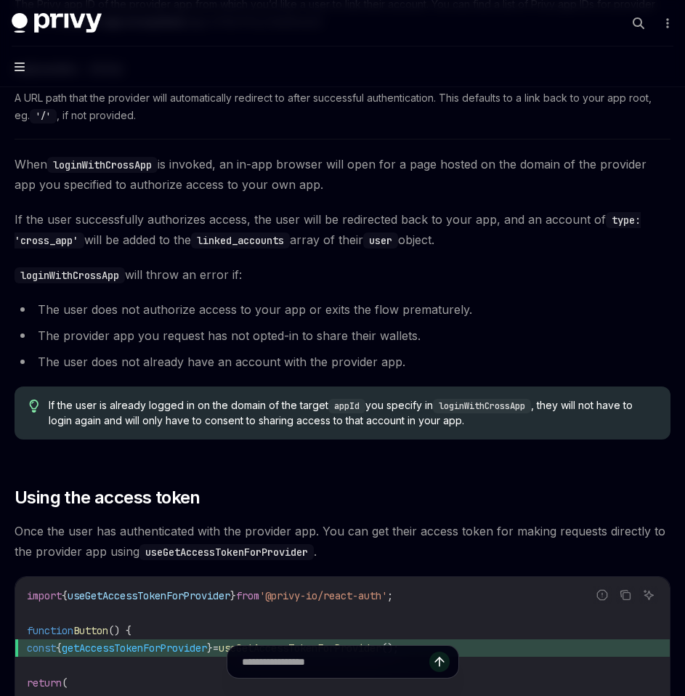
click at [22, 69] on icon "button" at bounding box center [20, 67] width 10 height 12
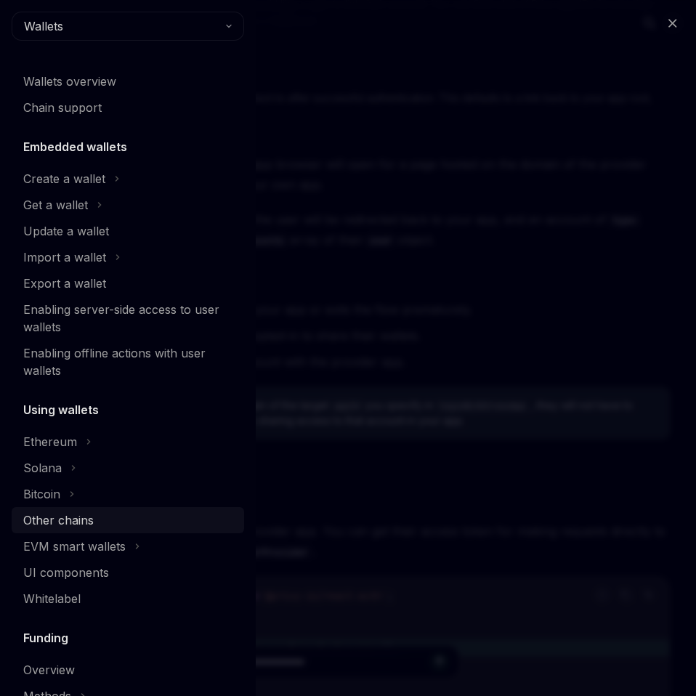
scroll to position [680, 0]
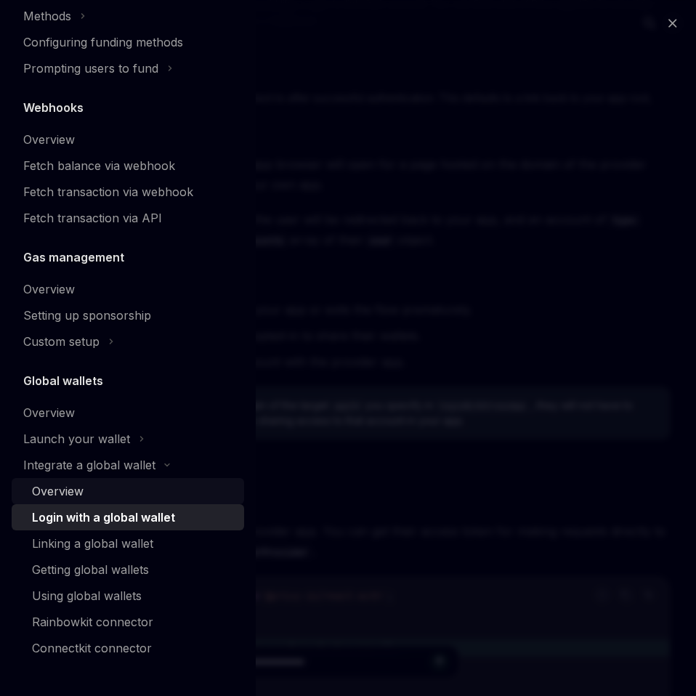
click at [84, 486] on div "Overview" at bounding box center [58, 490] width 52 height 17
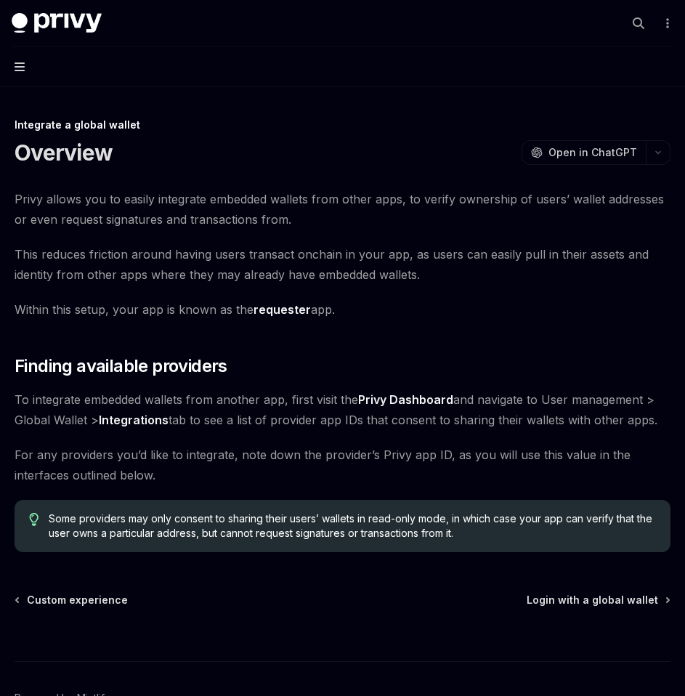
click at [18, 65] on icon "button" at bounding box center [20, 67] width 10 height 12
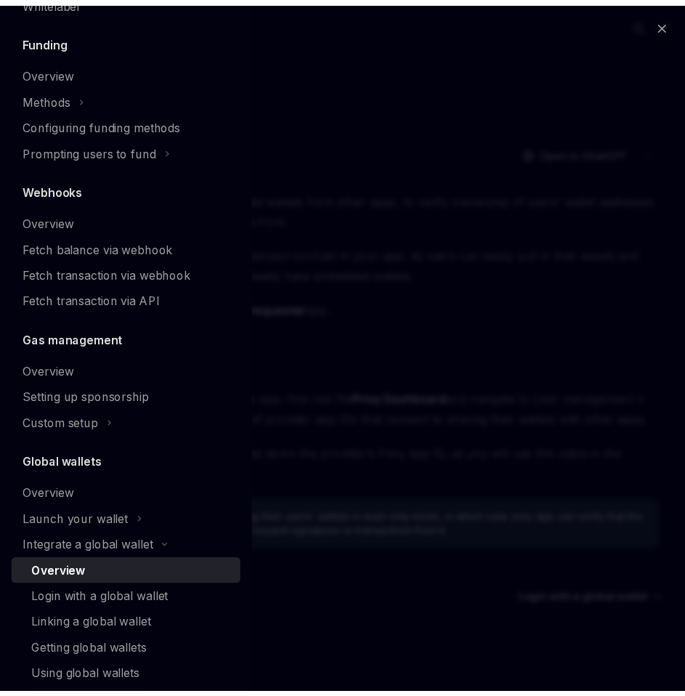
scroll to position [680, 0]
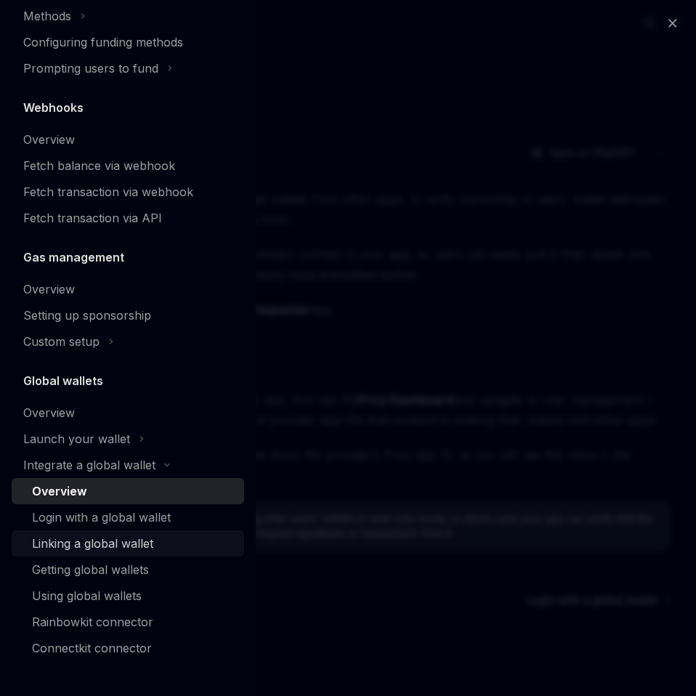
click at [96, 539] on div "Linking a global wallet" at bounding box center [92, 543] width 121 height 17
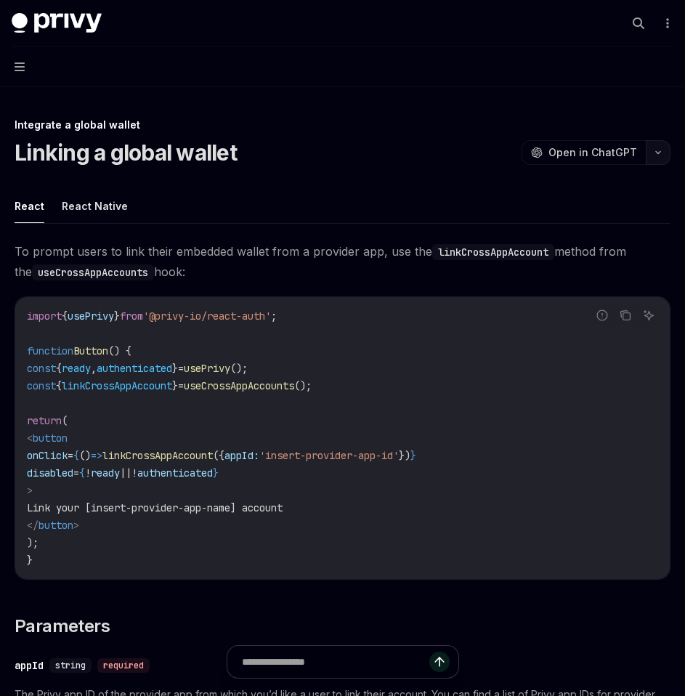
click at [663, 154] on icon "button" at bounding box center [657, 153] width 17 height 6
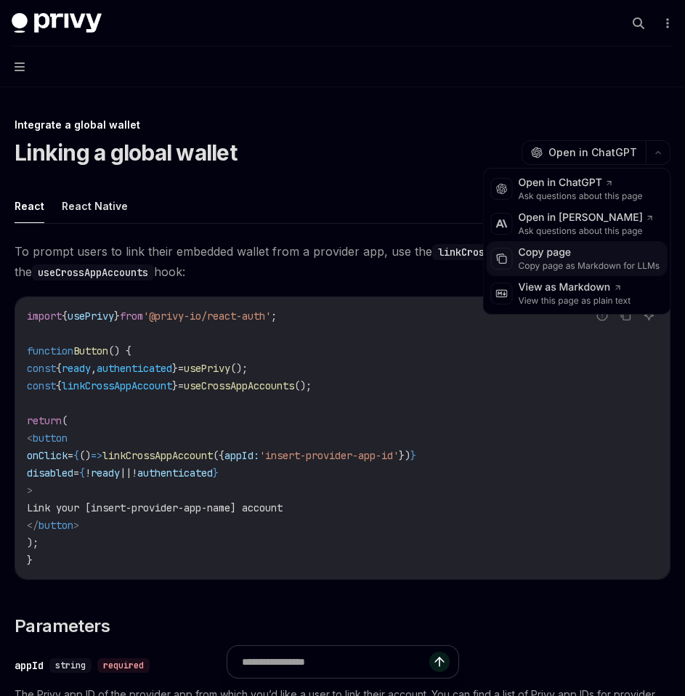
click at [596, 267] on div "Copy page as Markdown for LLMs" at bounding box center [590, 266] width 142 height 12
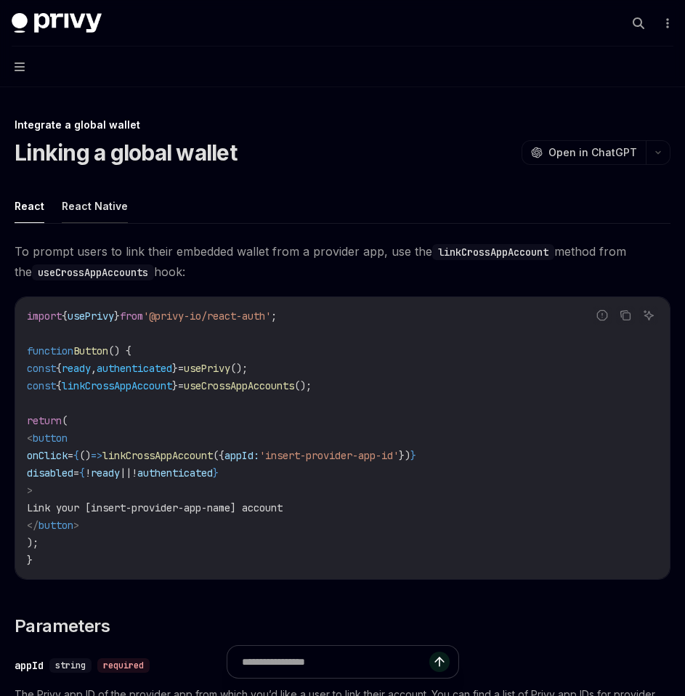
click at [111, 206] on button "React Native" at bounding box center [95, 206] width 66 height 34
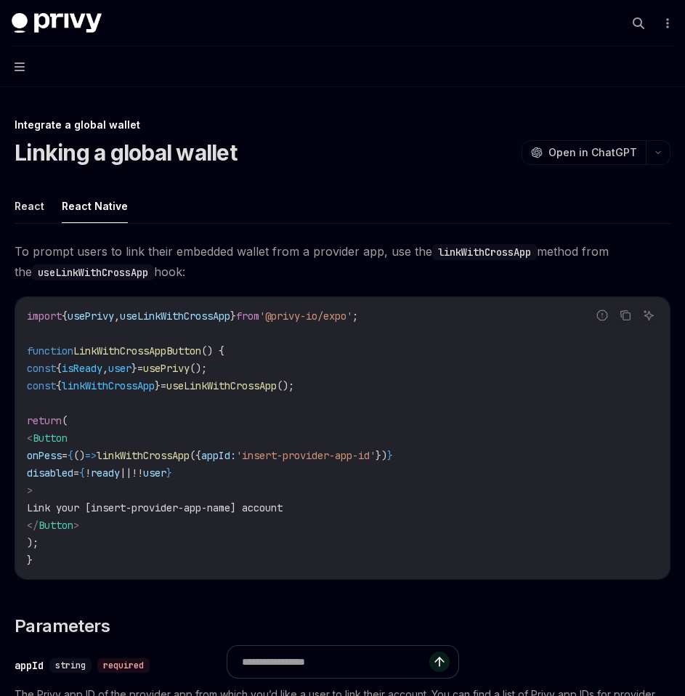
click at [660, 139] on div "Linking a global wallet OpenAI Open in ChatGPT" at bounding box center [343, 152] width 656 height 26
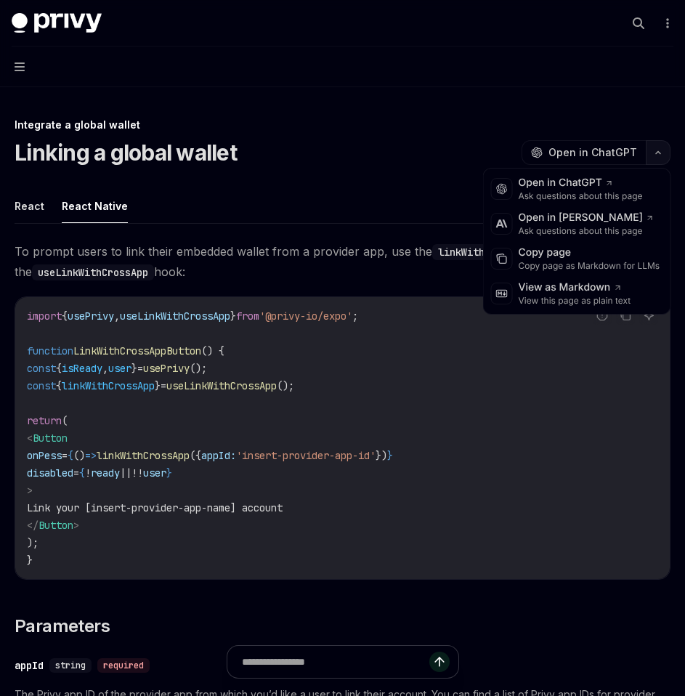
click at [660, 147] on button "button" at bounding box center [658, 152] width 25 height 25
click at [599, 263] on div "Copy page as Markdown for LLMs" at bounding box center [590, 266] width 142 height 12
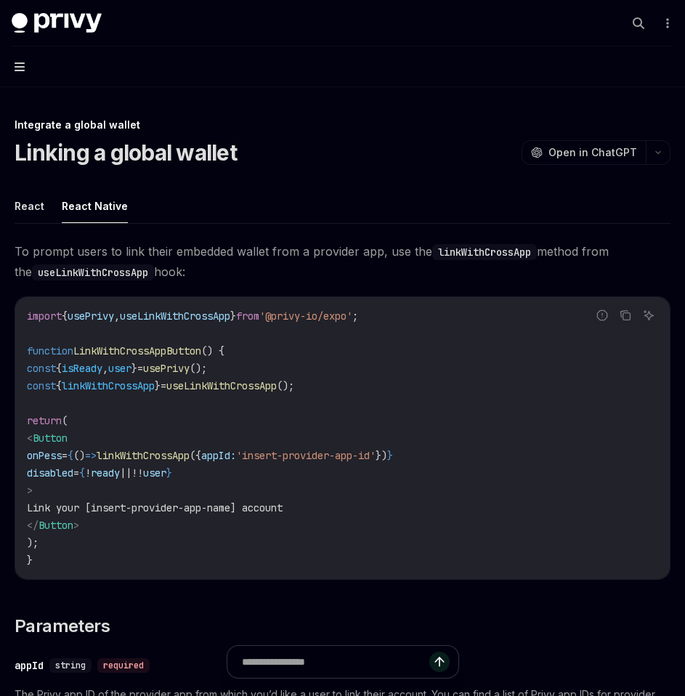
click at [17, 66] on icon "button" at bounding box center [20, 66] width 10 height 9
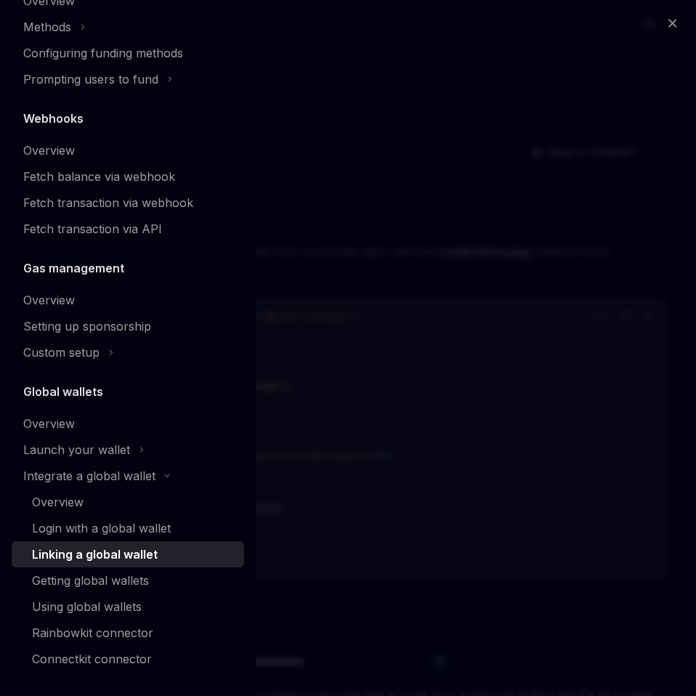
scroll to position [680, 0]
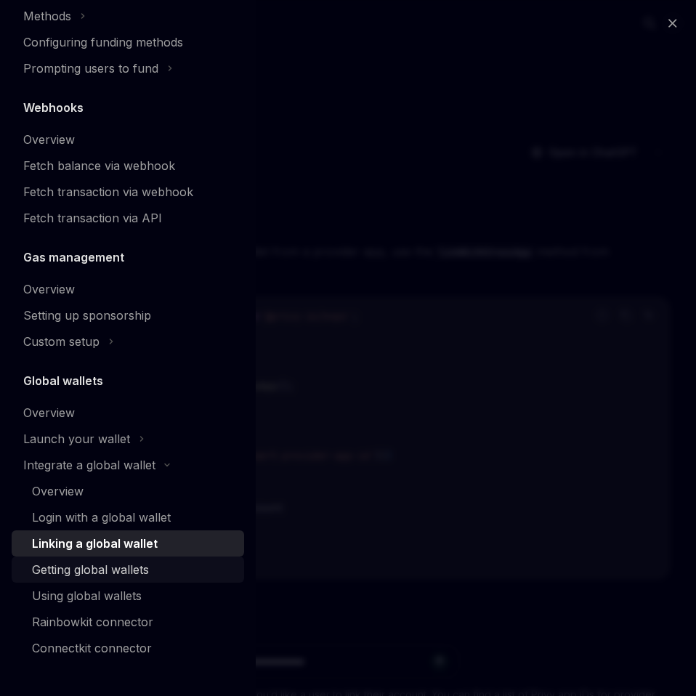
click at [124, 562] on div "Getting global wallets" at bounding box center [90, 569] width 117 height 17
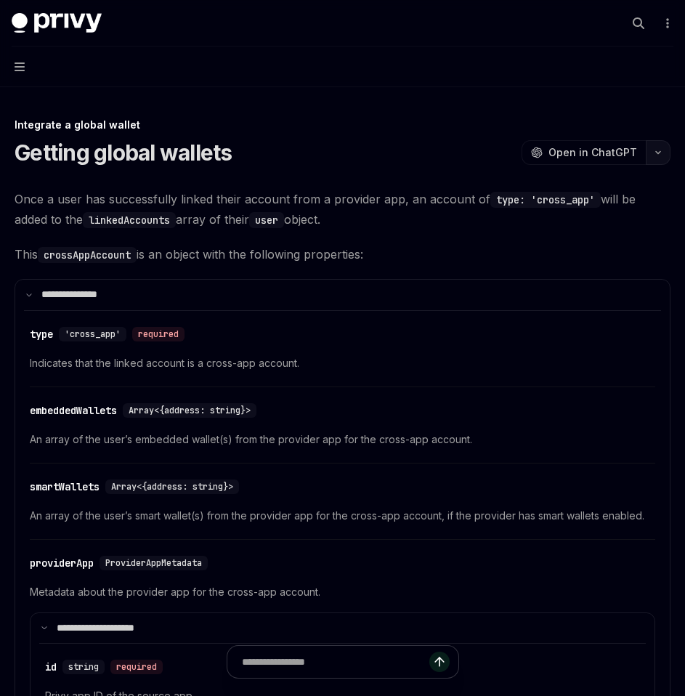
click at [662, 153] on icon "button" at bounding box center [657, 153] width 17 height 6
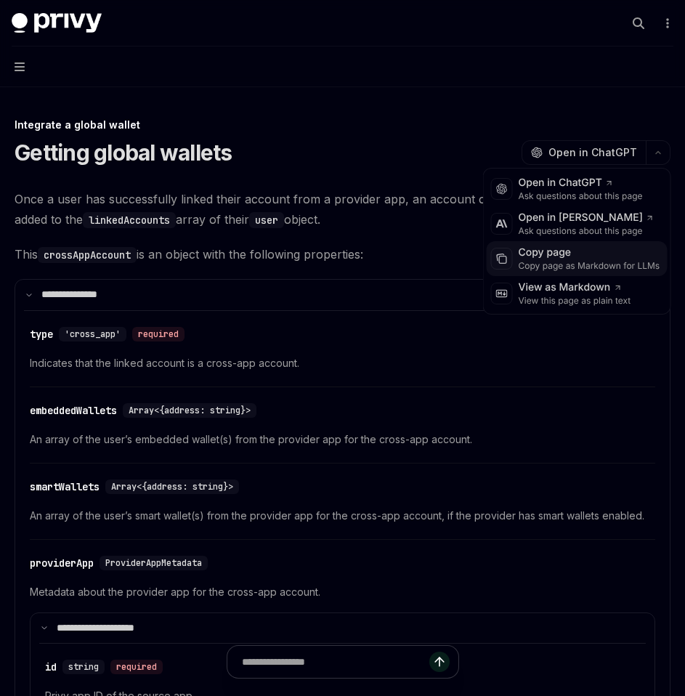
click at [571, 262] on div "Copy page as Markdown for LLMs" at bounding box center [590, 266] width 142 height 12
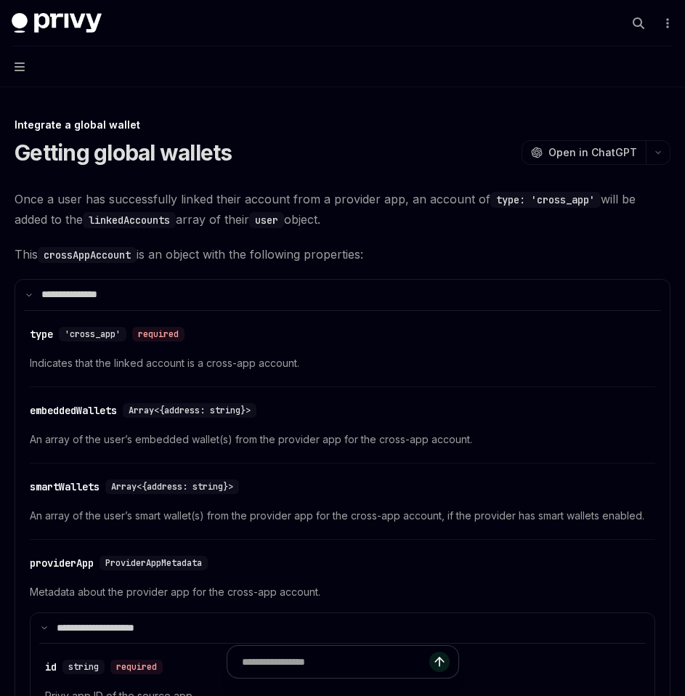
click at [29, 67] on button "Navigation" at bounding box center [342, 66] width 685 height 41
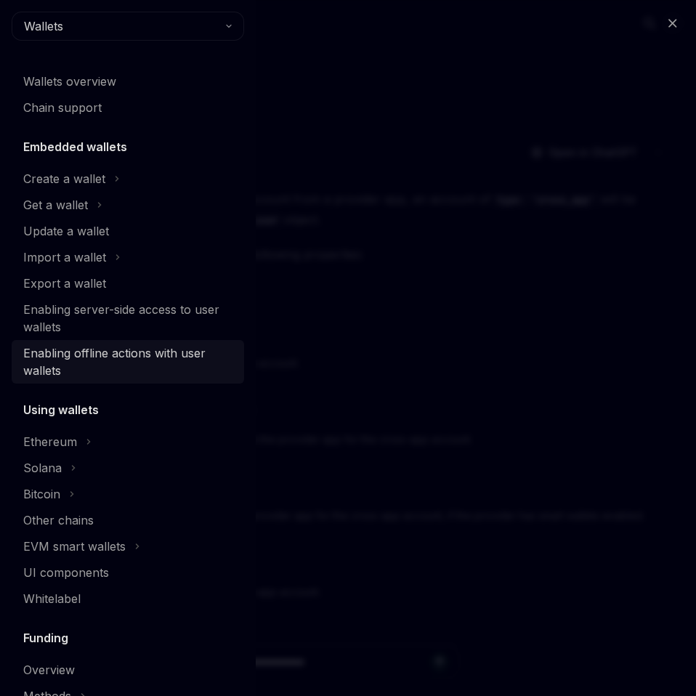
scroll to position [680, 0]
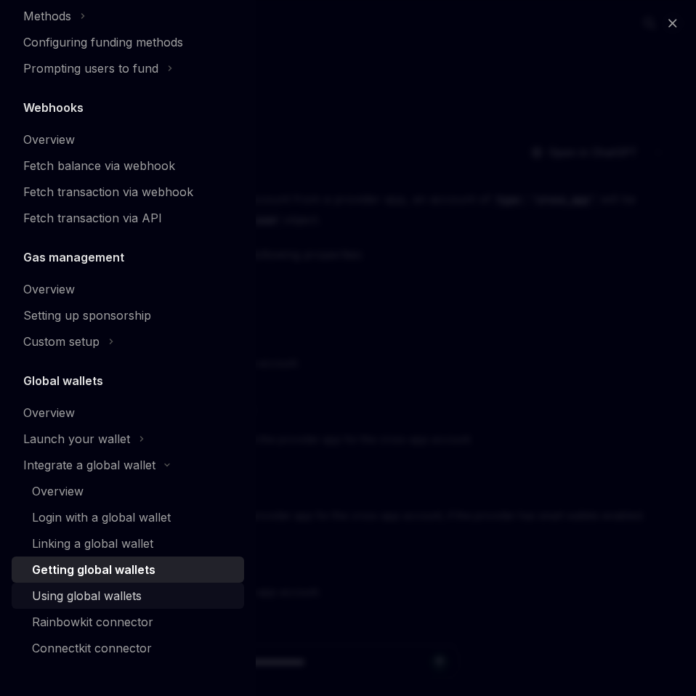
click at [115, 604] on link "Using global wallets" at bounding box center [128, 596] width 232 height 26
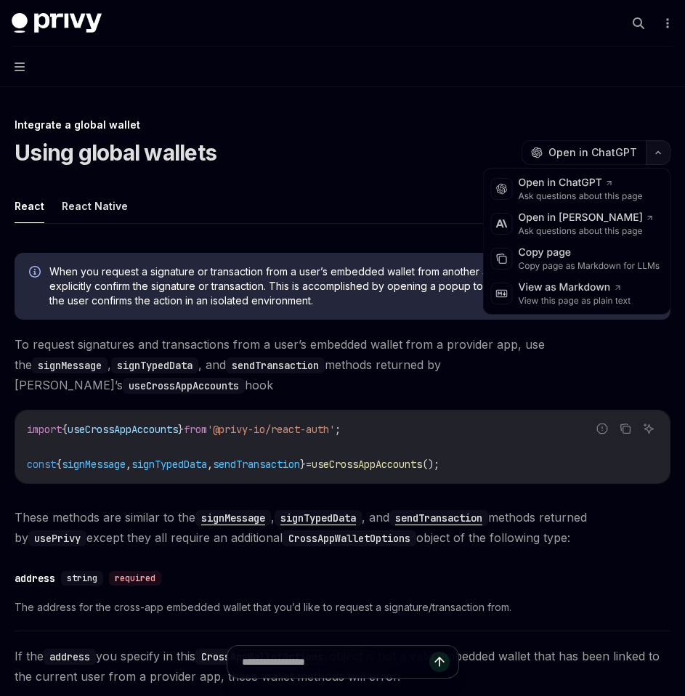
click at [654, 157] on button "button" at bounding box center [658, 152] width 25 height 25
click at [575, 260] on div "Copy page as Markdown for LLMs" at bounding box center [590, 266] width 142 height 12
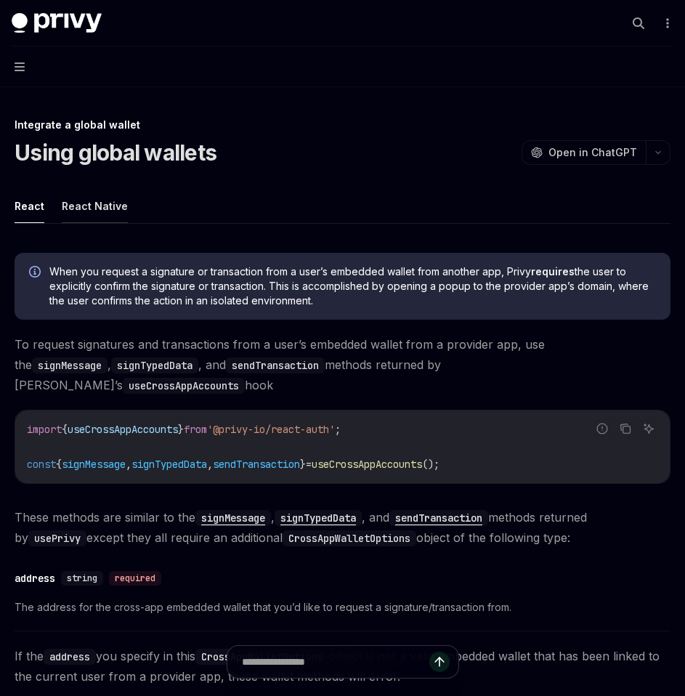
click at [115, 211] on button "React Native" at bounding box center [95, 206] width 66 height 34
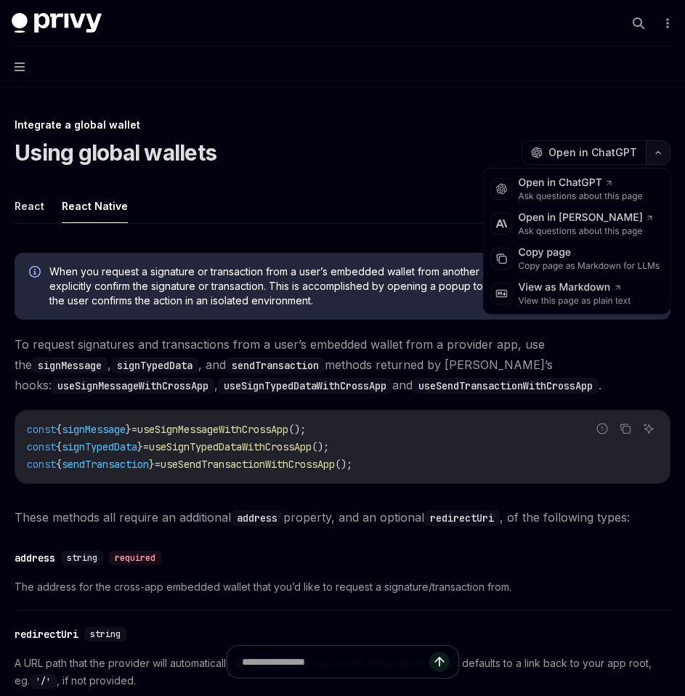
click at [657, 158] on button "button" at bounding box center [658, 152] width 25 height 25
click at [580, 270] on div "Copy page as Markdown for LLMs" at bounding box center [590, 266] width 142 height 12
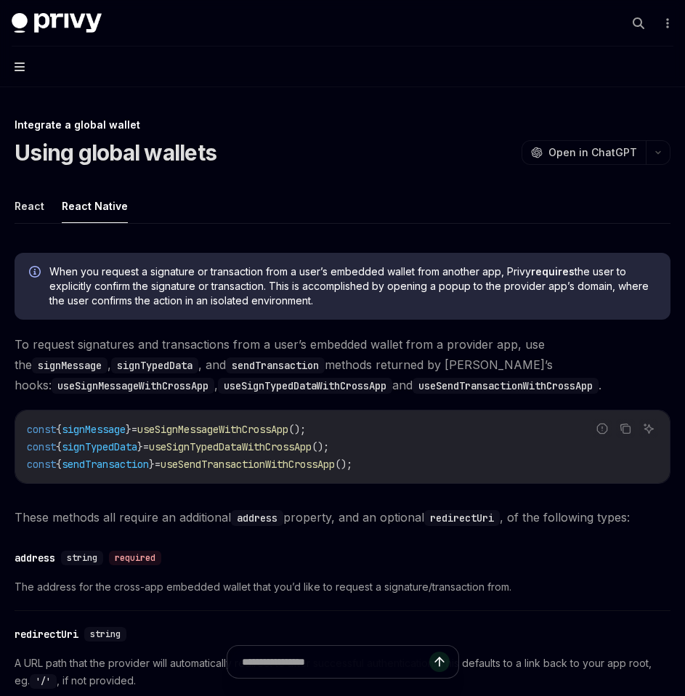
click at [15, 67] on icon "button" at bounding box center [20, 66] width 10 height 9
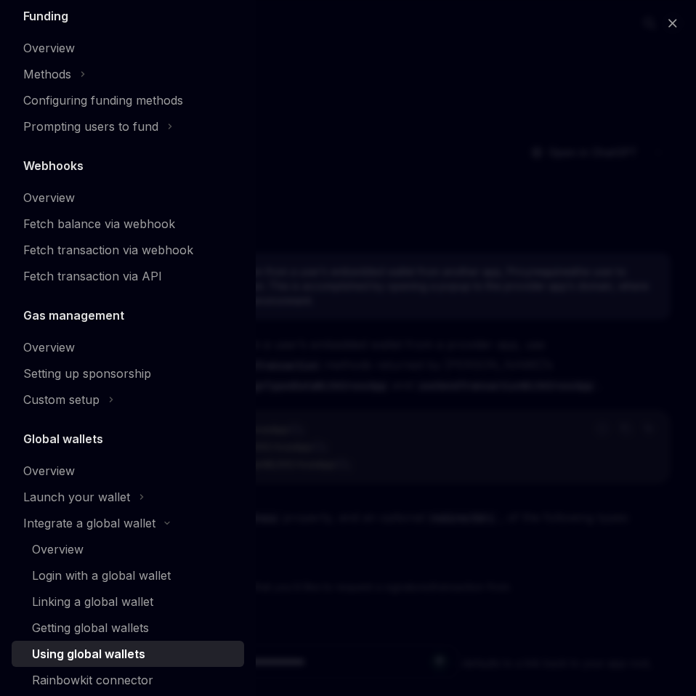
scroll to position [680, 0]
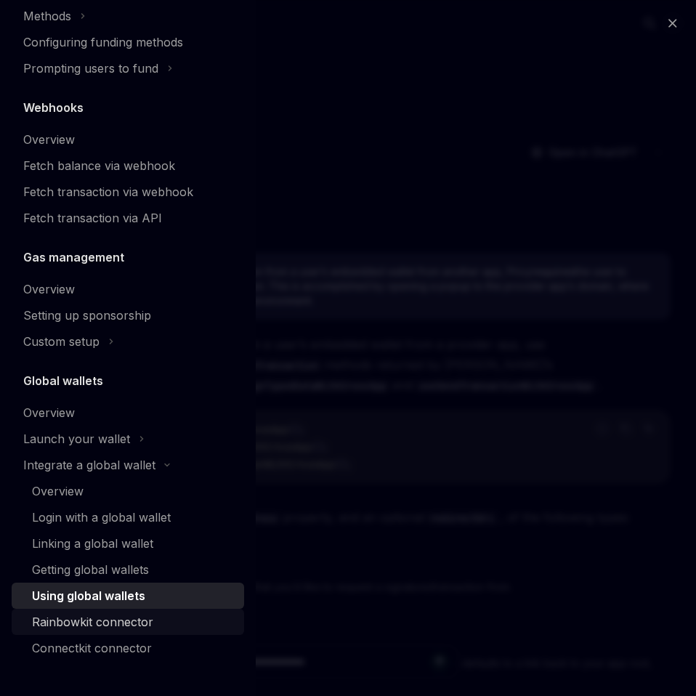
click at [116, 617] on div "Rainbowkit connector" at bounding box center [92, 621] width 121 height 17
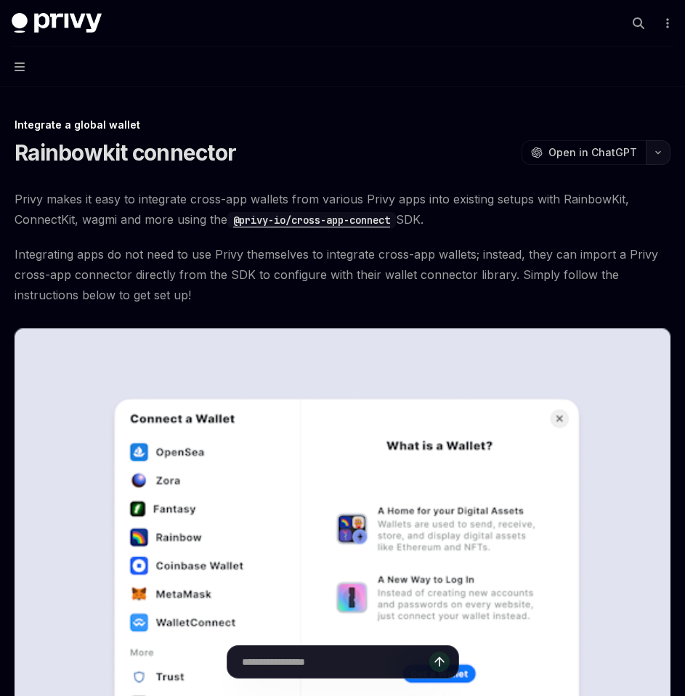
click at [662, 157] on button "button" at bounding box center [658, 152] width 25 height 25
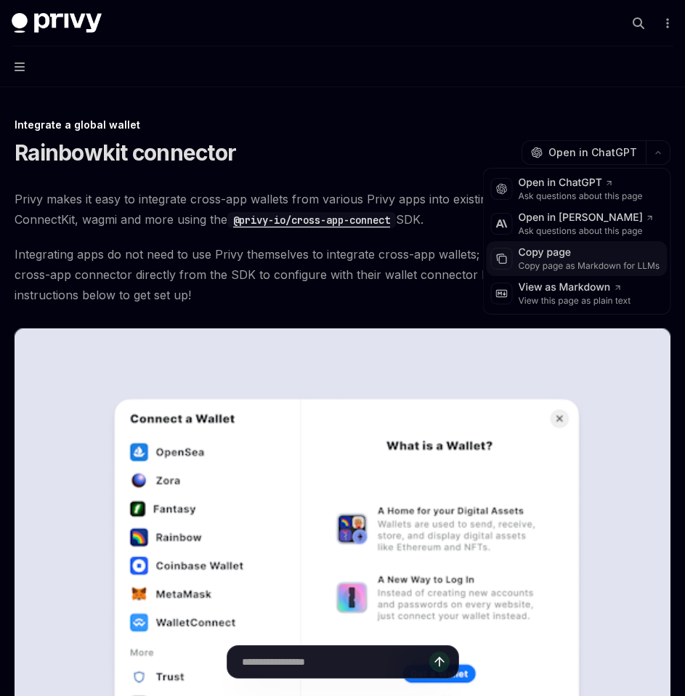
click at [593, 264] on div "Copy page as Markdown for LLMs" at bounding box center [590, 266] width 142 height 12
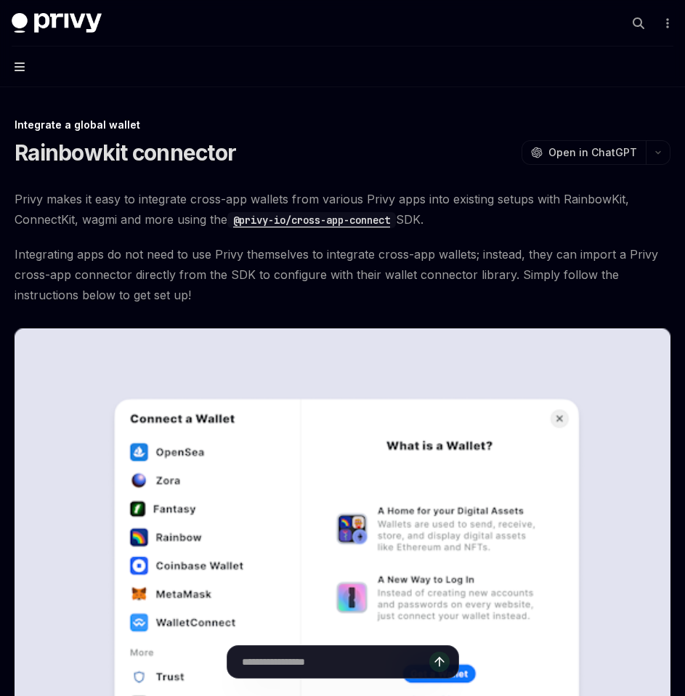
click at [17, 68] on icon "button" at bounding box center [20, 66] width 10 height 9
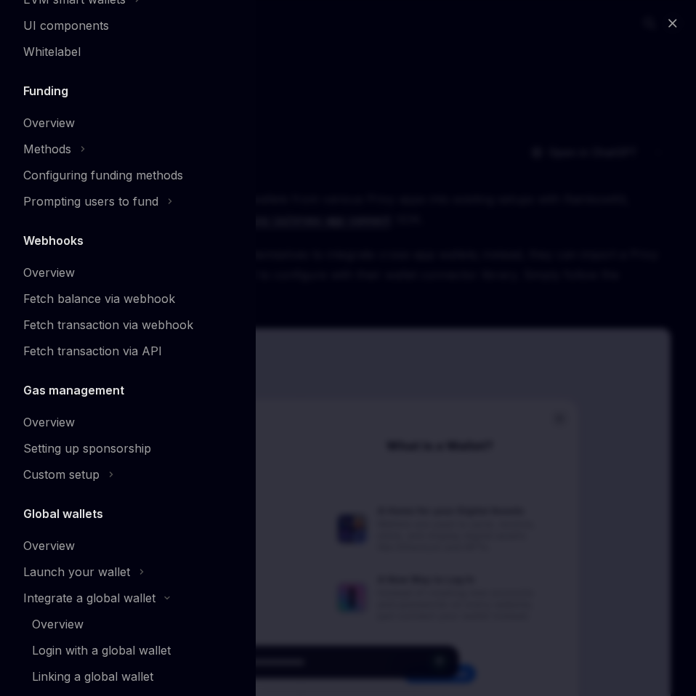
scroll to position [680, 0]
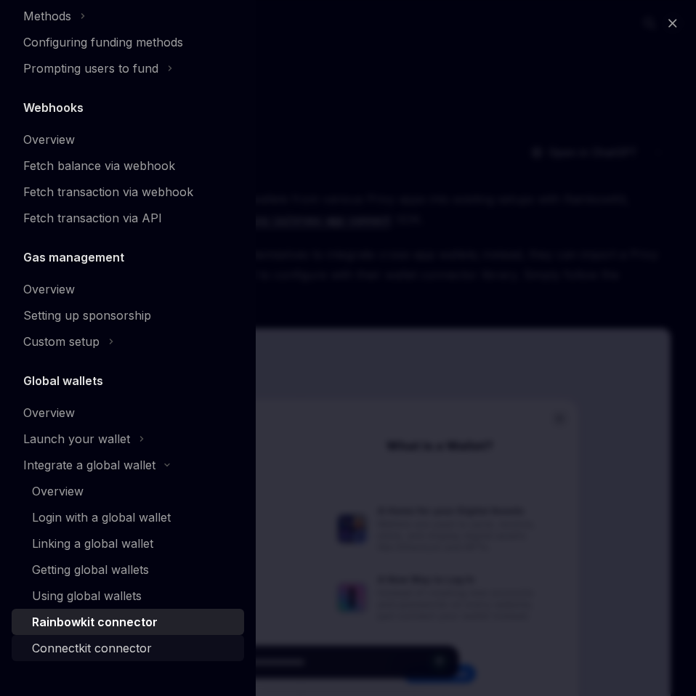
click at [113, 642] on div "Connectkit connector" at bounding box center [92, 647] width 120 height 17
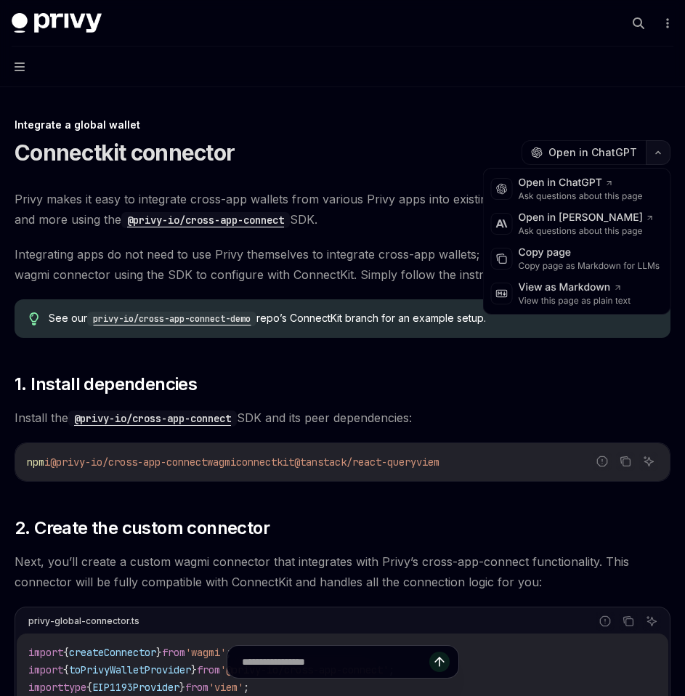
click at [657, 155] on icon "button" at bounding box center [657, 153] width 17 height 6
click at [579, 251] on div "Copy page" at bounding box center [590, 253] width 142 height 15
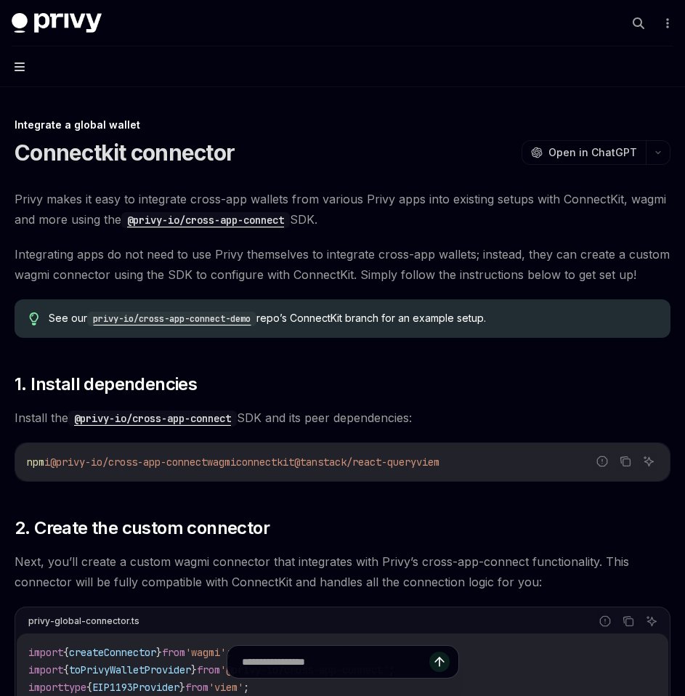
click at [23, 62] on icon "button" at bounding box center [20, 66] width 10 height 9
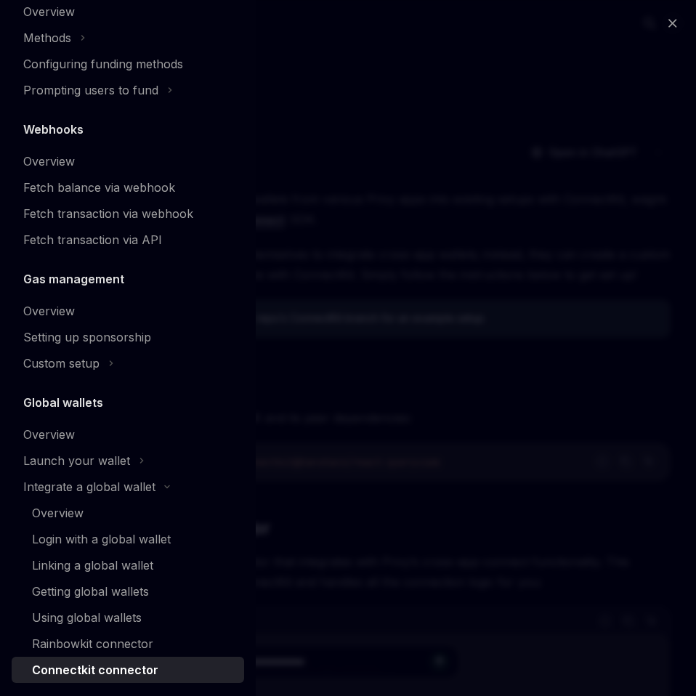
scroll to position [680, 0]
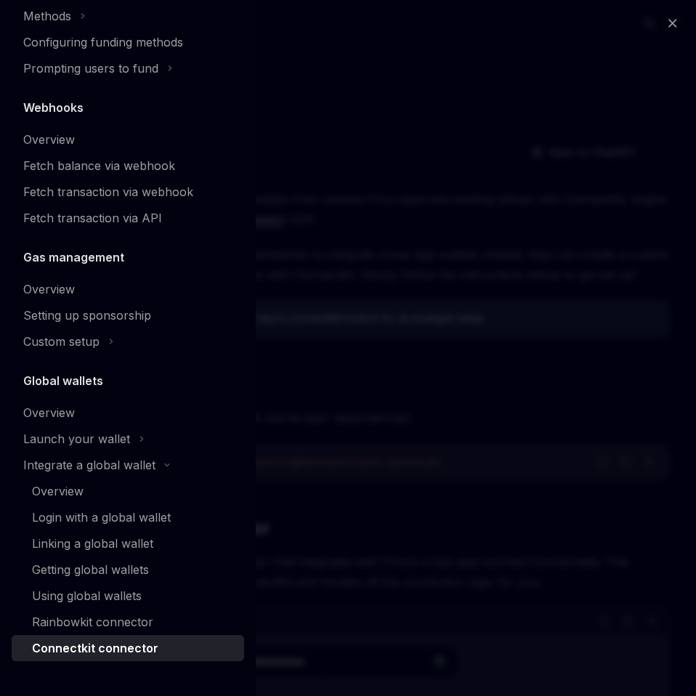
click at [328, 529] on div "Close navigation Wallets Wallets overview Chain support Embedded wallets Create…" at bounding box center [348, 348] width 696 height 696
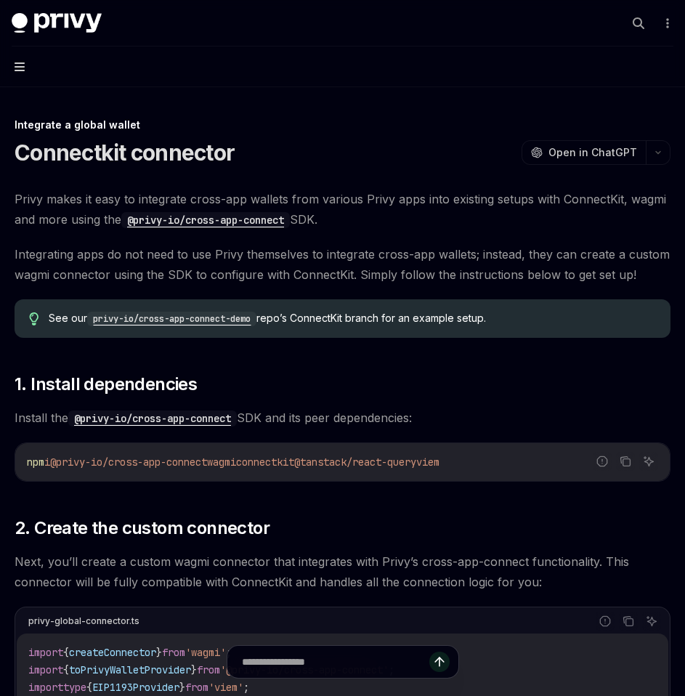
click at [22, 62] on icon "button" at bounding box center [20, 66] width 10 height 9
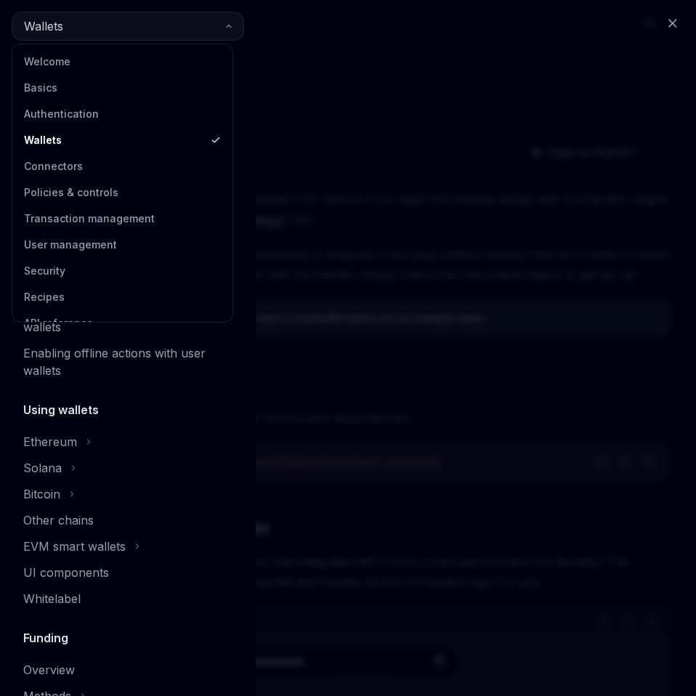
click at [149, 31] on button "Wallets" at bounding box center [128, 26] width 232 height 29
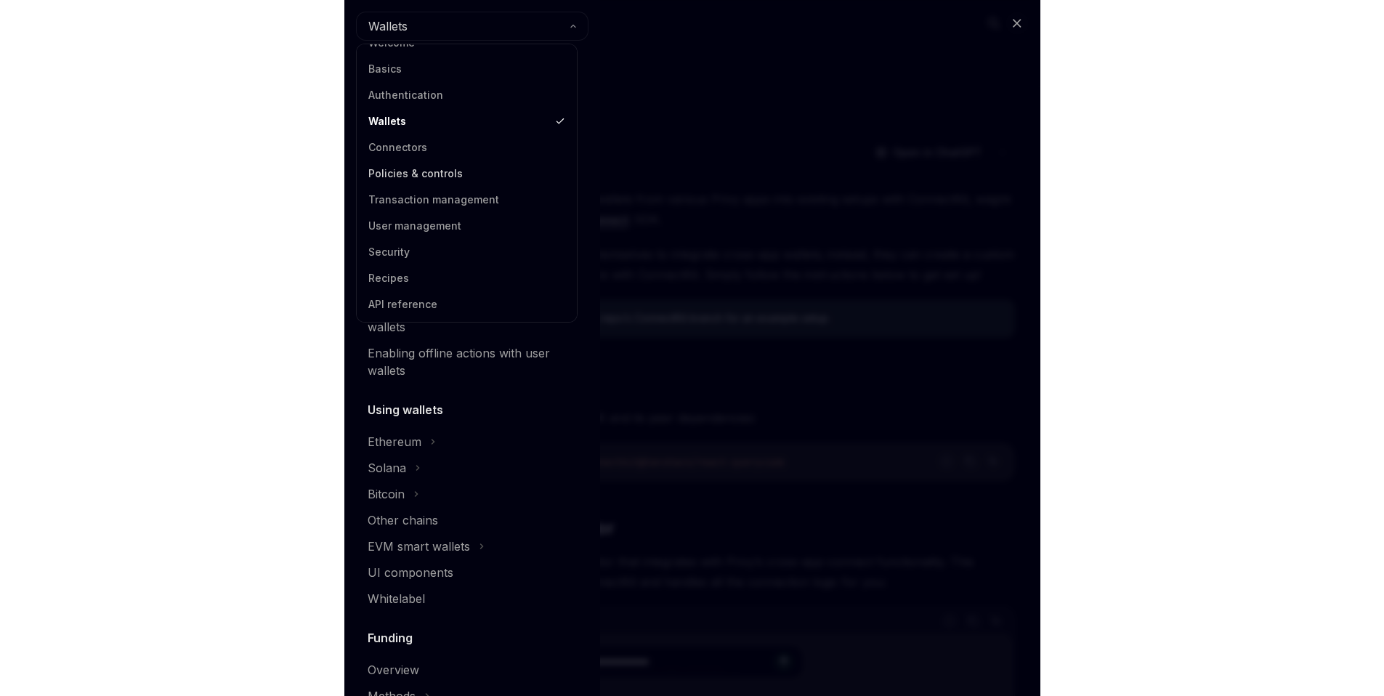
scroll to position [0, 0]
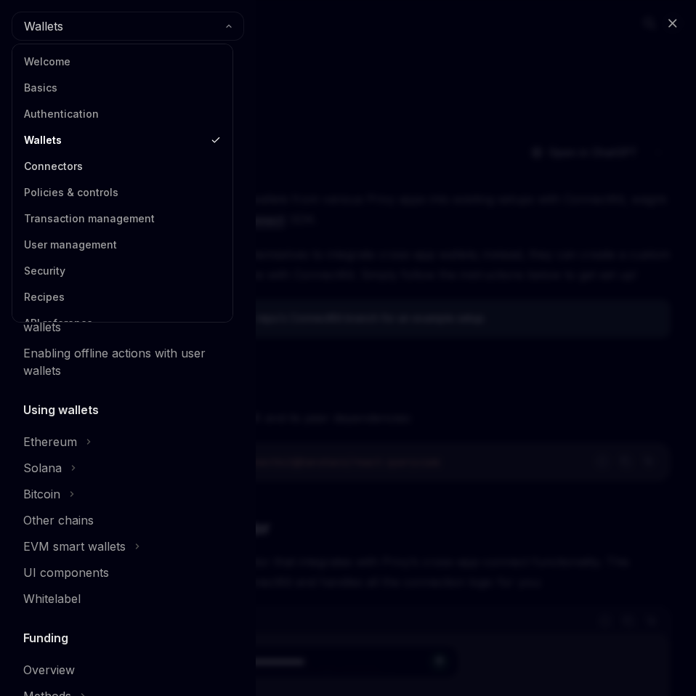
click at [63, 169] on link "Connectors" at bounding box center [122, 166] width 211 height 26
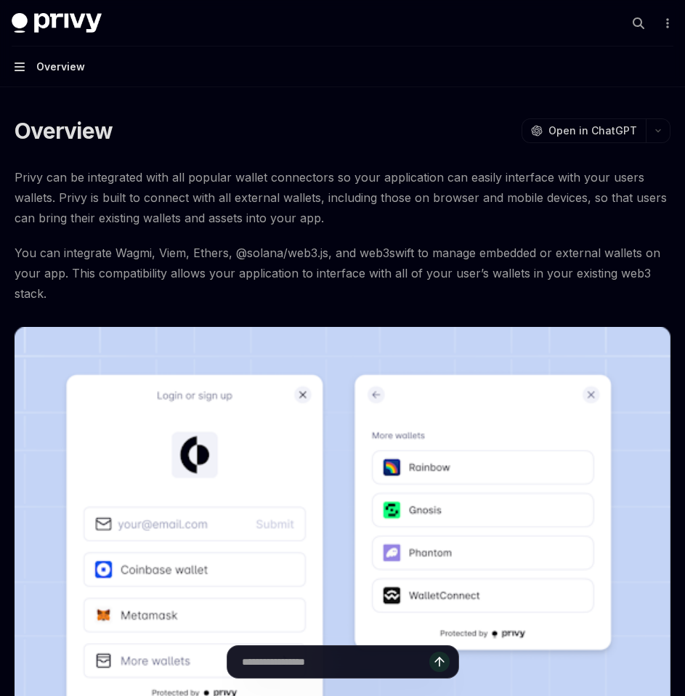
click at [17, 67] on icon "button" at bounding box center [20, 66] width 10 height 9
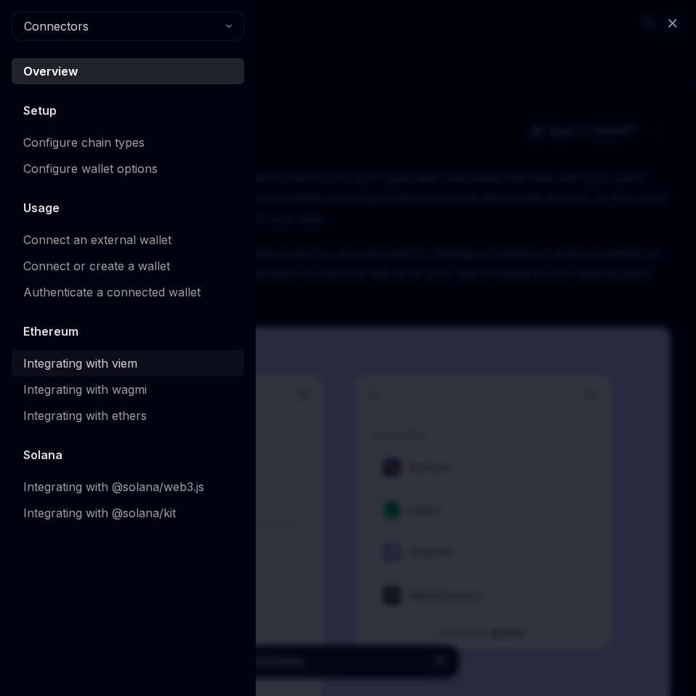
click at [126, 368] on div "Integrating with viem" at bounding box center [80, 362] width 114 height 17
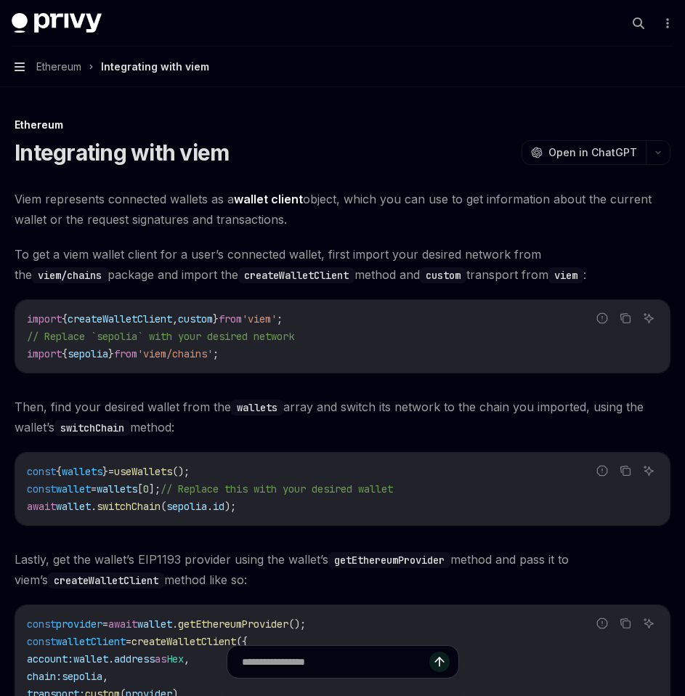
click at [24, 65] on icon "button" at bounding box center [20, 67] width 10 height 12
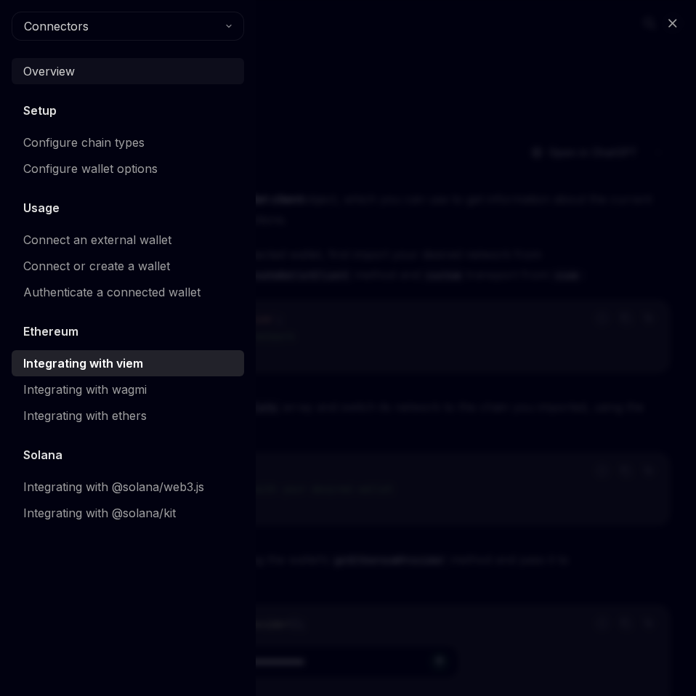
click at [57, 78] on div "Overview" at bounding box center [49, 70] width 52 height 17
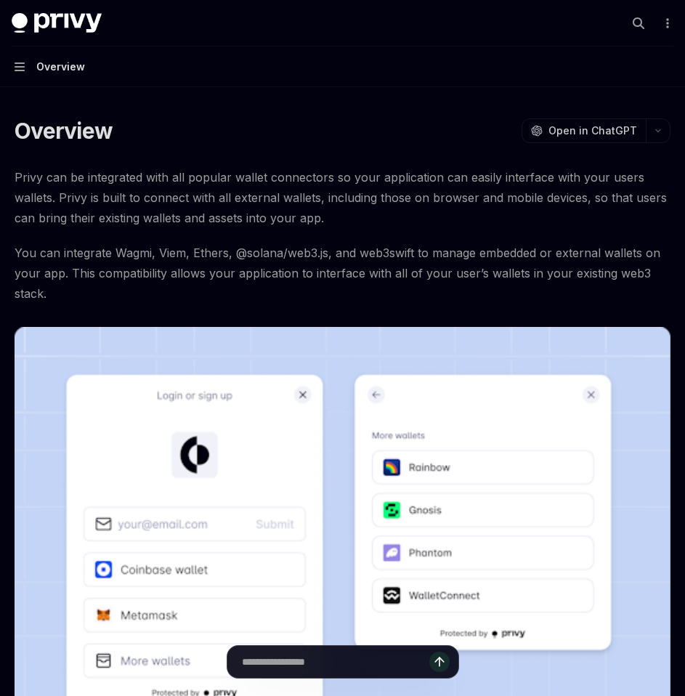
type textarea "*"
